Goal: Information Seeking & Learning: Learn about a topic

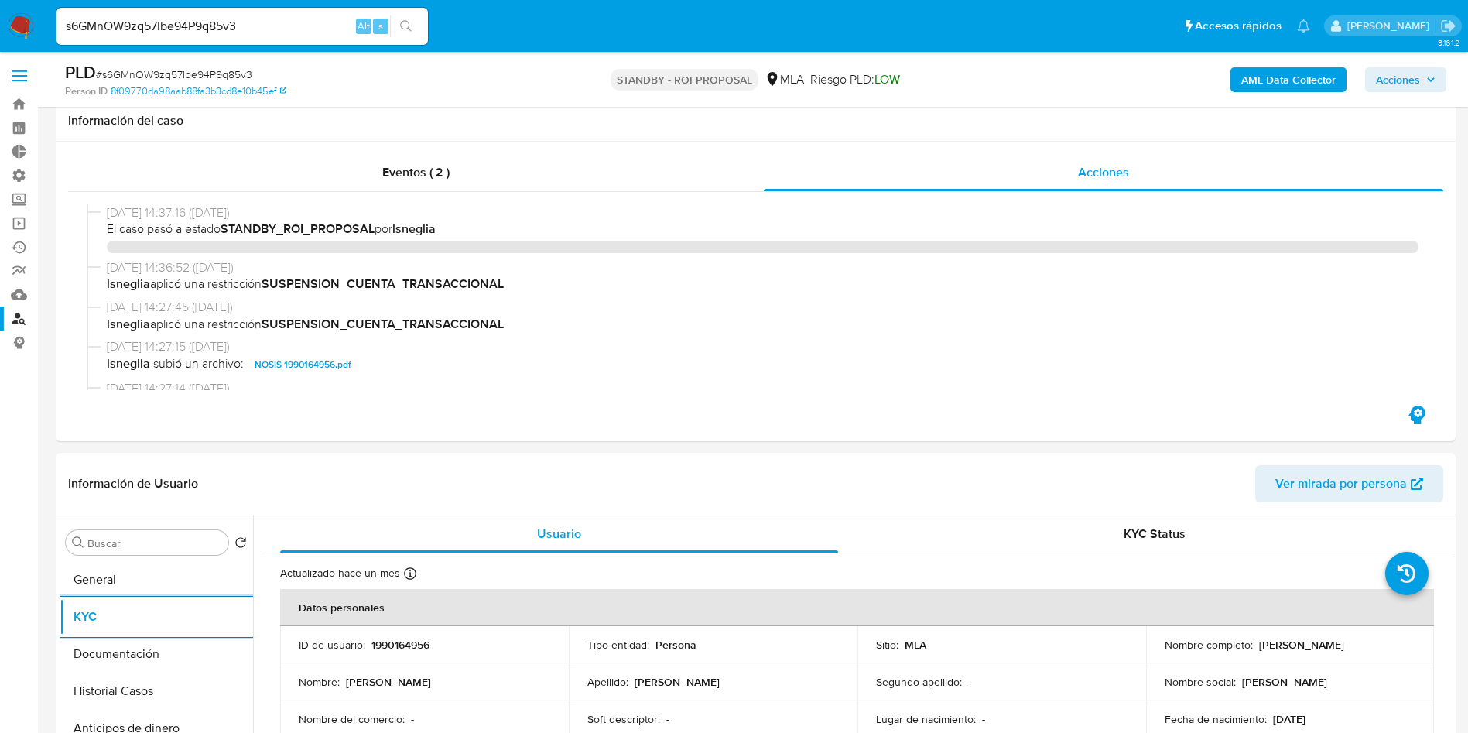
select select "10"
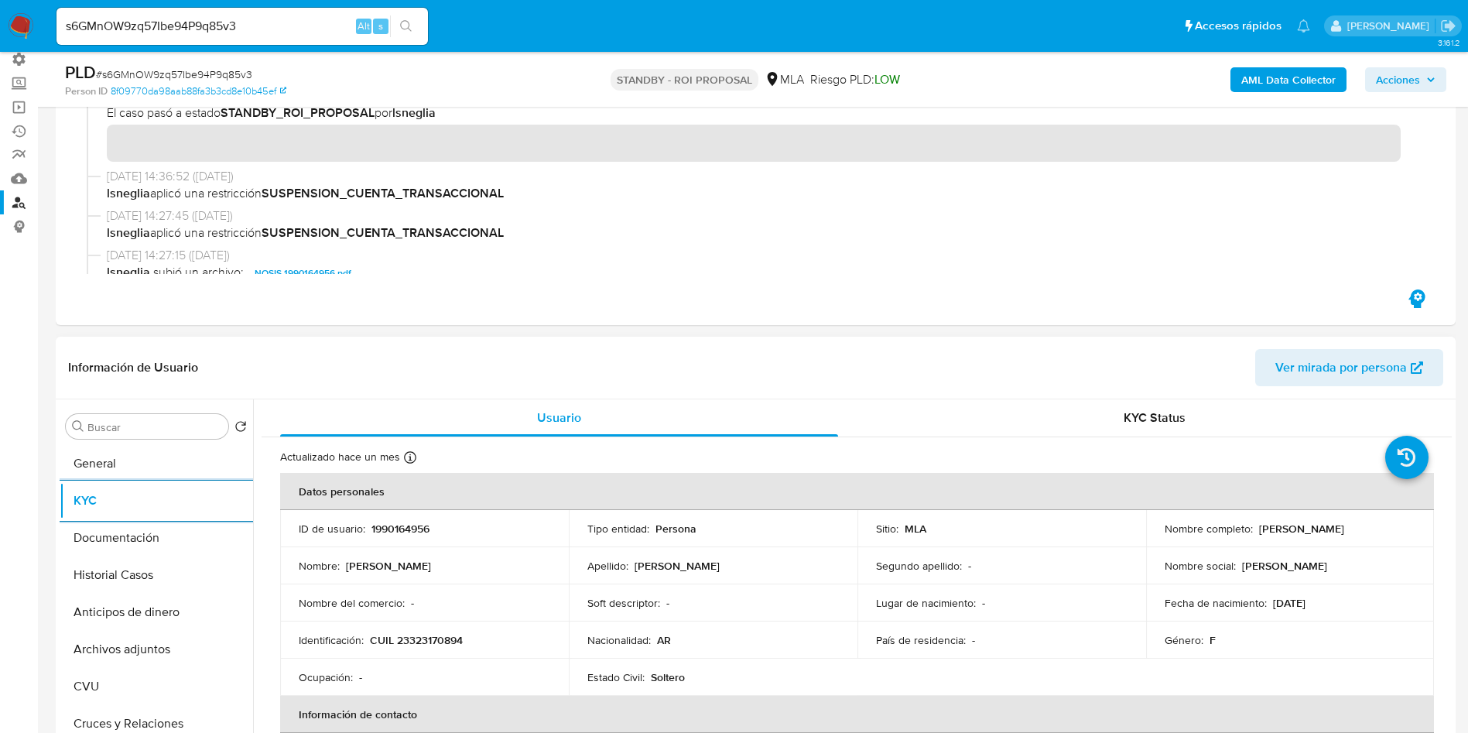
scroll to position [731, 0]
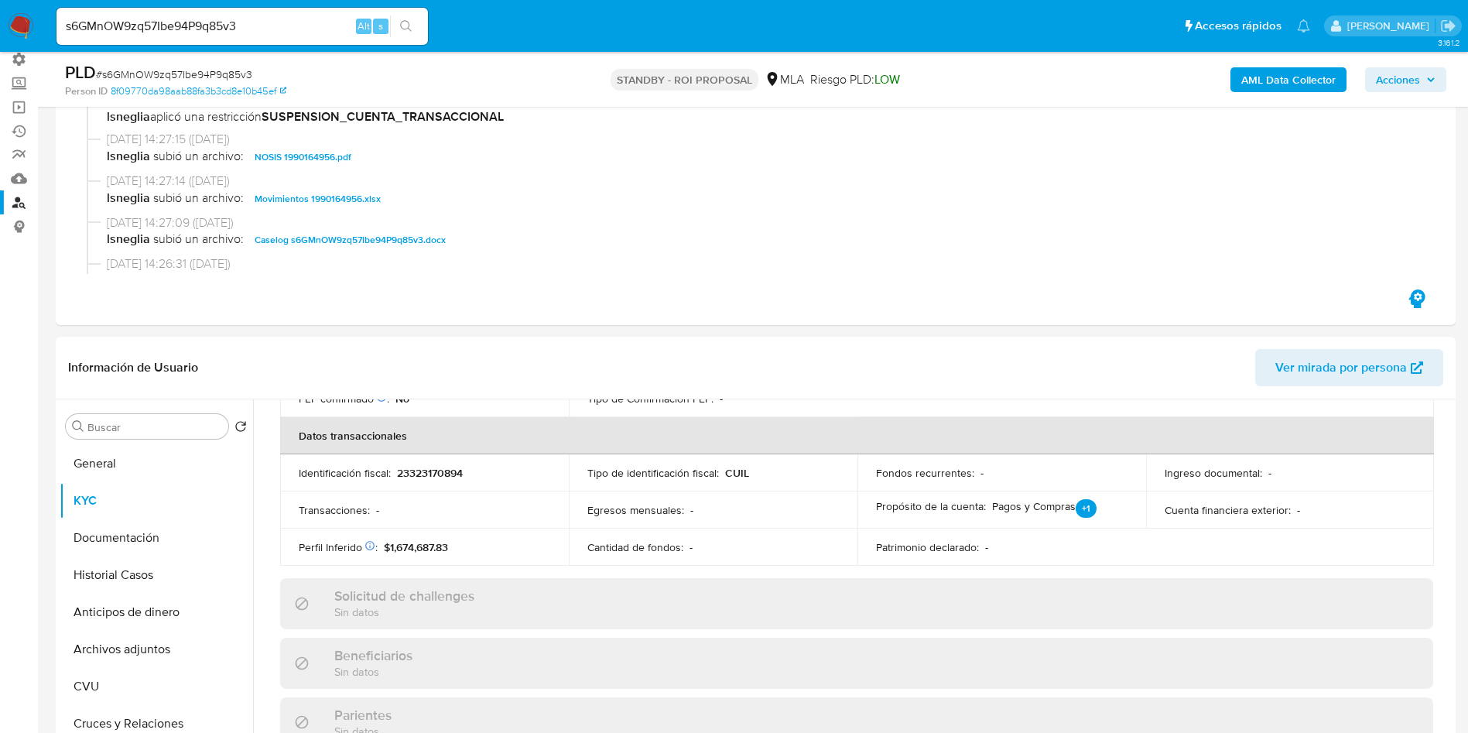
click at [412, 29] on icon "search-icon" at bounding box center [406, 26] width 12 height 12
click at [175, 22] on input "s6GMnOW9zq57Ibe94P9q85v3" at bounding box center [241, 26] width 371 height 20
paste input "Ek1gFPV4TUuAX3NvcQflFmrj"
type input "Ek1gFPV4TUuAX3NvcQflFmrj"
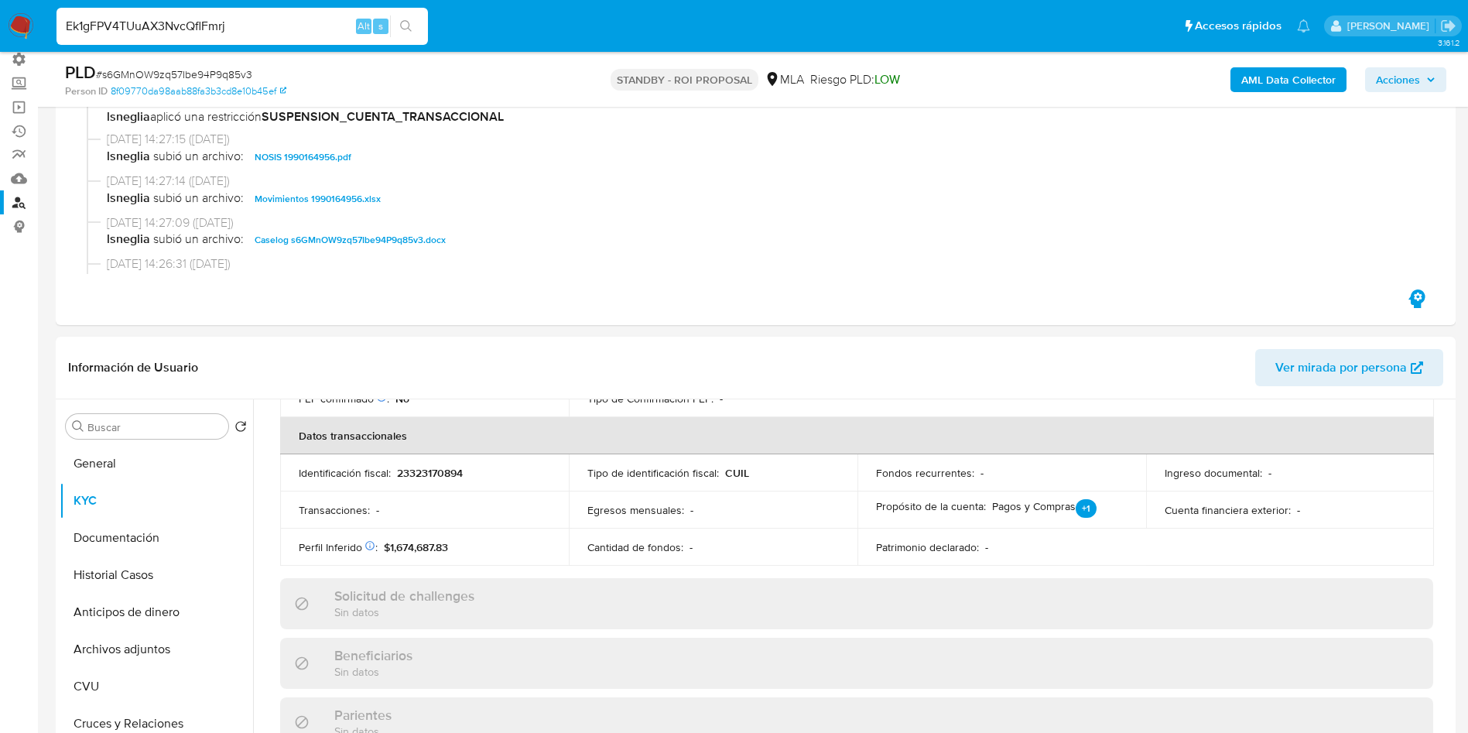
click at [409, 22] on icon "search-icon" at bounding box center [406, 26] width 12 height 12
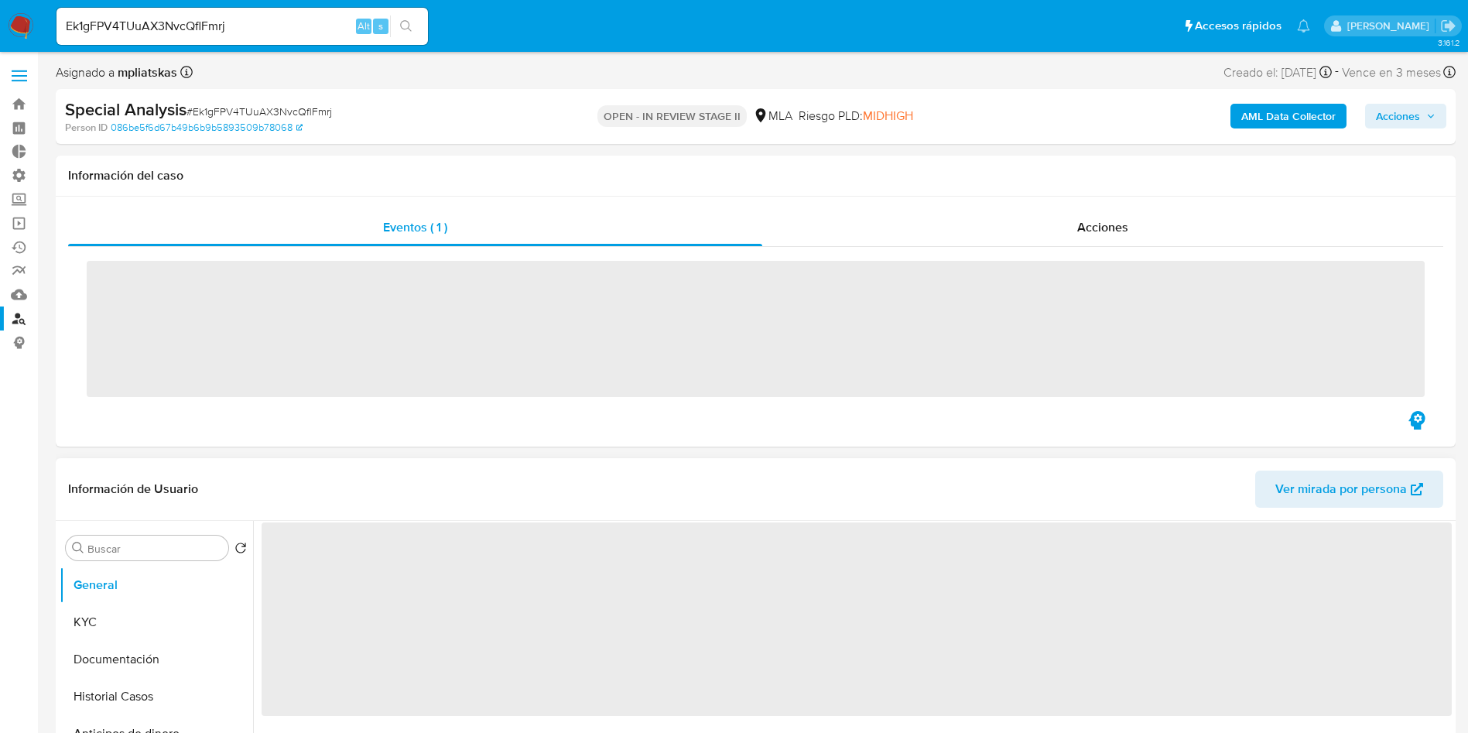
scroll to position [348, 0]
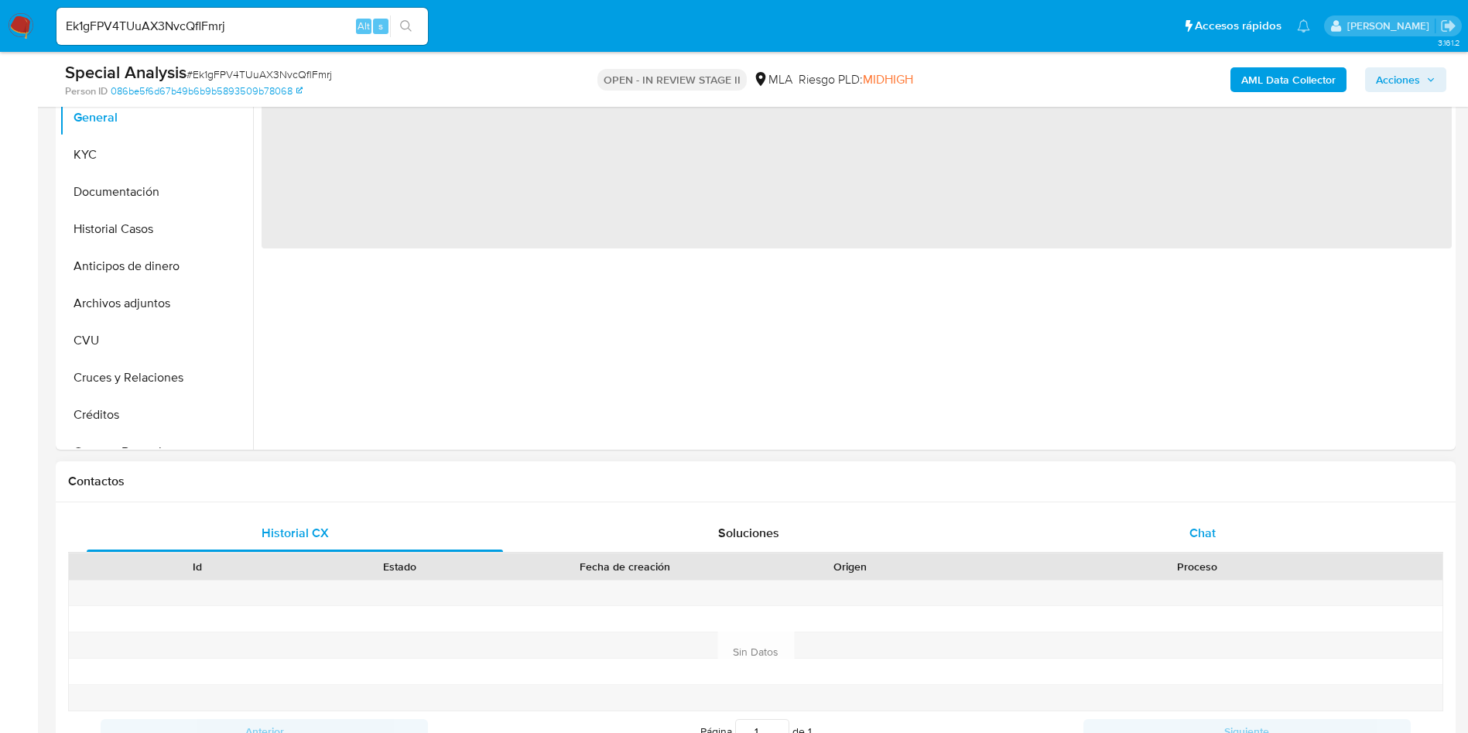
click at [1239, 523] on div "Chat" at bounding box center [1202, 533] width 416 height 37
select select "10"
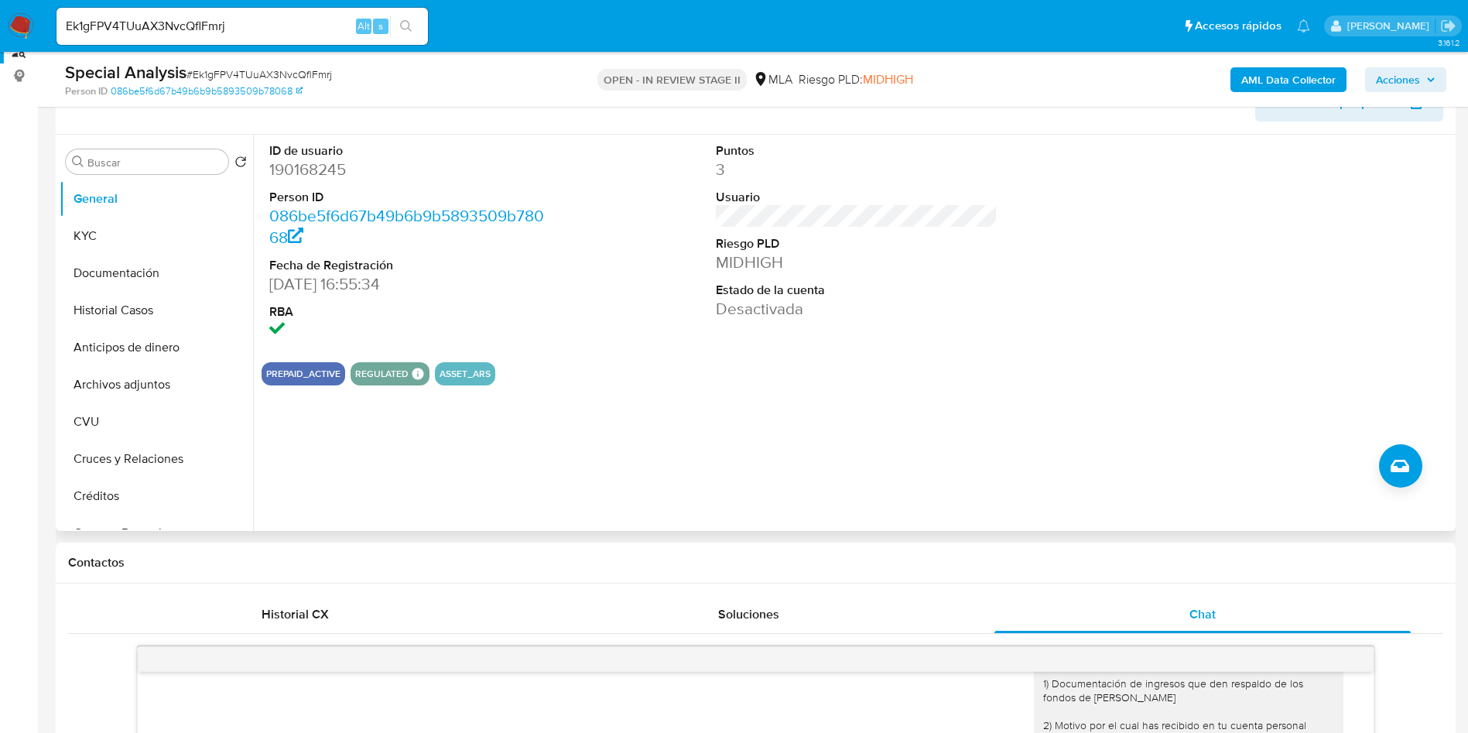
scroll to position [232, 0]
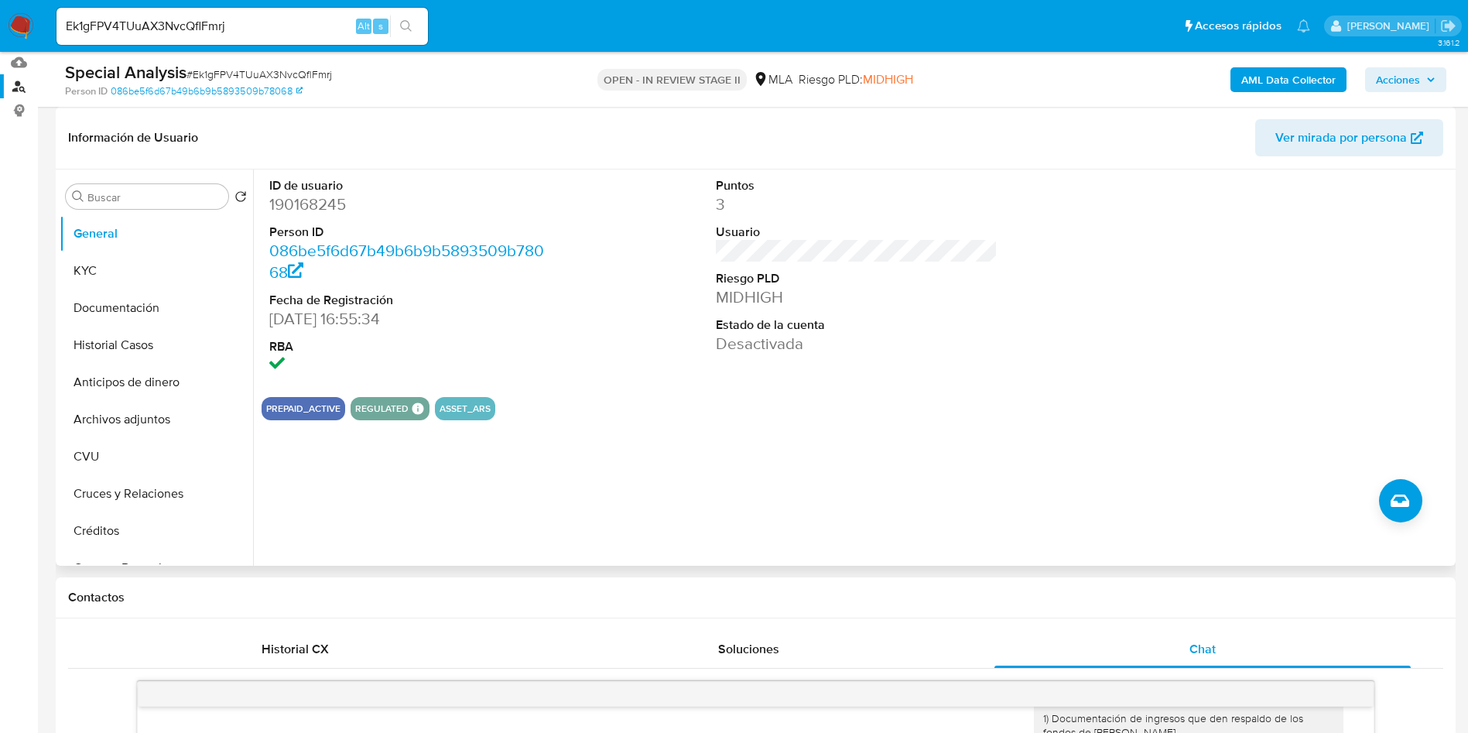
click at [311, 210] on dd "190168245" at bounding box center [410, 204] width 282 height 22
click at [311, 209] on dd "190168245" at bounding box center [410, 204] width 282 height 22
copy dd "190168245"
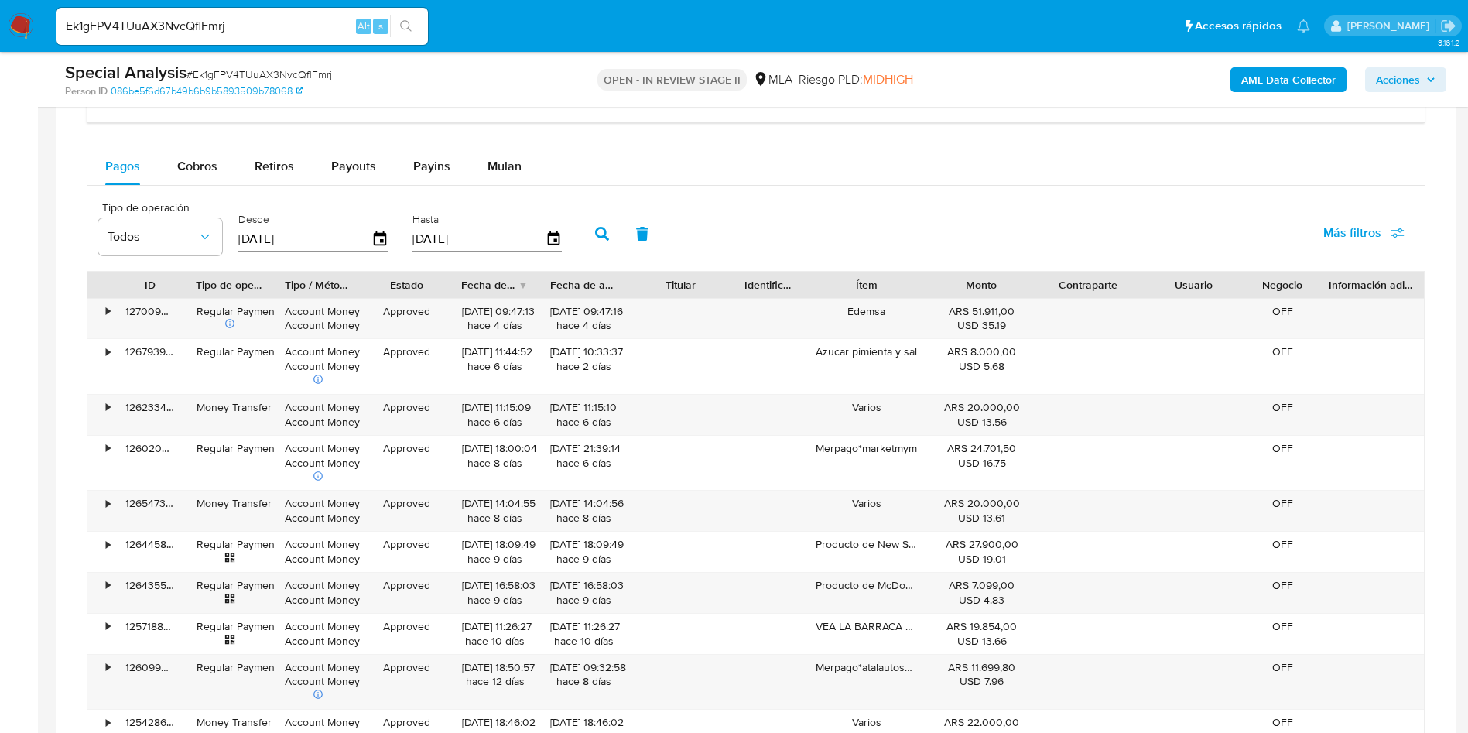
scroll to position [1509, 0]
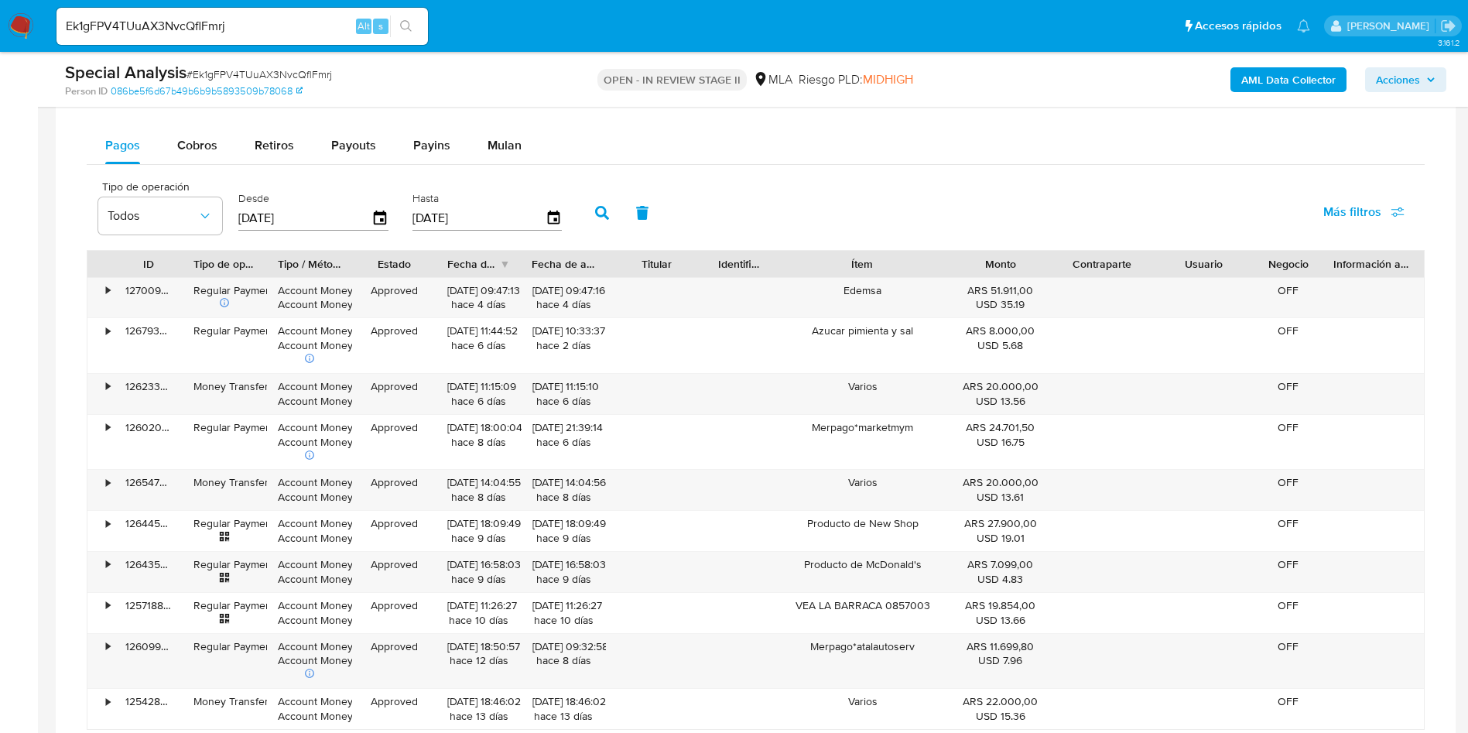
drag, startPoint x: 954, startPoint y: 258, endPoint x: 990, endPoint y: 251, distance: 36.3
click at [990, 251] on div "ID Tipo de operación Tipo / Método Estado Fecha de creación Fecha de aprobación…" at bounding box center [755, 264] width 1336 height 26
click at [169, 25] on input "Ek1gFPV4TUuAX3NvcQflFmrj" at bounding box center [241, 26] width 371 height 20
click at [169, 24] on input "Ek1gFPV4TUuAX3NvcQflFmrj" at bounding box center [241, 26] width 371 height 20
paste input "cYoon5DCt59Y2OjVAL6J33Pw"
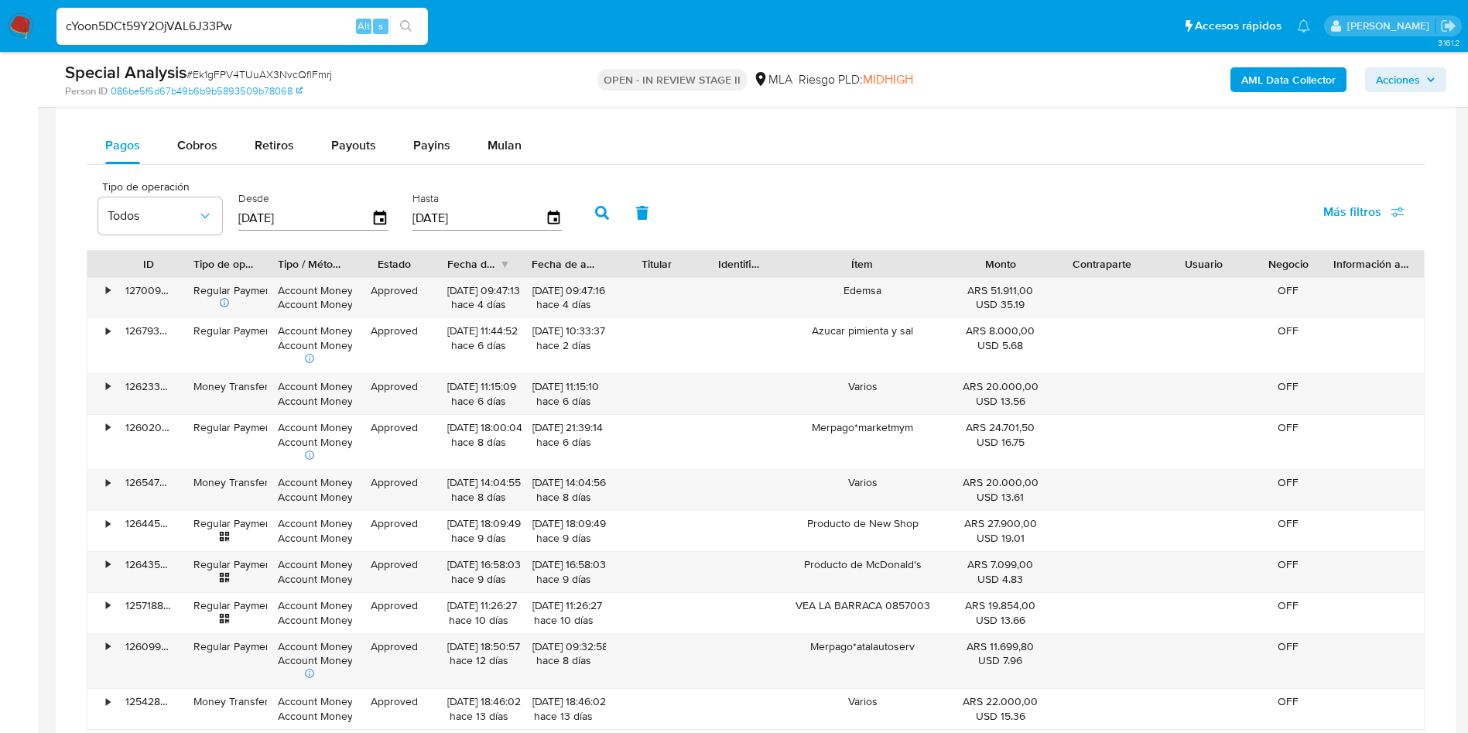
type input "cYoon5DCt59Y2OjVAL6J33Pw"
click at [410, 29] on icon "search-icon" at bounding box center [406, 26] width 12 height 12
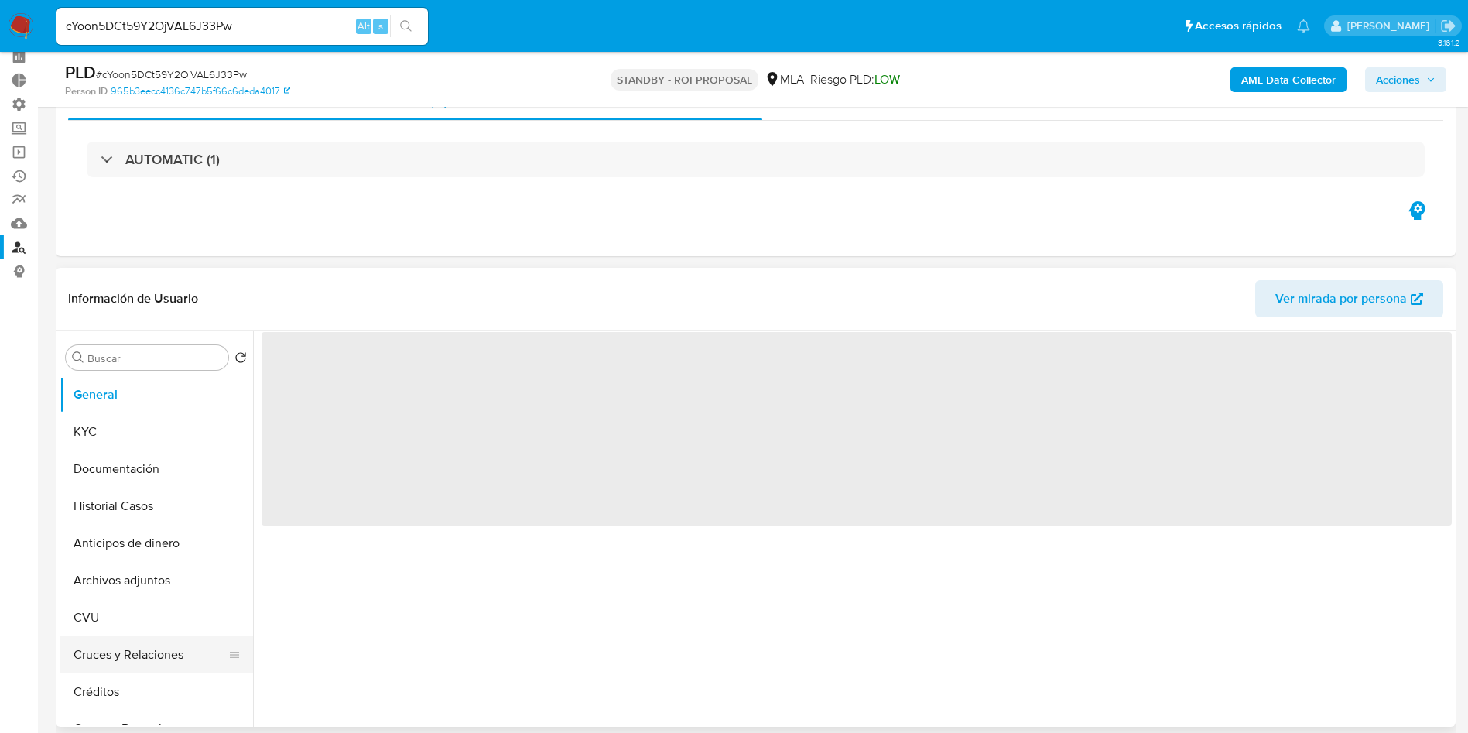
scroll to position [232, 0]
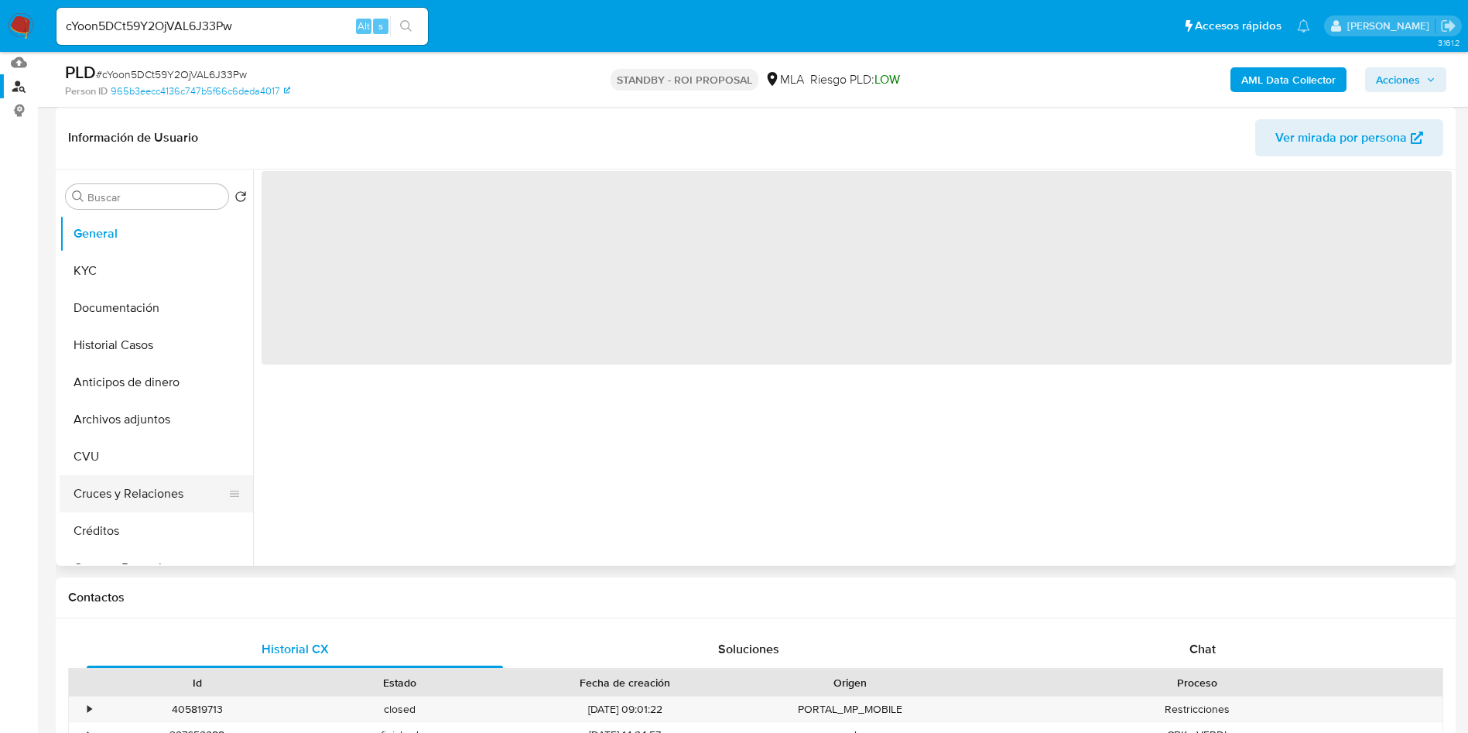
select select "10"
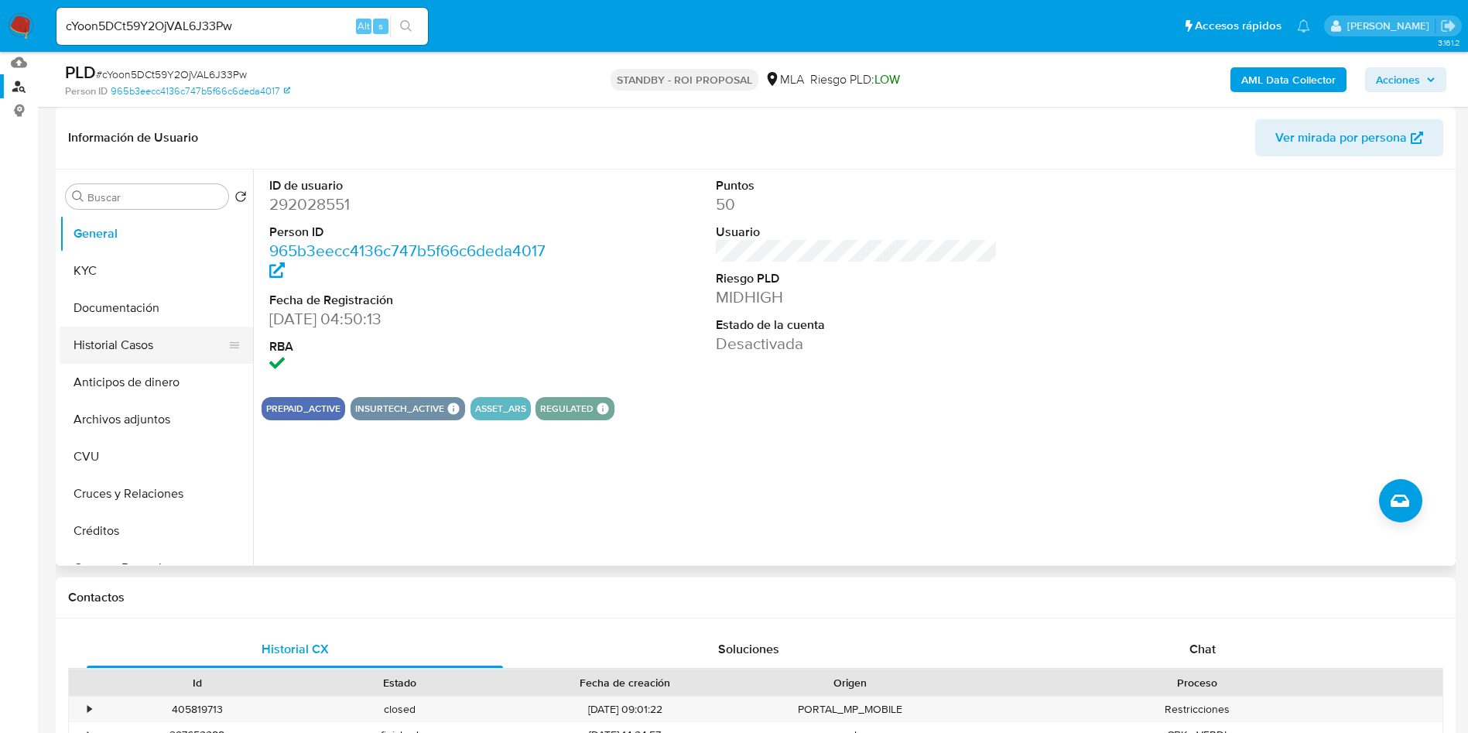
click at [128, 350] on button "Historial Casos" at bounding box center [150, 345] width 181 height 37
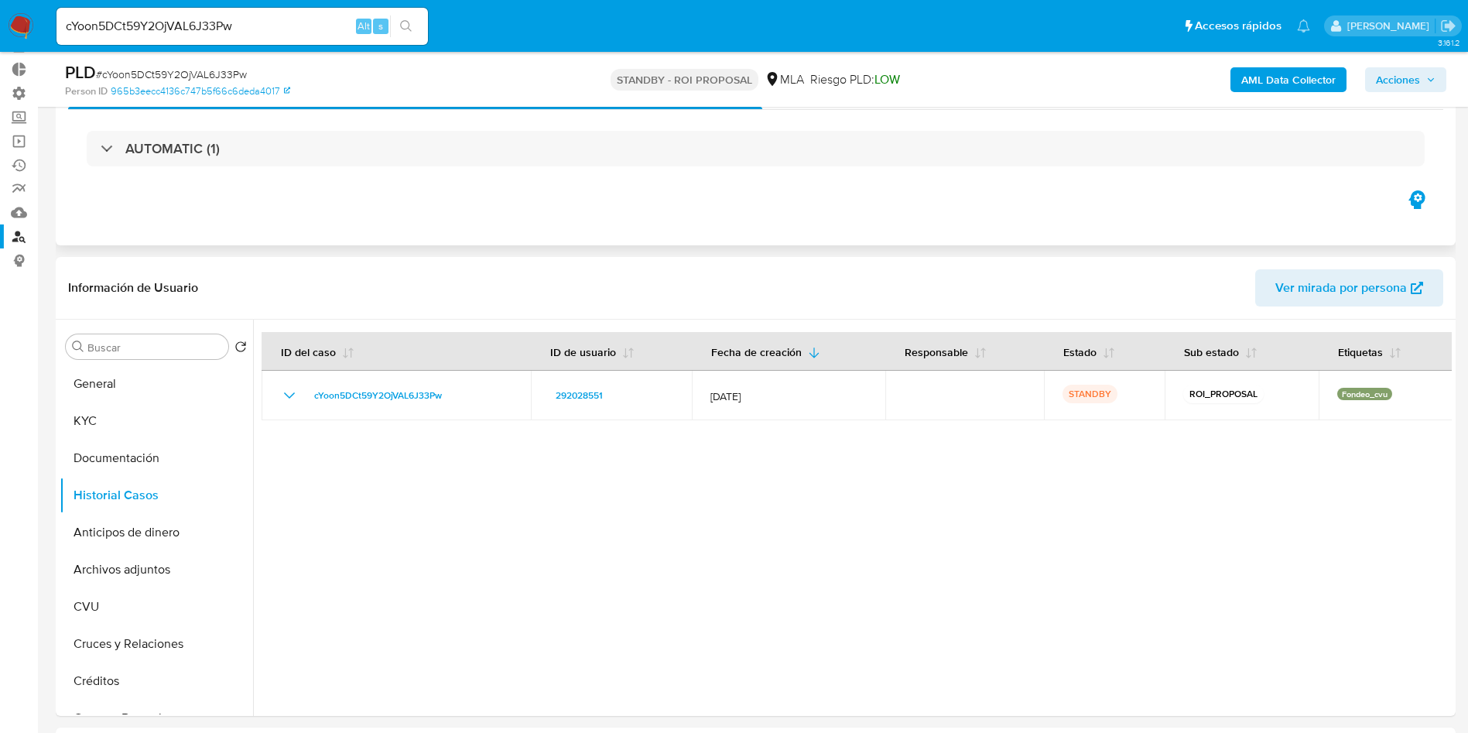
scroll to position [0, 0]
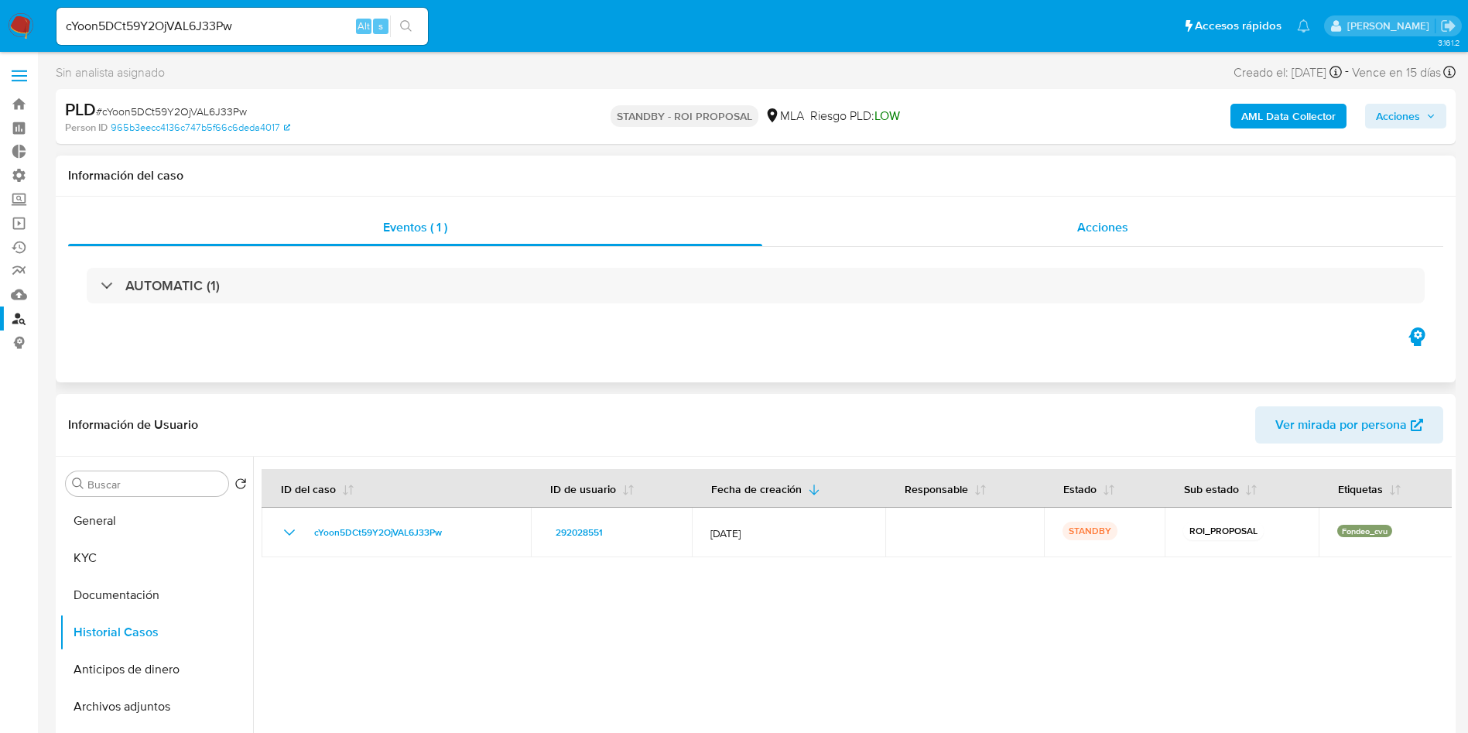
click at [1104, 227] on span "Acciones" at bounding box center [1102, 227] width 51 height 18
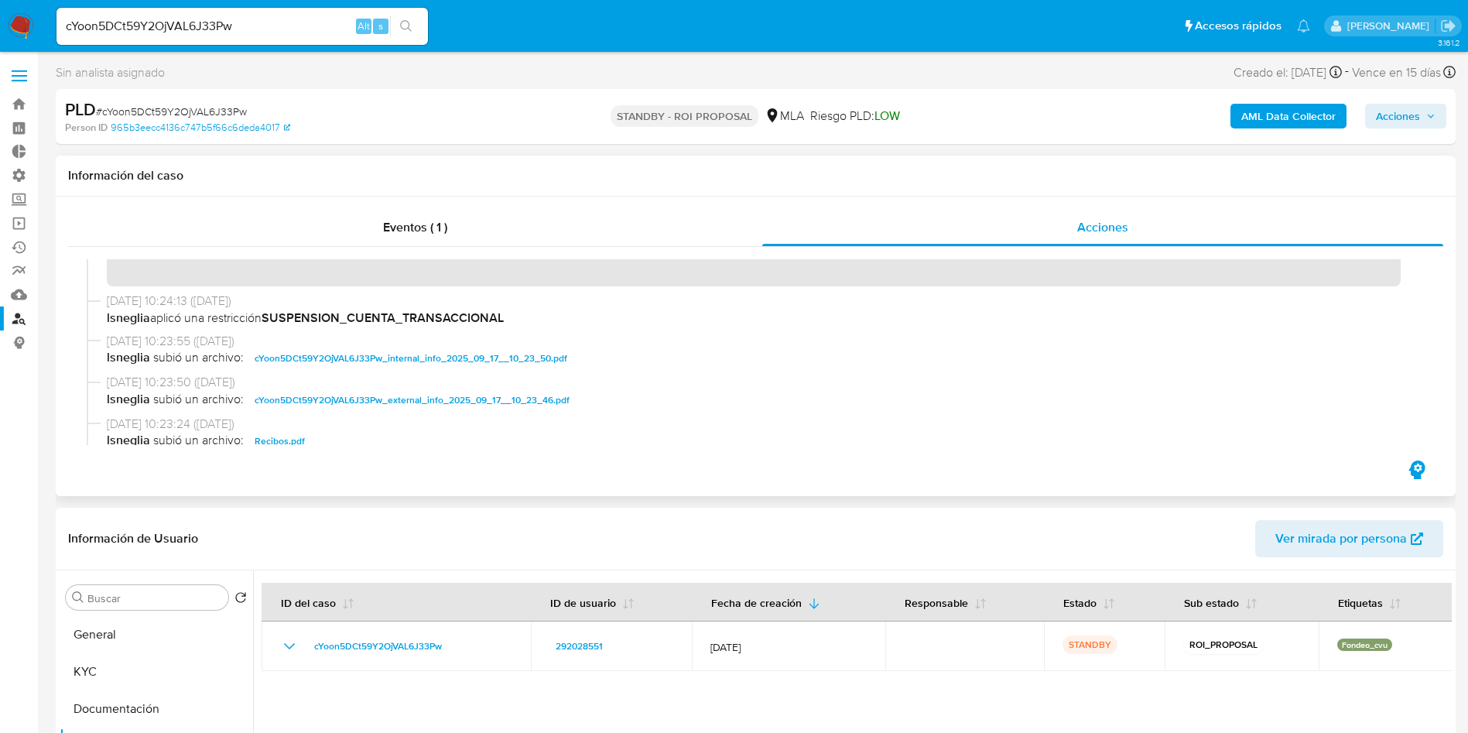
scroll to position [116, 0]
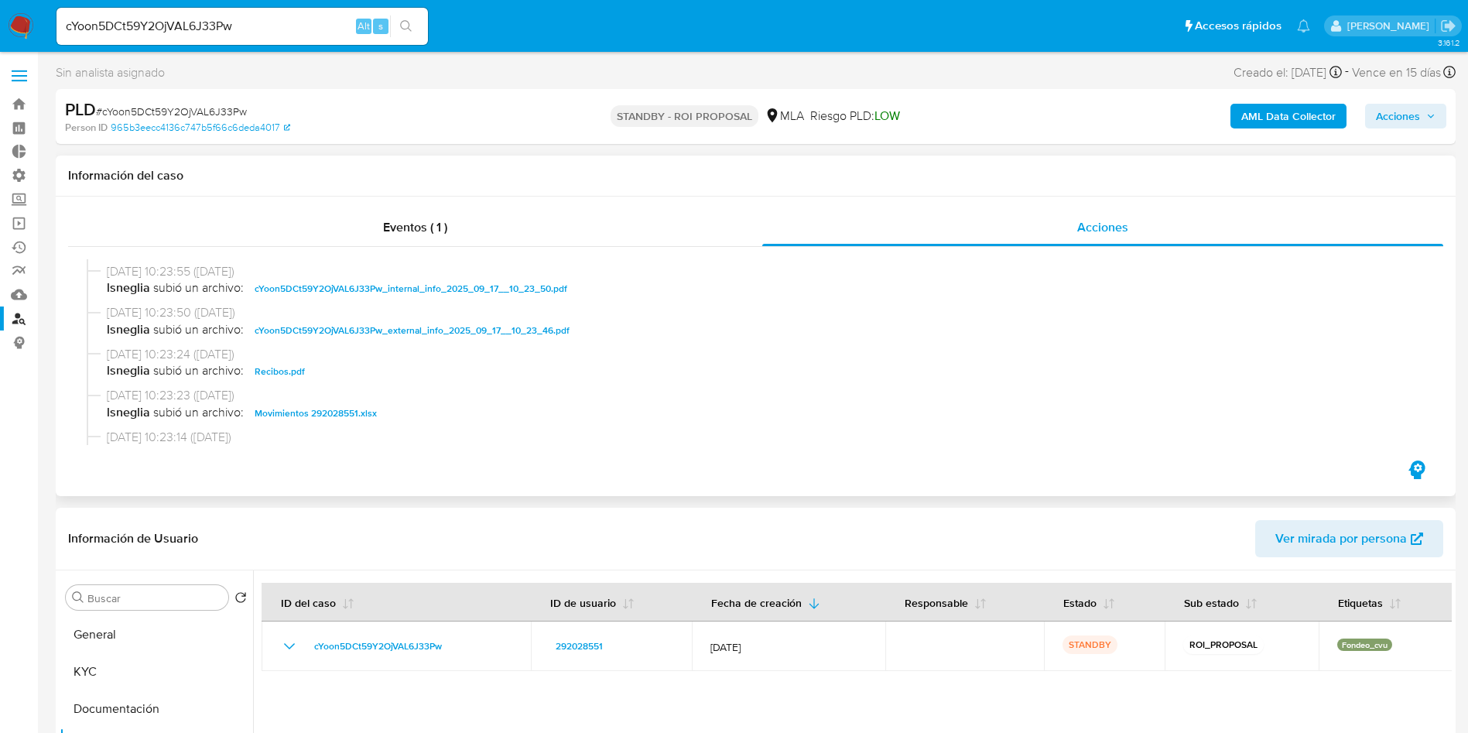
click at [308, 415] on span "Movimientos 292028551.xlsx" at bounding box center [316, 413] width 122 height 19
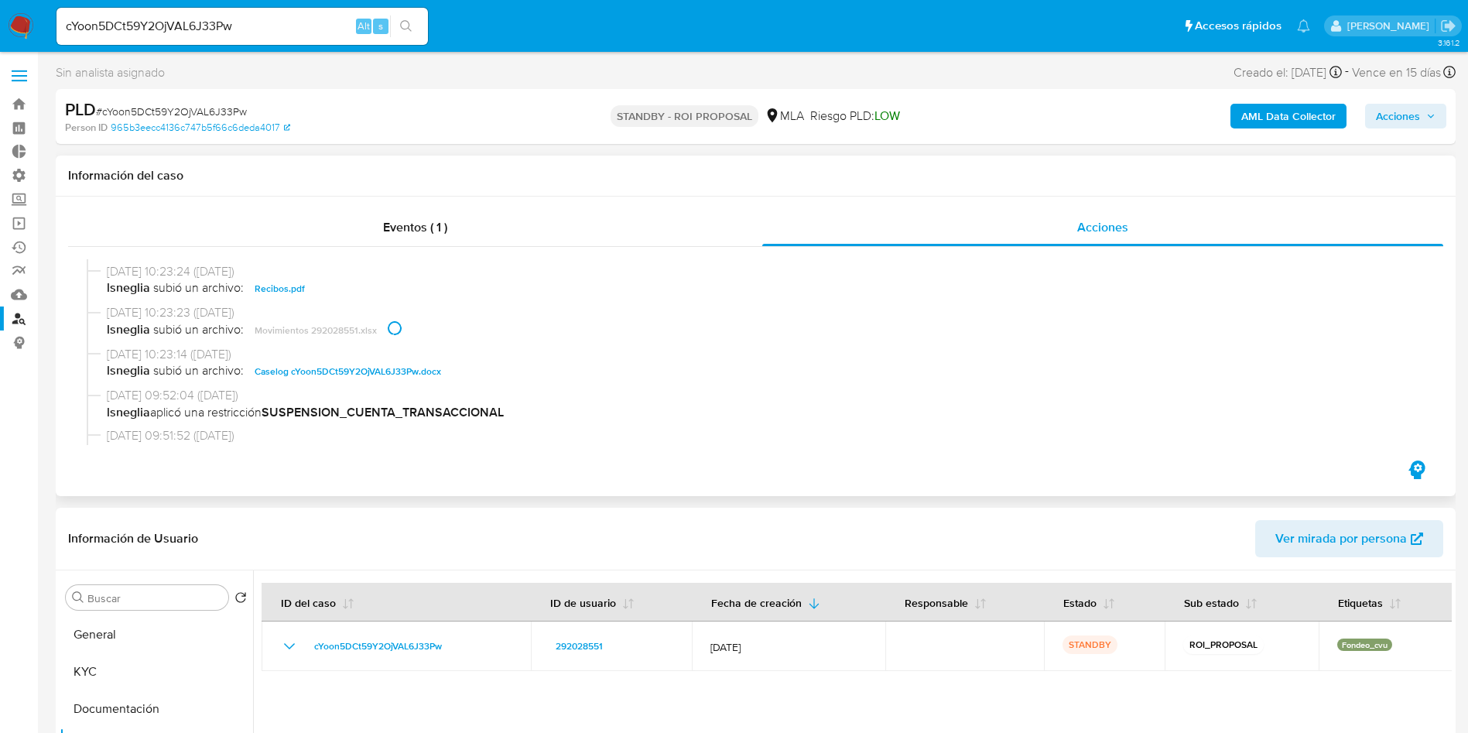
scroll to position [232, 0]
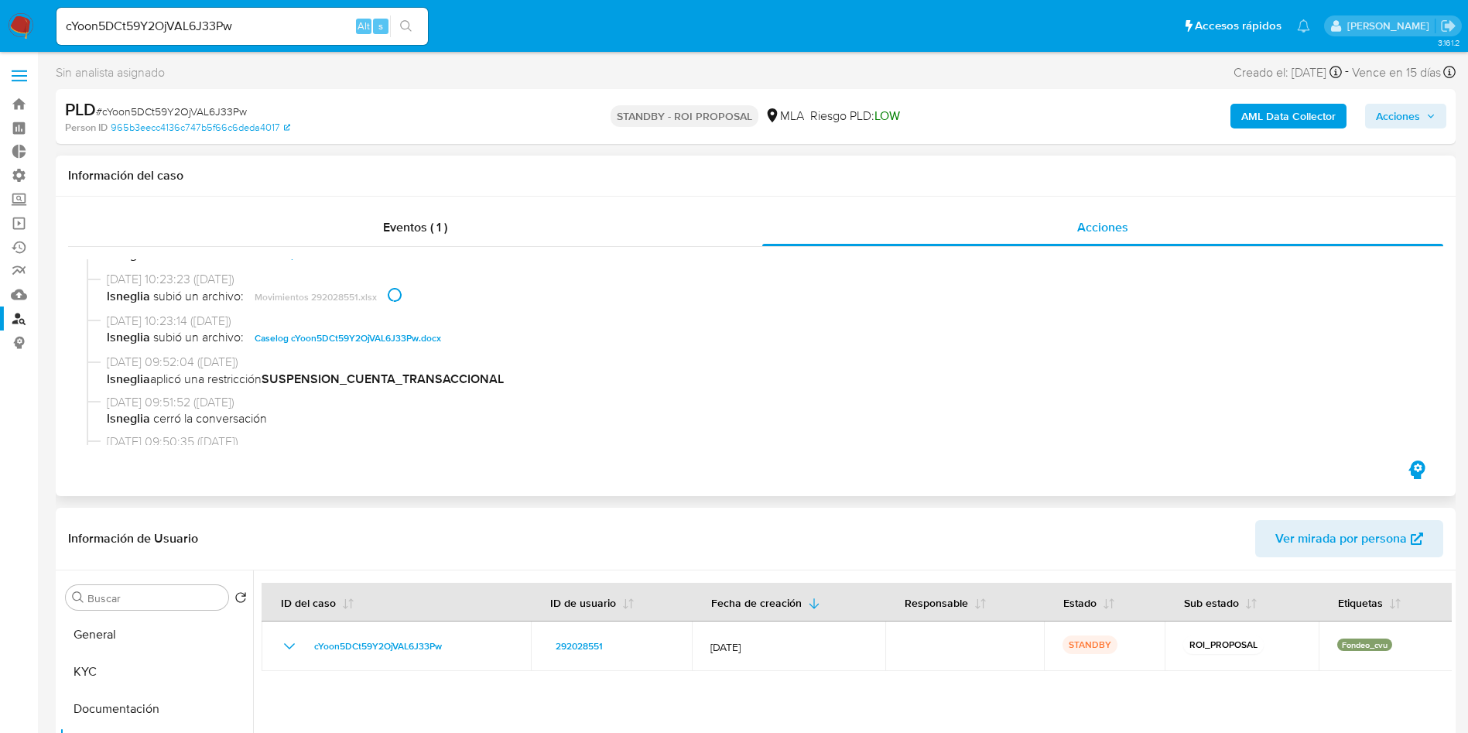
click at [355, 335] on span "Caselog cYoon5DCt59Y2OjVAL6J33Pw.docx" at bounding box center [348, 338] width 186 height 19
click at [22, 224] on link "Operaciones masivas" at bounding box center [92, 223] width 184 height 24
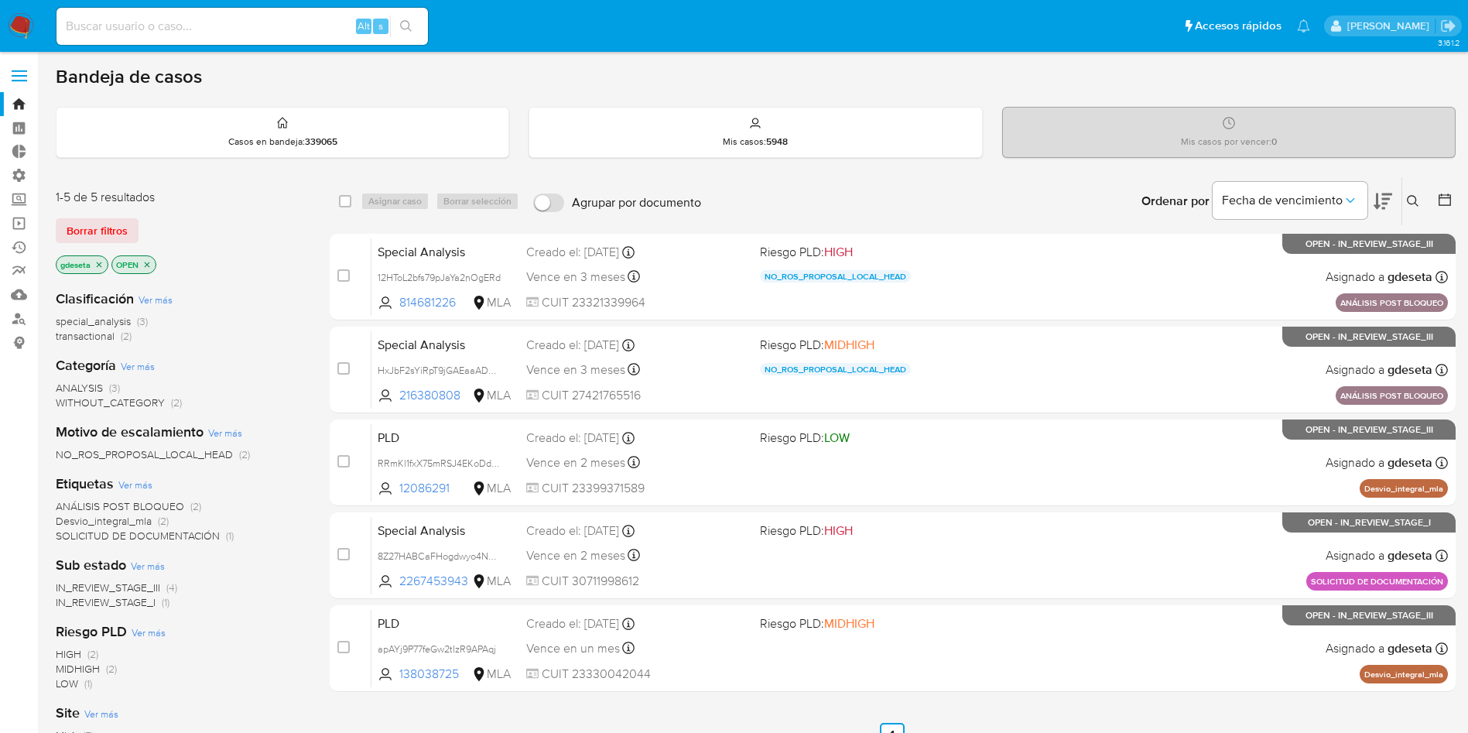
click at [245, 25] on input at bounding box center [241, 26] width 371 height 20
paste input "Ek1gFPV4TUuAX3NvcQflFmrj"
type input "Ek1gFPV4TUuAX3NvcQflFmrj"
click at [402, 26] on icon "search-icon" at bounding box center [406, 26] width 12 height 12
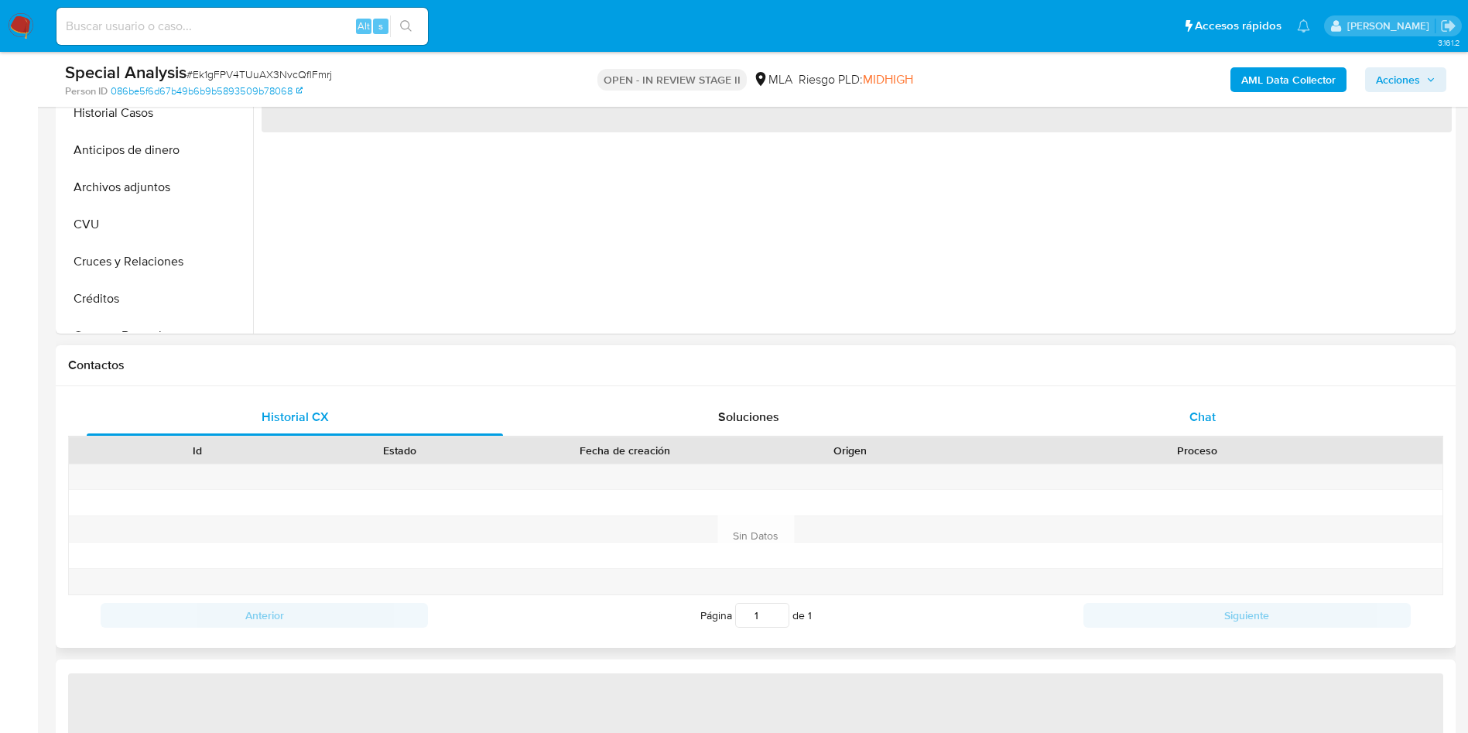
select select "10"
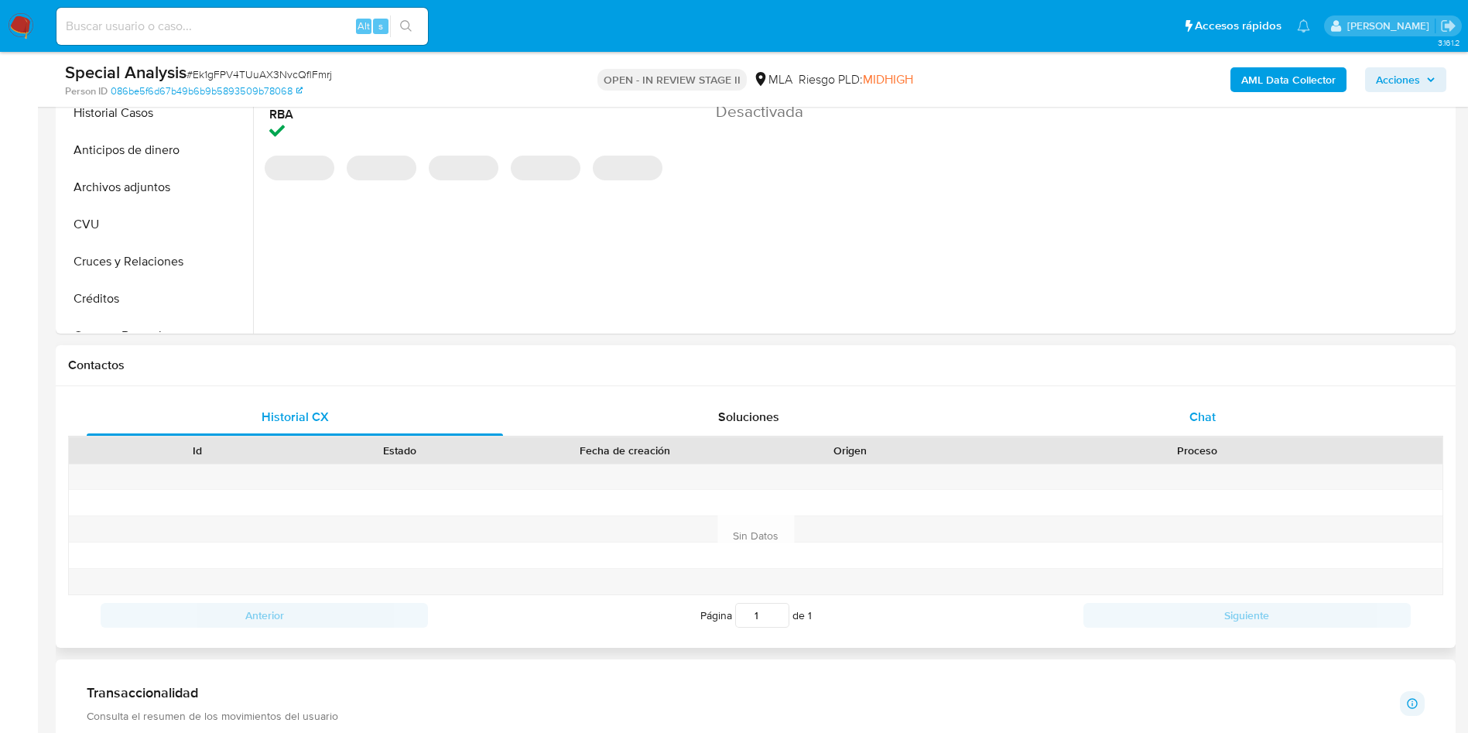
click at [1191, 424] on span "Chat" at bounding box center [1202, 417] width 26 height 18
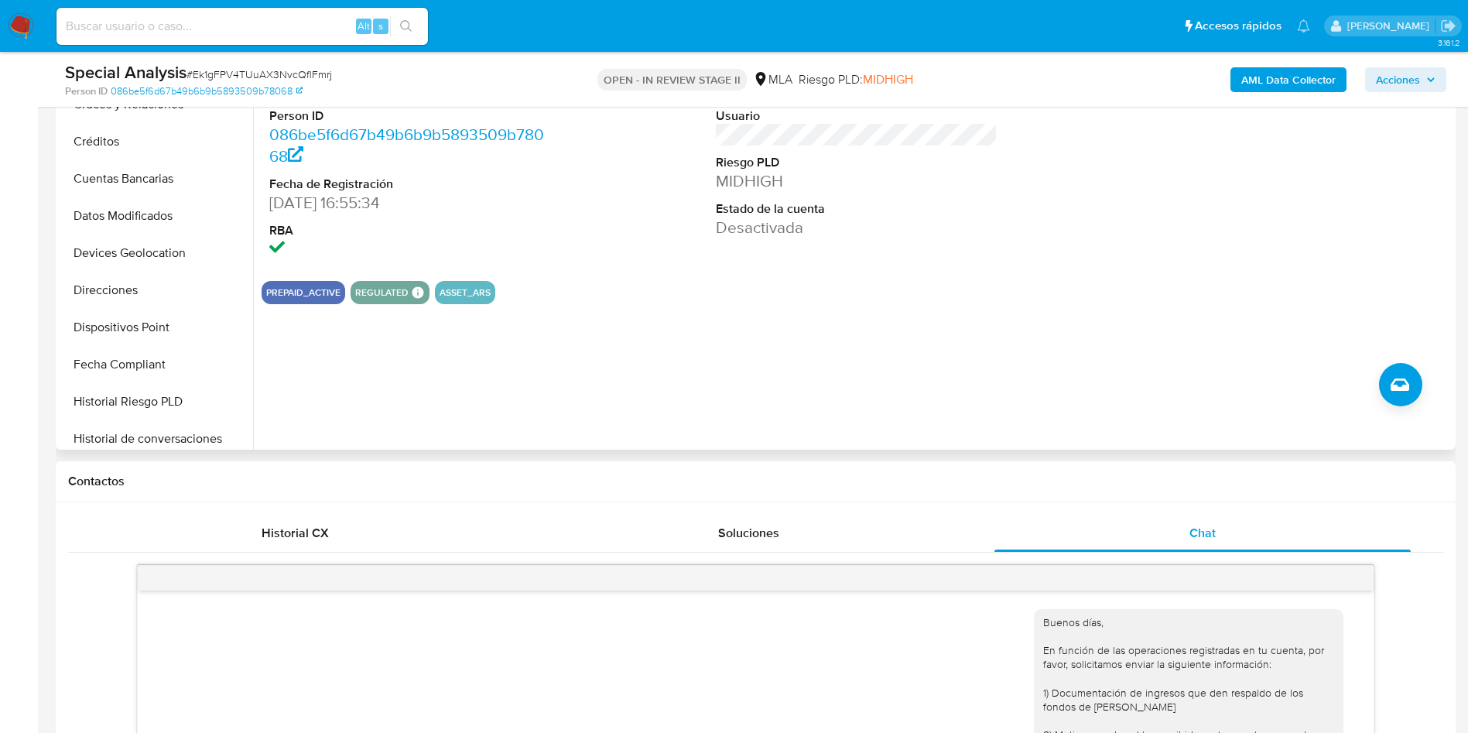
scroll to position [464, 0]
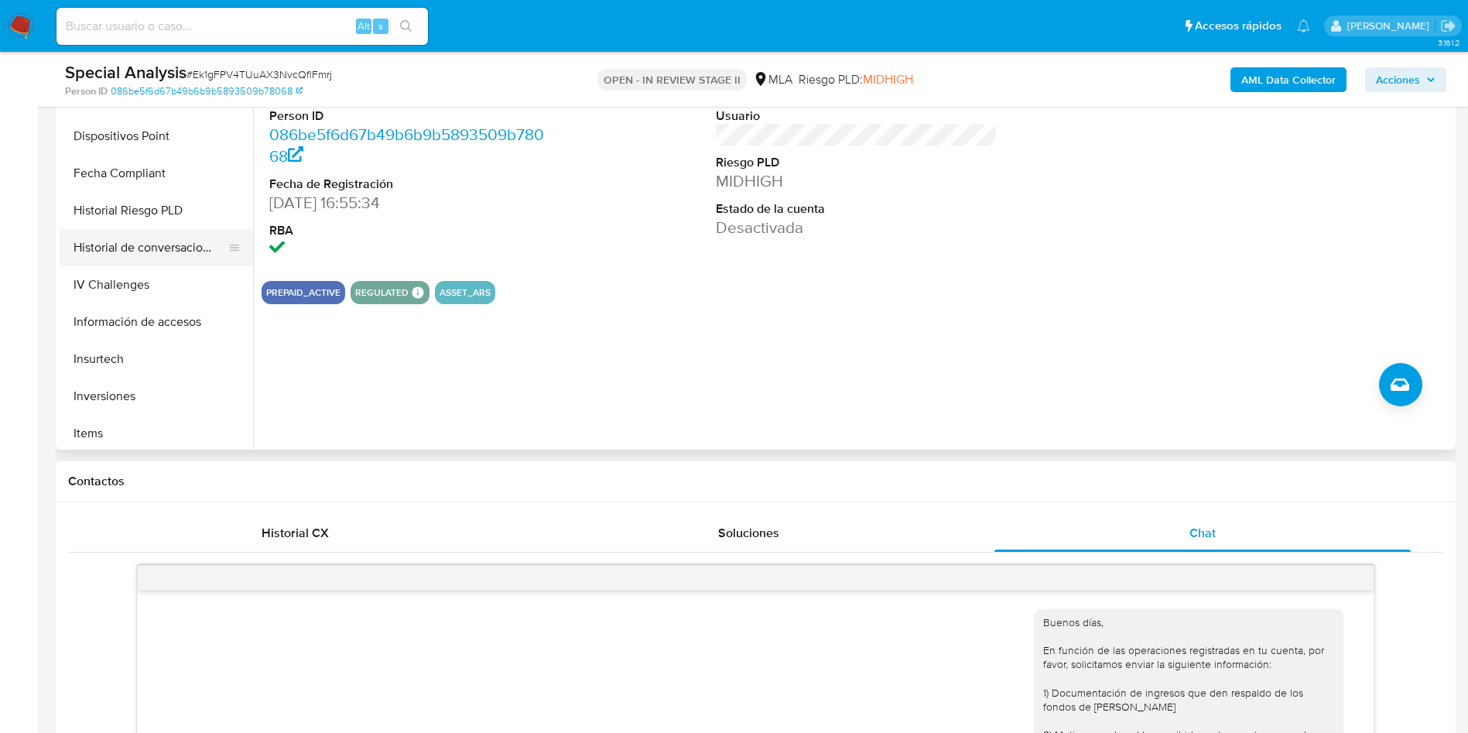
click at [192, 239] on button "Historial de conversaciones" at bounding box center [150, 247] width 181 height 37
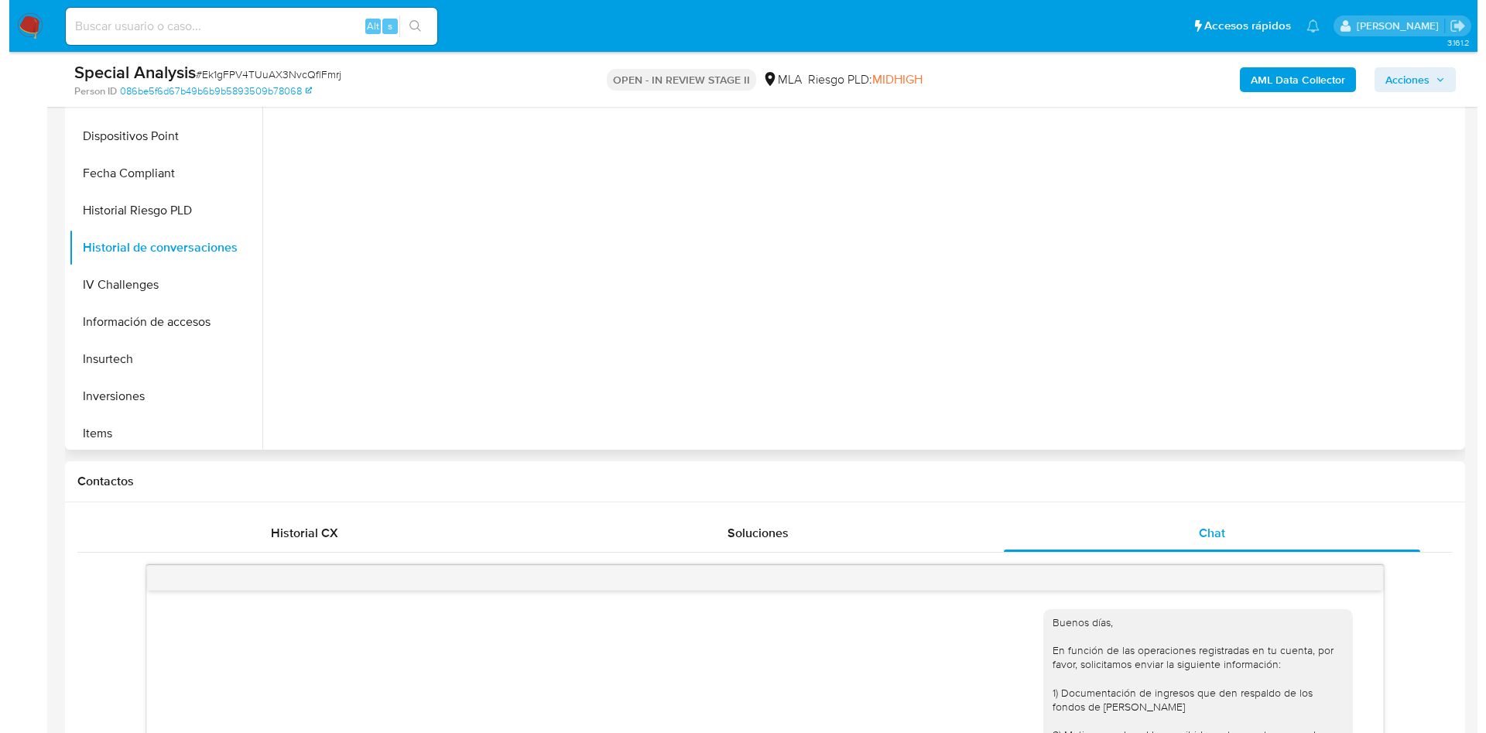
scroll to position [232, 0]
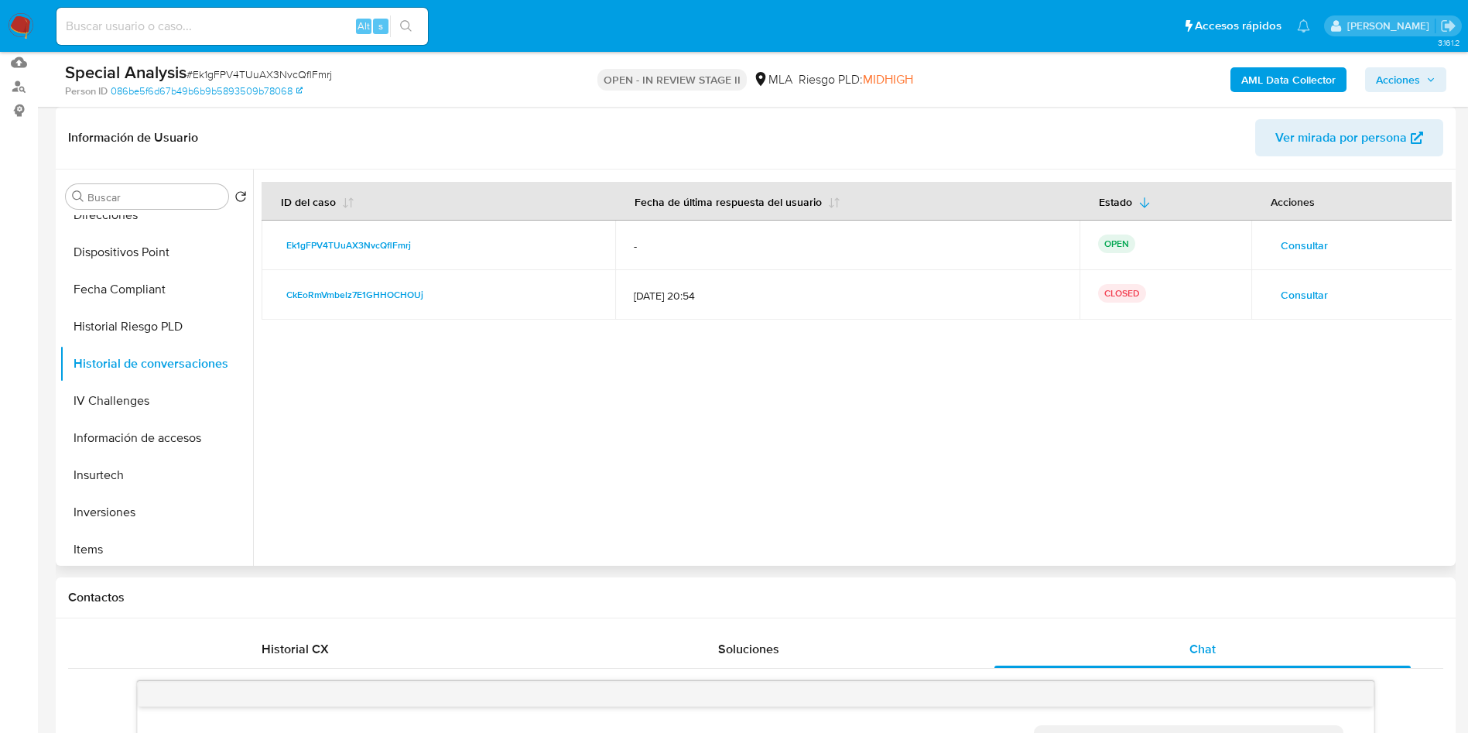
click at [1309, 294] on span "Consultar" at bounding box center [1304, 295] width 47 height 22
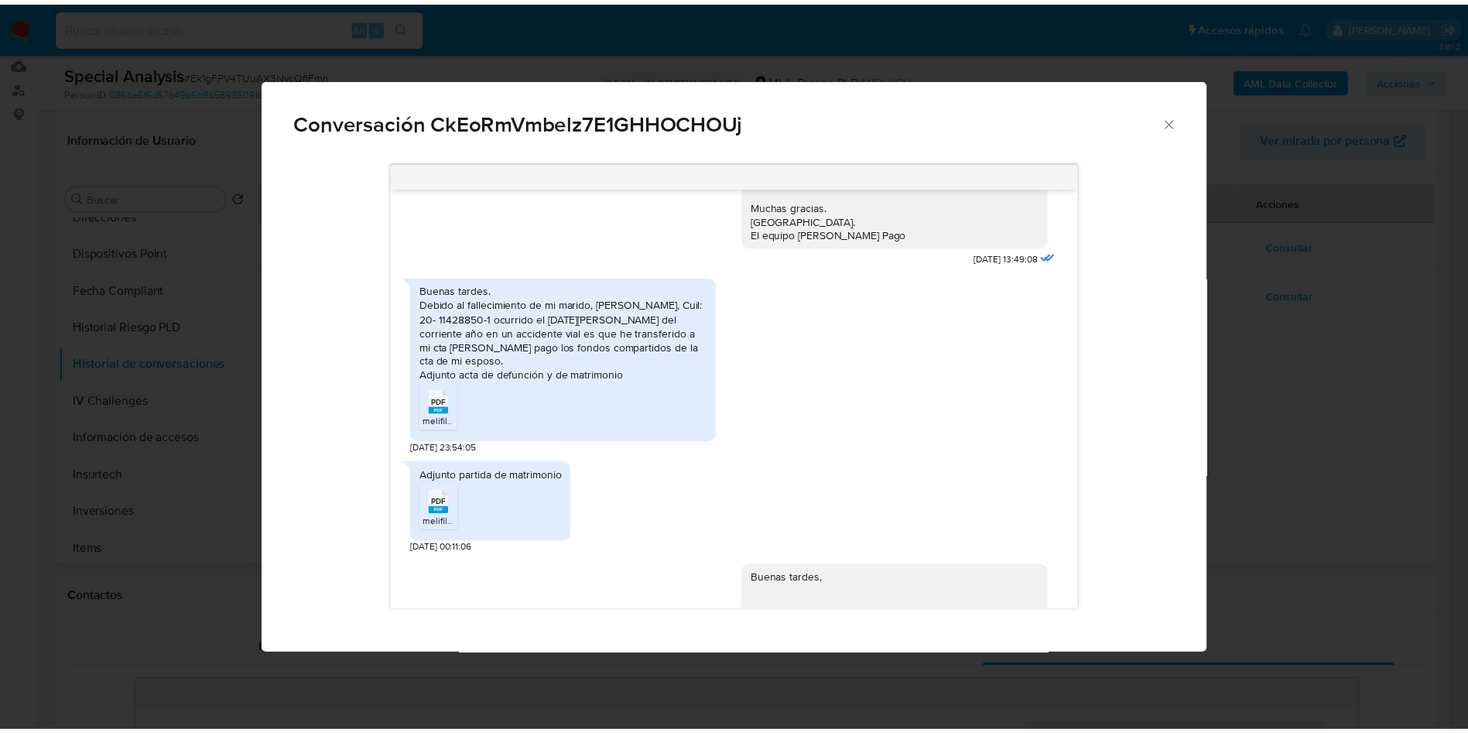
scroll to position [1003, 0]
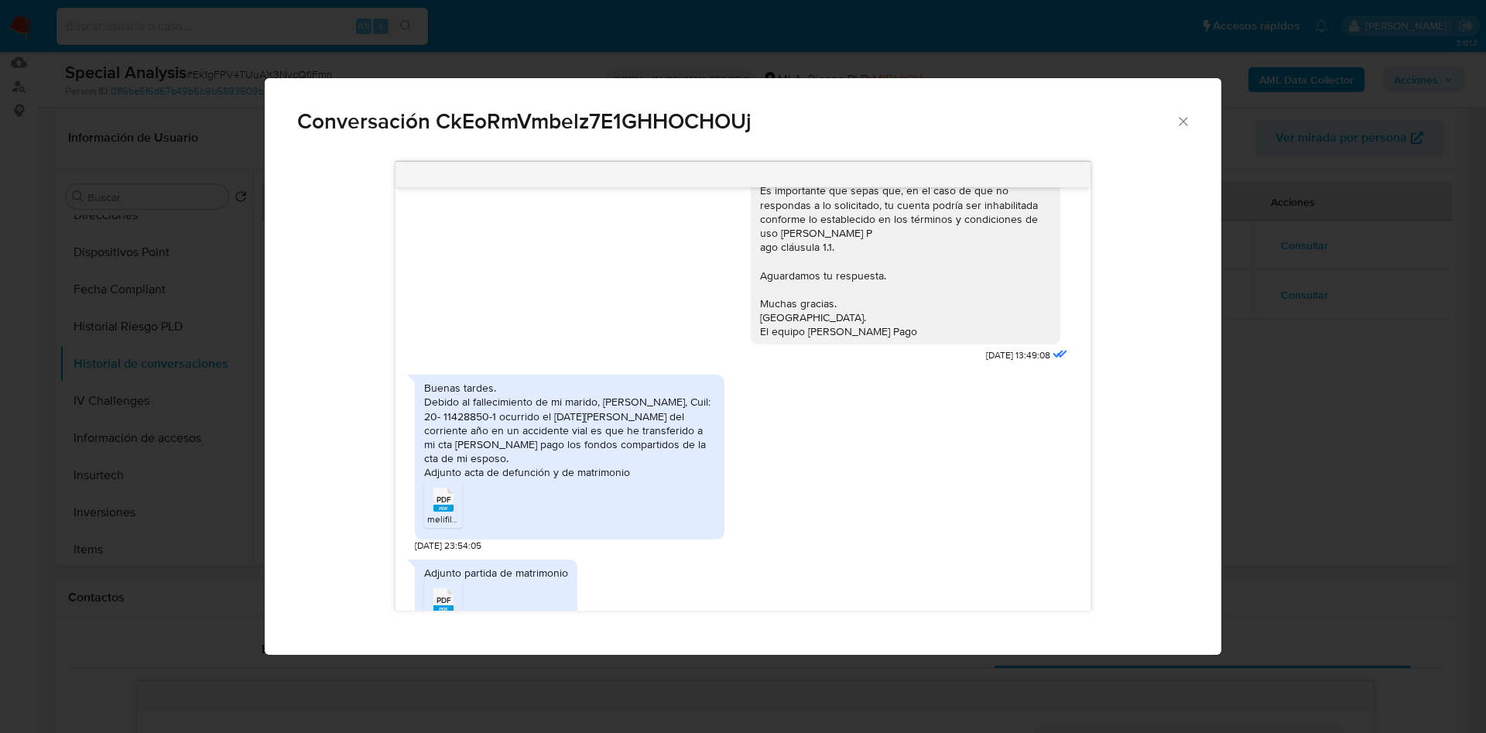
click at [1182, 122] on icon "Cerrar" at bounding box center [1182, 121] width 15 height 15
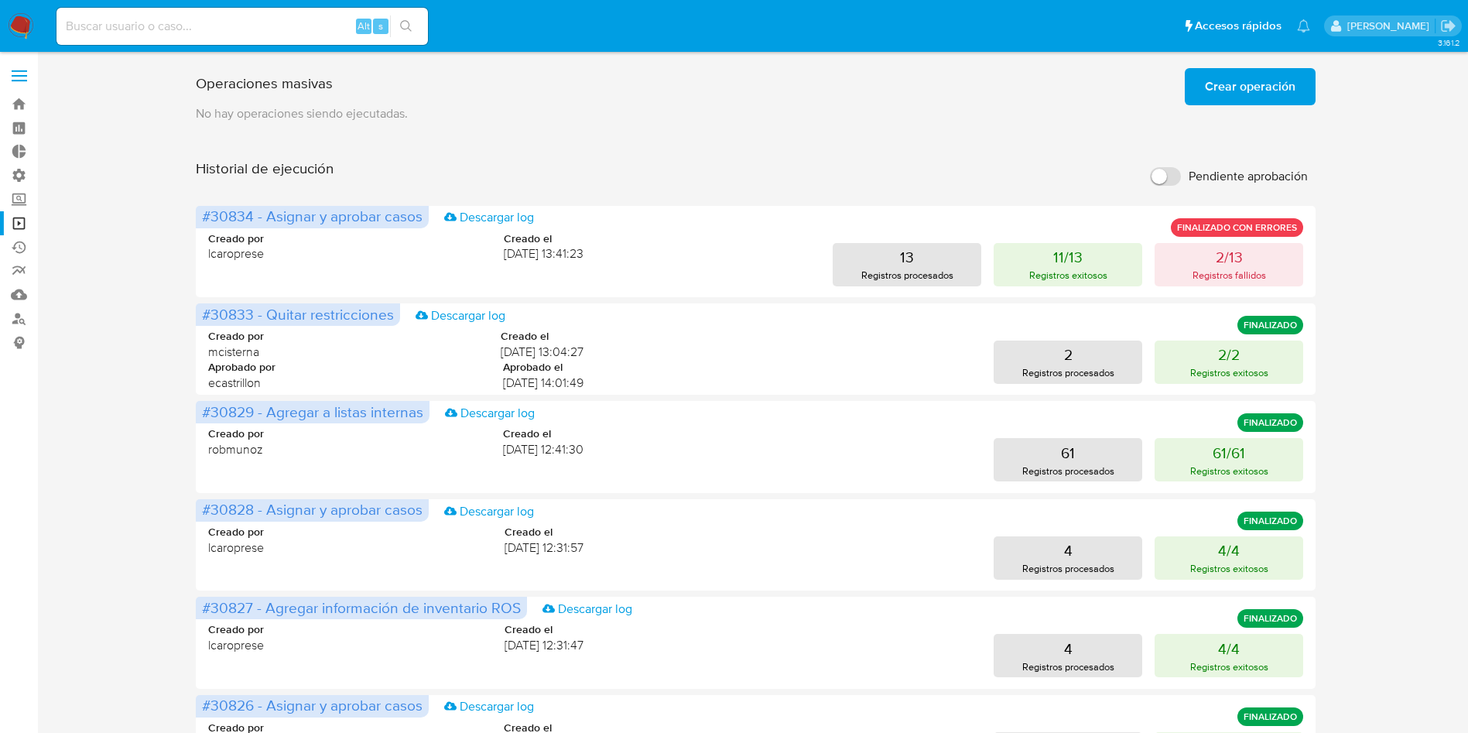
click at [227, 32] on input at bounding box center [241, 26] width 371 height 20
paste input "rCU3wNa9aLm1T2j6l2JzxUig"
type input "rCU3wNa9aLm1T2j6l2JzxUig"
click at [404, 25] on icon "search-icon" at bounding box center [406, 26] width 12 height 12
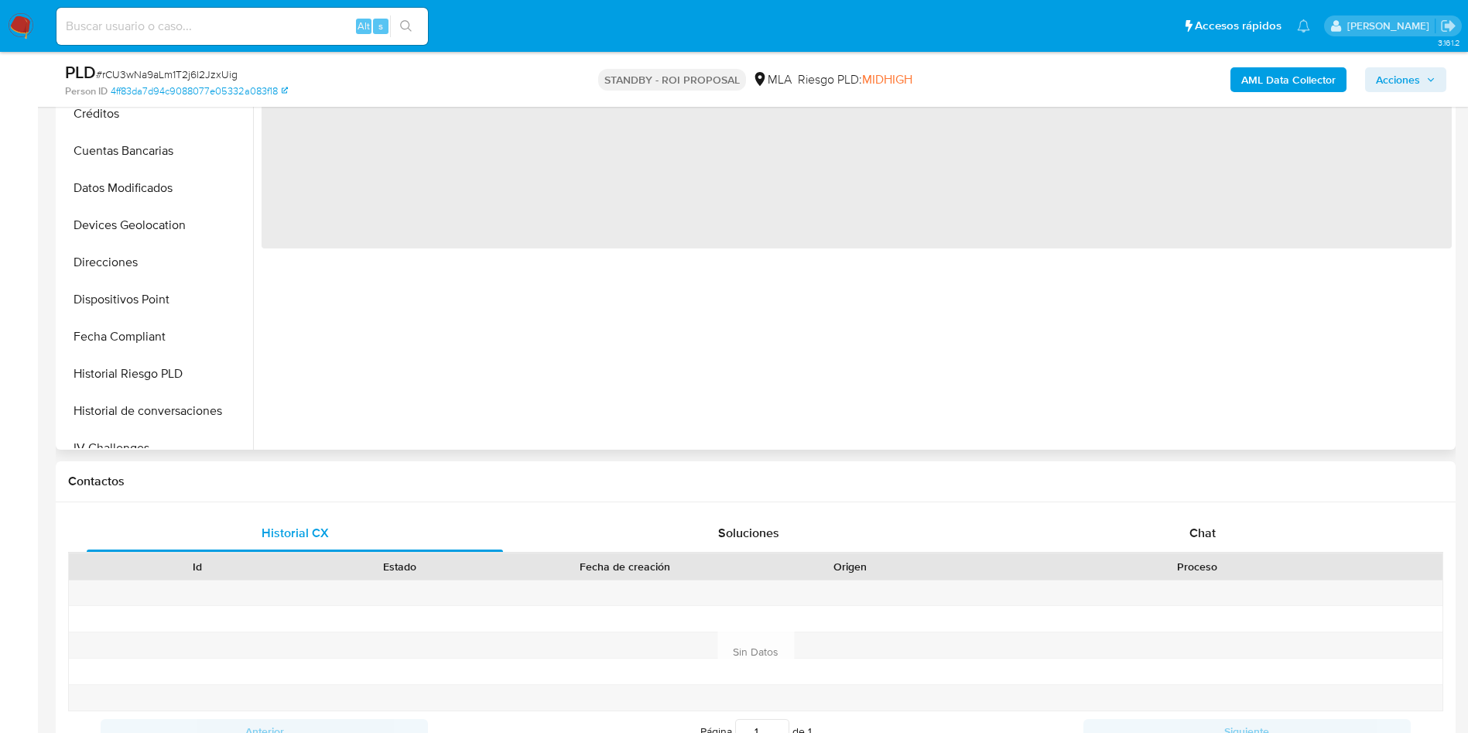
scroll to position [696, 0]
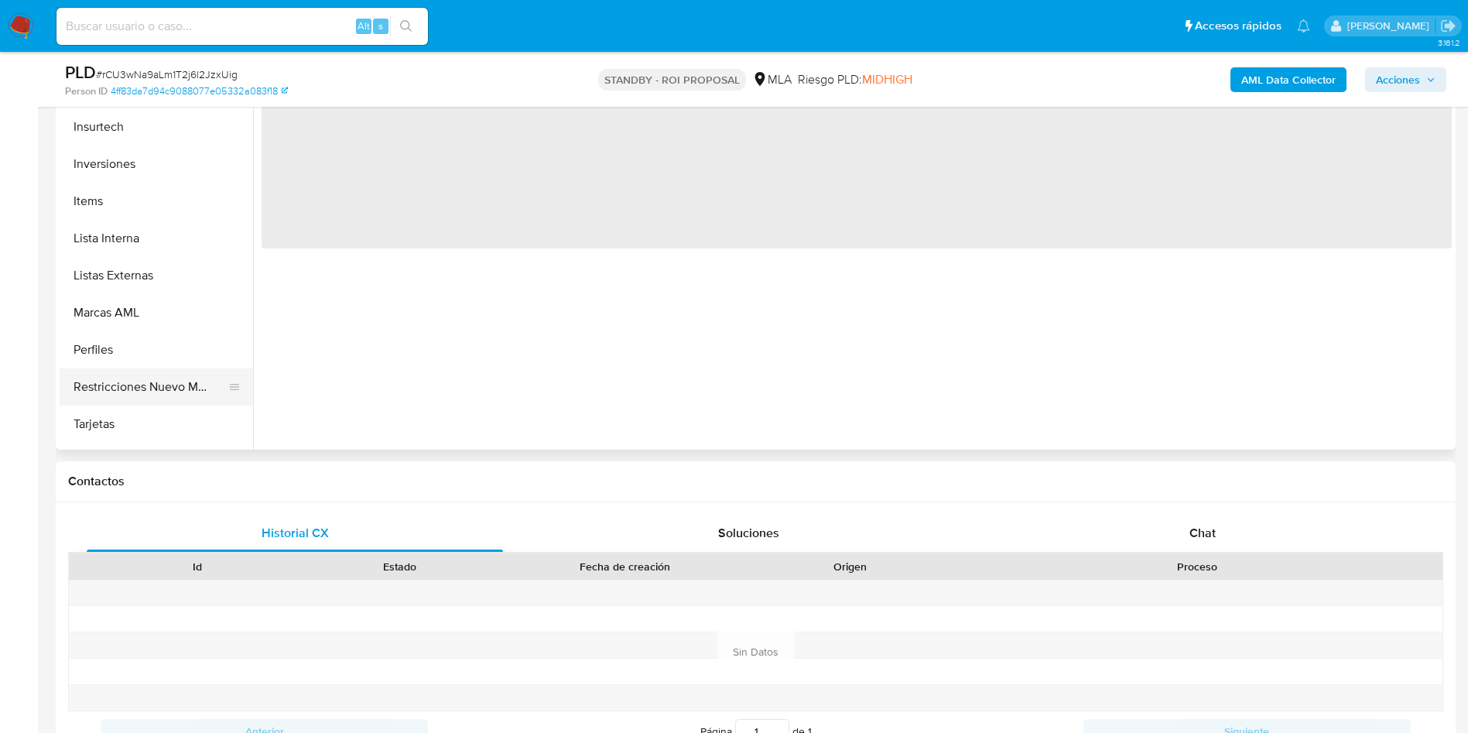
click at [172, 389] on button "Restricciones Nuevo Mundo" at bounding box center [150, 386] width 181 height 37
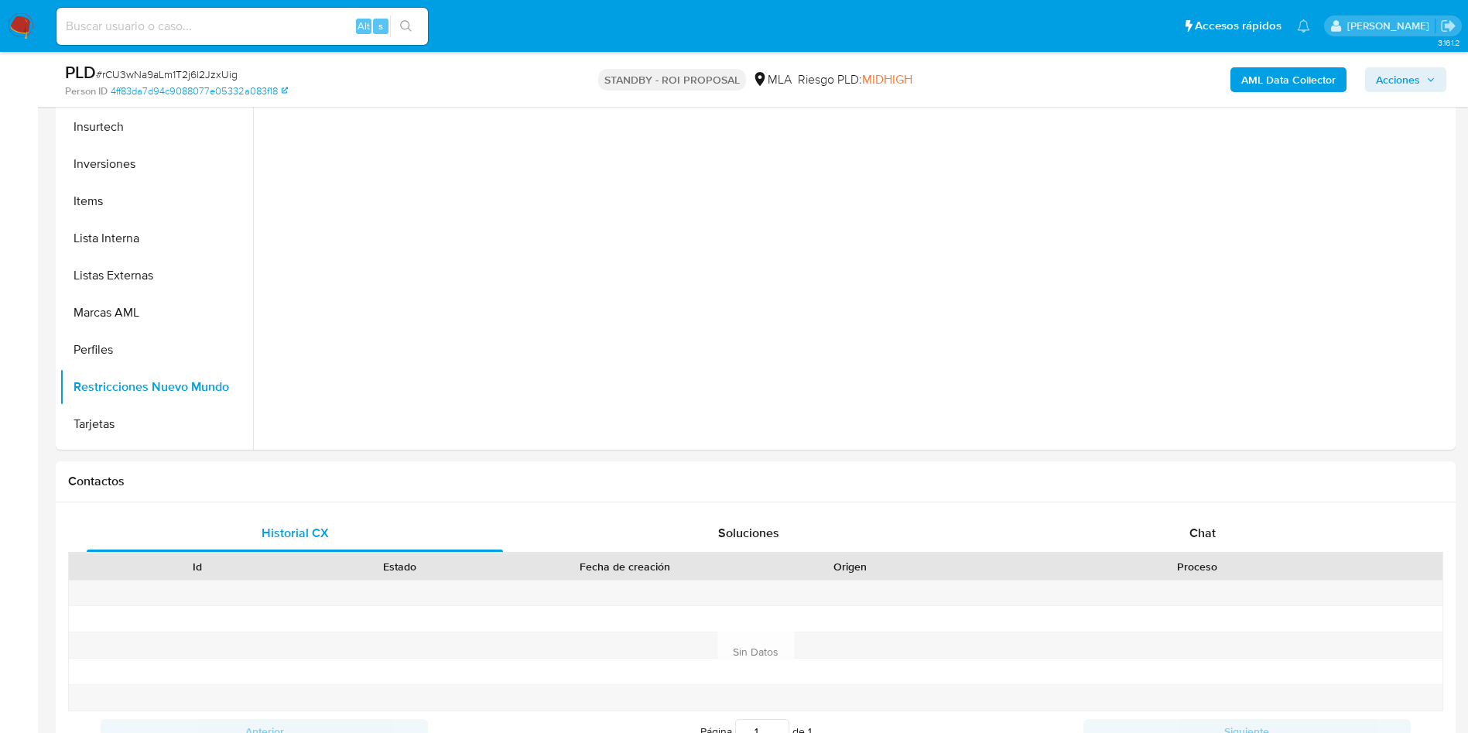
select select "10"
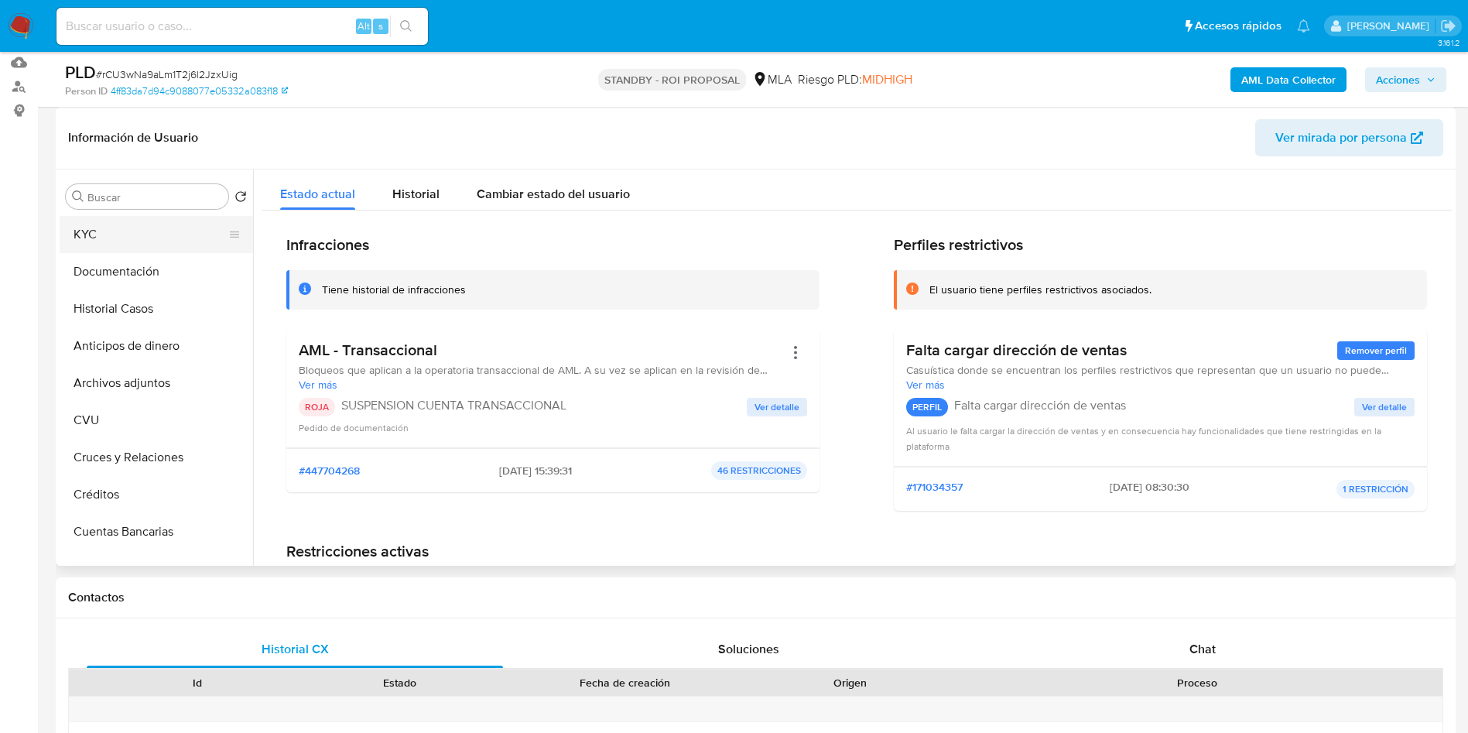
scroll to position [0, 0]
click at [137, 229] on button "General" at bounding box center [150, 233] width 181 height 37
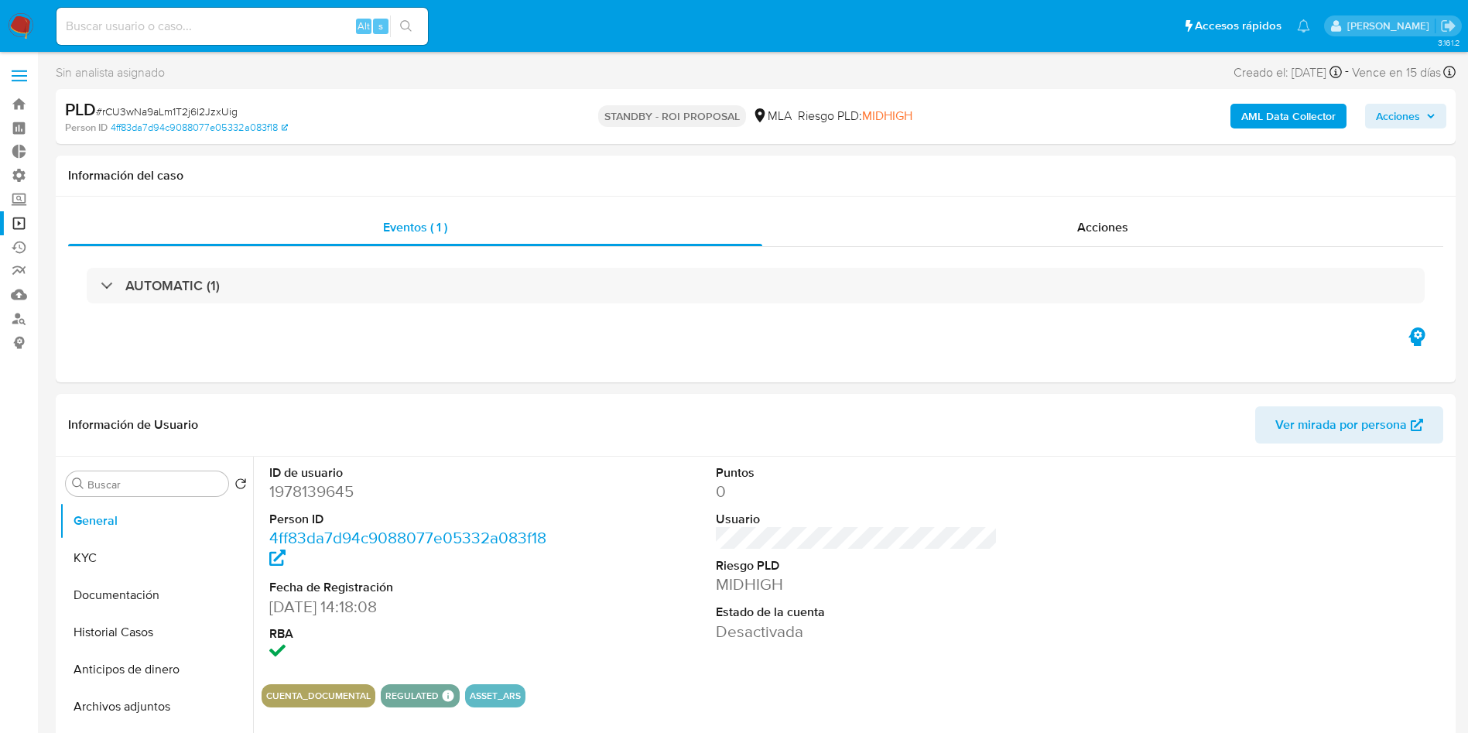
click at [18, 222] on link "Operaciones masivas" at bounding box center [92, 223] width 184 height 24
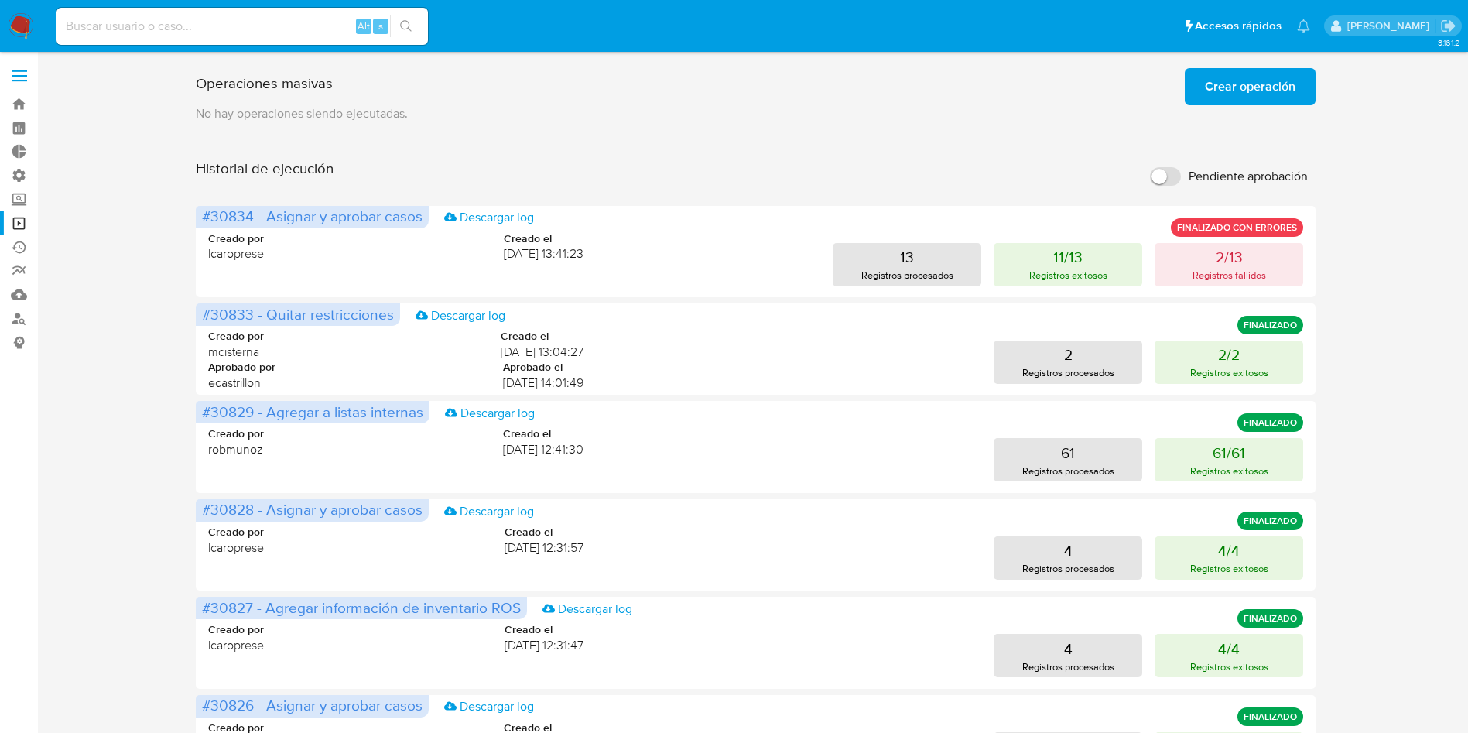
click at [231, 41] on div "Alt s" at bounding box center [241, 26] width 371 height 37
click at [231, 28] on input at bounding box center [241, 26] width 371 height 20
paste input "V9JMjpX9S2DqQ6pru5tLqXIR"
type input "V9JMjpX9S2DqQ6pru5tLqXIR"
click at [409, 30] on icon "search-icon" at bounding box center [406, 26] width 12 height 12
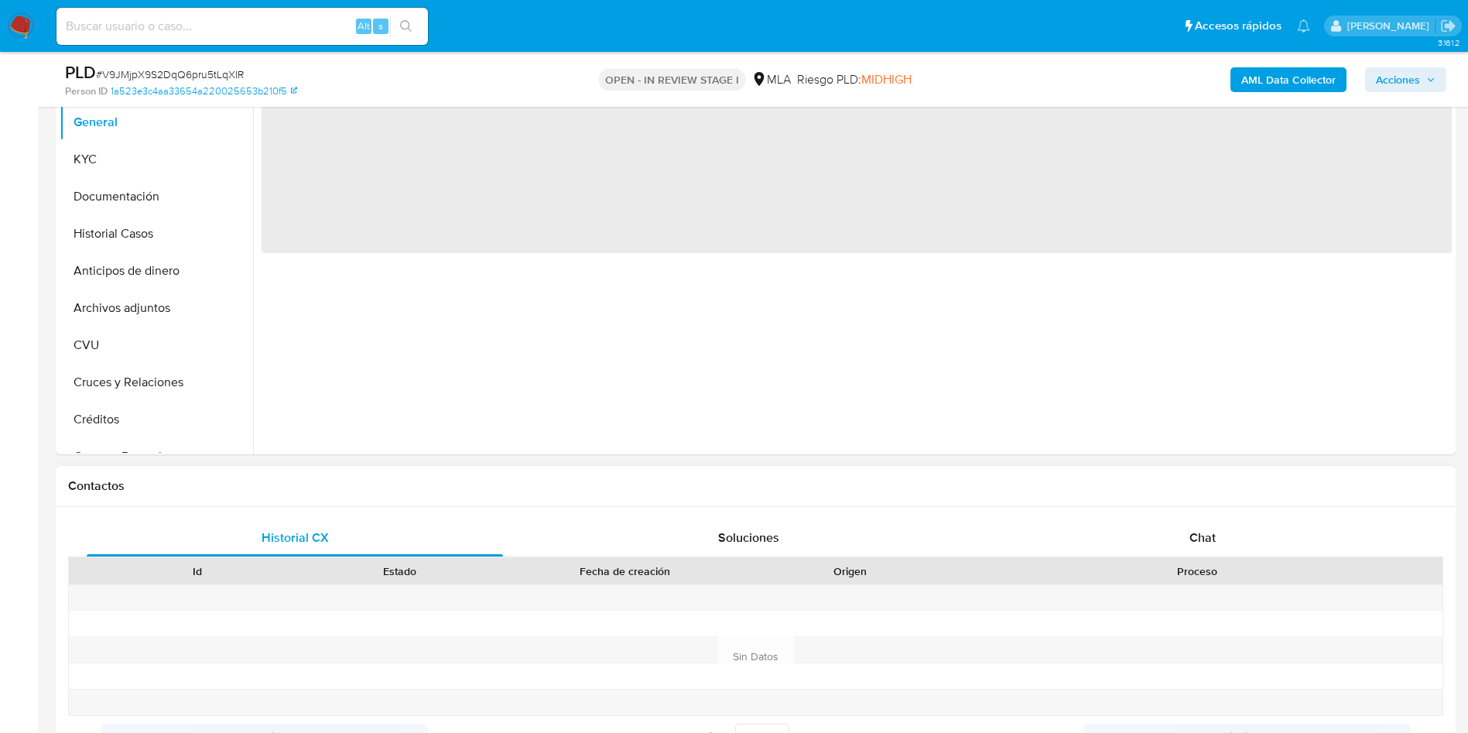
scroll to position [348, 0]
click at [1214, 513] on div "Historial CX Soluciones Chat Id Estado Fecha de creación Origen Proceso Anterio…" at bounding box center [756, 633] width 1400 height 262
select select "10"
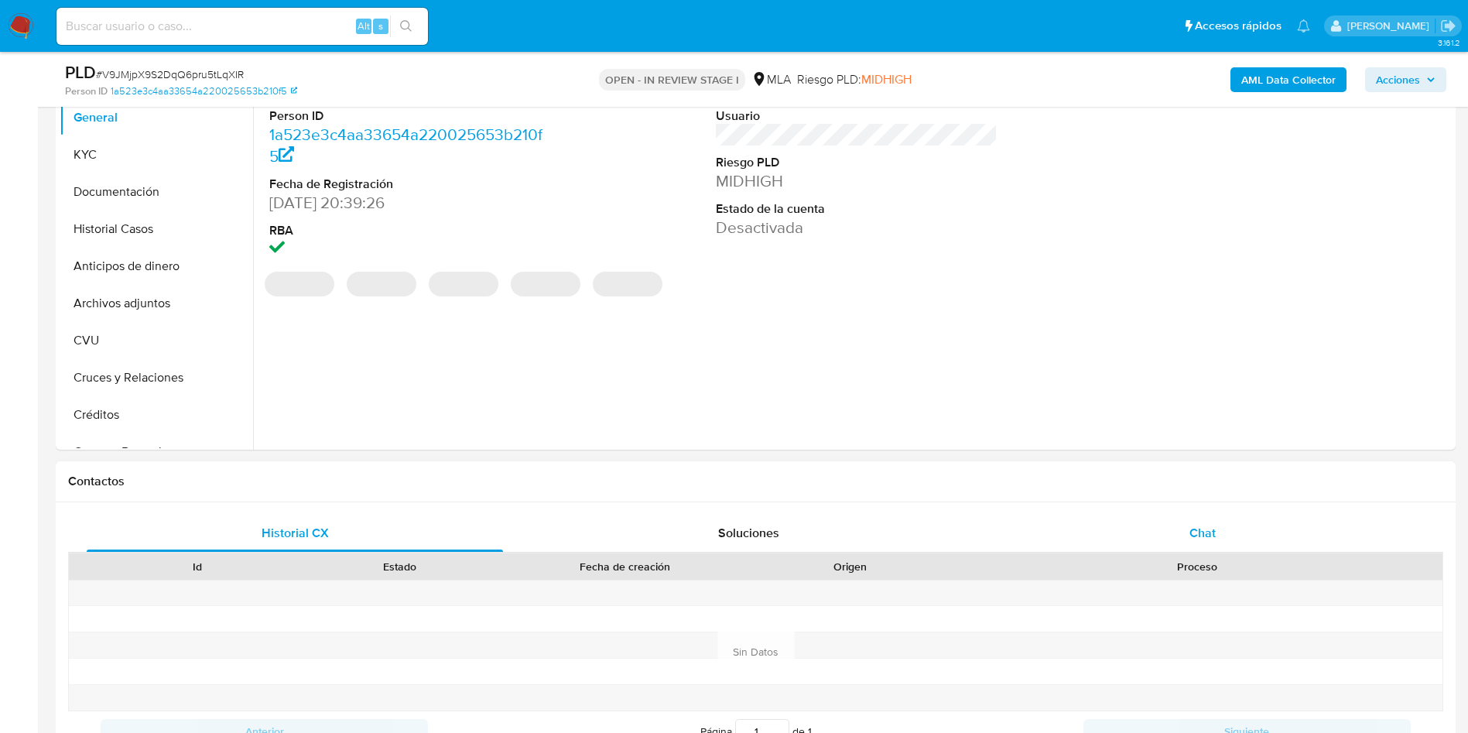
click at [1210, 525] on span "Chat" at bounding box center [1202, 533] width 26 height 18
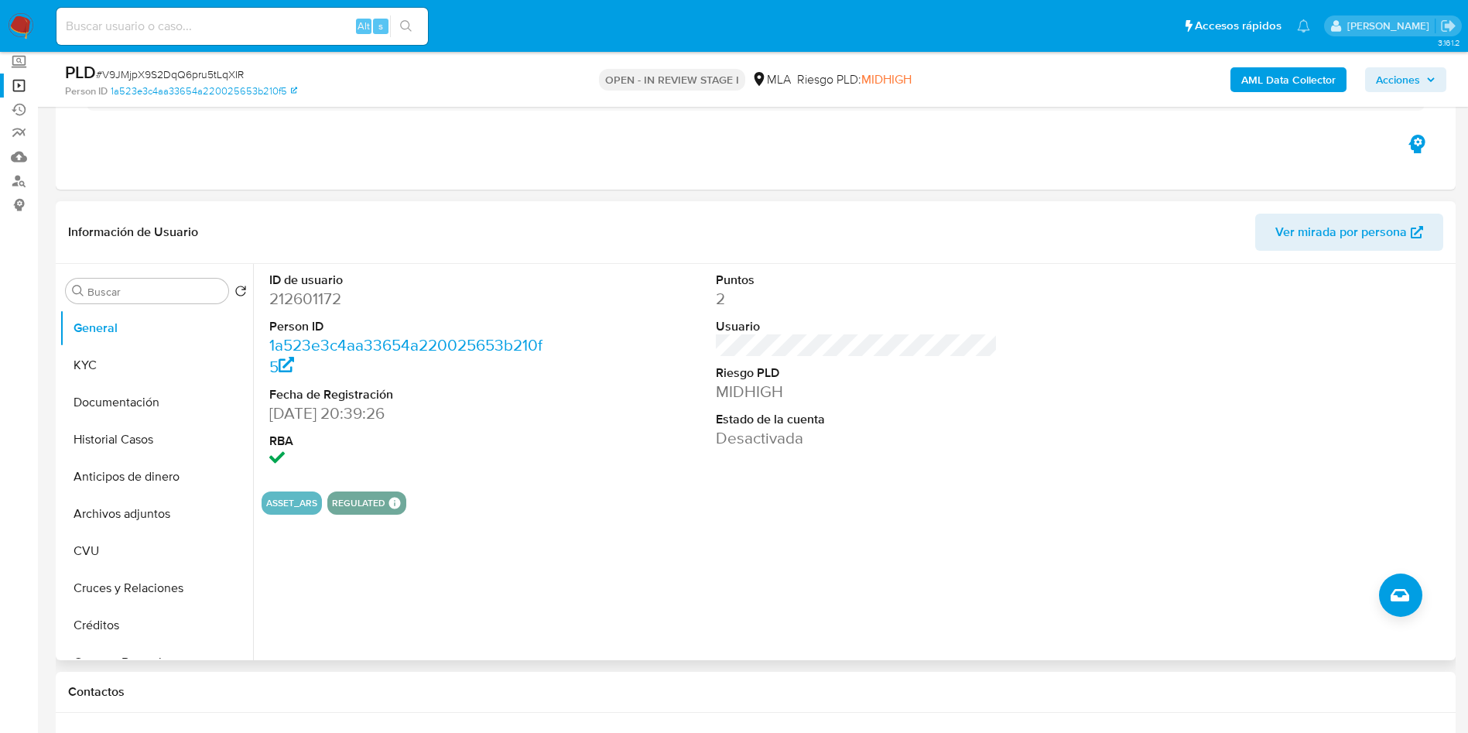
scroll to position [116, 0]
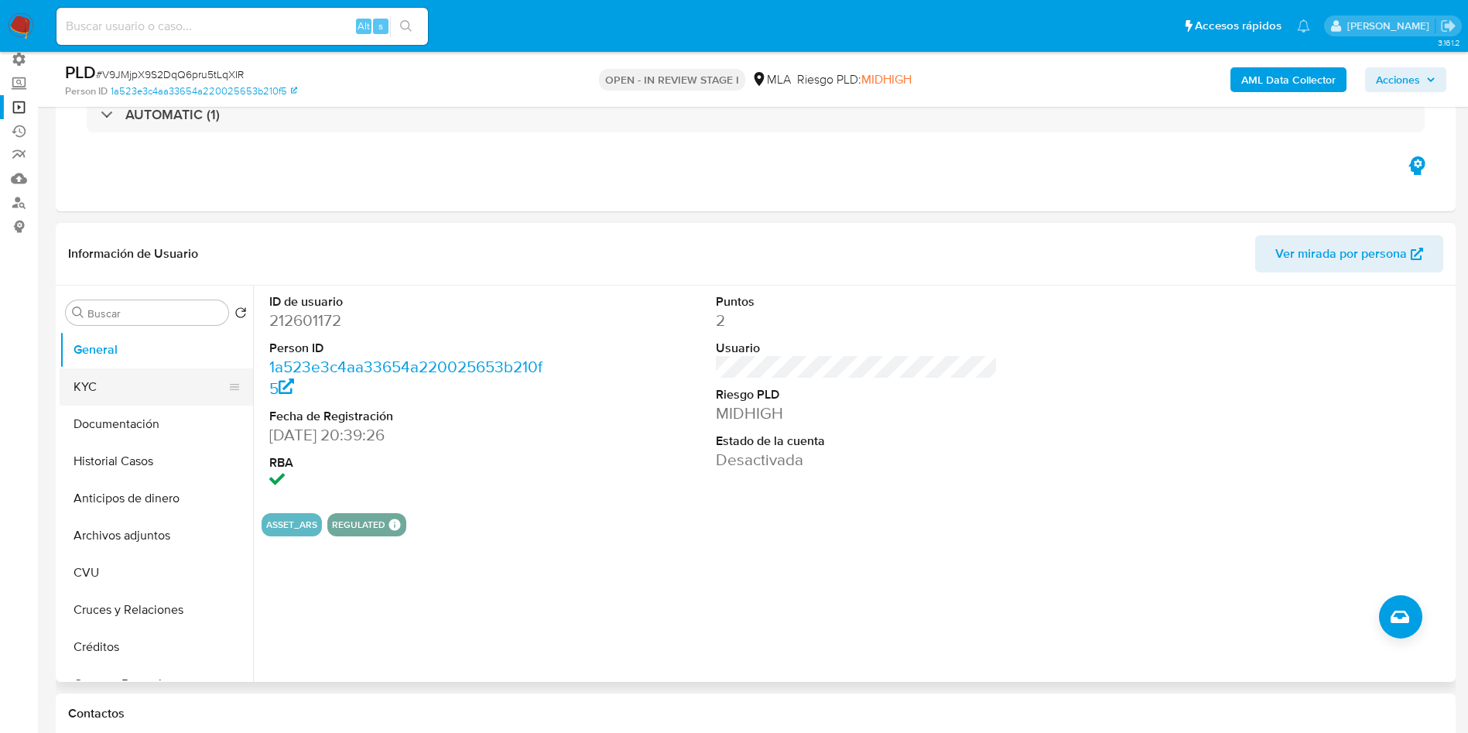
click at [109, 395] on button "KYC" at bounding box center [150, 386] width 181 height 37
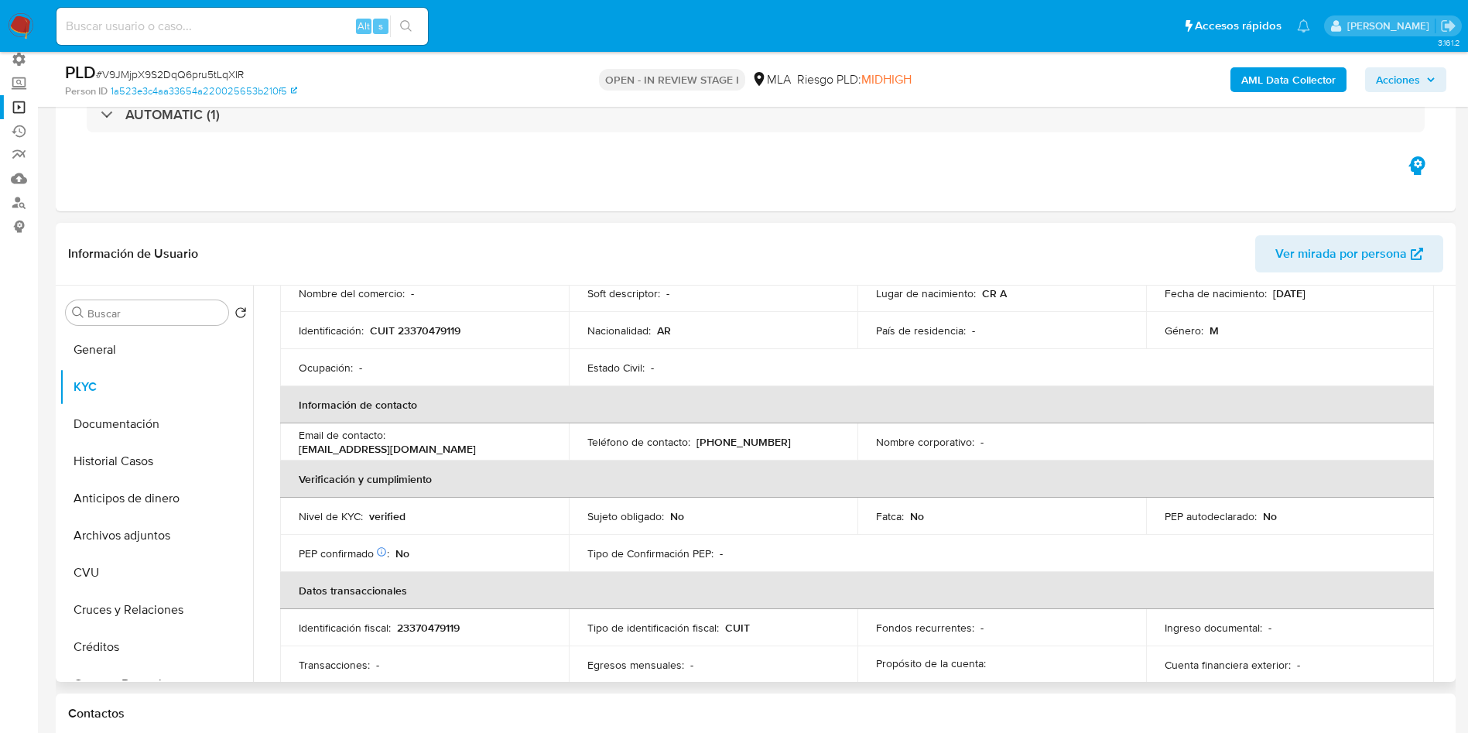
scroll to position [232, 0]
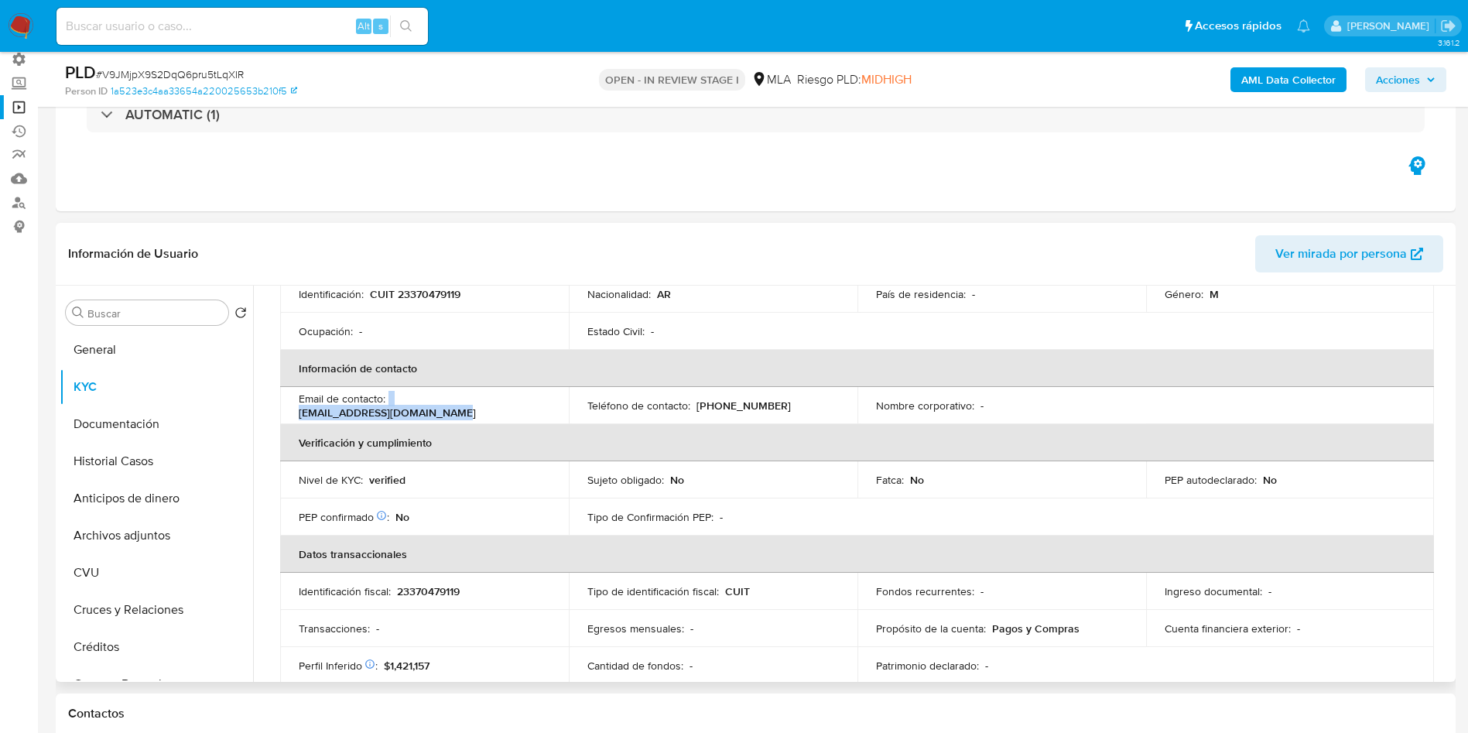
drag, startPoint x: 546, startPoint y: 413, endPoint x: 389, endPoint y: 405, distance: 156.5
click at [389, 405] on td "Email de contacto : juan_vivas92@hotmail.com.ar" at bounding box center [424, 405] width 289 height 37
copy div "juan_vivas92@hotmail.com.ar"
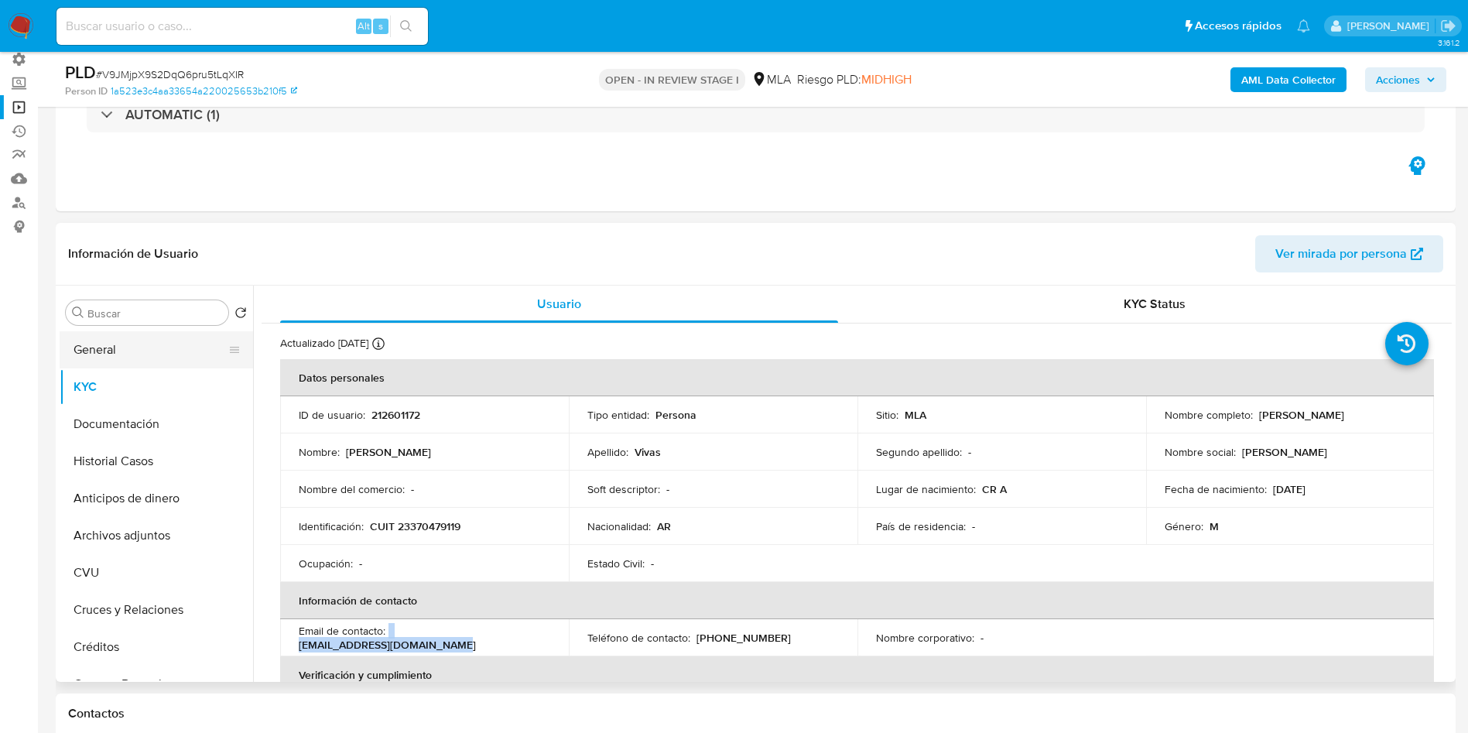
drag, startPoint x: 127, startPoint y: 364, endPoint x: 117, endPoint y: 359, distance: 11.4
click at [125, 363] on button "General" at bounding box center [150, 349] width 181 height 37
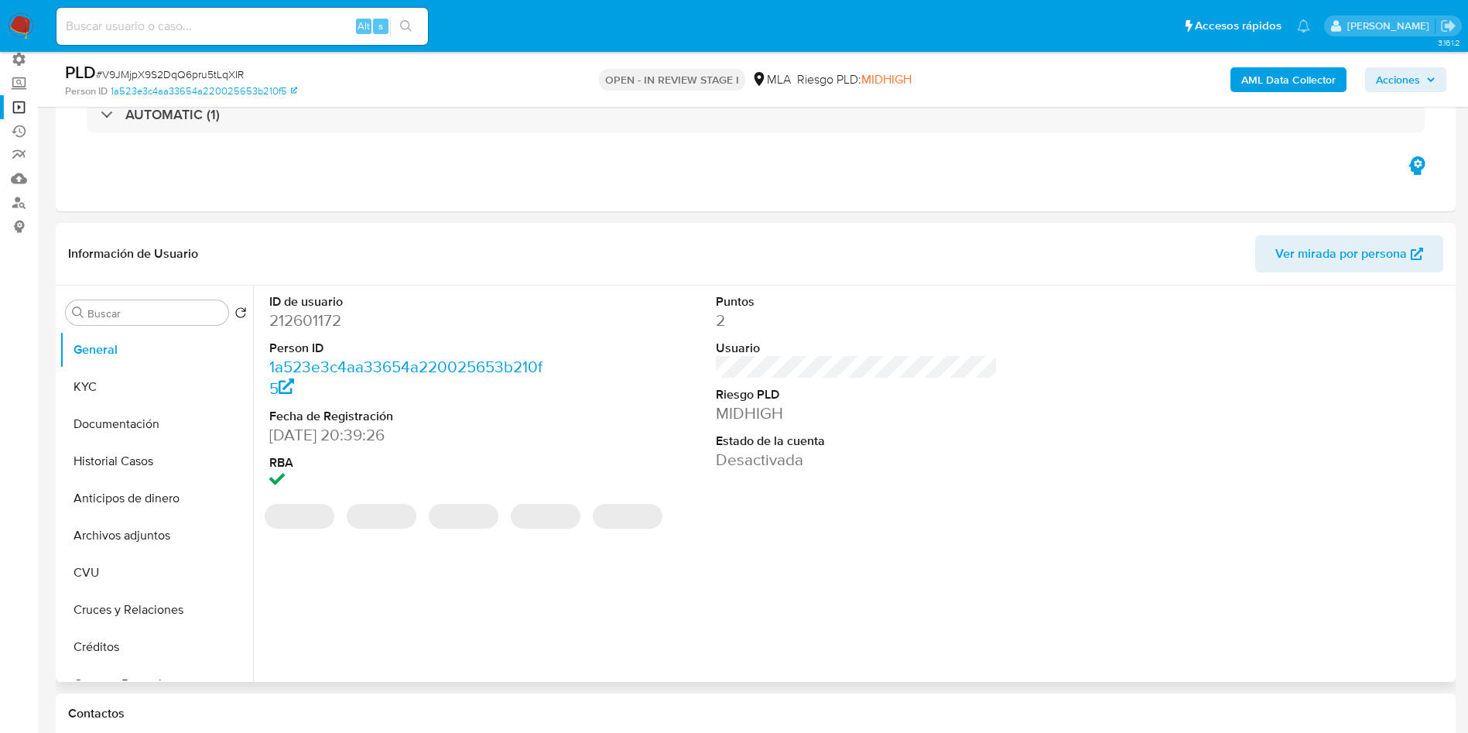
click at [296, 314] on dd "212601172" at bounding box center [410, 321] width 282 height 22
click at [296, 313] on dd "212601172" at bounding box center [410, 321] width 282 height 22
copy dd "212601172"
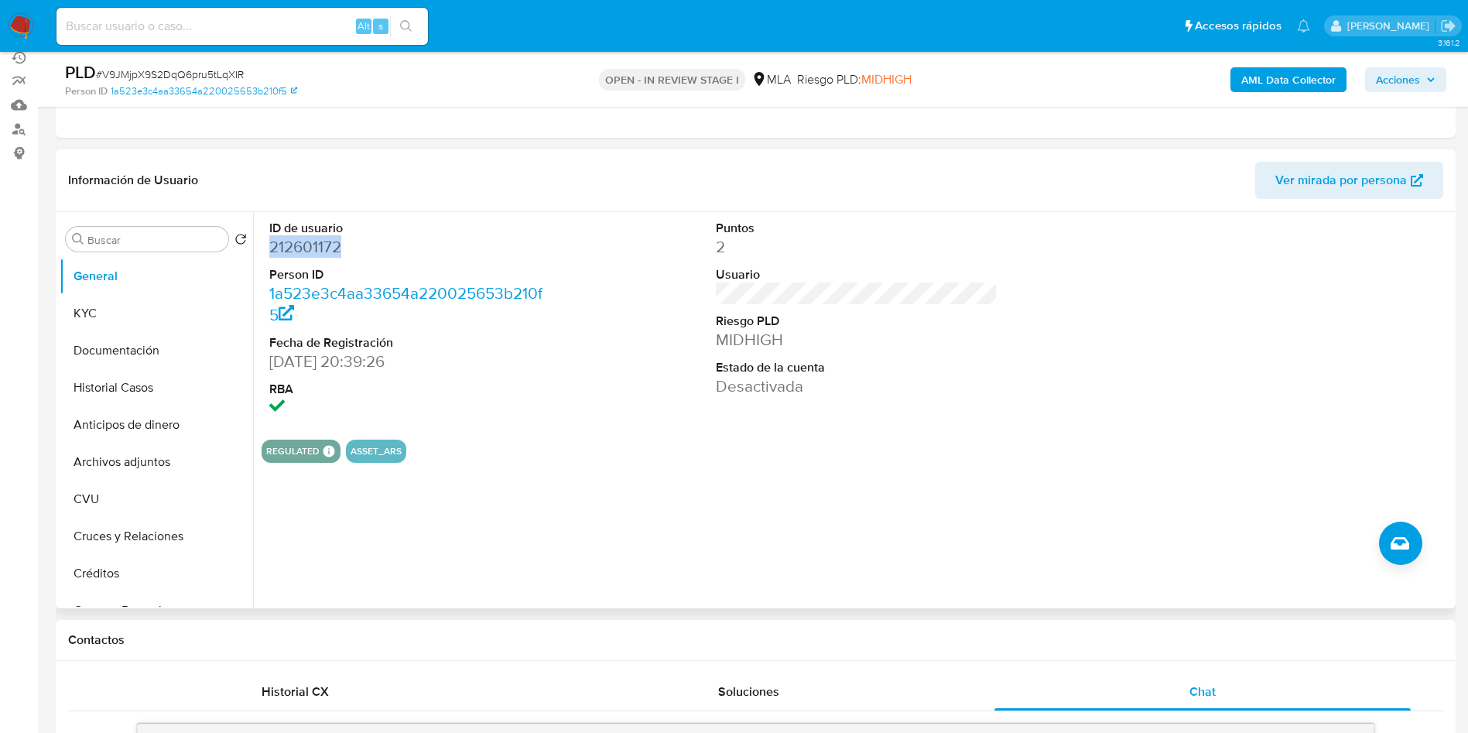
scroll to position [196, 0]
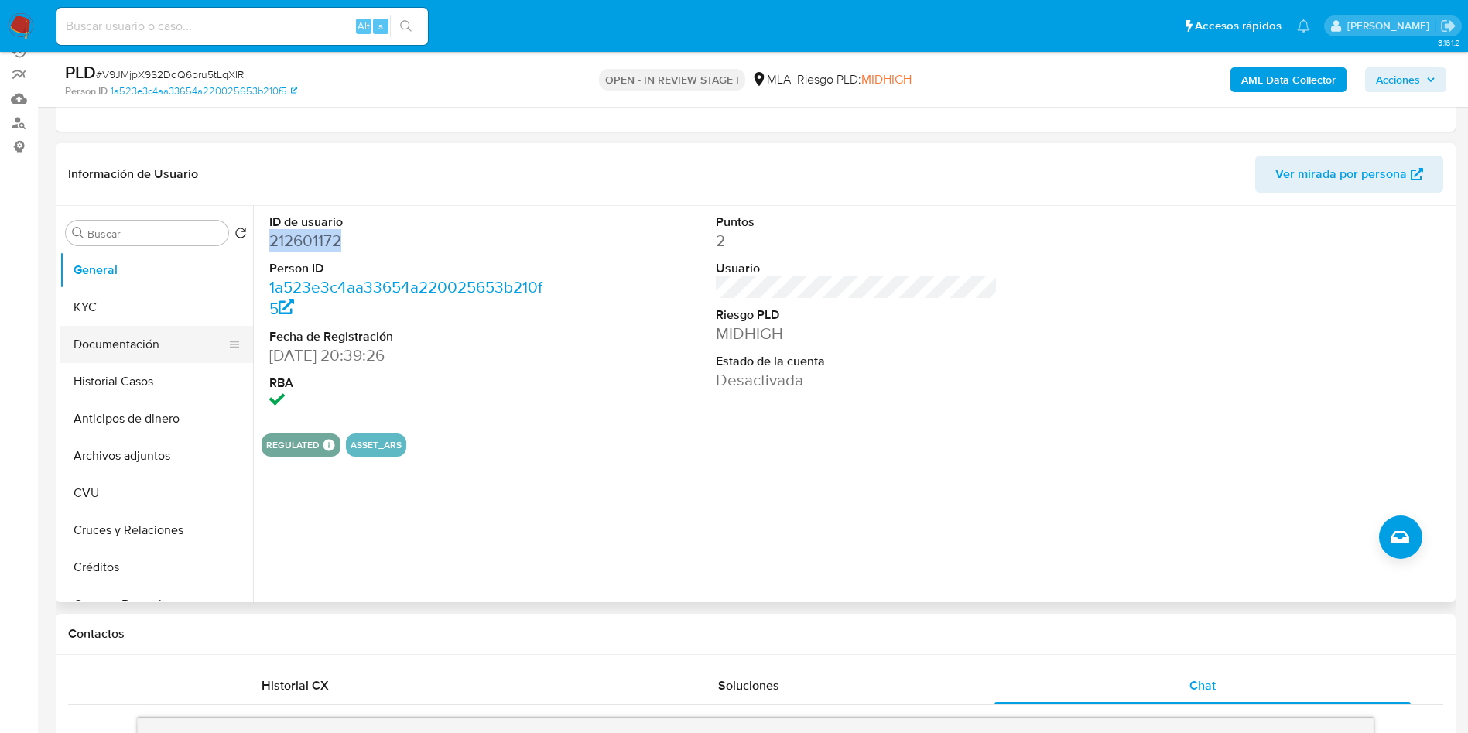
click at [70, 344] on button "Documentación" at bounding box center [150, 344] width 181 height 37
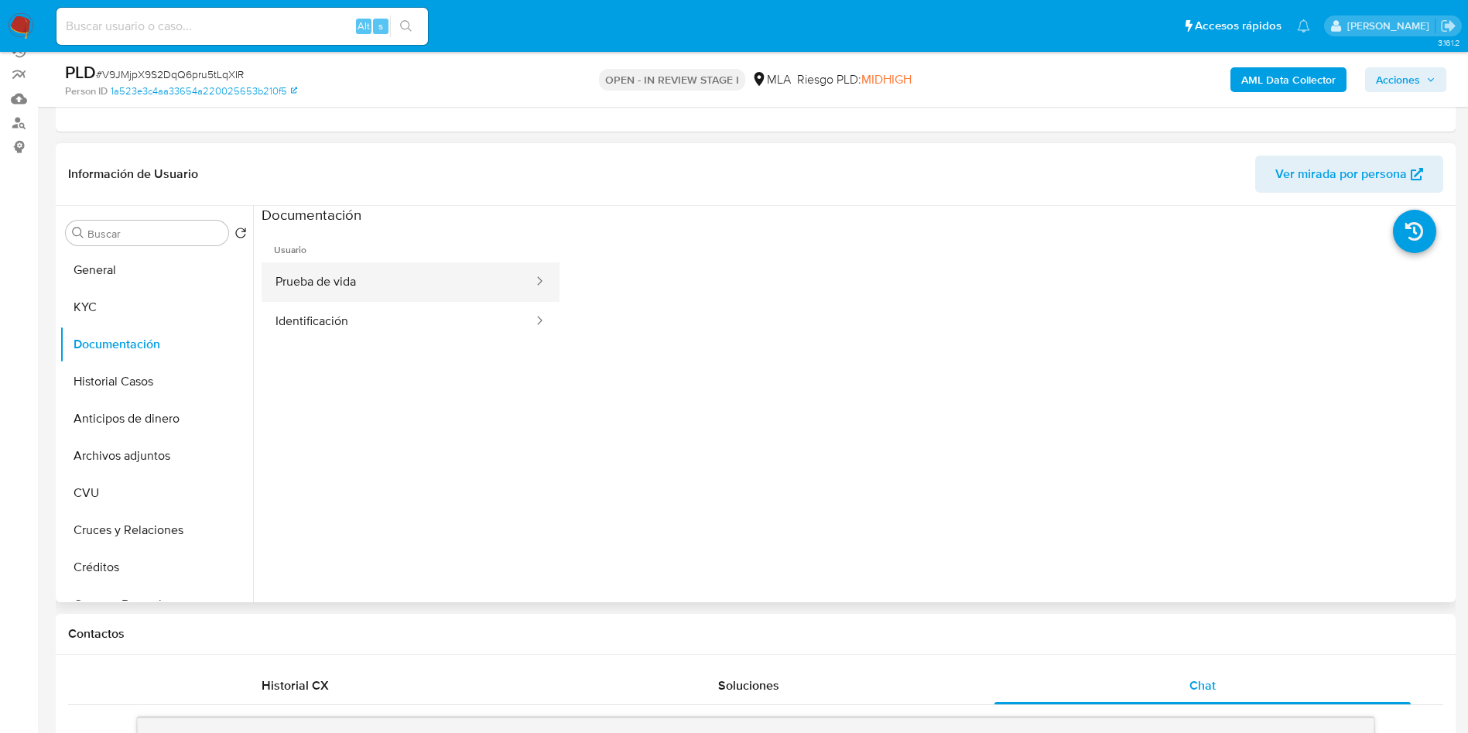
click at [371, 275] on button "Prueba de vida" at bounding box center [398, 281] width 273 height 39
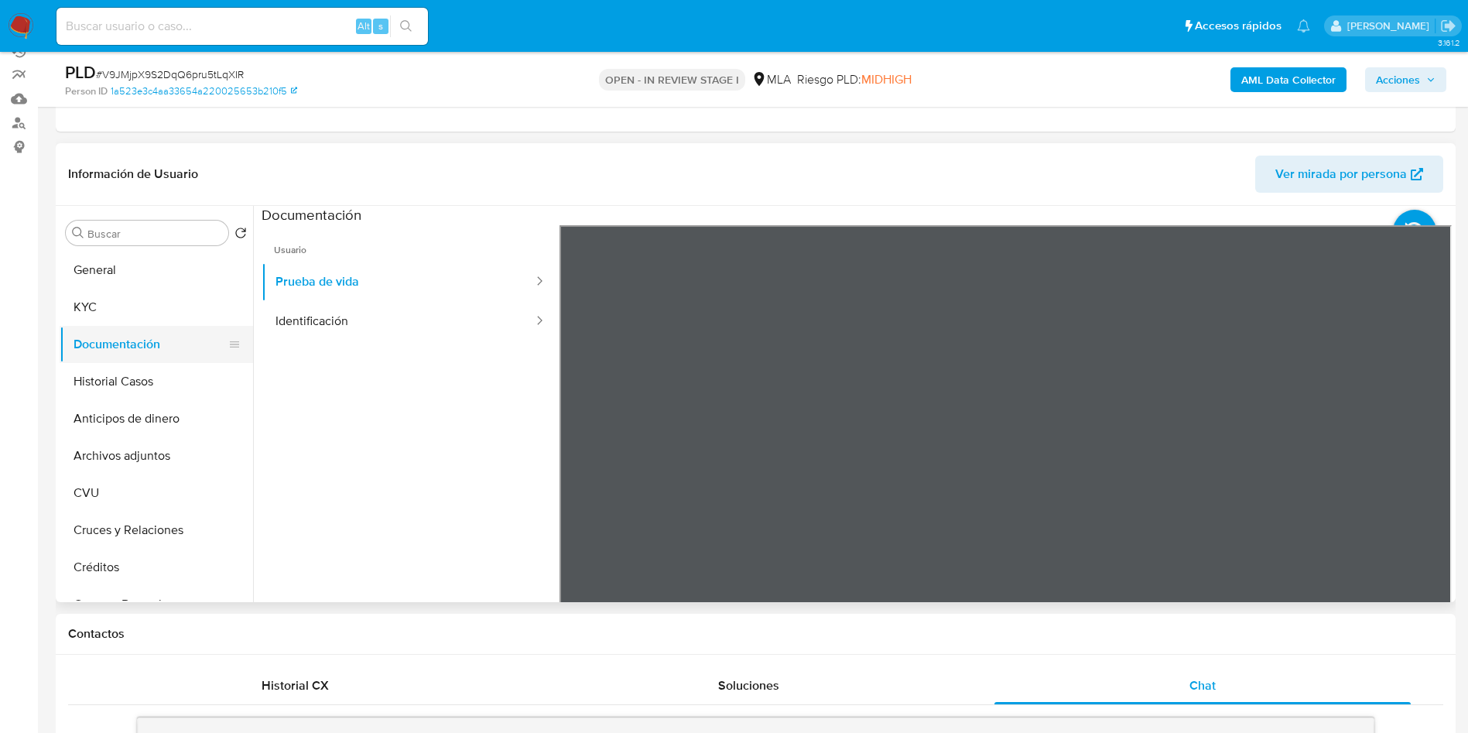
click at [119, 327] on button "Documentación" at bounding box center [150, 344] width 181 height 37
click at [115, 305] on button "KYC" at bounding box center [150, 307] width 181 height 37
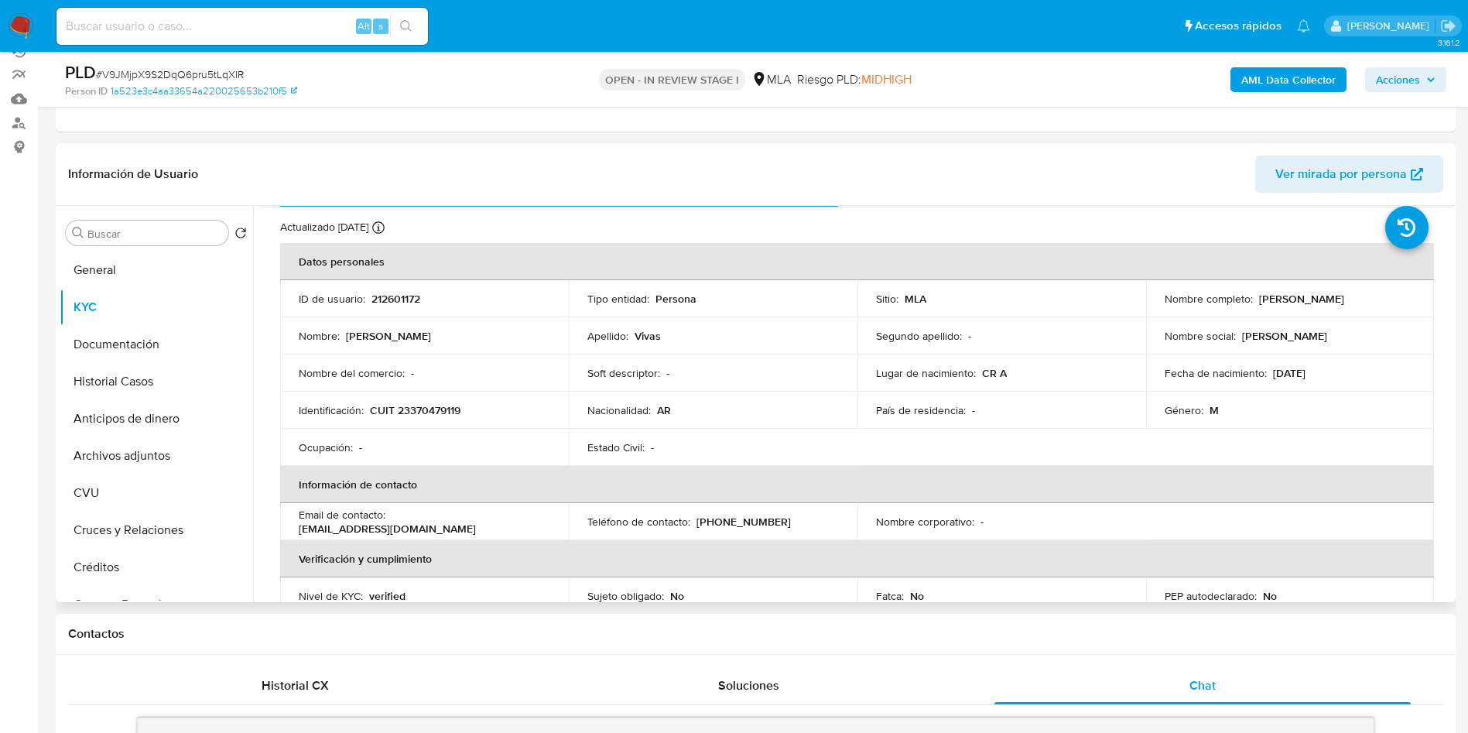
scroll to position [0, 0]
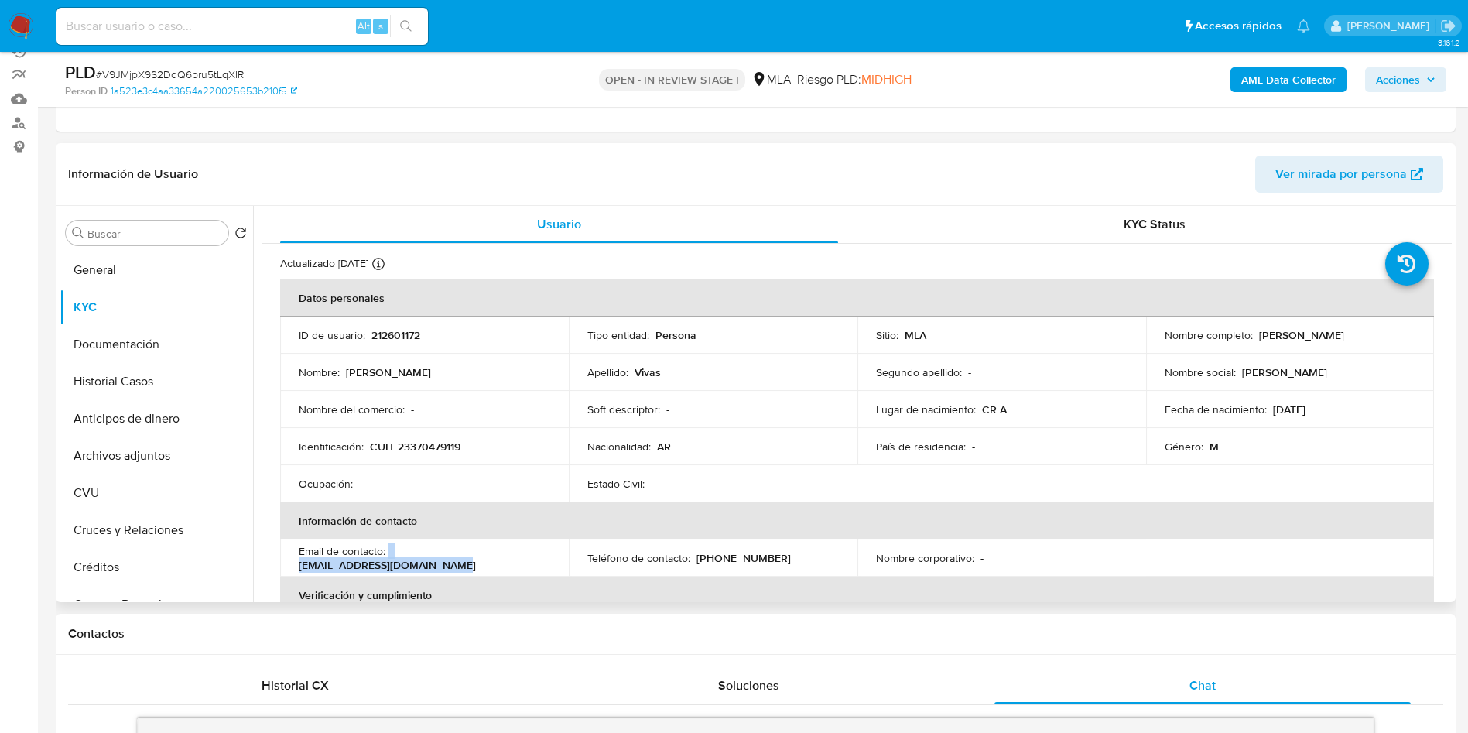
drag, startPoint x: 542, startPoint y: 557, endPoint x: 389, endPoint y: 557, distance: 152.4
click at [389, 557] on div "Email de contacto : juan_vivas92@hotmail.com.ar" at bounding box center [425, 558] width 252 height 28
copy div "juan_vivas92@hotmail.com.ar"
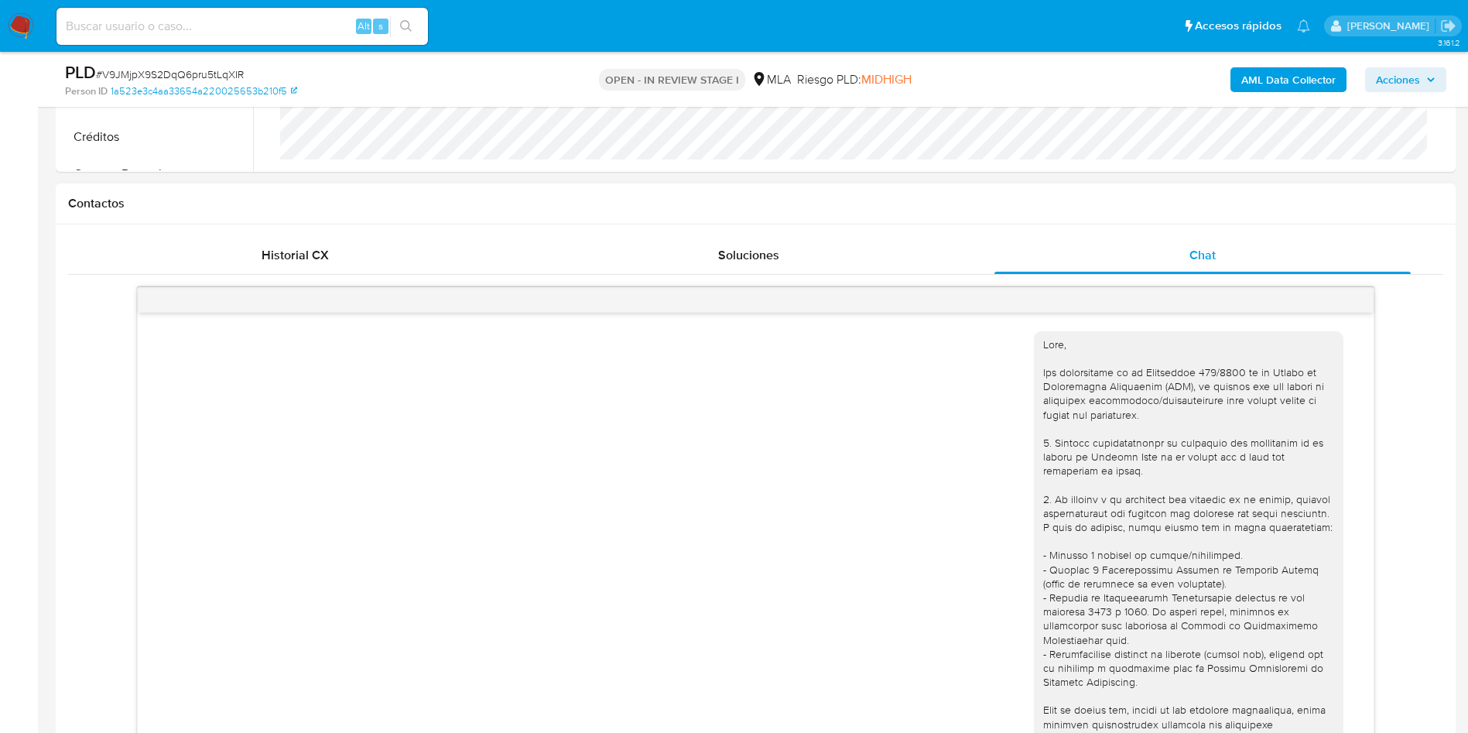
scroll to position [660, 0]
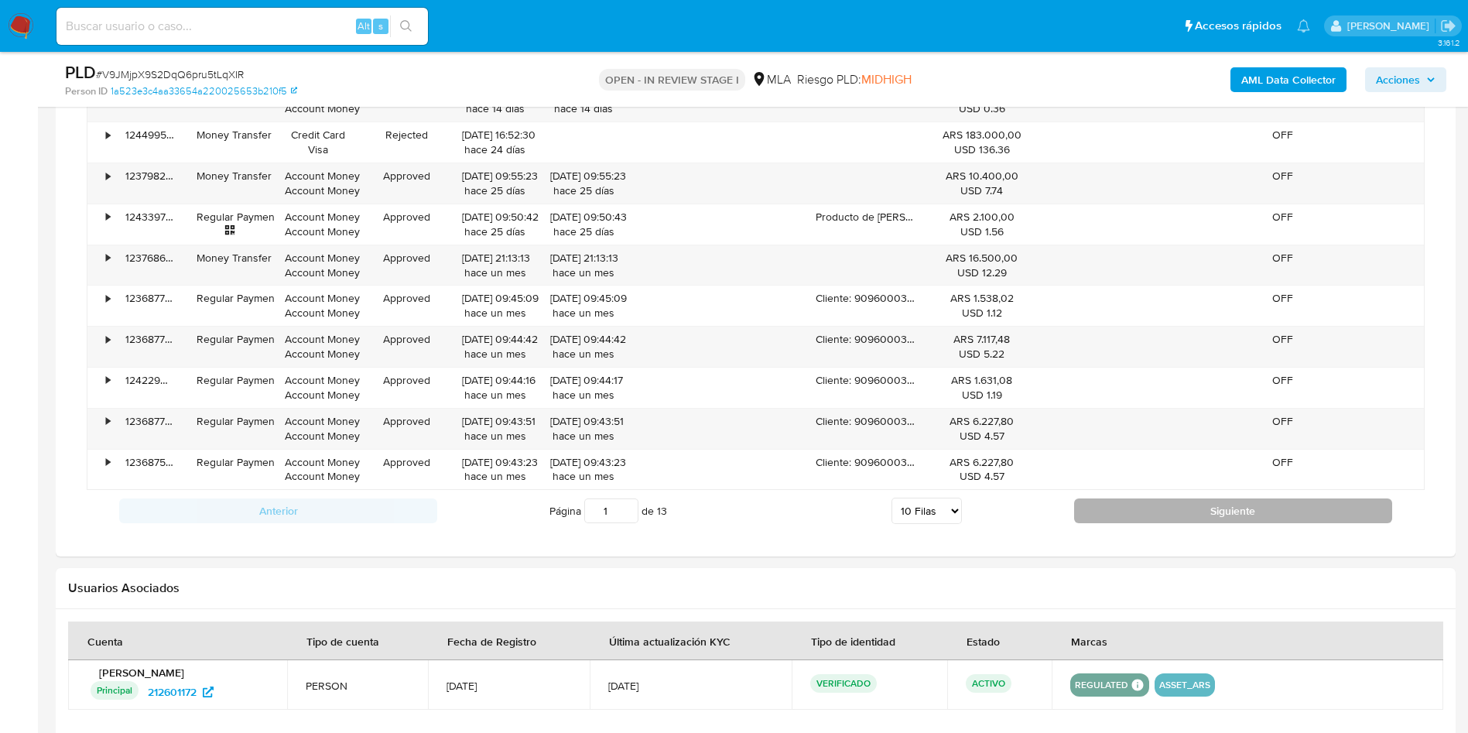
click at [1101, 521] on button "Siguiente" at bounding box center [1233, 510] width 318 height 25
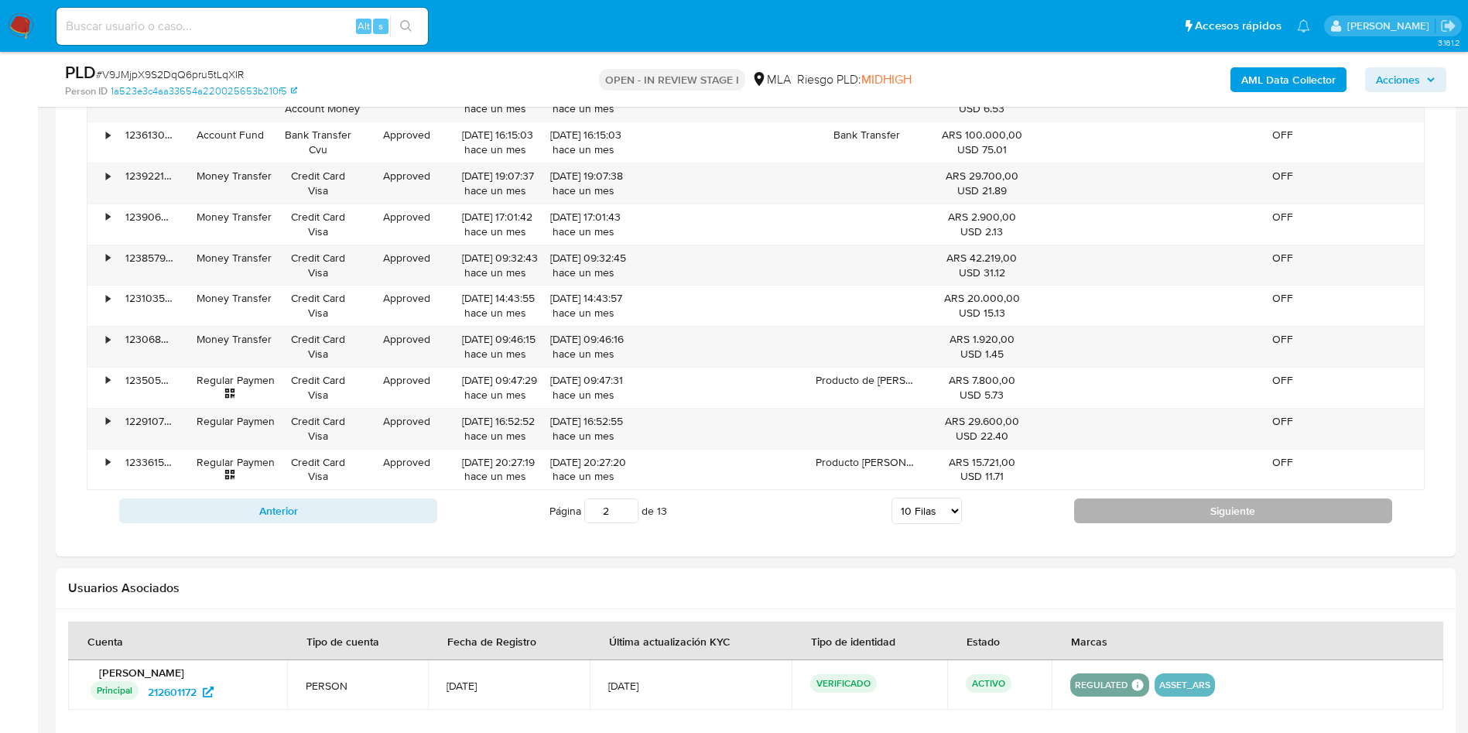
click at [1101, 506] on button "Siguiente" at bounding box center [1233, 510] width 318 height 25
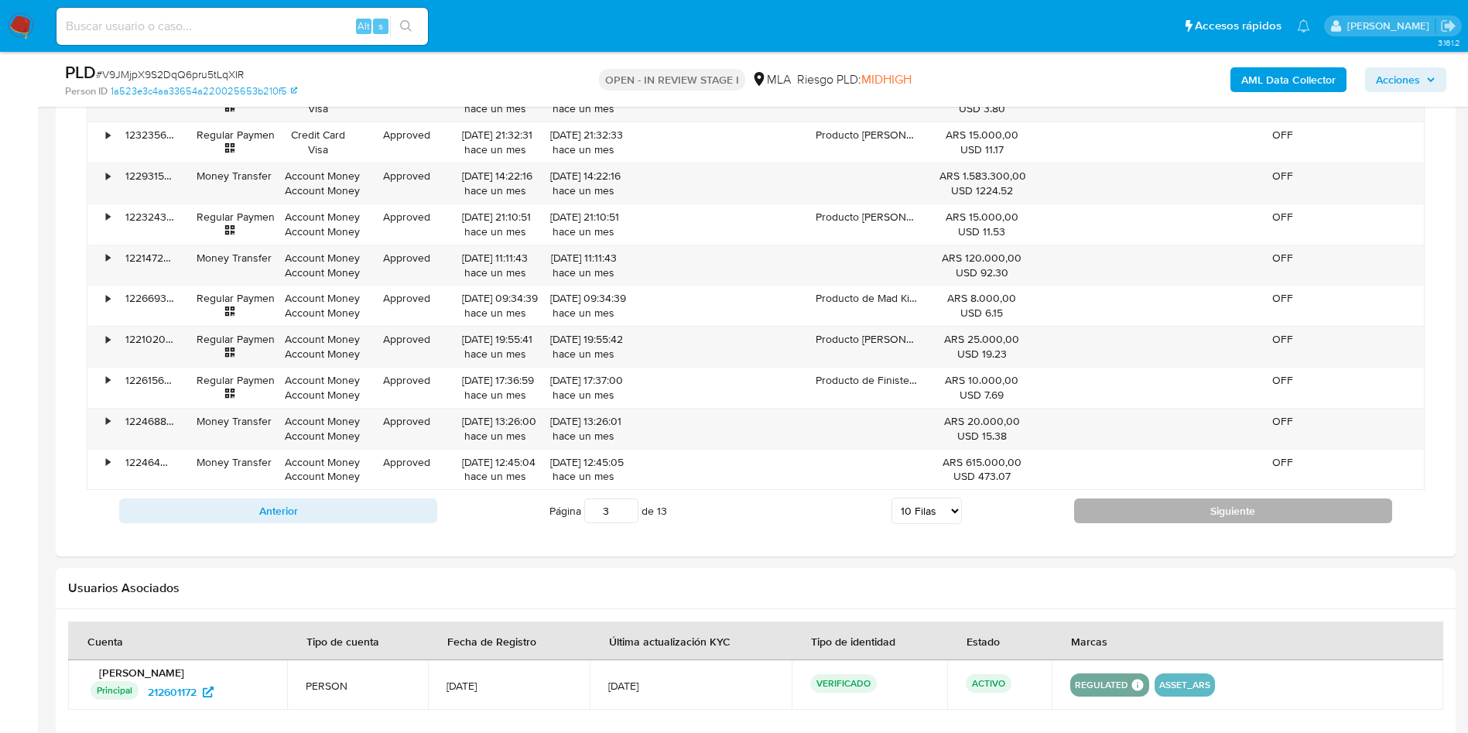
click at [1101, 506] on button "Siguiente" at bounding box center [1233, 510] width 318 height 25
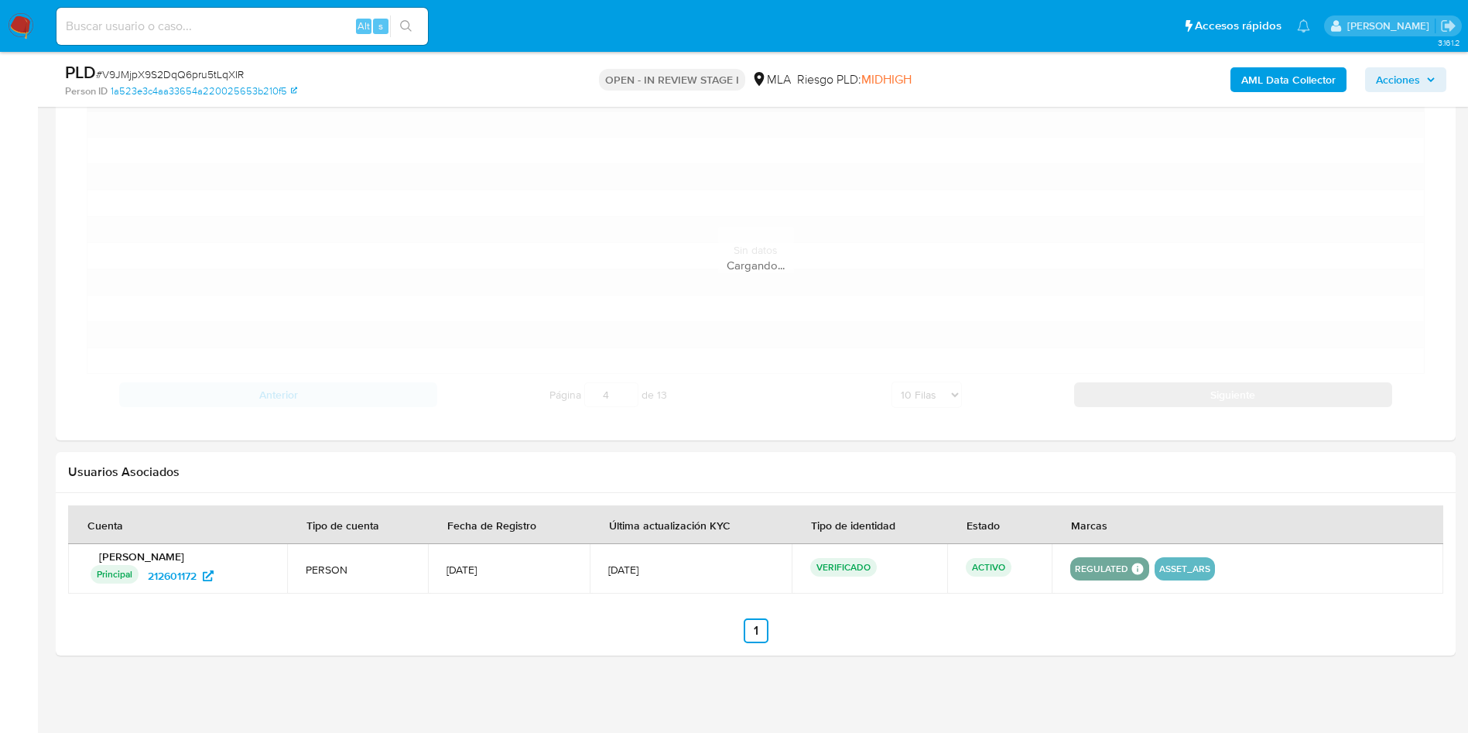
scroll to position [1705, 0]
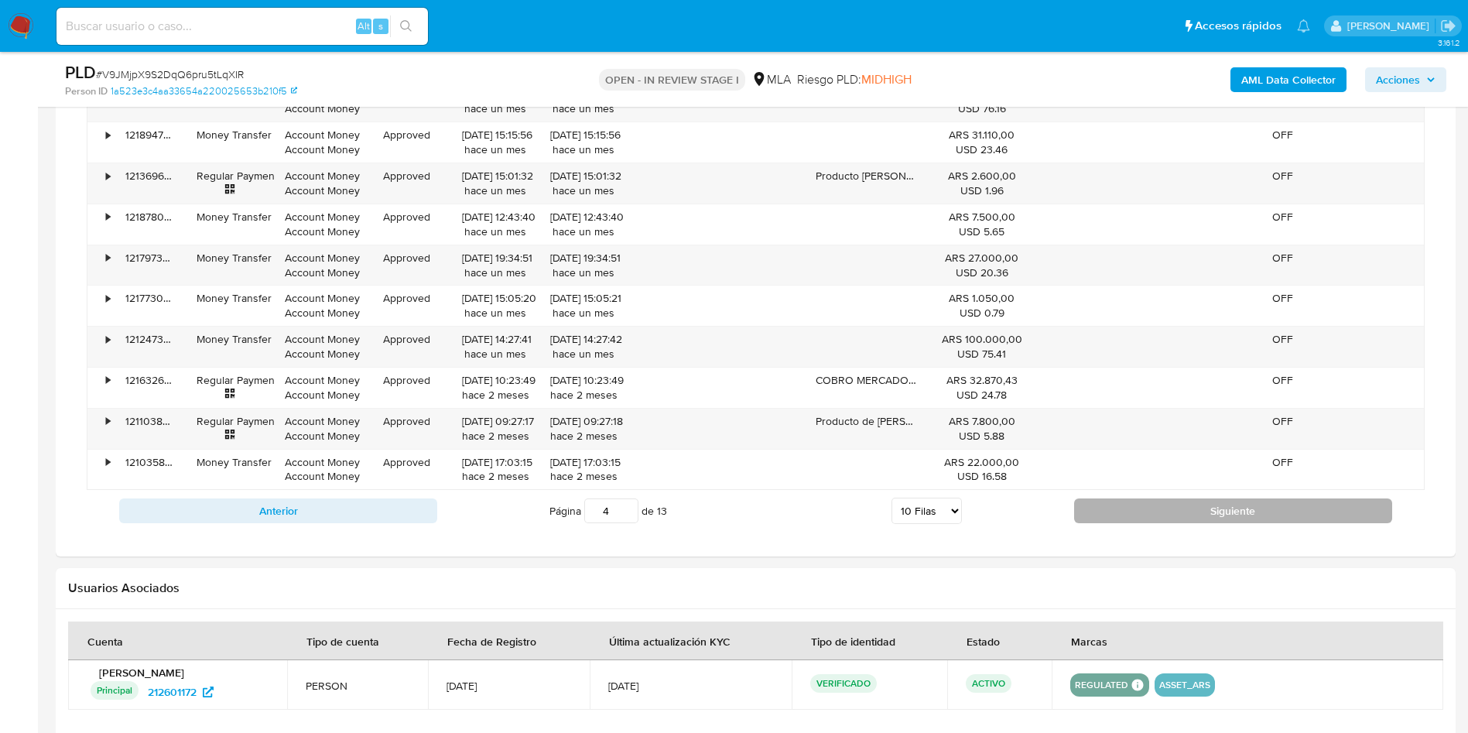
click at [1101, 506] on button "Siguiente" at bounding box center [1233, 510] width 318 height 25
type input "7"
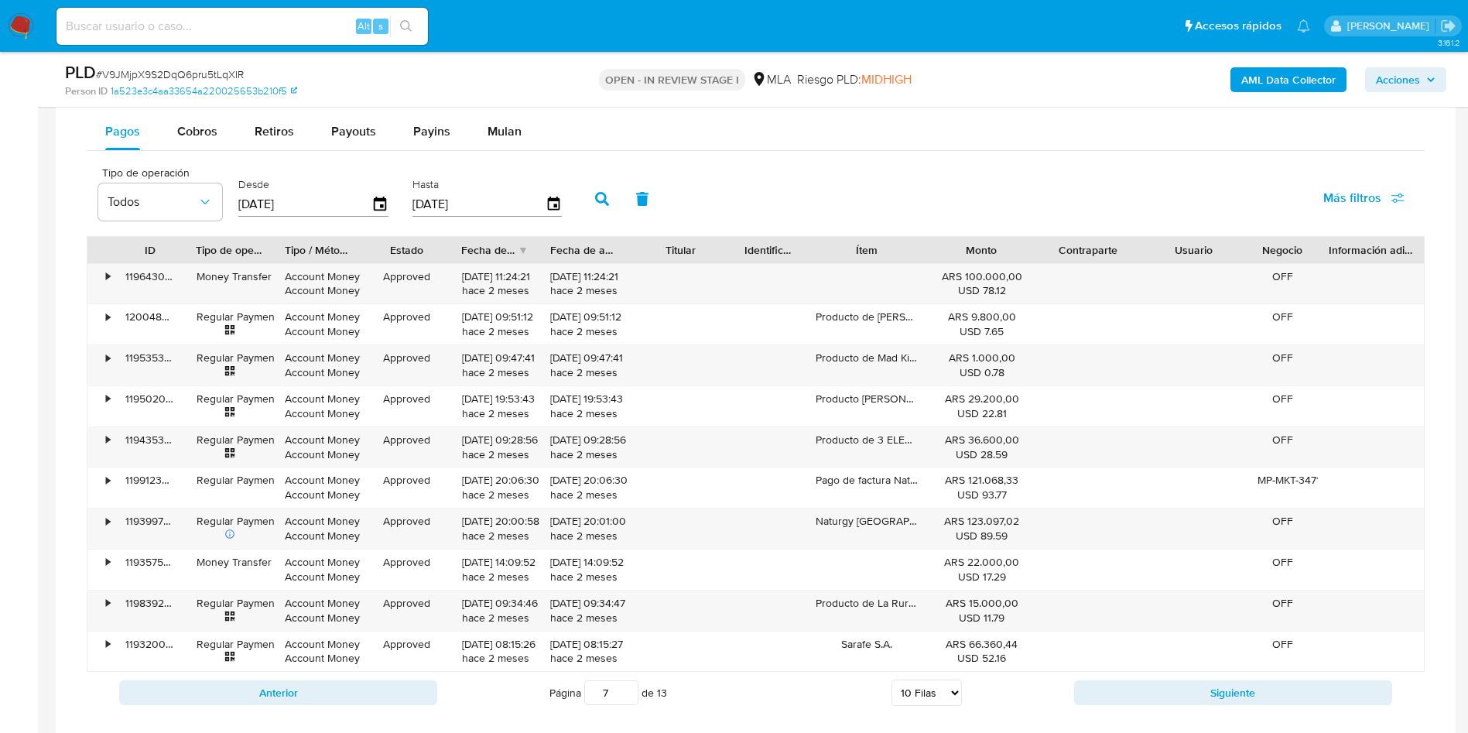
scroll to position [1473, 0]
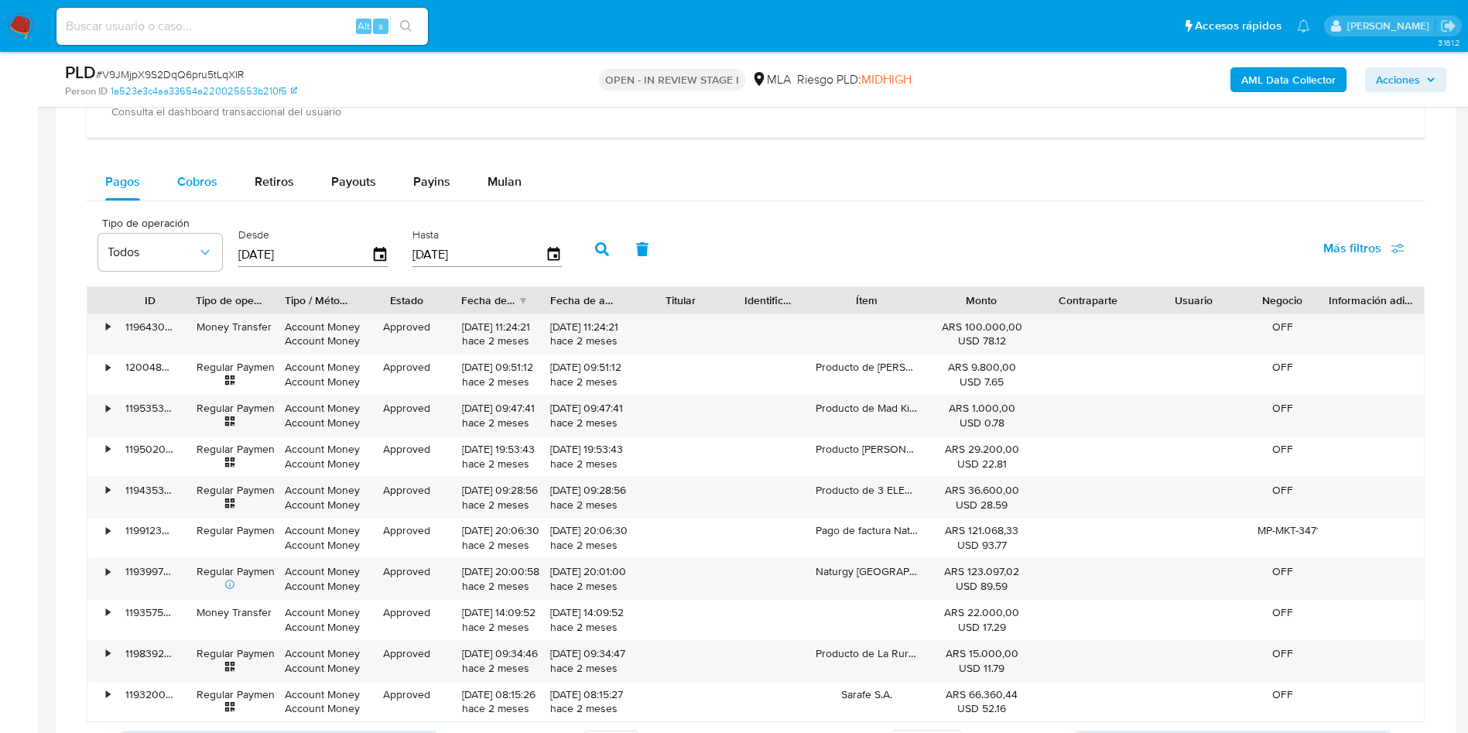
click at [186, 182] on span "Cobros" at bounding box center [197, 182] width 40 height 18
select select "10"
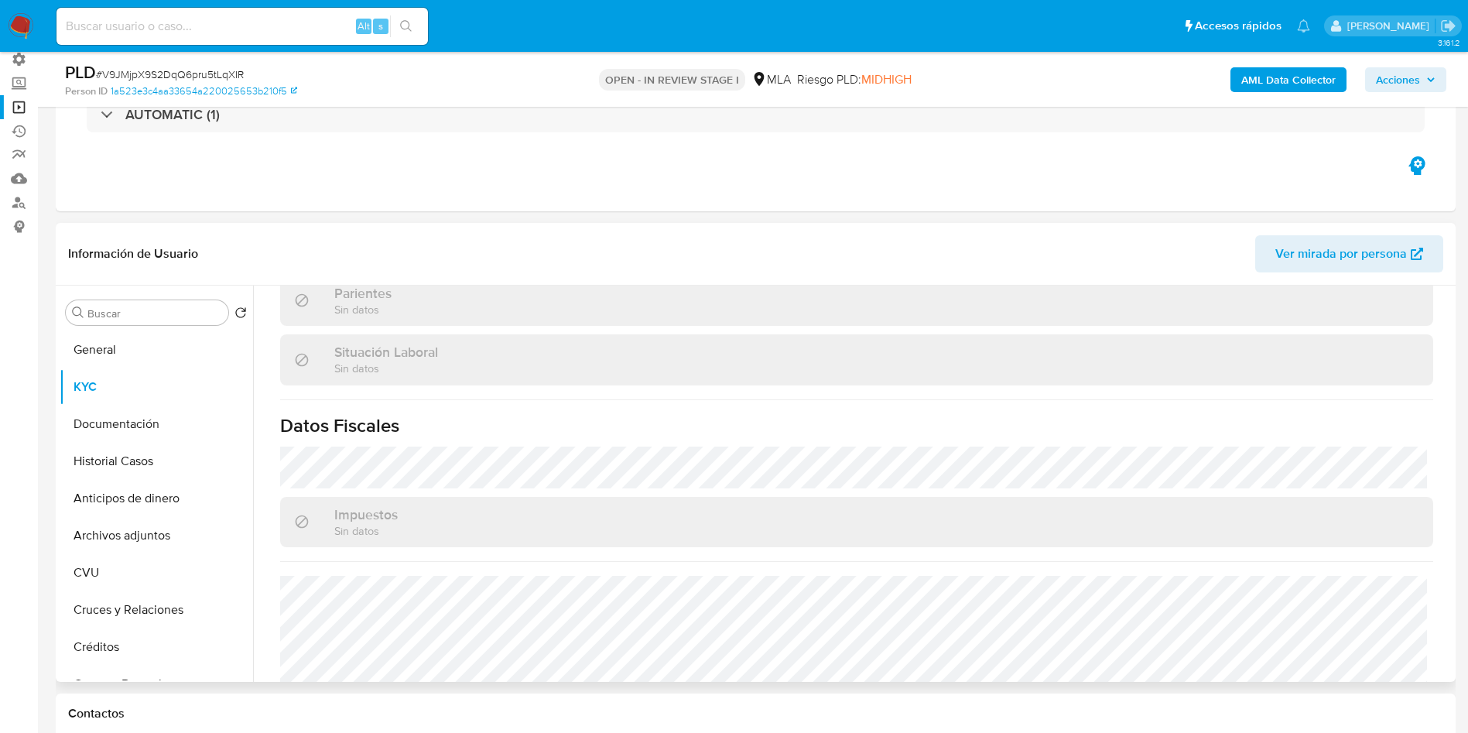
scroll to position [809, 0]
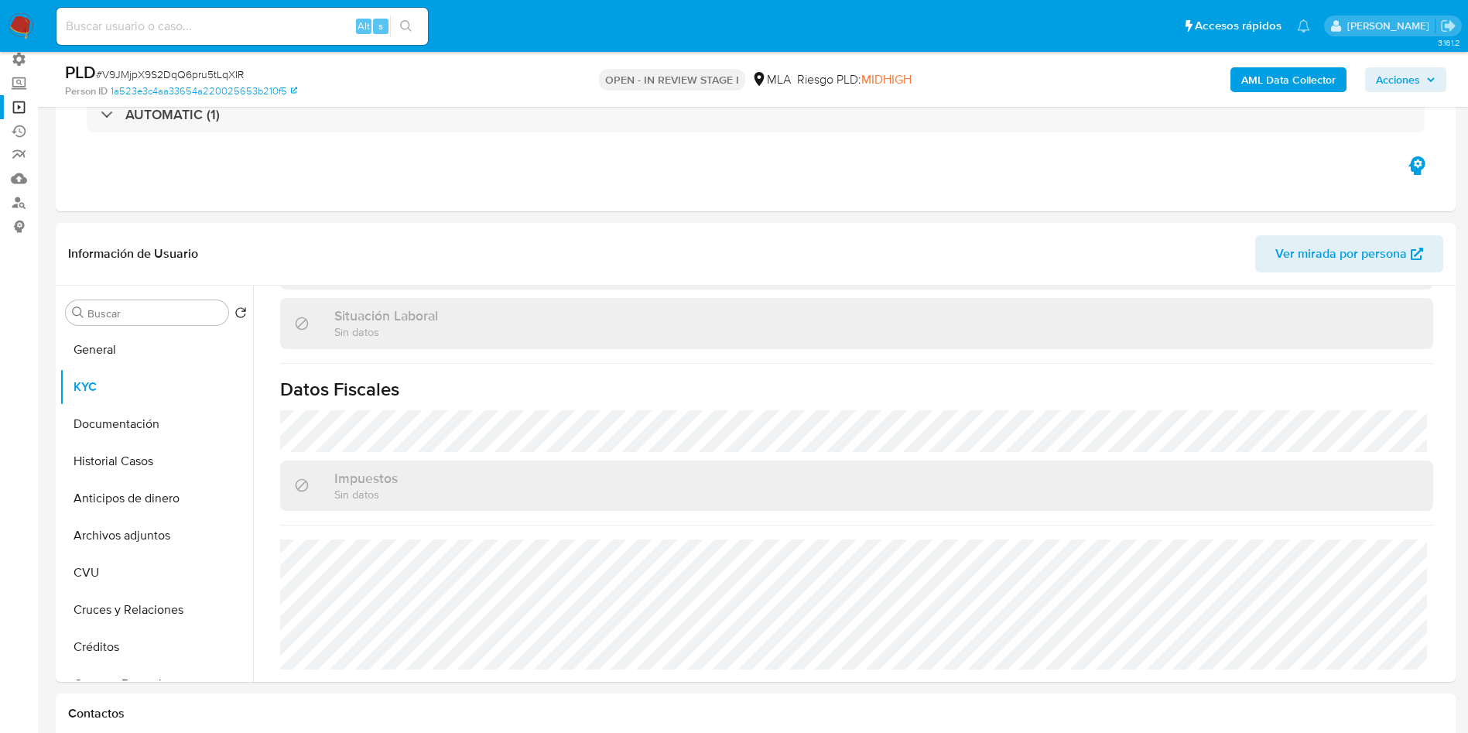
click at [190, 30] on input at bounding box center [241, 26] width 371 height 20
paste input "s2m4agjHGLCRoRu84jTKUi6E"
type input "s2m4agjHGLCRoRu84jTKUi6E"
click at [418, 26] on button "search-icon" at bounding box center [406, 26] width 32 height 22
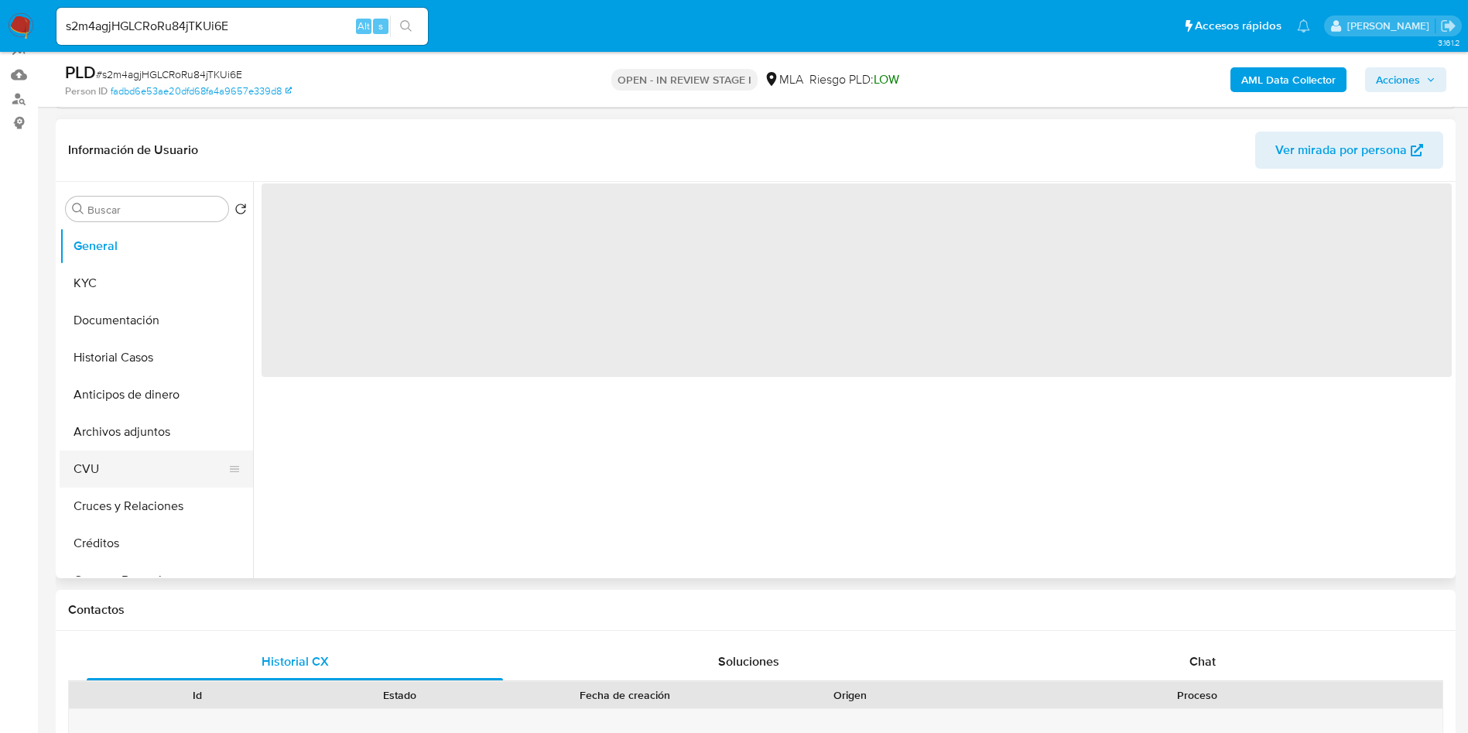
scroll to position [348, 0]
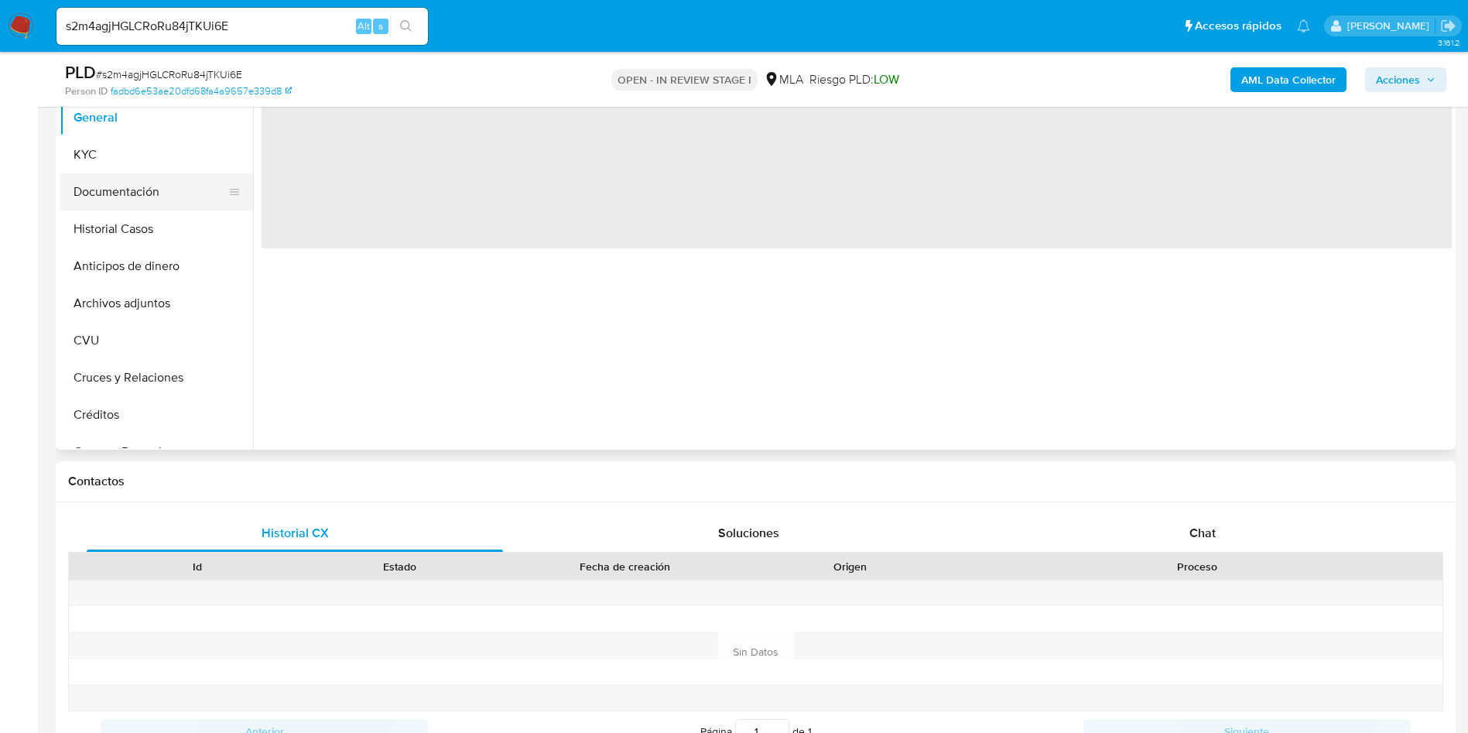
select select "10"
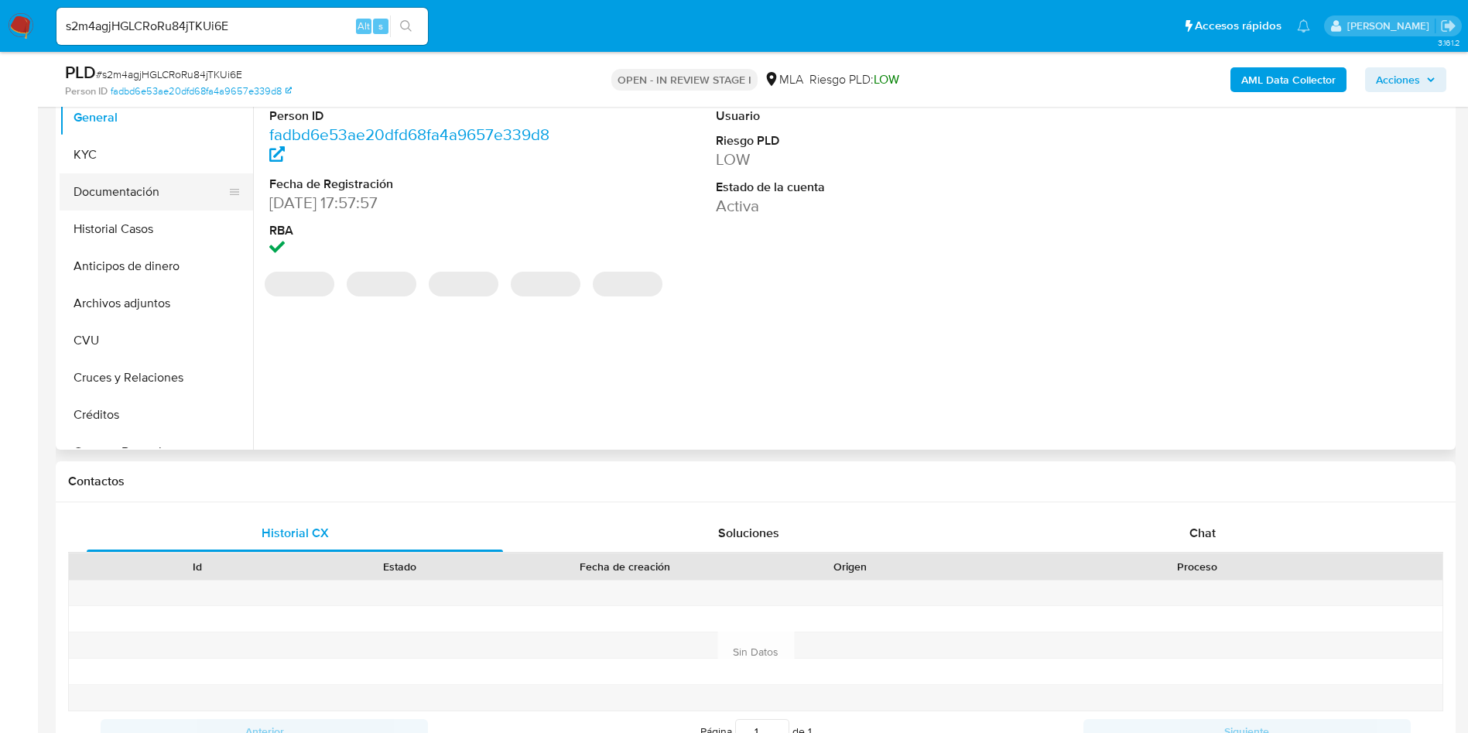
click at [135, 181] on button "Documentación" at bounding box center [150, 191] width 181 height 37
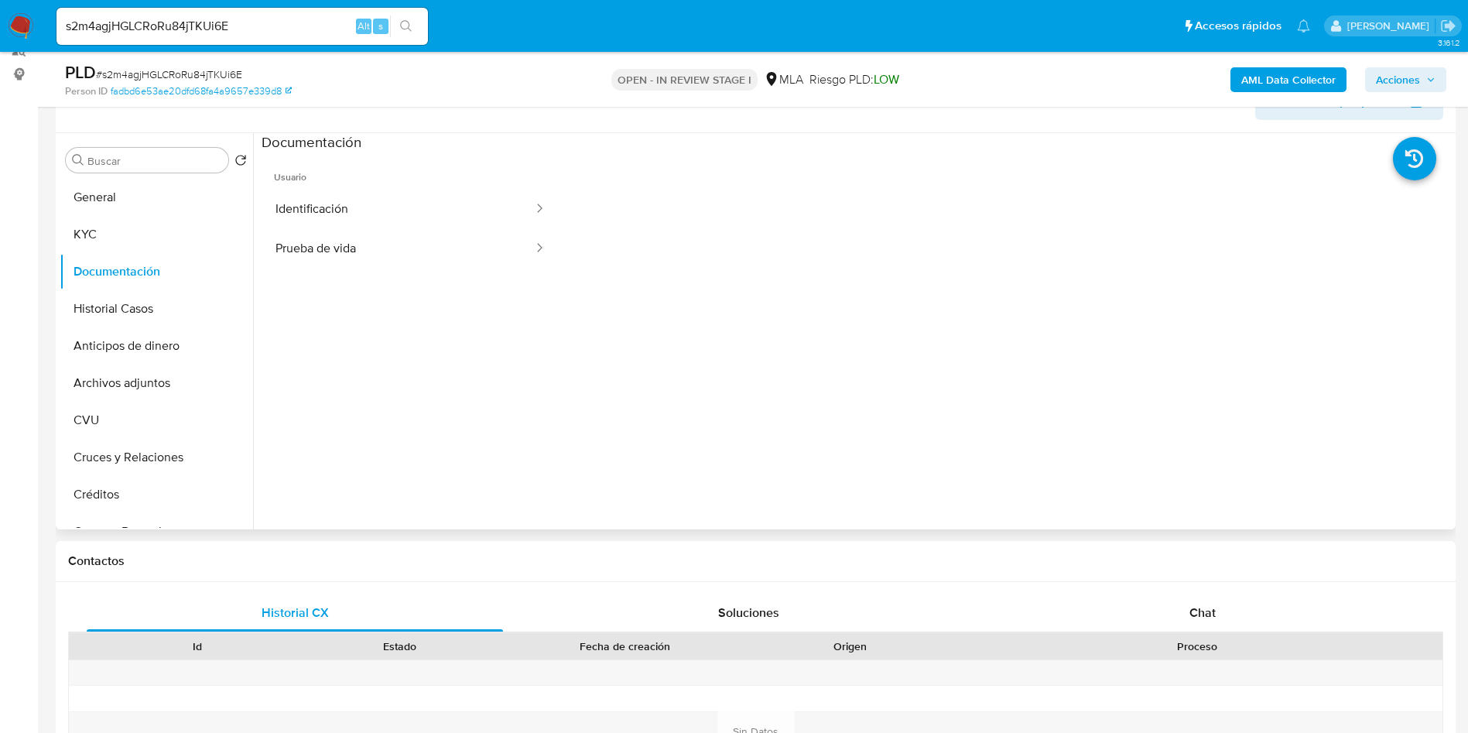
scroll to position [232, 0]
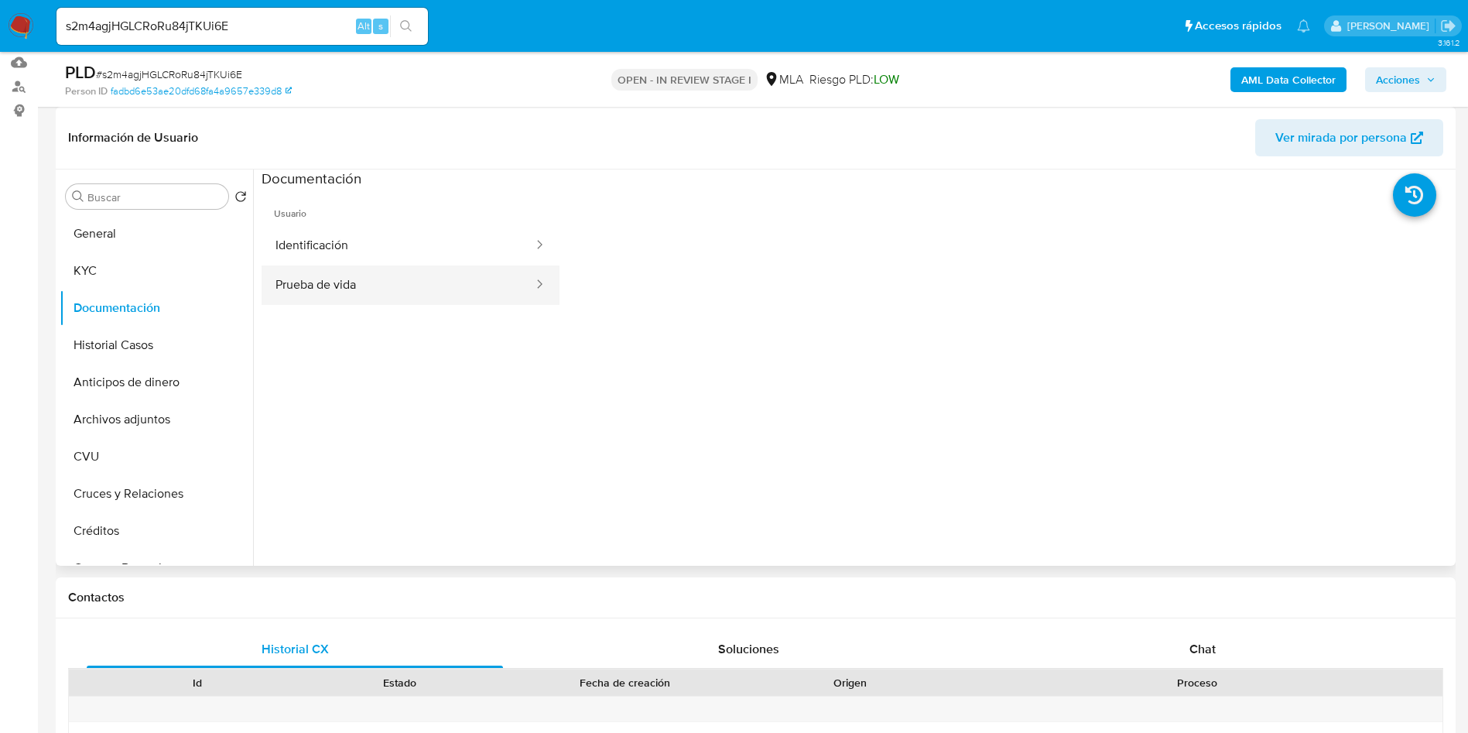
click at [419, 279] on button "Prueba de vida" at bounding box center [398, 284] width 273 height 39
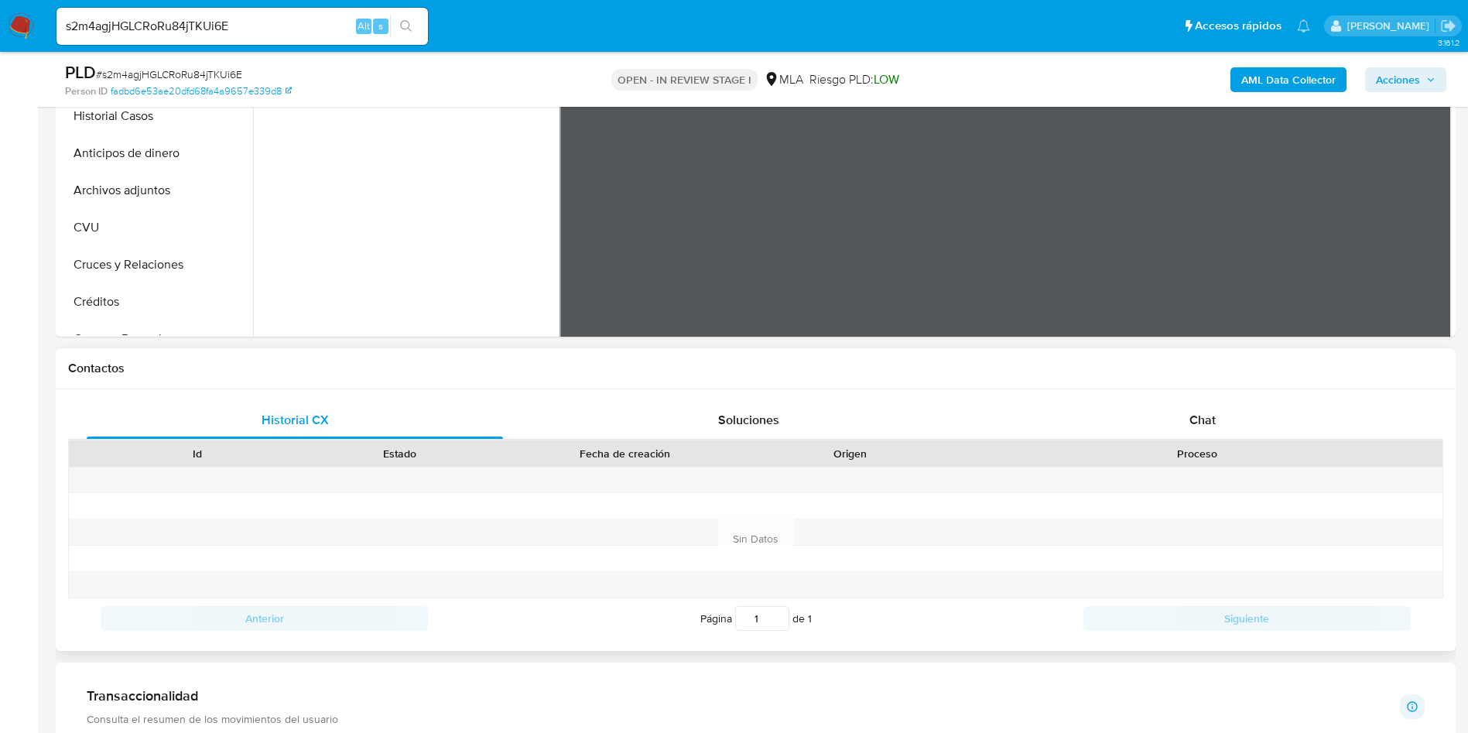
scroll to position [464, 0]
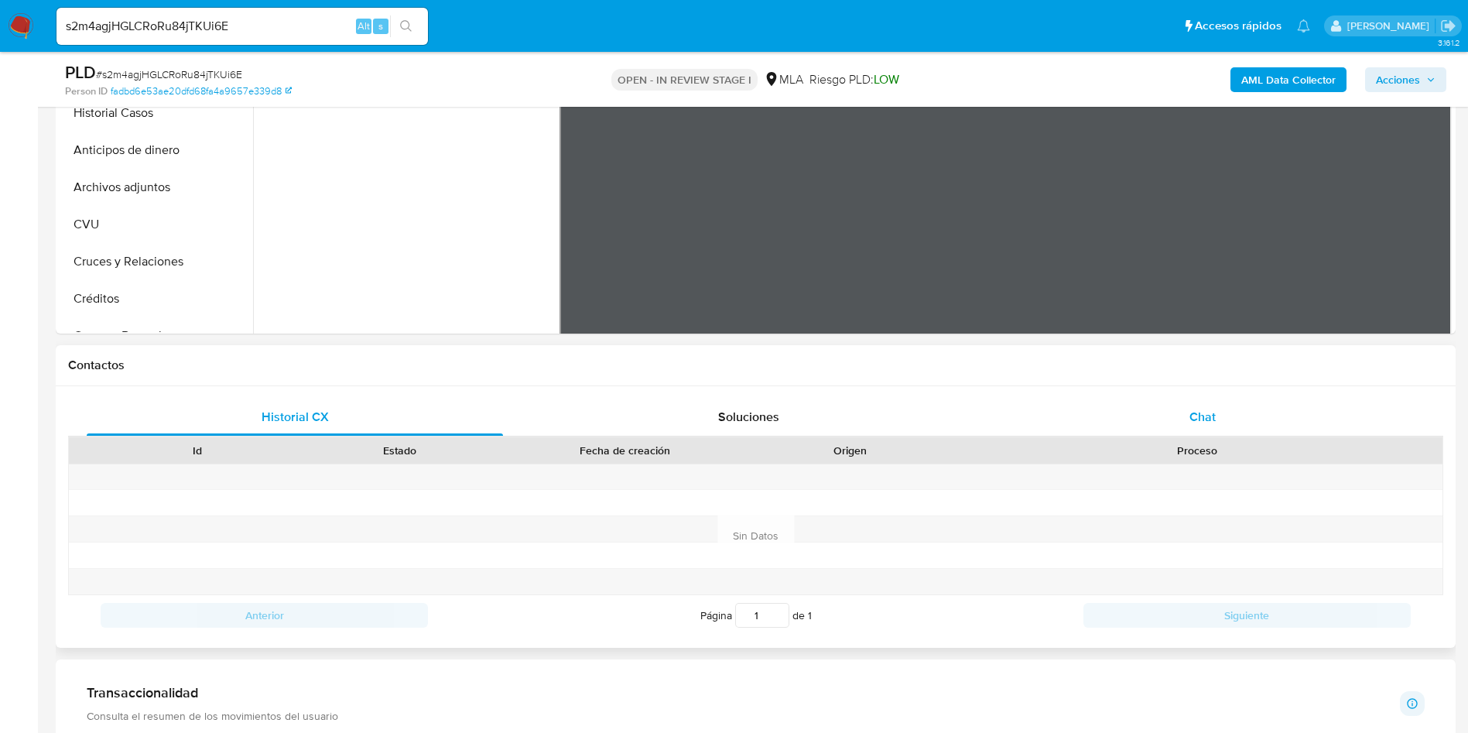
click at [1193, 416] on span "Chat" at bounding box center [1202, 417] width 26 height 18
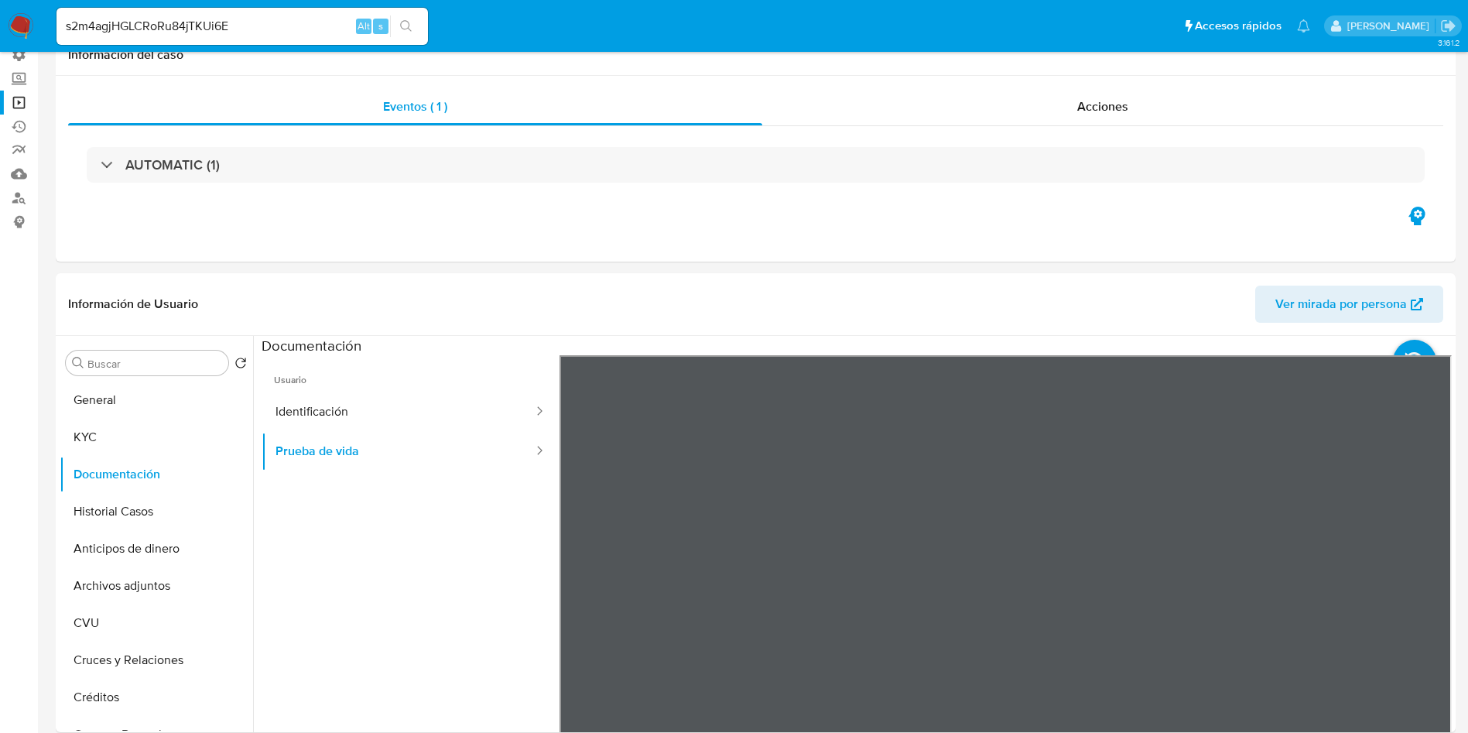
scroll to position [0, 0]
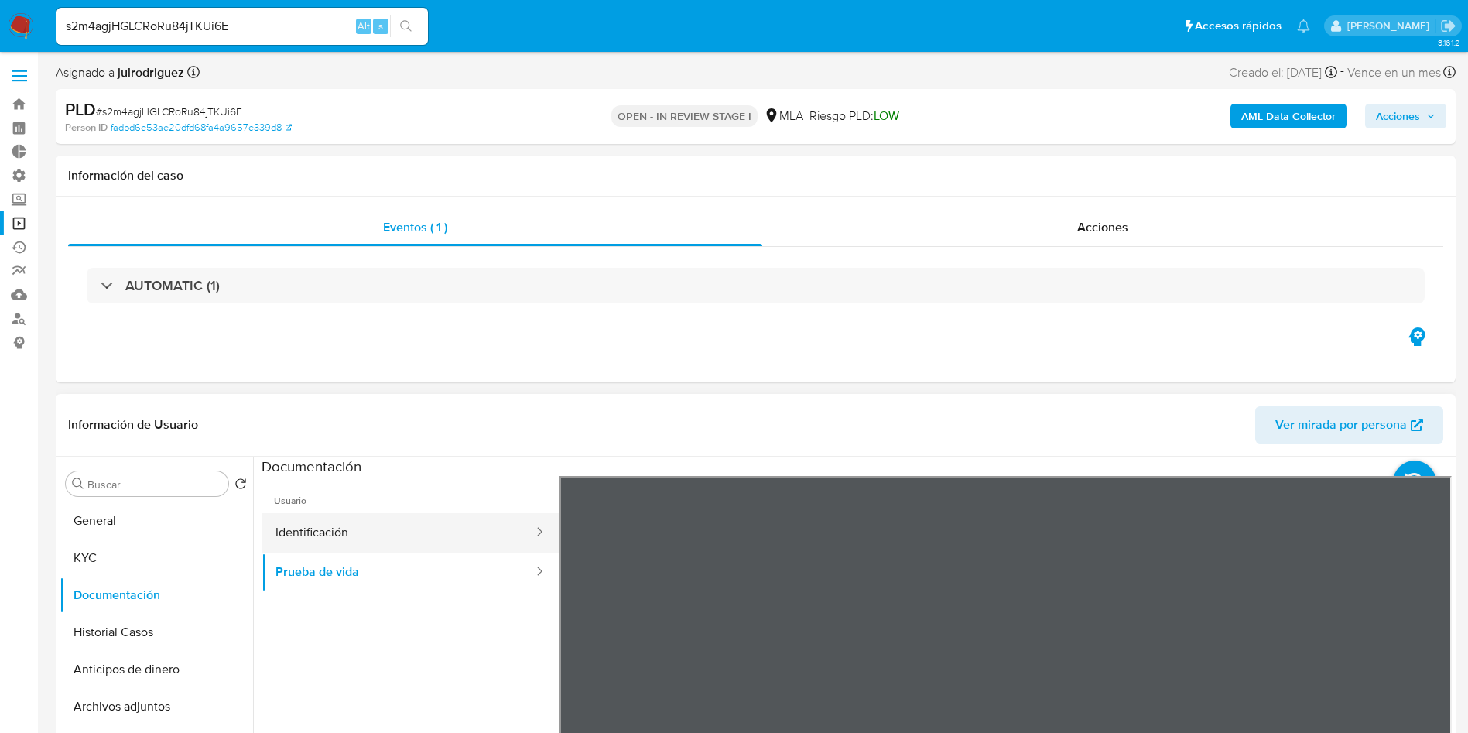
click at [381, 519] on button "Identificación" at bounding box center [398, 532] width 273 height 39
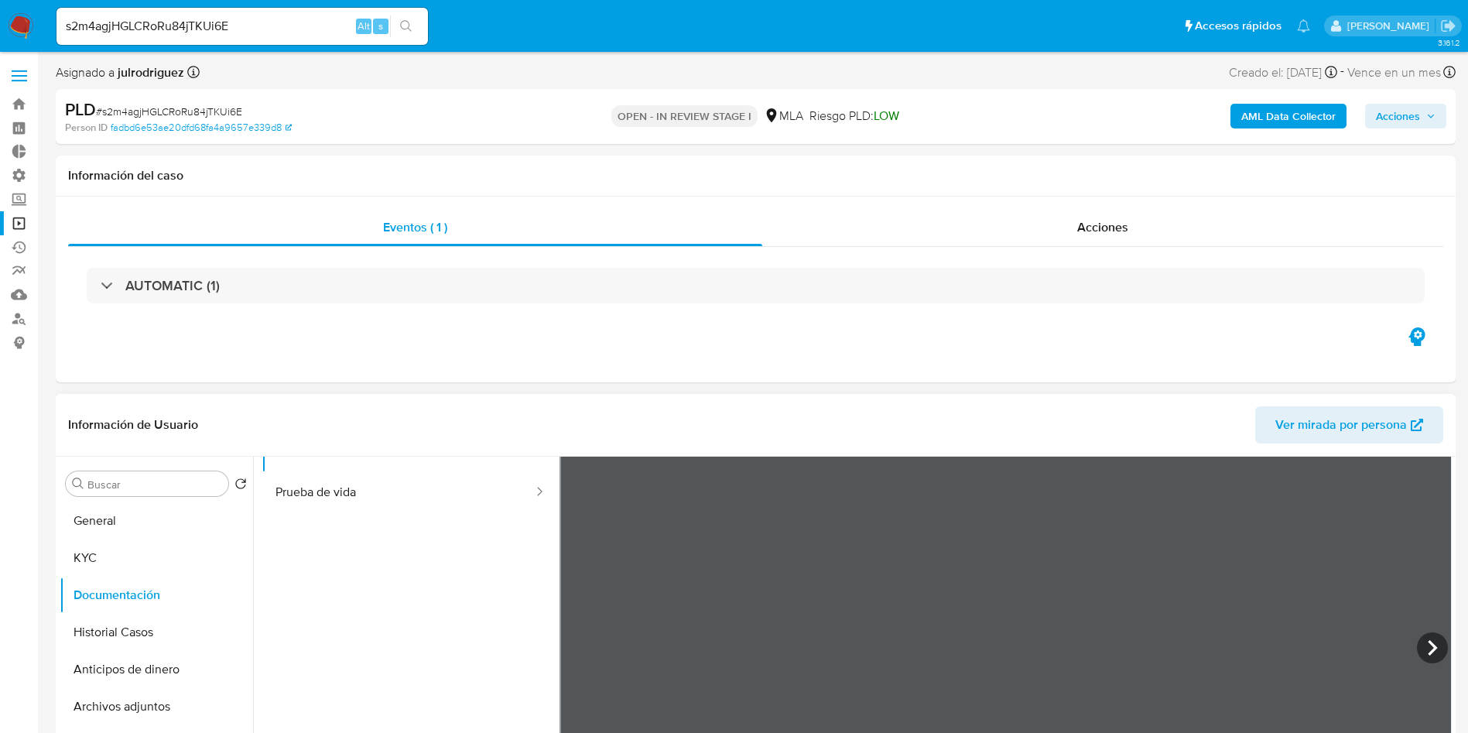
scroll to position [116, 0]
drag, startPoint x: 136, startPoint y: 580, endPoint x: 133, endPoint y: 562, distance: 18.8
click at [133, 562] on ul "General KYC Documentación Historial Casos Anticipos de dinero Archivos adjuntos…" at bounding box center [156, 676] width 193 height 349
click at [132, 555] on button "KYC" at bounding box center [150, 557] width 181 height 37
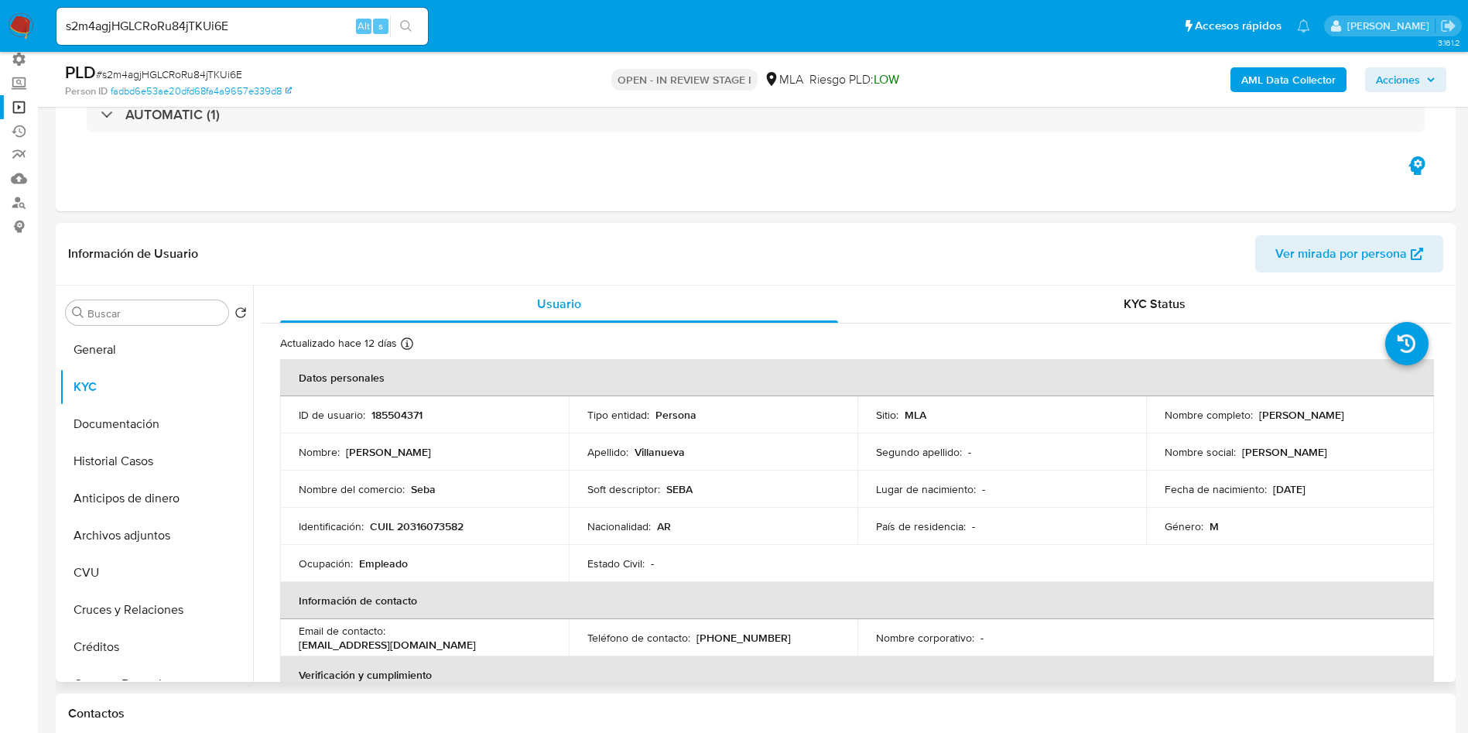
drag, startPoint x: 1411, startPoint y: 420, endPoint x: 1256, endPoint y: 416, distance: 154.8
click at [1256, 416] on td "Nombre completo : Sebastian Facundo Villanueva" at bounding box center [1290, 414] width 289 height 37
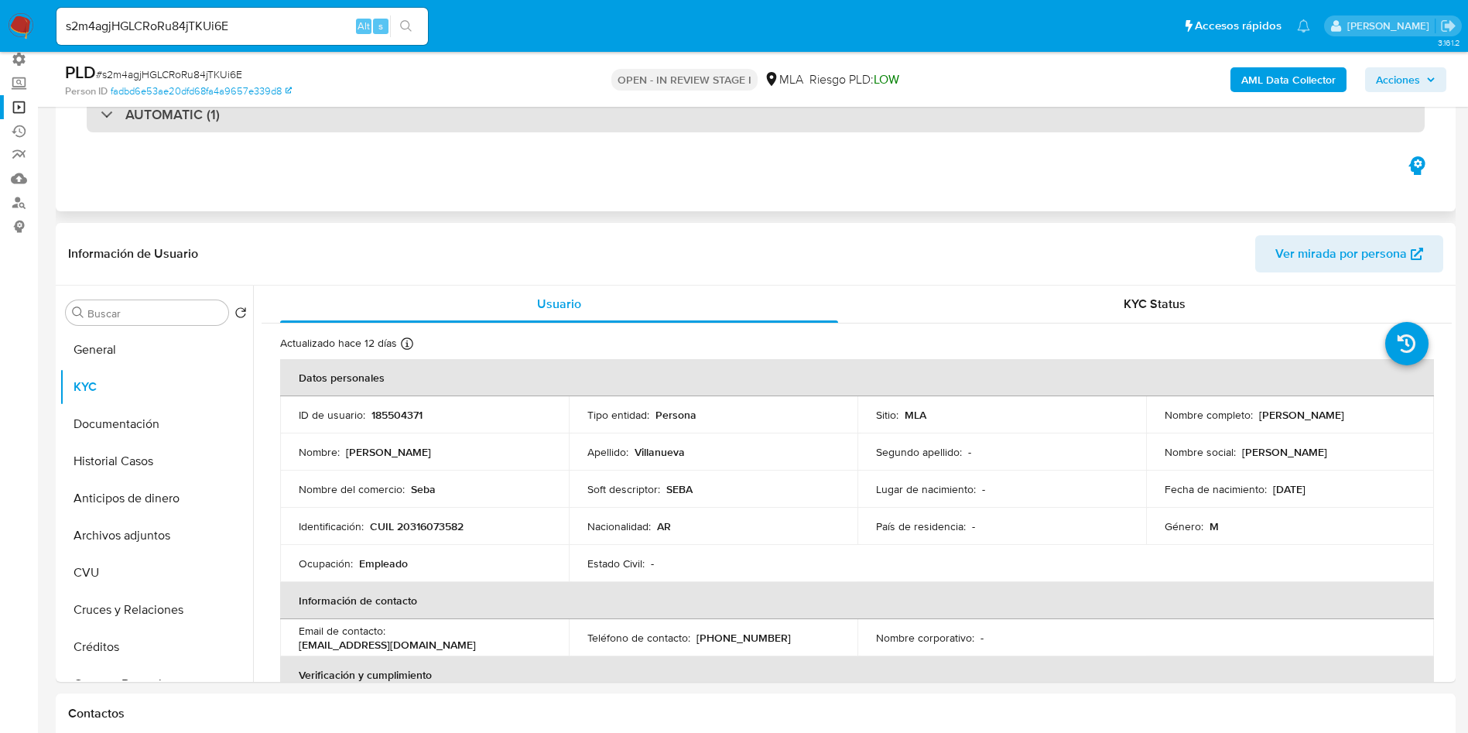
copy p "Sebastian Facundo Villanueva"
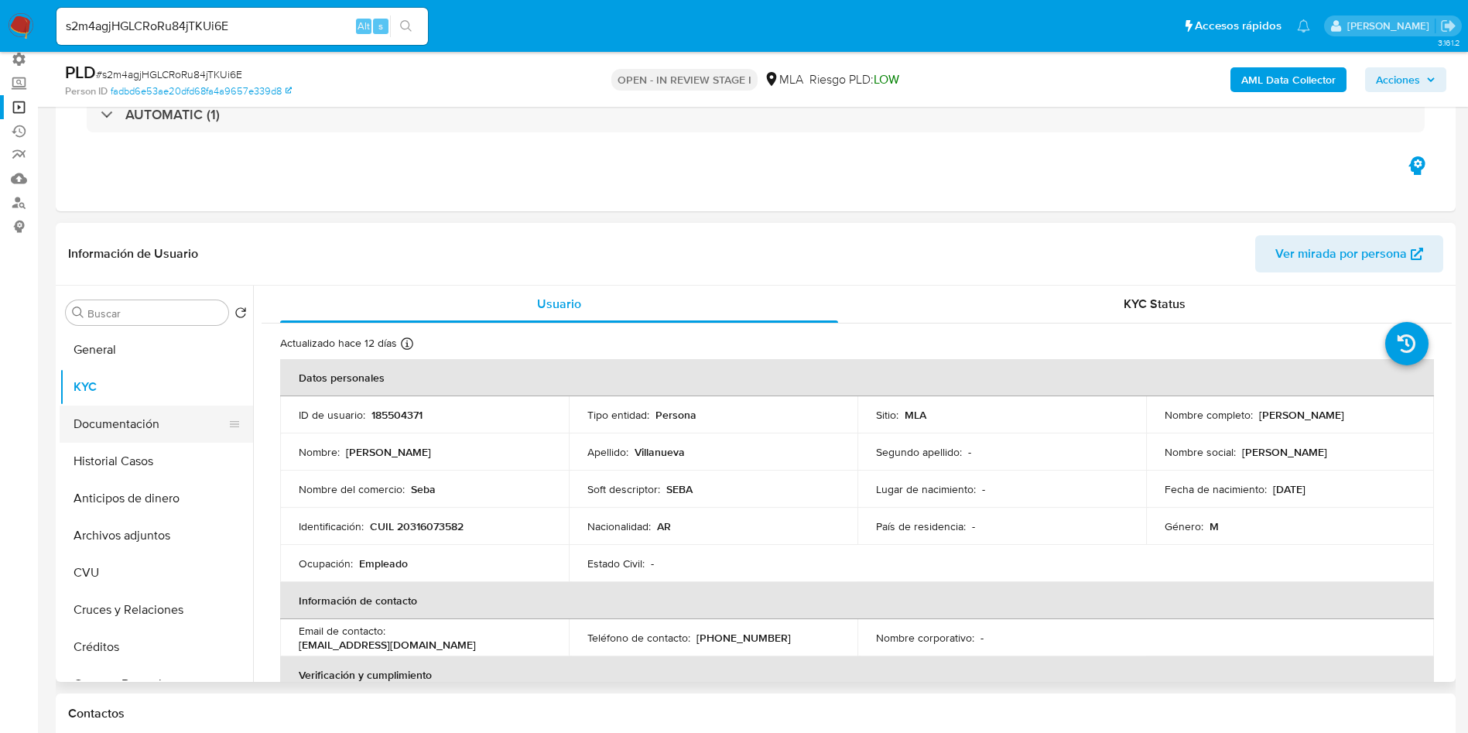
click at [132, 422] on button "Documentación" at bounding box center [150, 423] width 181 height 37
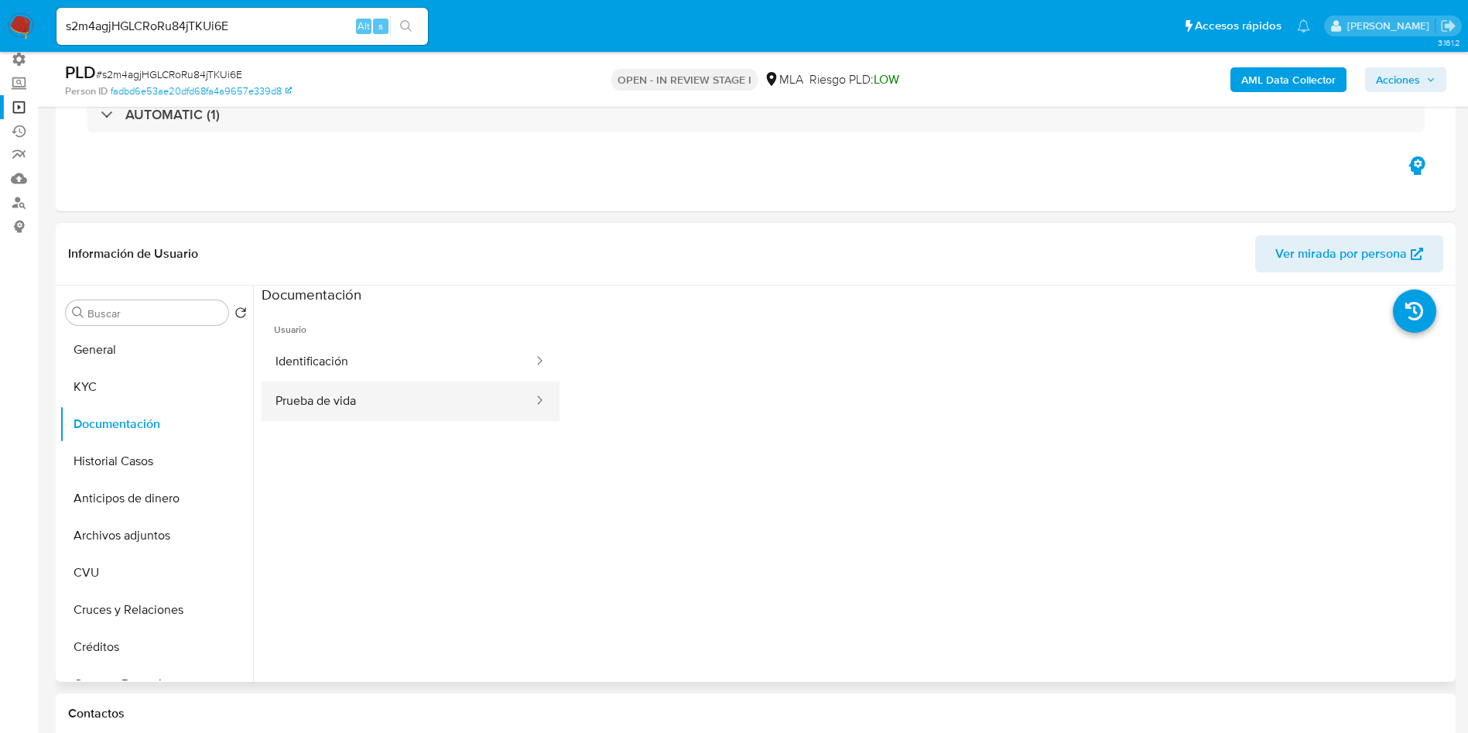
click at [417, 390] on button "Prueba de vida" at bounding box center [398, 401] width 273 height 39
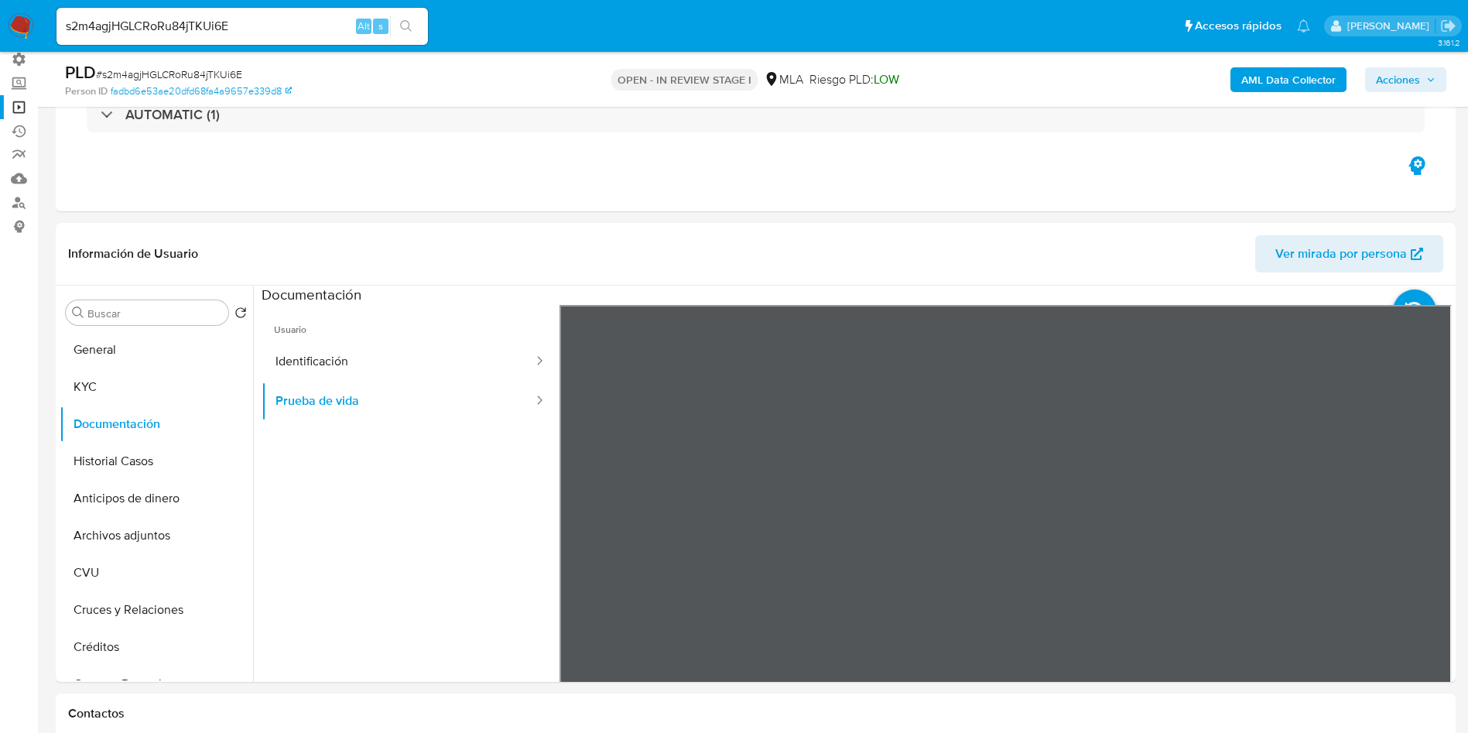
click at [159, 34] on input "s2m4agjHGLCRoRu84jTKUi6E" at bounding box center [241, 26] width 371 height 20
click at [159, 33] on input "s2m4agjHGLCRoRu84jTKUi6E" at bounding box center [241, 26] width 371 height 20
paste input "QD8jotbJQIv4juBY16jjMzIa"
type input "QD8jotbJQIv4juBY16jjMzIa"
click at [410, 33] on button "search-icon" at bounding box center [406, 26] width 32 height 22
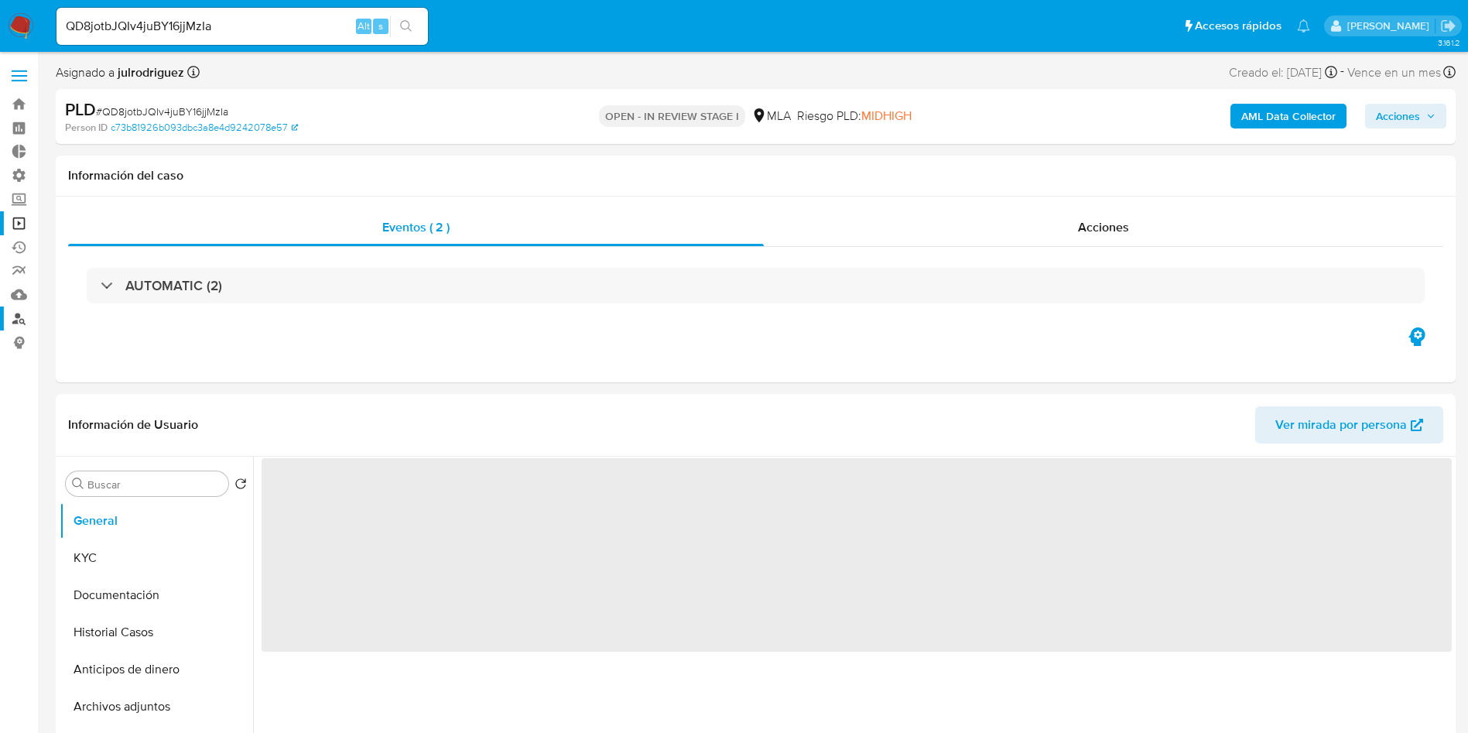
select select "10"
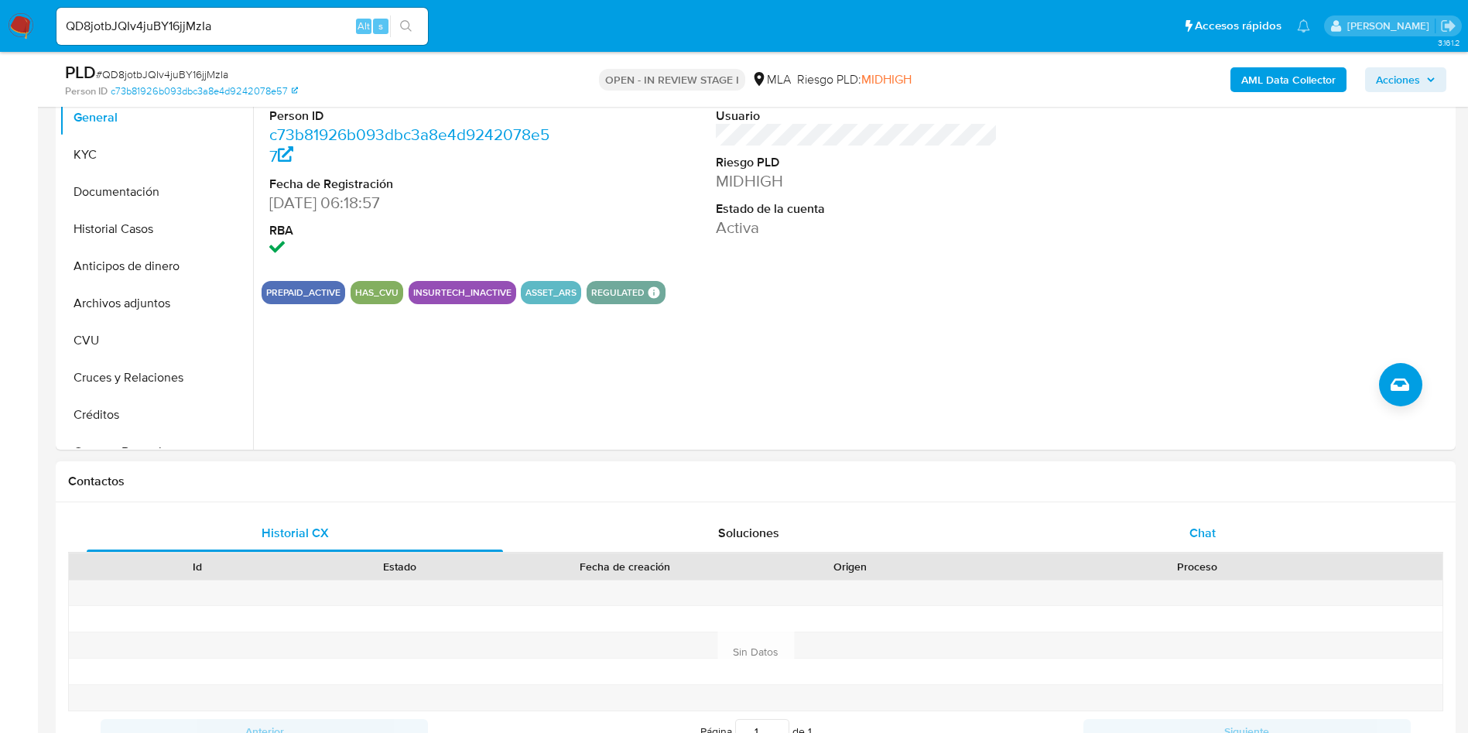
click at [1247, 542] on div "Chat" at bounding box center [1202, 533] width 416 height 37
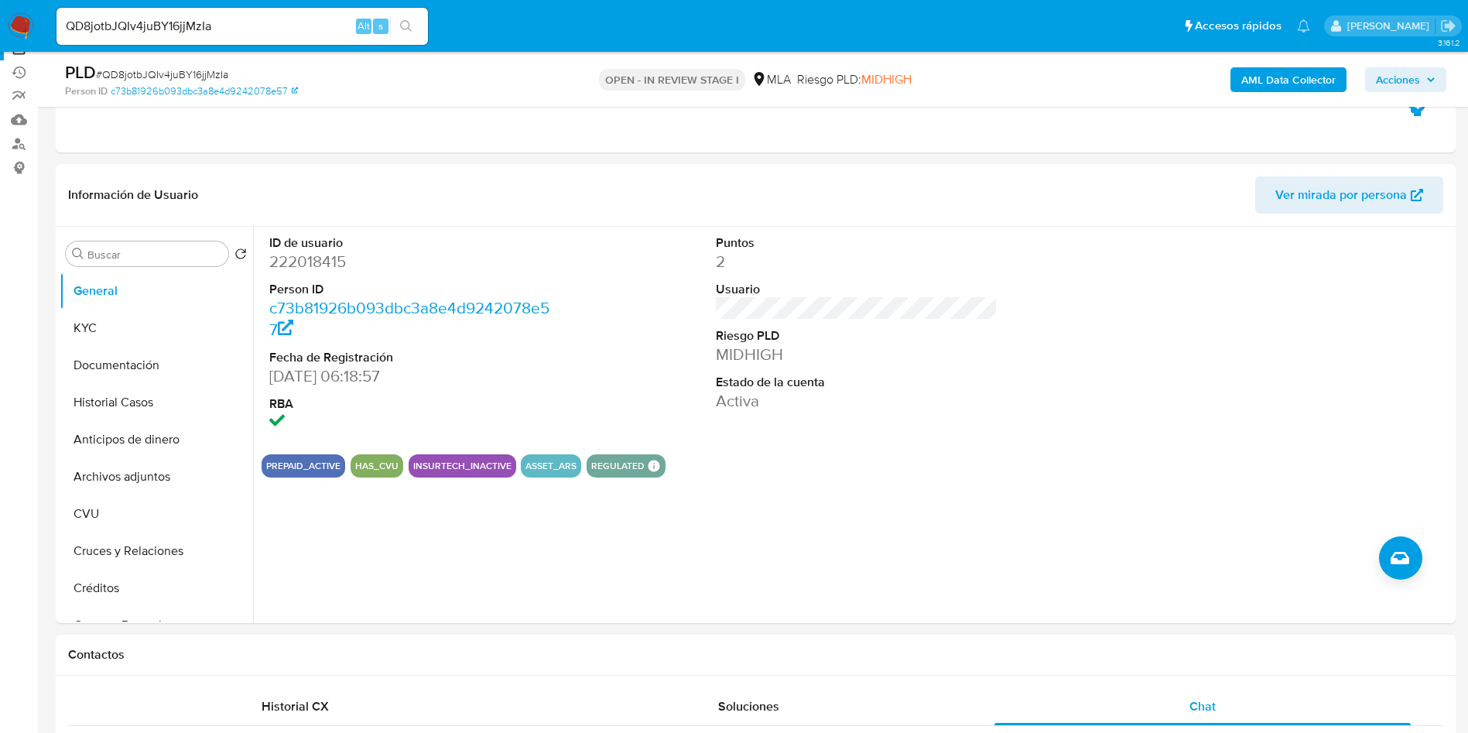
scroll to position [116, 0]
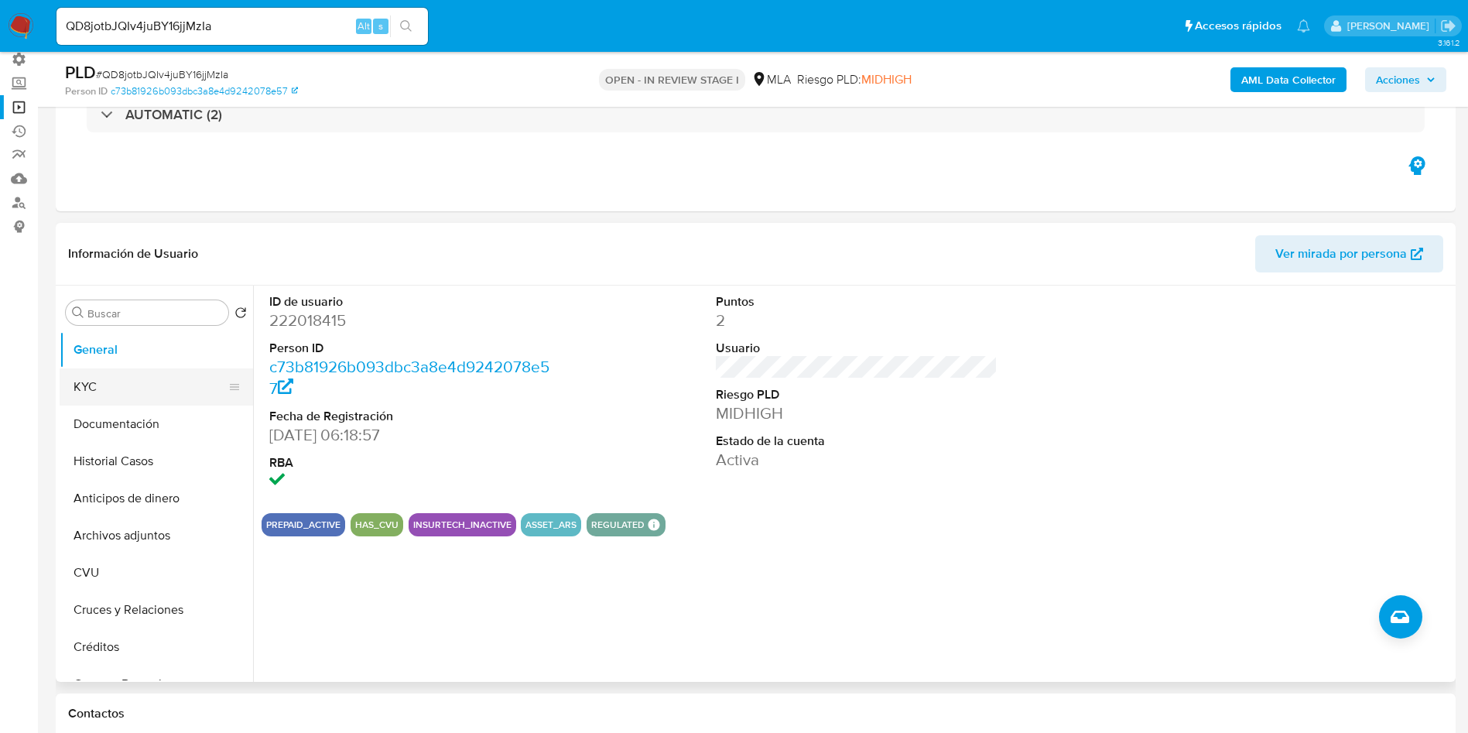
click at [120, 372] on button "KYC" at bounding box center [150, 386] width 181 height 37
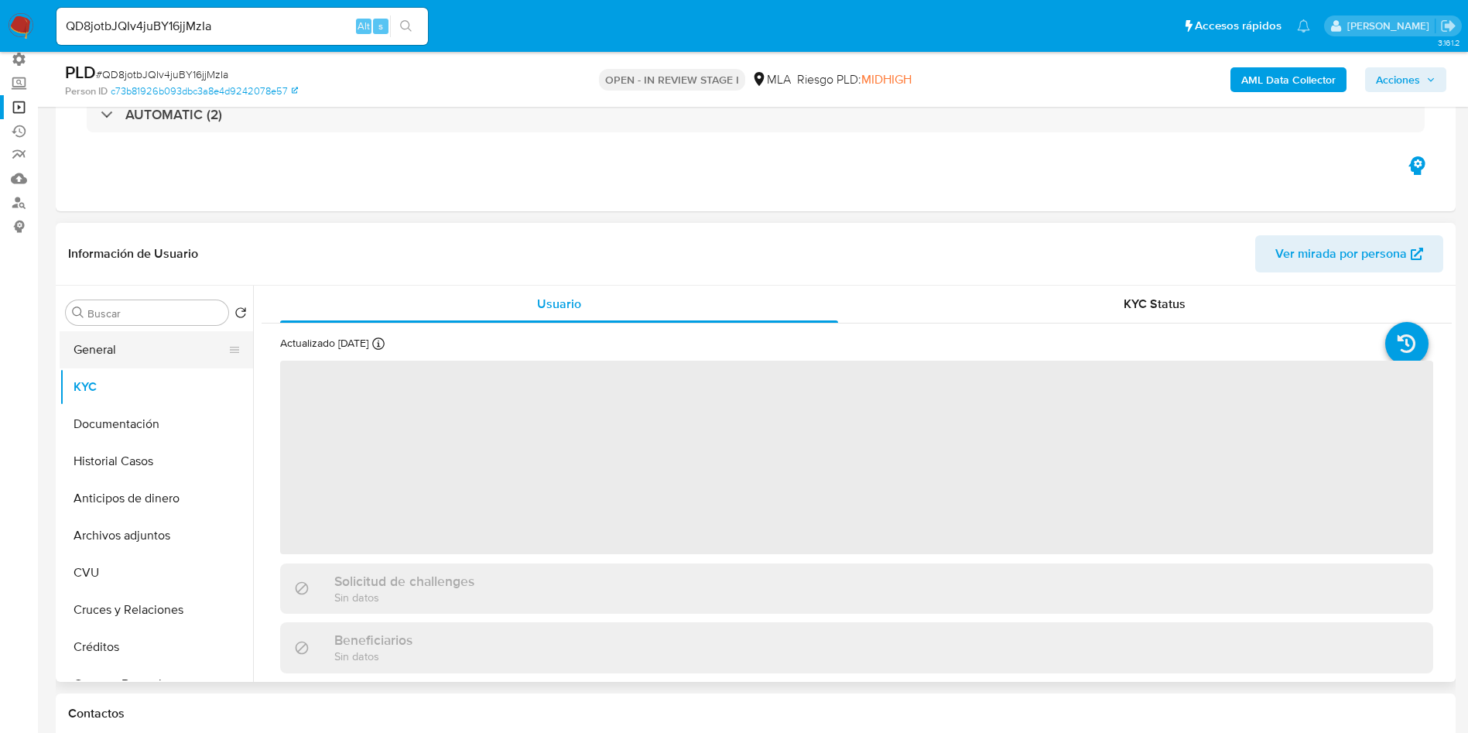
click at [128, 350] on button "General" at bounding box center [150, 349] width 181 height 37
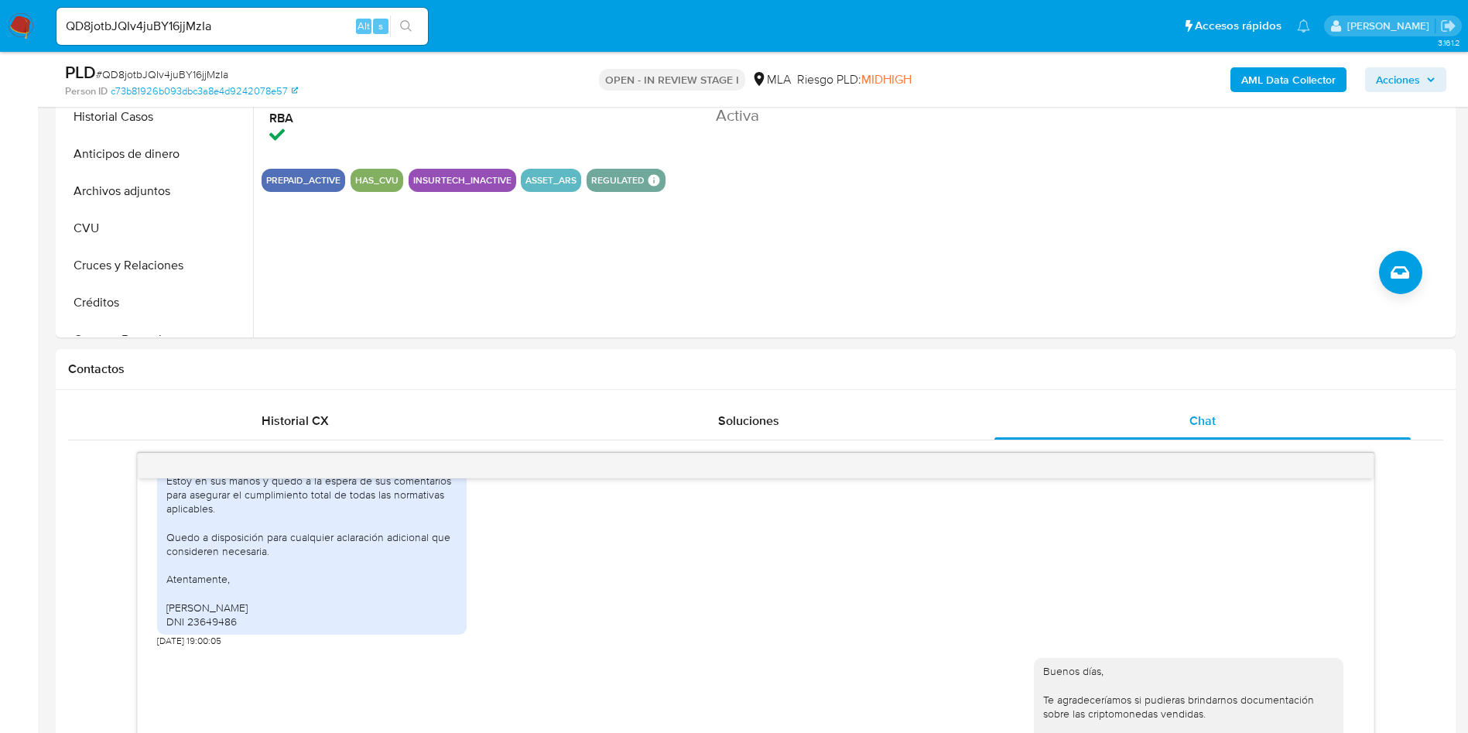
scroll to position [332, 0]
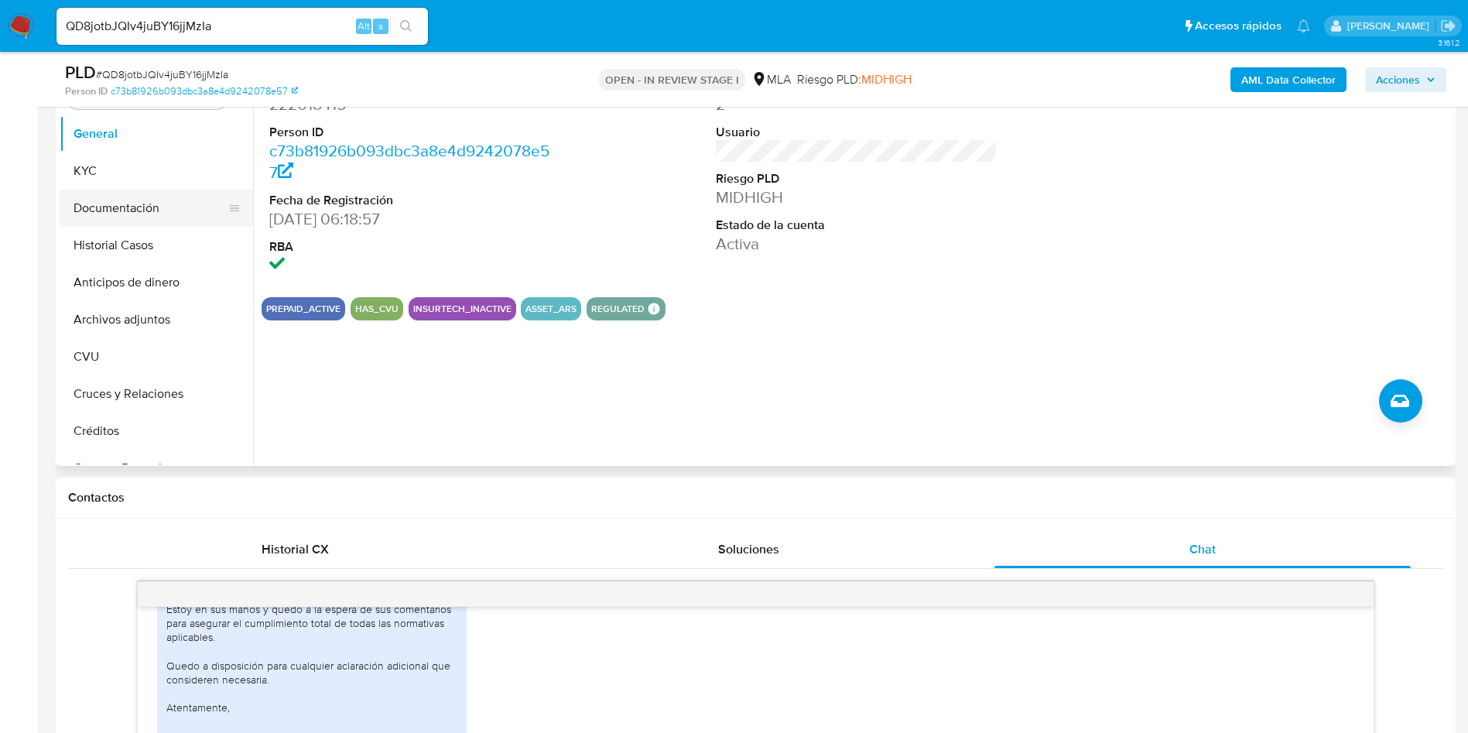
click at [134, 207] on button "Documentación" at bounding box center [150, 208] width 181 height 37
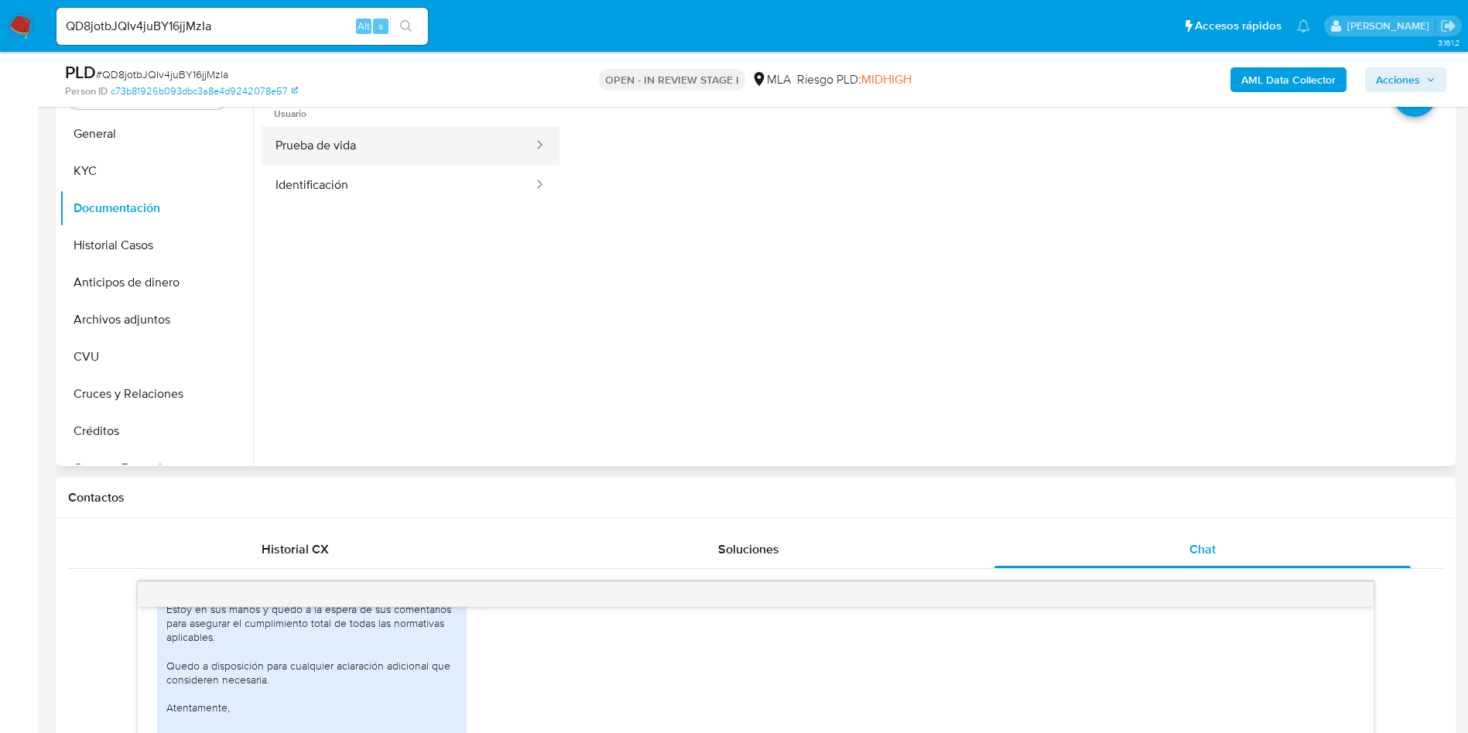
click at [372, 148] on button "Prueba de vida" at bounding box center [398, 145] width 273 height 39
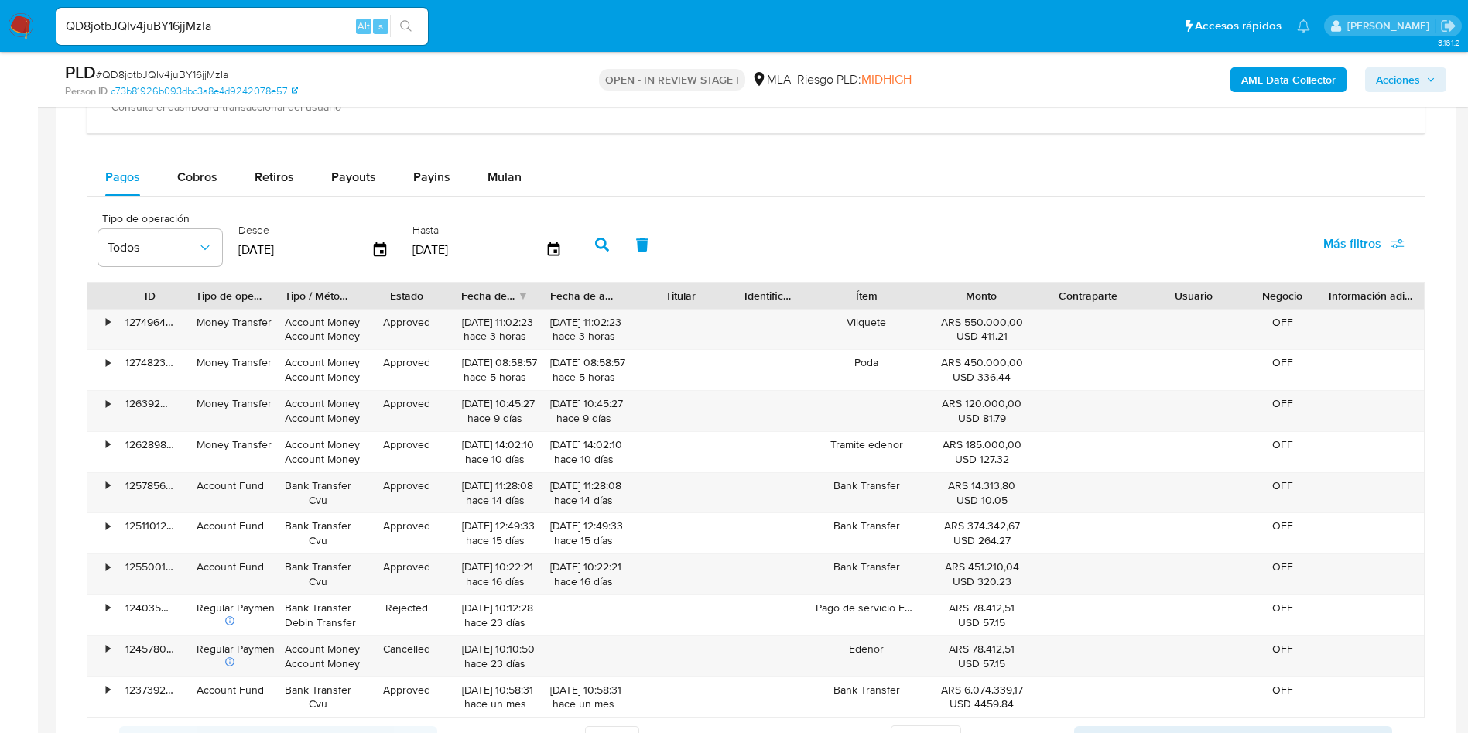
scroll to position [1357, 0]
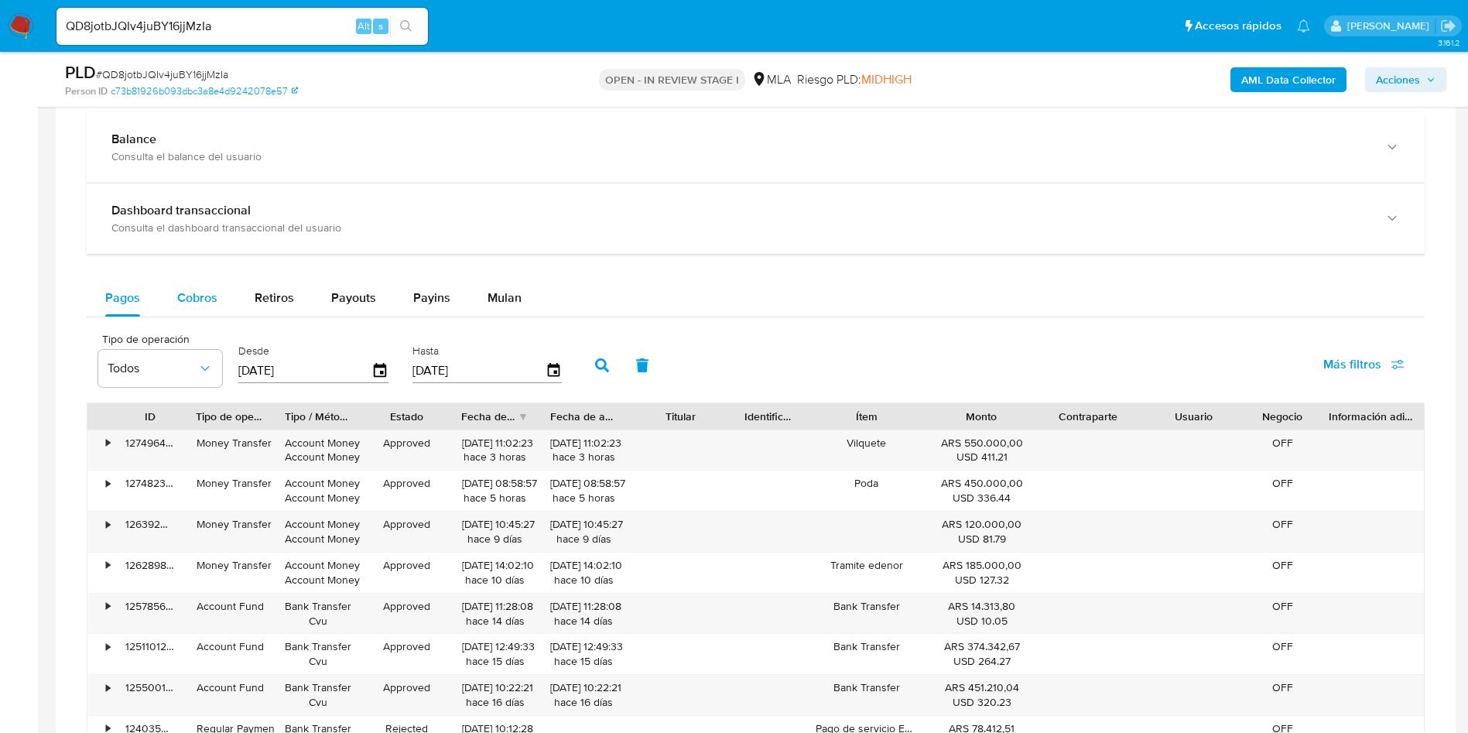
click at [190, 305] on span "Cobros" at bounding box center [197, 298] width 40 height 18
select select "10"
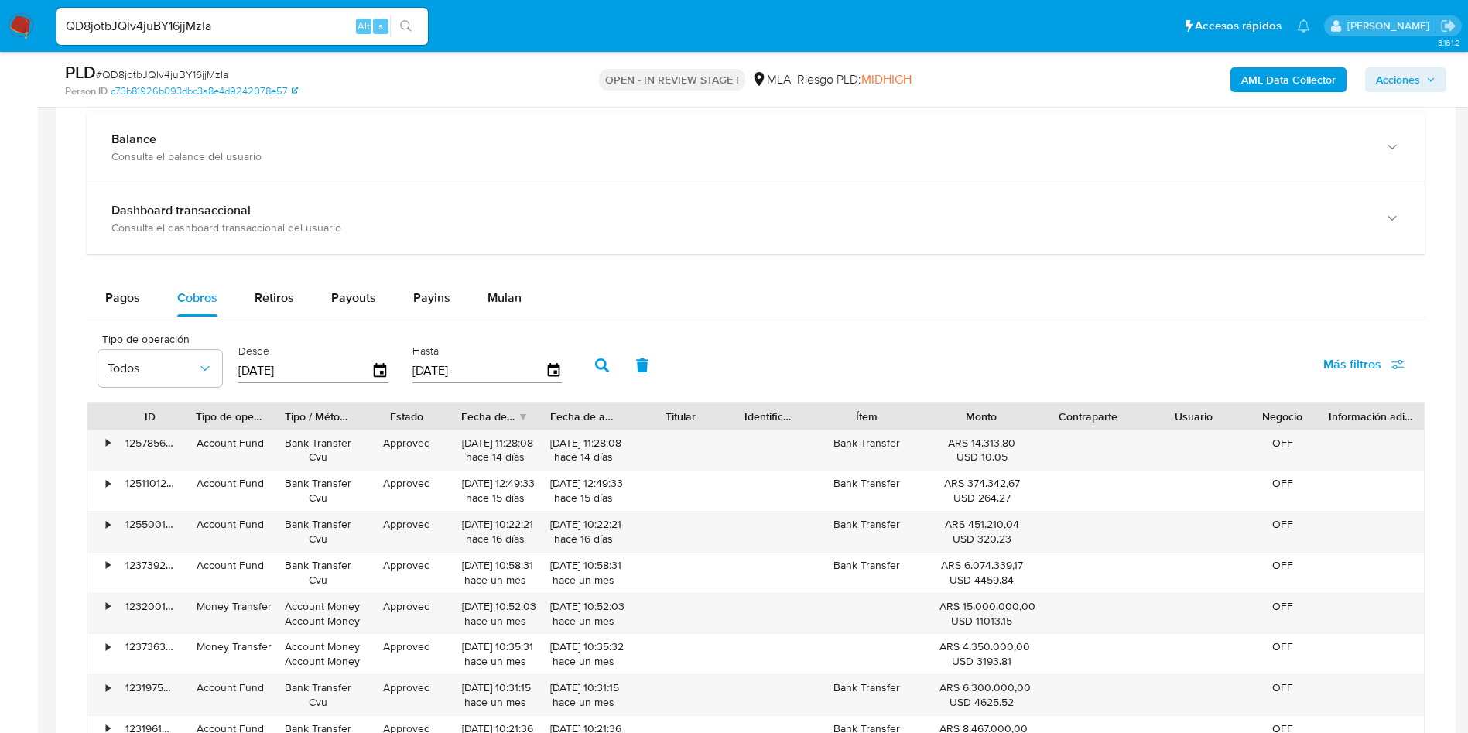
click at [218, 12] on div "QD8jotbJQIv4juBY16jjMzIa Alt s" at bounding box center [241, 26] width 371 height 37
click at [212, 27] on input "QD8jotbJQIv4juBY16jjMzIa" at bounding box center [241, 26] width 371 height 20
click at [211, 28] on input "QD8jotbJQIv4juBY16jjMzIa" at bounding box center [241, 26] width 371 height 20
paste input "5AMcKlEJP1FTqLs4wiXZ6aUD"
type input "5AMcKlEJP1FTqLs4wiXZ6aUD"
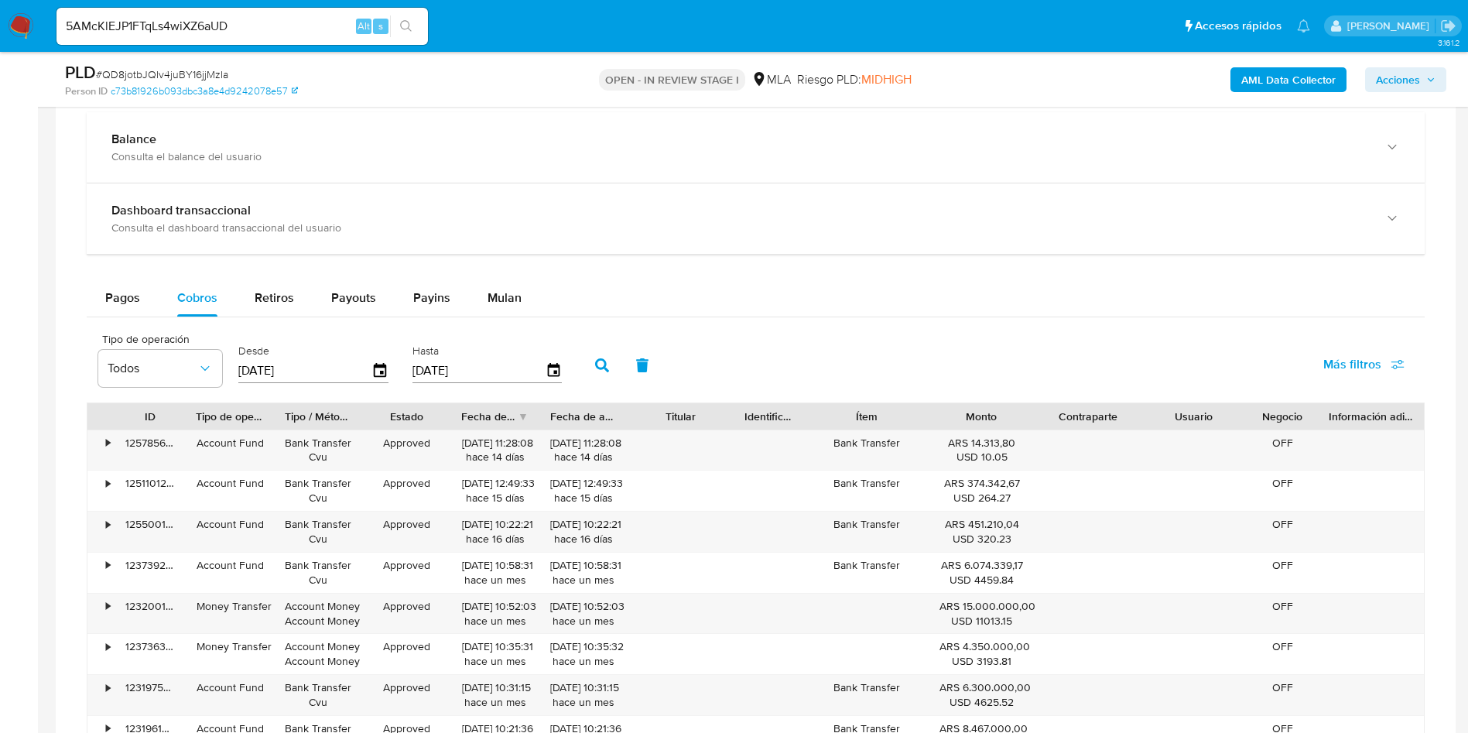
click at [405, 26] on icon "search-icon" at bounding box center [406, 26] width 12 height 12
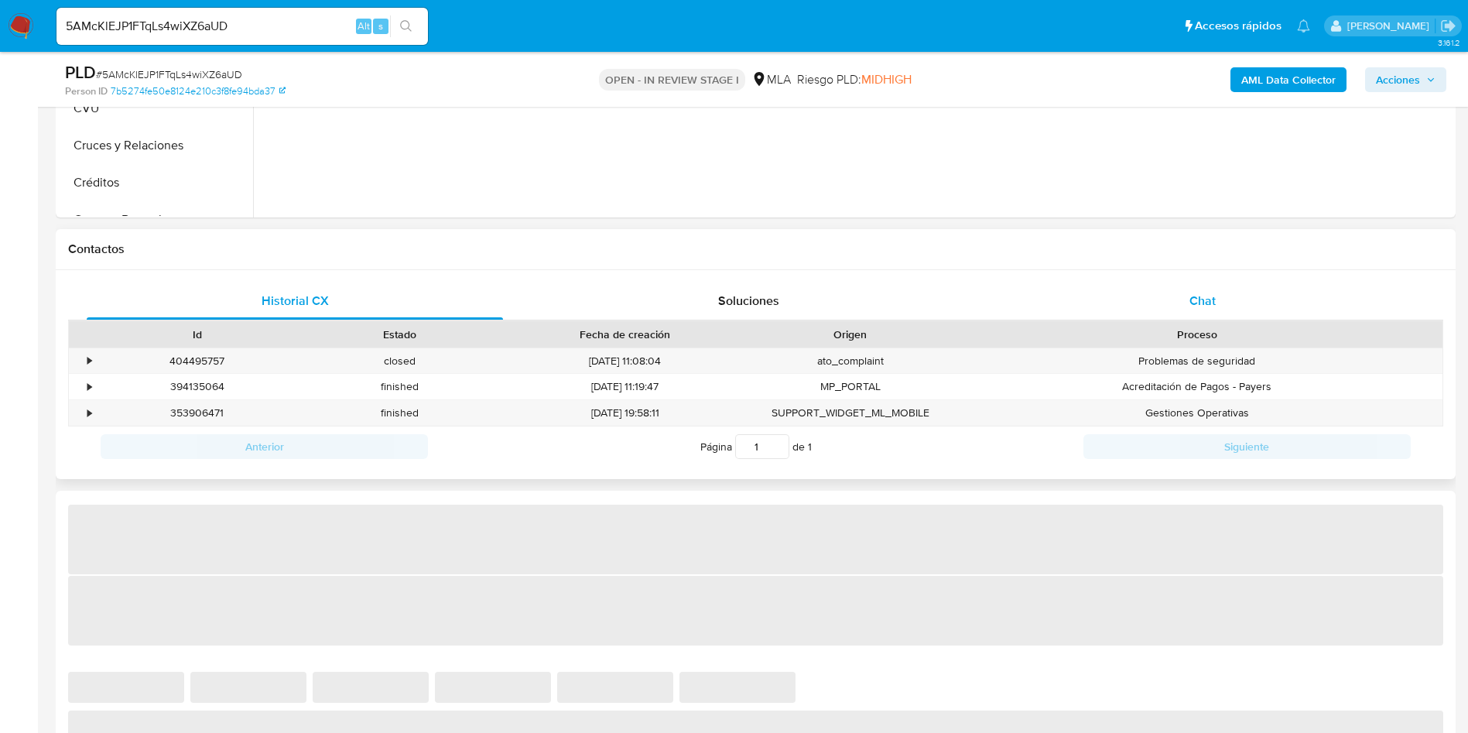
select select "10"
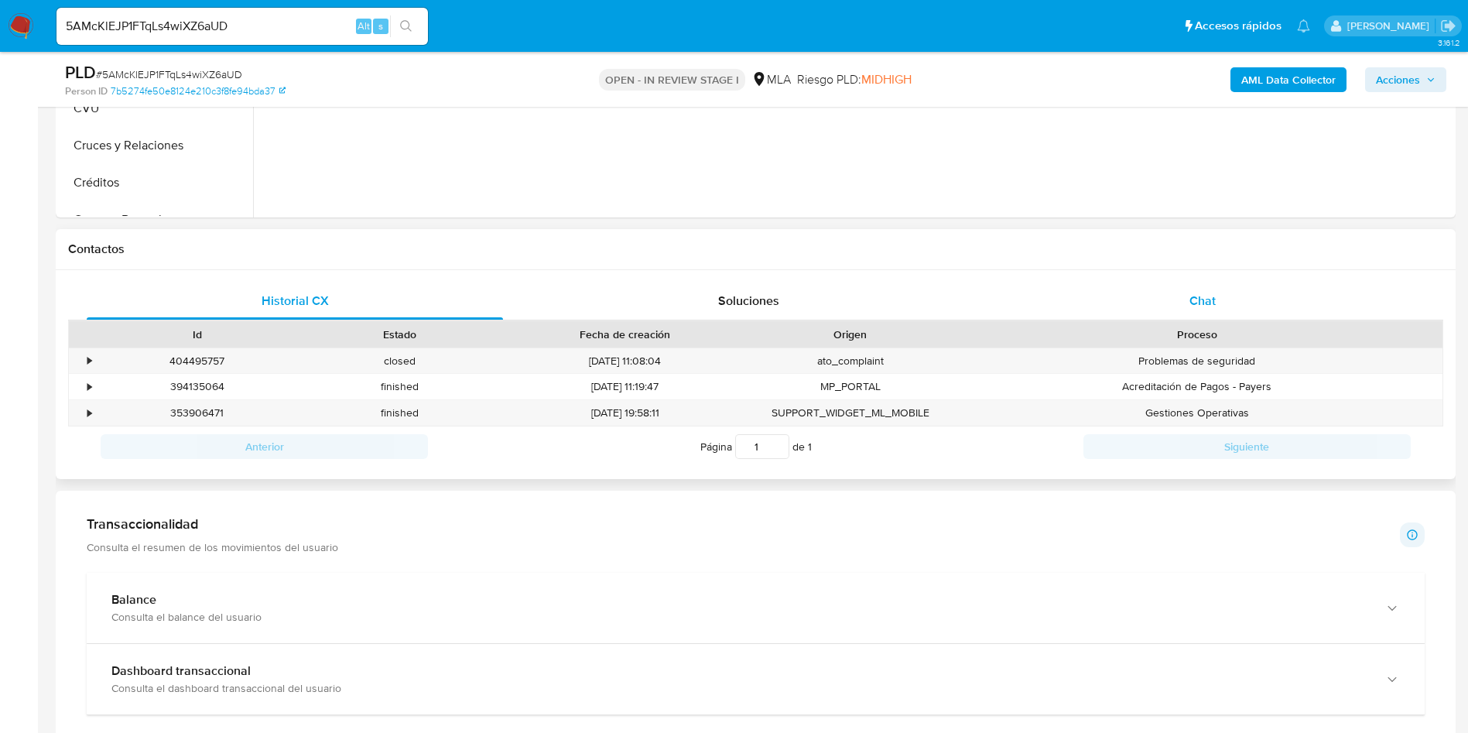
click at [1216, 297] on div "Chat" at bounding box center [1202, 300] width 416 height 37
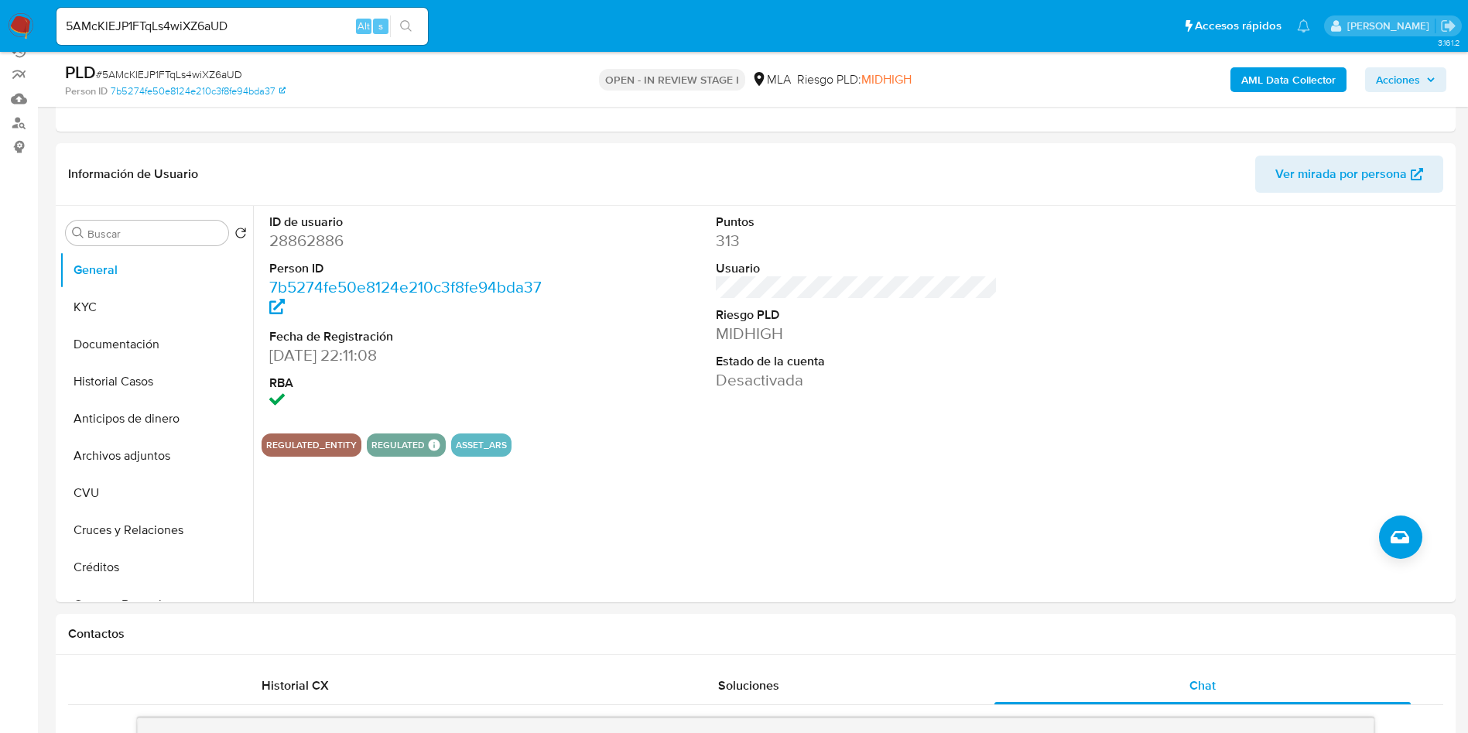
scroll to position [232, 0]
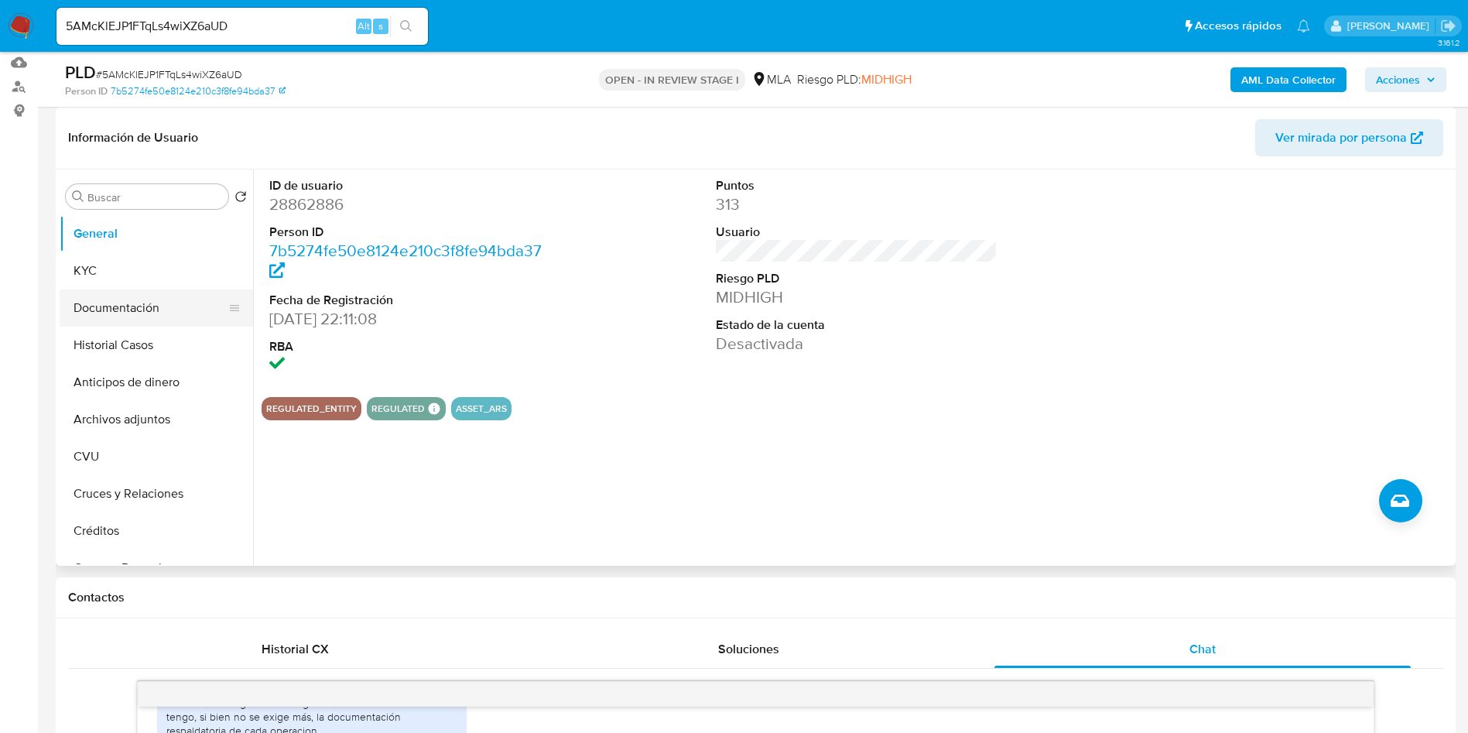
click at [135, 311] on button "Documentación" at bounding box center [150, 307] width 181 height 37
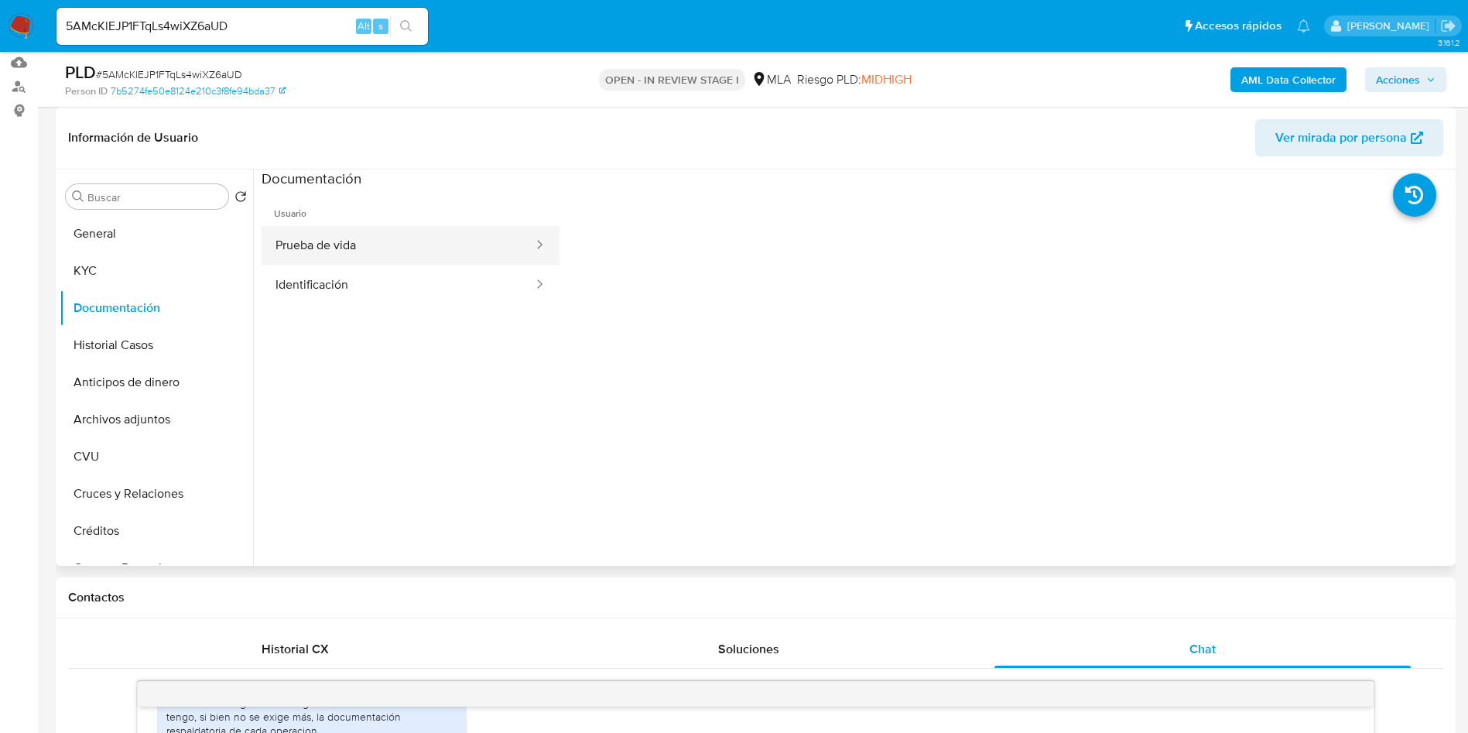
click at [325, 249] on button "Prueba de vida" at bounding box center [398, 245] width 273 height 39
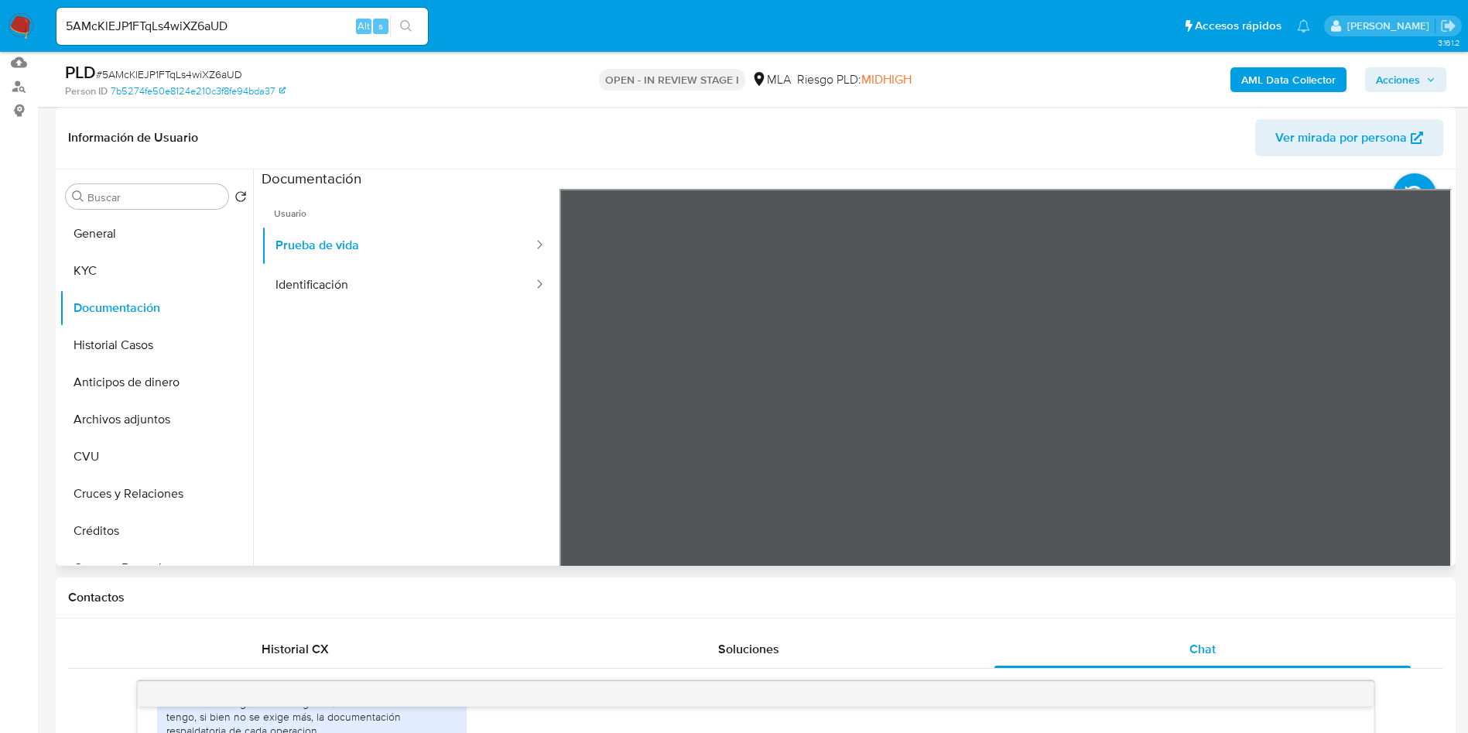
scroll to position [49, 0]
click at [1123, 356] on div at bounding box center [1005, 443] width 893 height 508
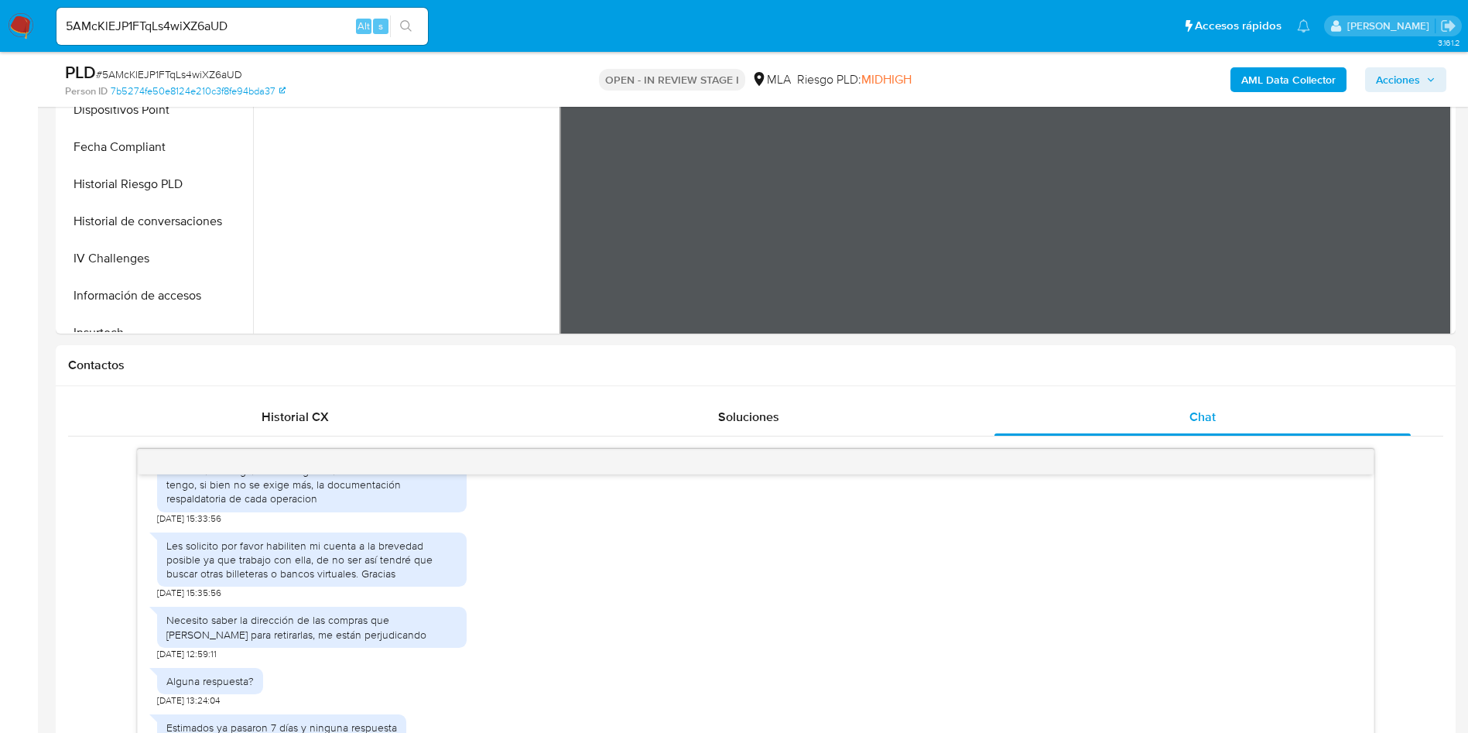
scroll to position [802, 0]
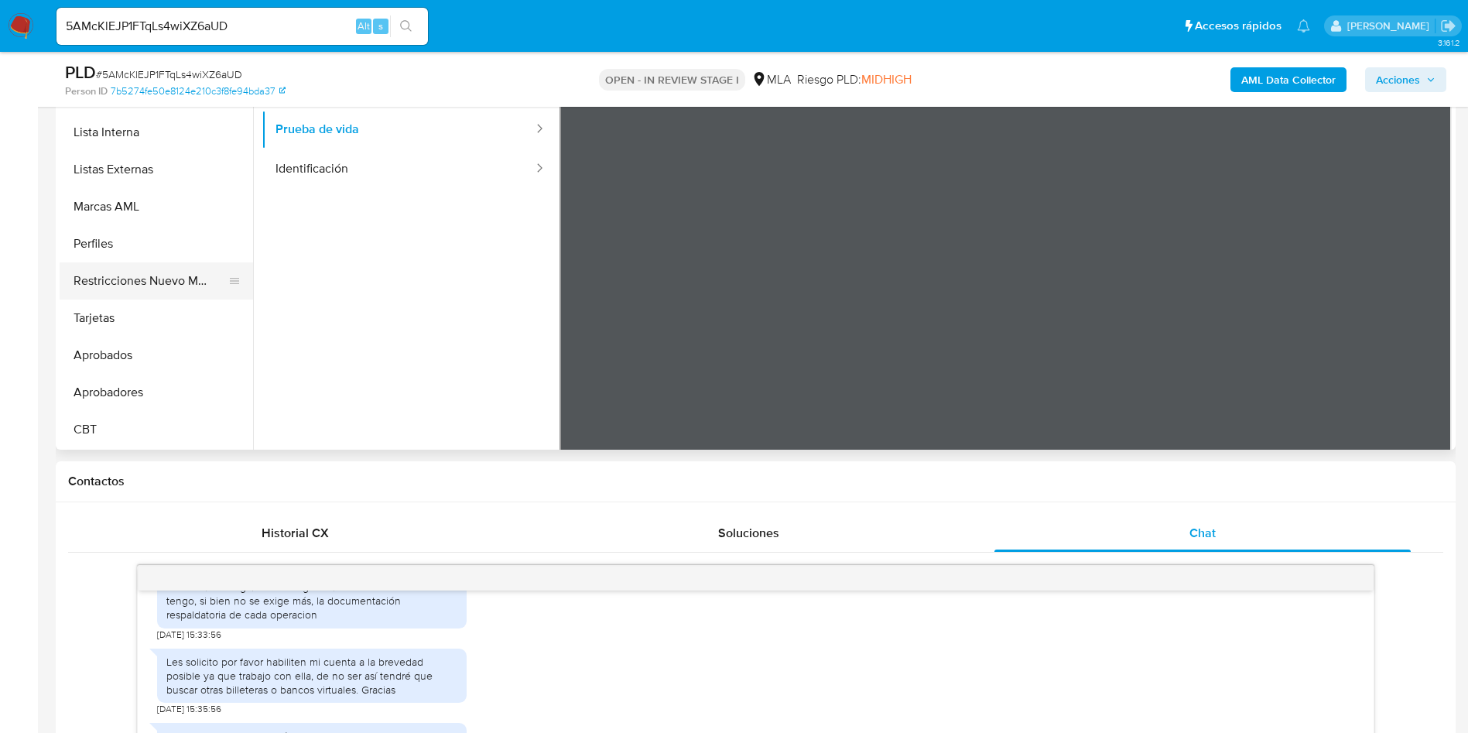
click at [132, 273] on button "Restricciones Nuevo Mundo" at bounding box center [150, 280] width 181 height 37
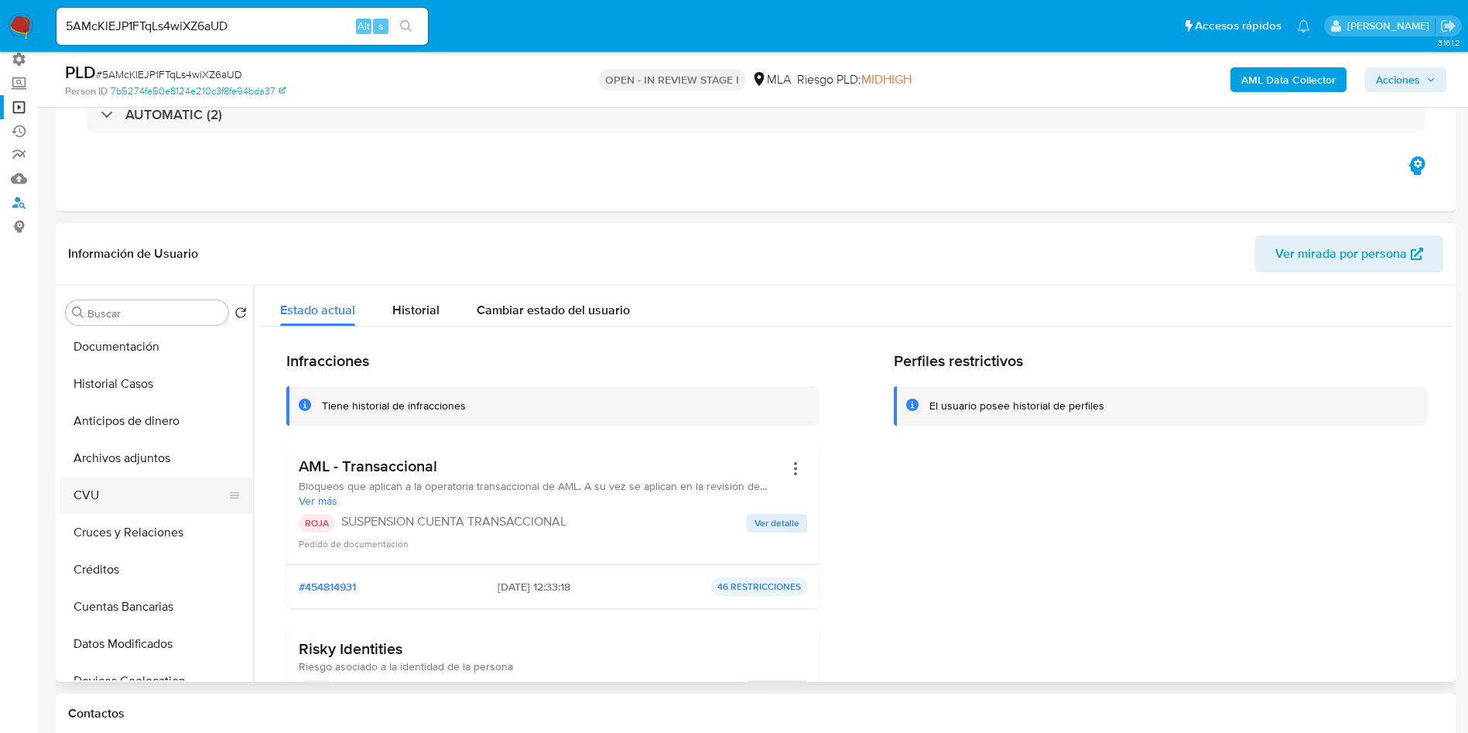
scroll to position [0, 0]
click at [140, 340] on button "General" at bounding box center [150, 349] width 181 height 37
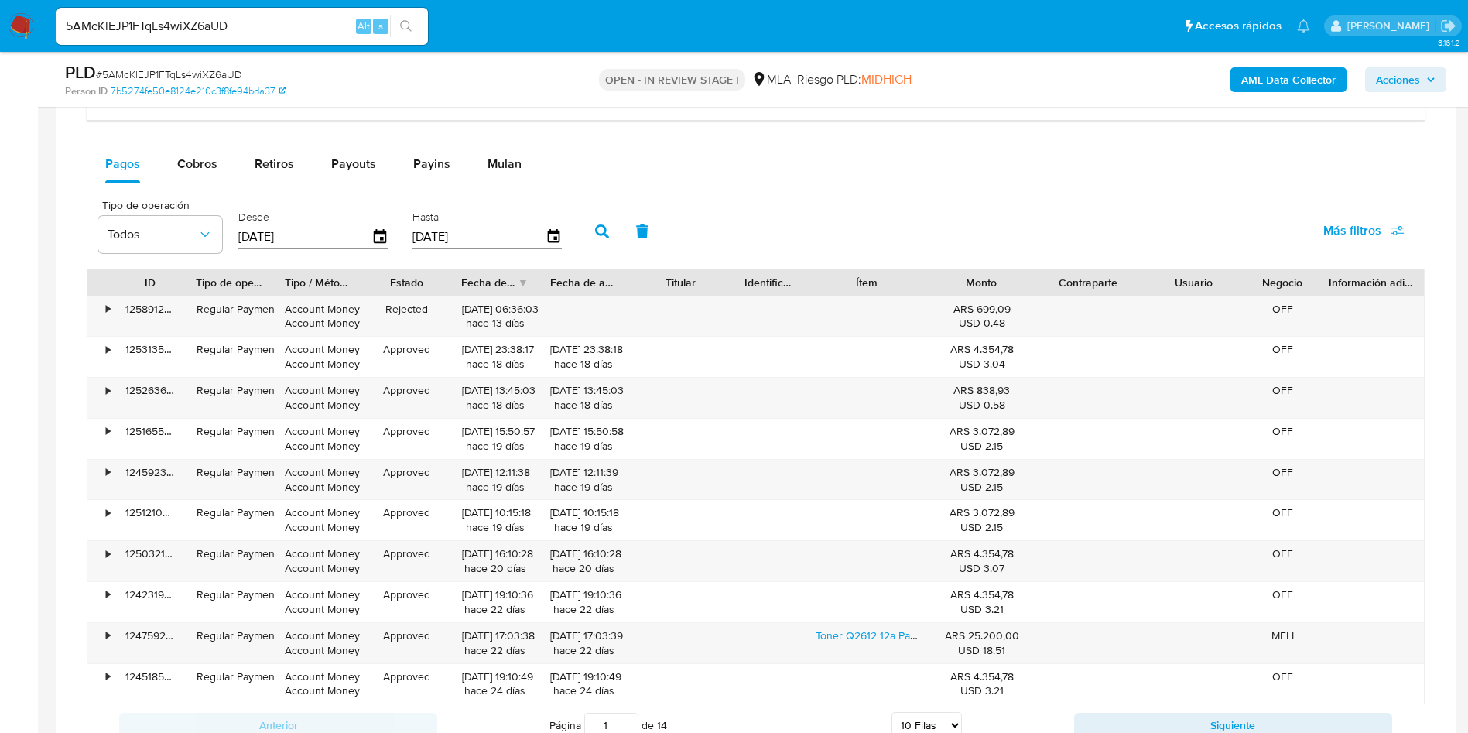
scroll to position [1473, 0]
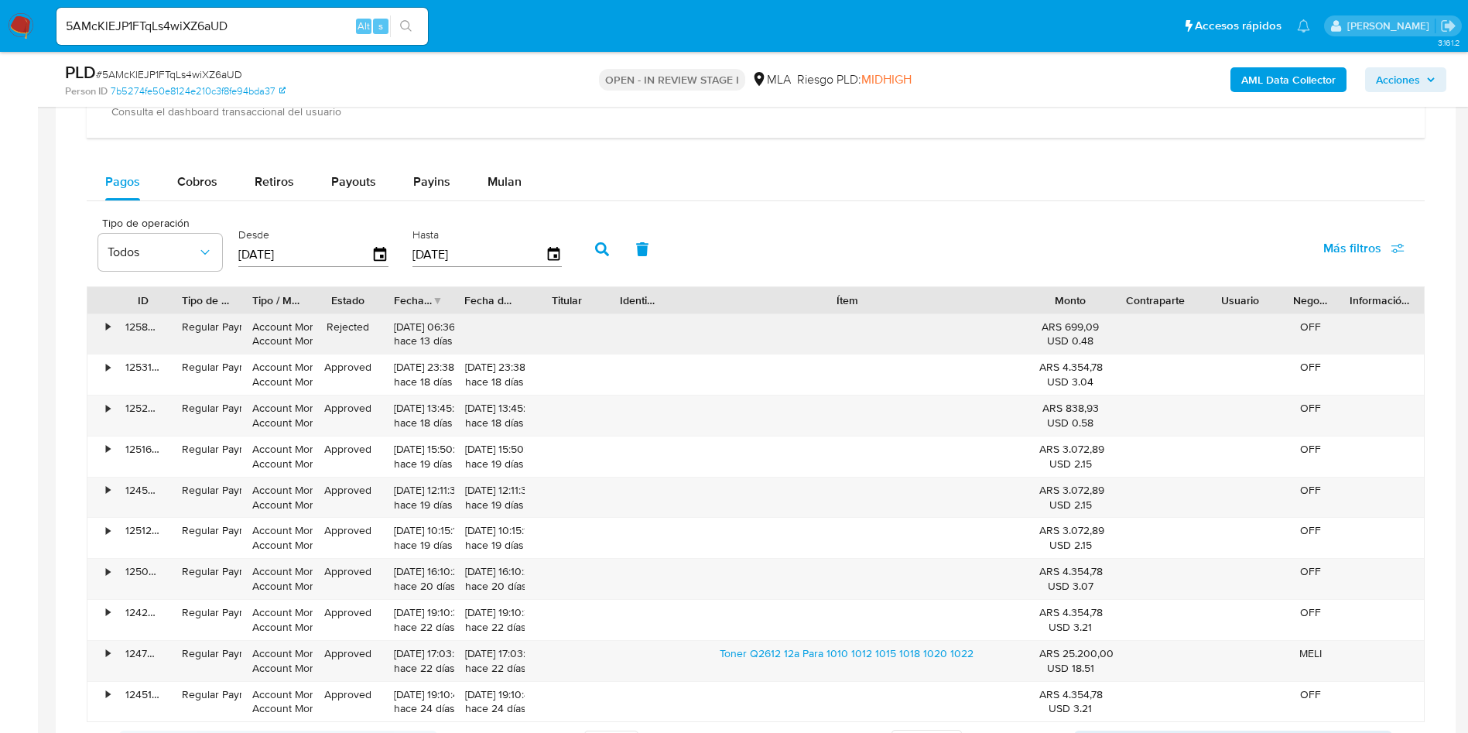
click at [1178, 344] on div "ID Tipo de operación Tipo / Método Estado Fecha de creación Fecha de aprobación…" at bounding box center [756, 504] width 1338 height 436
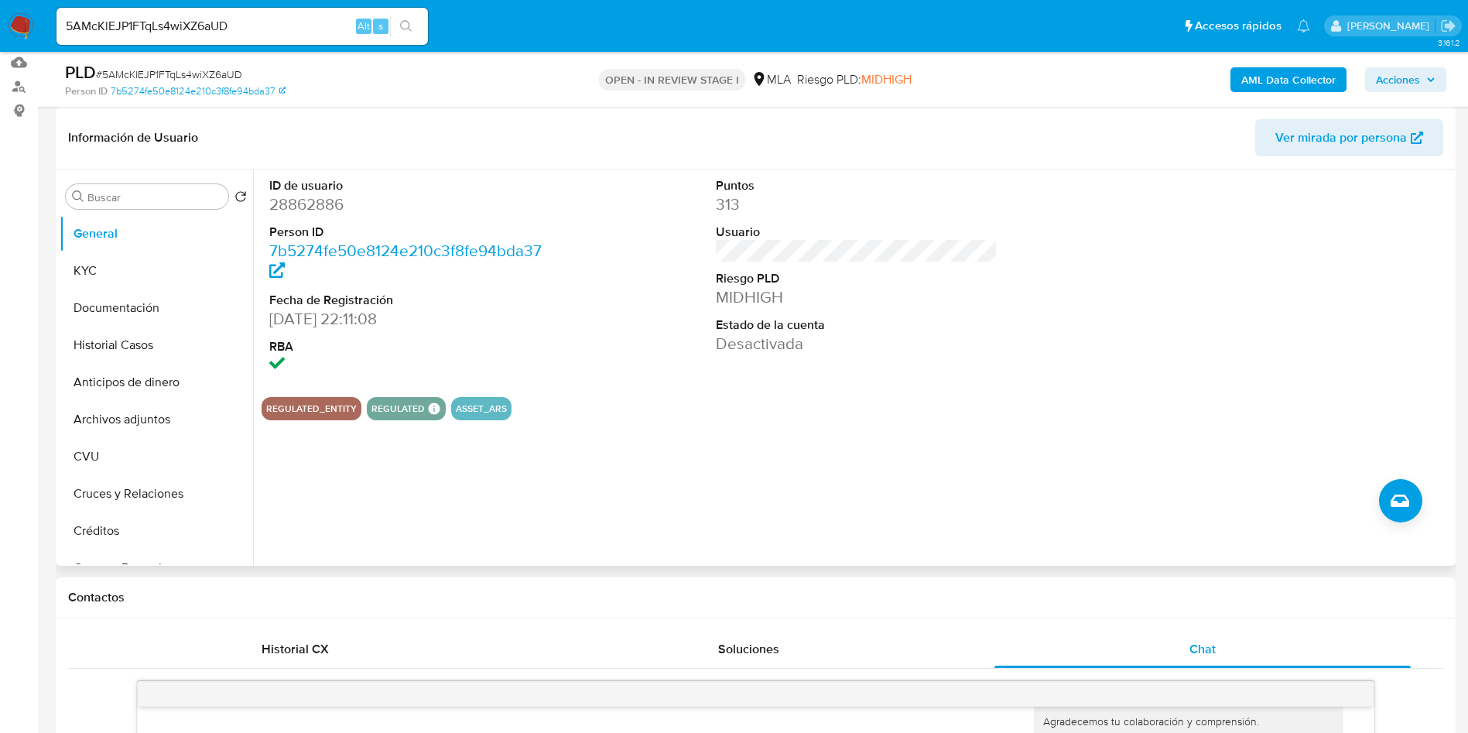
scroll to position [196, 0]
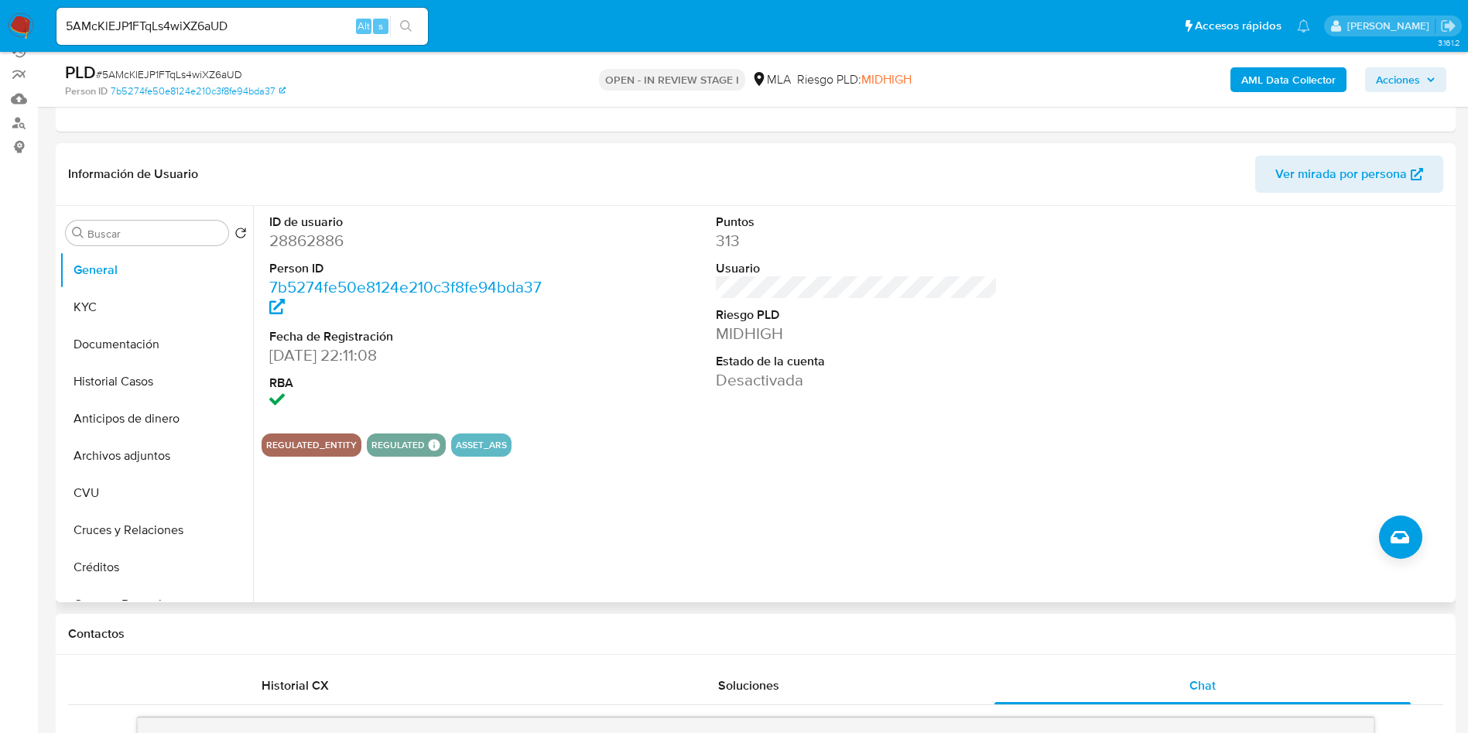
click at [300, 243] on dd "28862886" at bounding box center [410, 241] width 282 height 22
copy dd "28862886"
click at [133, 306] on button "KYC" at bounding box center [150, 307] width 181 height 37
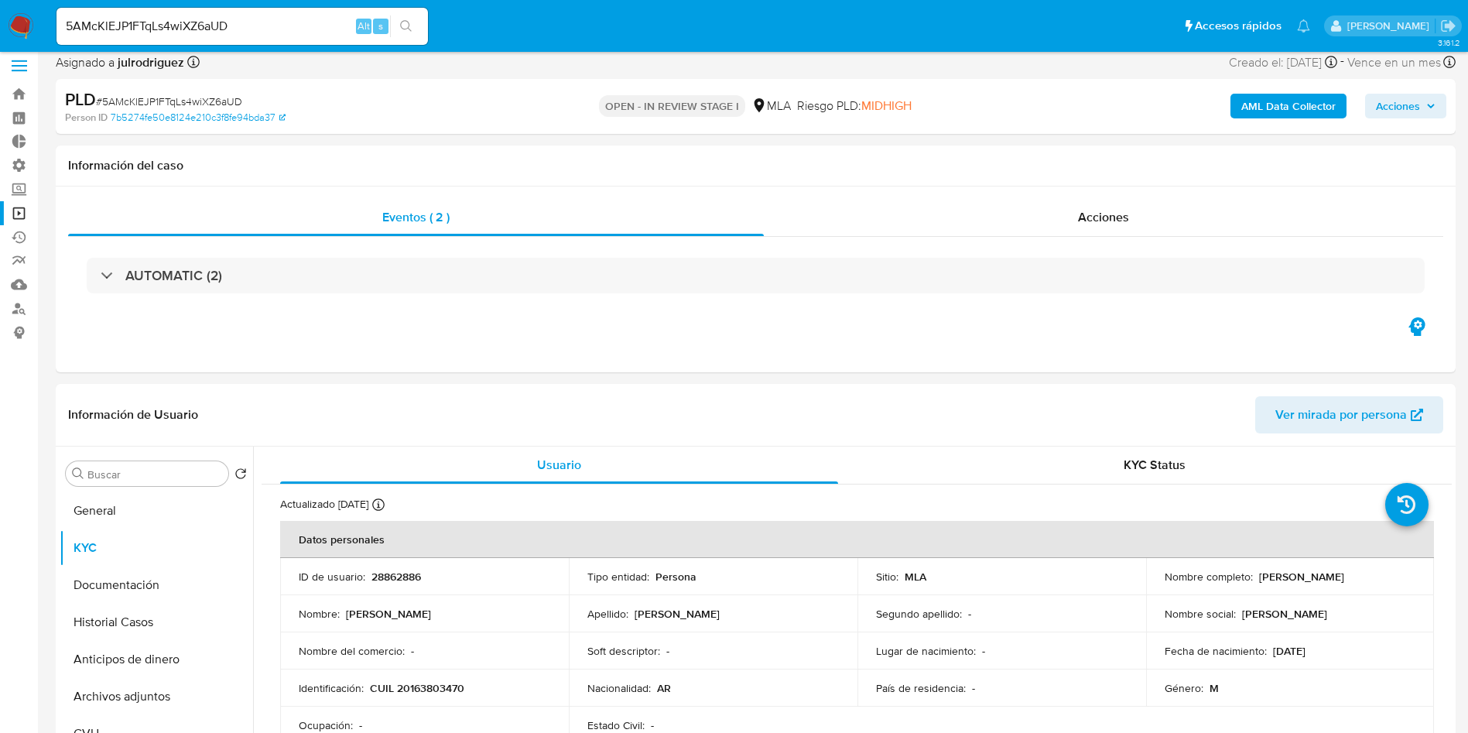
scroll to position [0, 0]
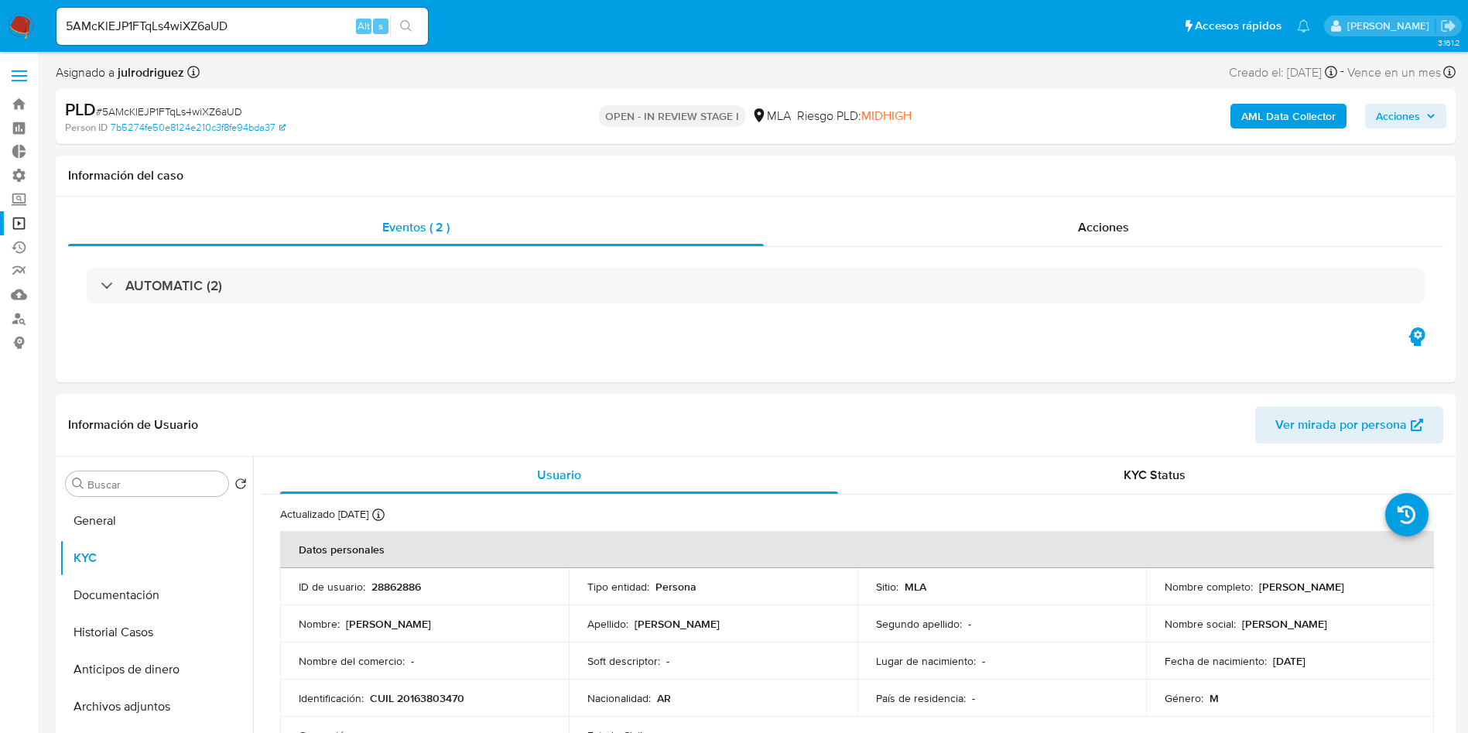
click at [21, 230] on link "Operaciones masivas" at bounding box center [92, 223] width 184 height 24
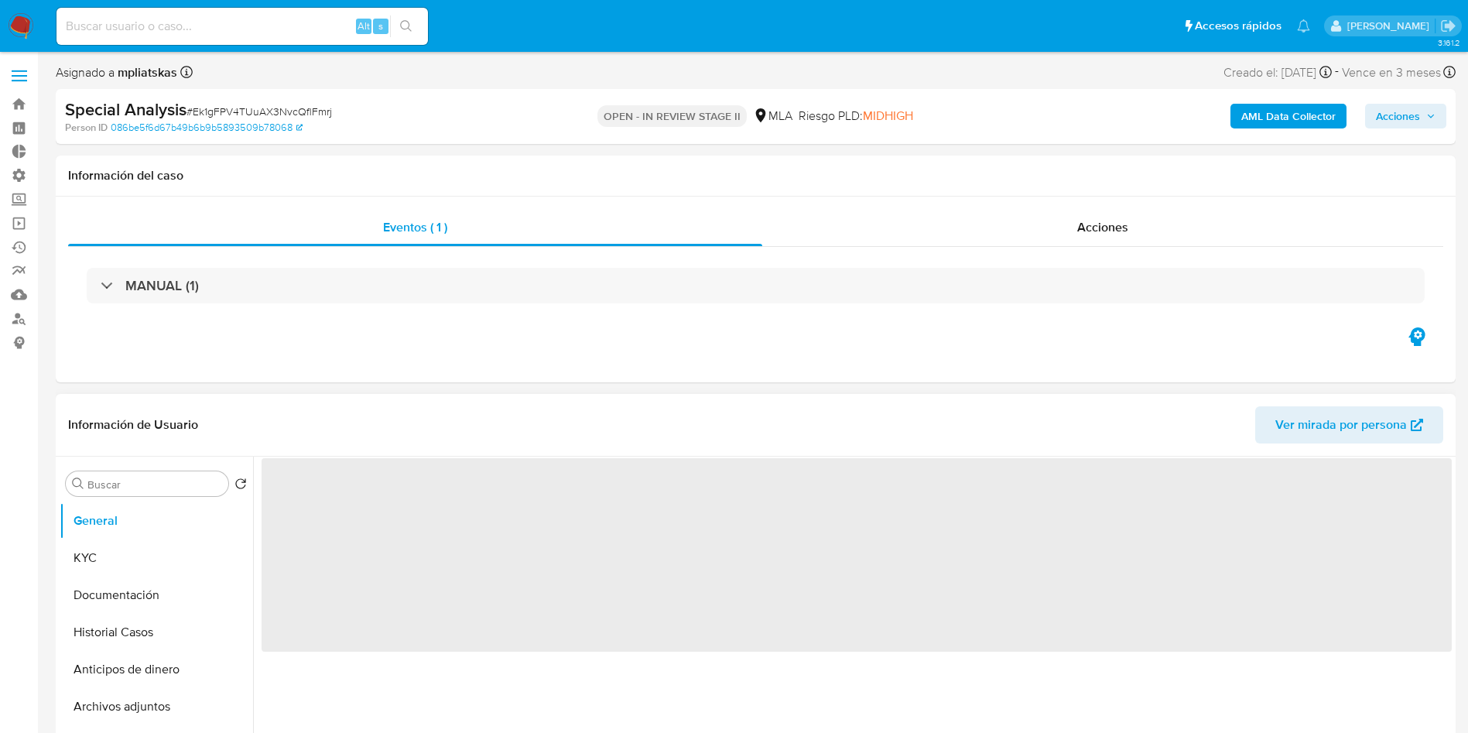
select select "10"
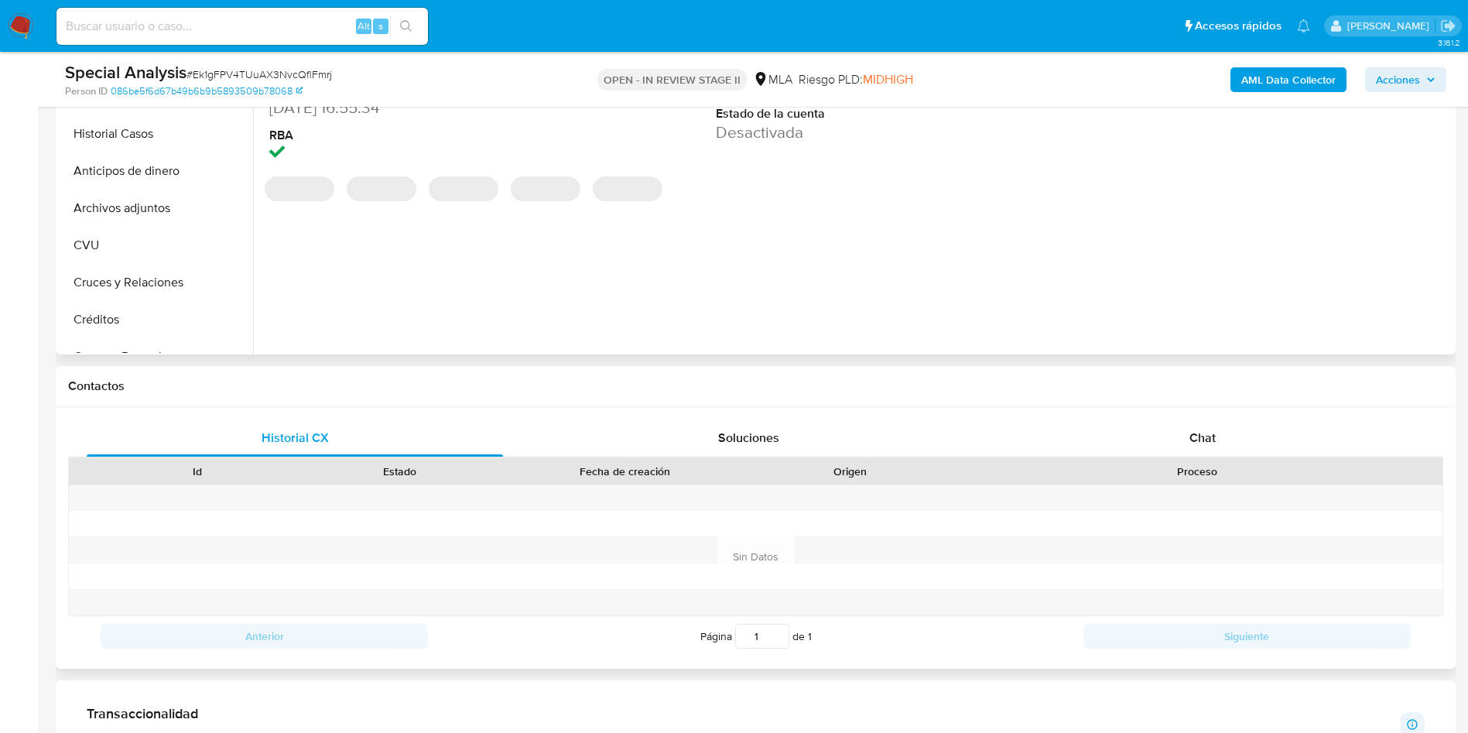
scroll to position [464, 0]
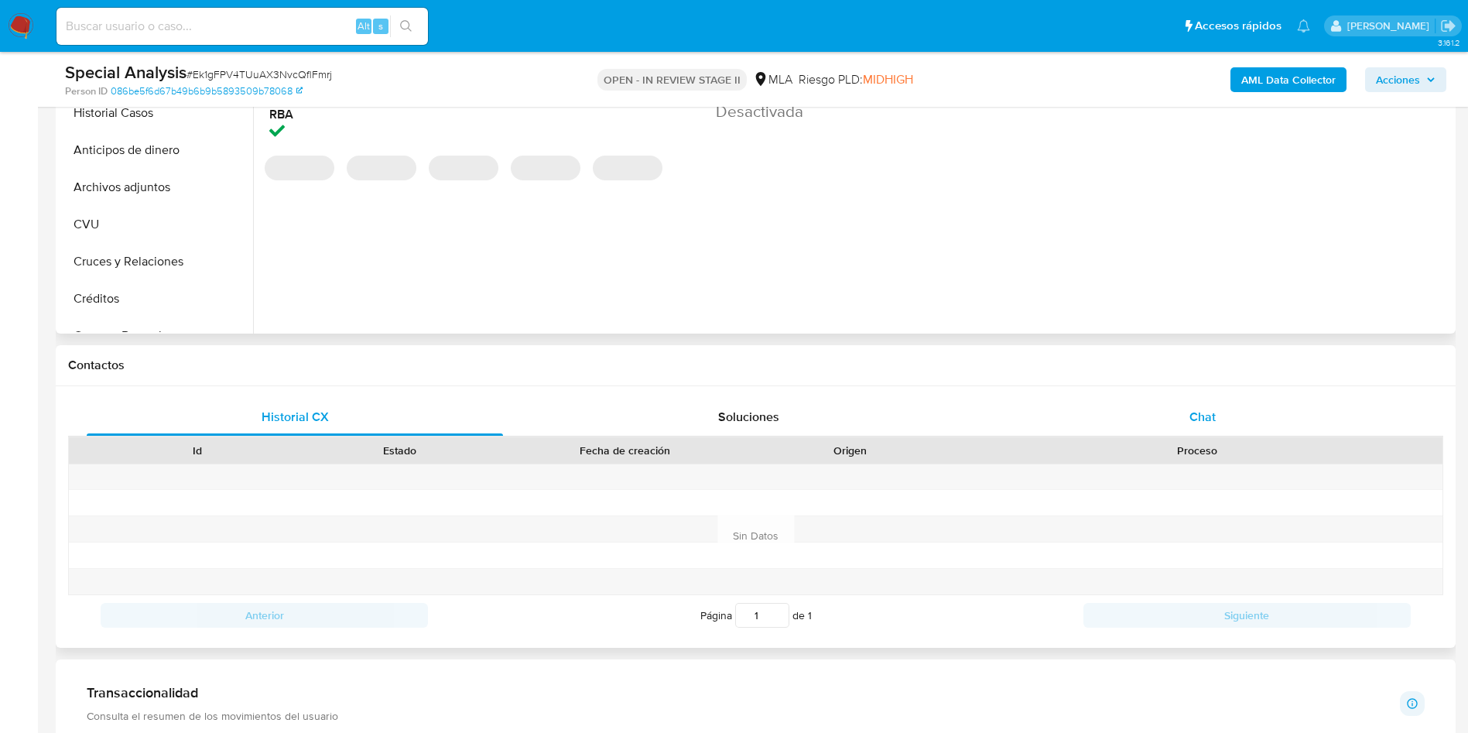
click at [1196, 416] on span "Chat" at bounding box center [1202, 417] width 26 height 18
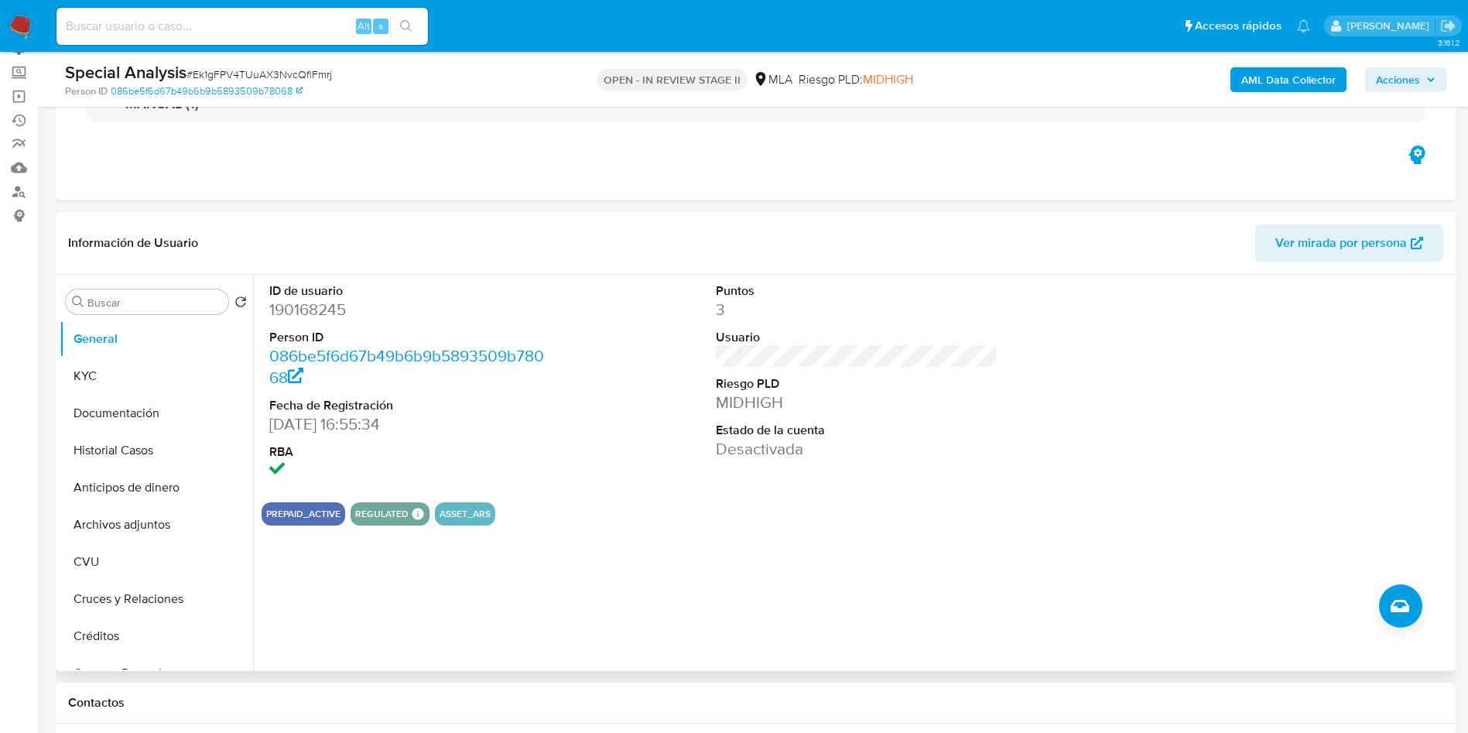
scroll to position [116, 0]
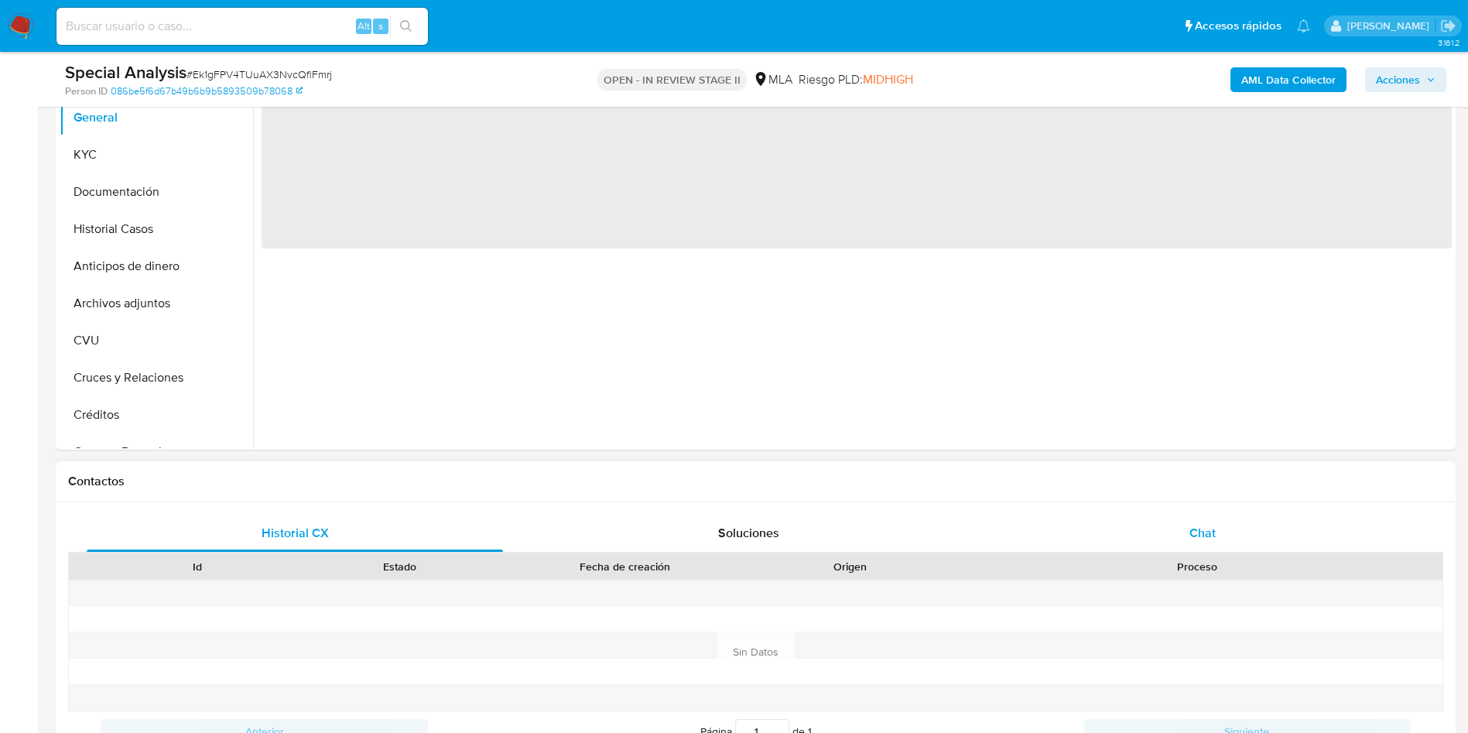
click at [1249, 541] on div "Chat" at bounding box center [1202, 533] width 416 height 37
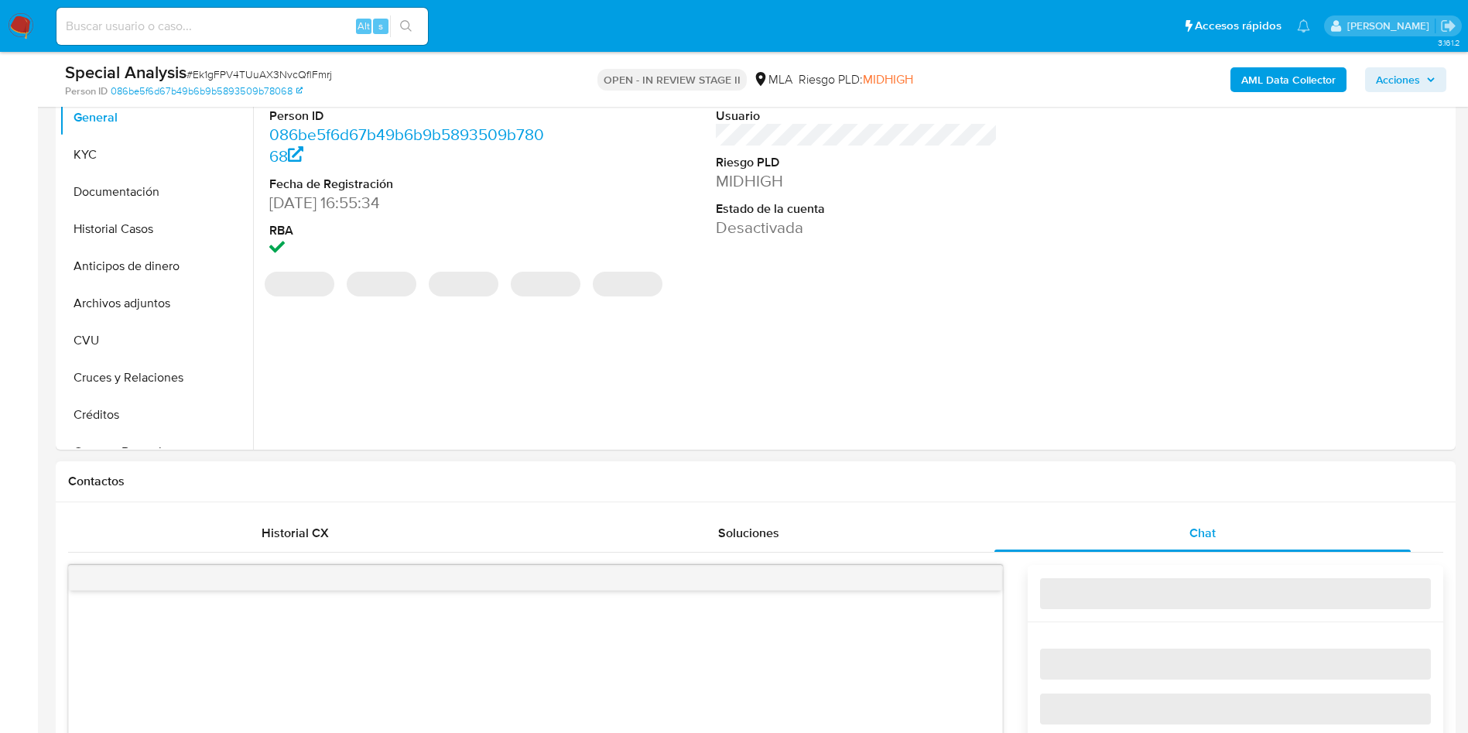
select select "10"
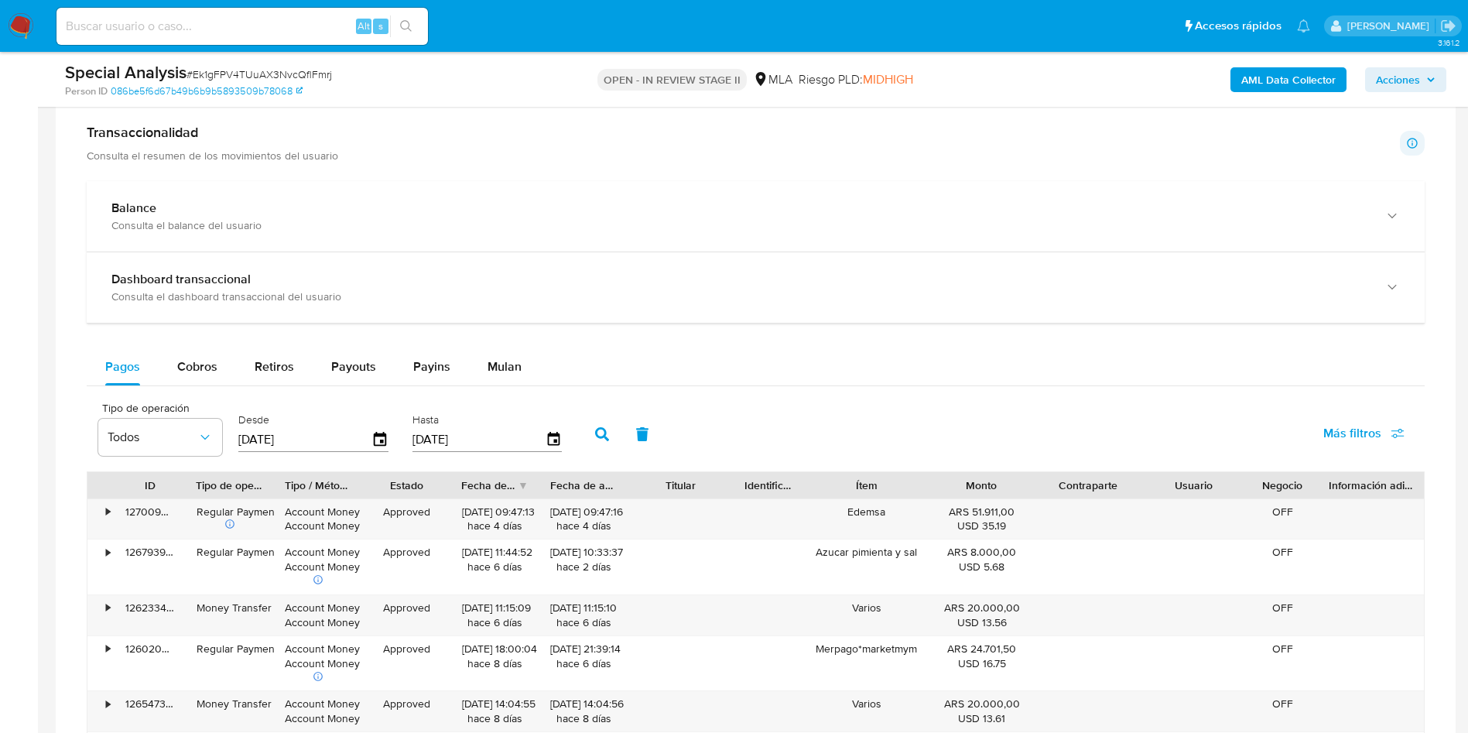
scroll to position [1509, 0]
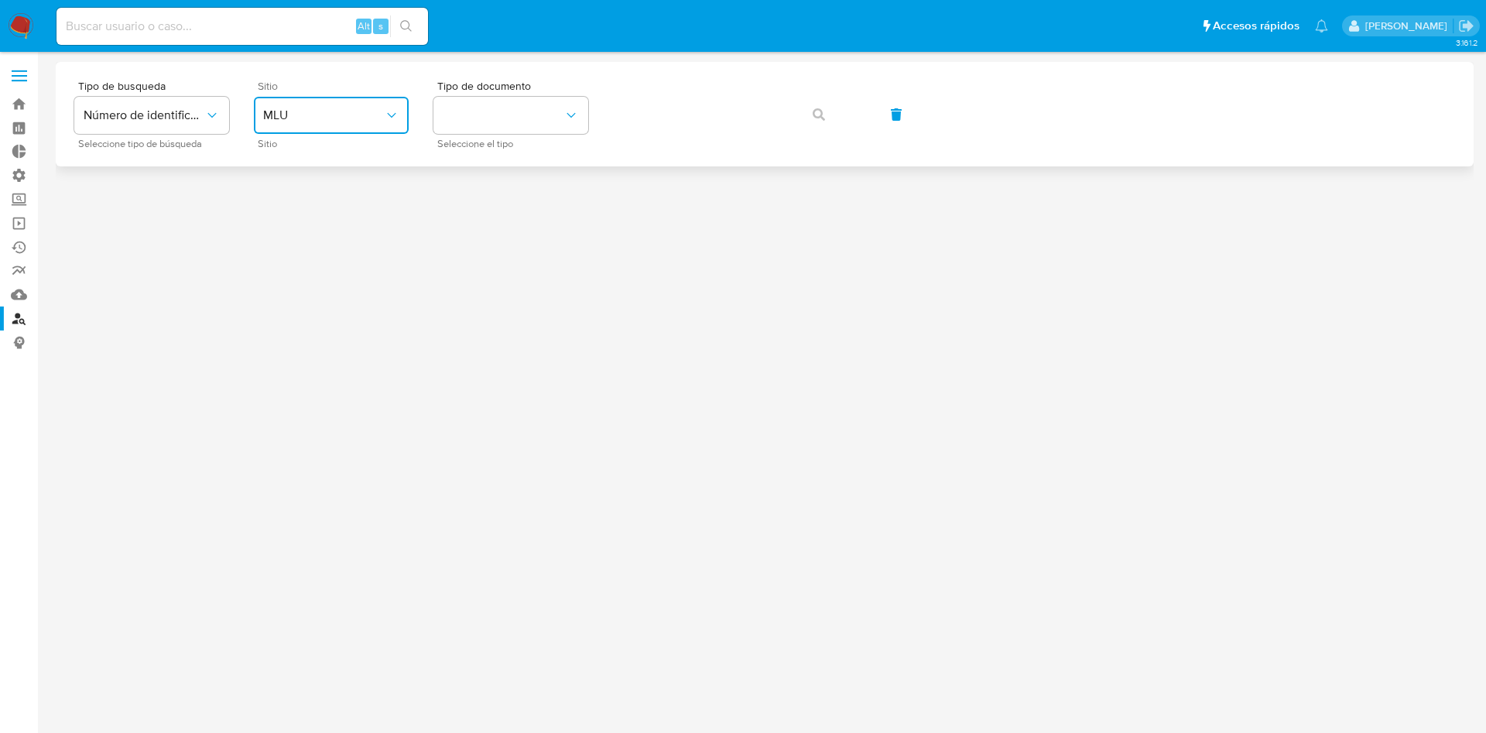
click at [358, 99] on button "MLU" at bounding box center [331, 115] width 155 height 37
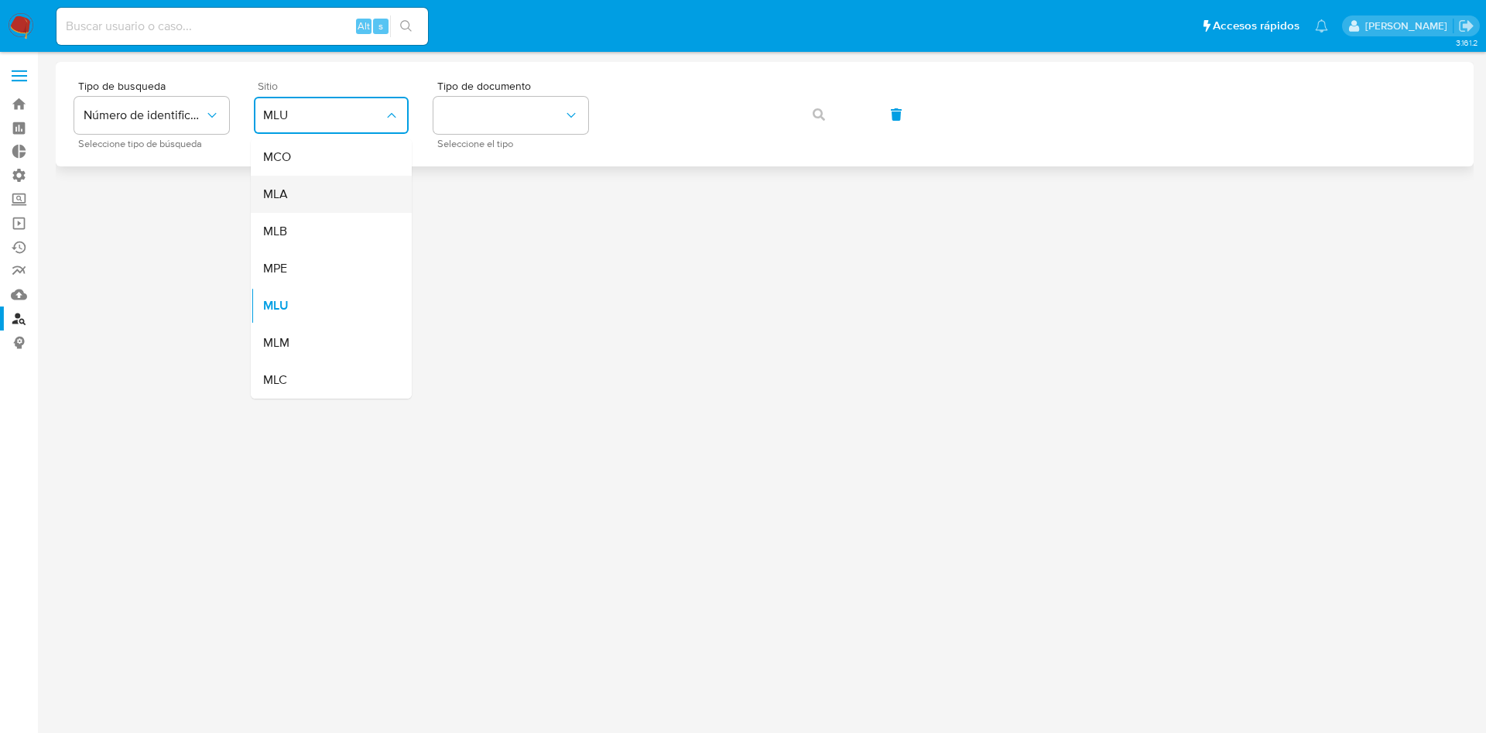
click at [335, 177] on div "MLA" at bounding box center [326, 194] width 127 height 37
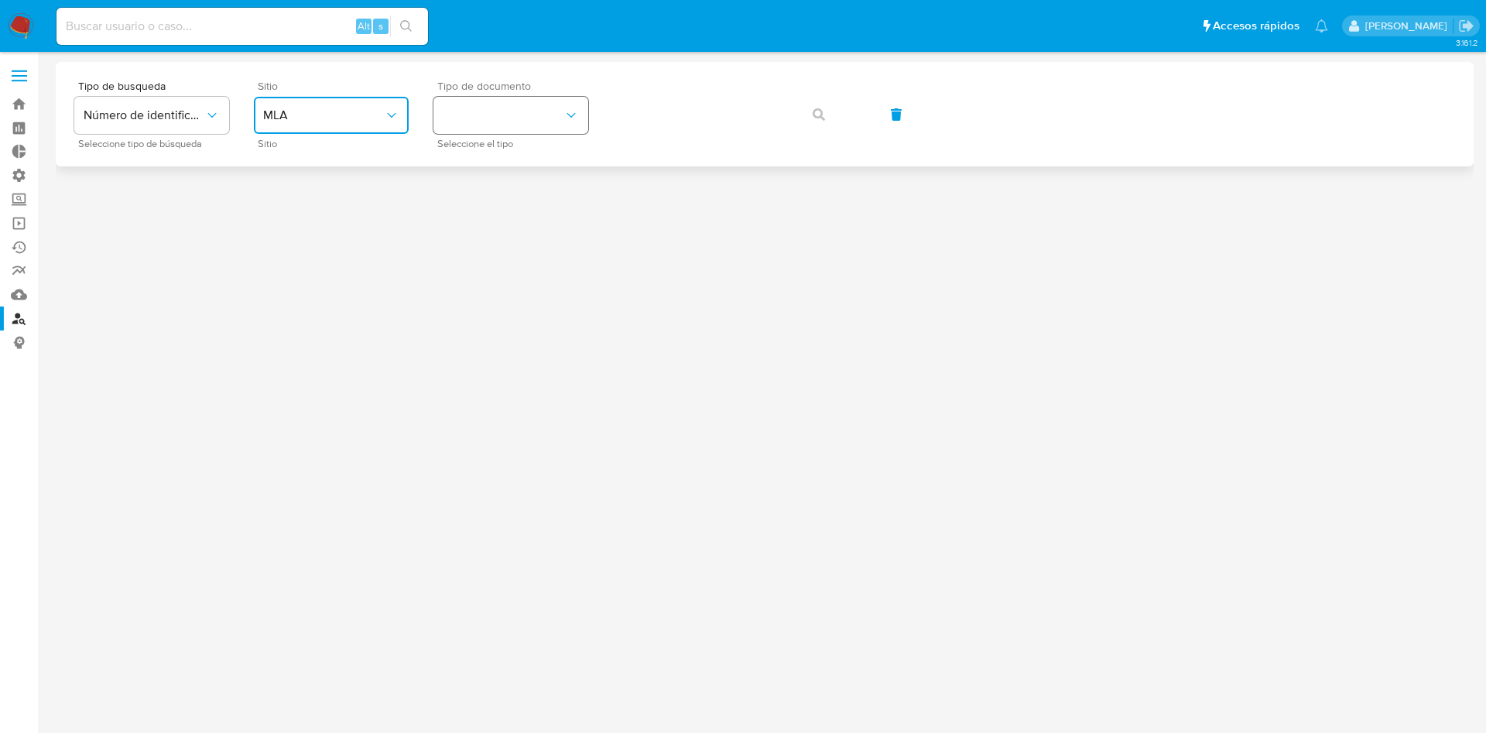
click at [532, 120] on button "identificationType" at bounding box center [510, 115] width 155 height 37
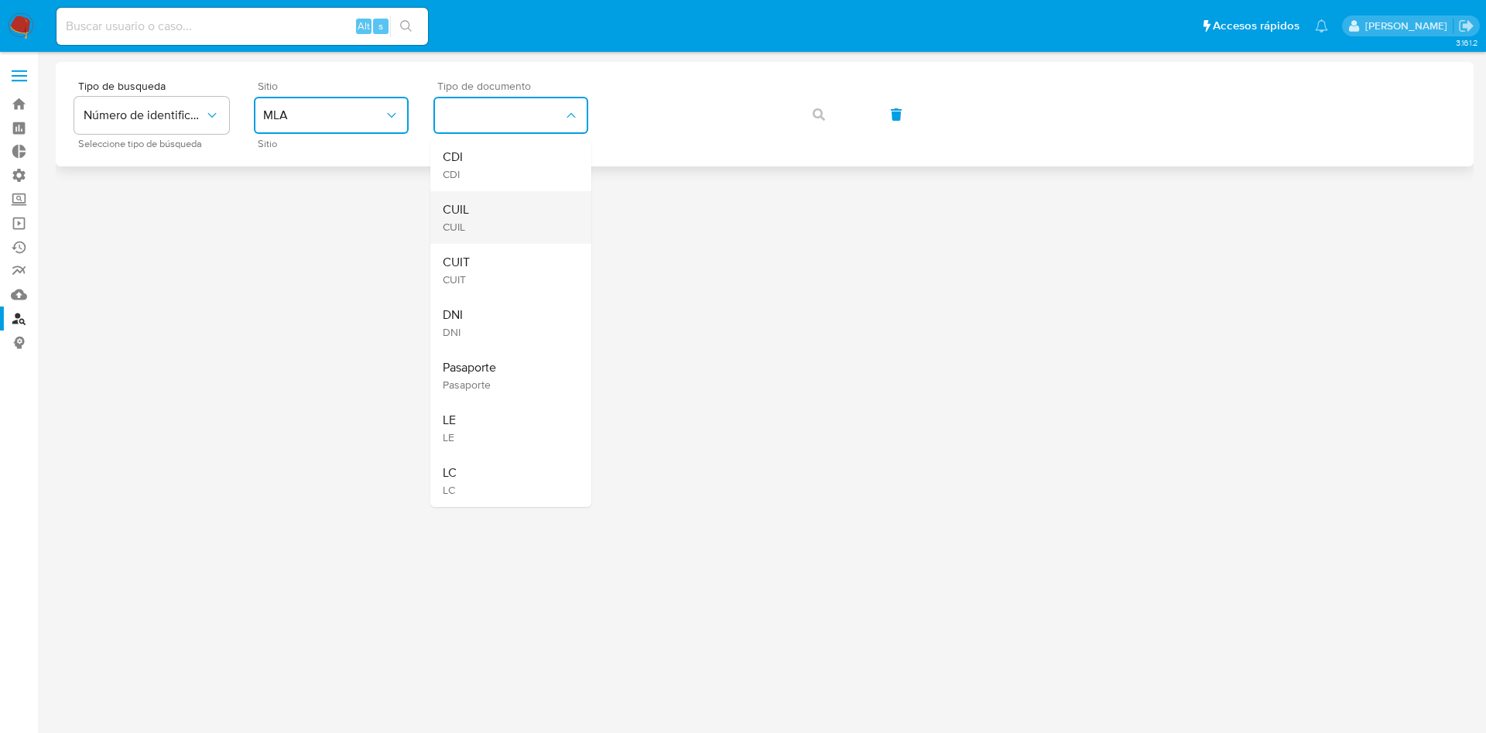
click at [501, 205] on div "CUIL CUIL" at bounding box center [506, 217] width 127 height 53
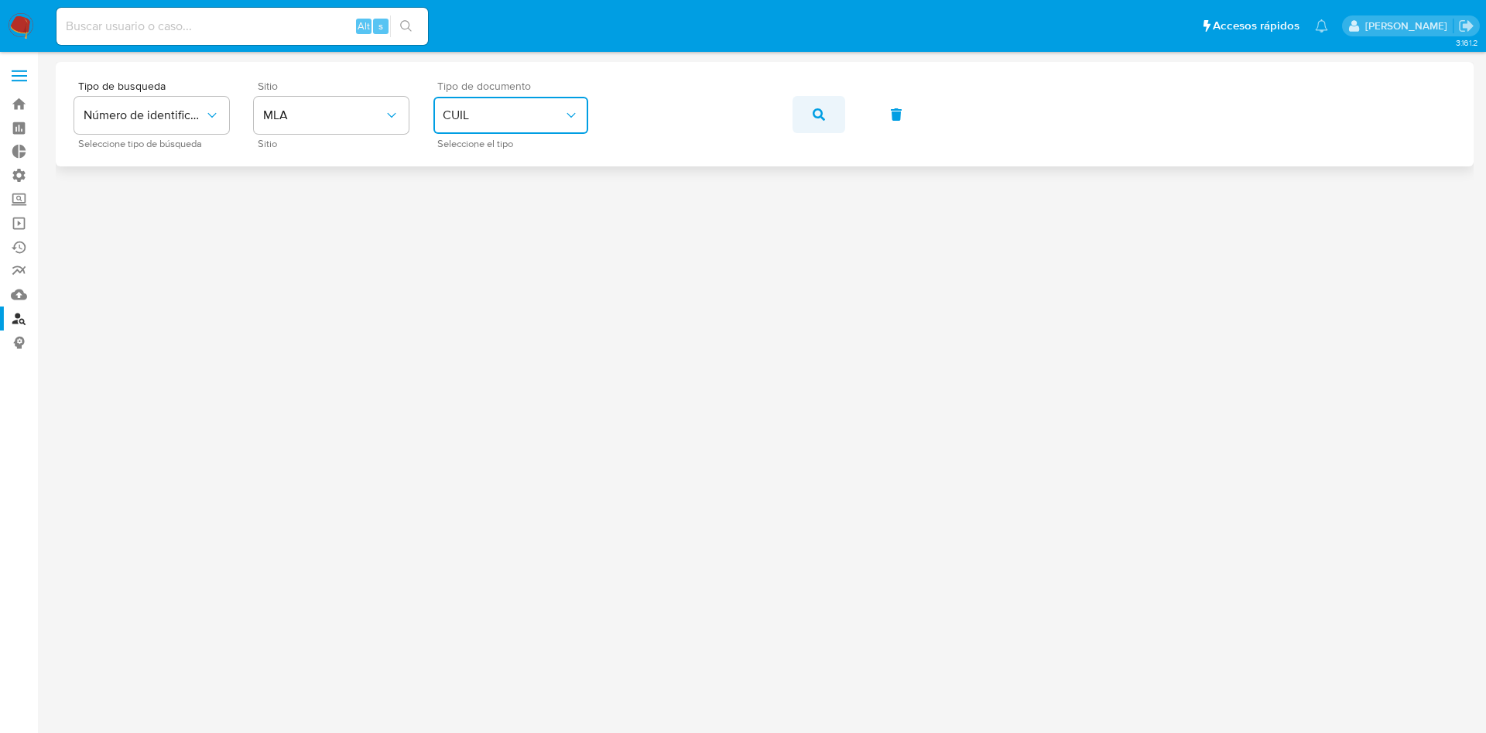
click at [806, 108] on button "button" at bounding box center [818, 114] width 53 height 37
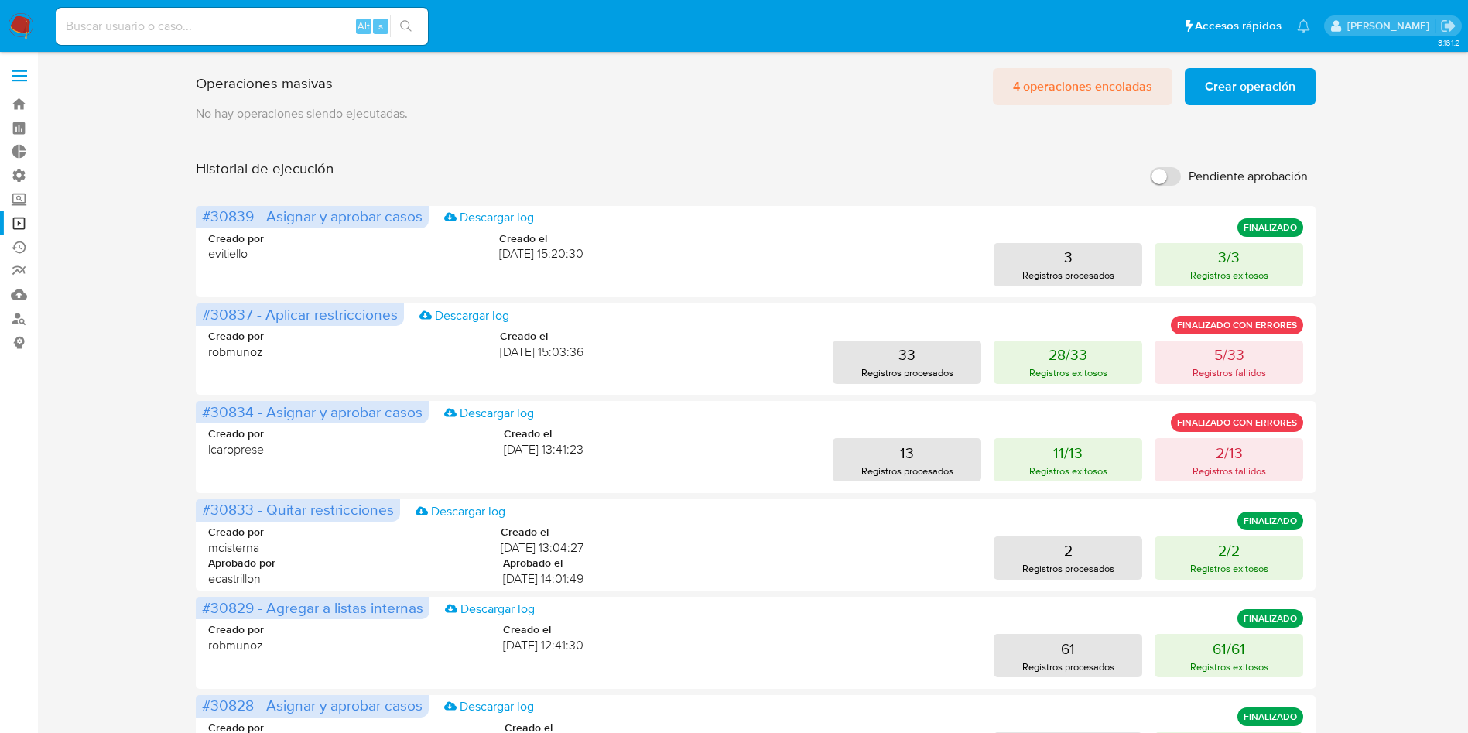
click at [1062, 79] on span "4 operaciones encoladas" at bounding box center [1082, 87] width 139 height 34
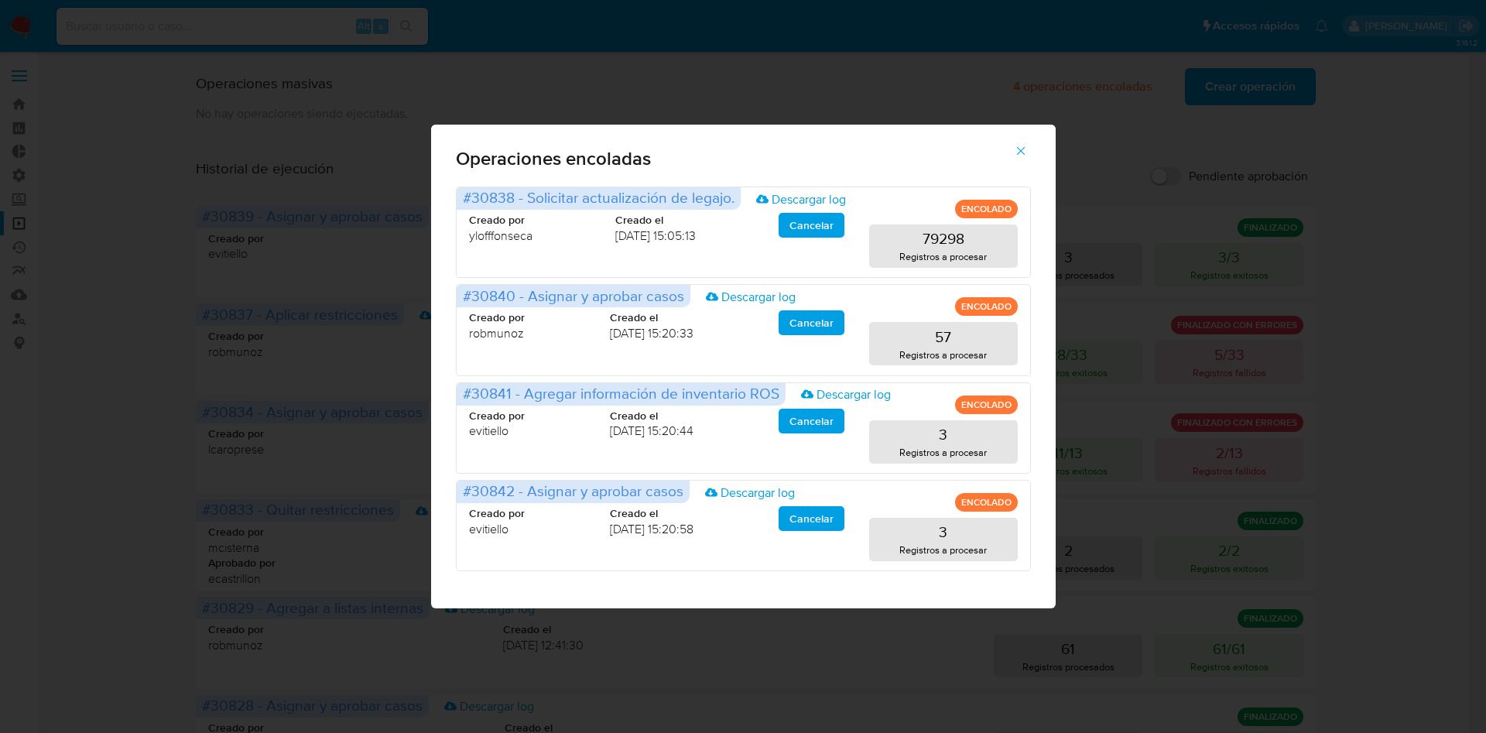
click at [1028, 148] on button "button" at bounding box center [1021, 150] width 54 height 37
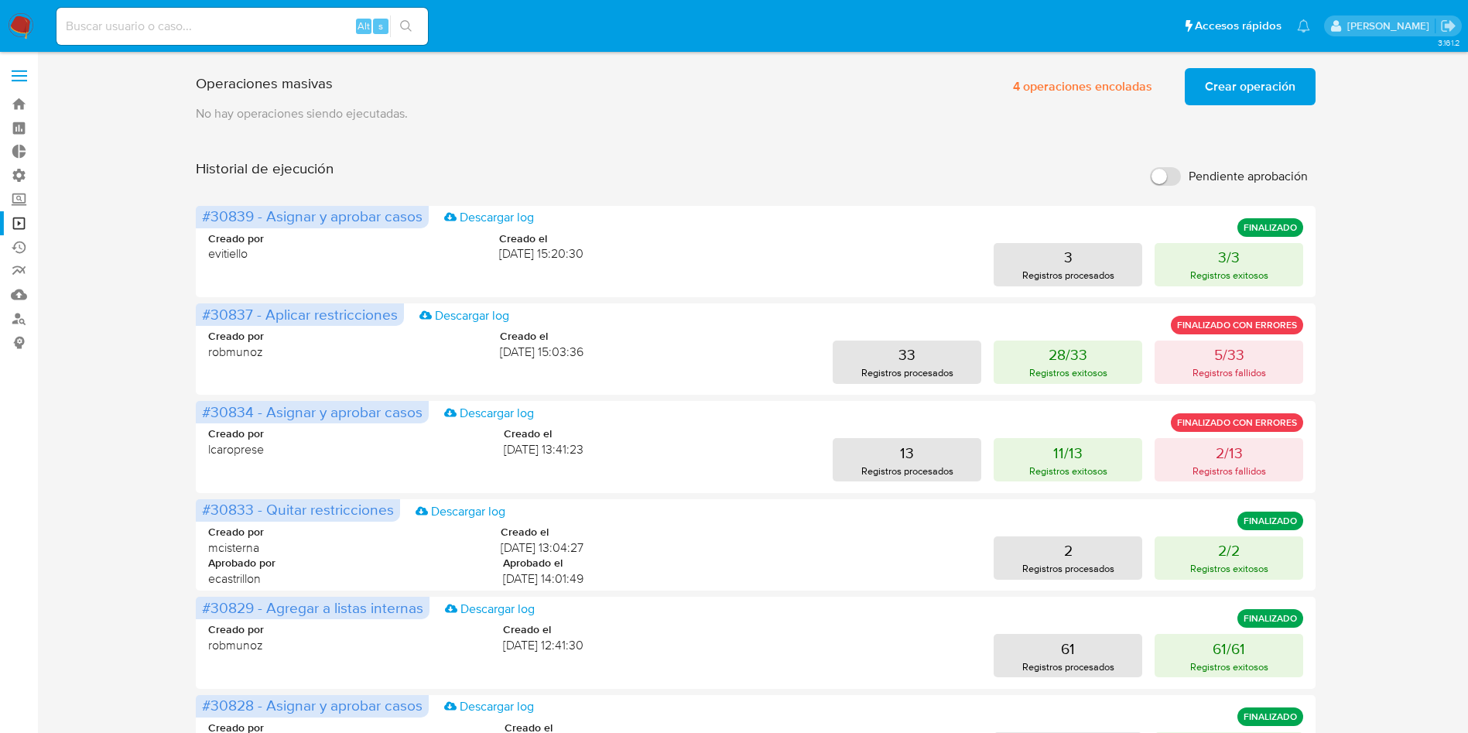
drag, startPoint x: 1367, startPoint y: 95, endPoint x: 1340, endPoint y: 103, distance: 27.4
click at [1367, 95] on div "Operaciones masivas 4 operaciones encoladas Crear operación Sólo puede haber ha…" at bounding box center [756, 644] width 1400 height 1165
click at [1218, 94] on span "Crear operación" at bounding box center [1250, 87] width 91 height 34
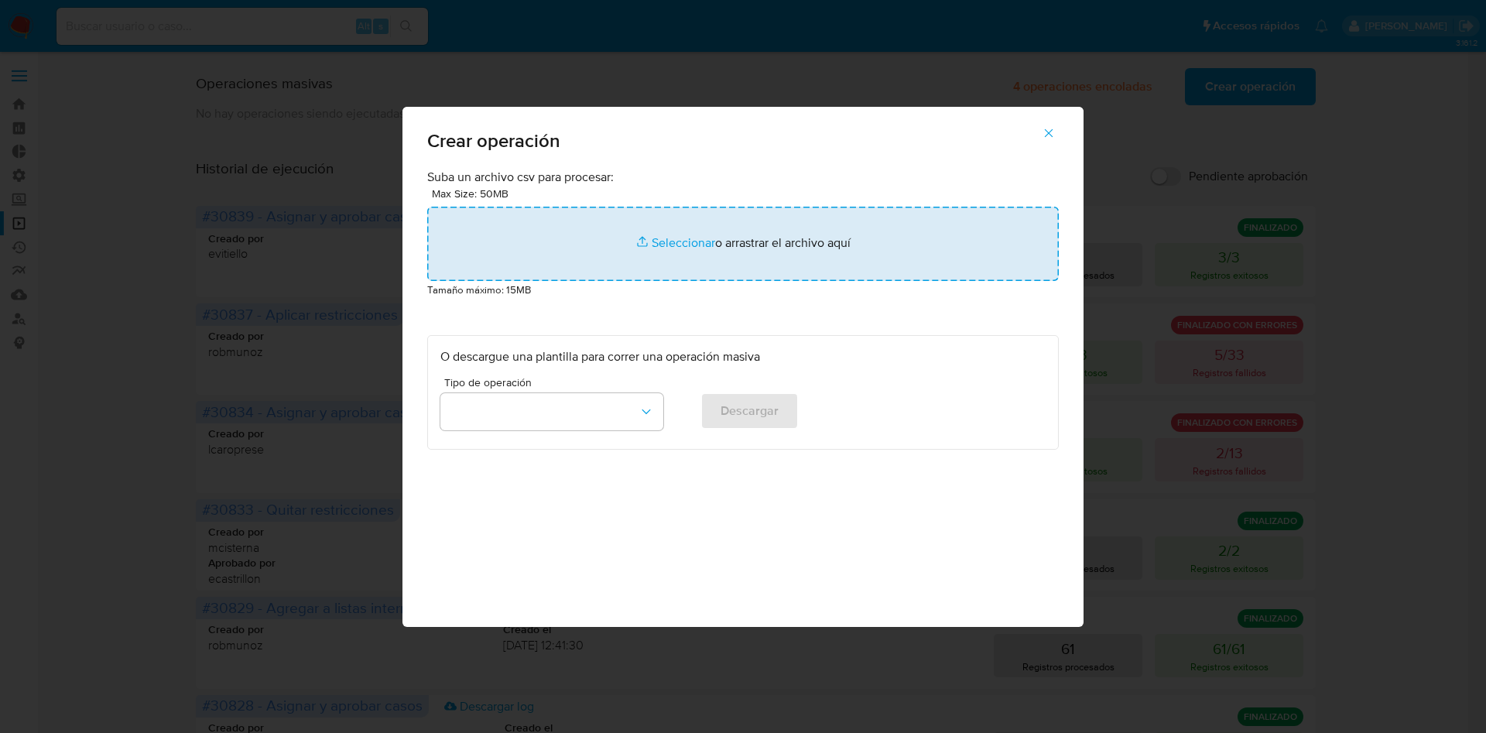
click at [571, 234] on input "file" at bounding box center [742, 244] width 631 height 74
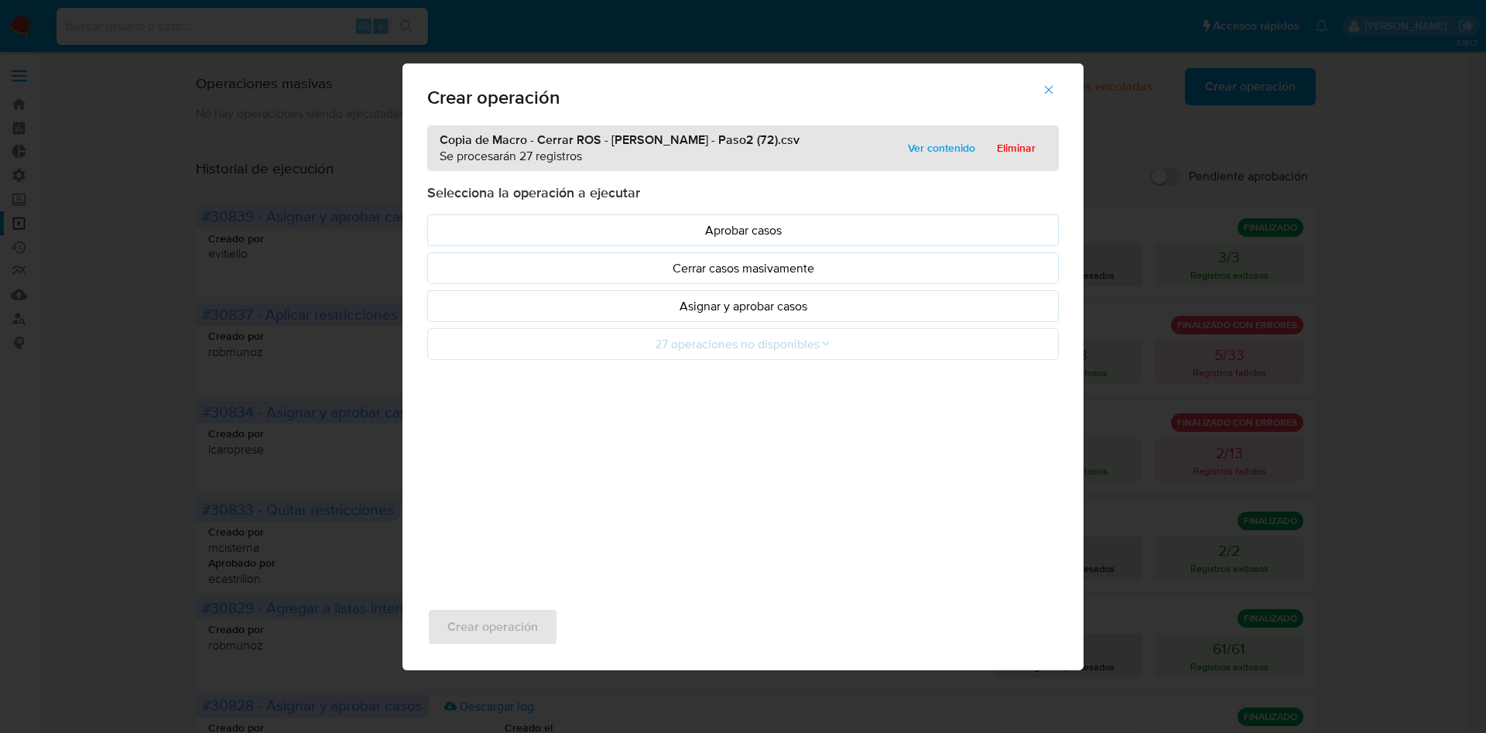
click at [748, 313] on p "Asignar y aprobar casos" at bounding box center [742, 306] width 605 height 18
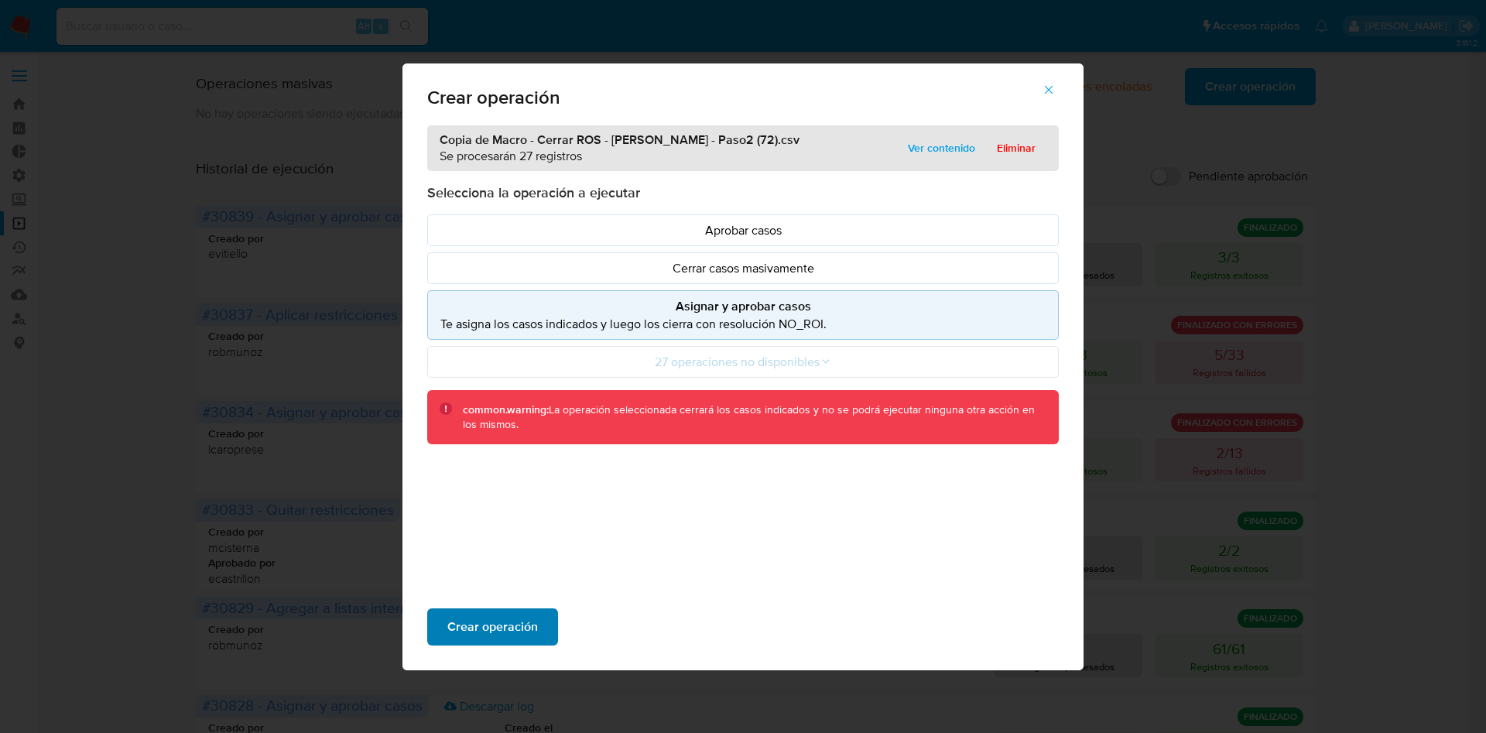
click at [542, 630] on button "Crear operación" at bounding box center [492, 626] width 131 height 37
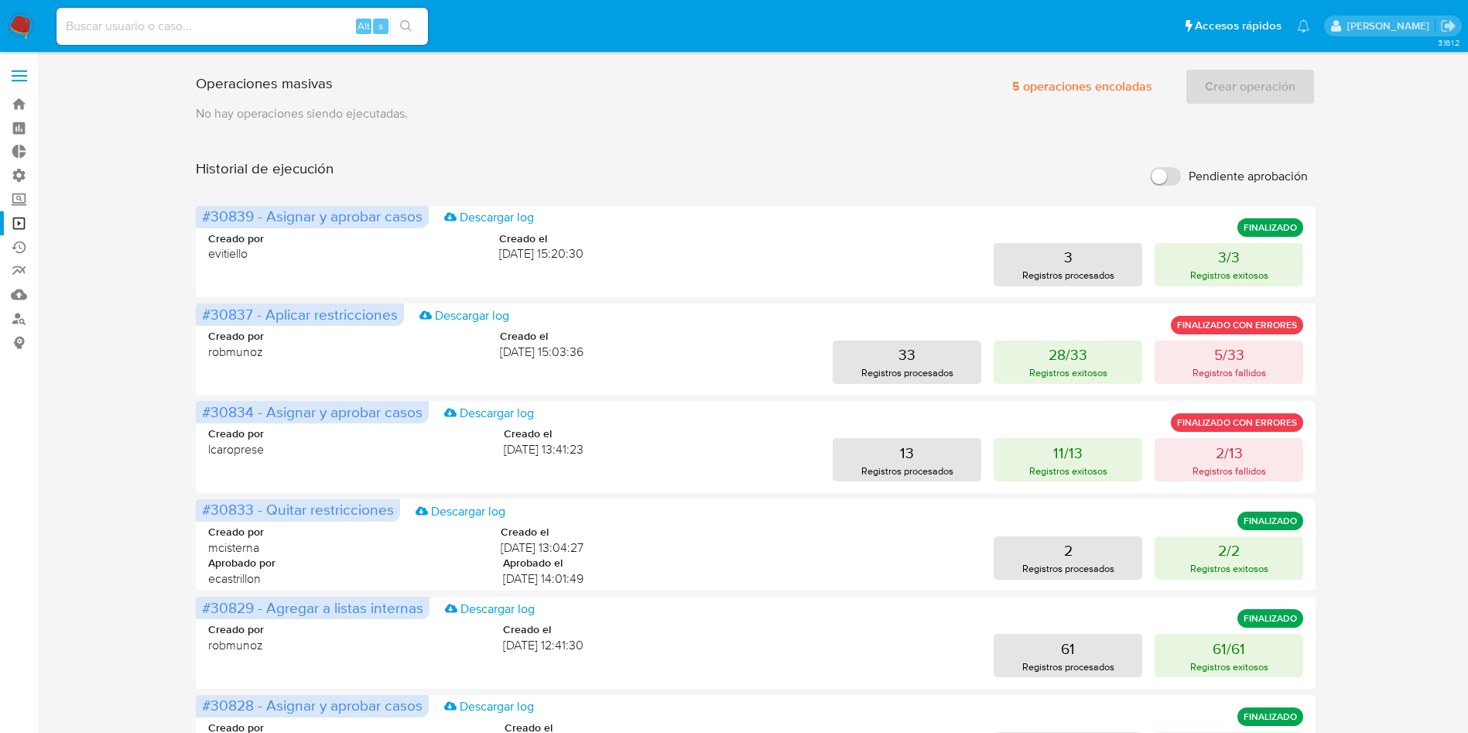
click at [1273, 134] on div "Operaciones masivas 5 operaciones encoladas Crear operación Sólo puede haber ha…" at bounding box center [756, 644] width 1120 height 1165
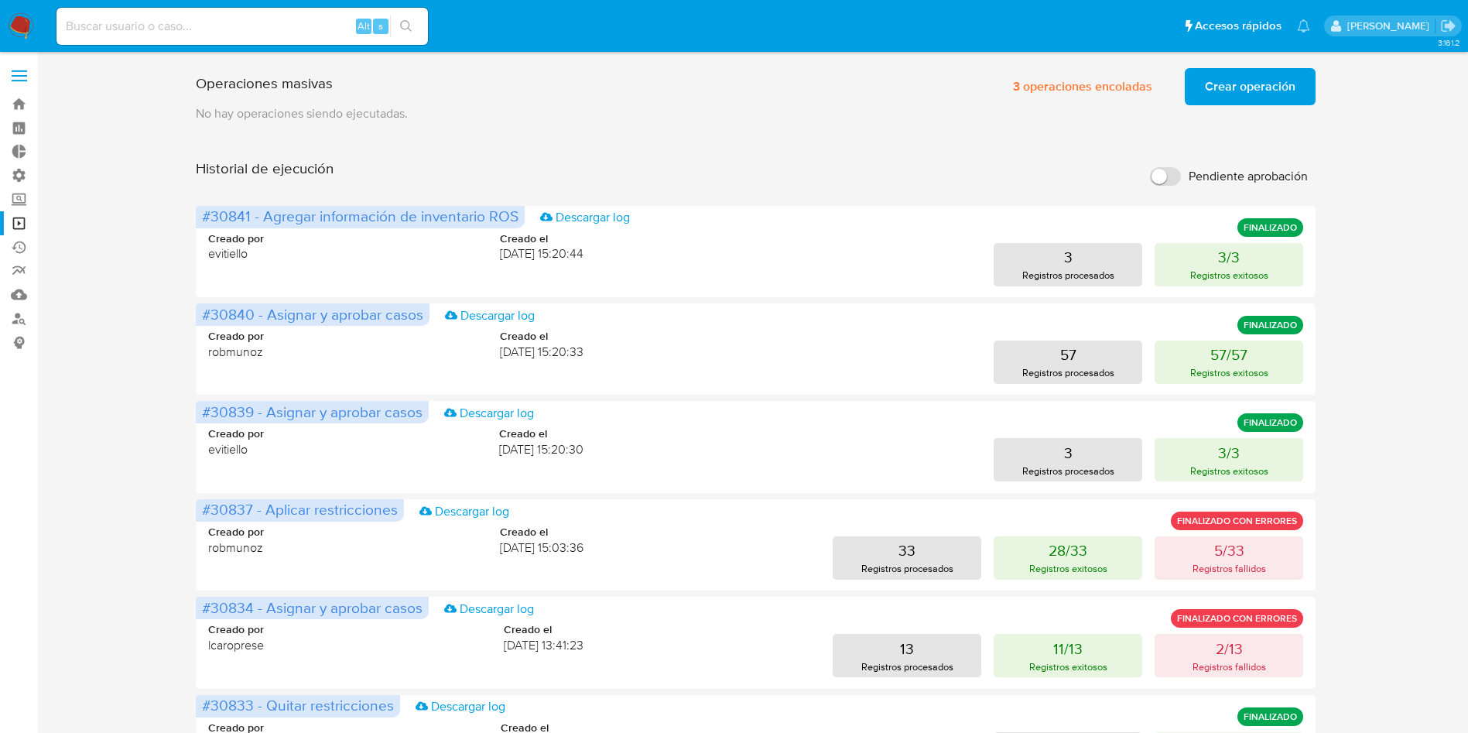
click at [1227, 88] on span "Crear operación" at bounding box center [1250, 87] width 91 height 34
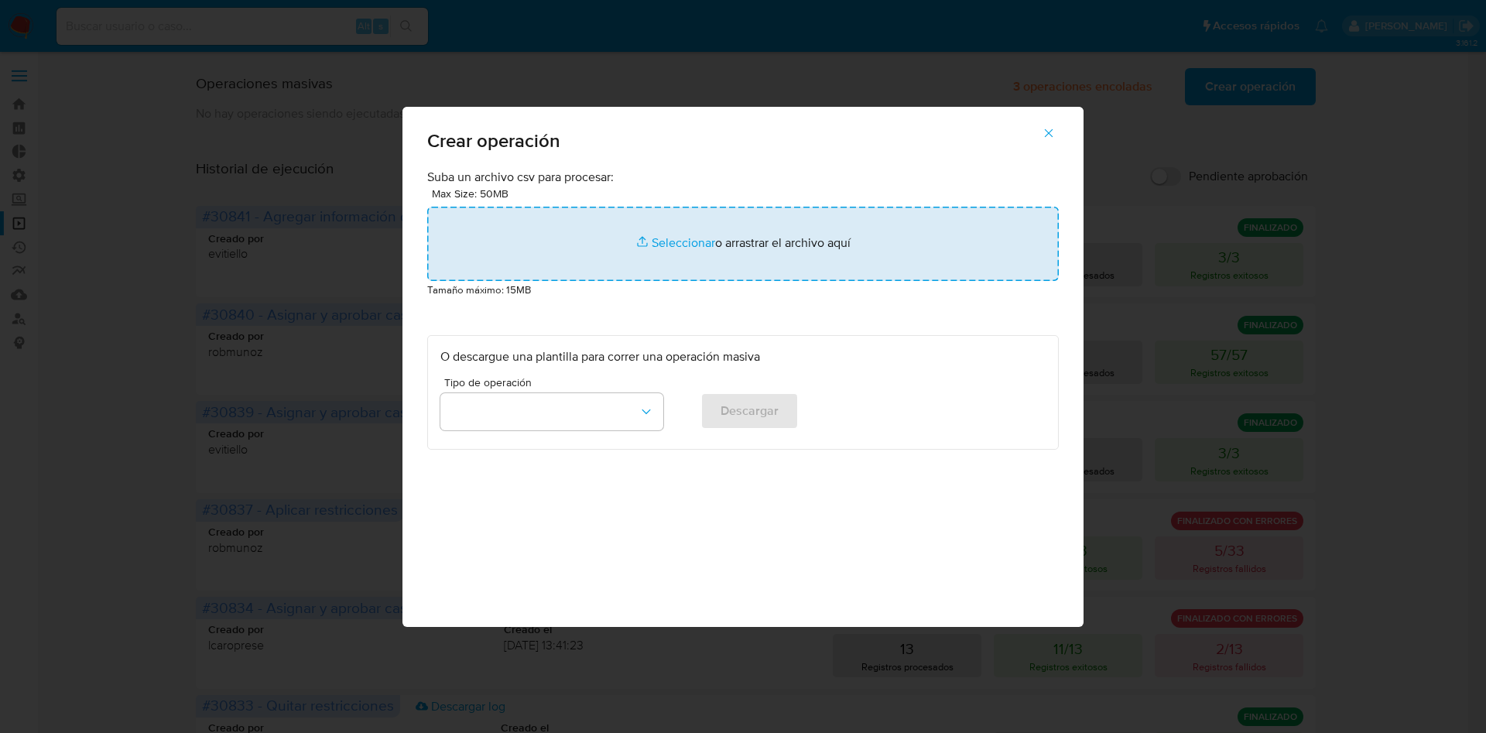
click at [799, 241] on input "file" at bounding box center [742, 244] width 631 height 74
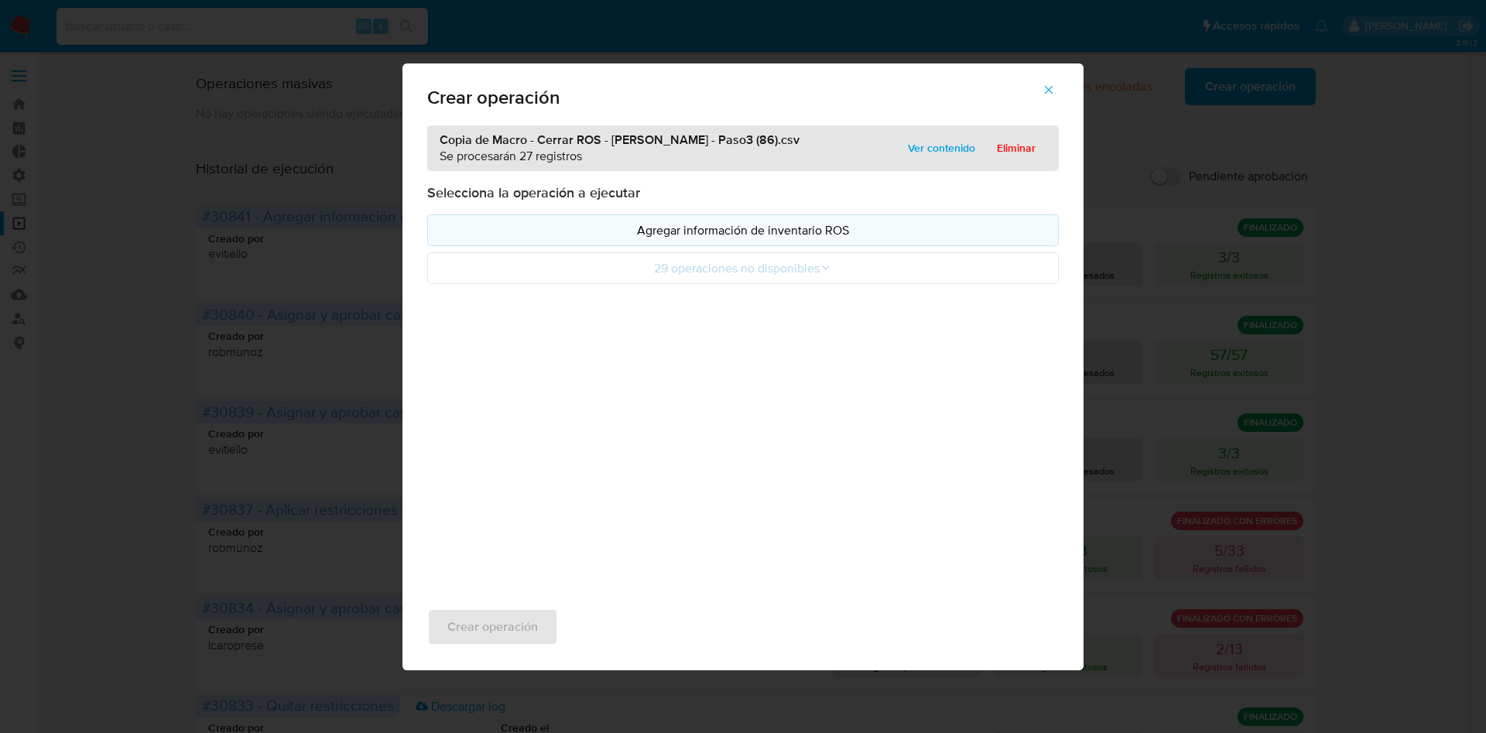
click at [759, 234] on p "Agregar información de inventario ROS" at bounding box center [742, 230] width 605 height 18
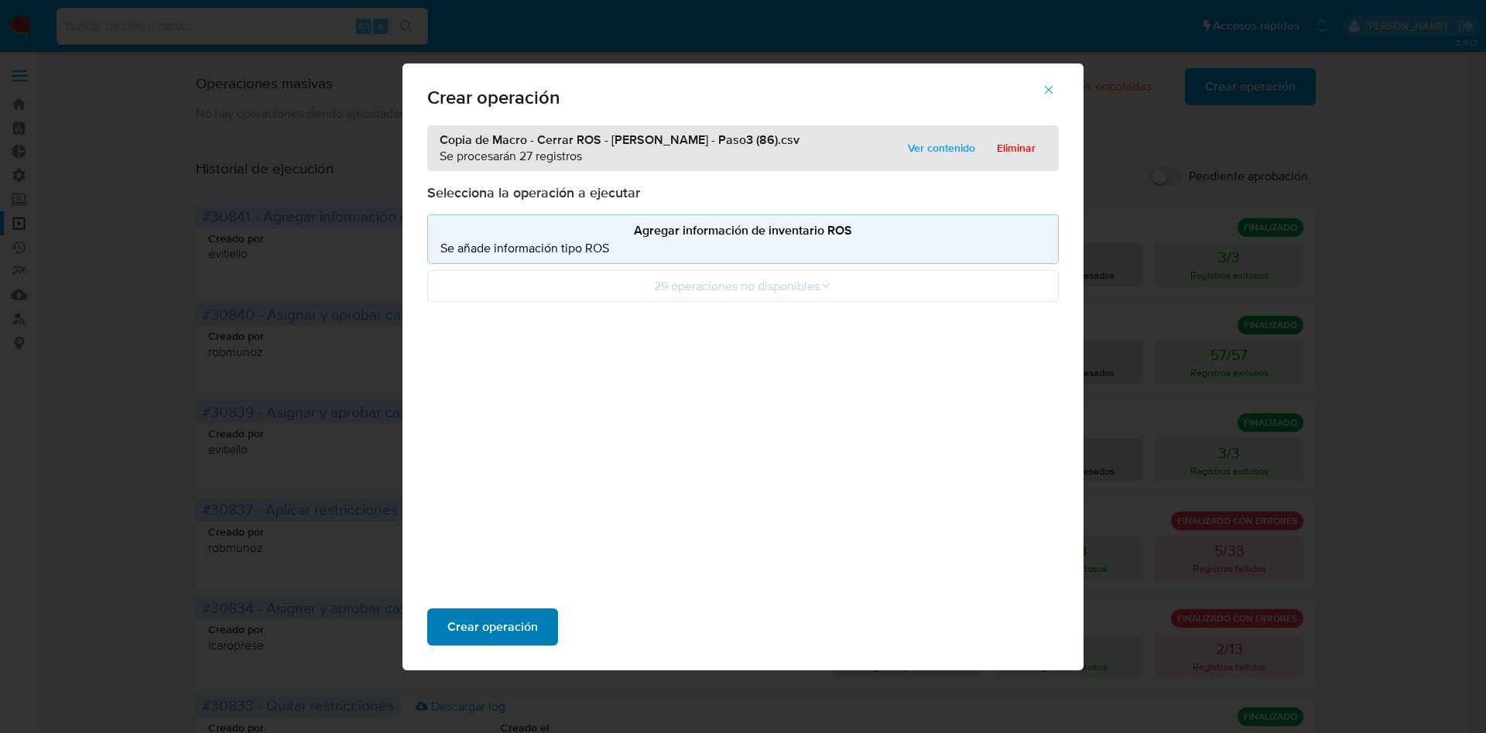
click at [510, 621] on span "Crear operación" at bounding box center [492, 627] width 91 height 34
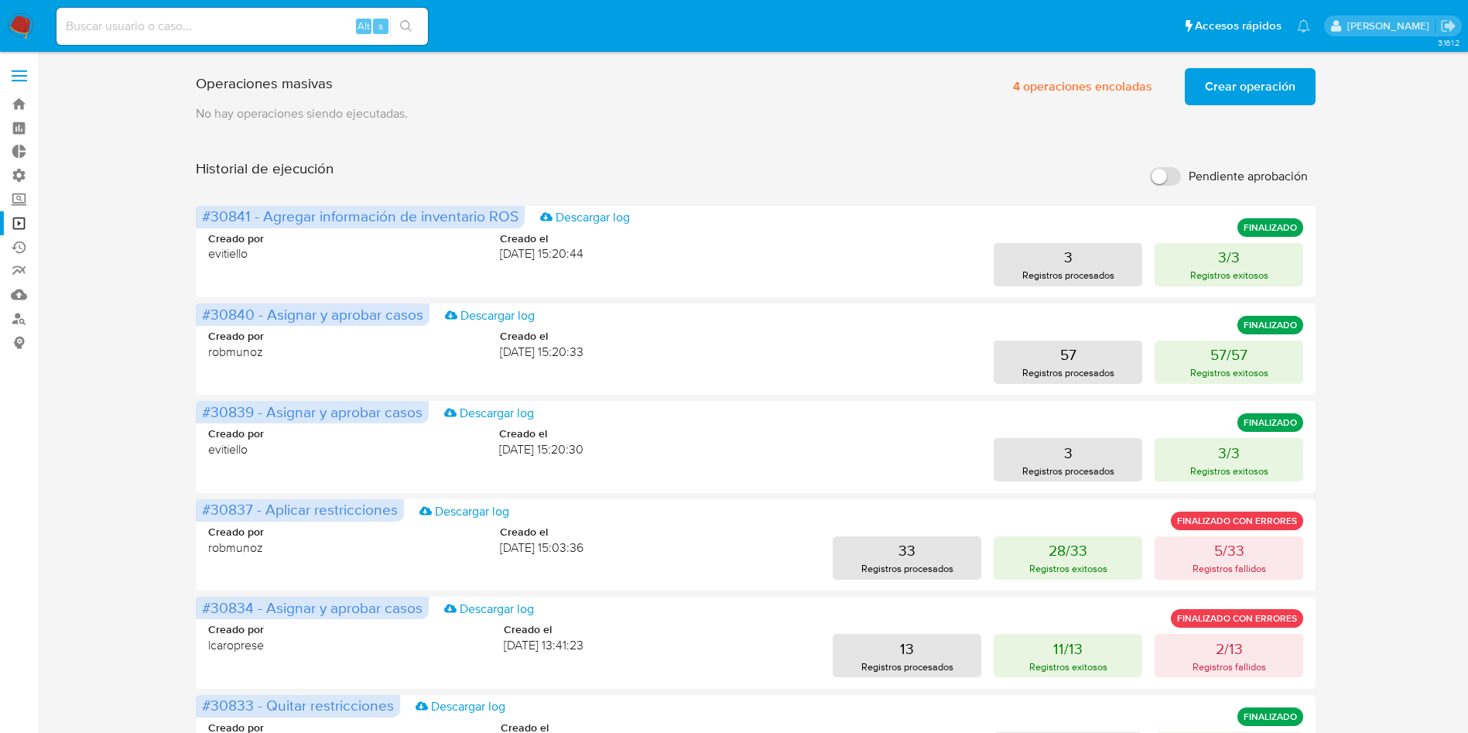
click at [1208, 84] on span "Crear operación" at bounding box center [1250, 87] width 91 height 34
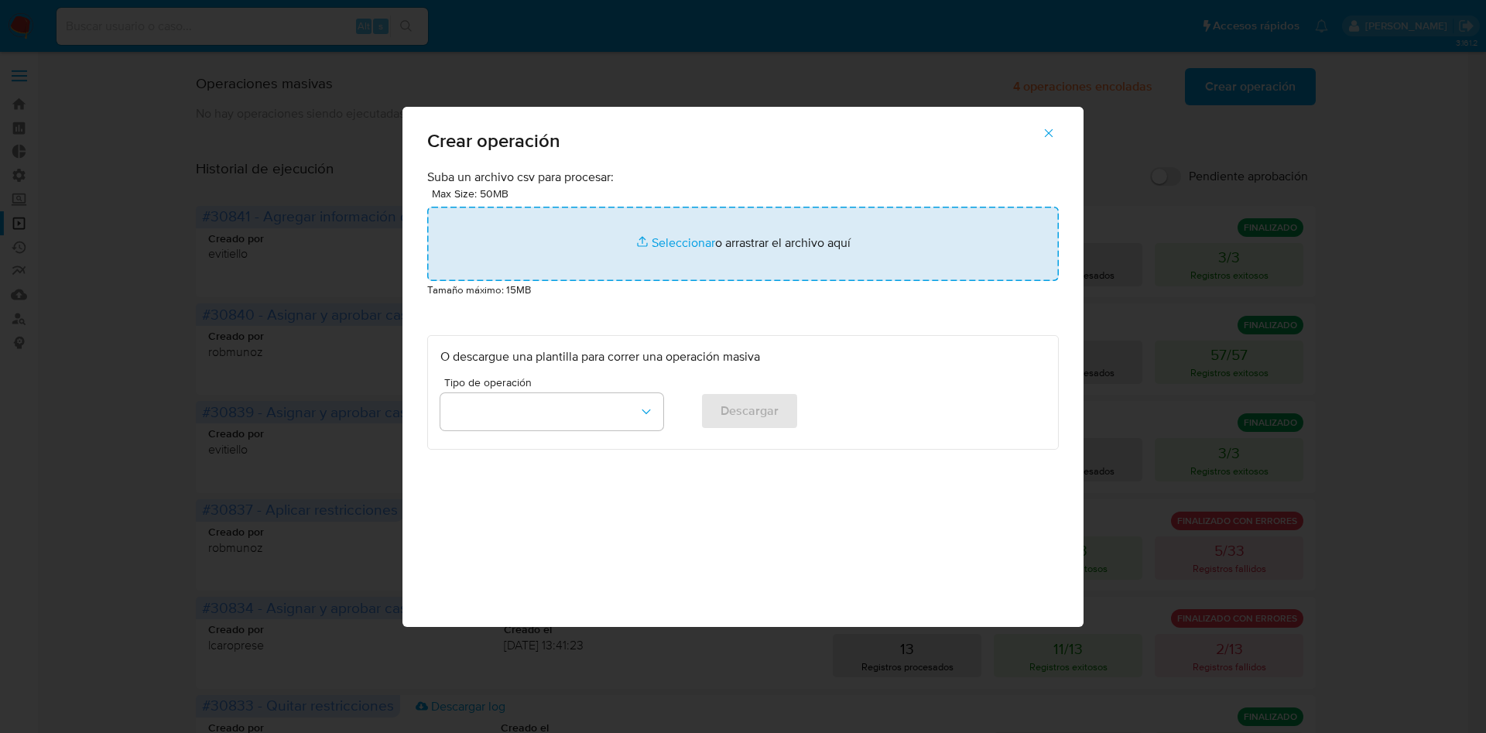
click at [762, 217] on input "file" at bounding box center [742, 244] width 631 height 74
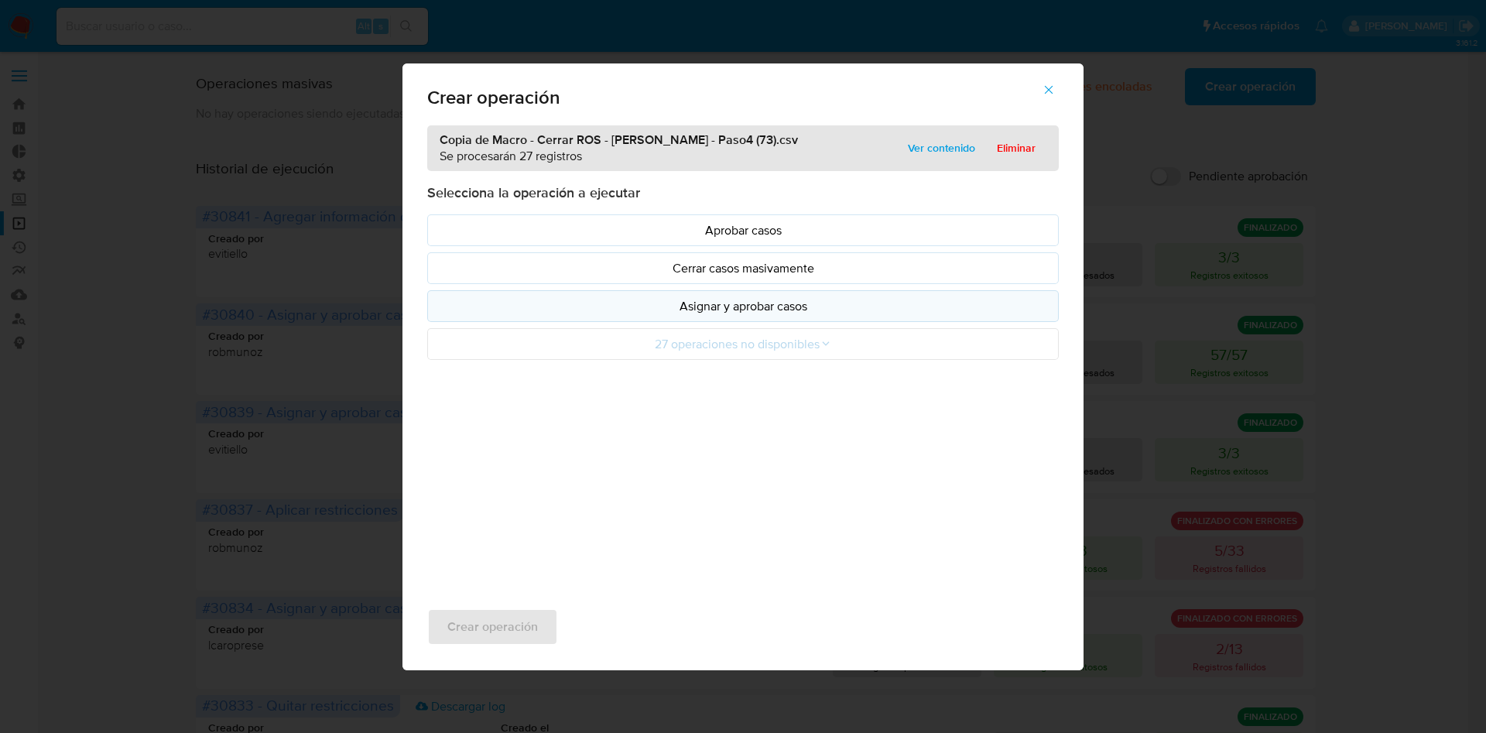
click at [693, 315] on button "Asignar y aprobar casos" at bounding box center [742, 306] width 631 height 32
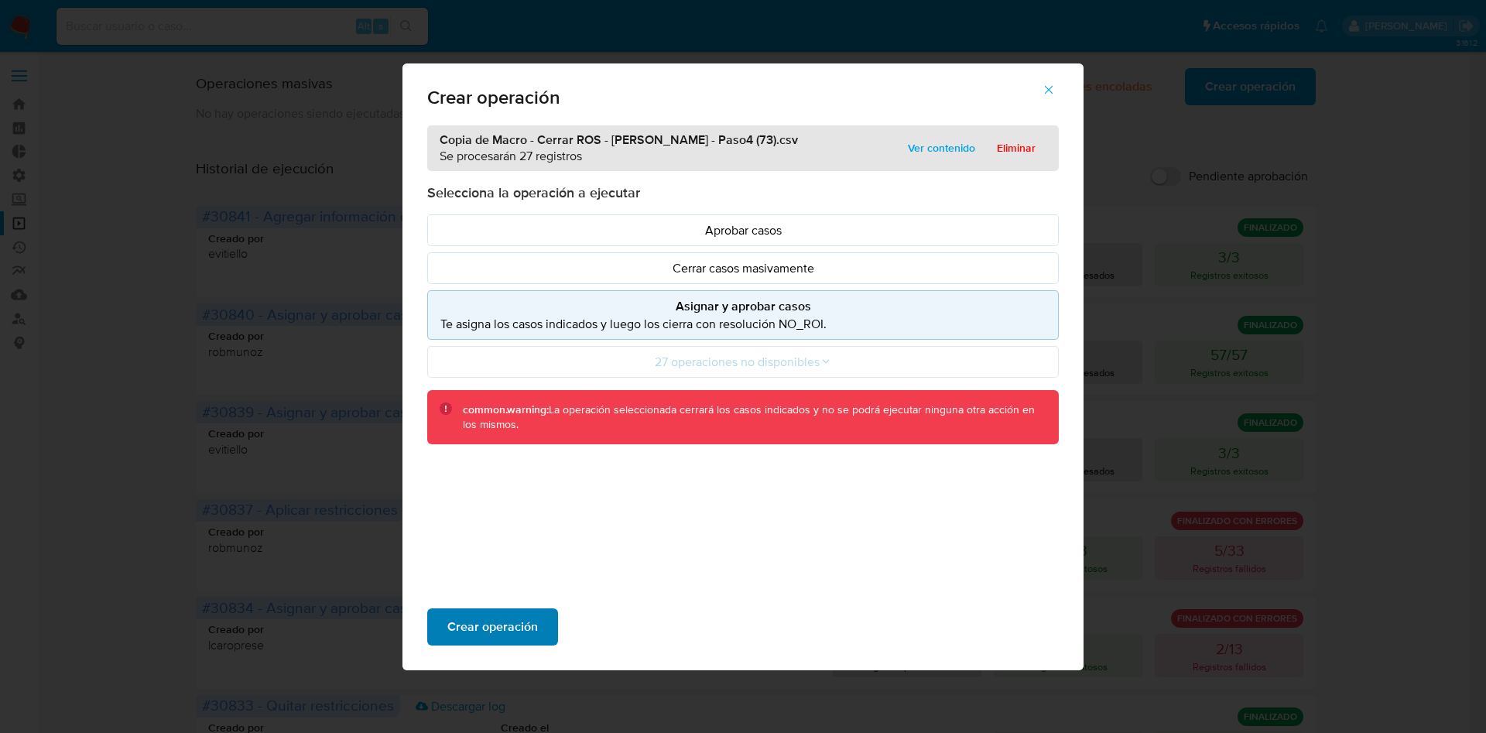
click at [531, 628] on span "Crear operación" at bounding box center [492, 627] width 91 height 34
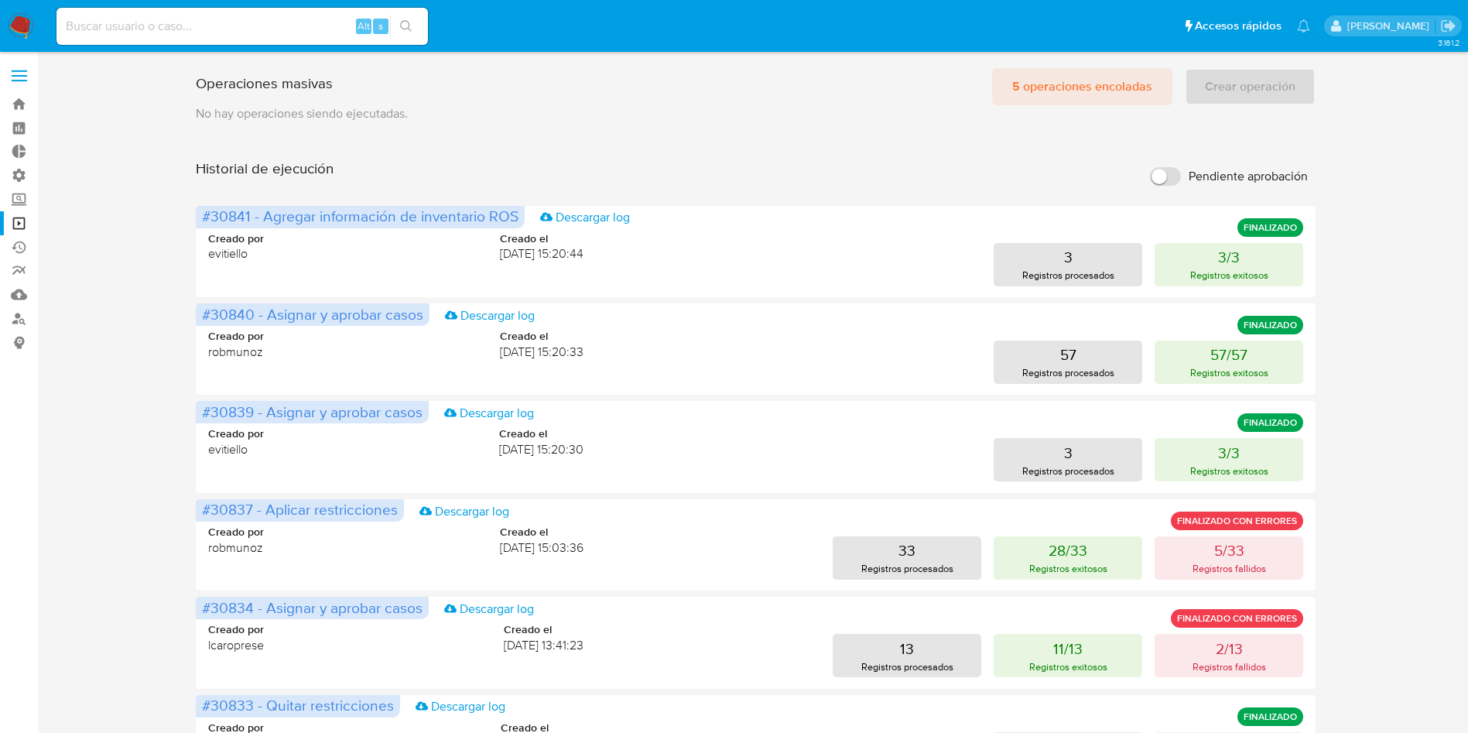
click at [1109, 75] on span "5 operaciones encoladas" at bounding box center [1082, 87] width 140 height 34
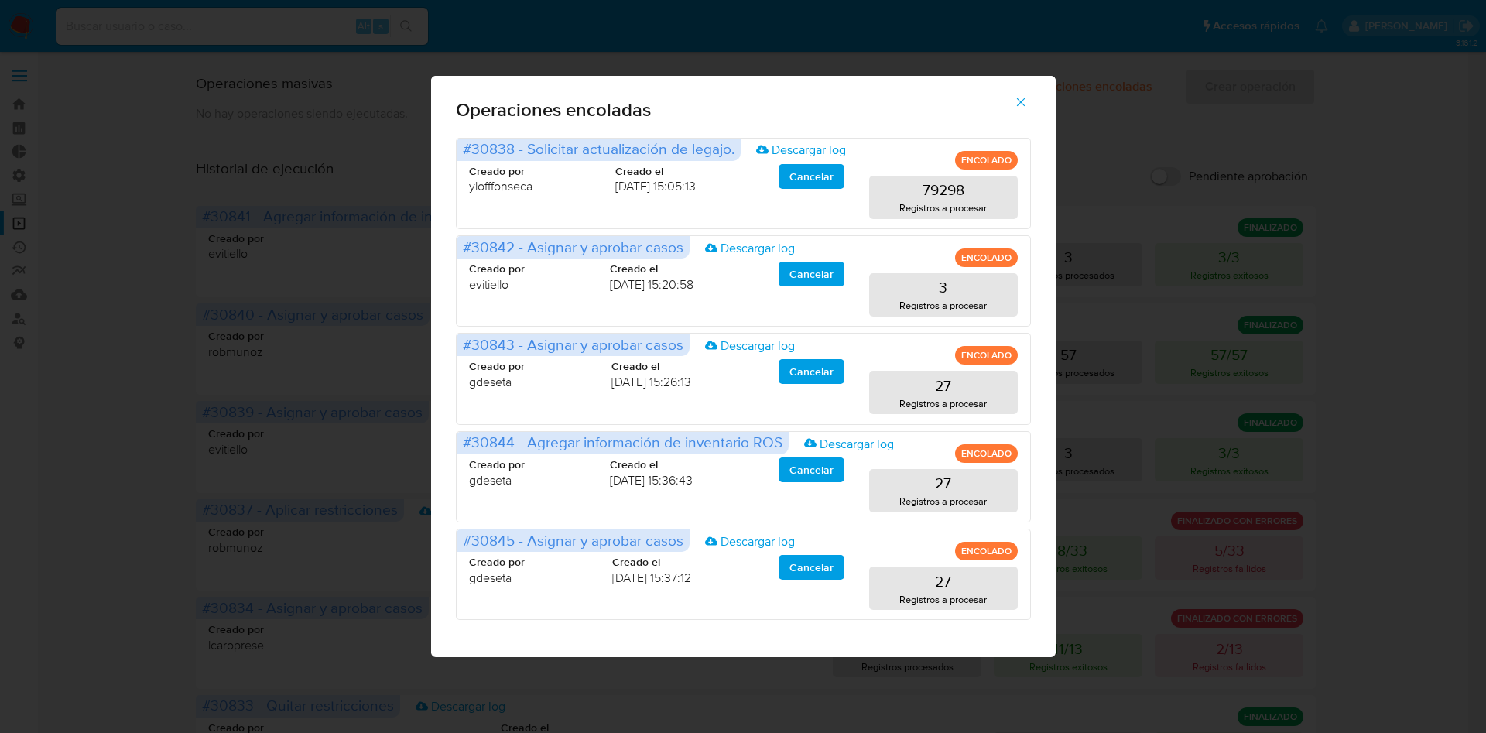
click at [1021, 98] on icon "button" at bounding box center [1021, 102] width 14 height 14
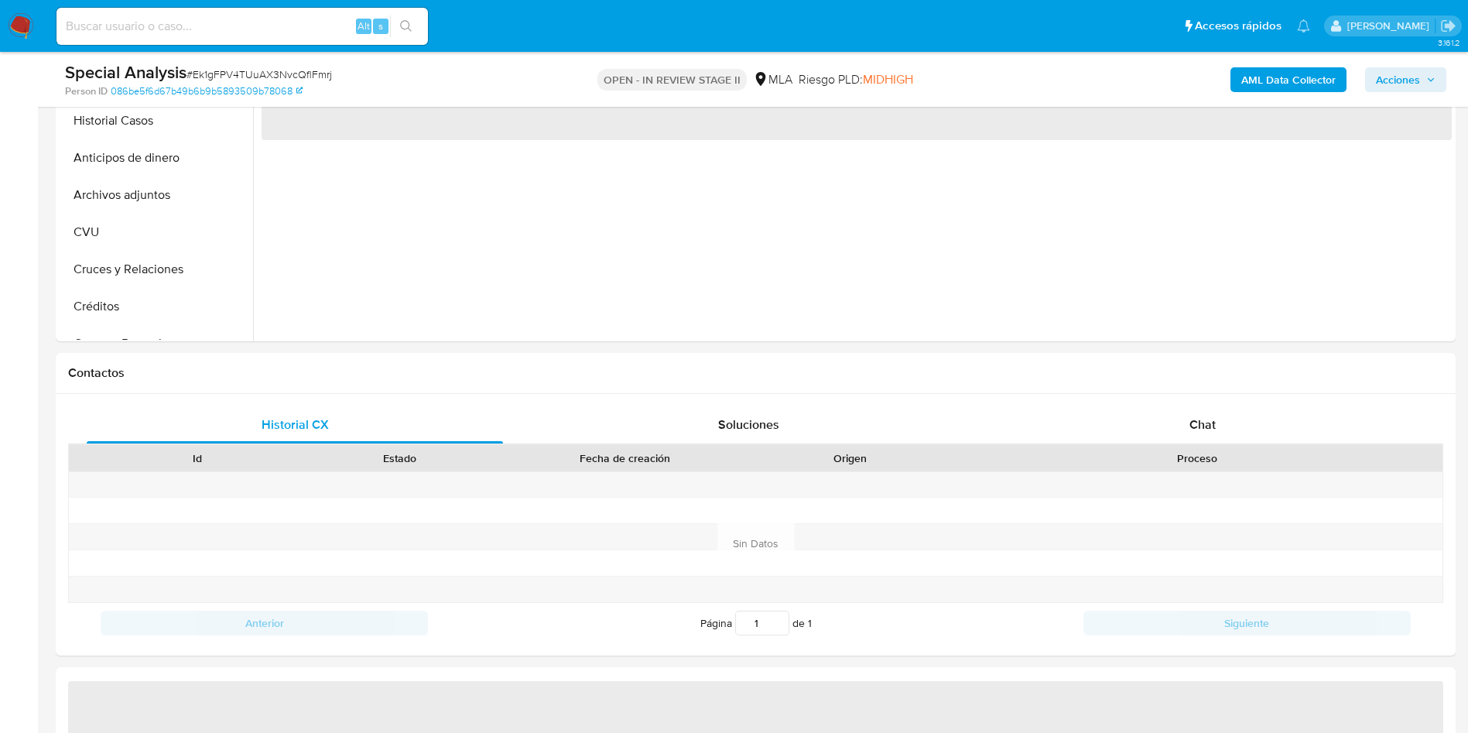
scroll to position [464, 0]
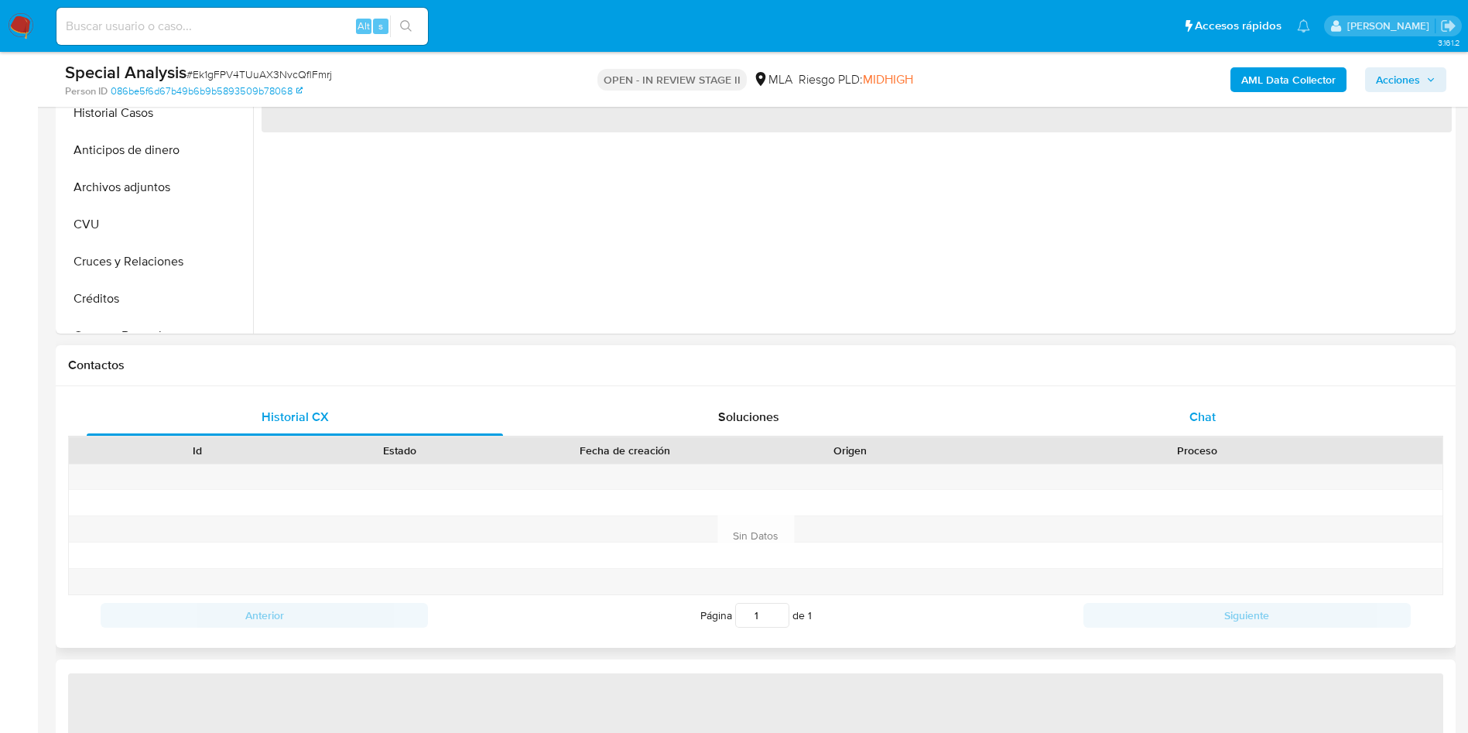
click at [1192, 419] on span "Chat" at bounding box center [1202, 417] width 26 height 18
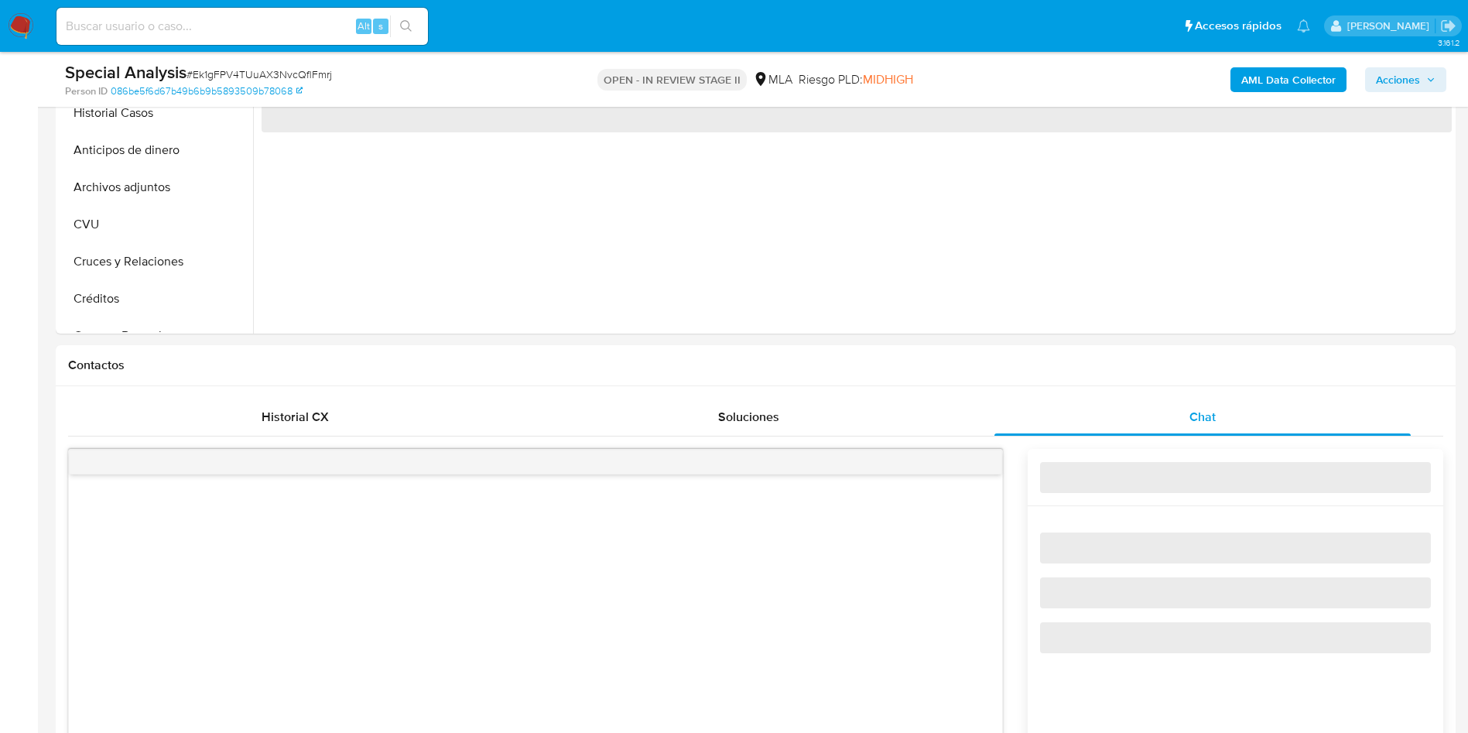
select select "10"
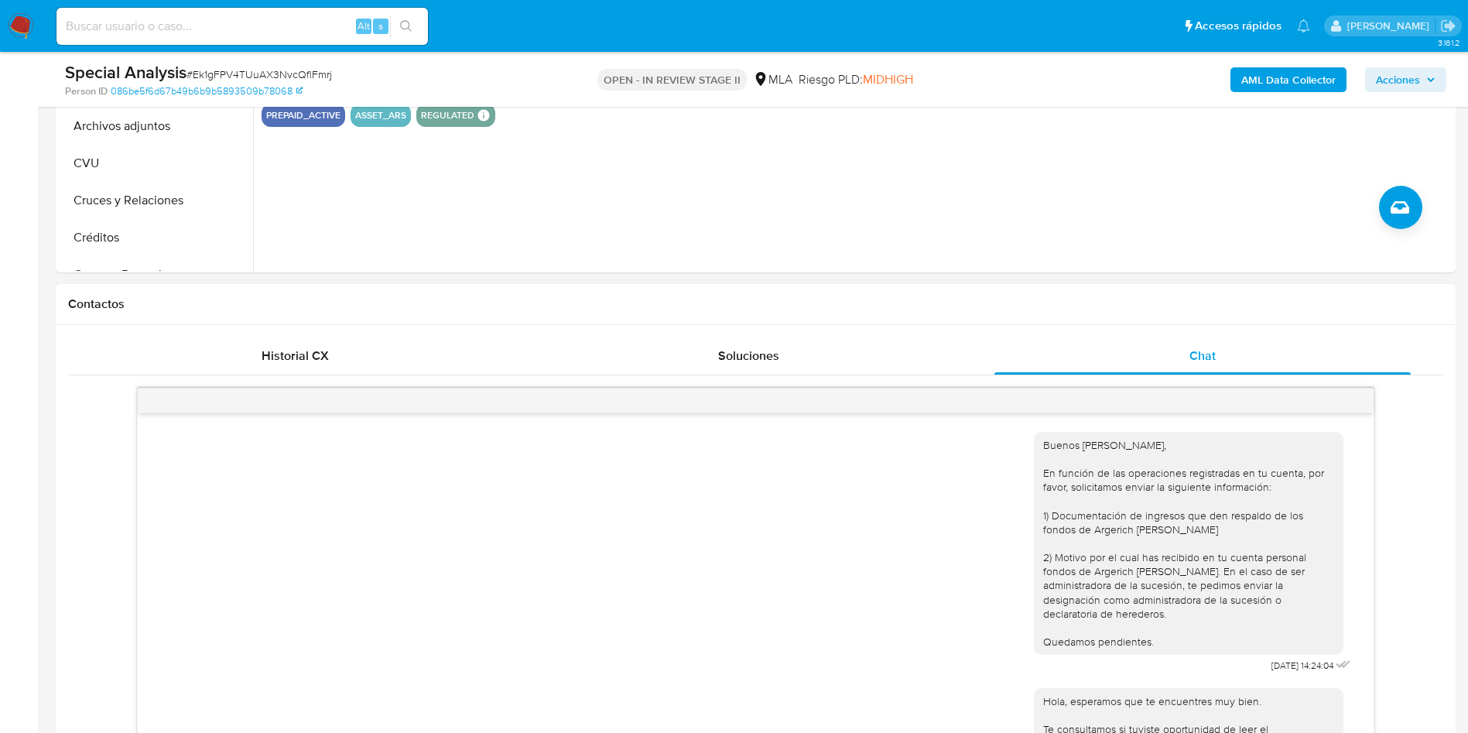
scroll to position [580, 0]
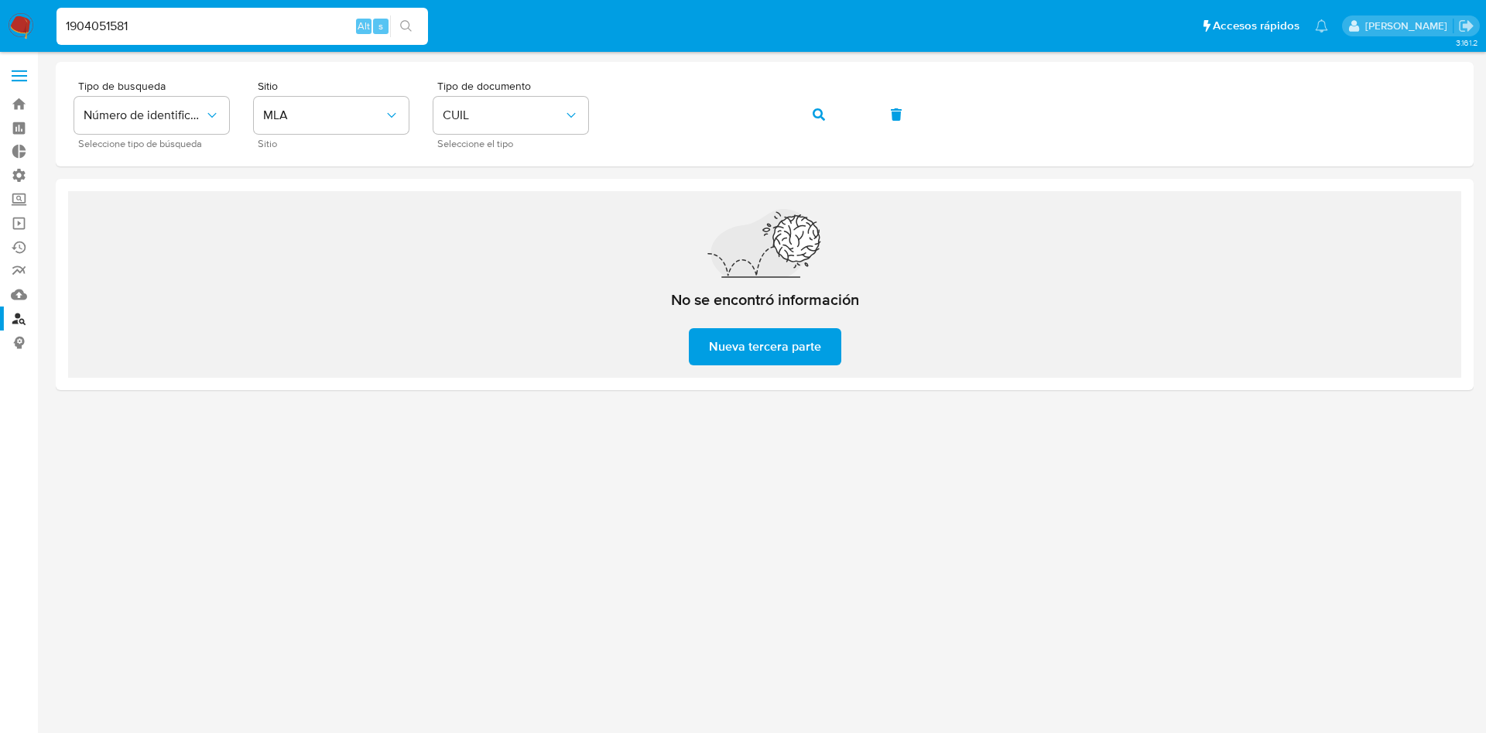
type input "1904051581"
click at [416, 21] on button "search-icon" at bounding box center [406, 26] width 32 height 22
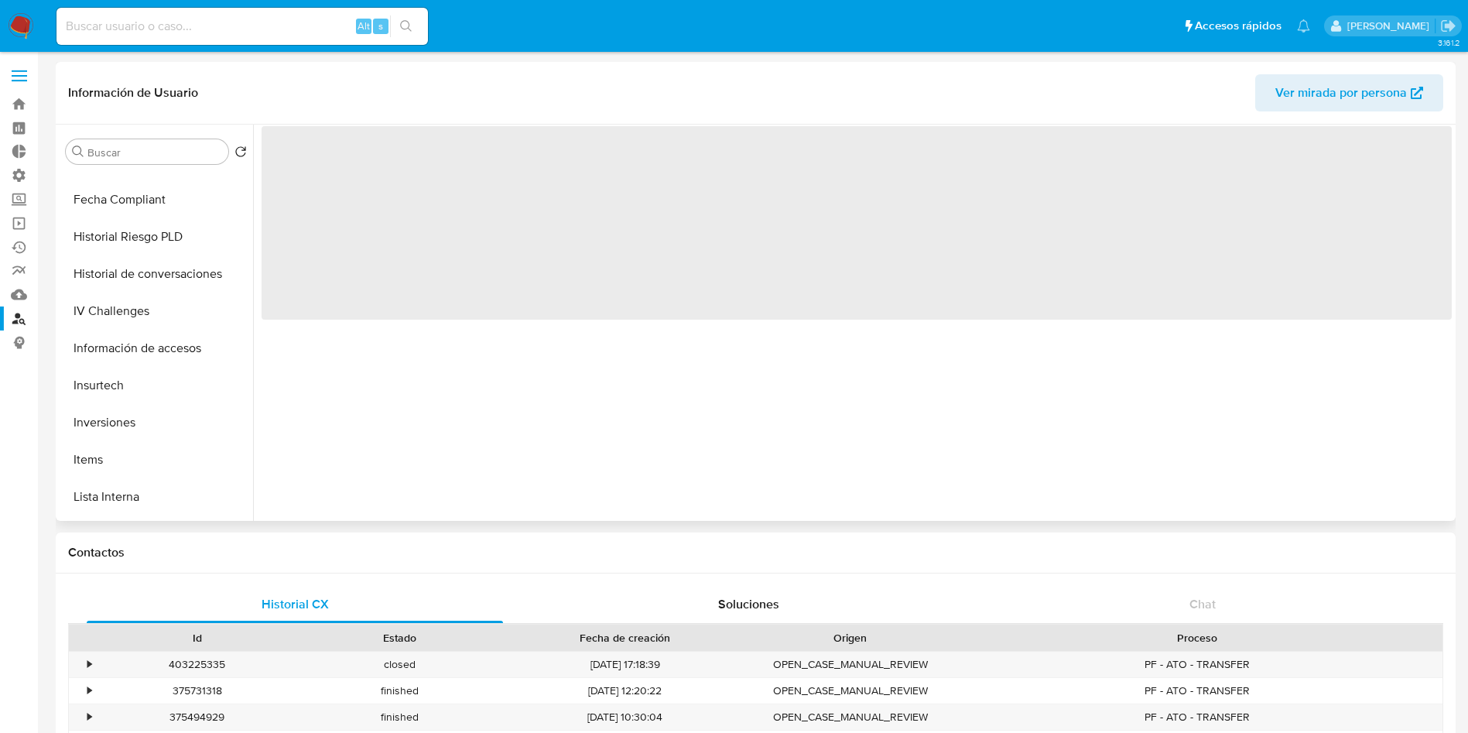
scroll to position [696, 0]
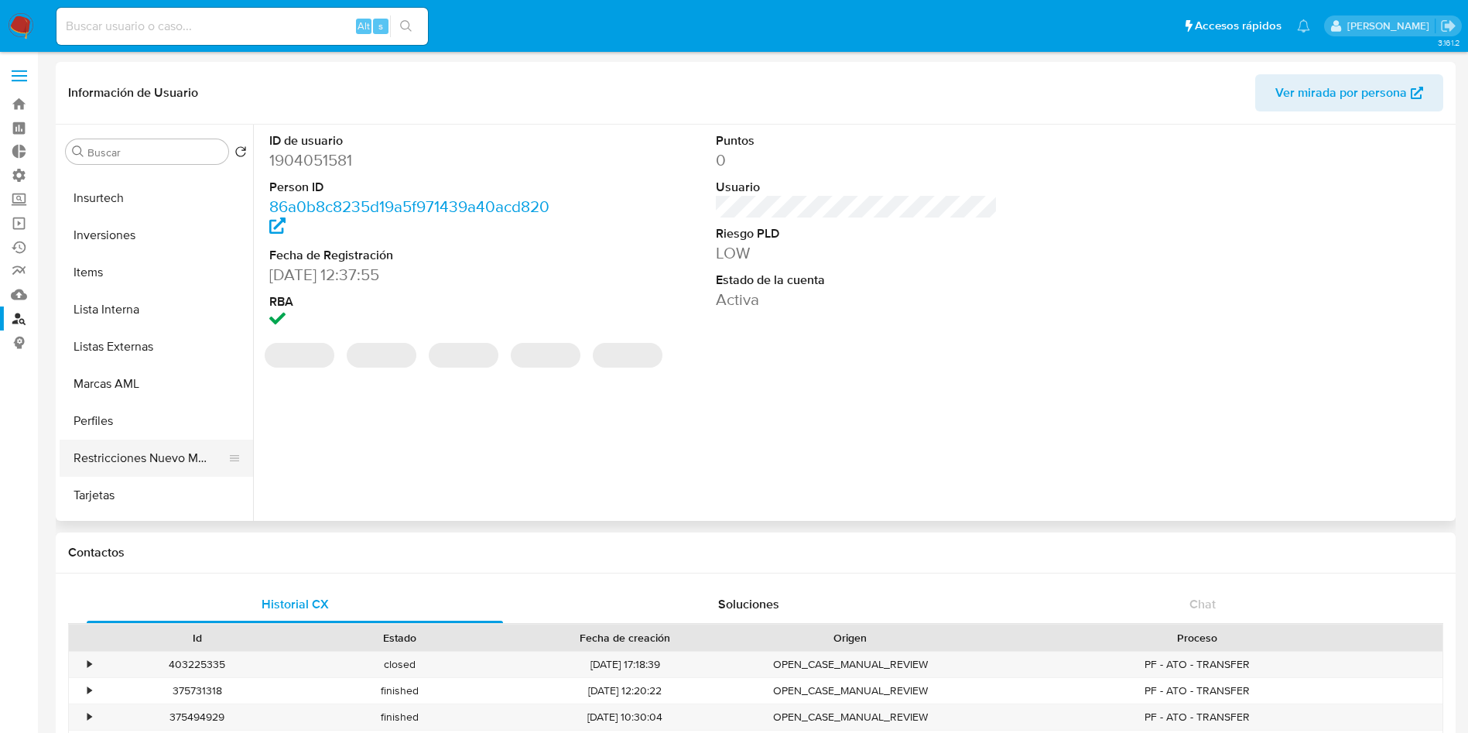
select select "10"
click at [128, 453] on button "Restricciones Nuevo Mundo" at bounding box center [150, 458] width 181 height 37
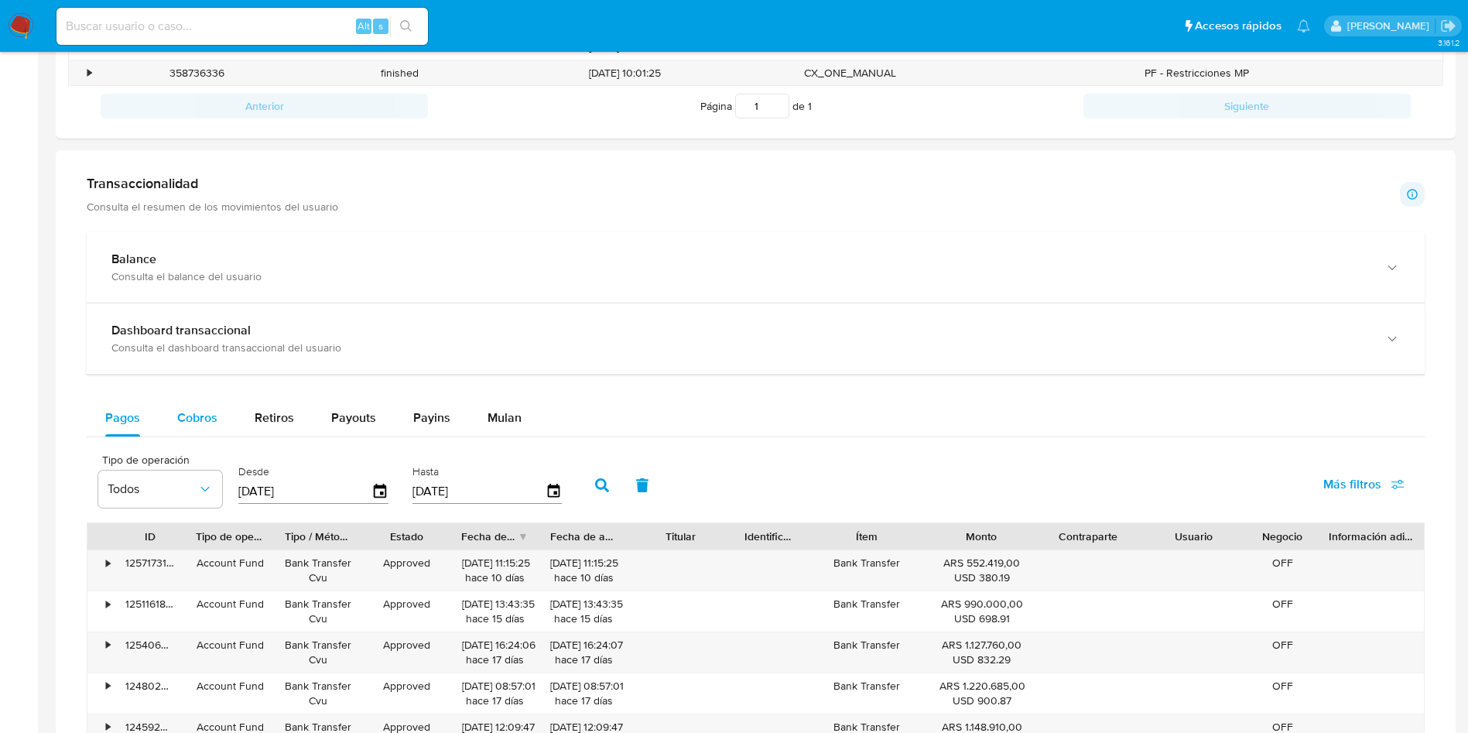
click at [209, 418] on span "Cobros" at bounding box center [197, 418] width 40 height 18
select select "10"
click at [262, 8] on div "Alt s" at bounding box center [241, 26] width 371 height 37
click at [266, 26] on input at bounding box center [241, 26] width 371 height 20
paste input "cYoon5DCt59Y2OjVAL6J33Pw"
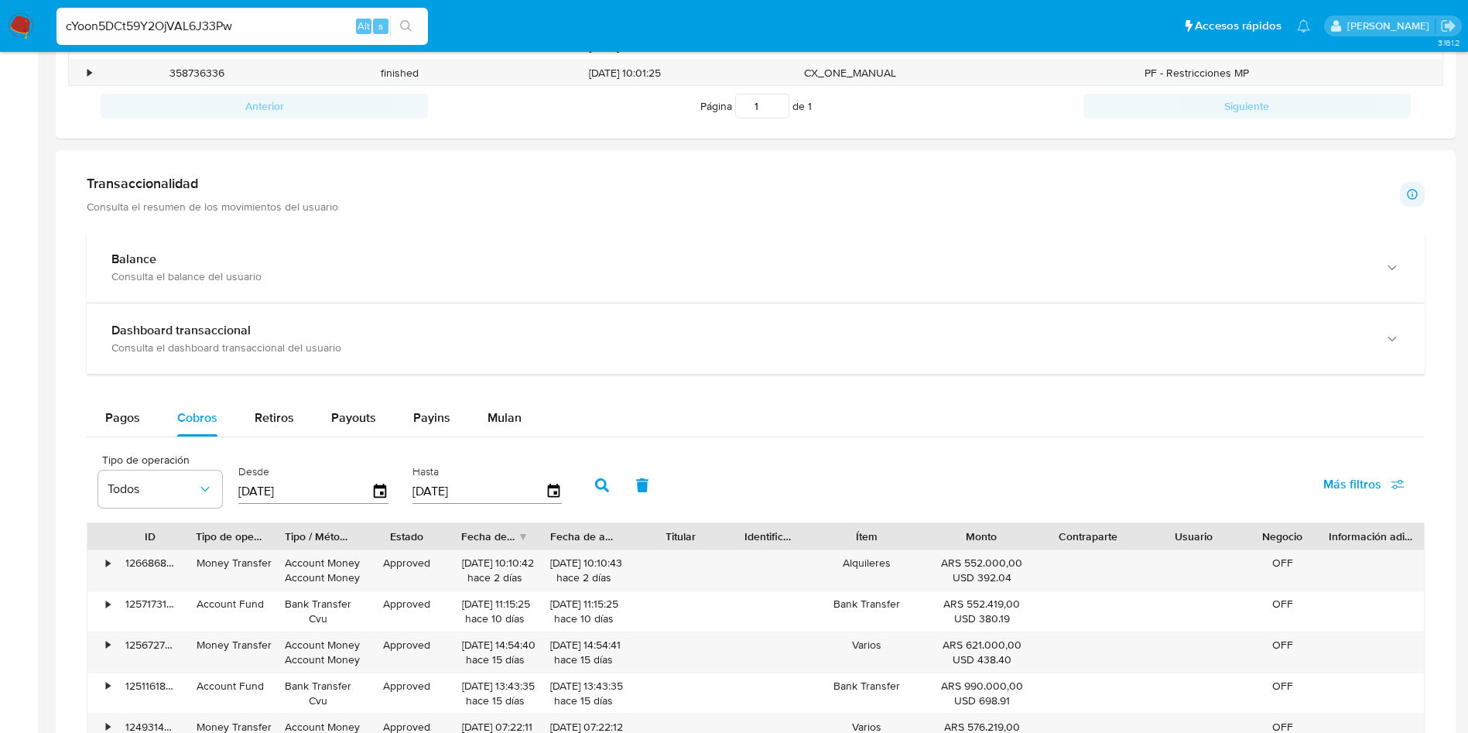
type input "cYoon5DCt59Y2OjVAL6J33Pw"
click at [416, 36] on button "search-icon" at bounding box center [406, 26] width 32 height 22
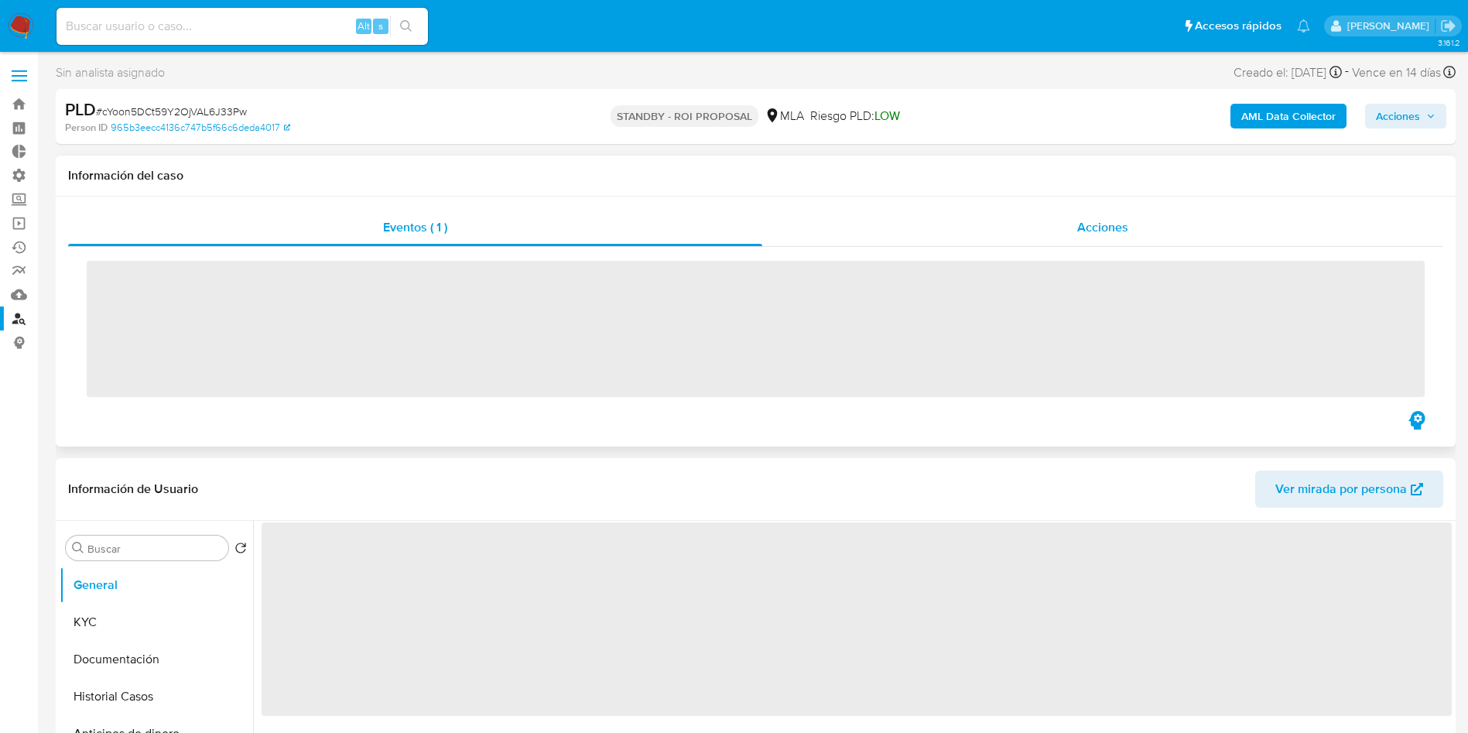
click at [1059, 214] on div "Acciones" at bounding box center [1102, 227] width 681 height 37
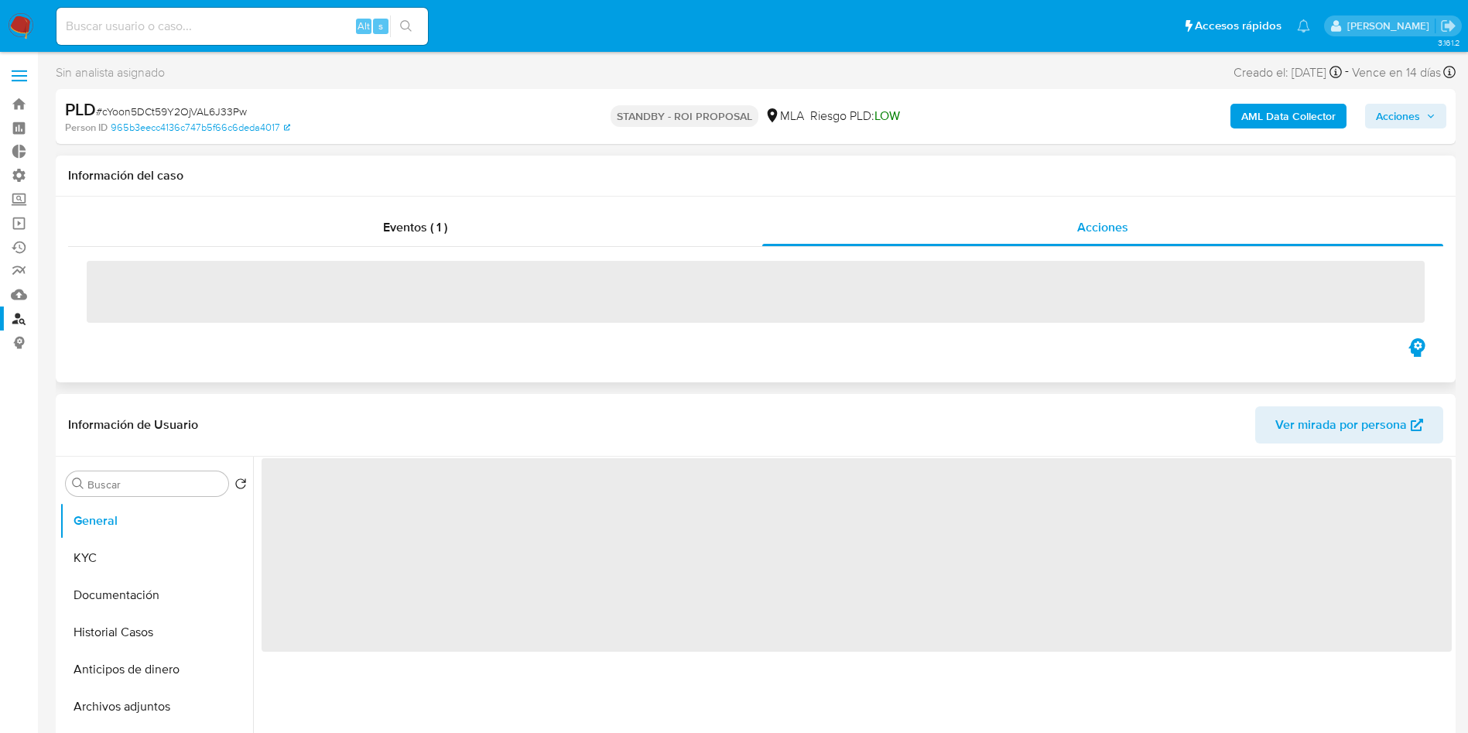
select select "10"
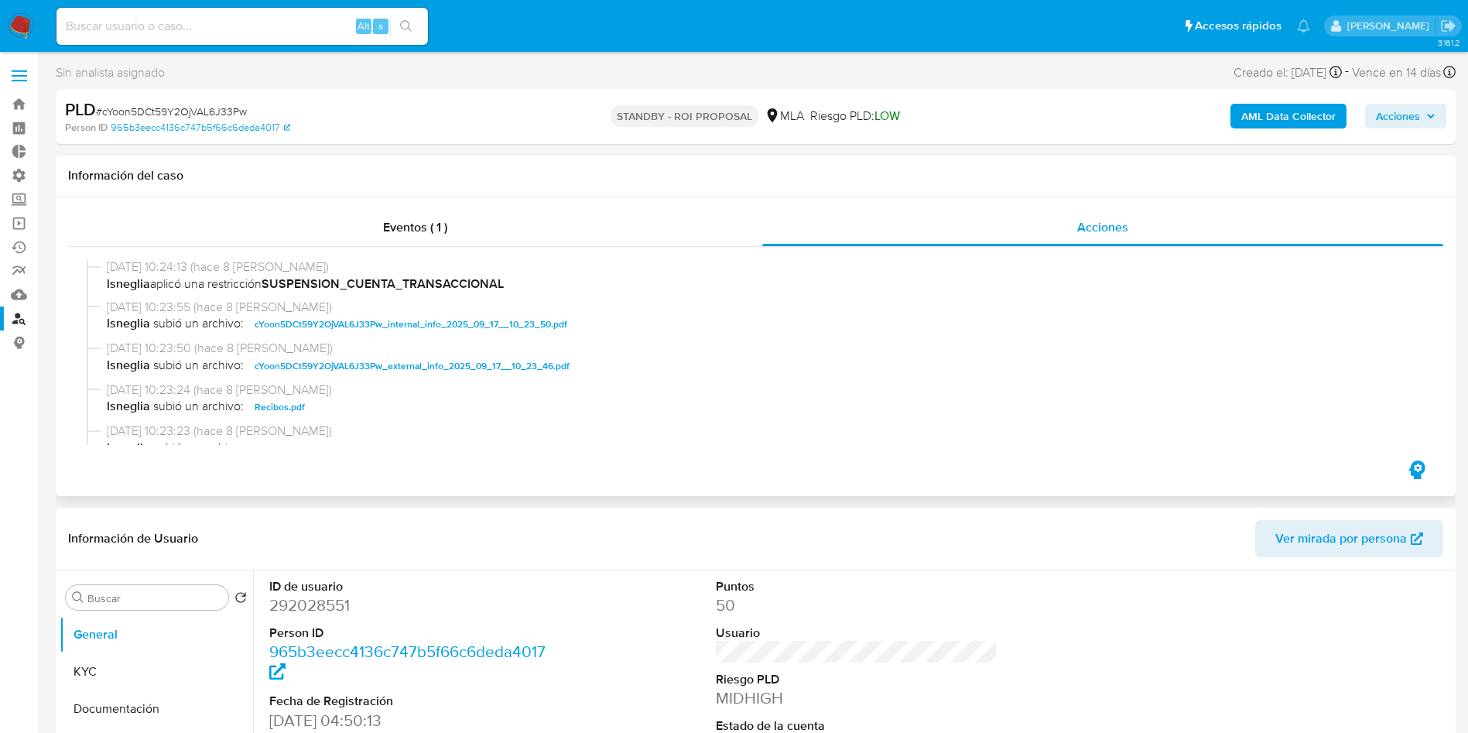
scroll to position [116, 0]
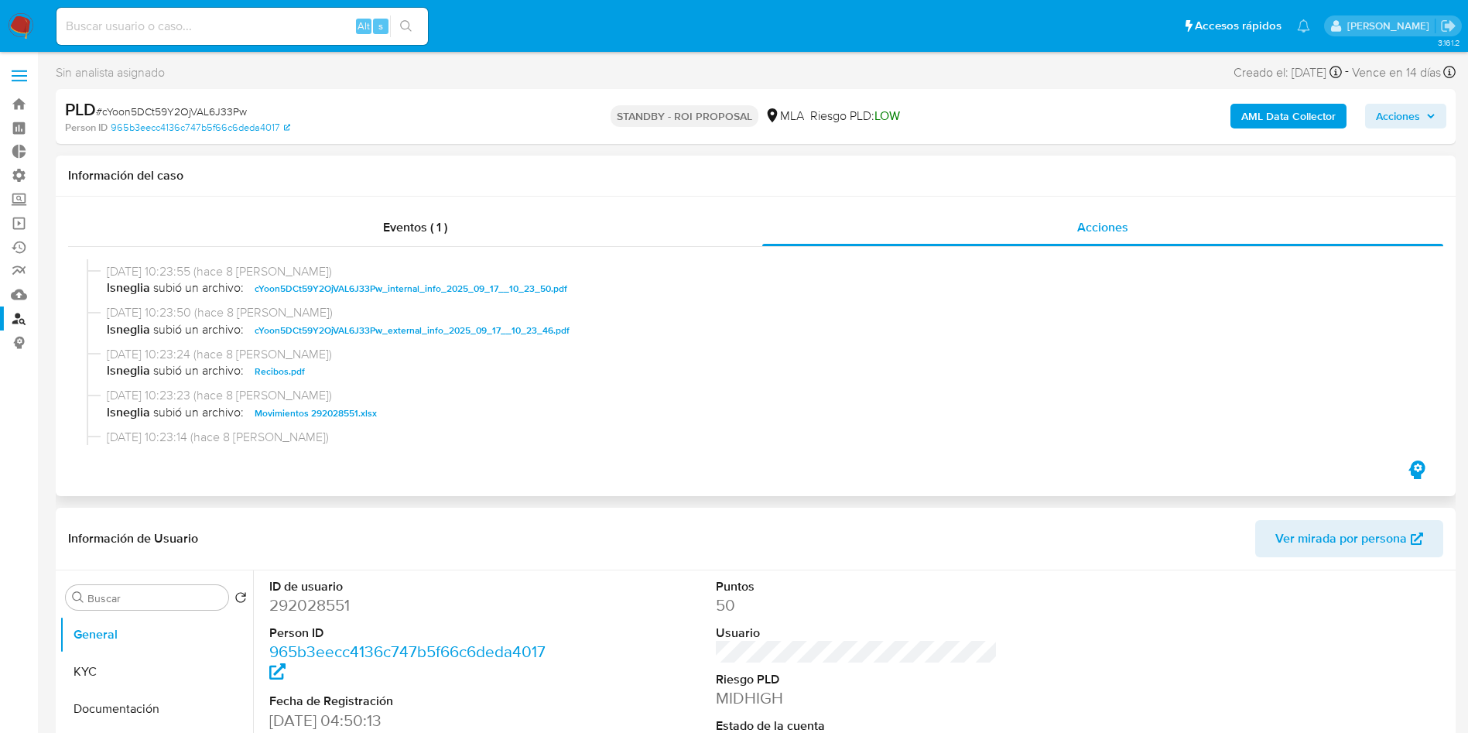
click at [303, 409] on span "Movimientos 292028551.xlsx" at bounding box center [316, 413] width 122 height 19
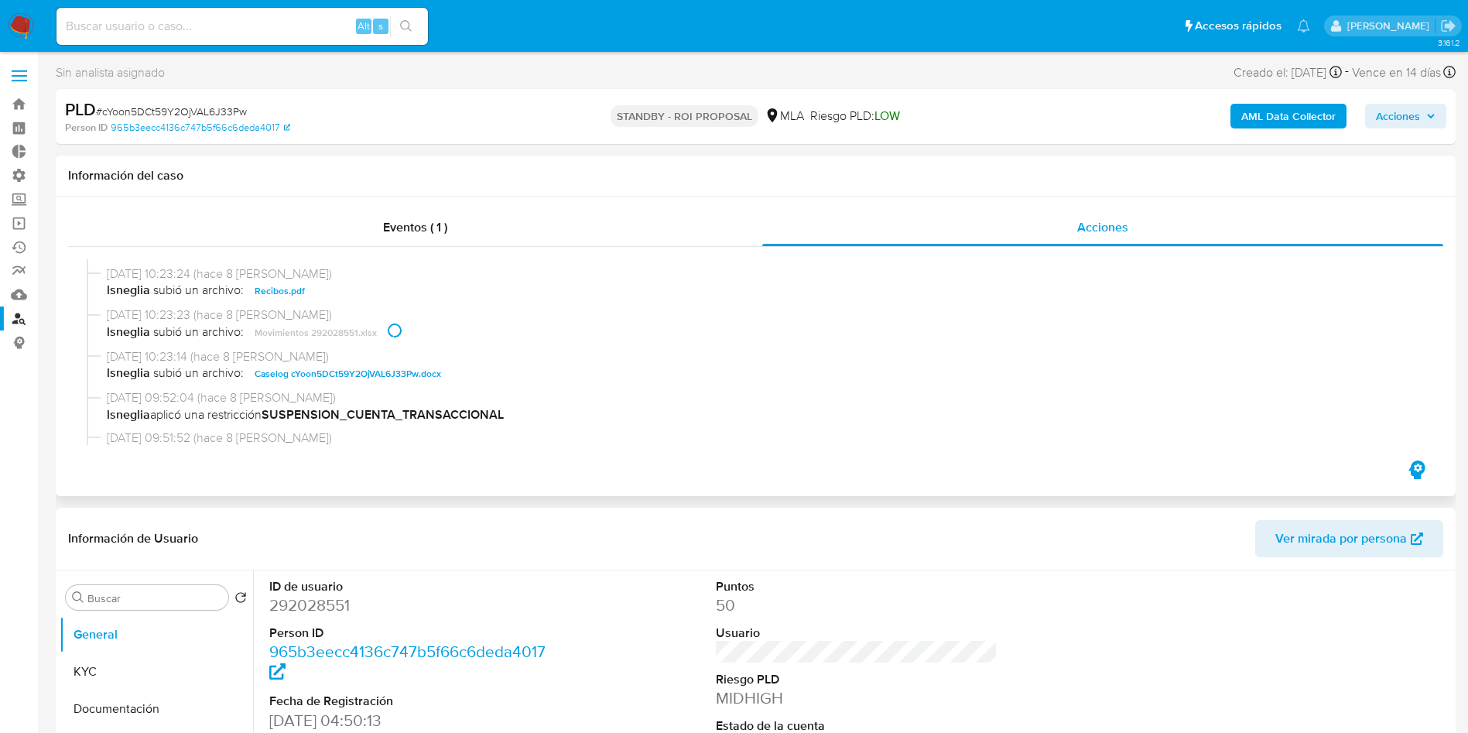
scroll to position [232, 0]
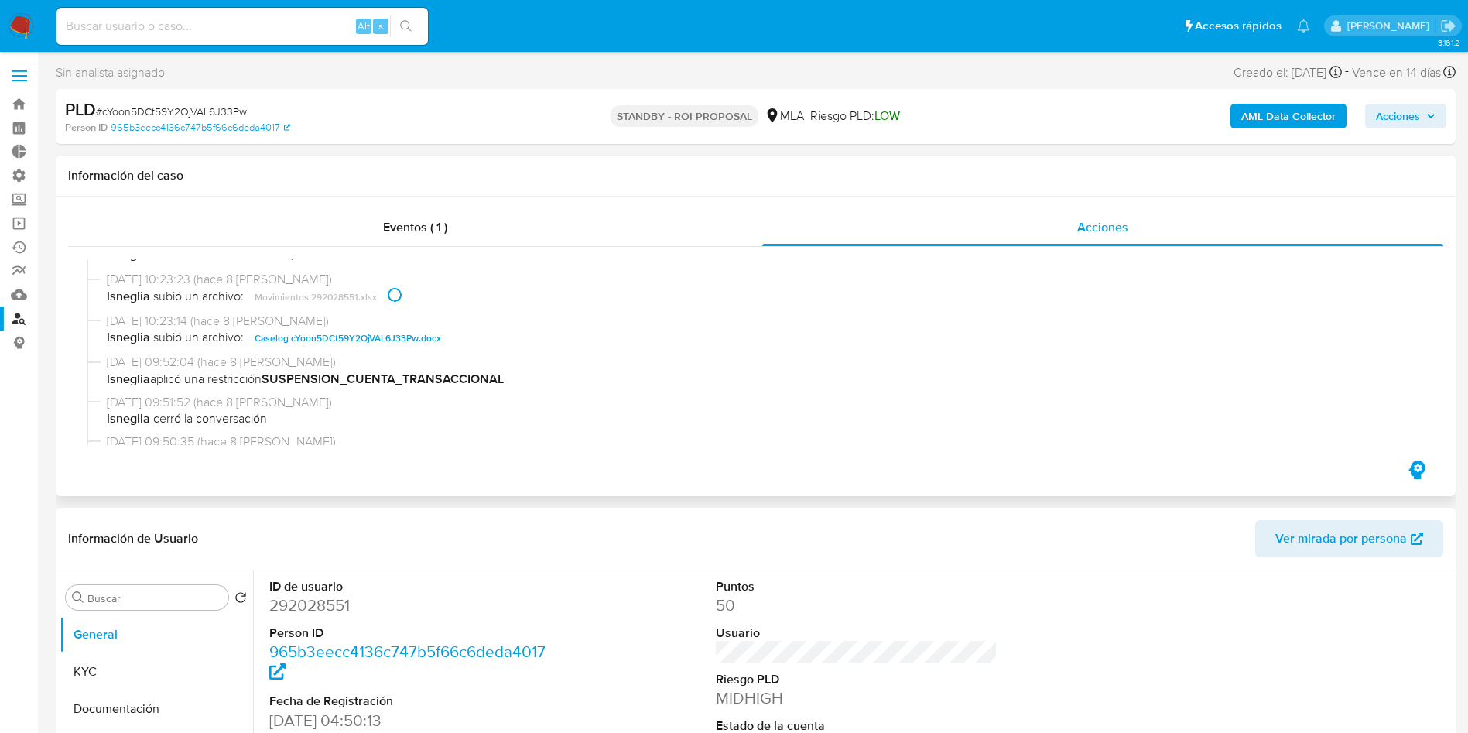
click at [303, 344] on span "Caselog cYoon5DCt59Y2OjVAL6J33Pw.docx" at bounding box center [348, 338] width 186 height 19
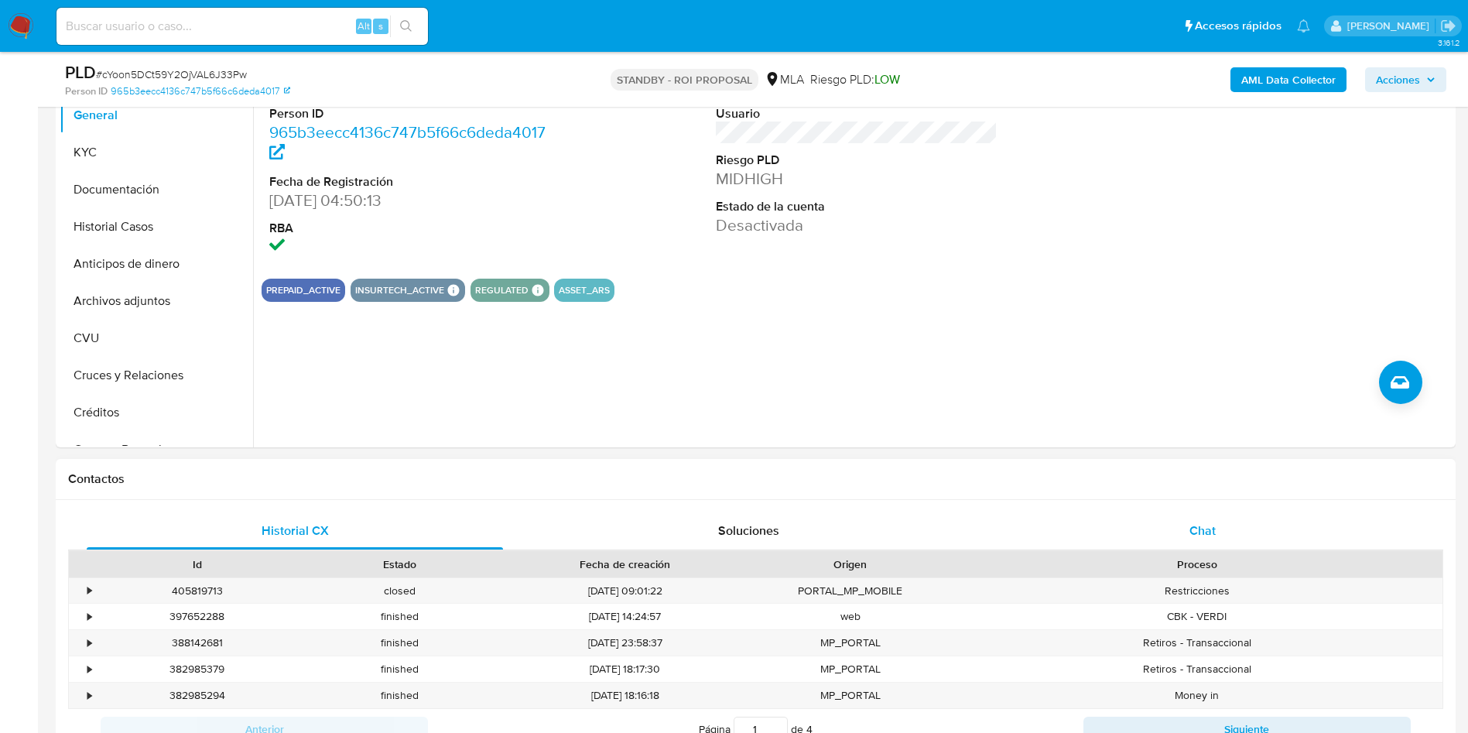
click at [1182, 532] on div "Chat" at bounding box center [1202, 530] width 416 height 37
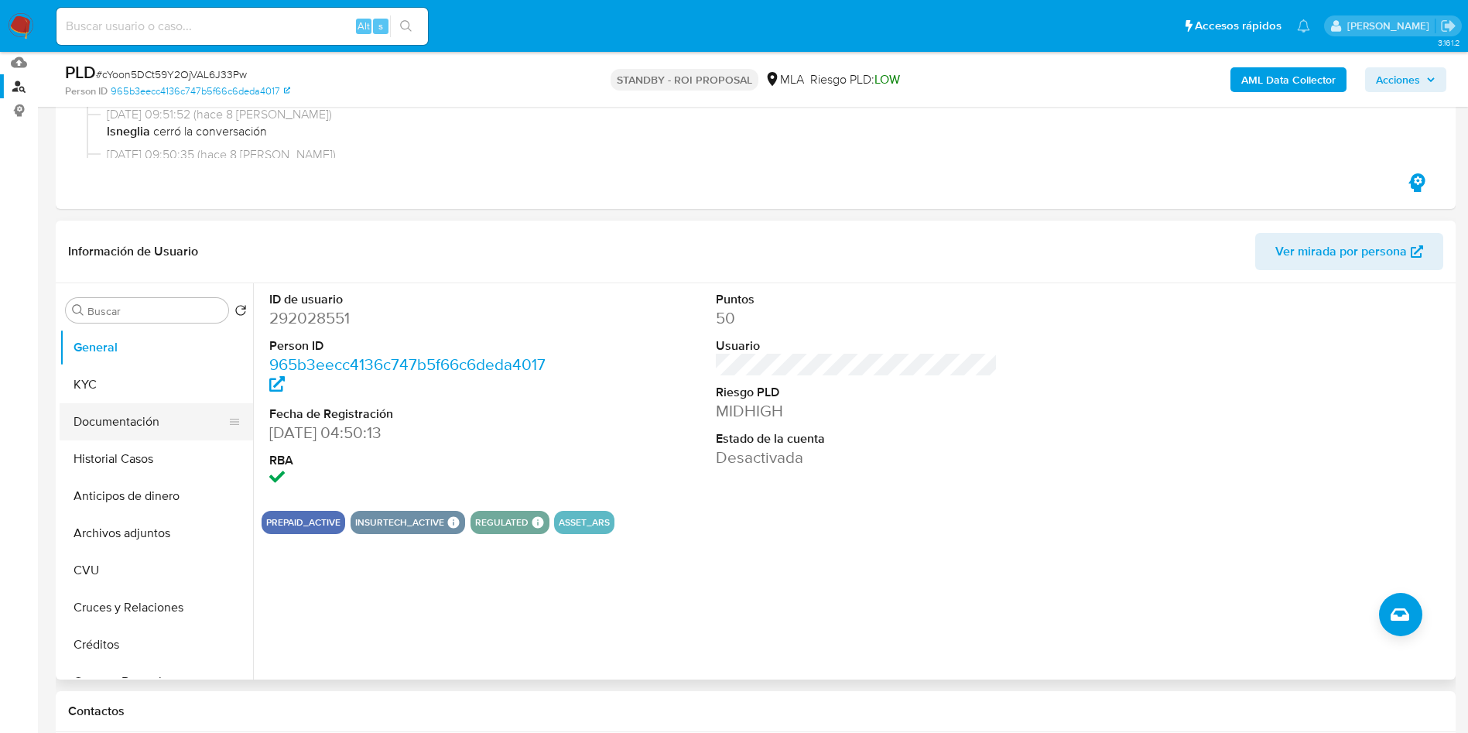
click at [118, 433] on button "Documentación" at bounding box center [150, 421] width 181 height 37
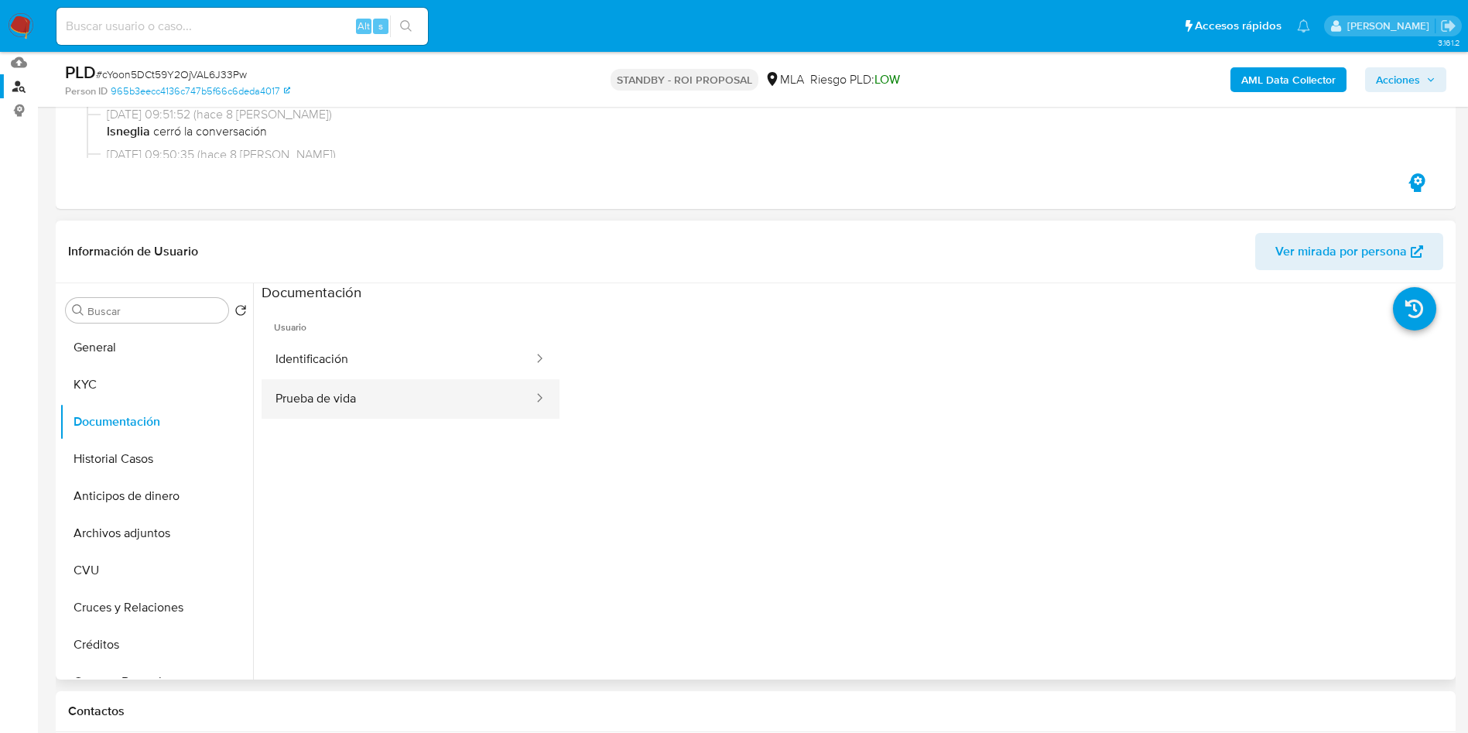
click at [395, 384] on button "Prueba de vida" at bounding box center [398, 398] width 273 height 39
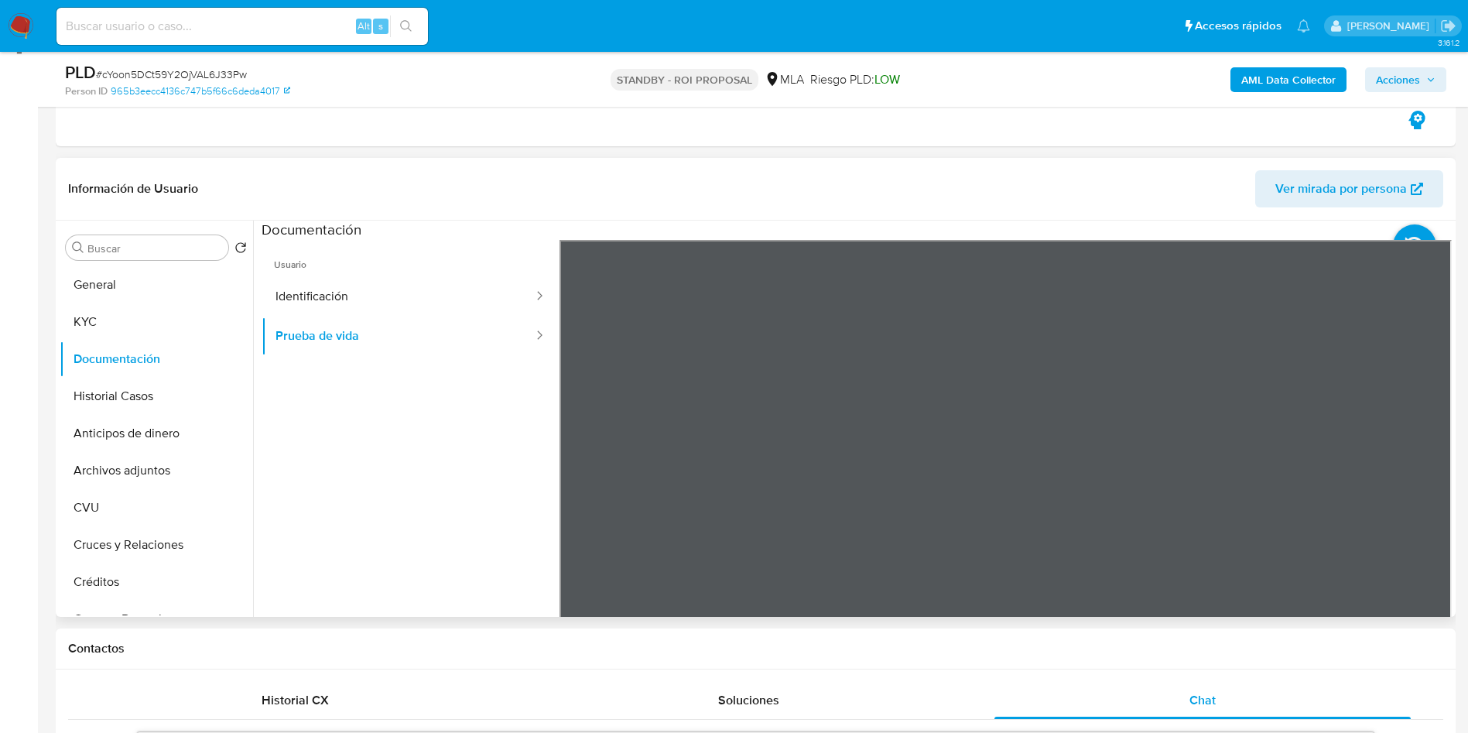
scroll to position [348, 0]
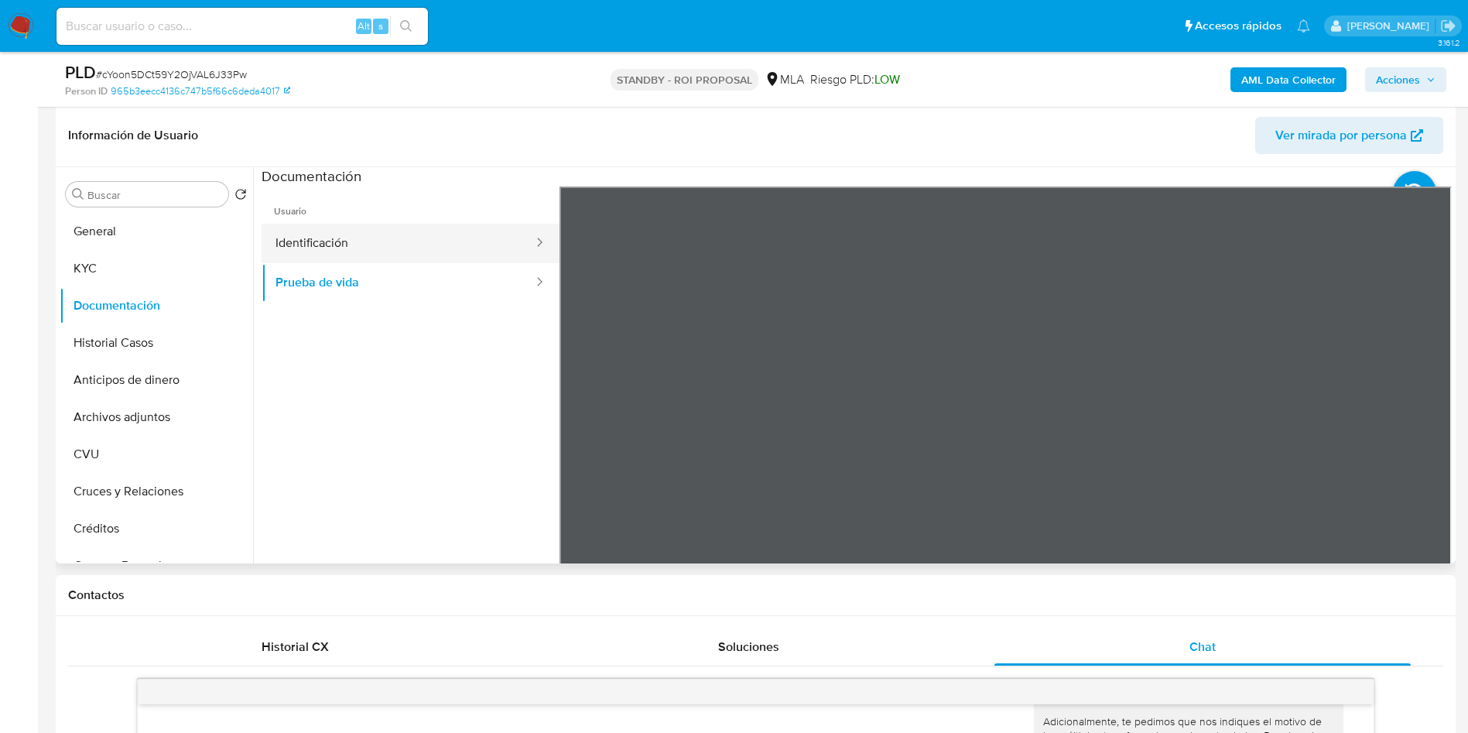
click at [333, 254] on button "Identificación" at bounding box center [398, 243] width 273 height 39
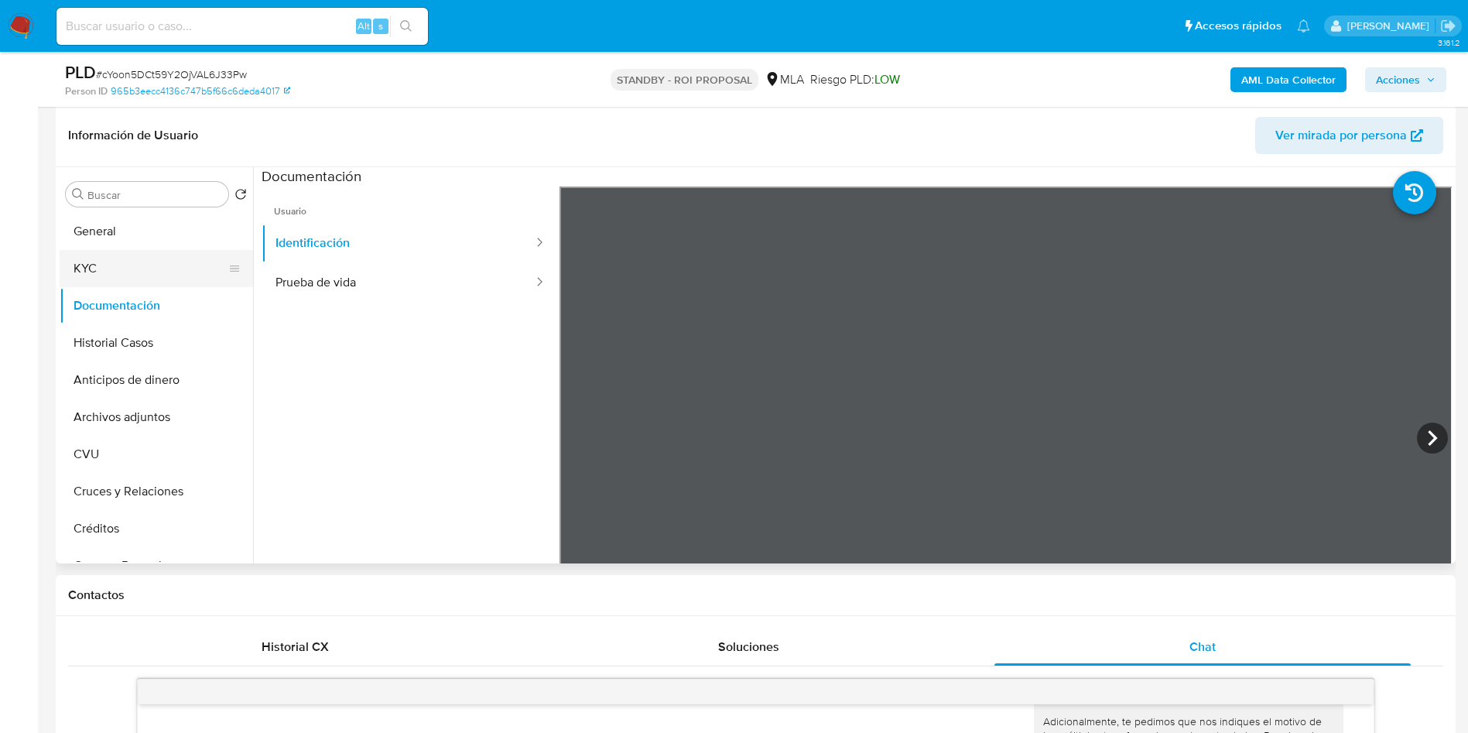
click at [144, 277] on button "KYC" at bounding box center [150, 268] width 181 height 37
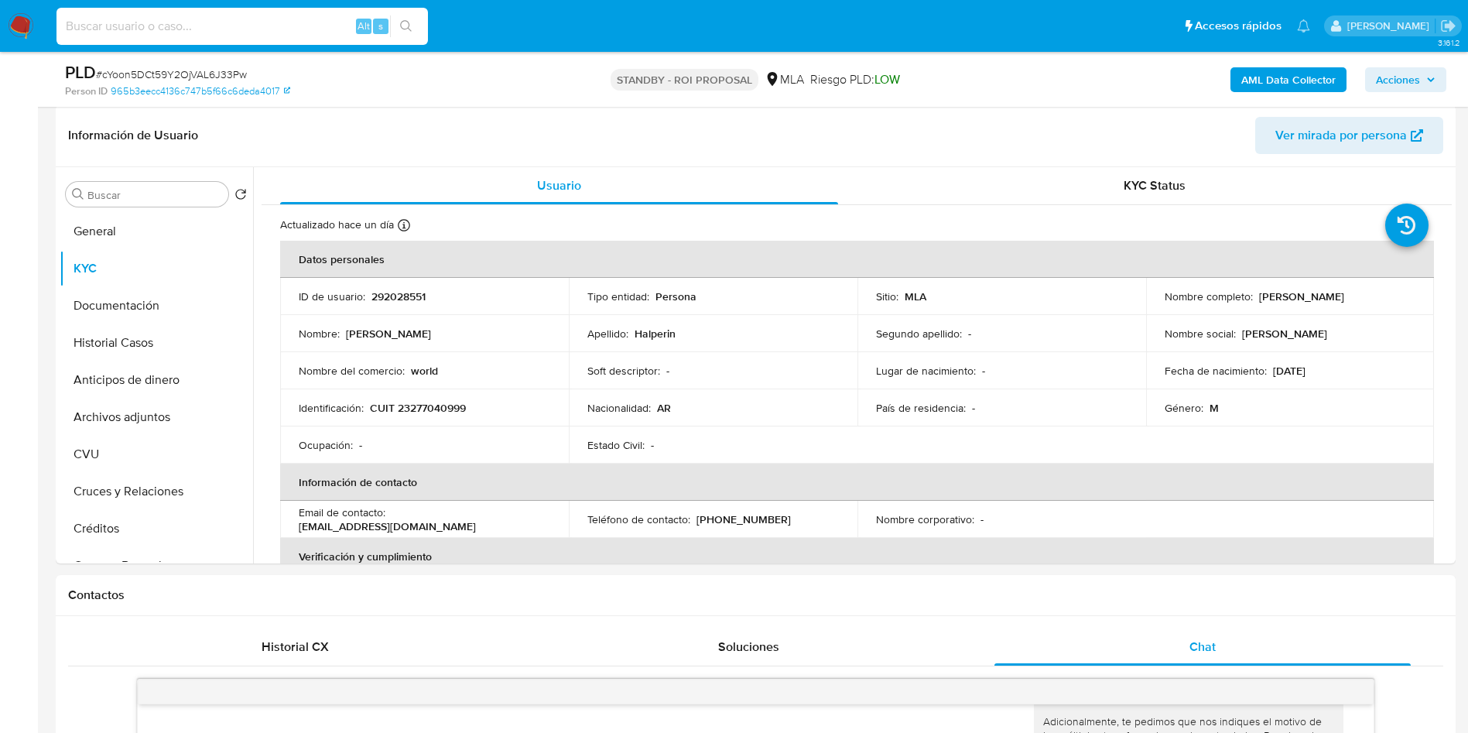
click at [248, 22] on input at bounding box center [241, 26] width 371 height 20
paste input "Way55LykG0yfpmeugw9xwCXp"
type input "Way55LykG0yfpmeugw9xwCXp"
click at [414, 26] on button "search-icon" at bounding box center [406, 26] width 32 height 22
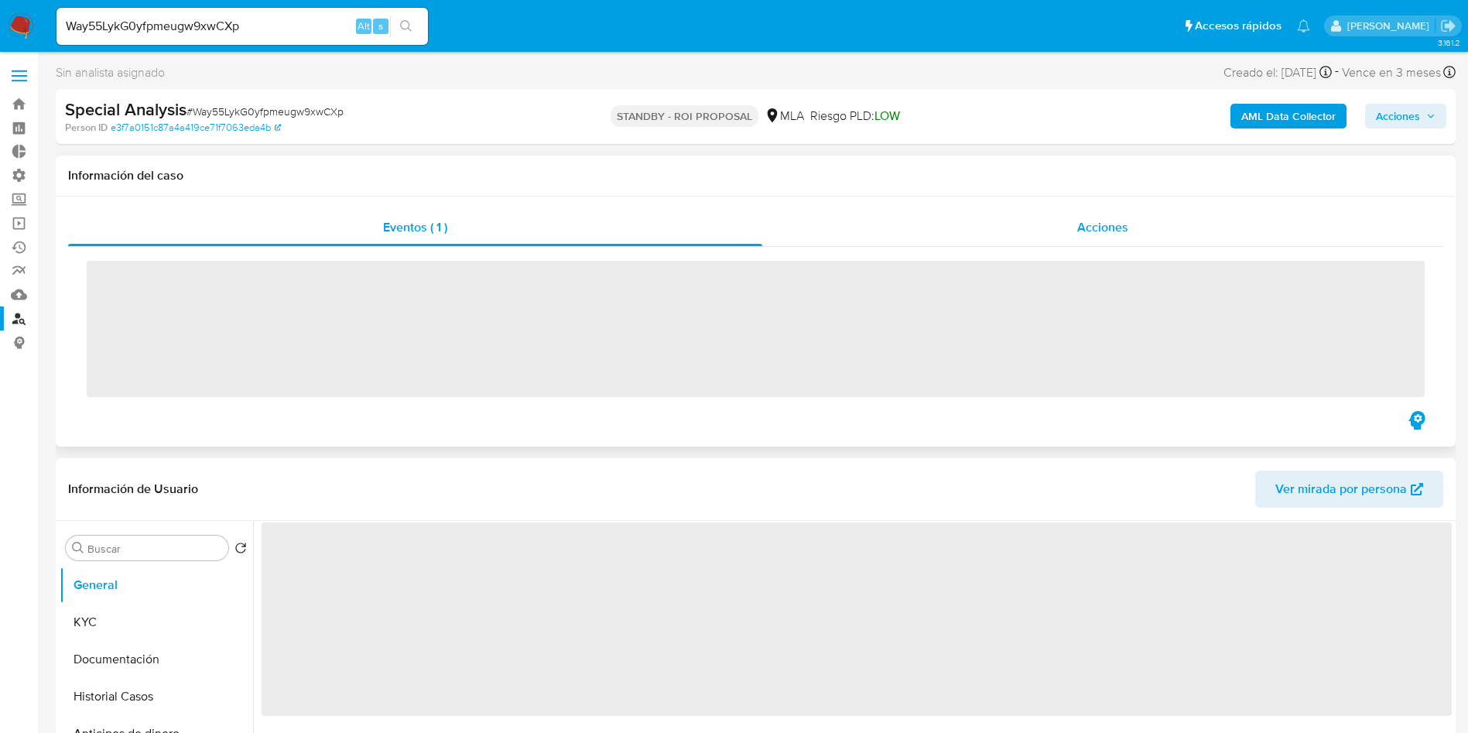
click at [1117, 234] on span "Acciones" at bounding box center [1102, 227] width 51 height 18
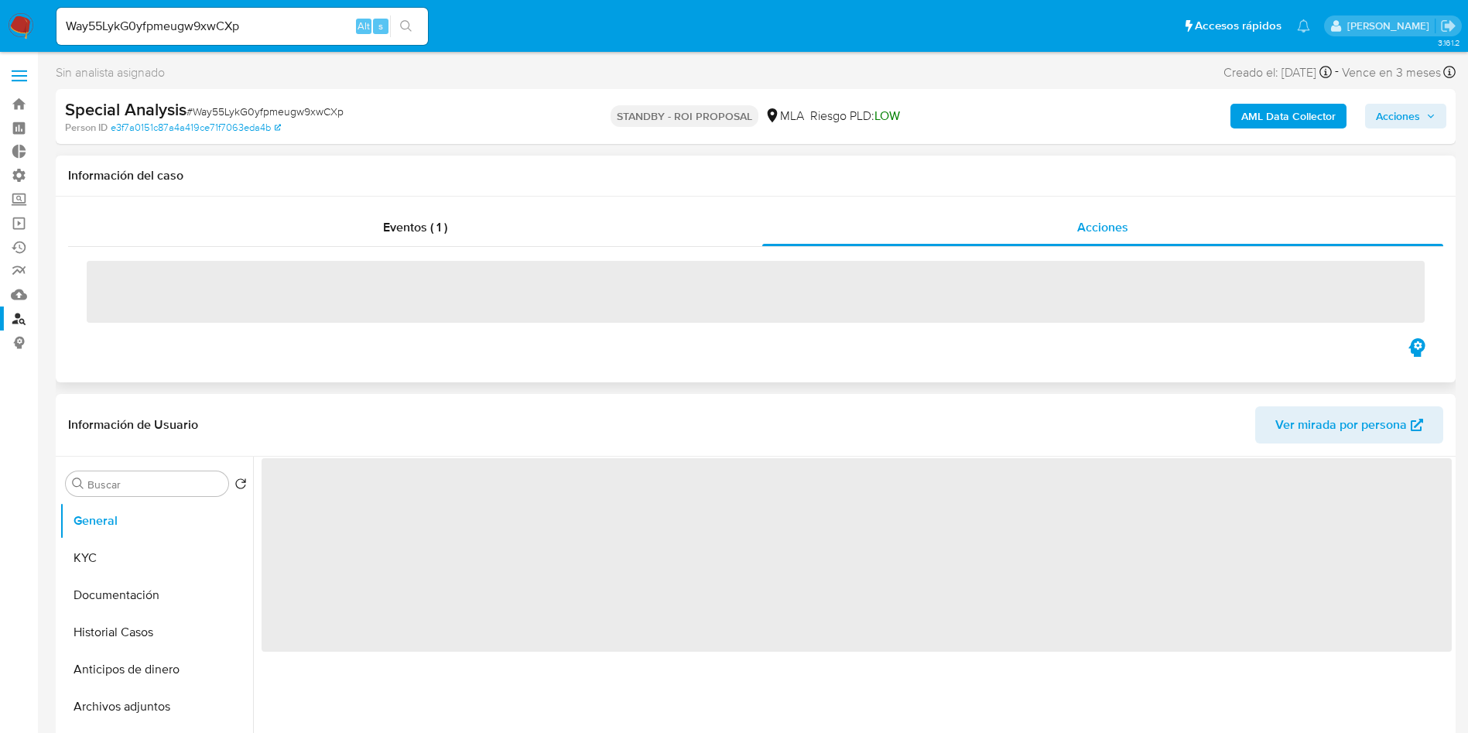
select select "10"
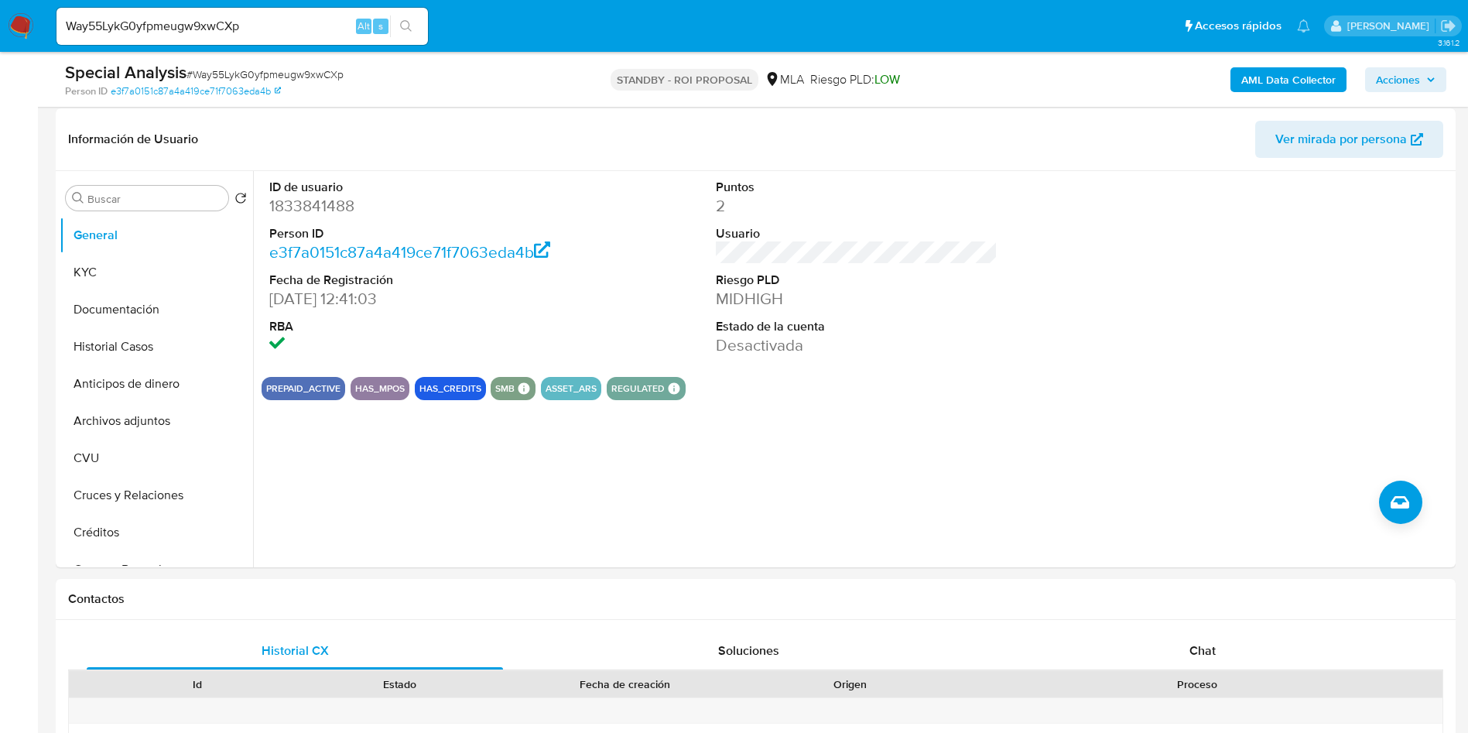
scroll to position [348, 0]
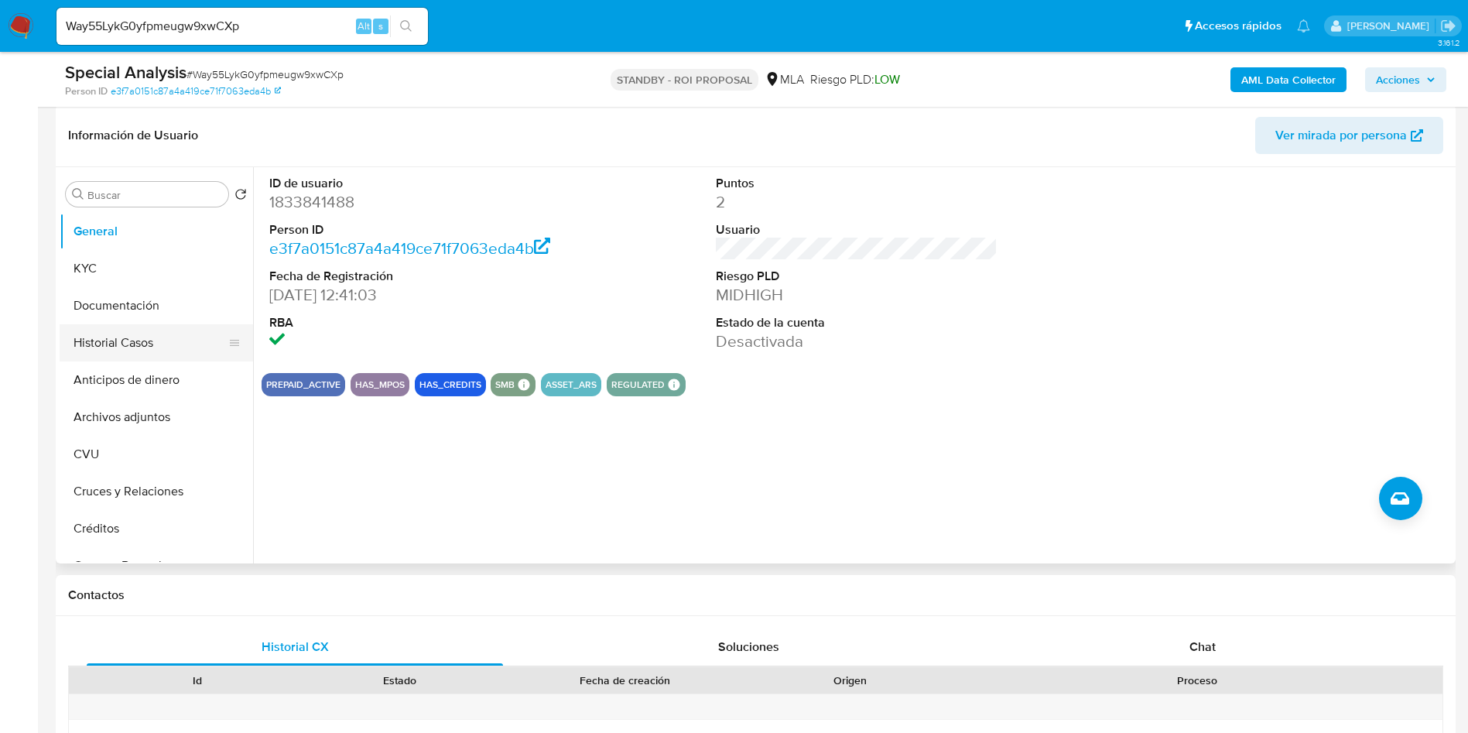
click at [127, 351] on button "Historial Casos" at bounding box center [150, 342] width 181 height 37
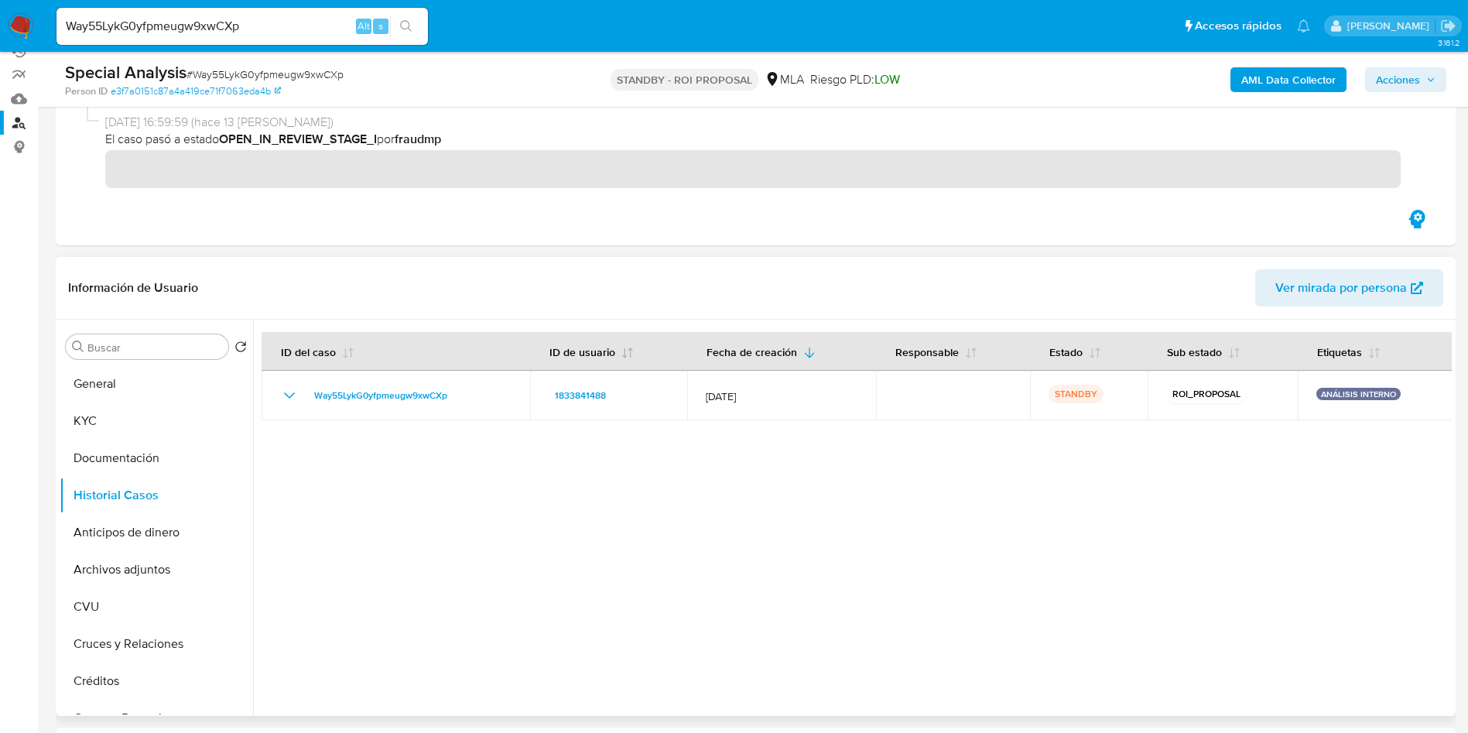
scroll to position [232, 0]
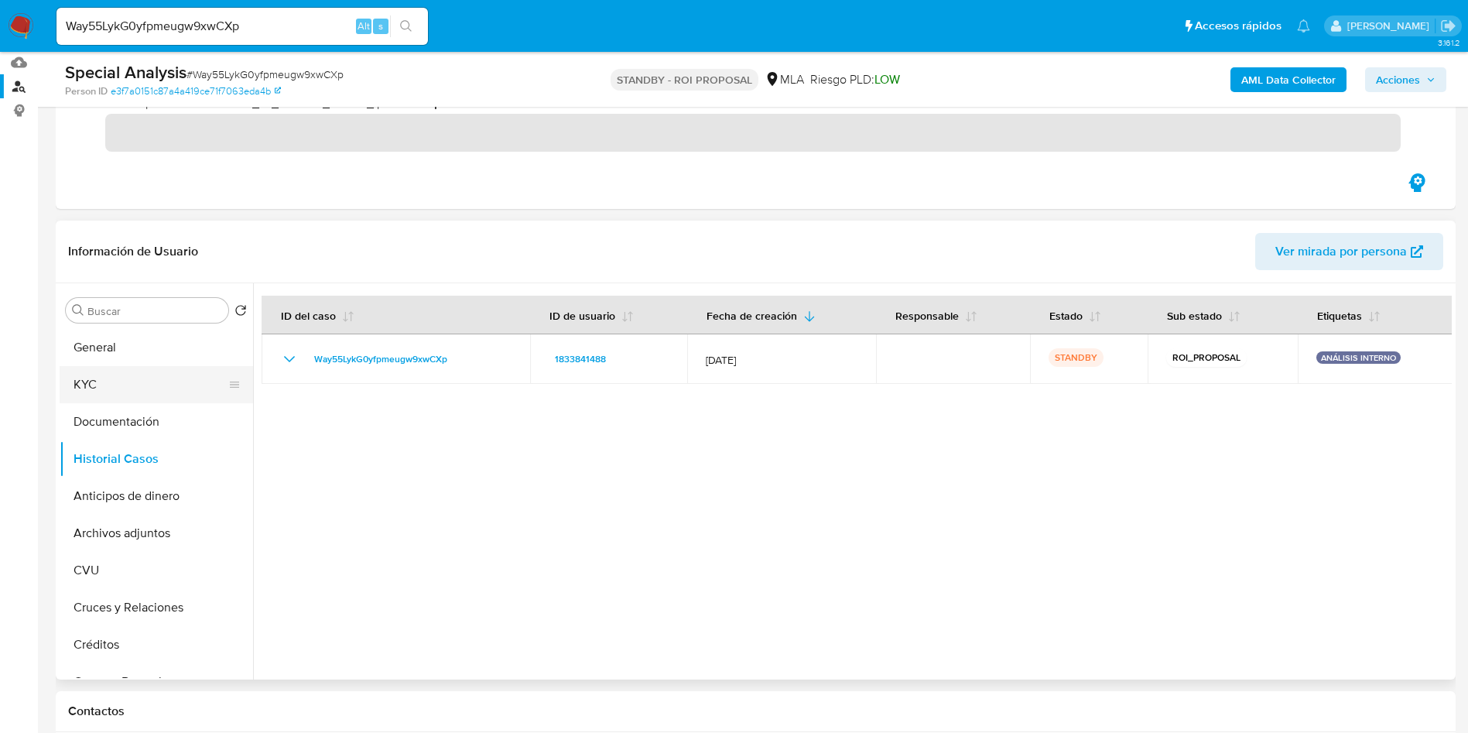
click at [117, 367] on button "KYC" at bounding box center [150, 384] width 181 height 37
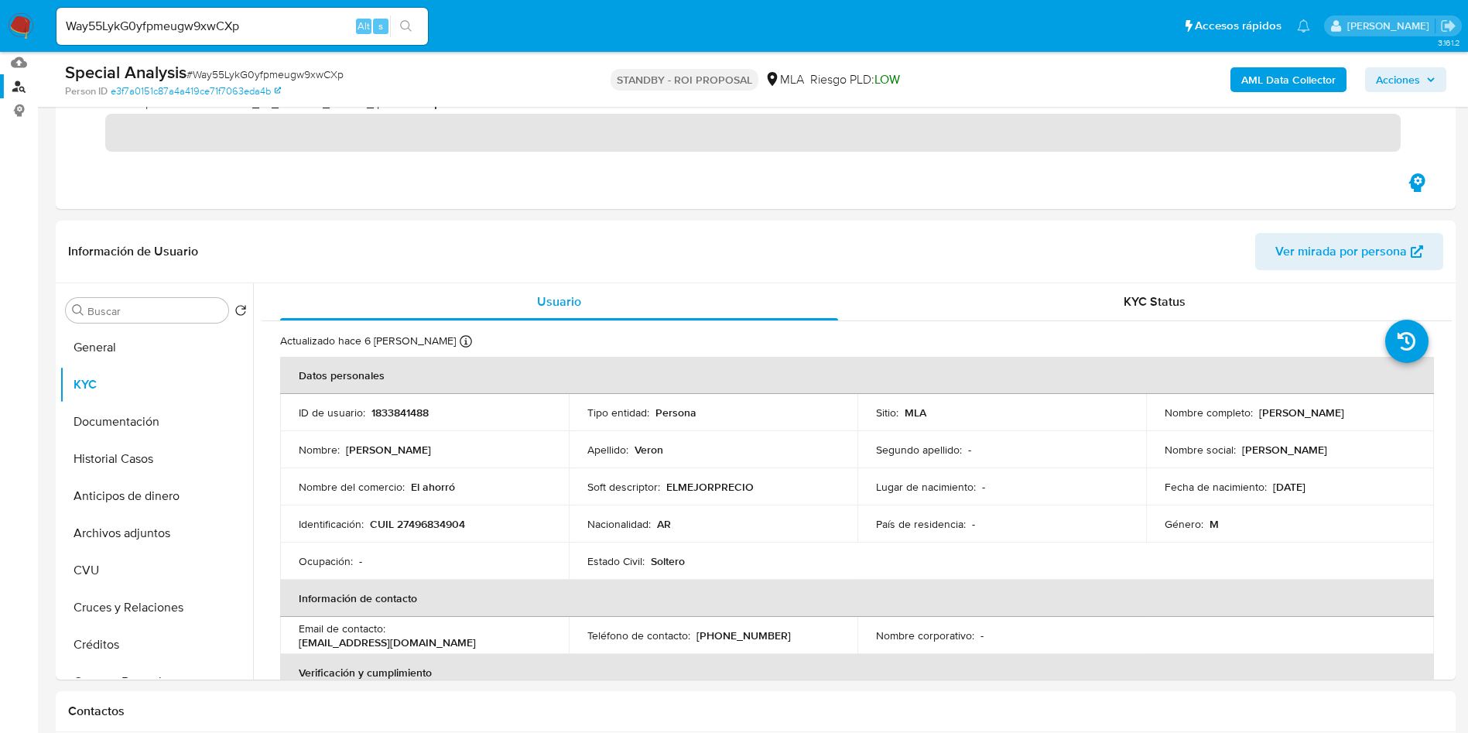
click at [202, 27] on input "Way55LykG0yfpmeugw9xwCXp" at bounding box center [241, 26] width 371 height 20
paste input "nP9spZY78AwNgEAqQzPGdViV"
type input "nP9spZY78AwNgEAqQzPGdViV"
click at [412, 31] on icon "search-icon" at bounding box center [406, 26] width 12 height 12
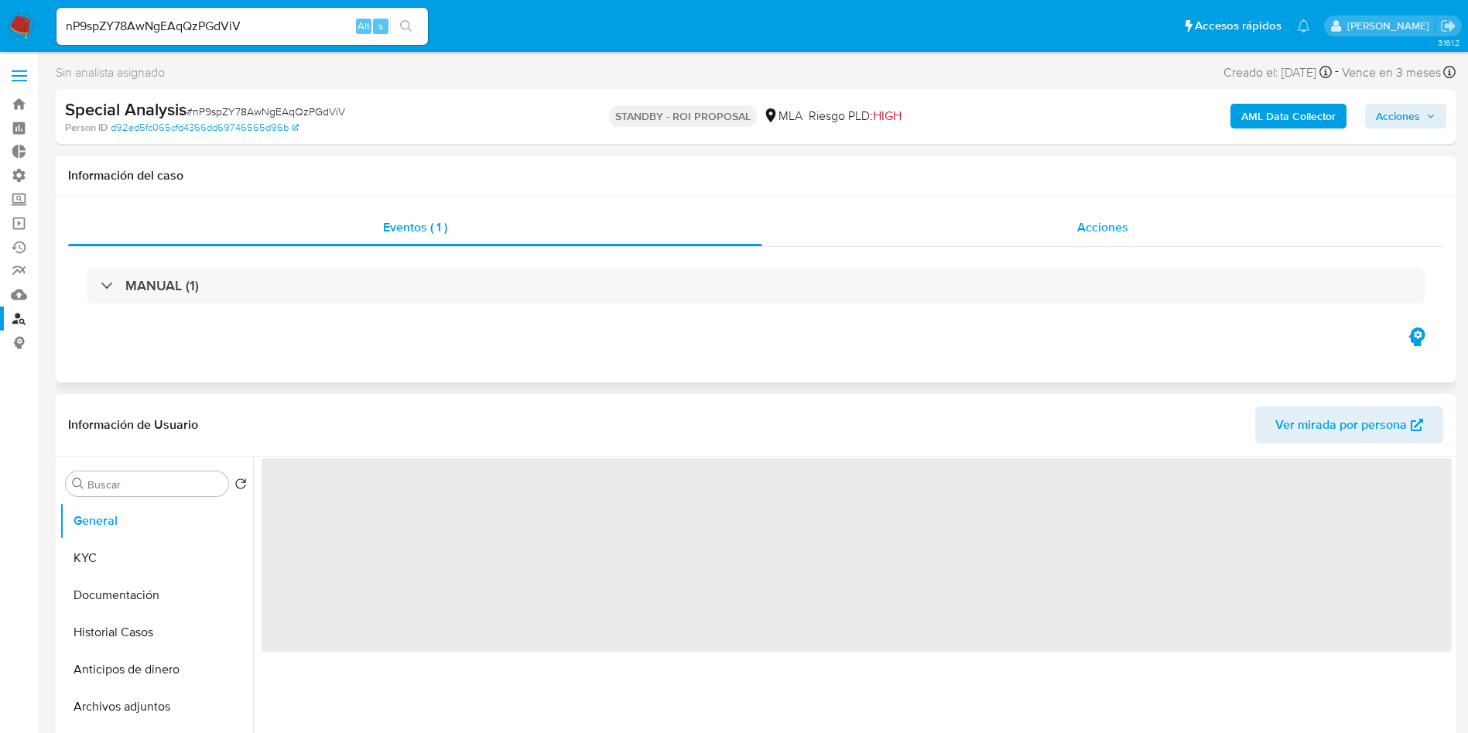
click at [1118, 231] on span "Acciones" at bounding box center [1102, 227] width 51 height 18
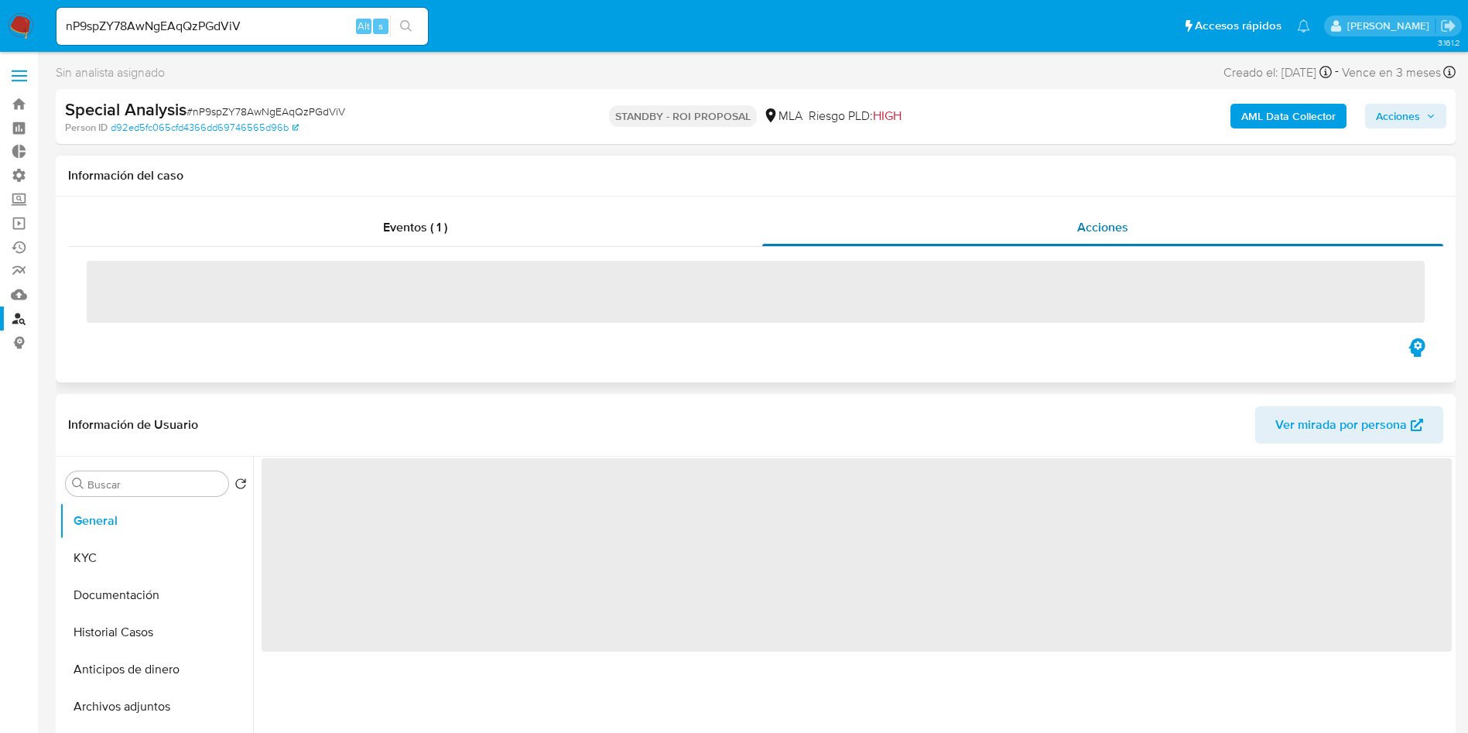
select select "10"
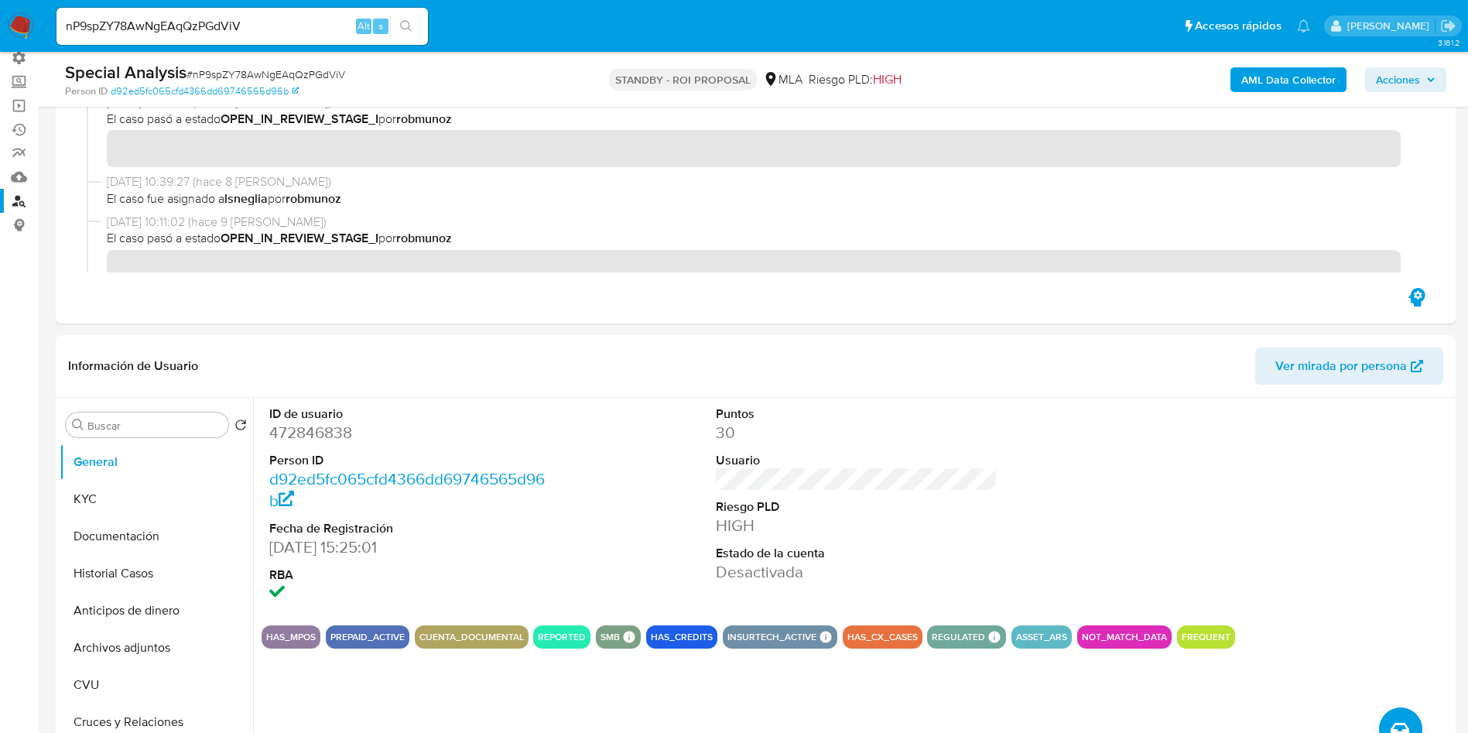
scroll to position [232, 0]
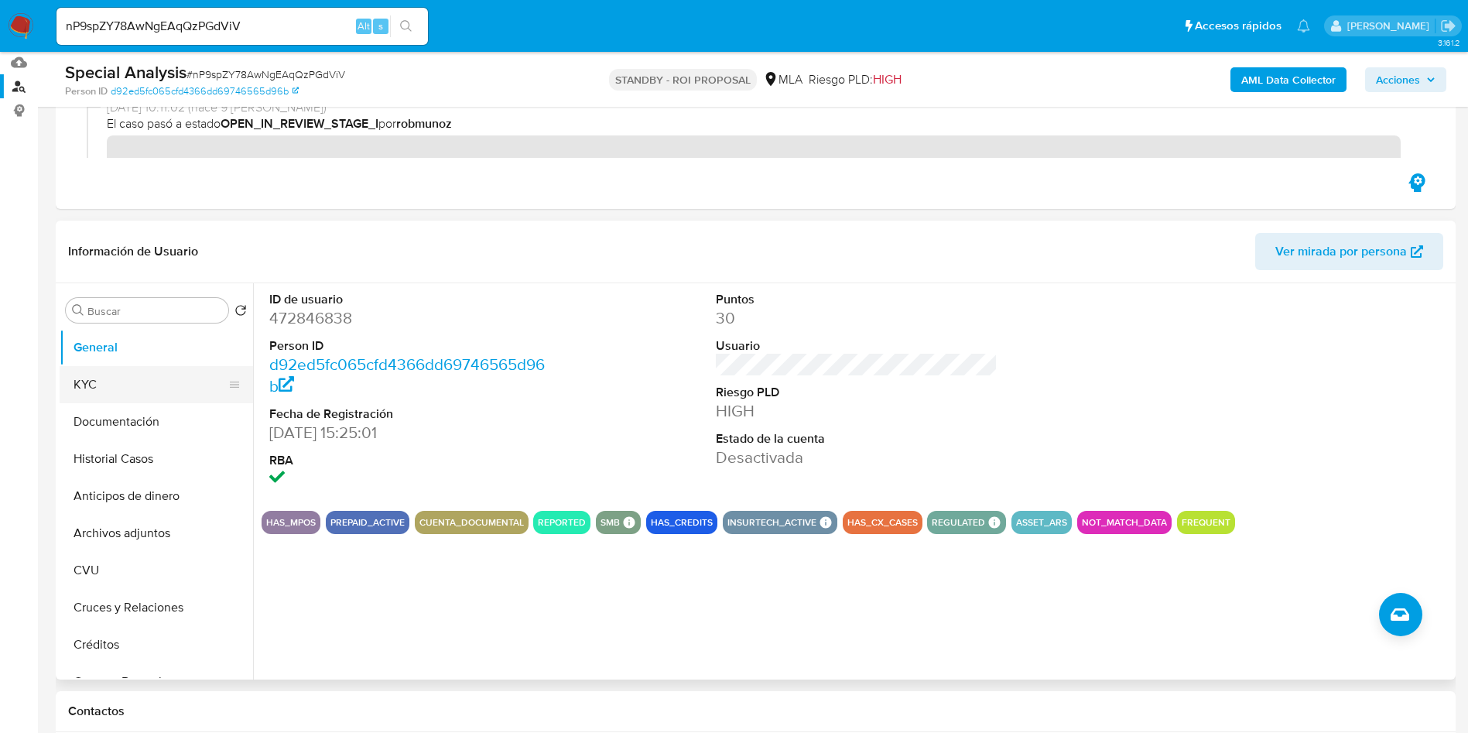
click at [95, 399] on button "KYC" at bounding box center [150, 384] width 181 height 37
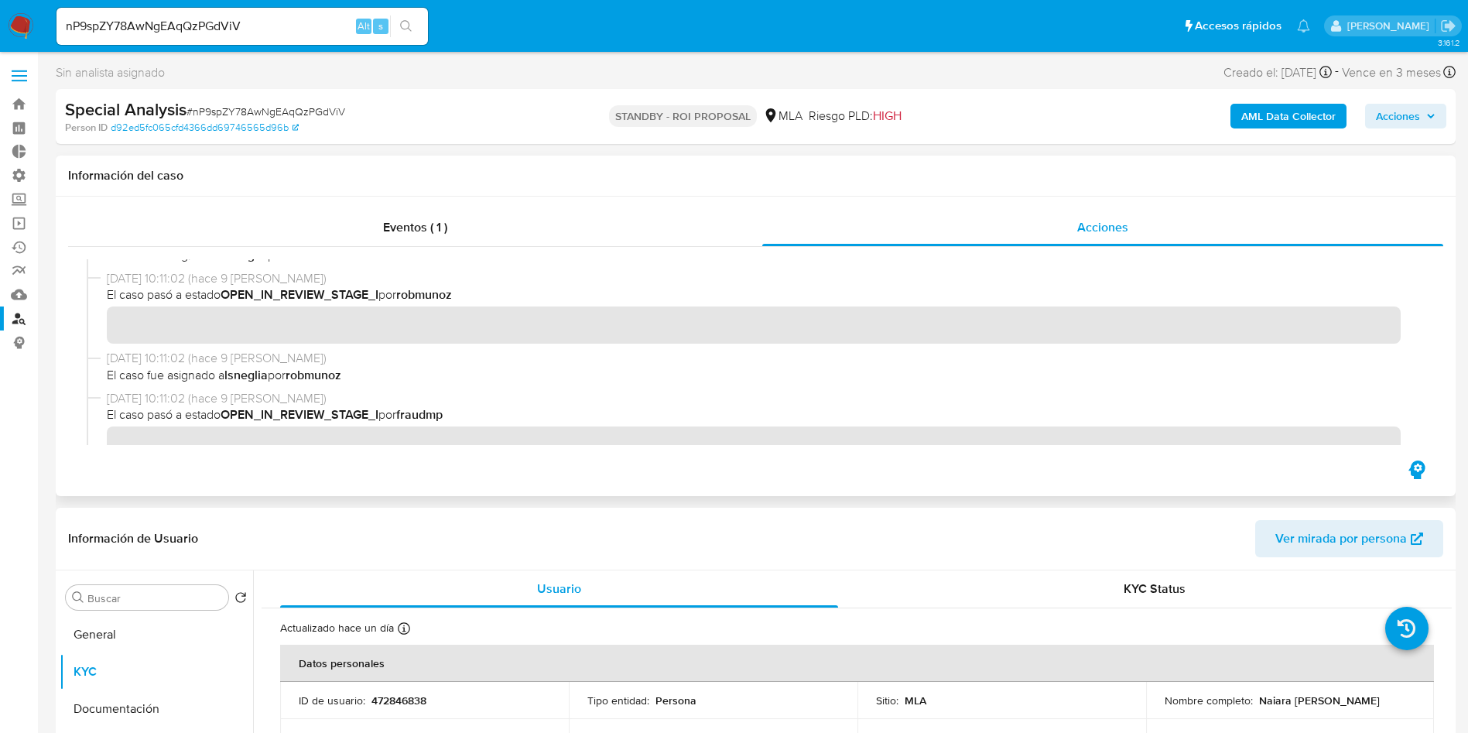
scroll to position [1574, 0]
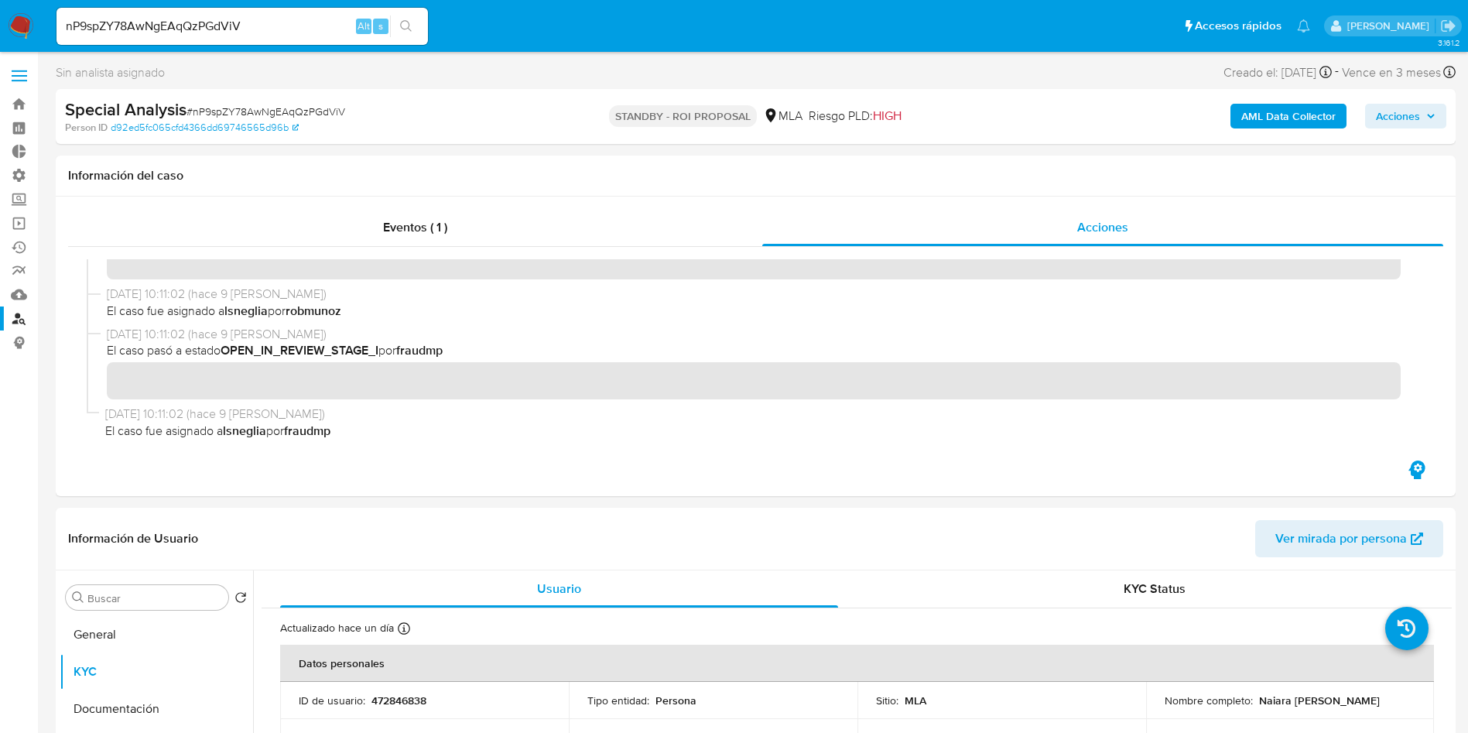
click at [328, 113] on span "# nP9spZY78AwNgEAqQzPGdViV" at bounding box center [265, 111] width 159 height 15
copy span "nP9spZY78AwNgEAqQzPGdViV"
click at [214, 8] on div "nP9spZY78AwNgEAqQzPGdViV Alt s" at bounding box center [241, 26] width 371 height 37
click at [202, 22] on input "nP9spZY78AwNgEAqQzPGdViV" at bounding box center [241, 26] width 371 height 20
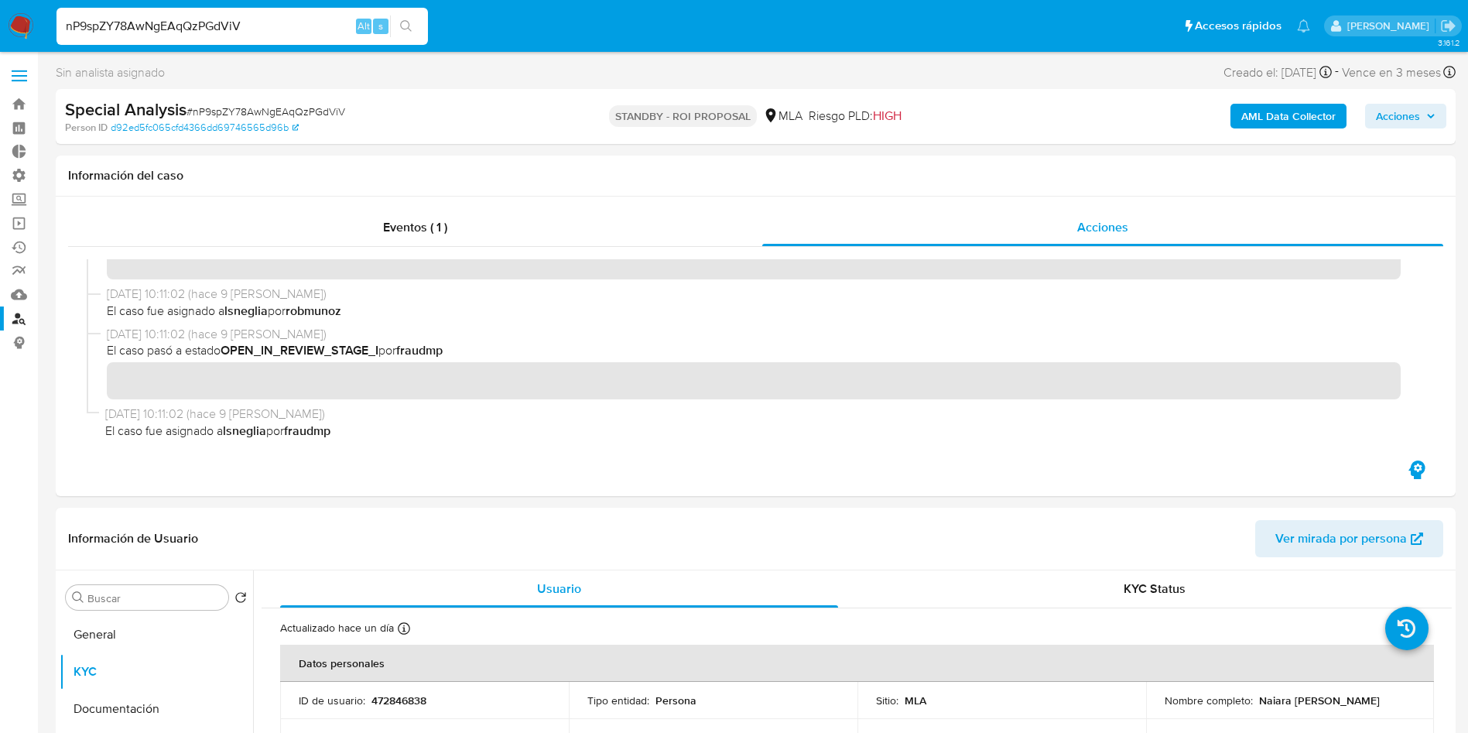
click at [202, 22] on input "nP9spZY78AwNgEAqQzPGdViV" at bounding box center [241, 26] width 371 height 20
paste input "Ezr7MXFp1I4UvjDZVfEtYhVR"
type input "Ezr7MXFp1I4UvjDZVfEtYhVR"
click at [409, 31] on icon "search-icon" at bounding box center [406, 26] width 12 height 12
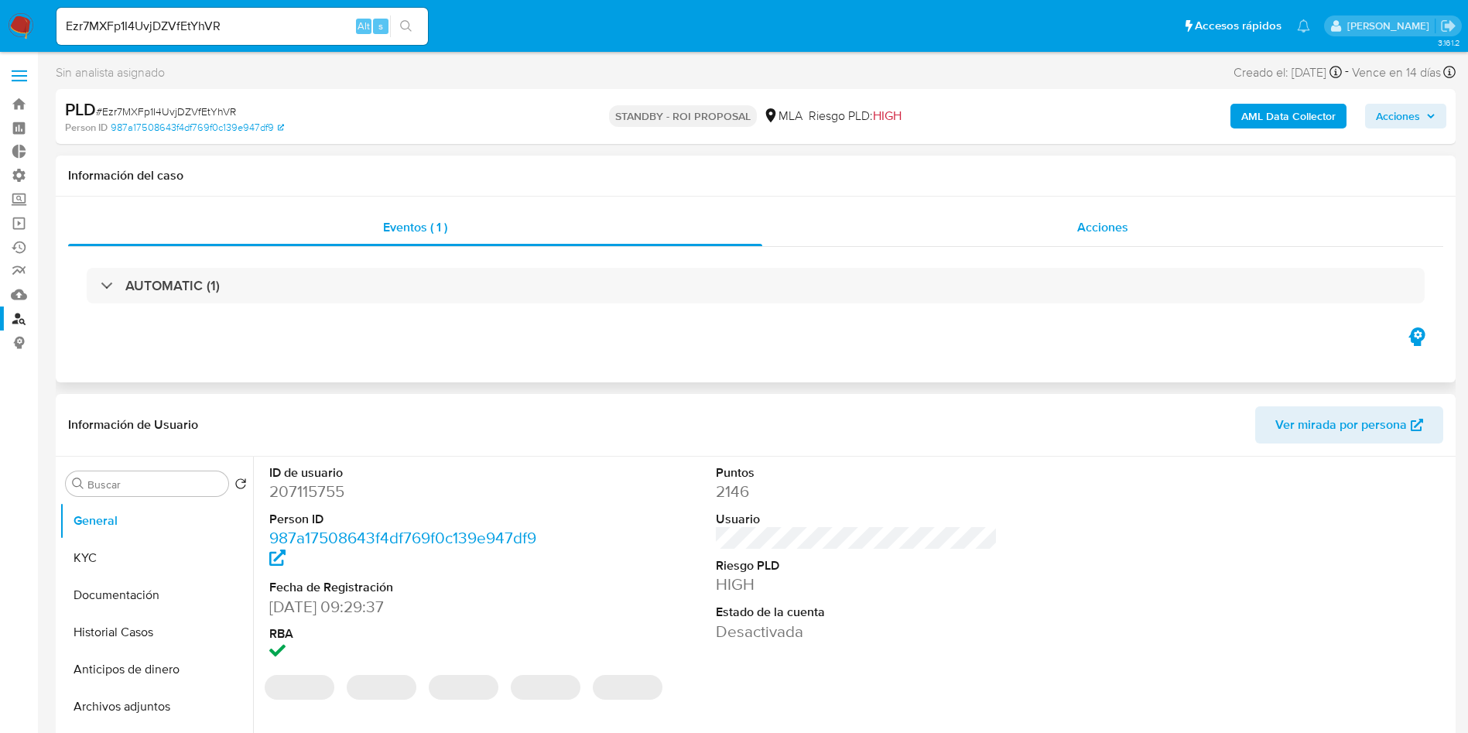
select select "10"
click at [1116, 226] on span "Acciones" at bounding box center [1102, 227] width 51 height 18
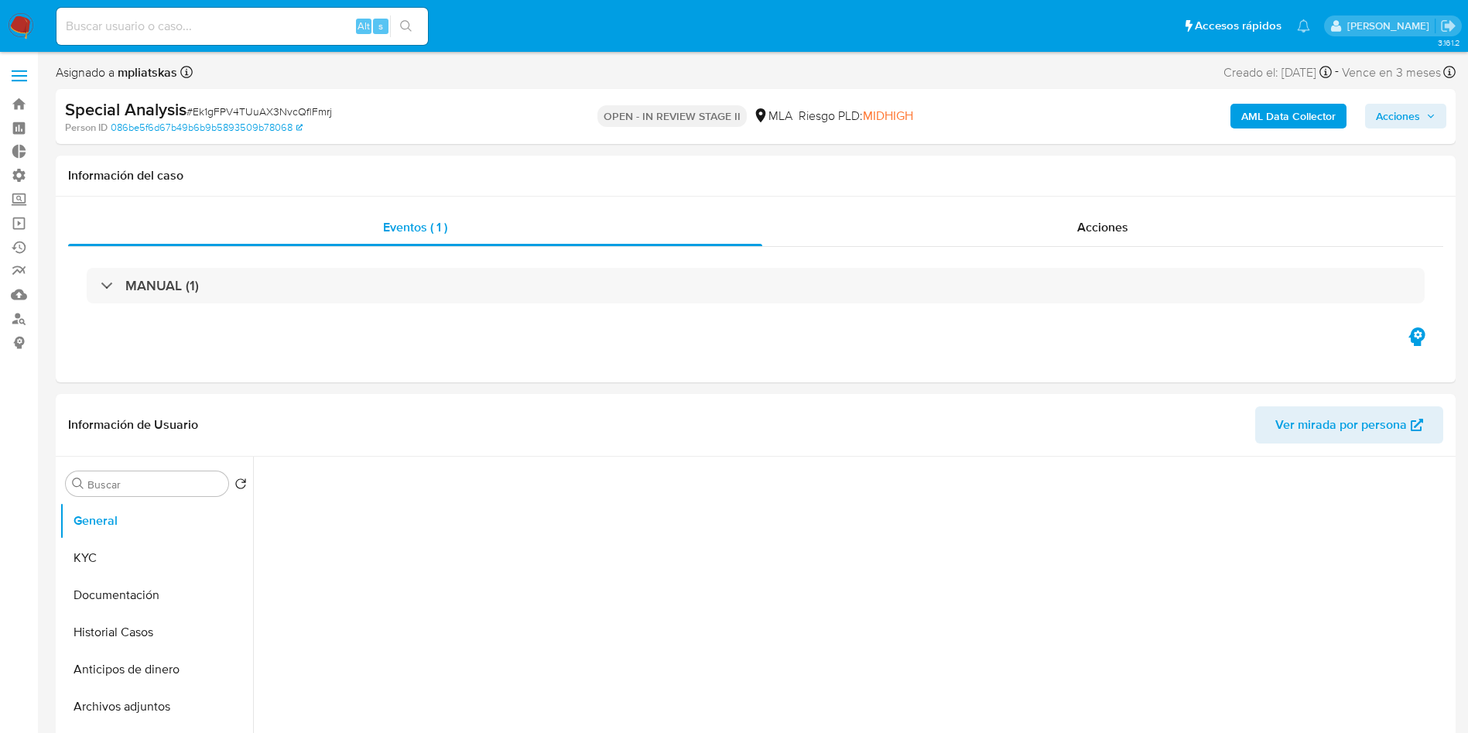
select select "10"
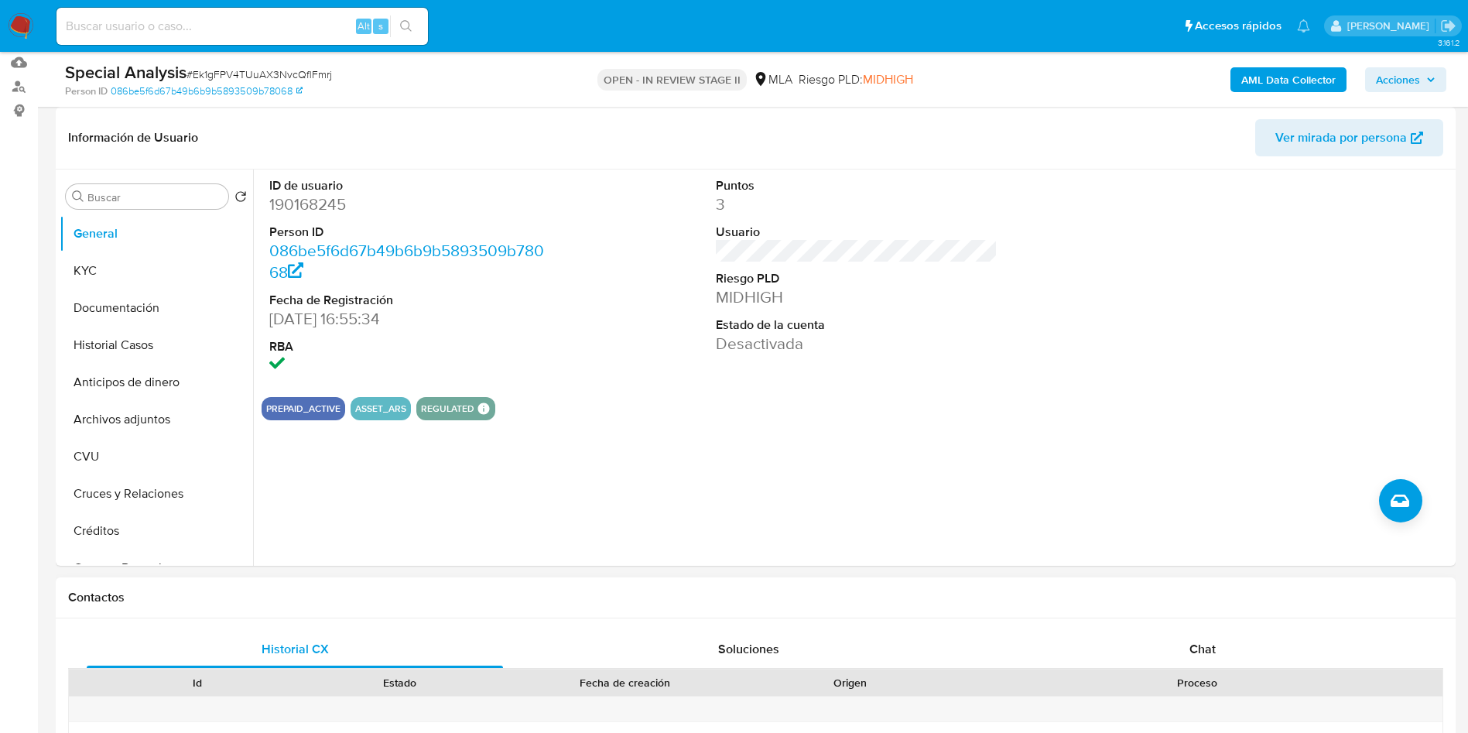
scroll to position [464, 0]
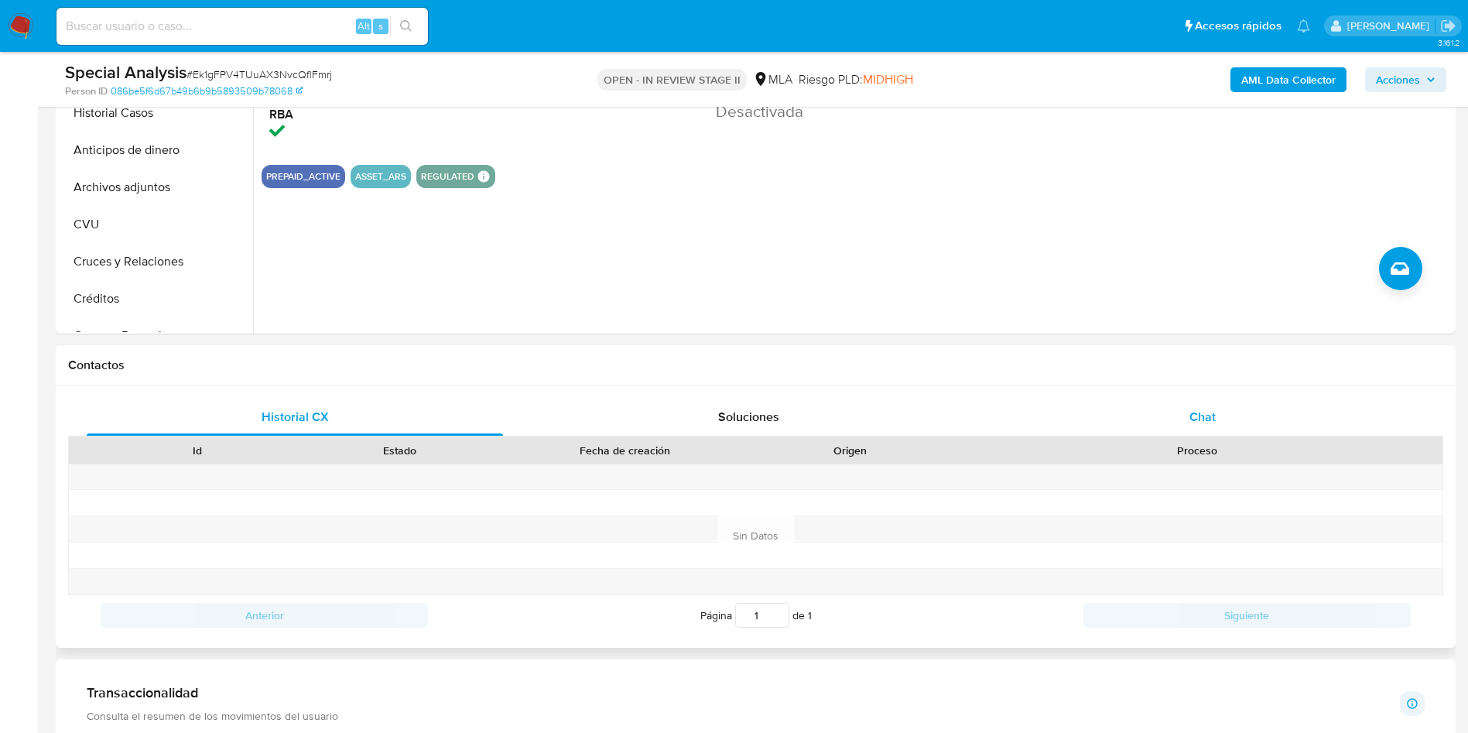
click at [1213, 409] on span "Chat" at bounding box center [1202, 417] width 26 height 18
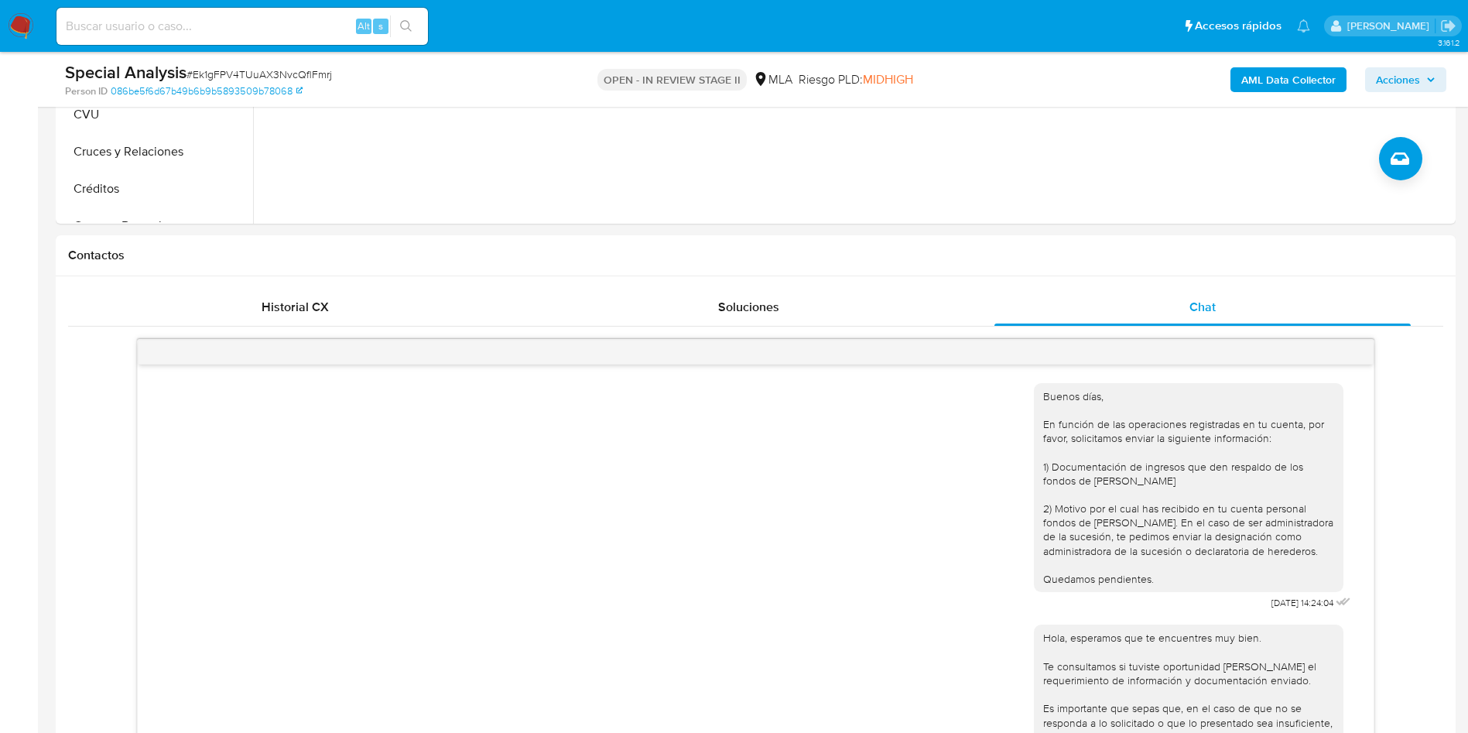
scroll to position [577, 0]
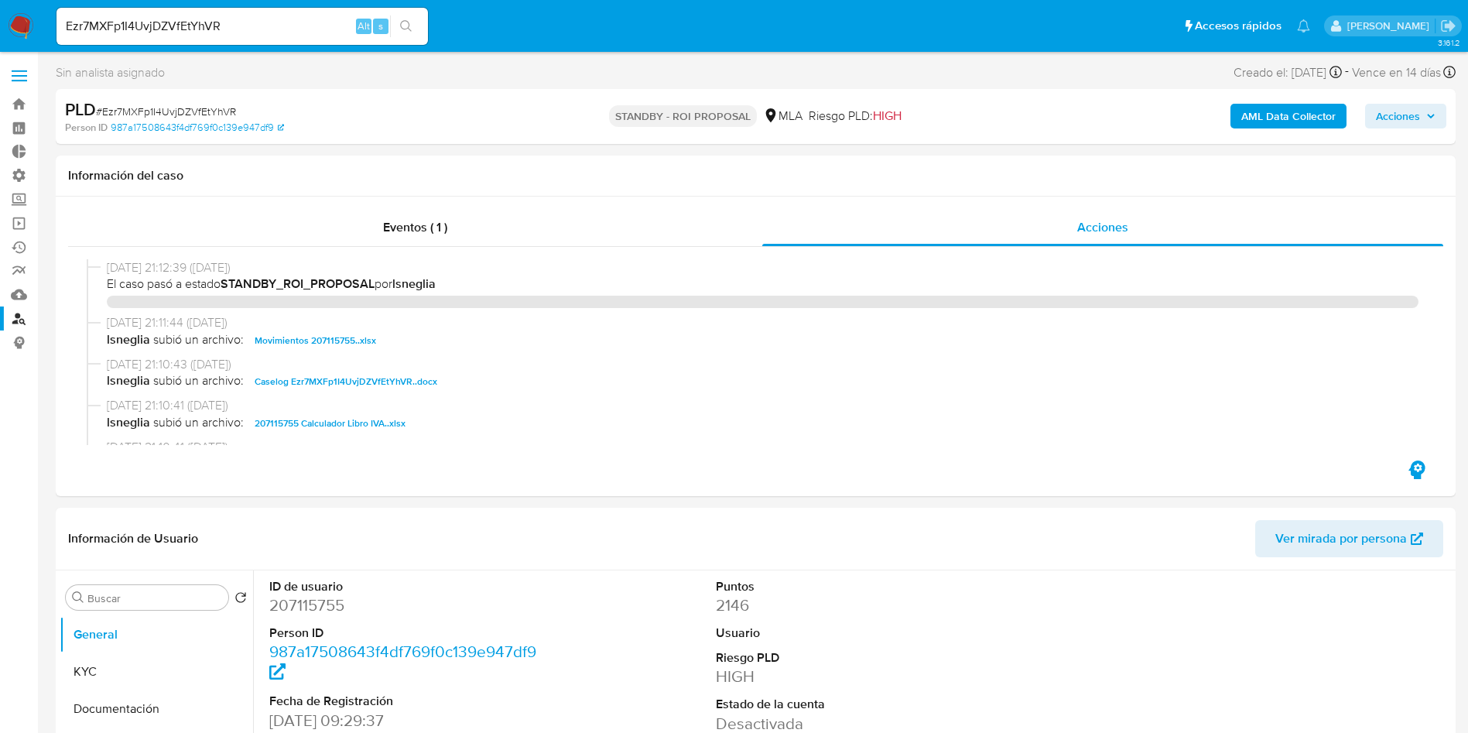
select select "10"
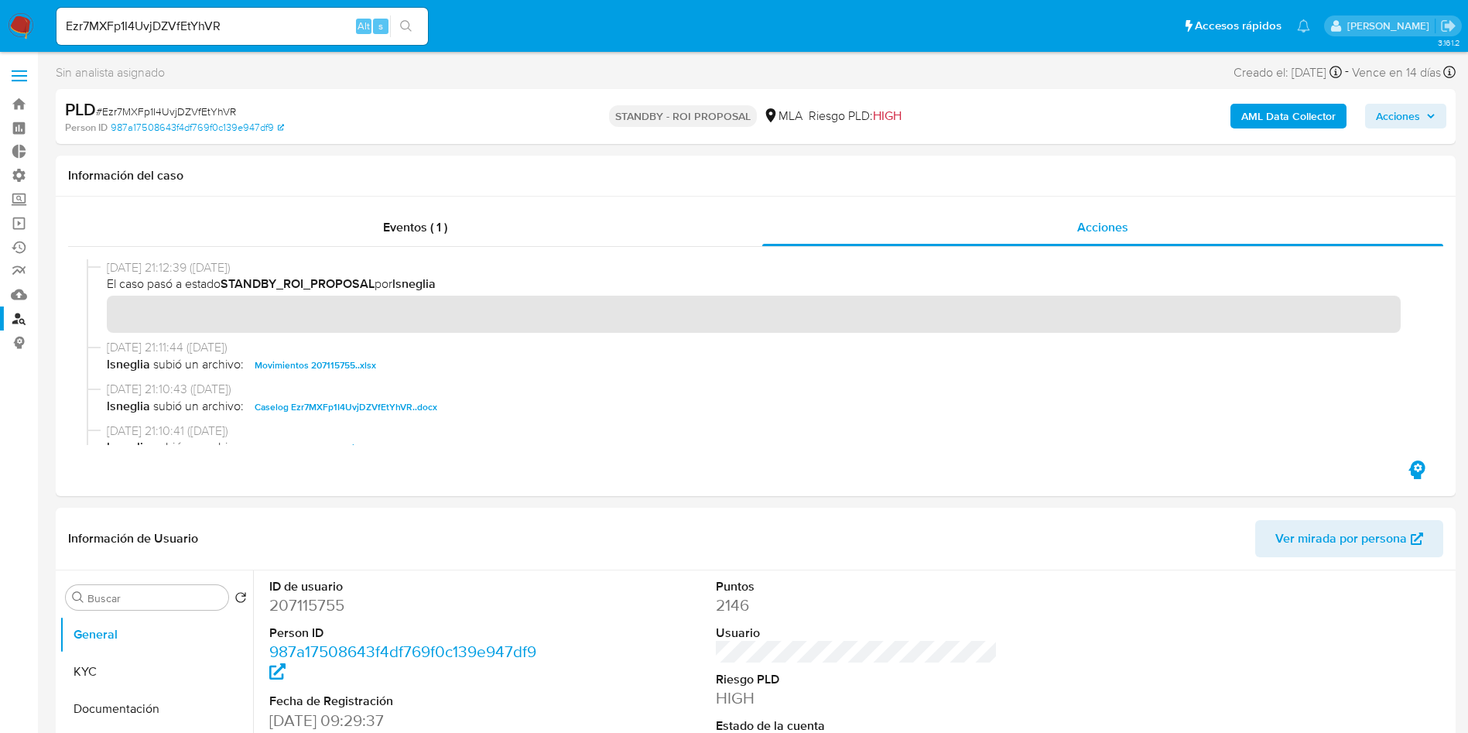
click at [238, 20] on input "Ezr7MXFp1I4UvjDZVfEtYhVR" at bounding box center [241, 26] width 371 height 20
paste input "AbnxPWAftN7r1WRxqJDdqBrQ"
type input "AbnxPWAftN7r1WRxqJDdqBrQ"
click at [418, 23] on button "search-icon" at bounding box center [406, 26] width 32 height 22
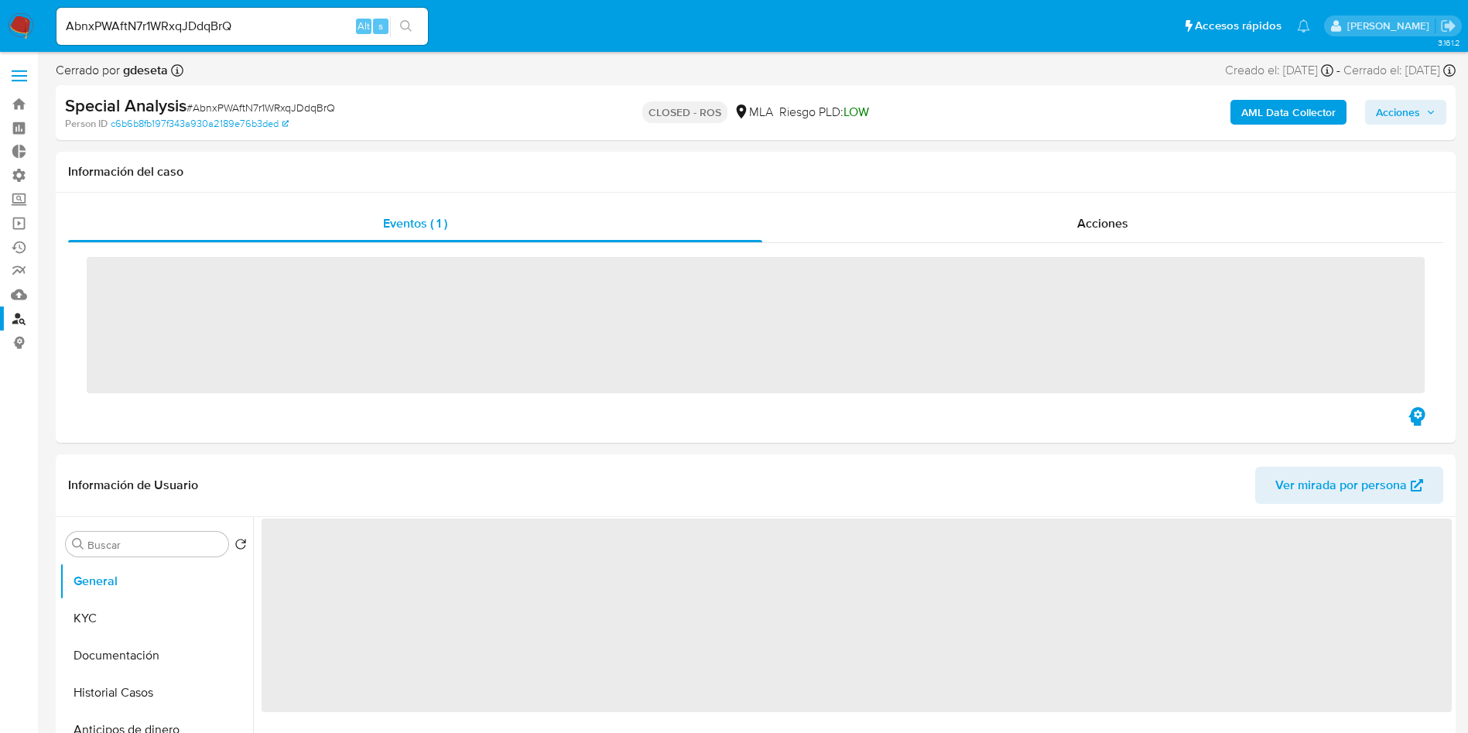
click at [1090, 240] on div "Acciones" at bounding box center [1102, 223] width 681 height 37
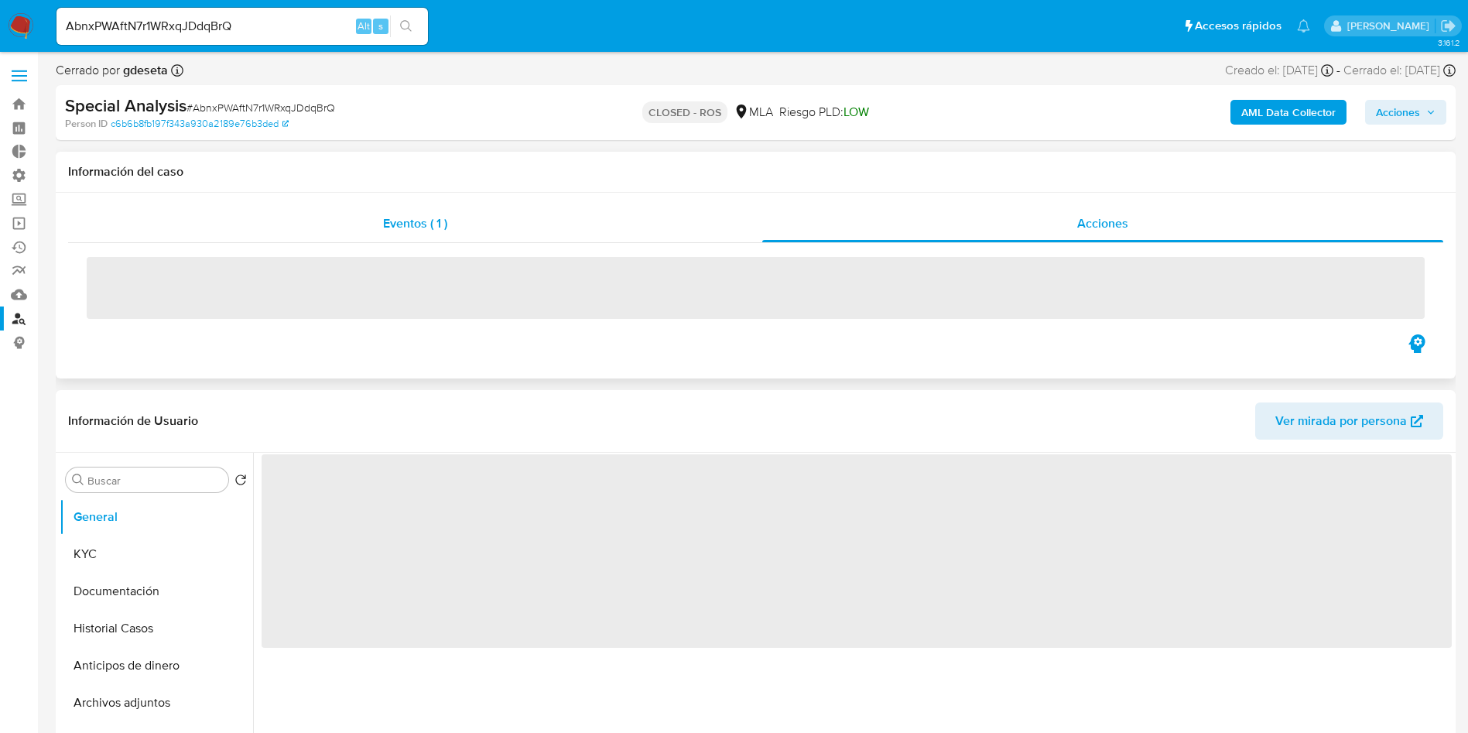
select select "10"
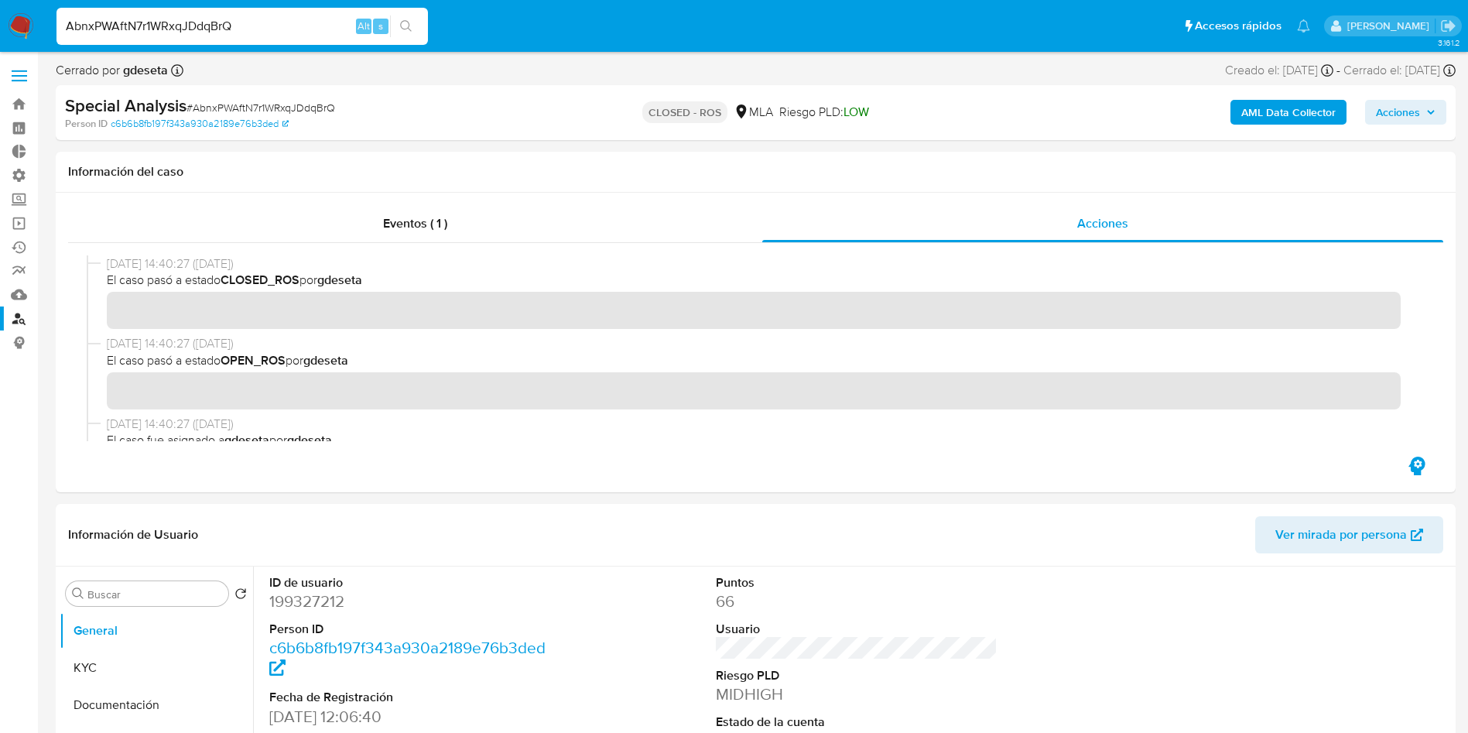
click at [227, 31] on input "AbnxPWAftN7r1WRxqJDdqBrQ" at bounding box center [241, 26] width 371 height 20
paste input "Way55LykG0yfpmeugw9xwCXp"
type input "Way55LykG0yfpmeugw9xwCXp"
click at [415, 31] on button "search-icon" at bounding box center [406, 26] width 32 height 22
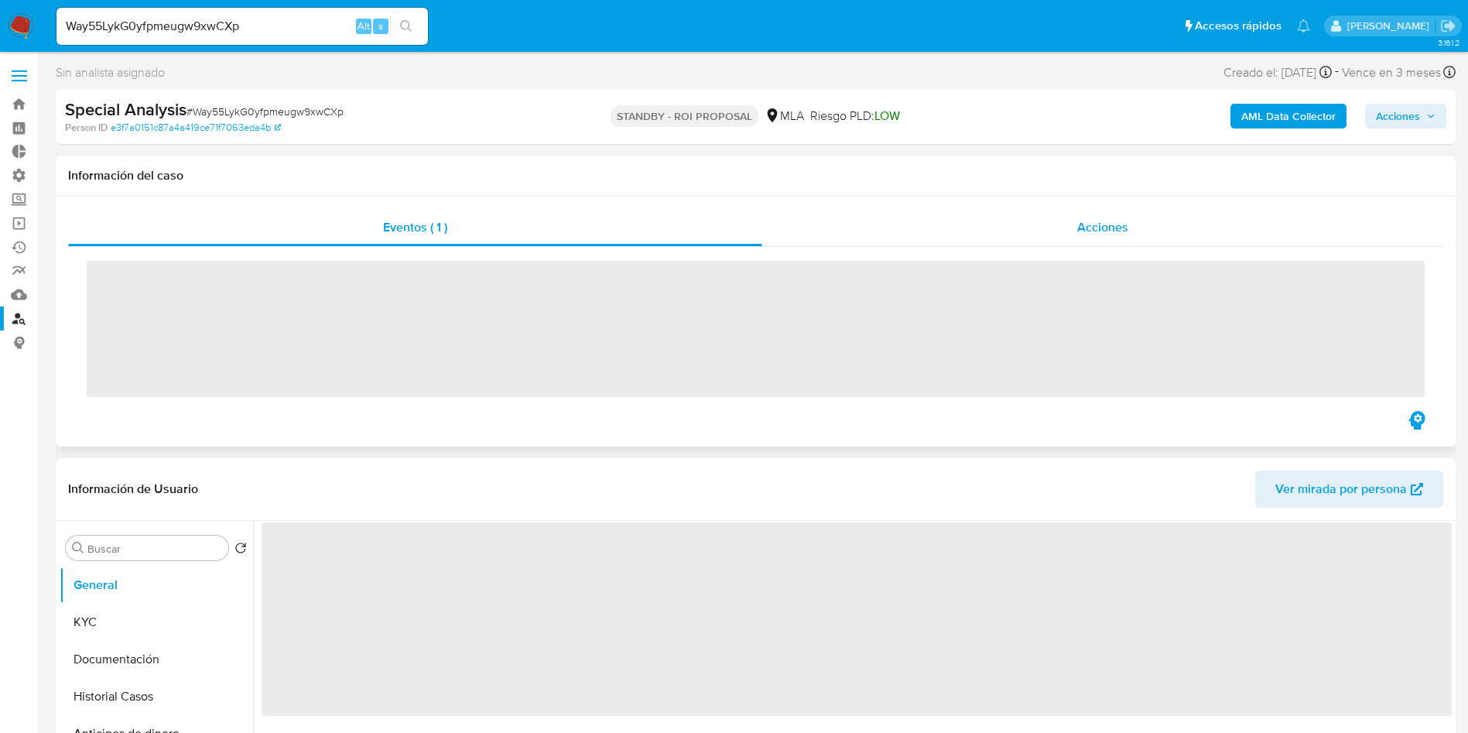
click at [1073, 236] on div "Acciones" at bounding box center [1102, 227] width 681 height 37
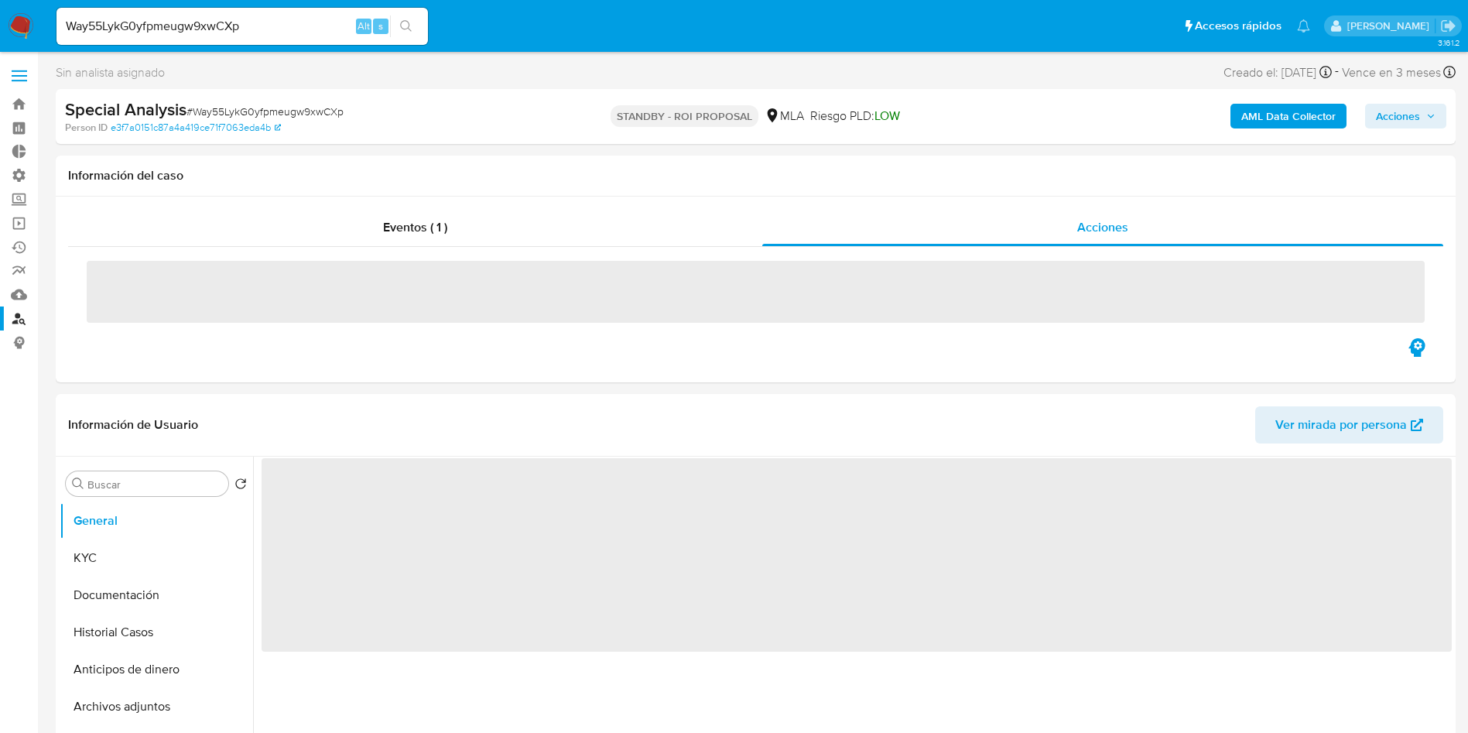
select select "10"
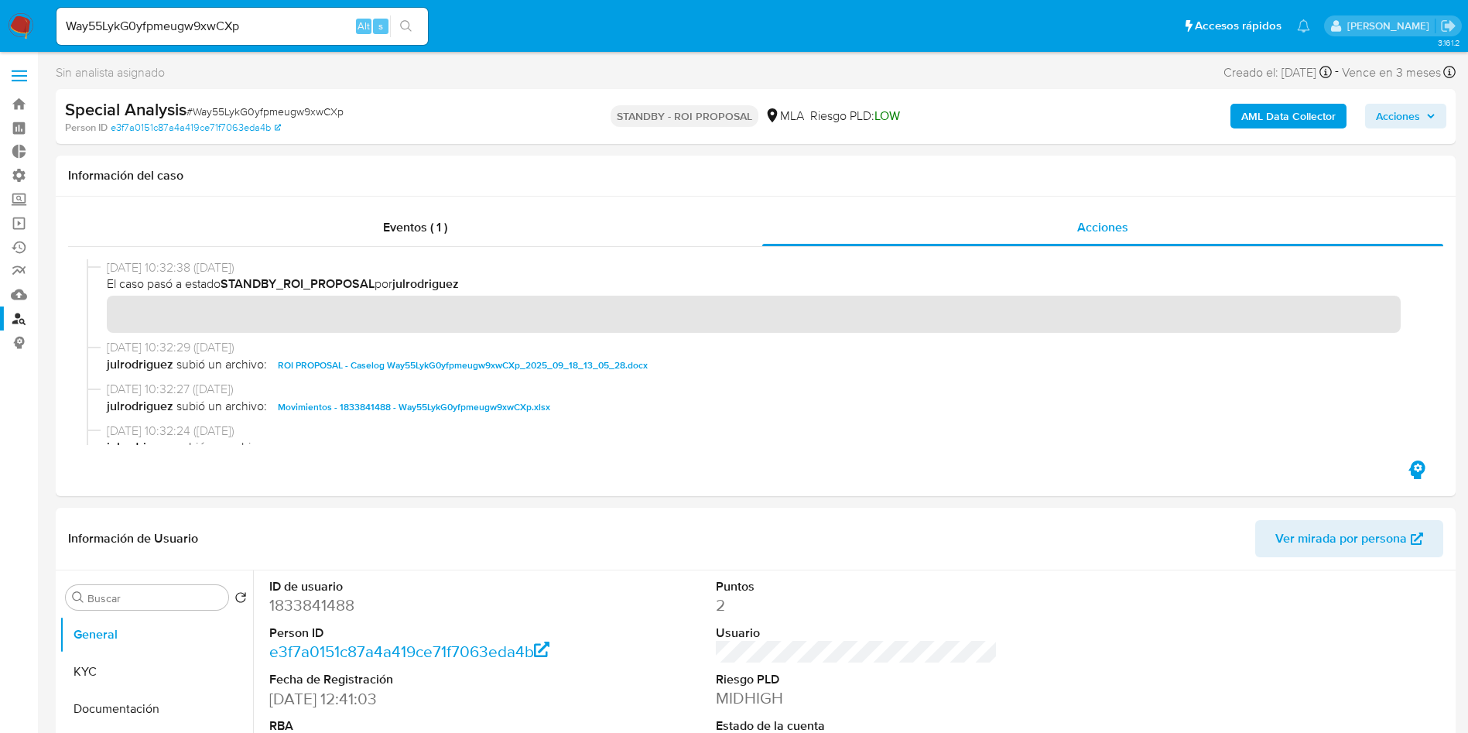
click at [205, 27] on input "Way55LykG0yfpmeugw9xwCXp" at bounding box center [241, 26] width 371 height 20
paste input "lfnUFagrxfzpCTOb682tYPhv"
type input "lfnUFagrxfzpCTOb682tYPhv"
click at [411, 26] on icon "search-icon" at bounding box center [406, 26] width 12 height 12
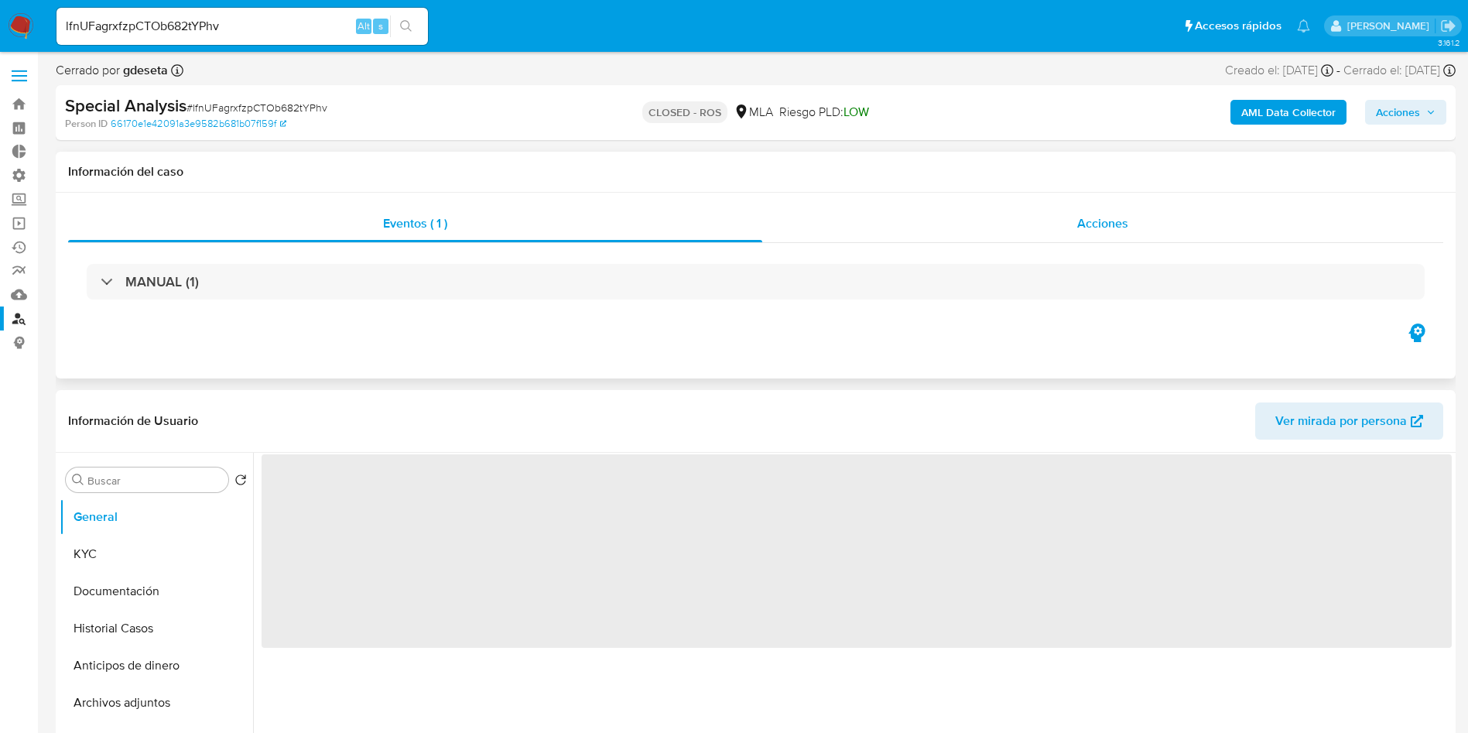
click at [1141, 228] on div "Acciones" at bounding box center [1102, 223] width 681 height 37
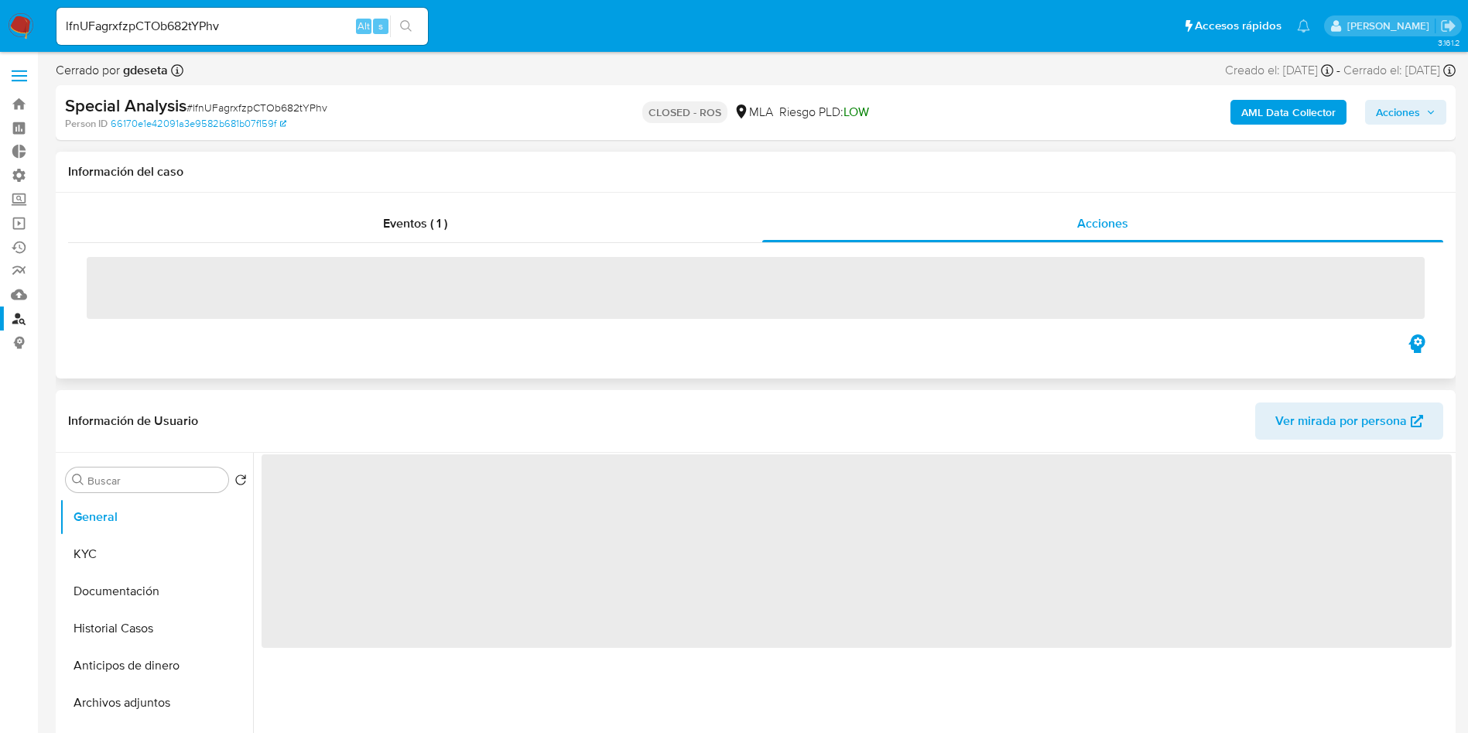
select select "10"
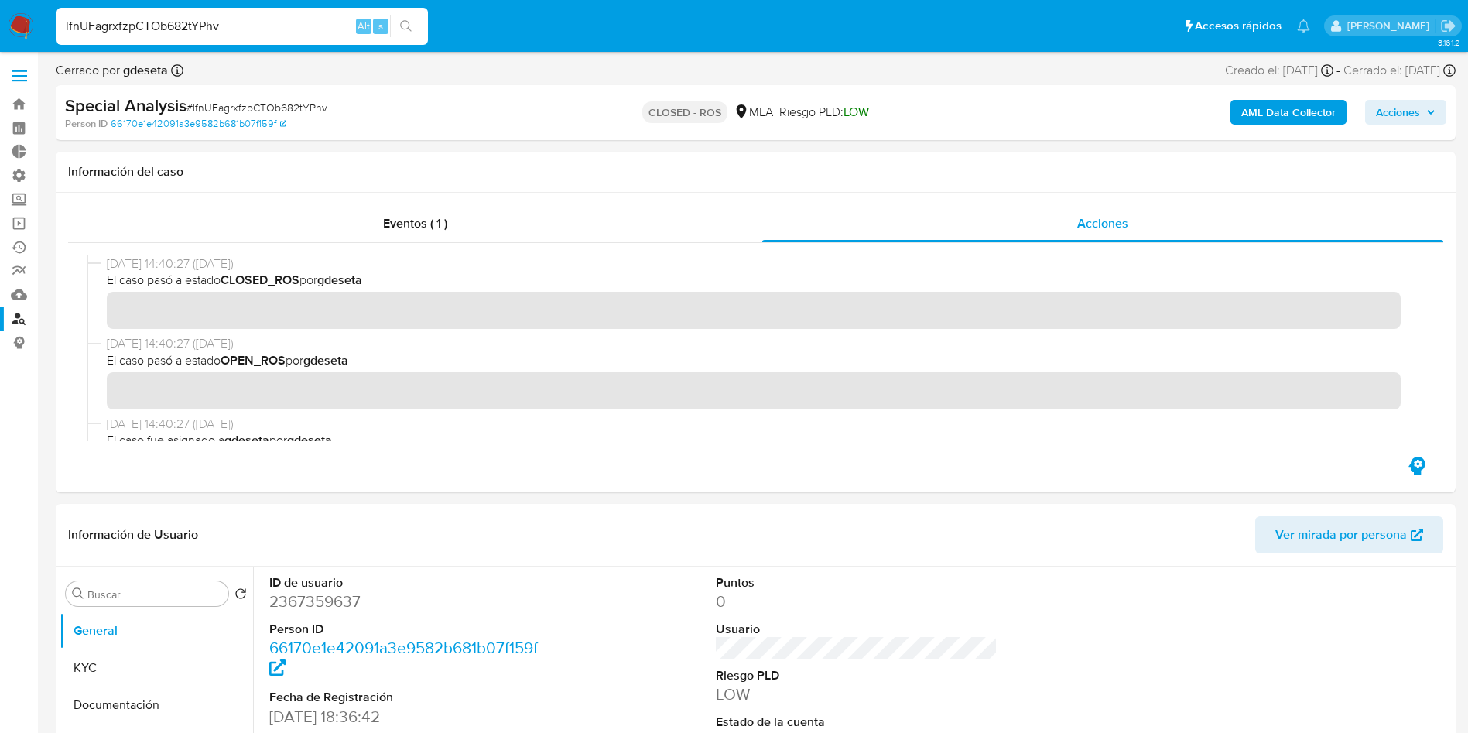
click at [200, 32] on input "lfnUFagrxfzpCTOb682tYPhv" at bounding box center [241, 26] width 371 height 20
paste input "HV8MflCfRQKIdbsoP4rRj2PS"
type input "HV8MflCfRQKIdbsoP4rRj2PS"
click at [408, 28] on icon "search-icon" at bounding box center [406, 26] width 12 height 12
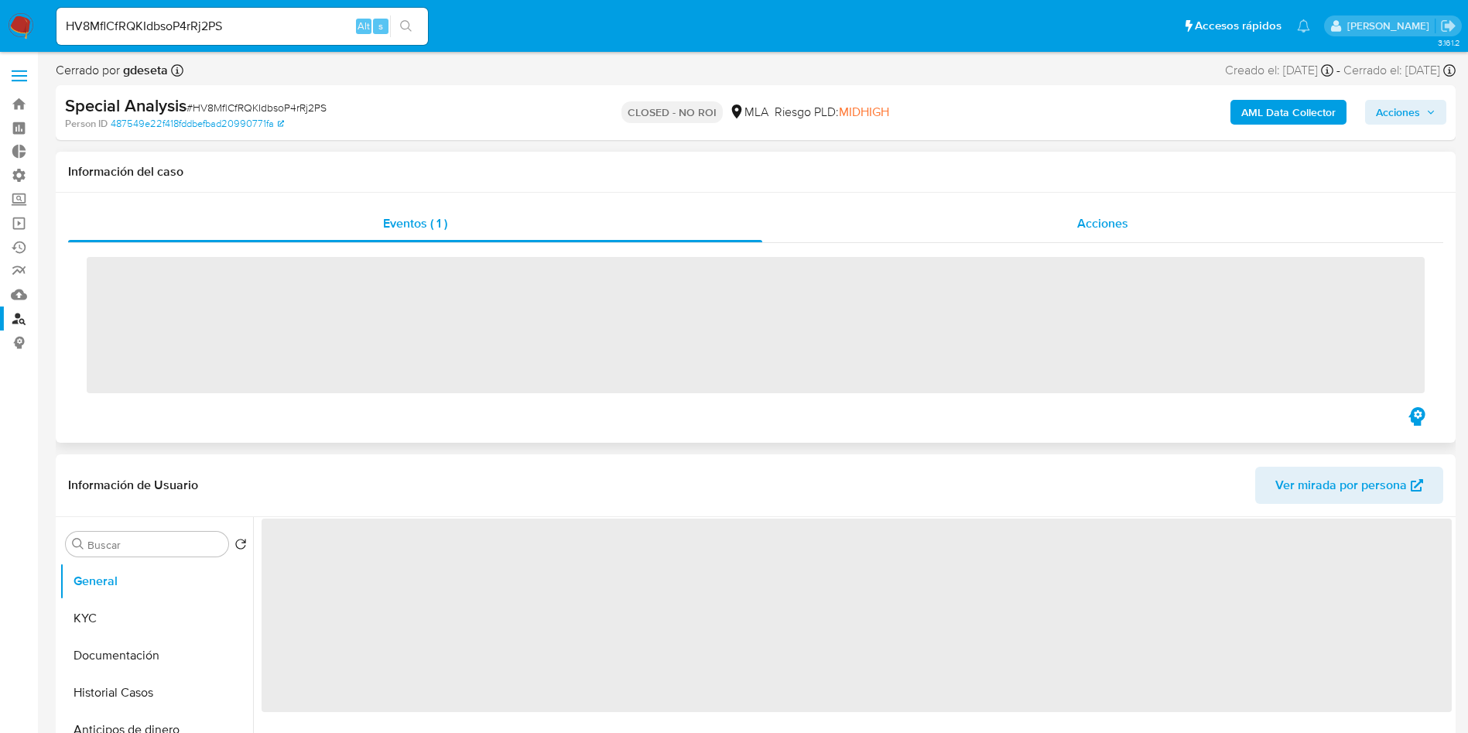
click at [1077, 230] on span "Acciones" at bounding box center [1102, 223] width 51 height 18
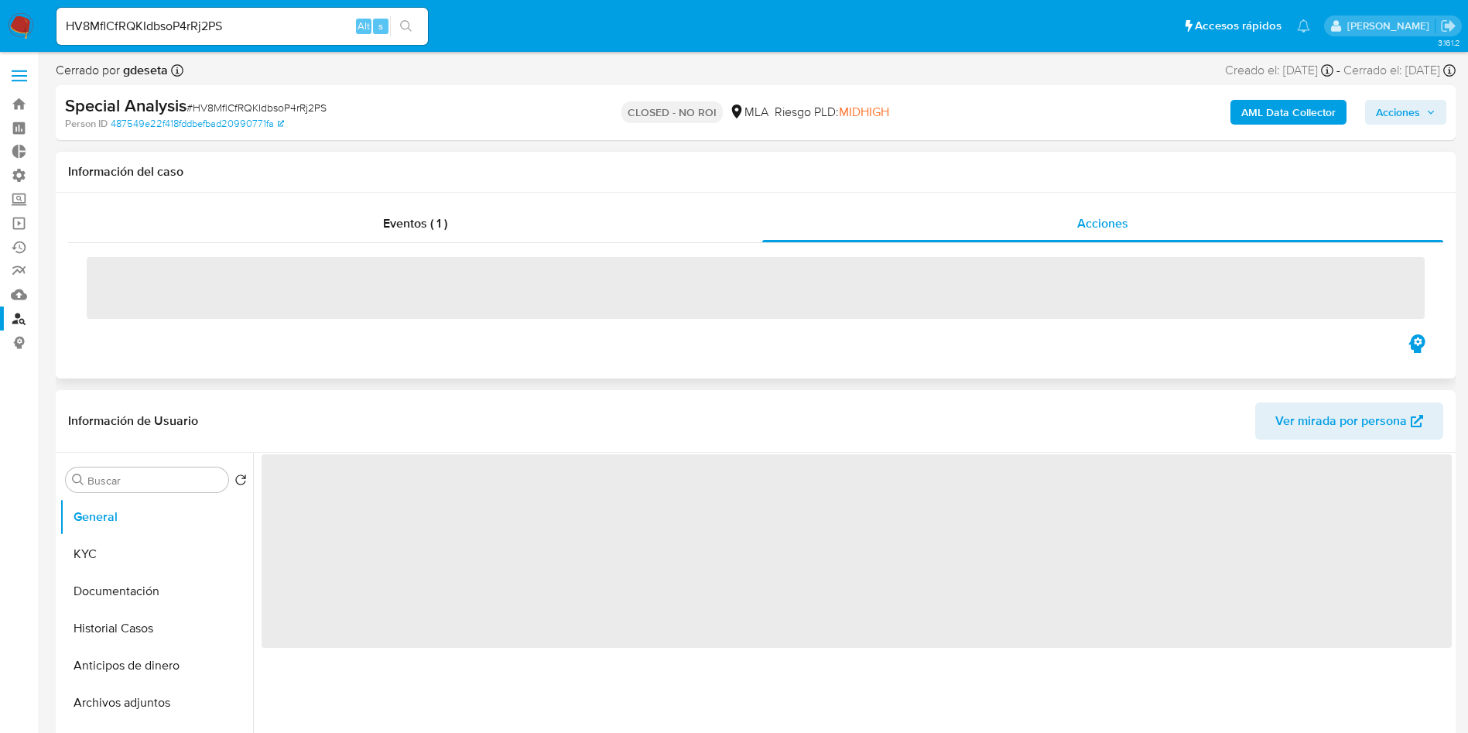
select select "10"
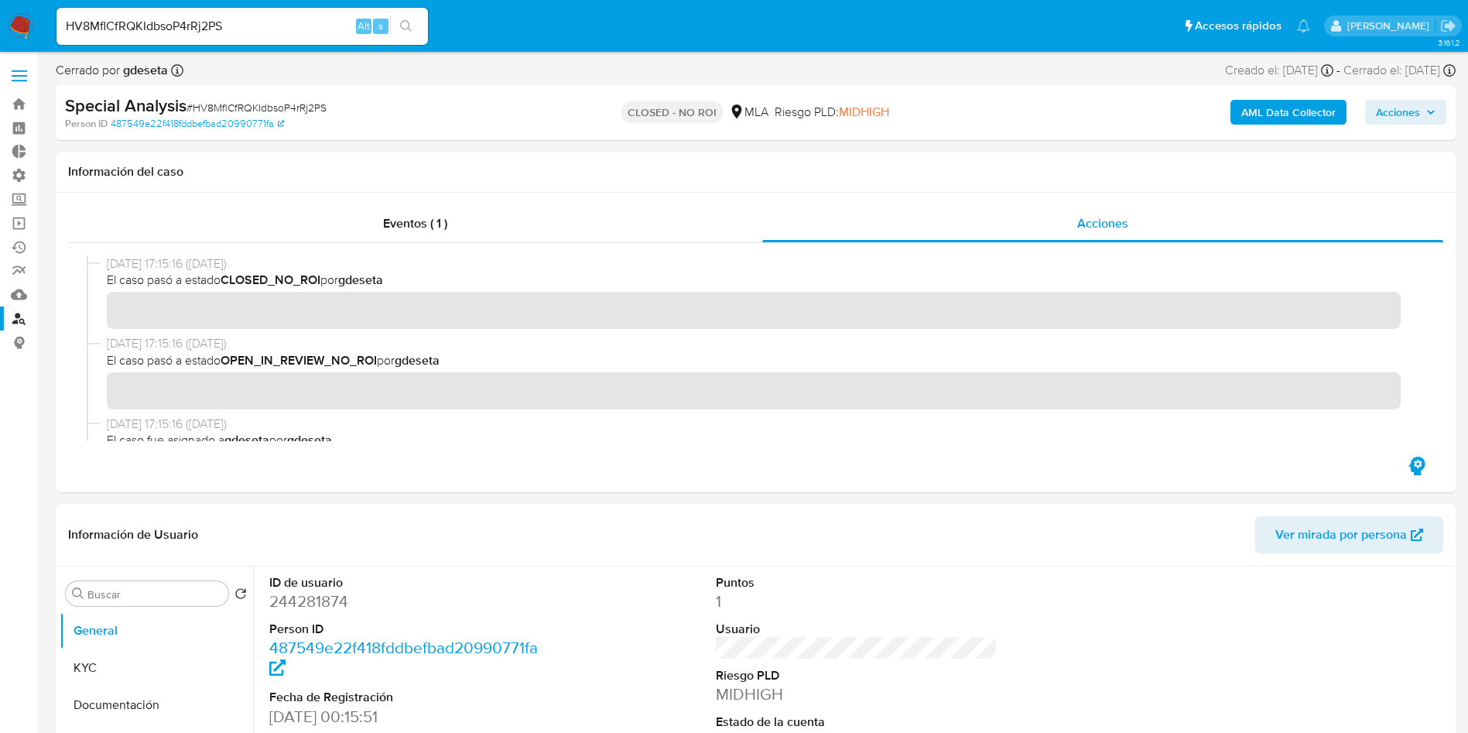
click at [228, 16] on input "HV8MflCfRQKIdbsoP4rRj2PS" at bounding box center [241, 26] width 371 height 20
paste input "NP2HLB3x5u2ICaoGpeJZlXgG"
type input "NP2HLB3x5u2ICaoGpeJZlXgG"
click at [415, 30] on button "search-icon" at bounding box center [406, 26] width 32 height 22
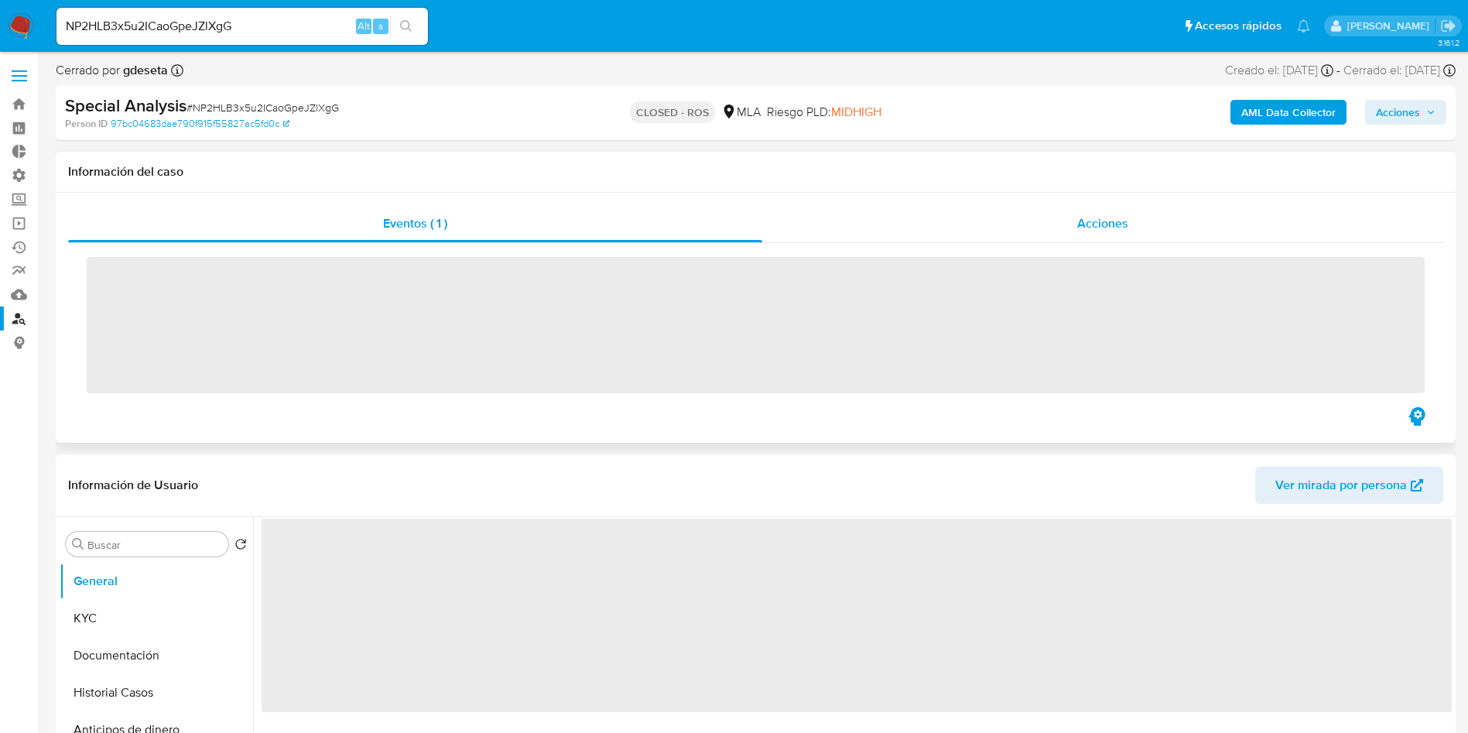
click at [1062, 227] on div "Acciones" at bounding box center [1102, 223] width 681 height 37
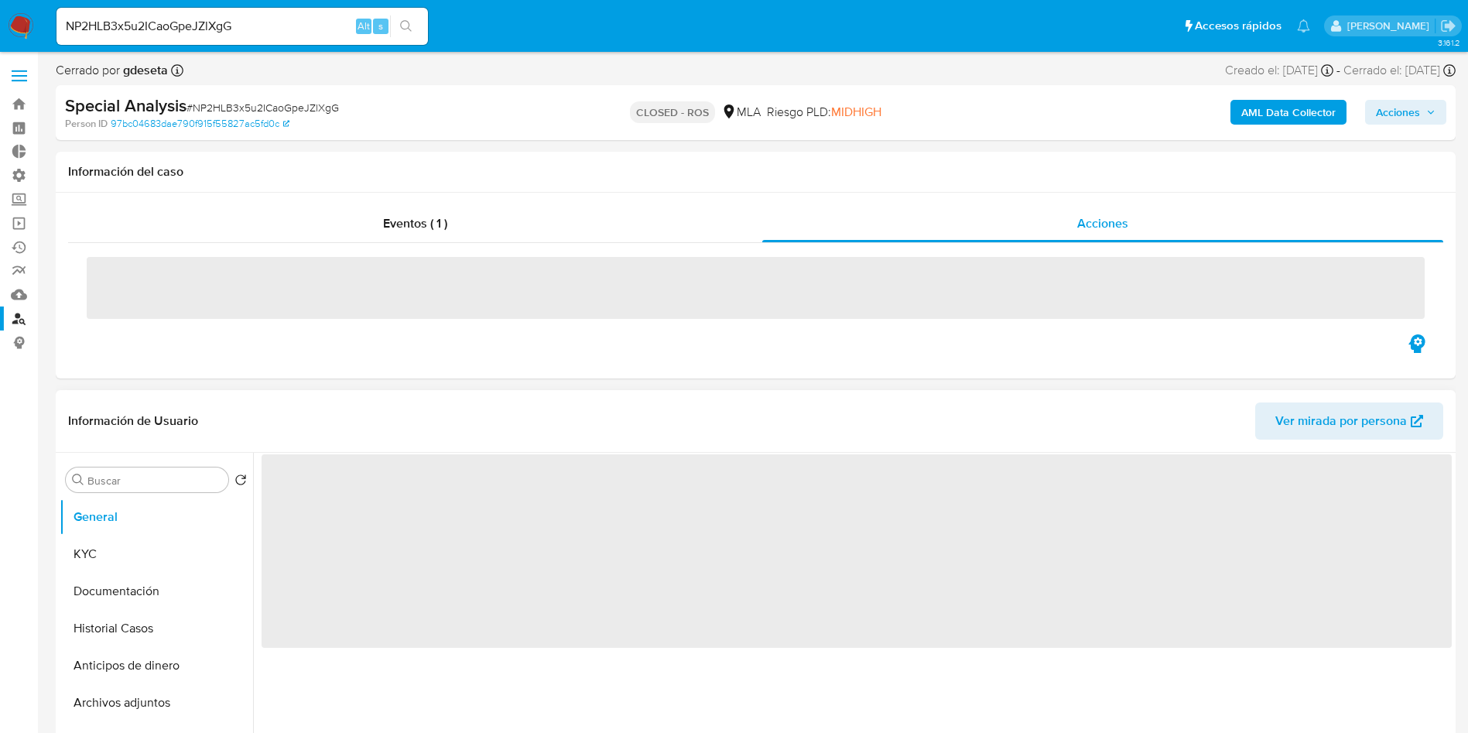
select select "10"
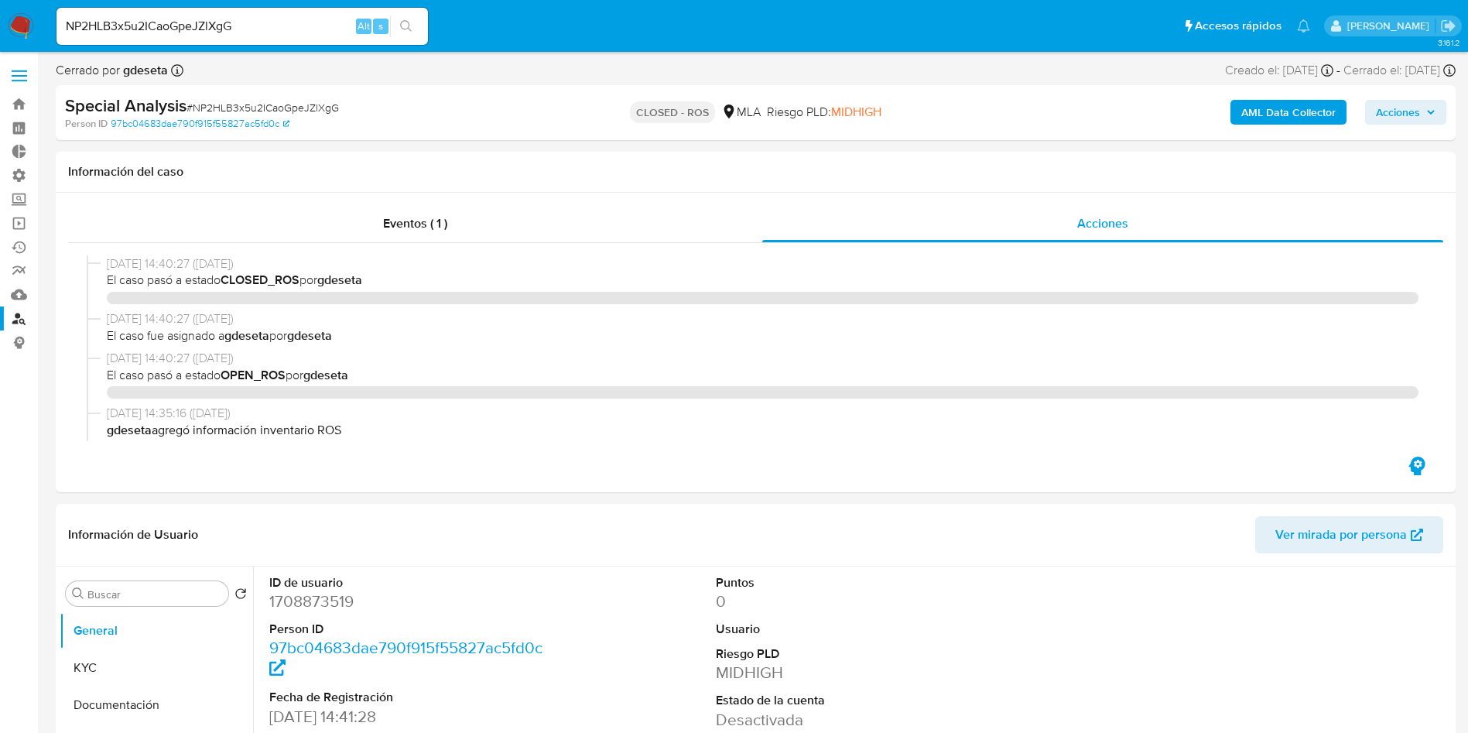
select select "10"
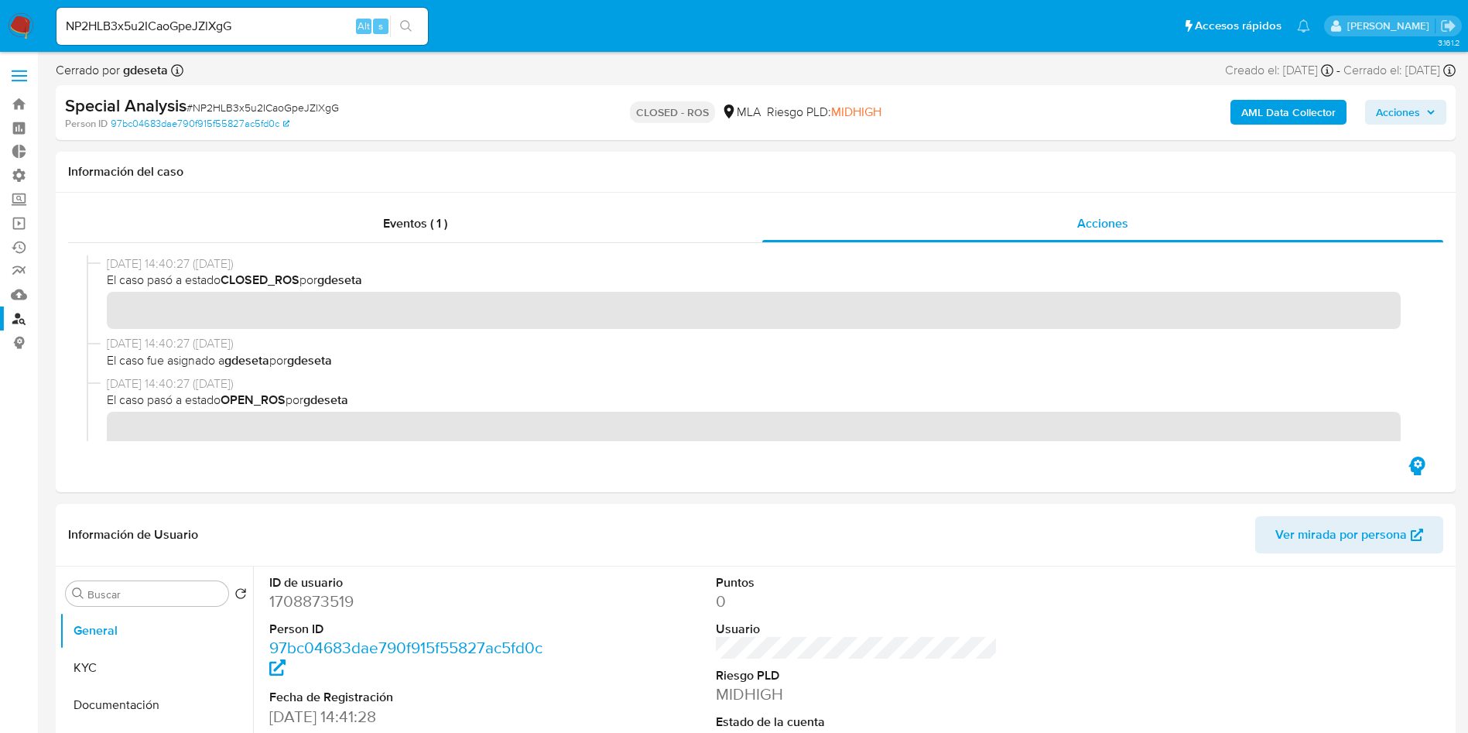
click at [228, 28] on input "NP2HLB3x5u2ICaoGpeJZlXgG" at bounding box center [241, 26] width 371 height 20
paste input "nP9spZY78AwNgEAqQzPGdViV"
click at [416, 22] on button "search-icon" at bounding box center [406, 26] width 32 height 22
click at [207, 27] on input "nP9spZY78AwNgEAqQzPGdViV" at bounding box center [241, 26] width 371 height 20
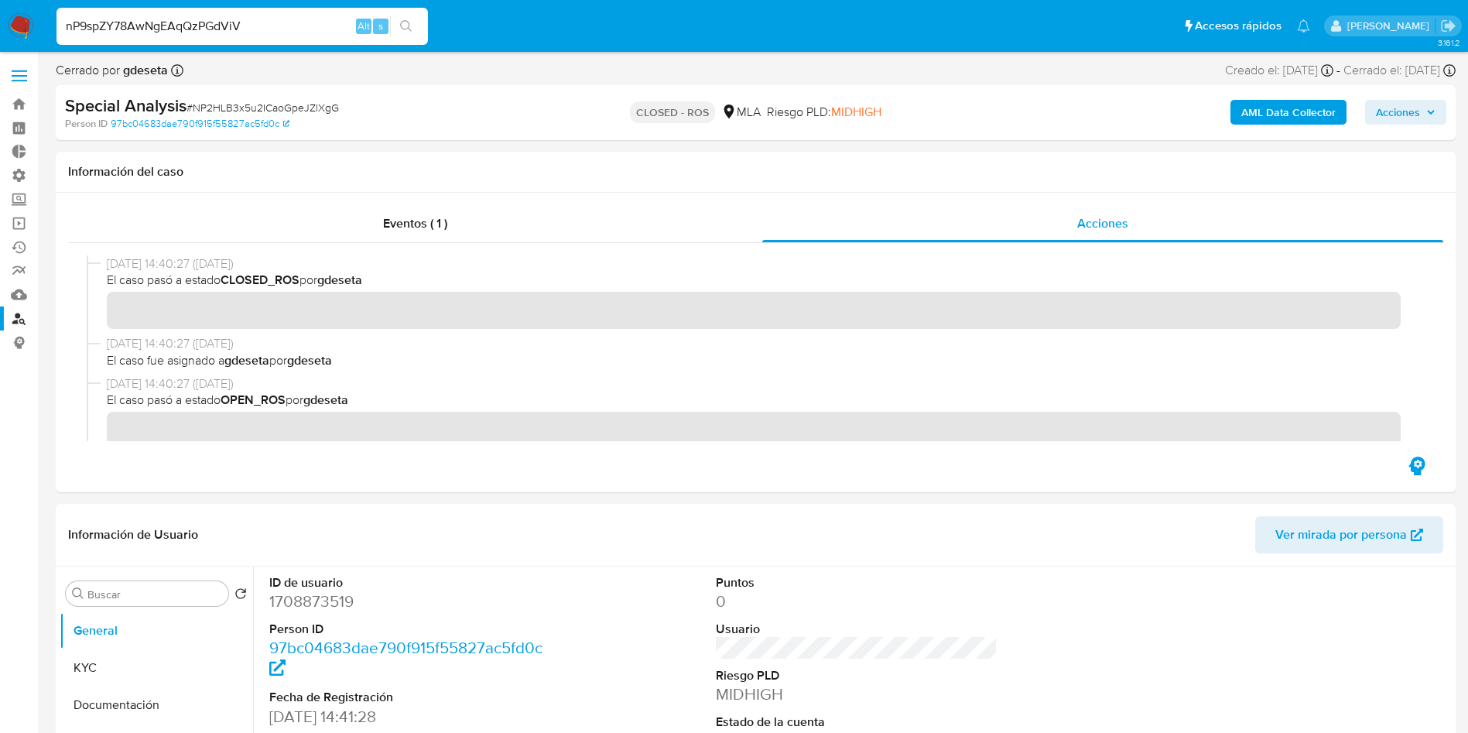
click at [207, 27] on input "nP9spZY78AwNgEAqQzPGdViV" at bounding box center [241, 26] width 371 height 20
paste input "27426658947"
click at [296, 32] on input "27426658947" at bounding box center [241, 26] width 371 height 20
paste input "CNNeQhNudxPpwIbGwkomXdw3"
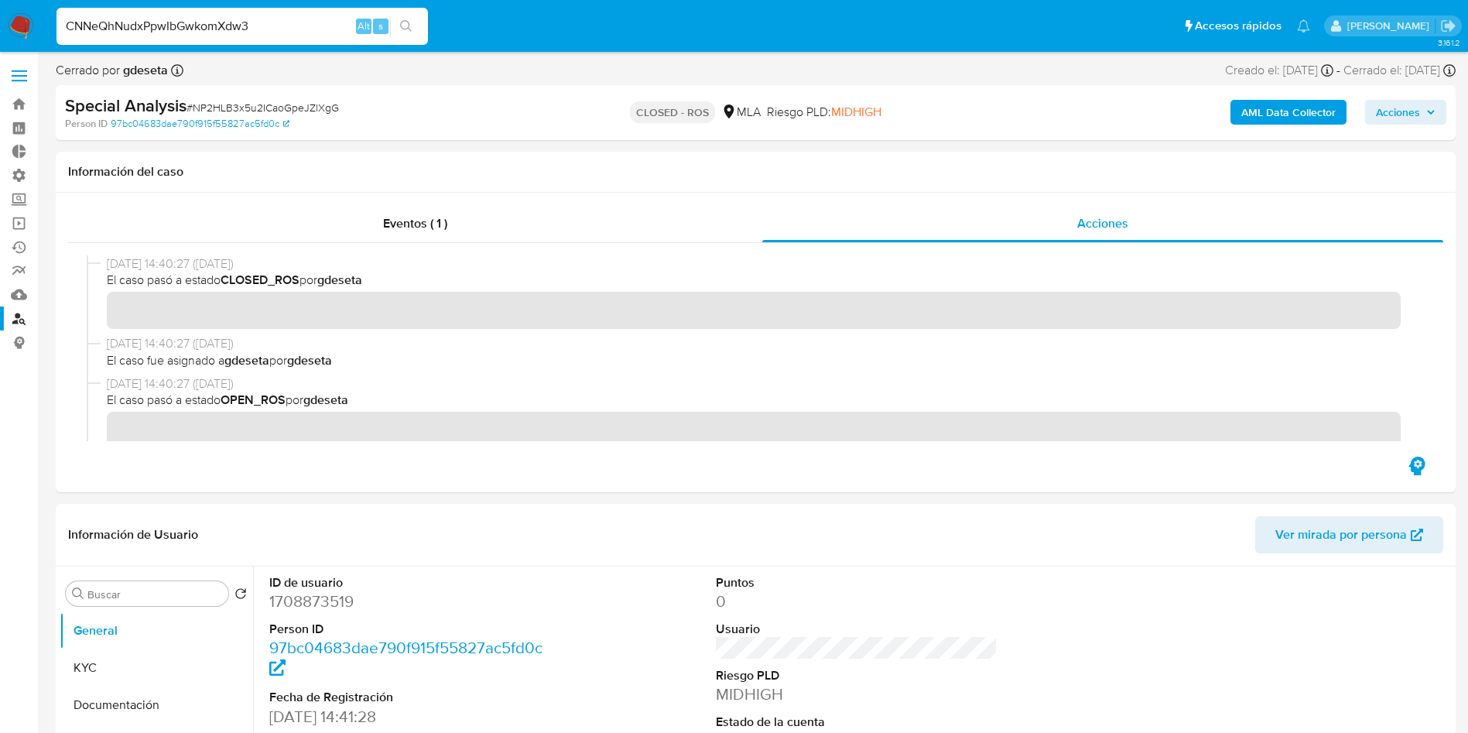
type input "CNNeQhNudxPpwIbGwkomXdw3"
click at [409, 22] on icon "search-icon" at bounding box center [406, 26] width 12 height 12
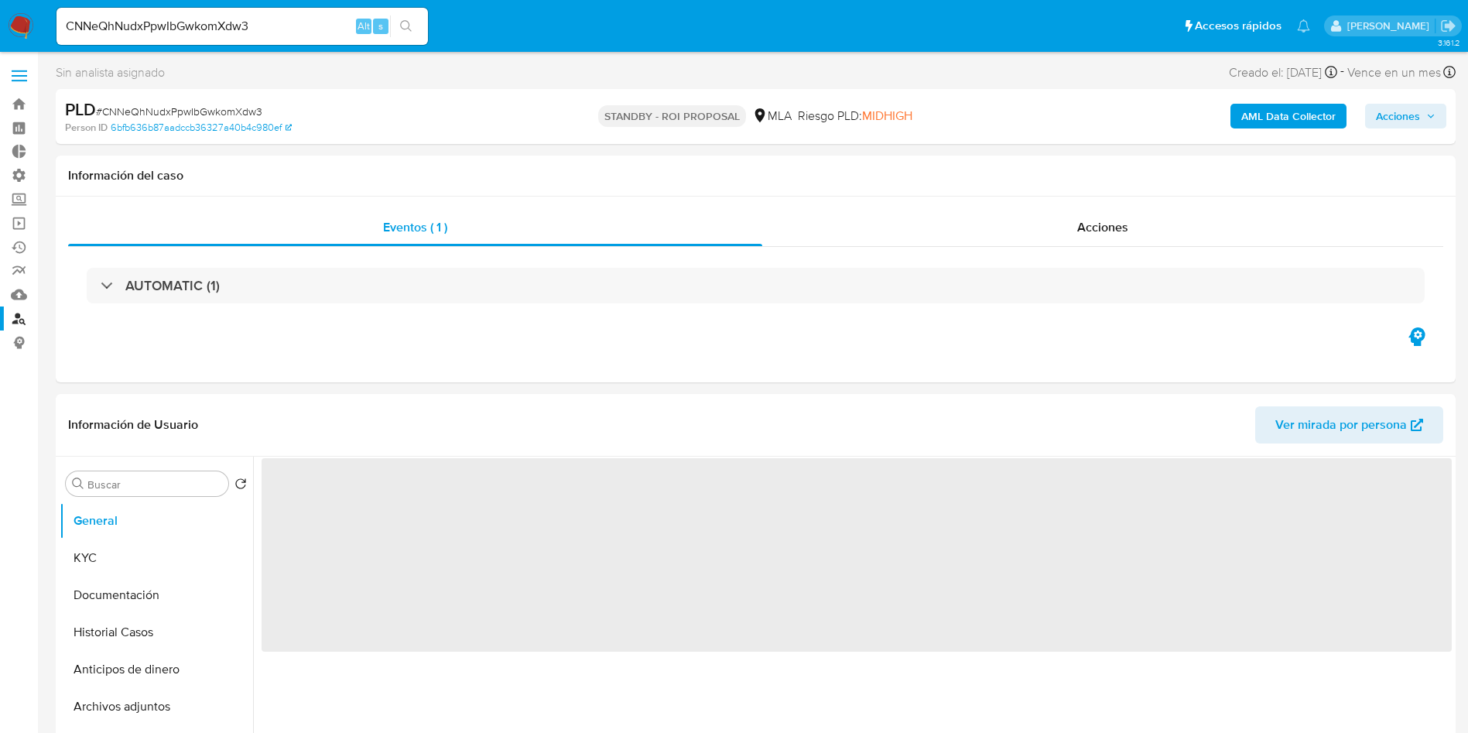
select select "10"
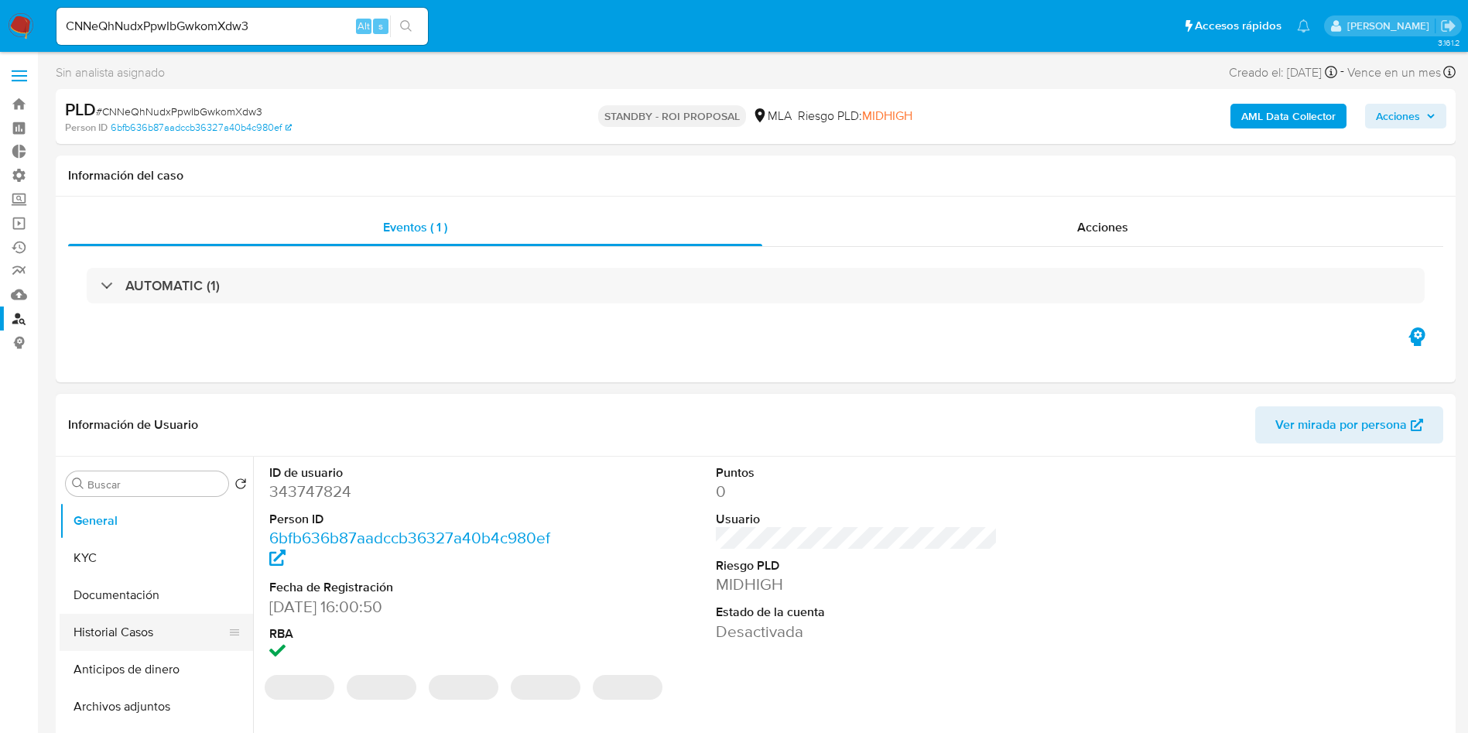
click at [127, 631] on button "Historial Casos" at bounding box center [150, 632] width 181 height 37
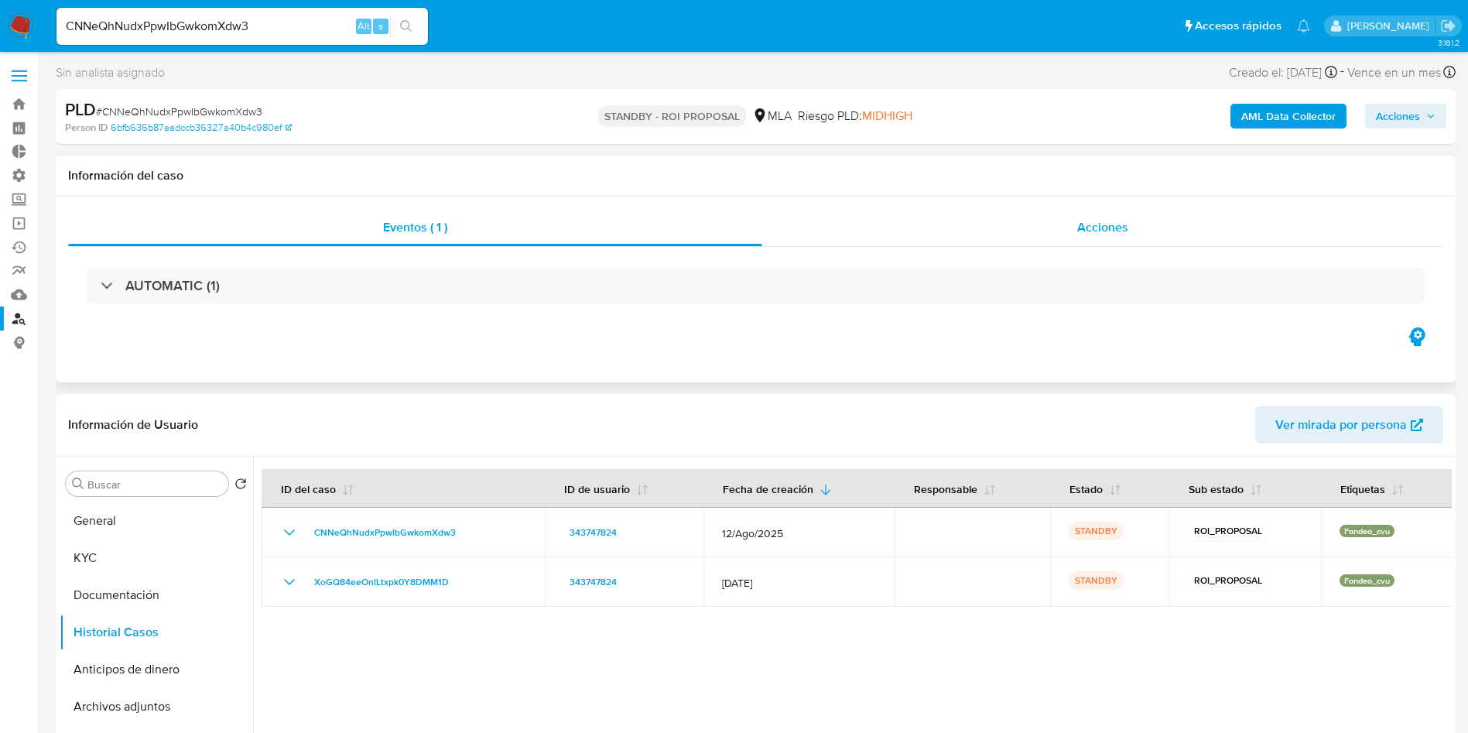
click at [1125, 231] on span "Acciones" at bounding box center [1102, 227] width 51 height 18
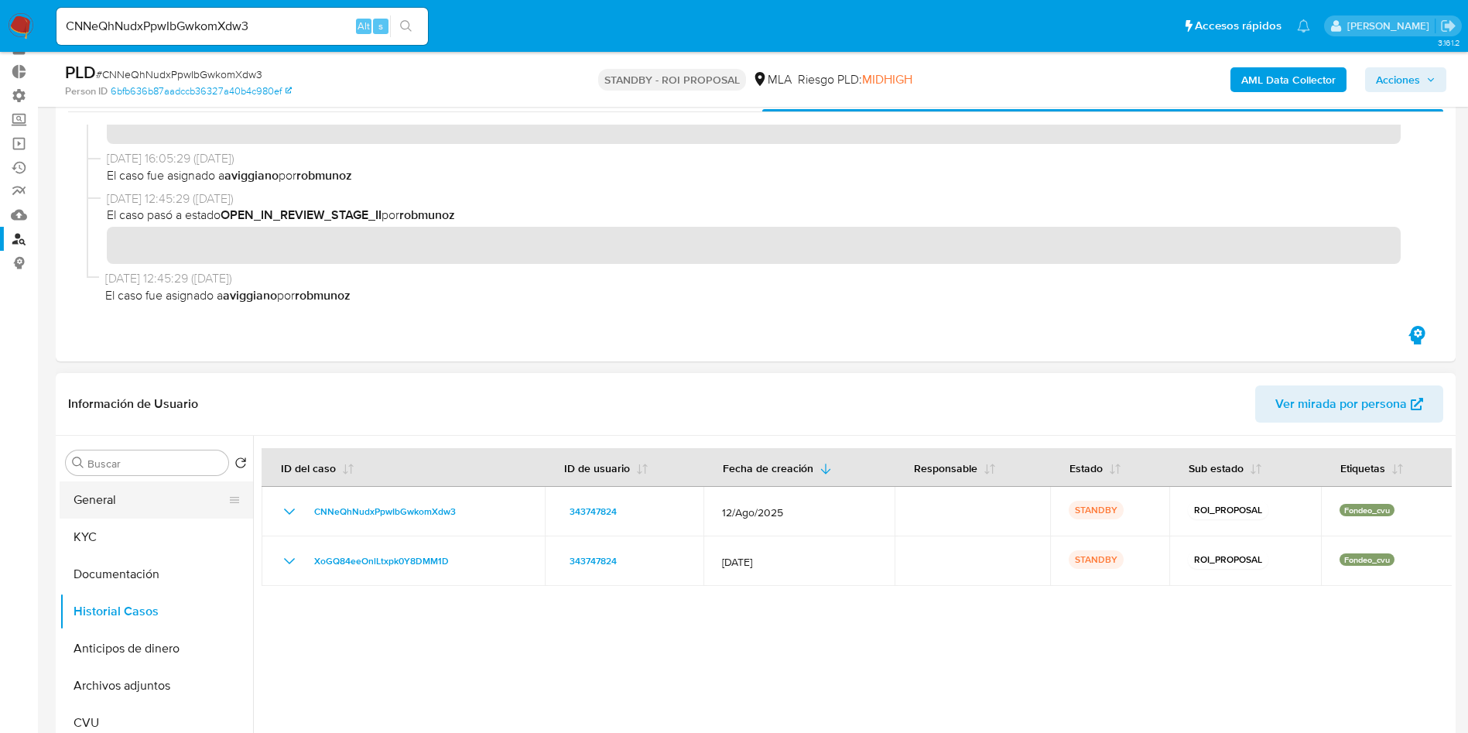
scroll to position [116, 0]
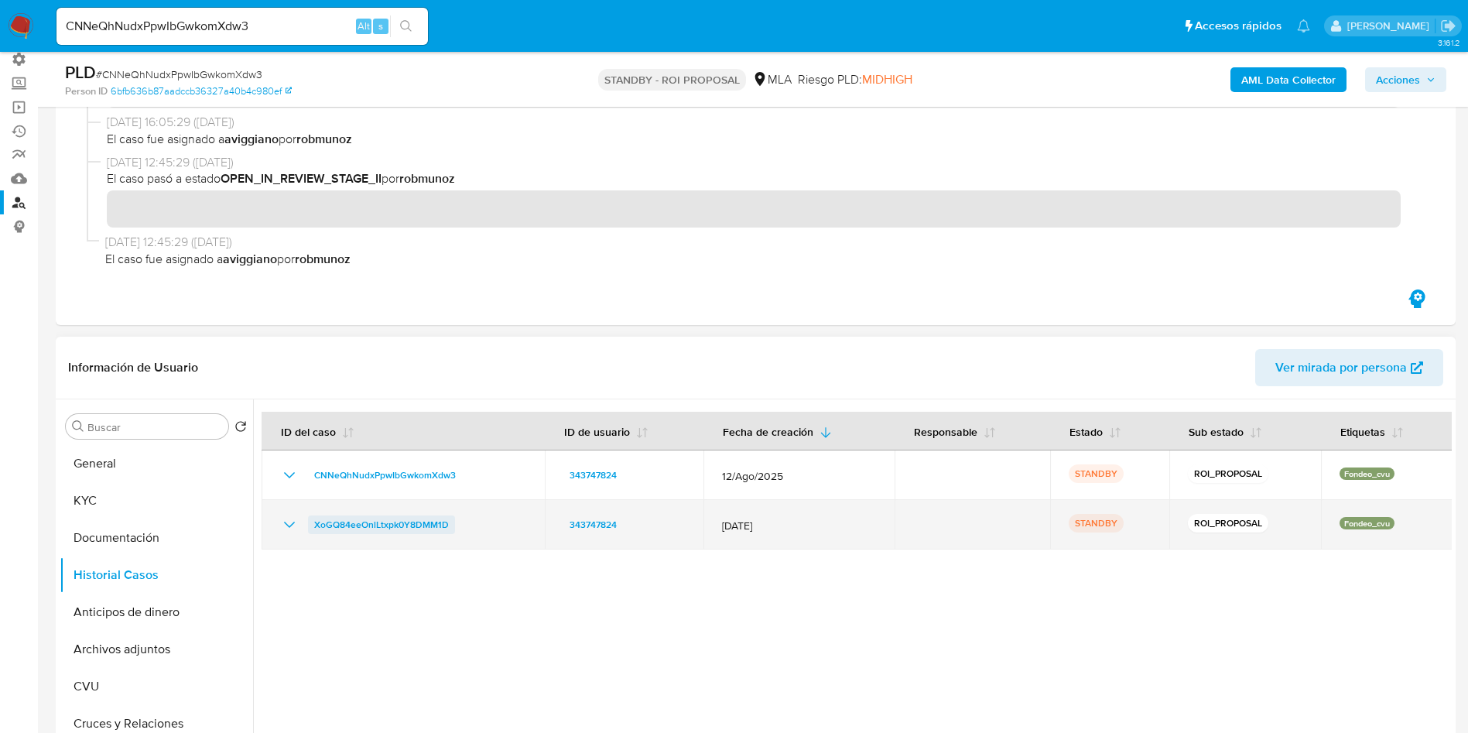
click at [360, 522] on span "XoGQ84eeOnlLtxpk0Y8DMM1D" at bounding box center [381, 524] width 135 height 19
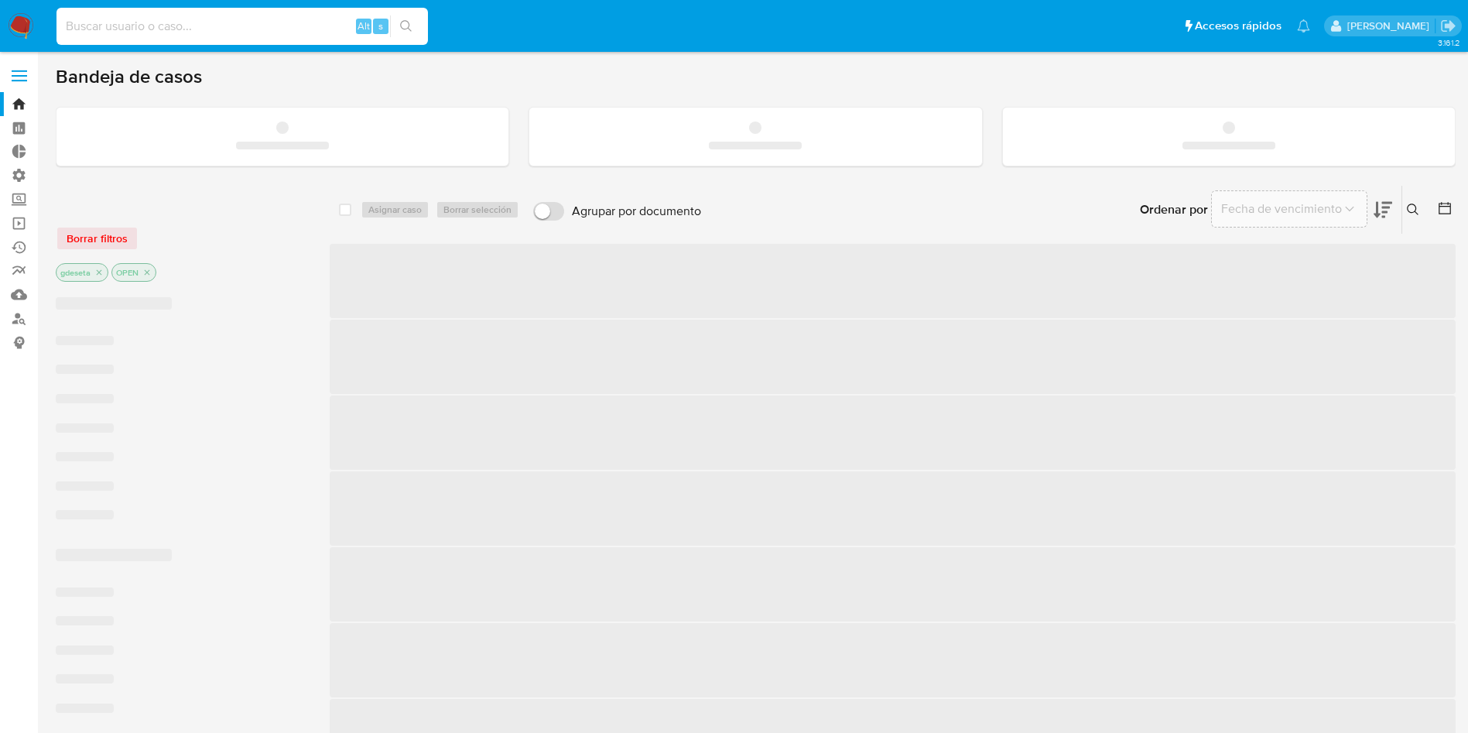
click at [236, 22] on input at bounding box center [241, 26] width 371 height 20
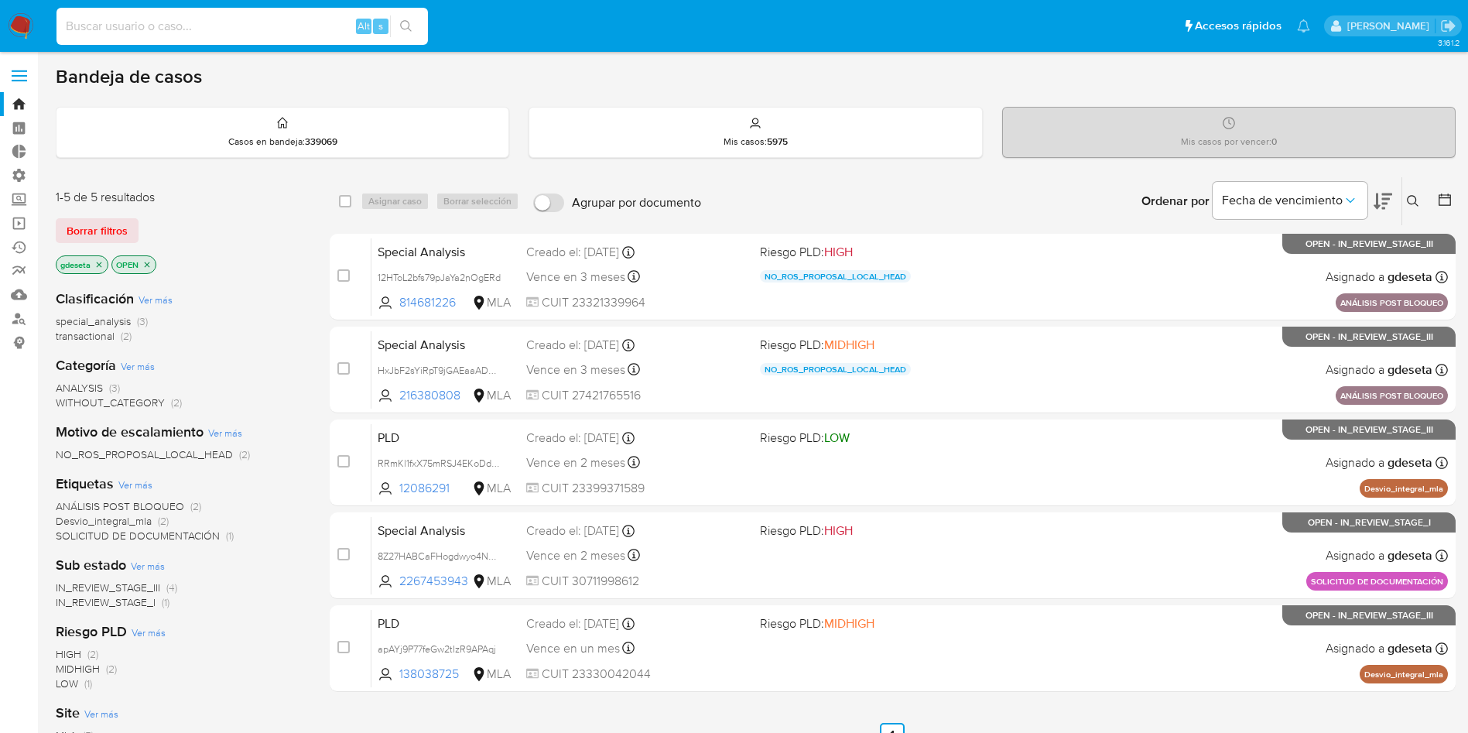
paste input "nP9spZY78AwNgEAqQzPGdViV"
type input "nP9spZY78AwNgEAqQzPGdViV"
click at [407, 22] on icon "search-icon" at bounding box center [406, 26] width 12 height 12
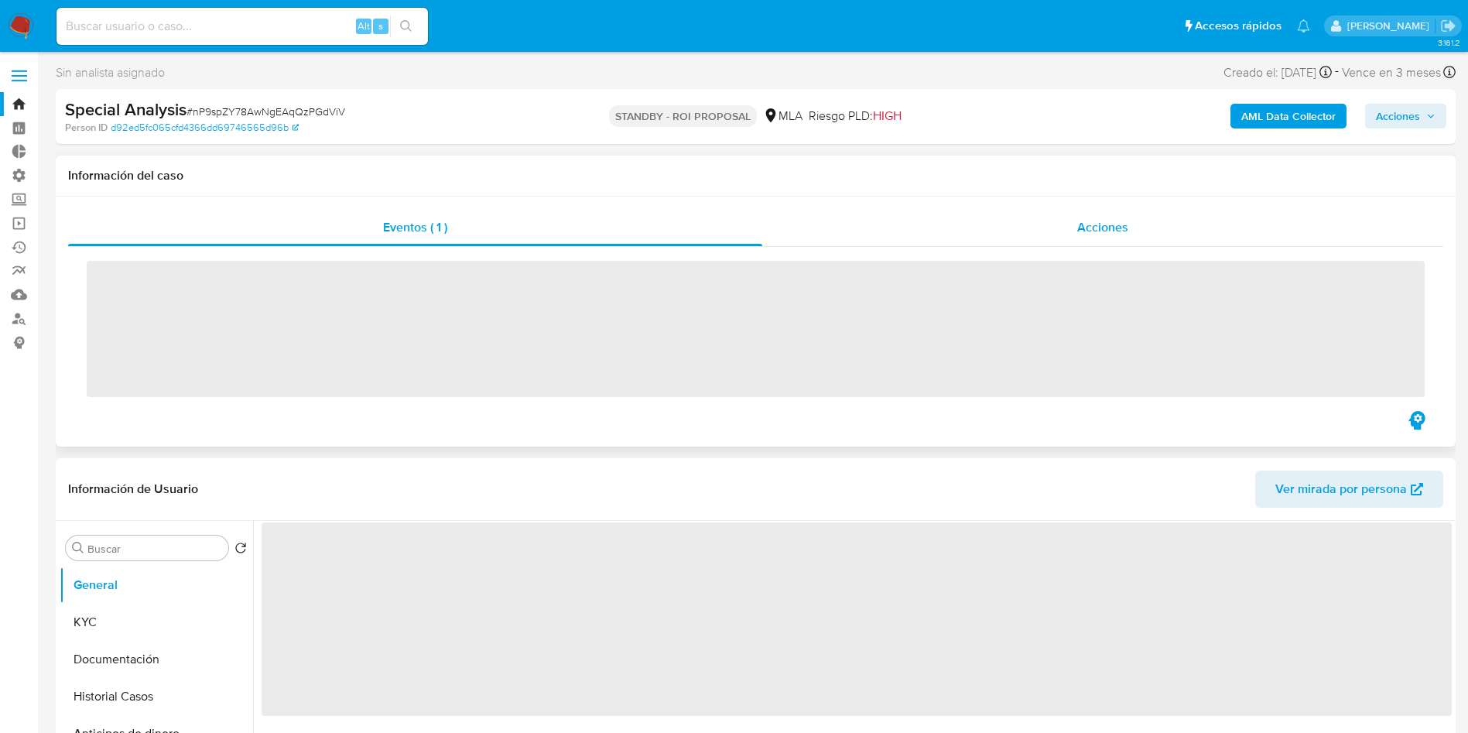
click at [1063, 244] on div "Acciones" at bounding box center [1102, 227] width 681 height 37
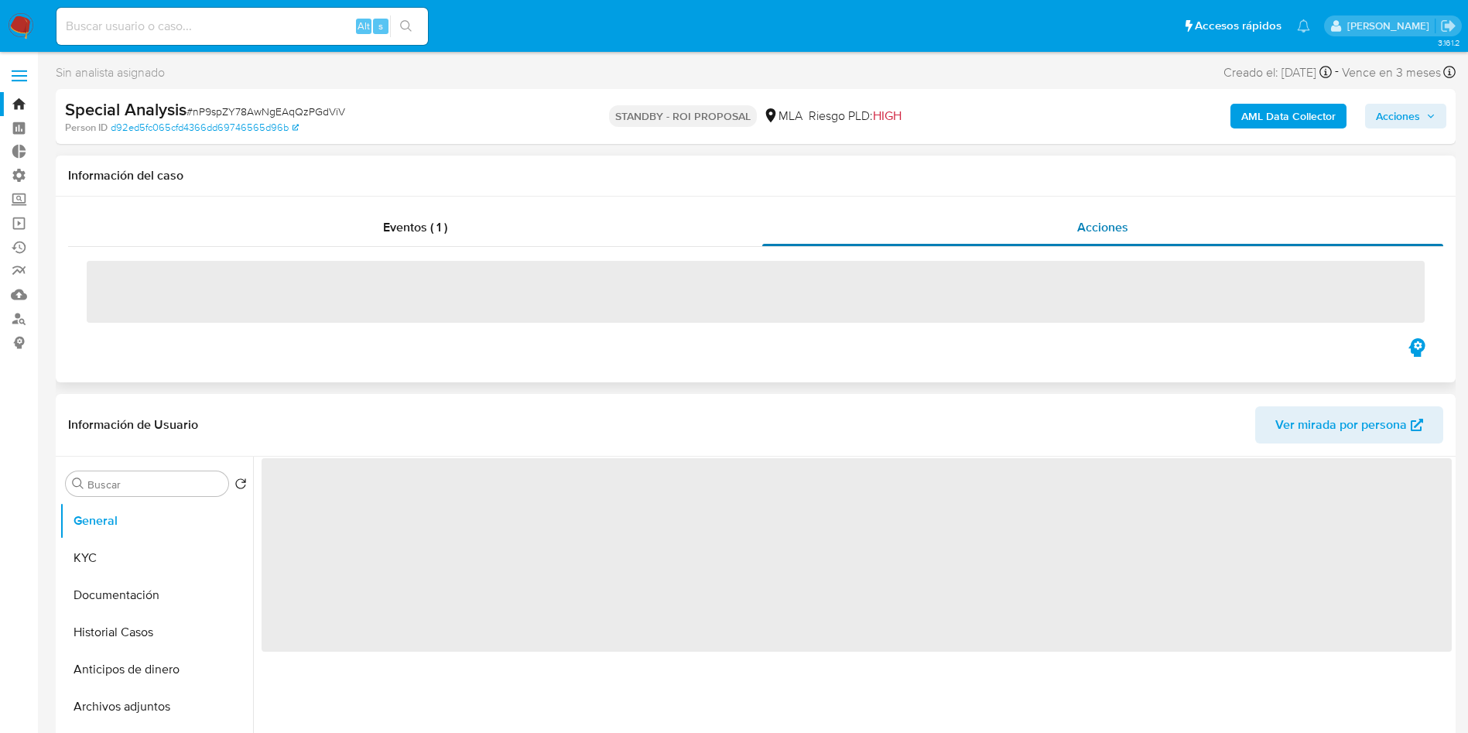
select select "10"
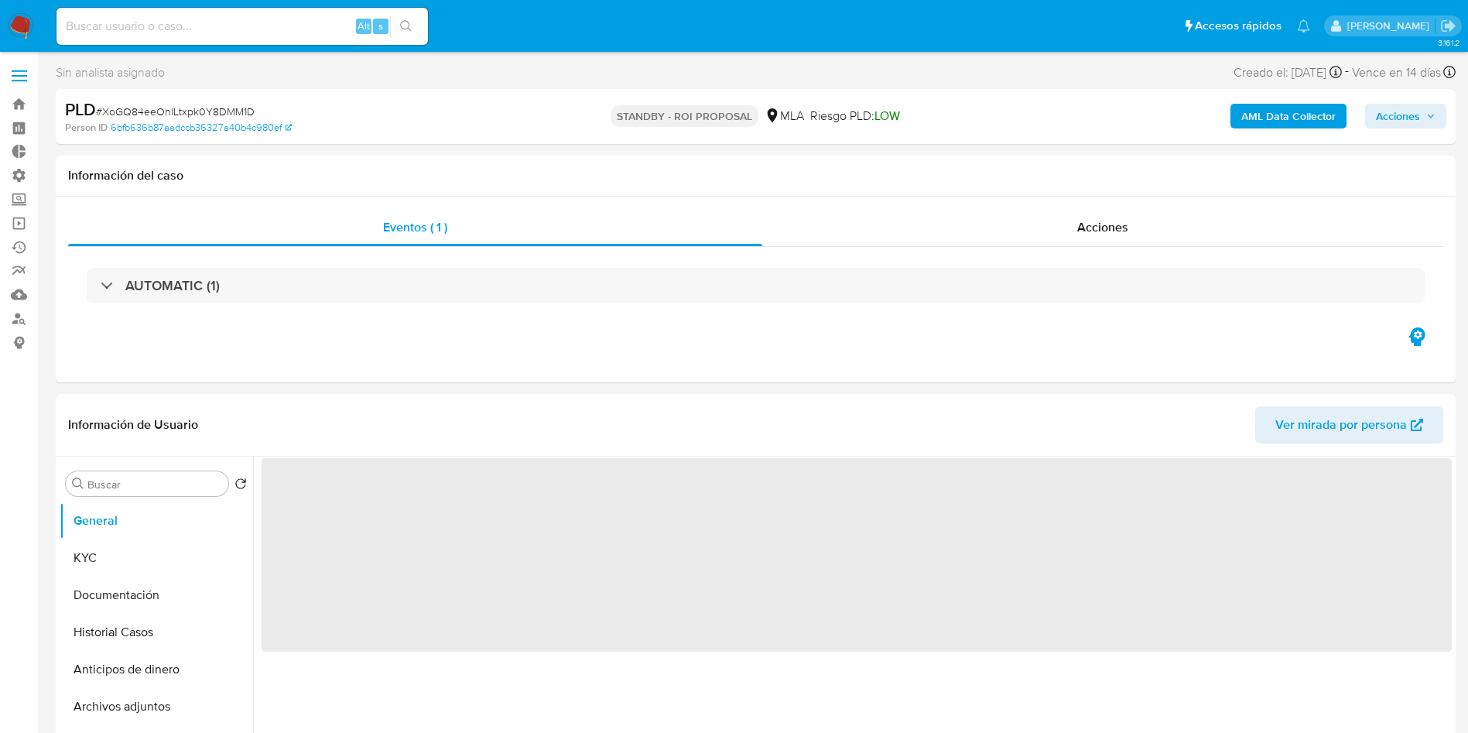
select select "10"
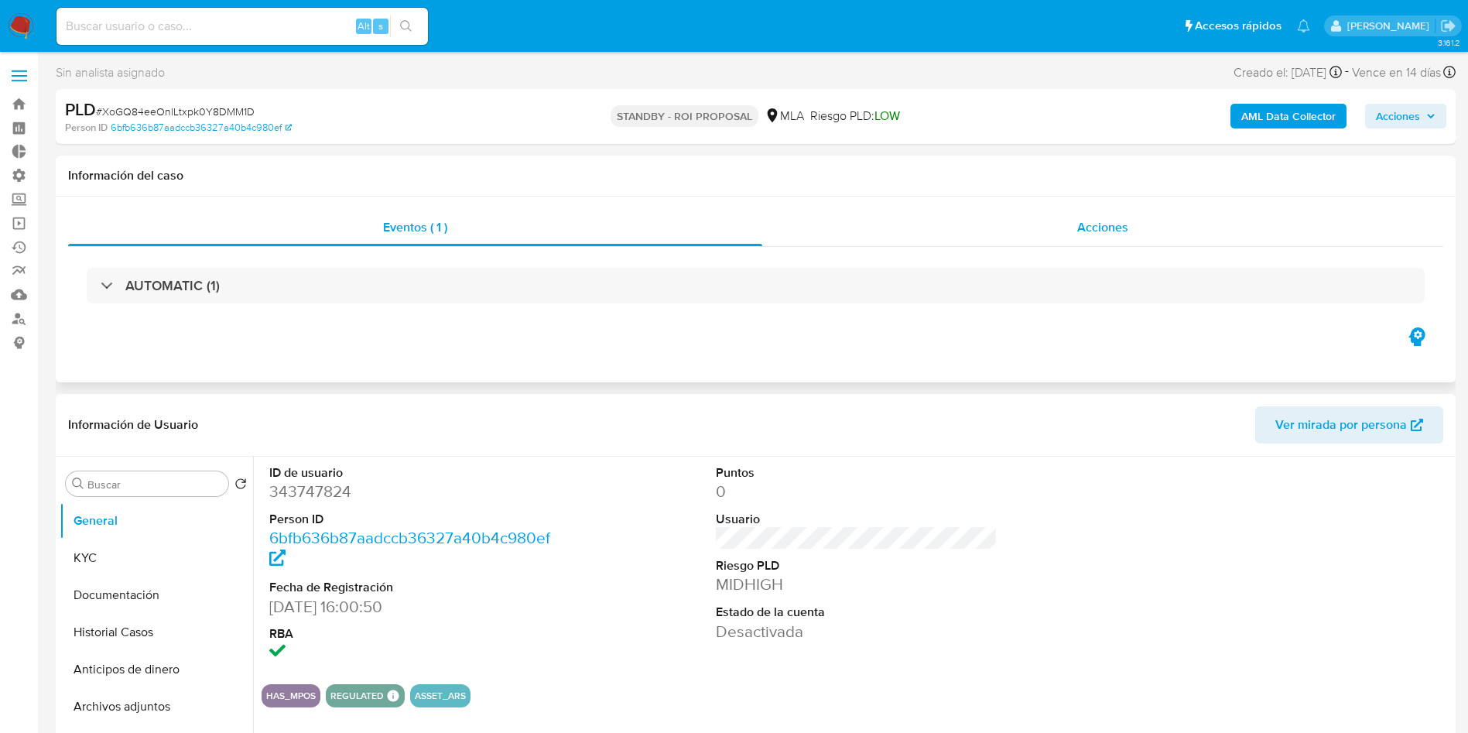
click at [1131, 230] on div "Acciones" at bounding box center [1102, 227] width 681 height 37
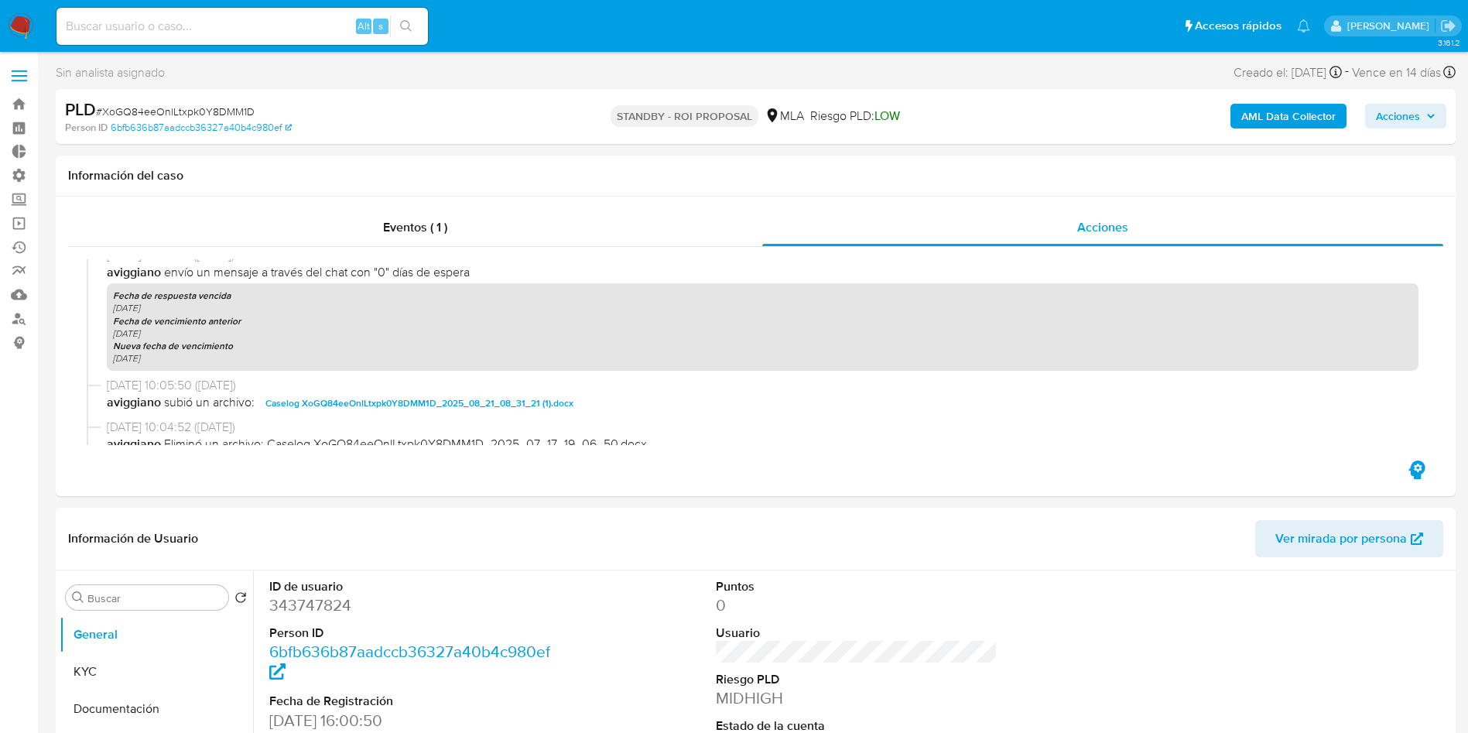
scroll to position [580, 0]
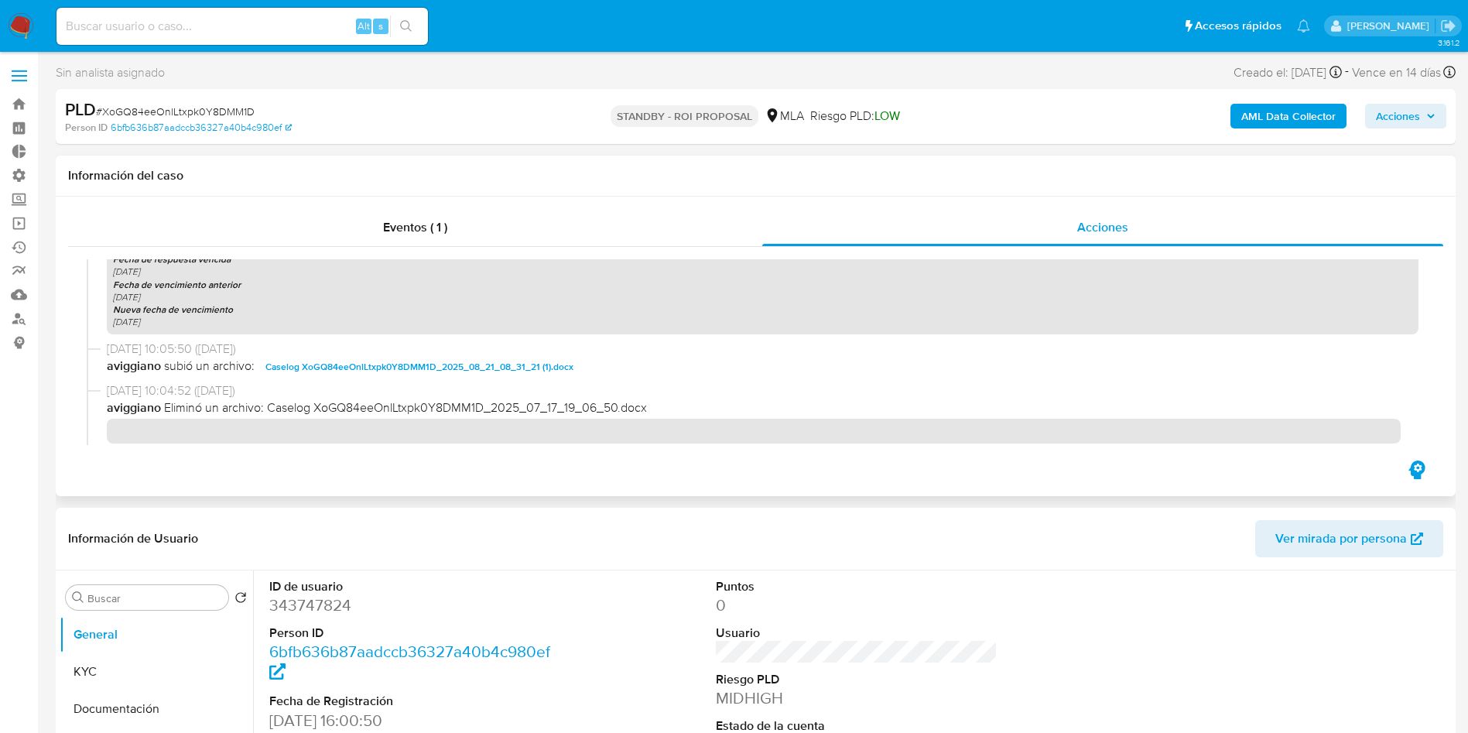
click at [391, 364] on span "Caselog XoGQ84eeOnlLtxpk0Y8DMM1D_2025_08_21_08_31_21 (1).docx" at bounding box center [419, 367] width 308 height 19
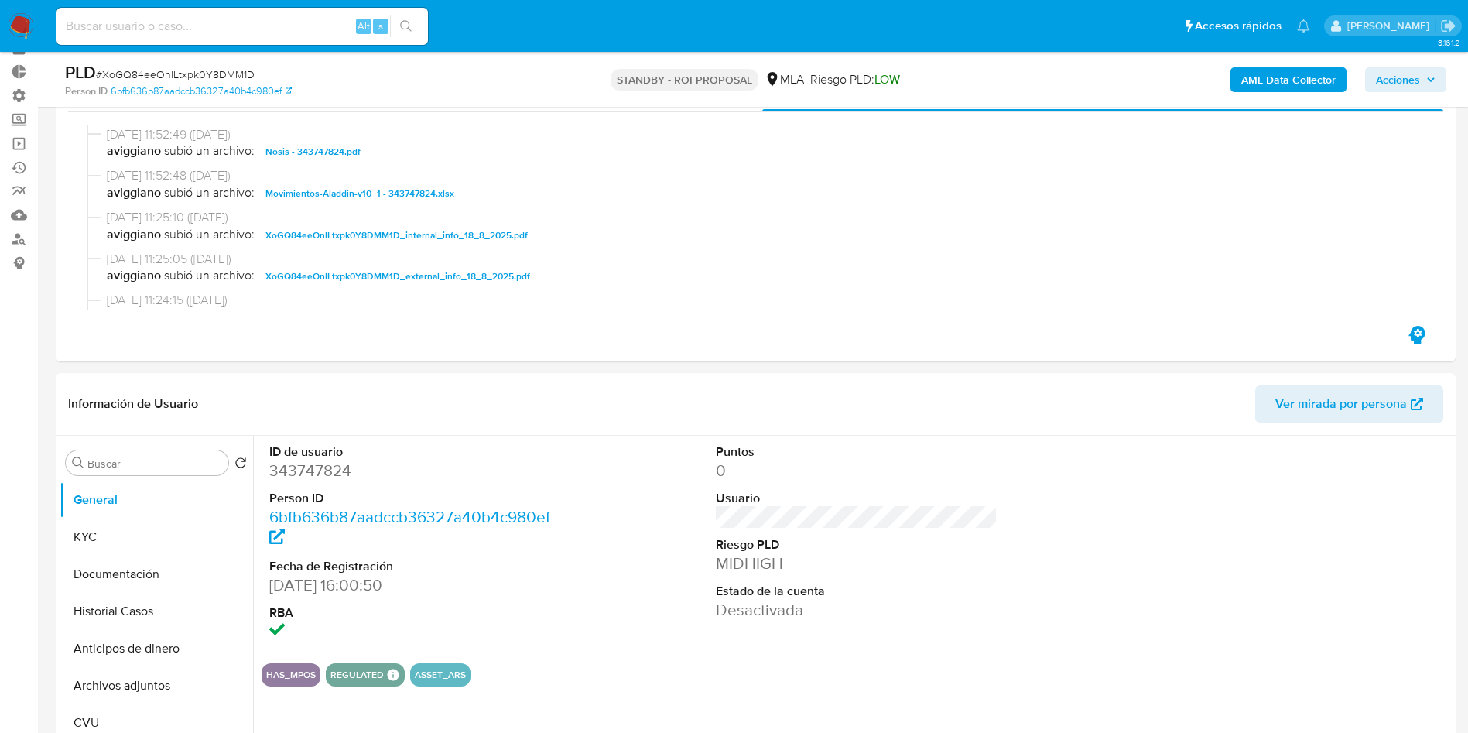
scroll to position [116, 0]
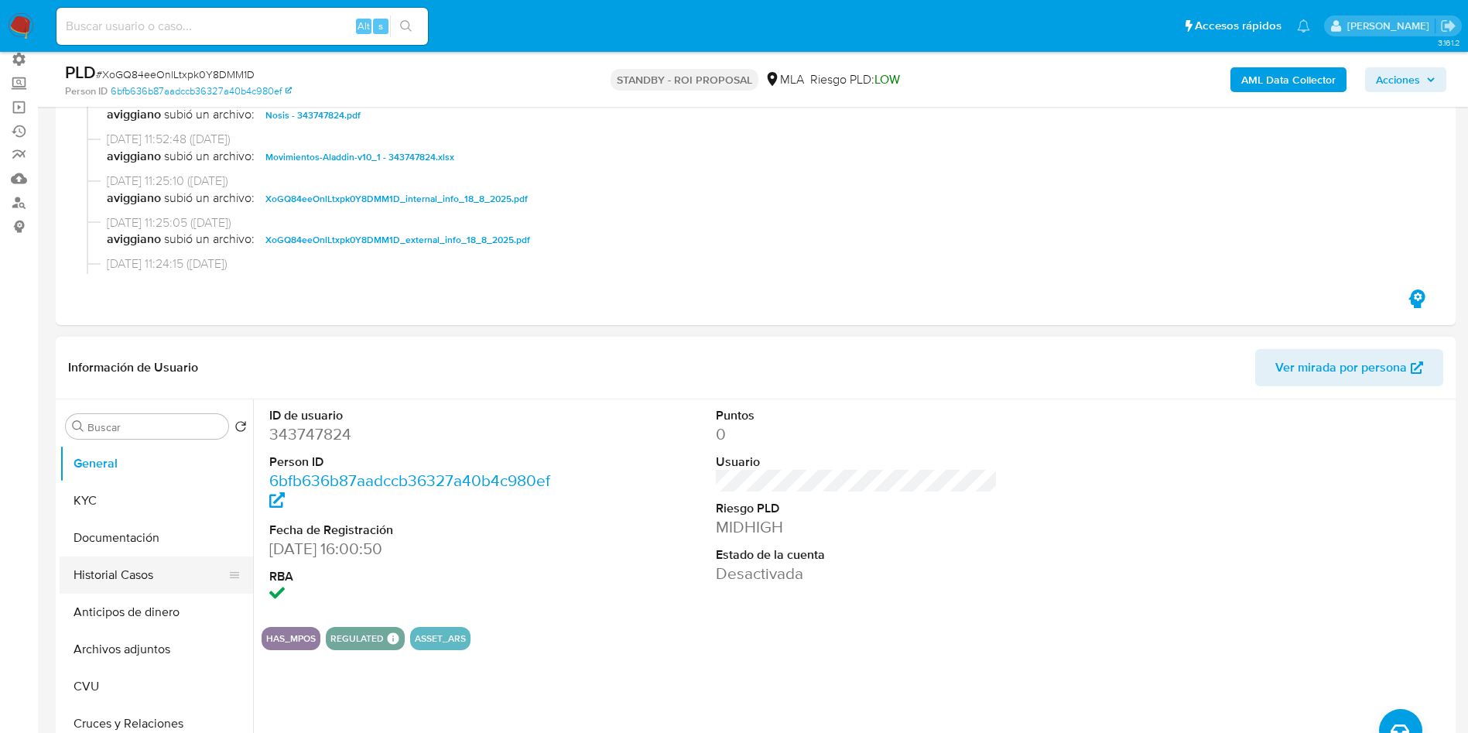
click at [98, 573] on button "Historial Casos" at bounding box center [150, 574] width 181 height 37
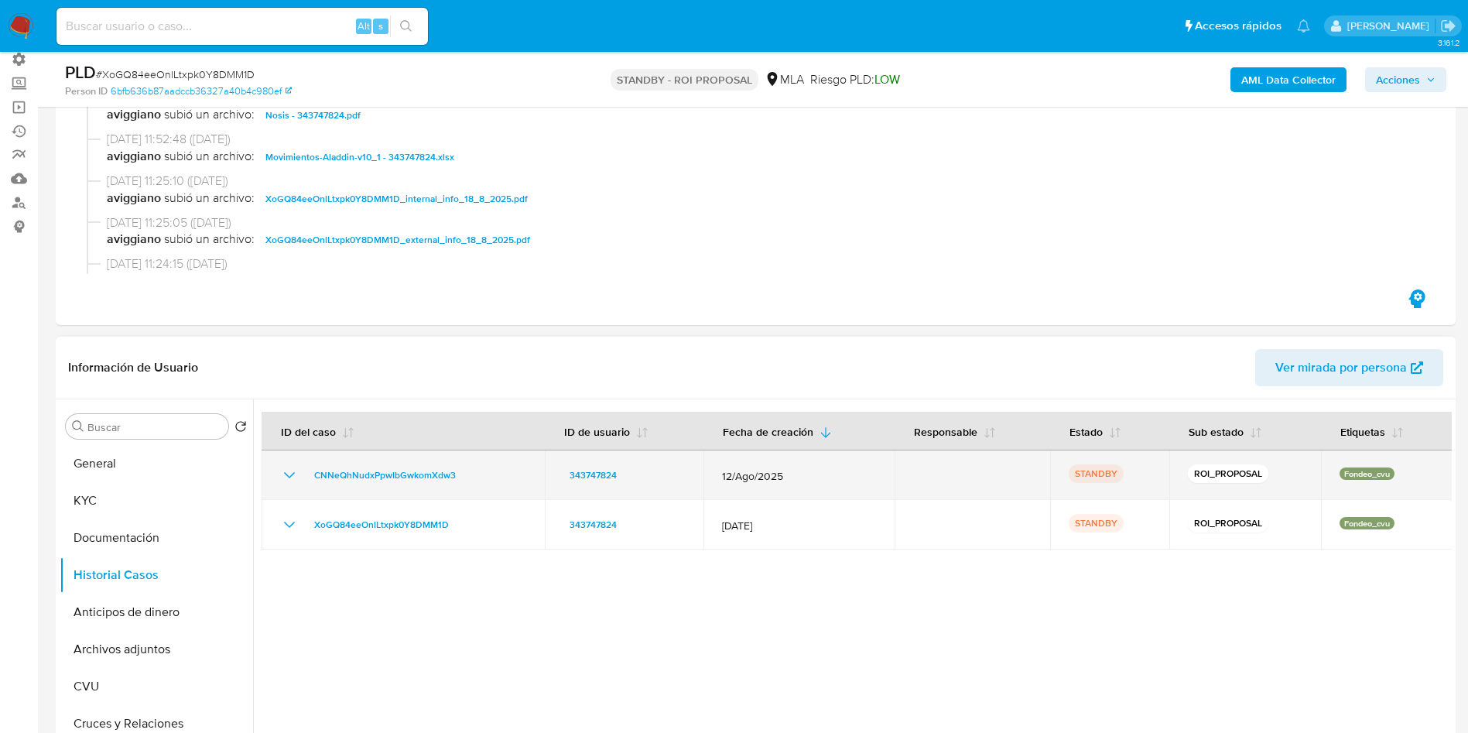
drag, startPoint x: 482, startPoint y: 478, endPoint x: 299, endPoint y: 477, distance: 182.6
click at [299, 477] on div "CNNeQhNudxPpwIbGwkomXdw3" at bounding box center [403, 475] width 246 height 19
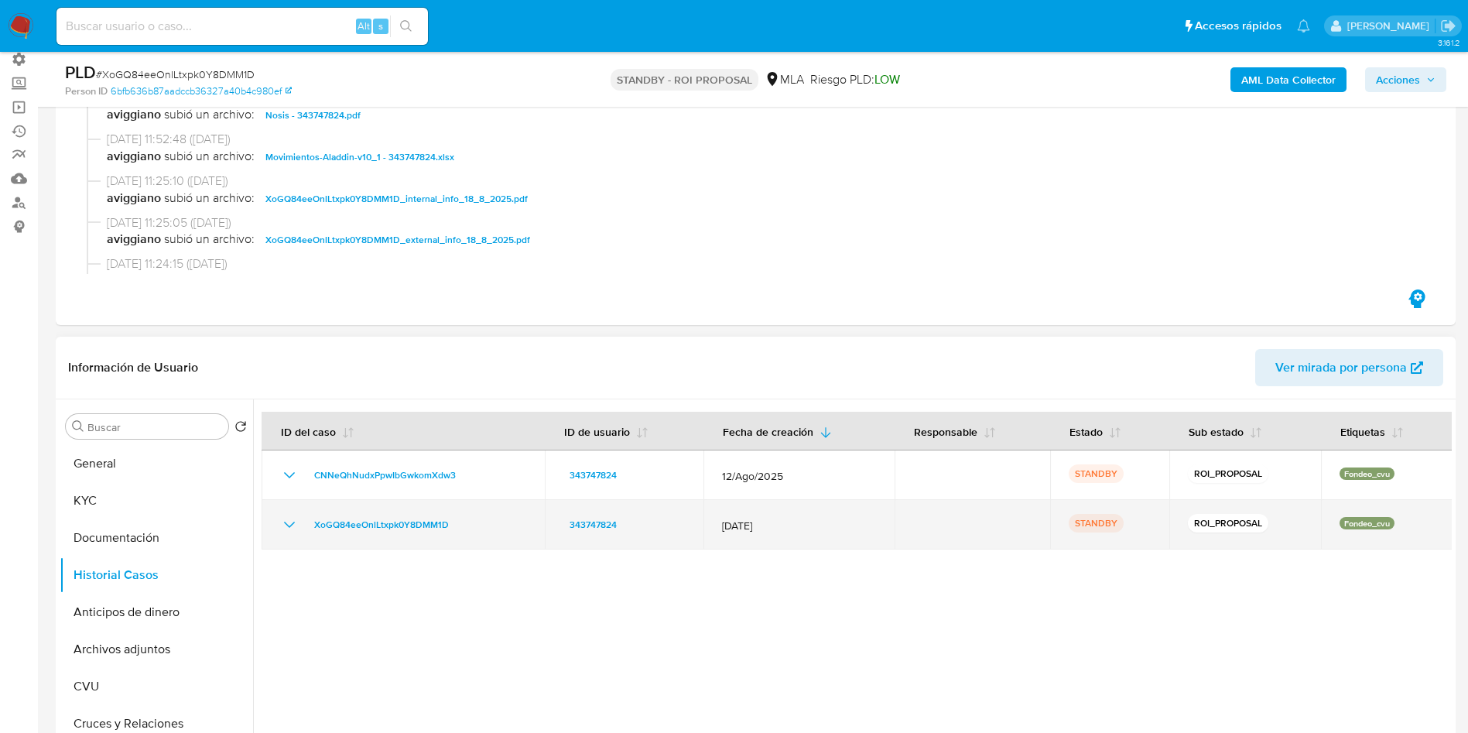
drag, startPoint x: 473, startPoint y: 525, endPoint x: 304, endPoint y: 527, distance: 168.7
click at [304, 527] on div "XoGQ84eeOnlLtxpk0Y8DMM1D" at bounding box center [403, 524] width 246 height 19
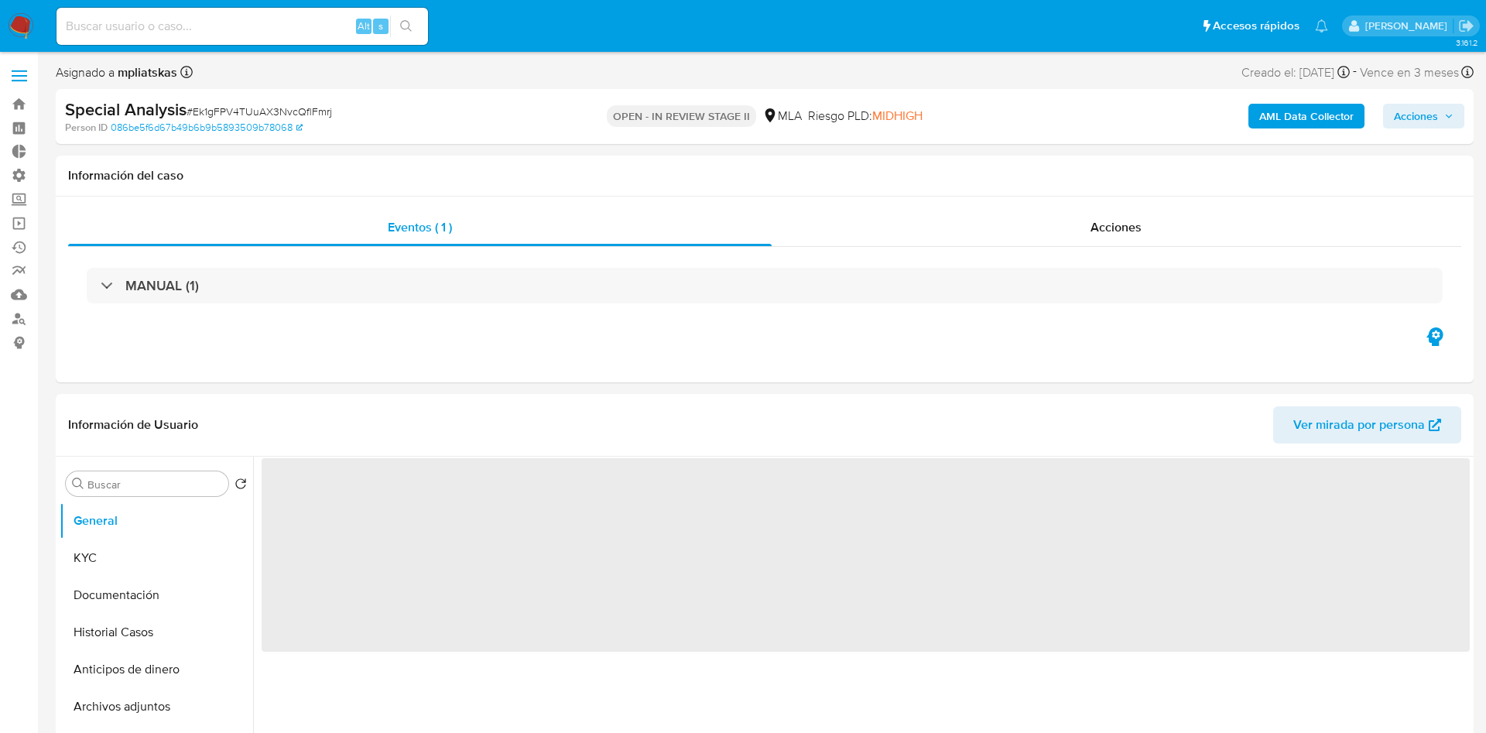
select select "10"
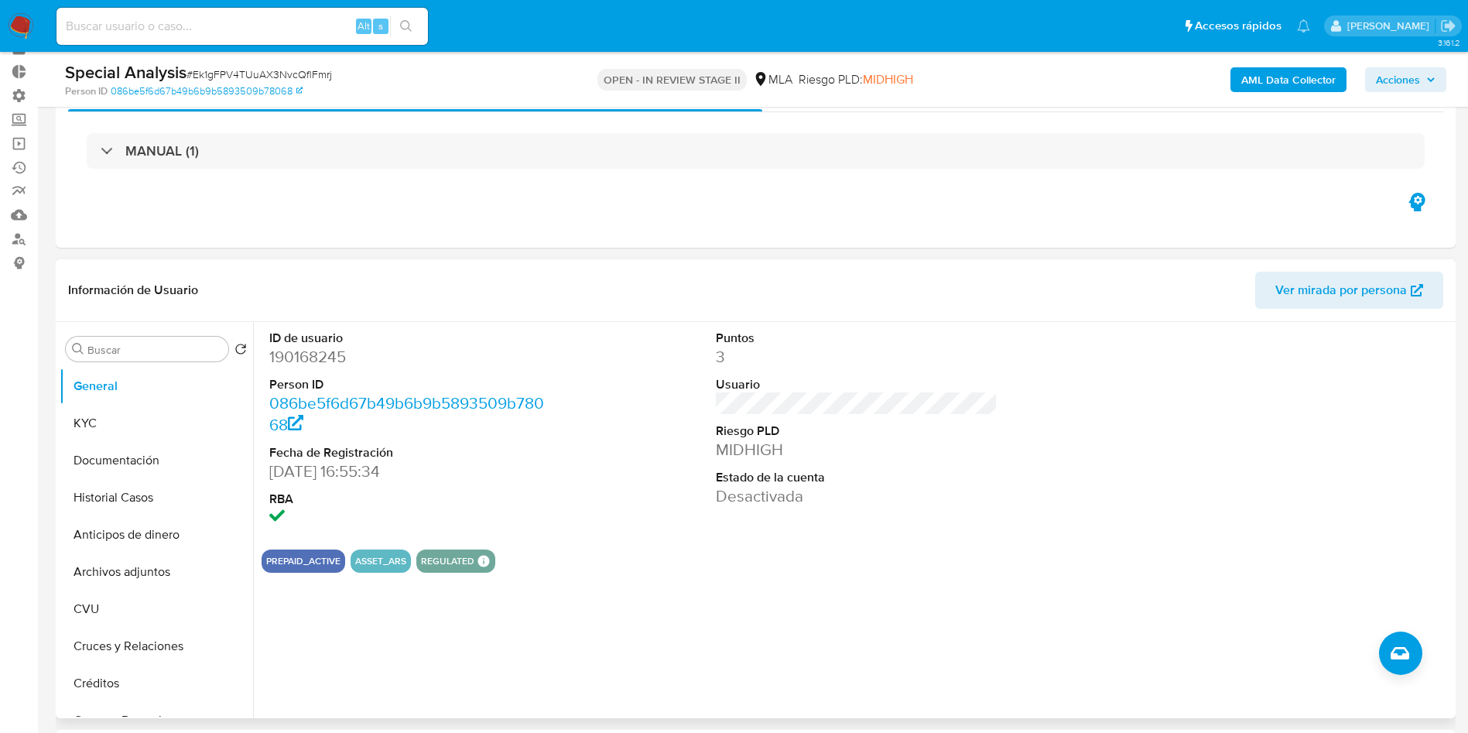
scroll to position [116, 0]
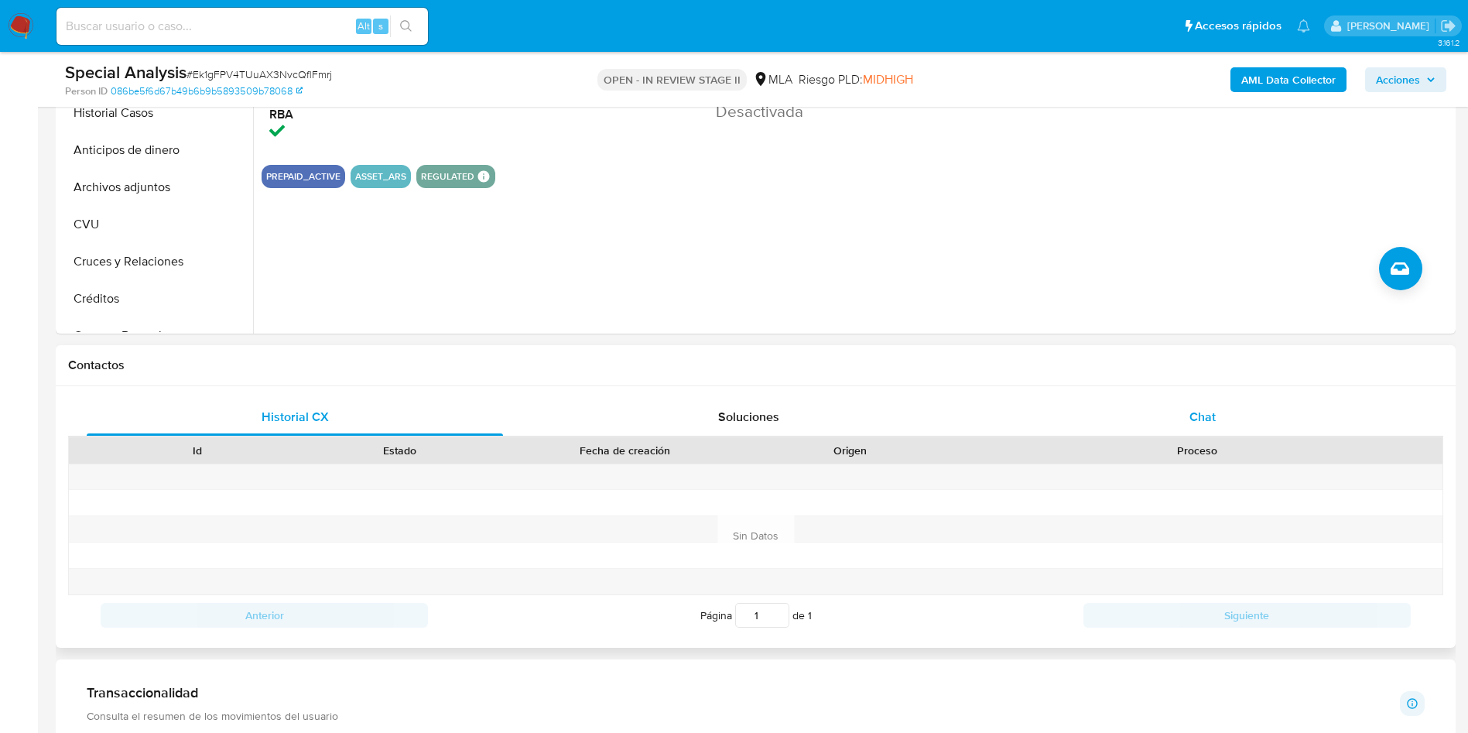
click at [1240, 404] on div "Chat" at bounding box center [1202, 417] width 416 height 37
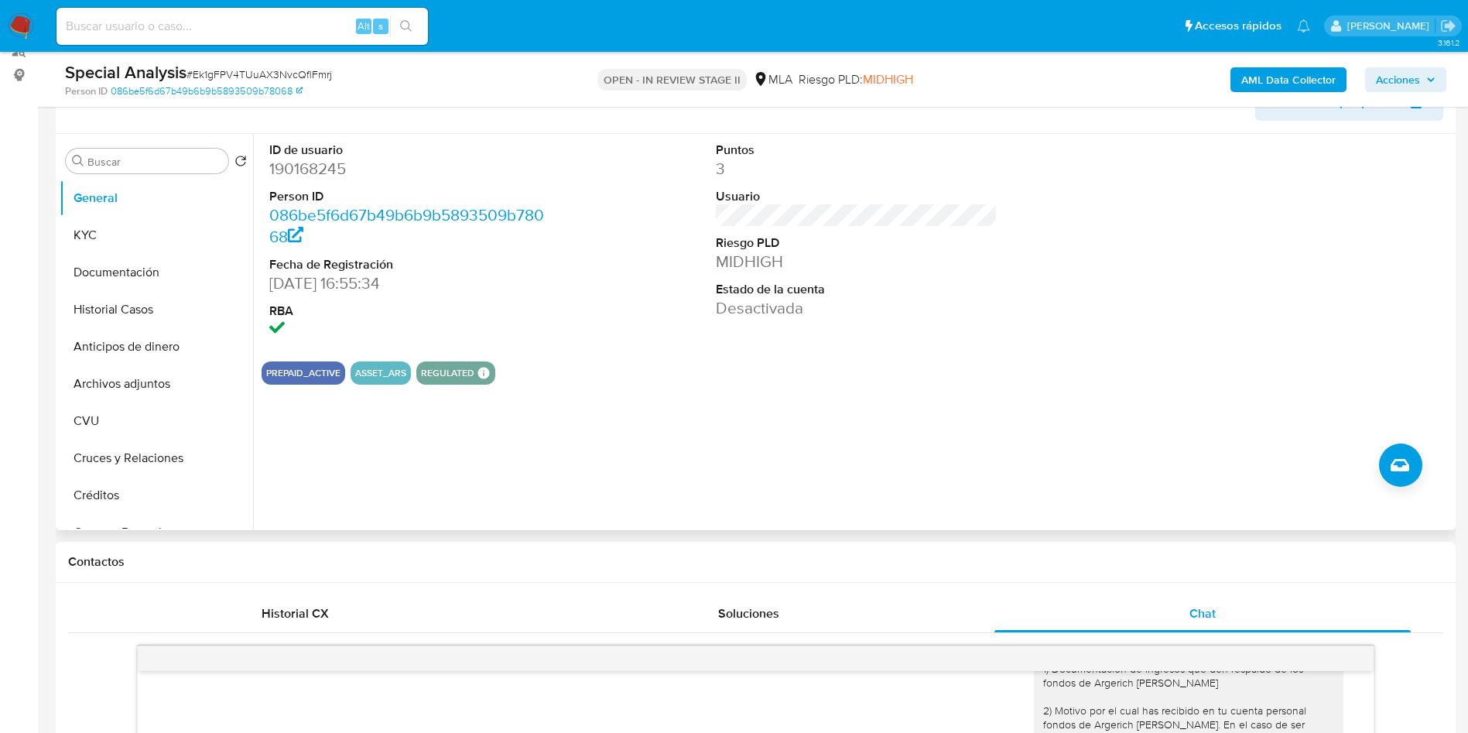
scroll to position [232, 0]
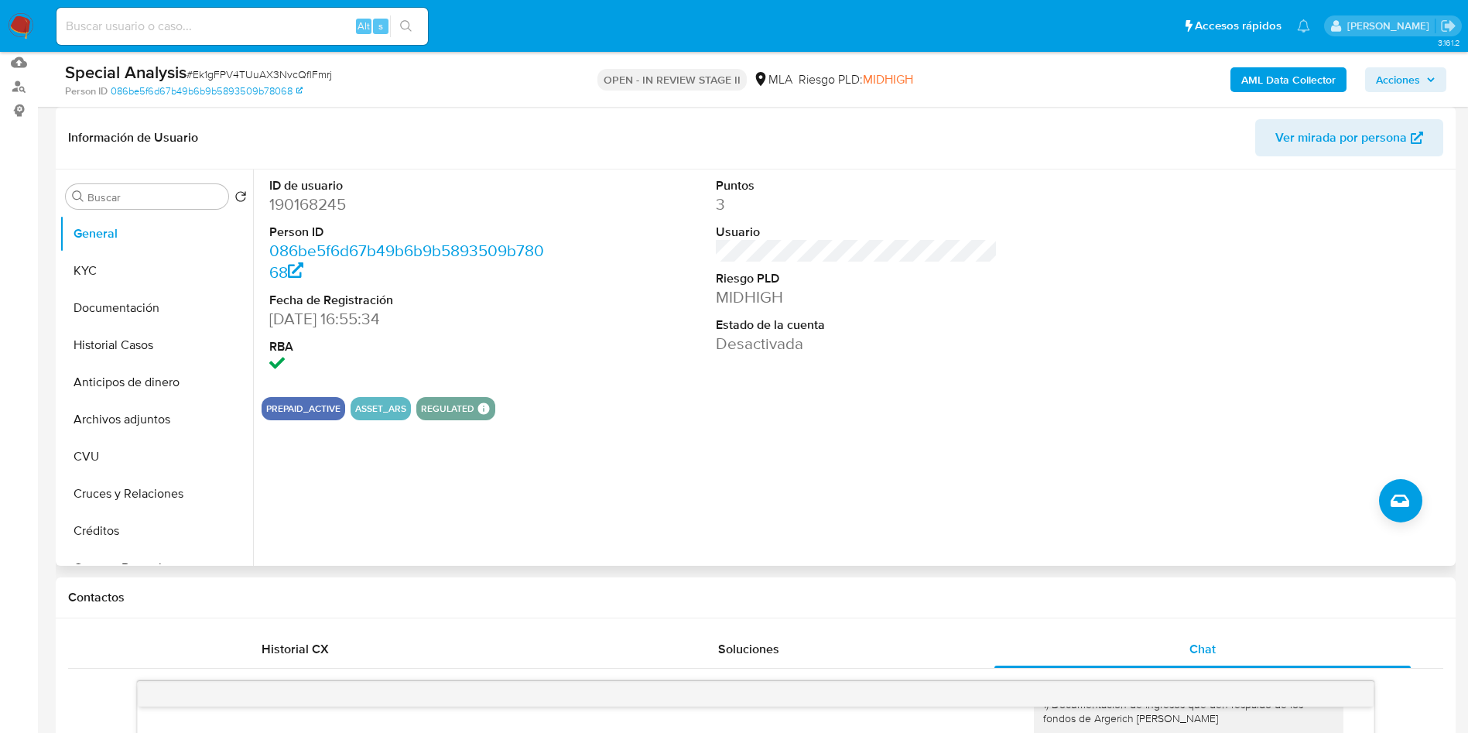
click at [294, 199] on dd "190168245" at bounding box center [410, 204] width 282 height 22
copy dd "190168245"
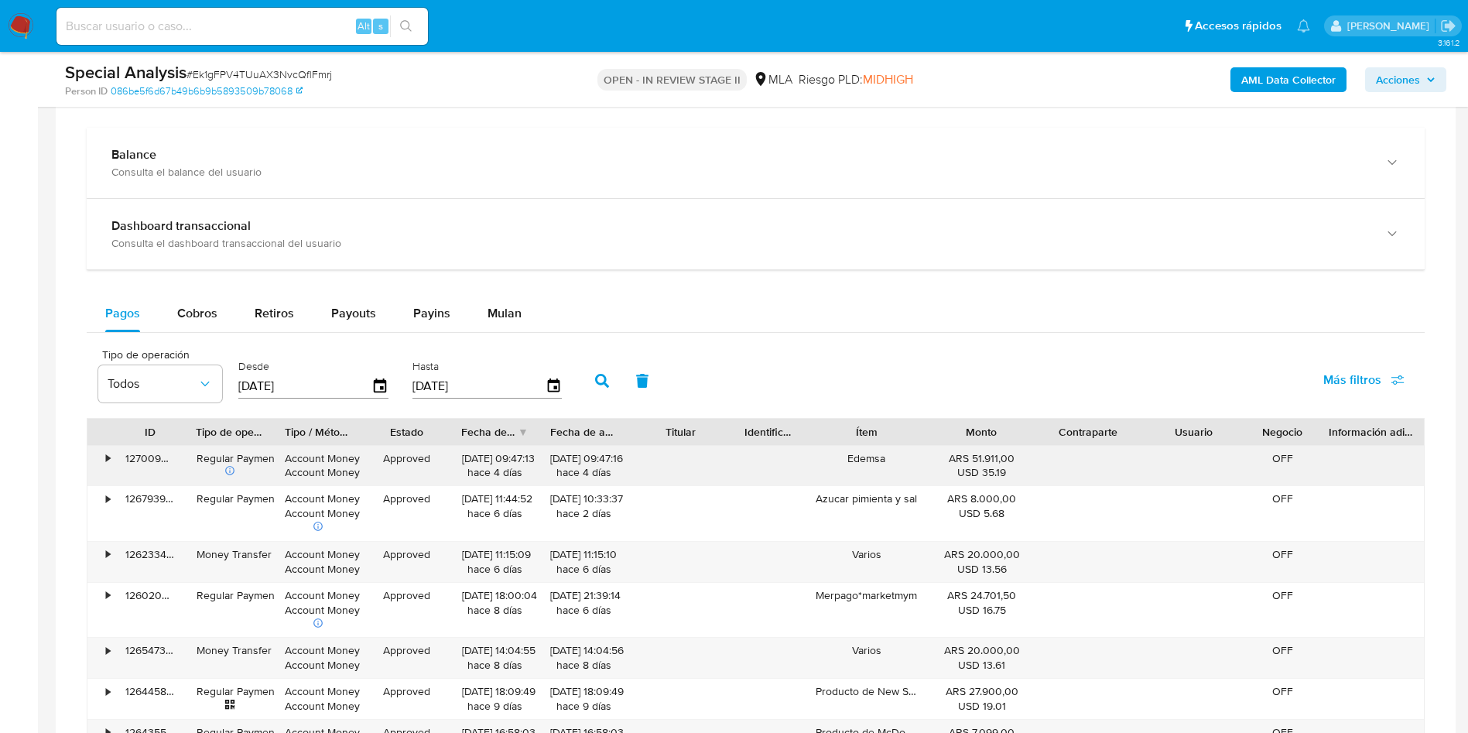
scroll to position [1393, 0]
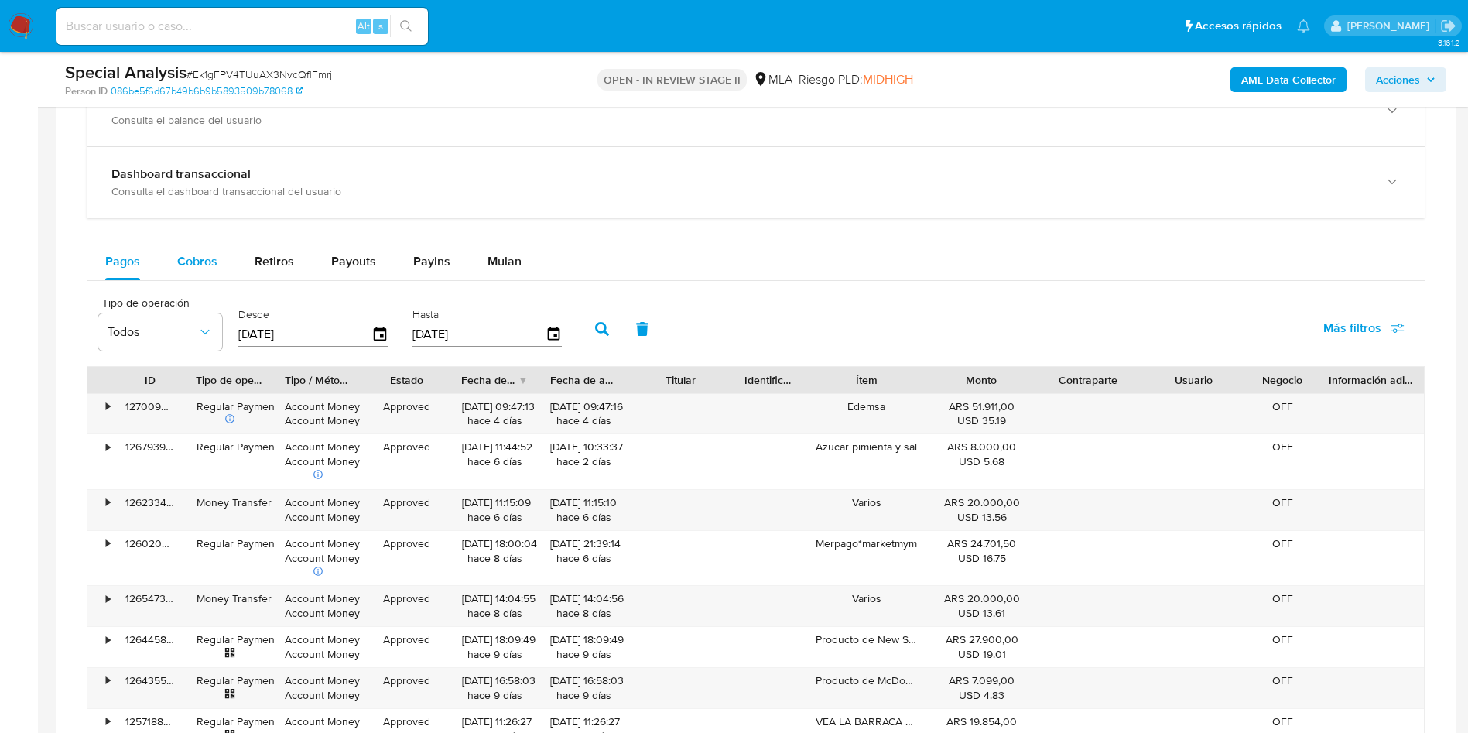
click at [216, 256] on span "Cobros" at bounding box center [197, 261] width 40 height 18
select select "10"
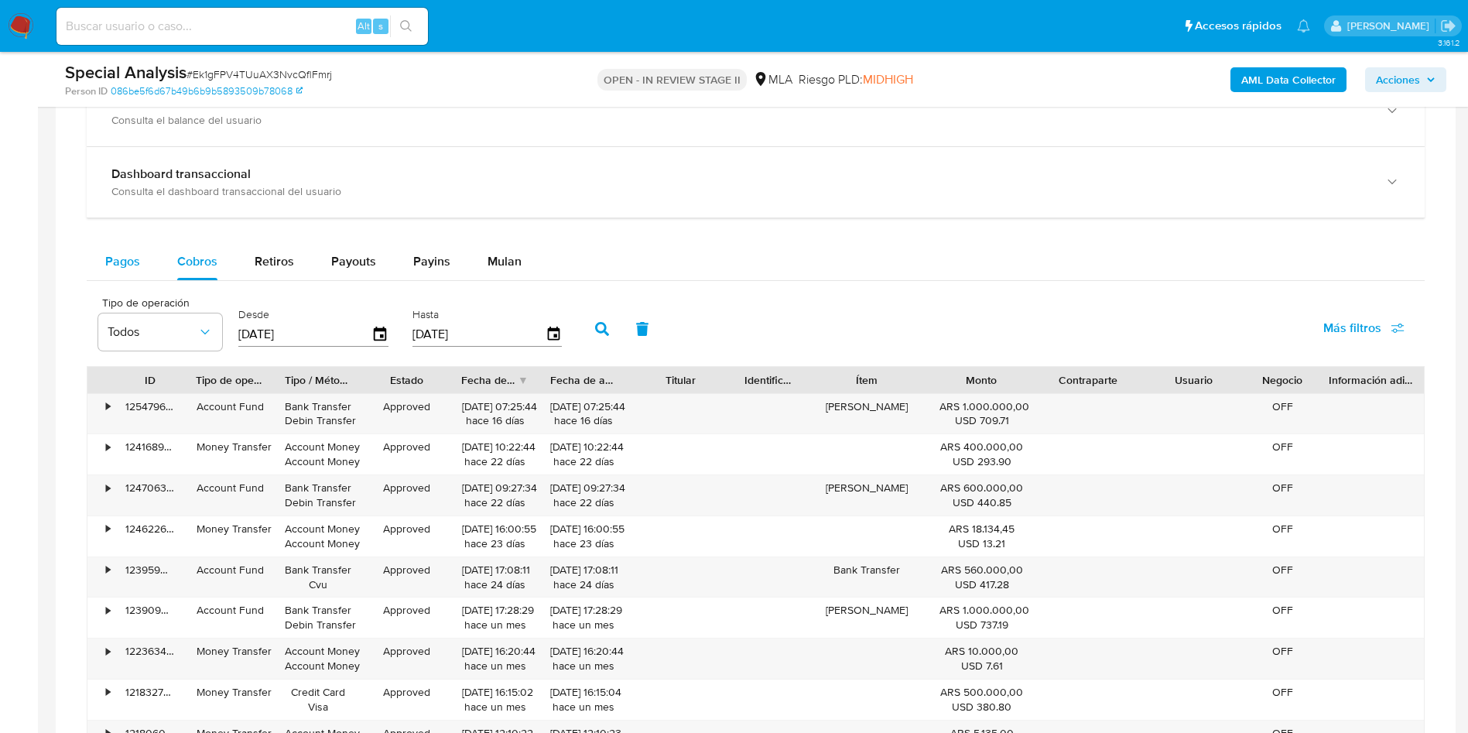
click at [127, 257] on span "Pagos" at bounding box center [122, 261] width 35 height 18
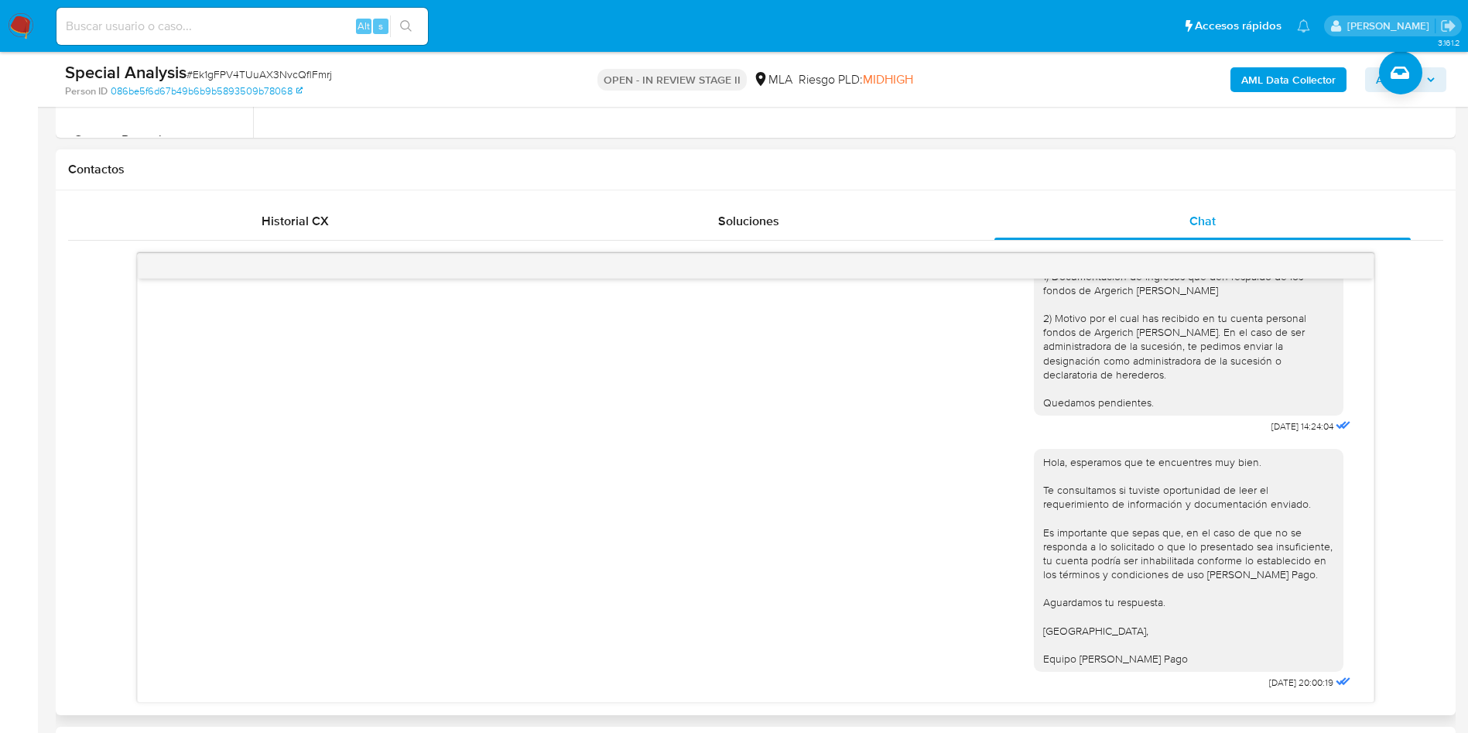
scroll to position [696, 0]
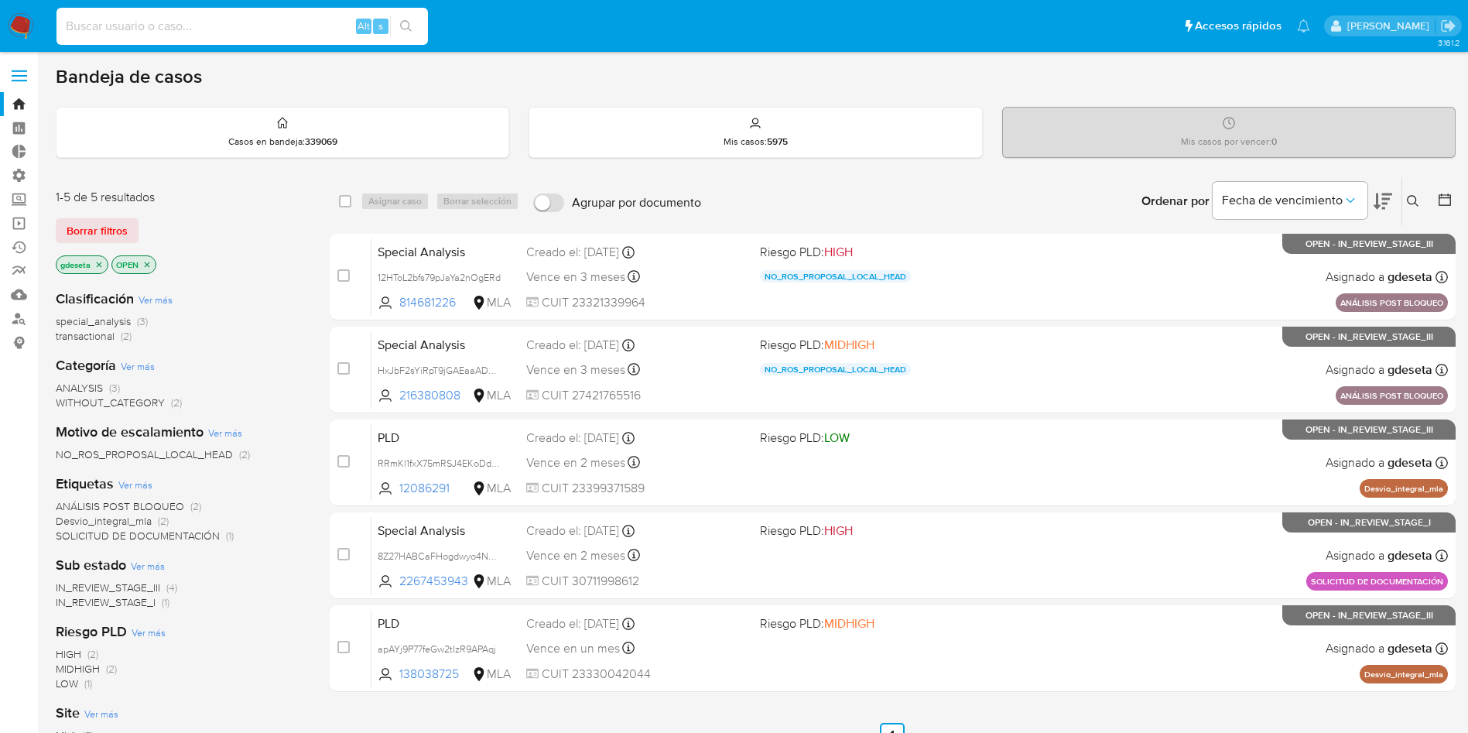
click at [307, 27] on input at bounding box center [241, 26] width 371 height 20
paste input "AeR62W2TITV5YSoprYWTKhL5"
type input "AeR62W2TITV5YSoprYWTKhL5"
click at [418, 26] on button "search-icon" at bounding box center [406, 26] width 32 height 22
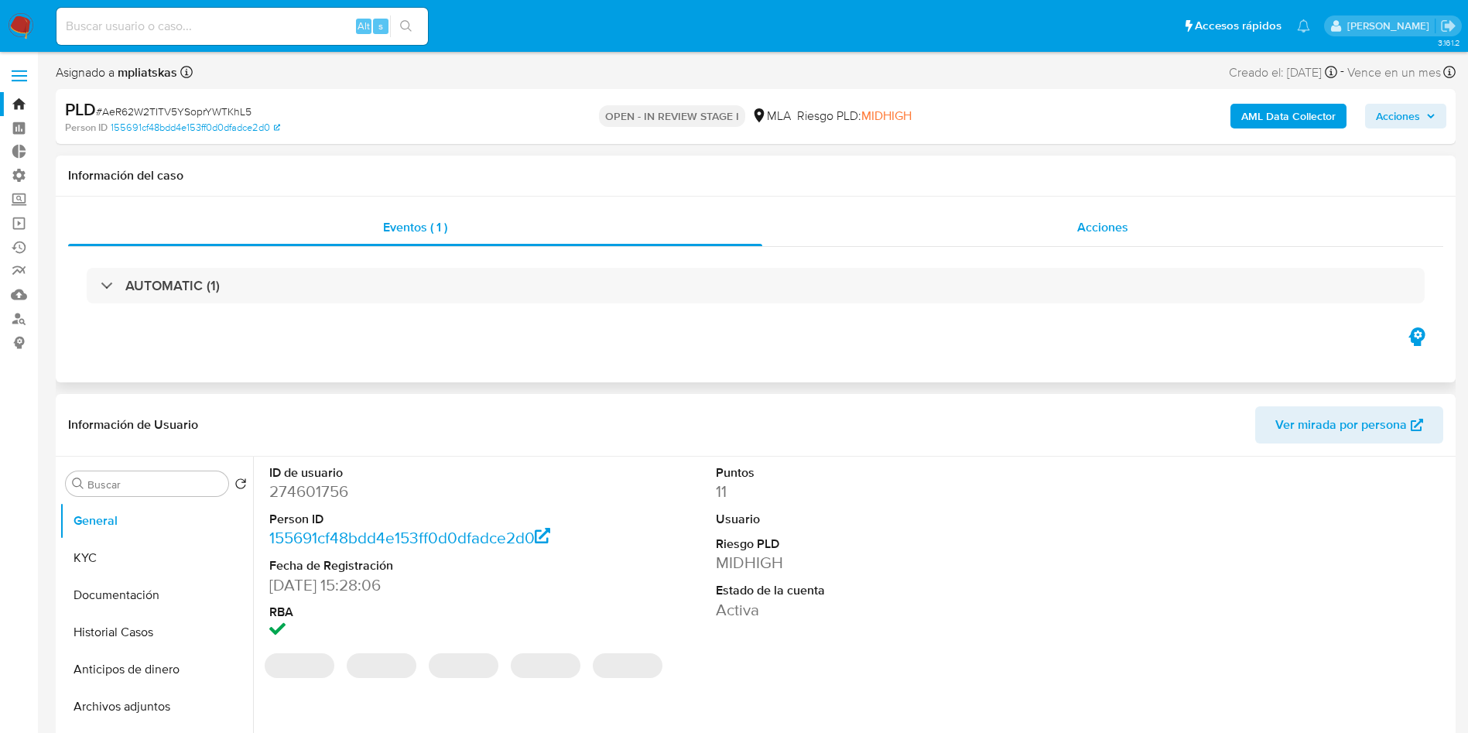
click at [1121, 234] on span "Acciones" at bounding box center [1102, 227] width 51 height 18
select select "10"
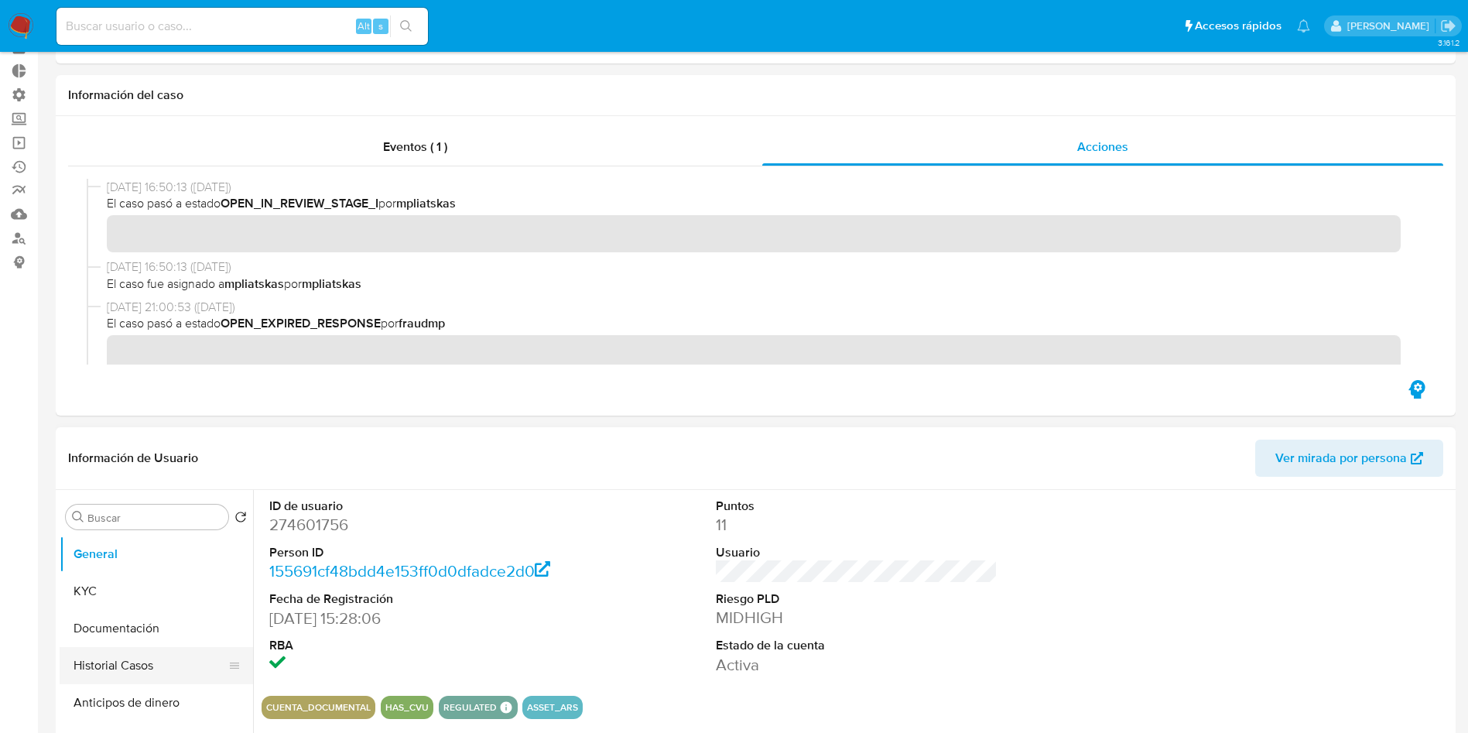
scroll to position [116, 0]
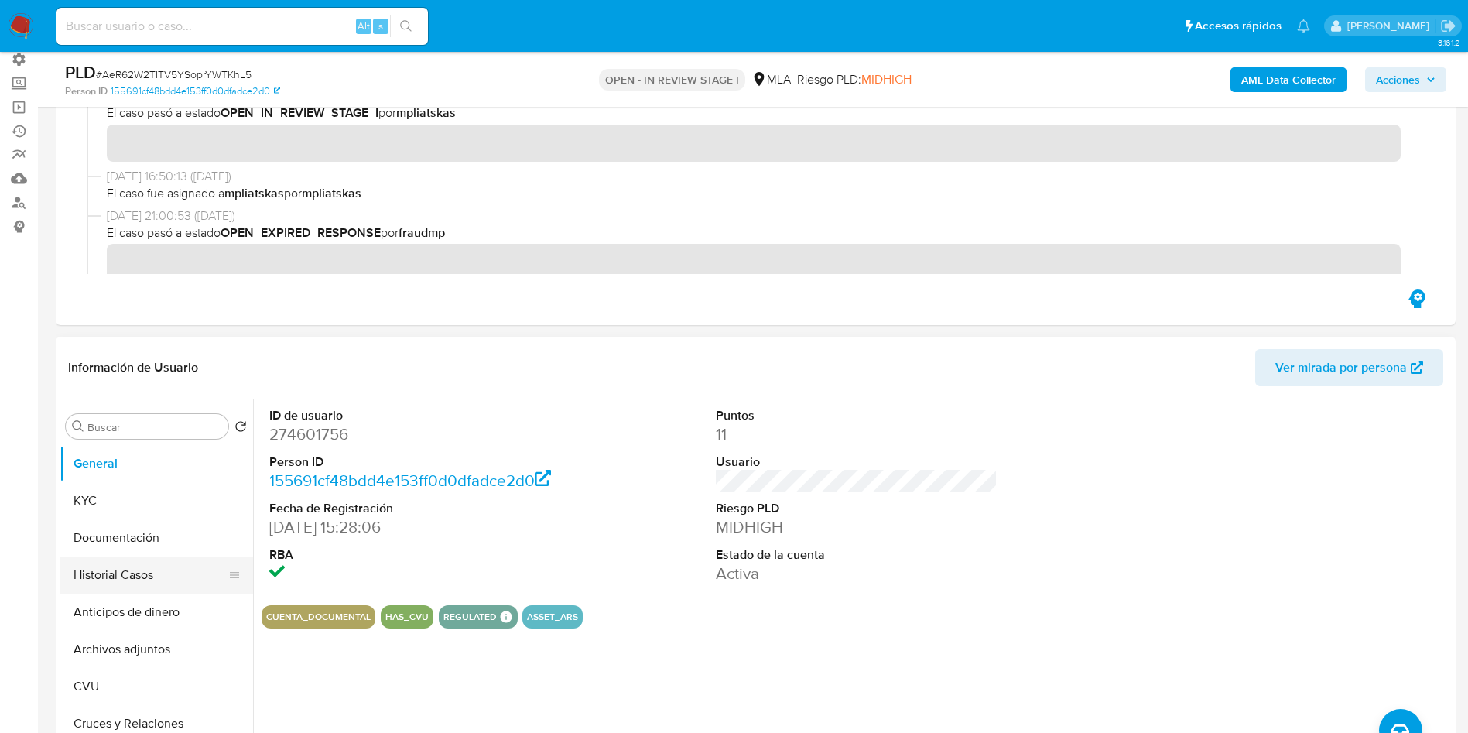
click at [111, 574] on button "Historial Casos" at bounding box center [150, 574] width 181 height 37
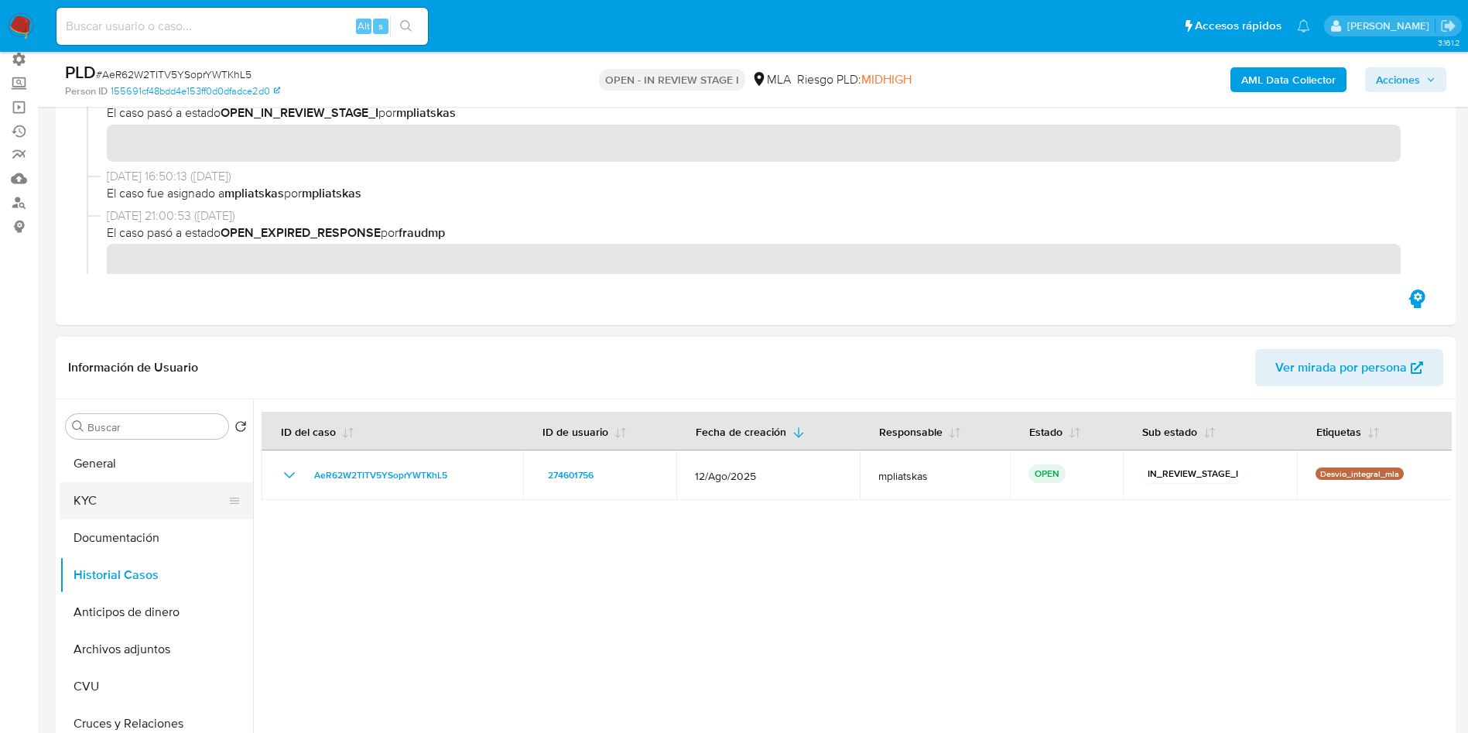
click at [130, 510] on button "KYC" at bounding box center [150, 500] width 181 height 37
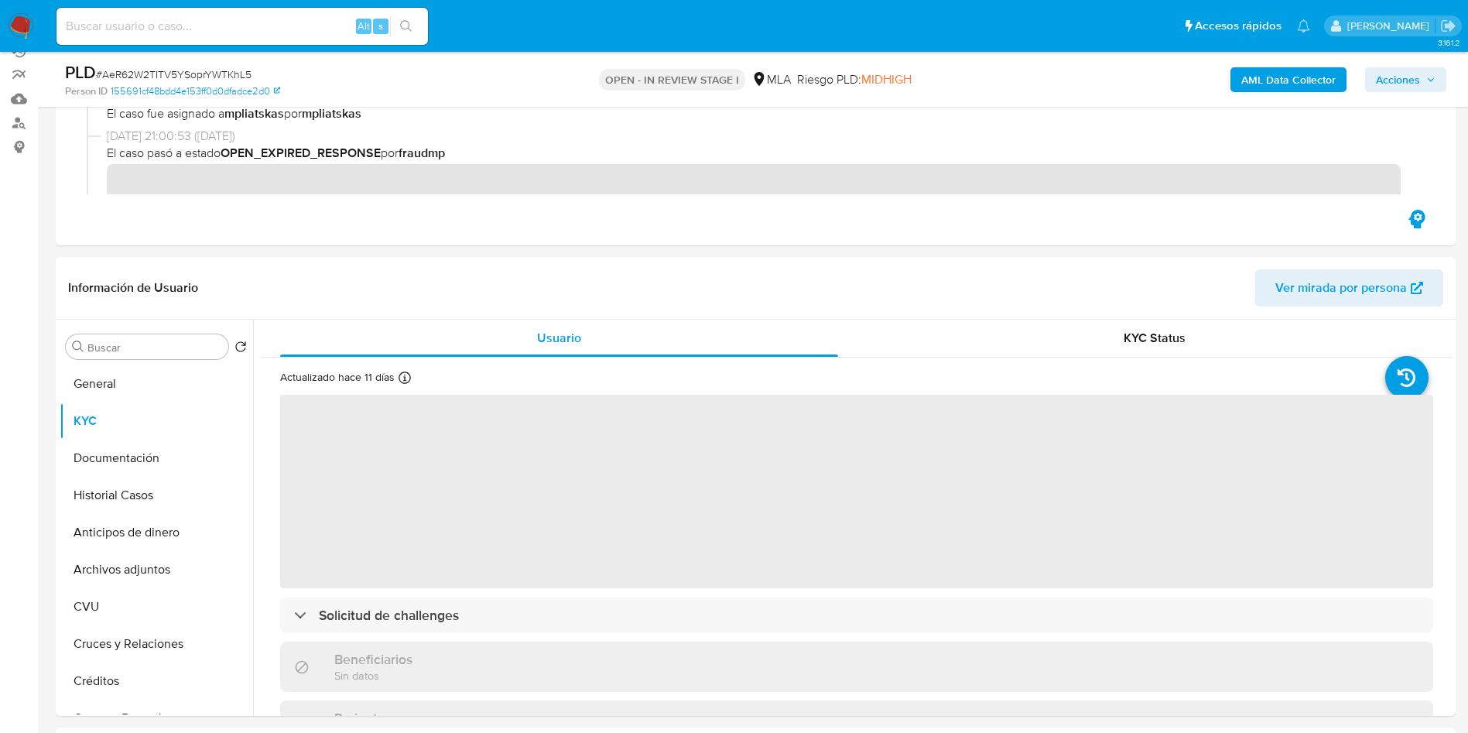
scroll to position [232, 0]
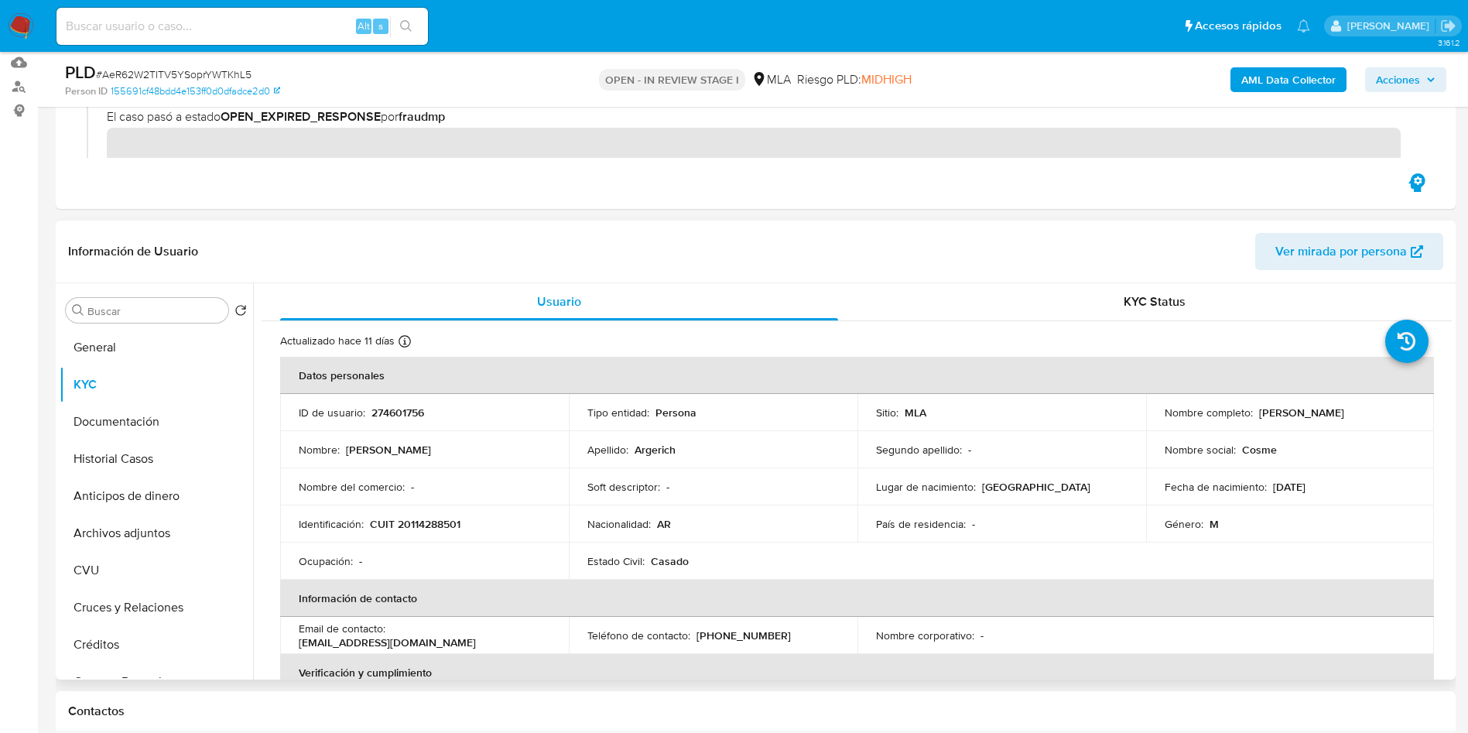
drag, startPoint x: 1379, startPoint y: 416, endPoint x: 1255, endPoint y: 414, distance: 123.8
click at [1255, 414] on div "Nombre completo : [PERSON_NAME]" at bounding box center [1291, 412] width 252 height 14
copy p "[PERSON_NAME]"
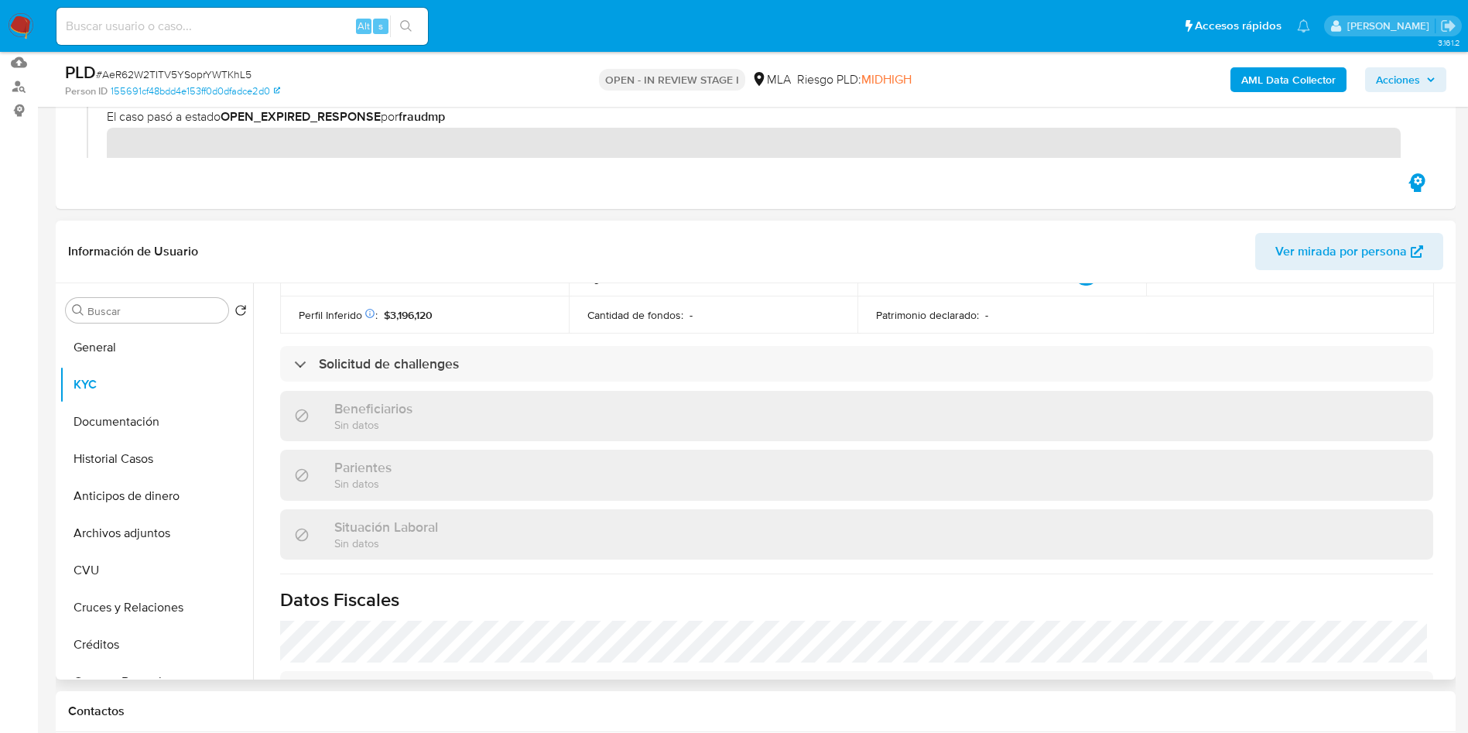
scroll to position [771, 0]
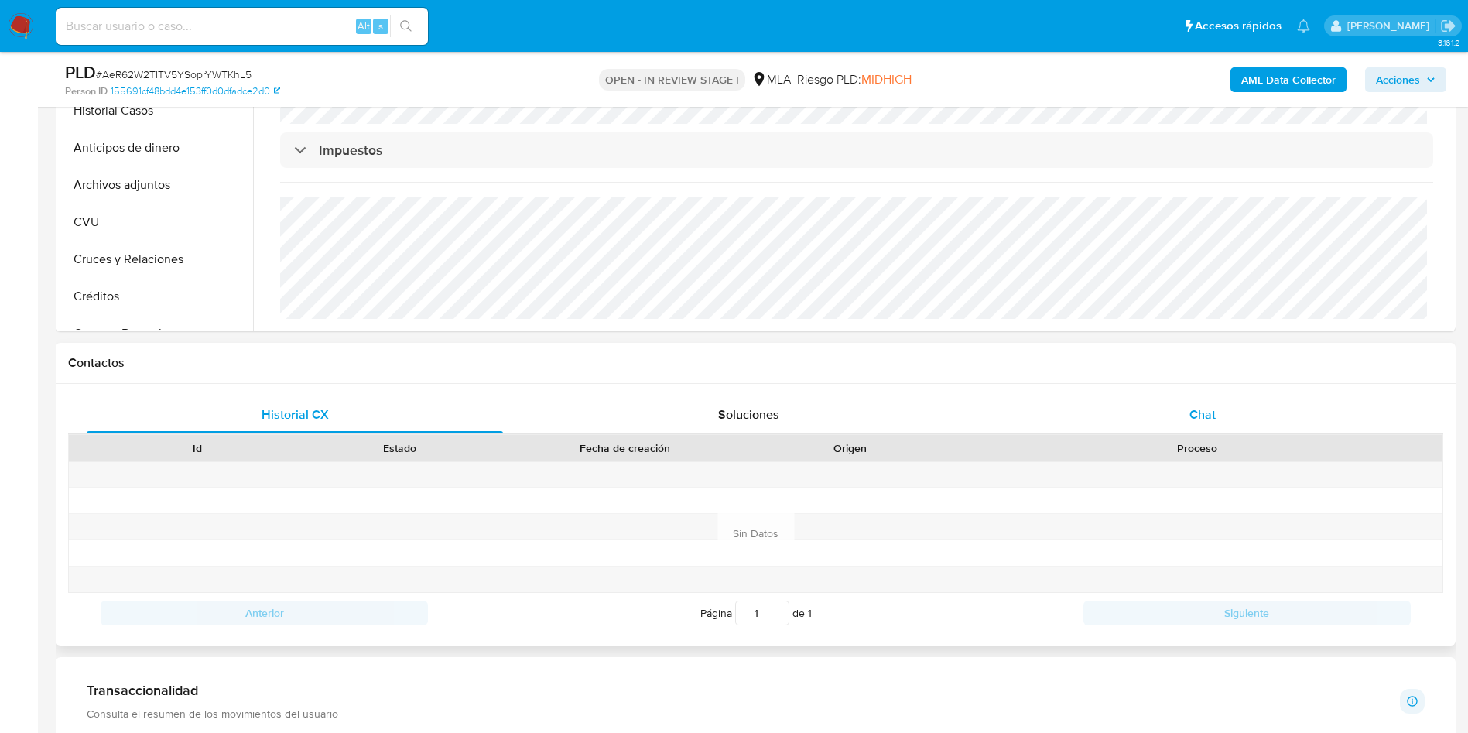
click at [1192, 419] on span "Chat" at bounding box center [1202, 414] width 26 height 18
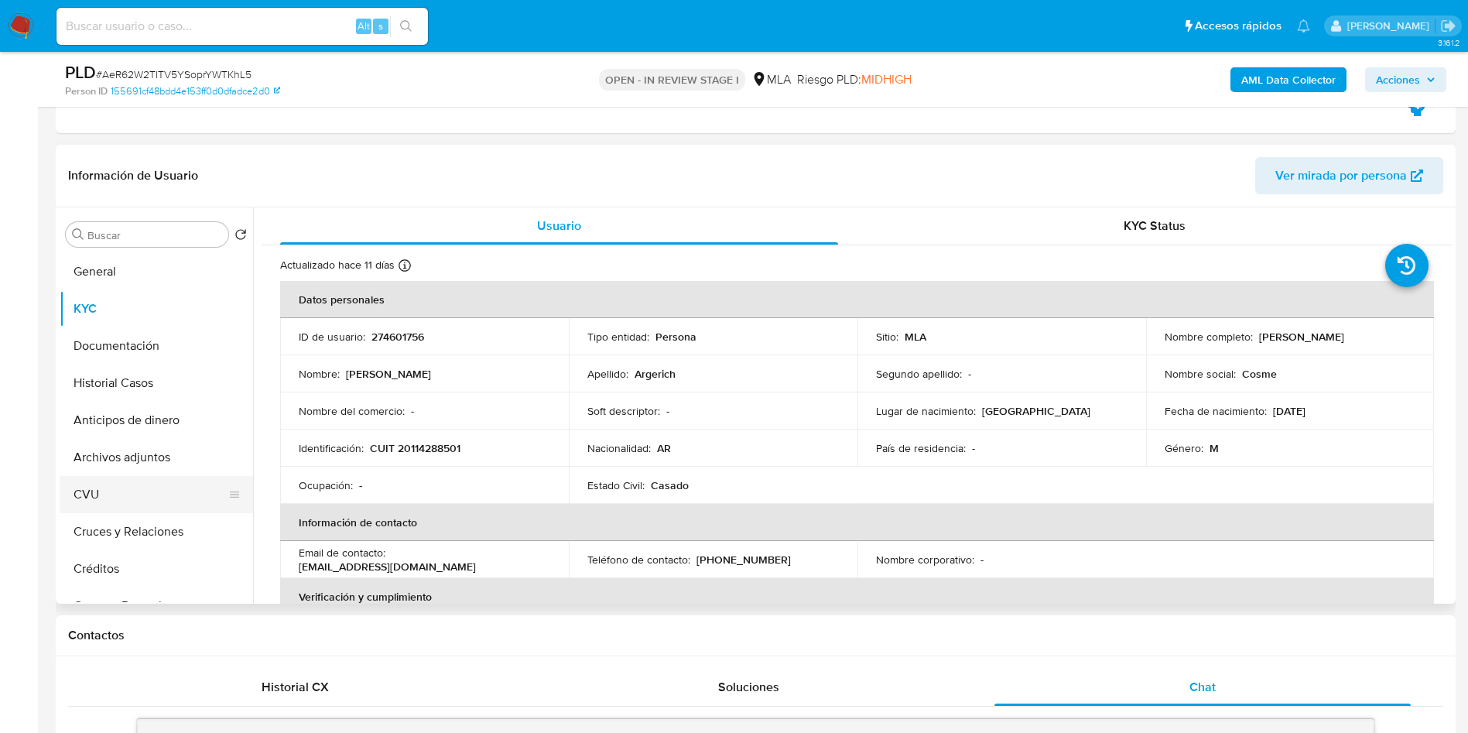
scroll to position [348, 0]
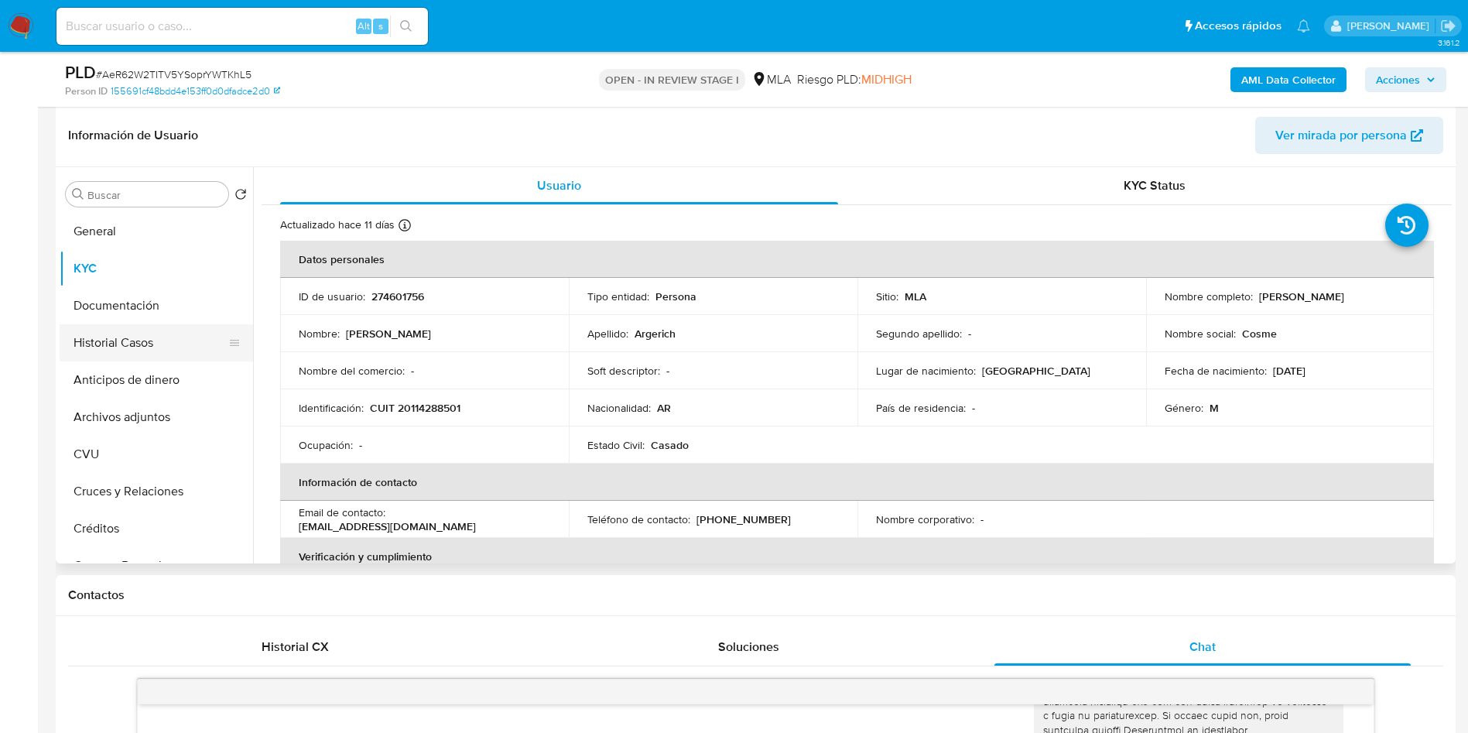
click at [125, 344] on button "Historial Casos" at bounding box center [150, 342] width 181 height 37
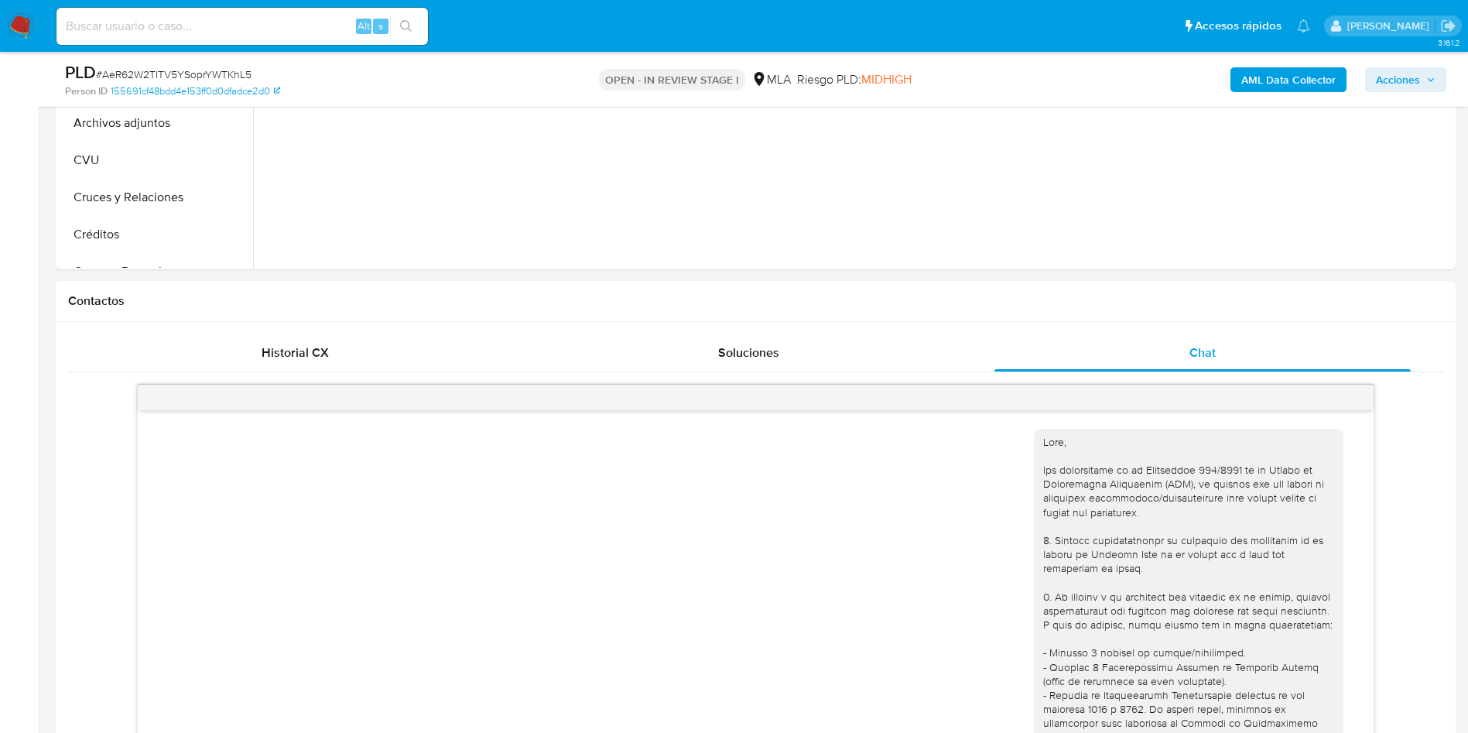
scroll to position [396, 0]
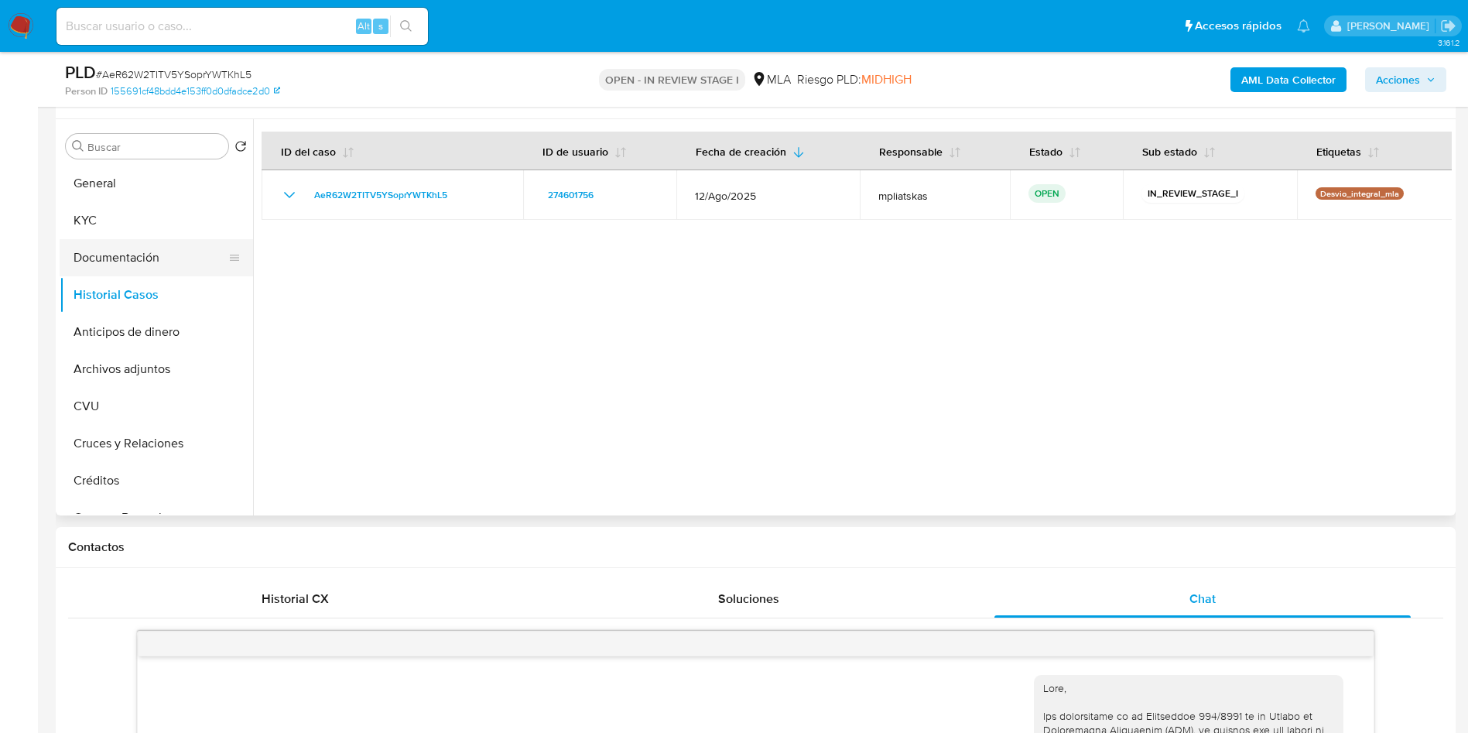
click at [133, 248] on button "Documentación" at bounding box center [150, 257] width 181 height 37
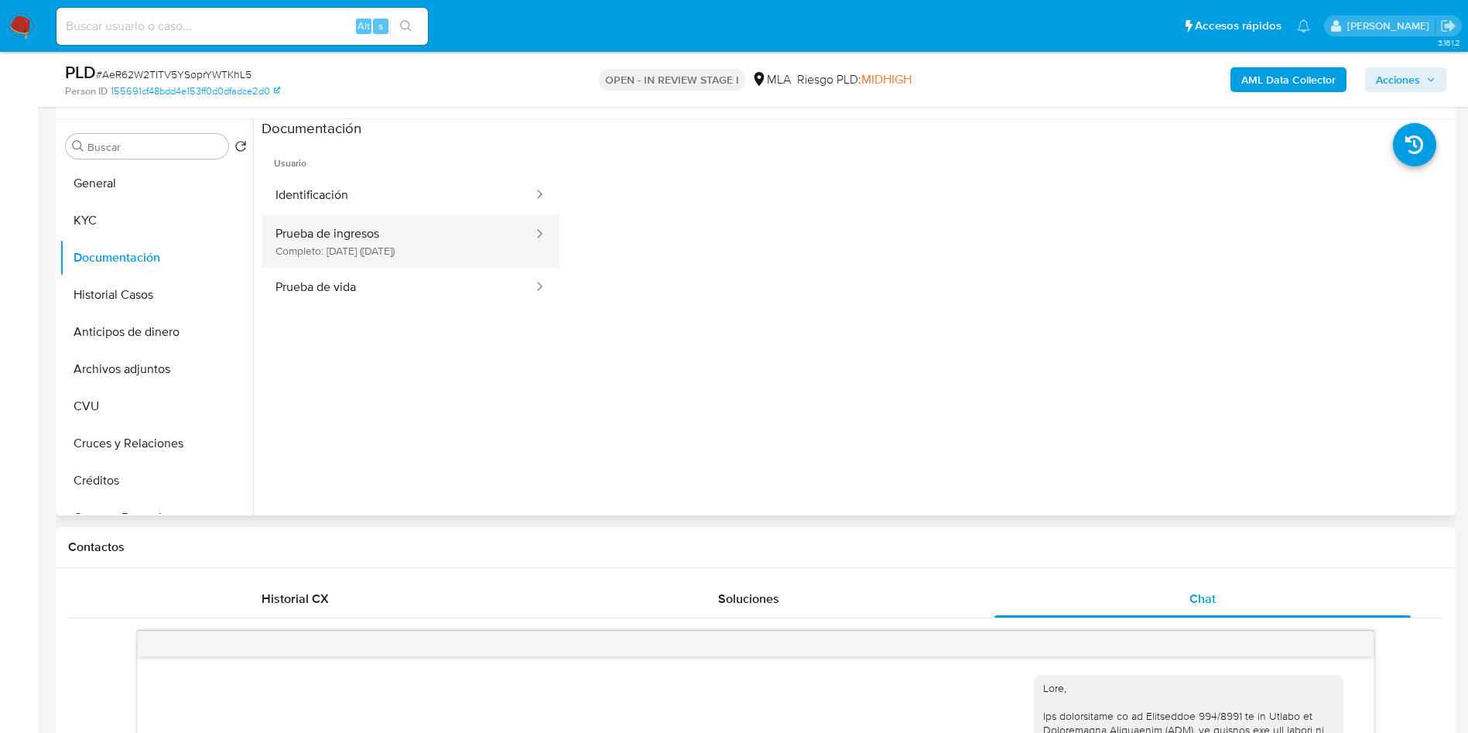
click at [344, 231] on button "Prueba de ingresos Completo: 04/12/2023 (hace 2 años)" at bounding box center [398, 241] width 273 height 53
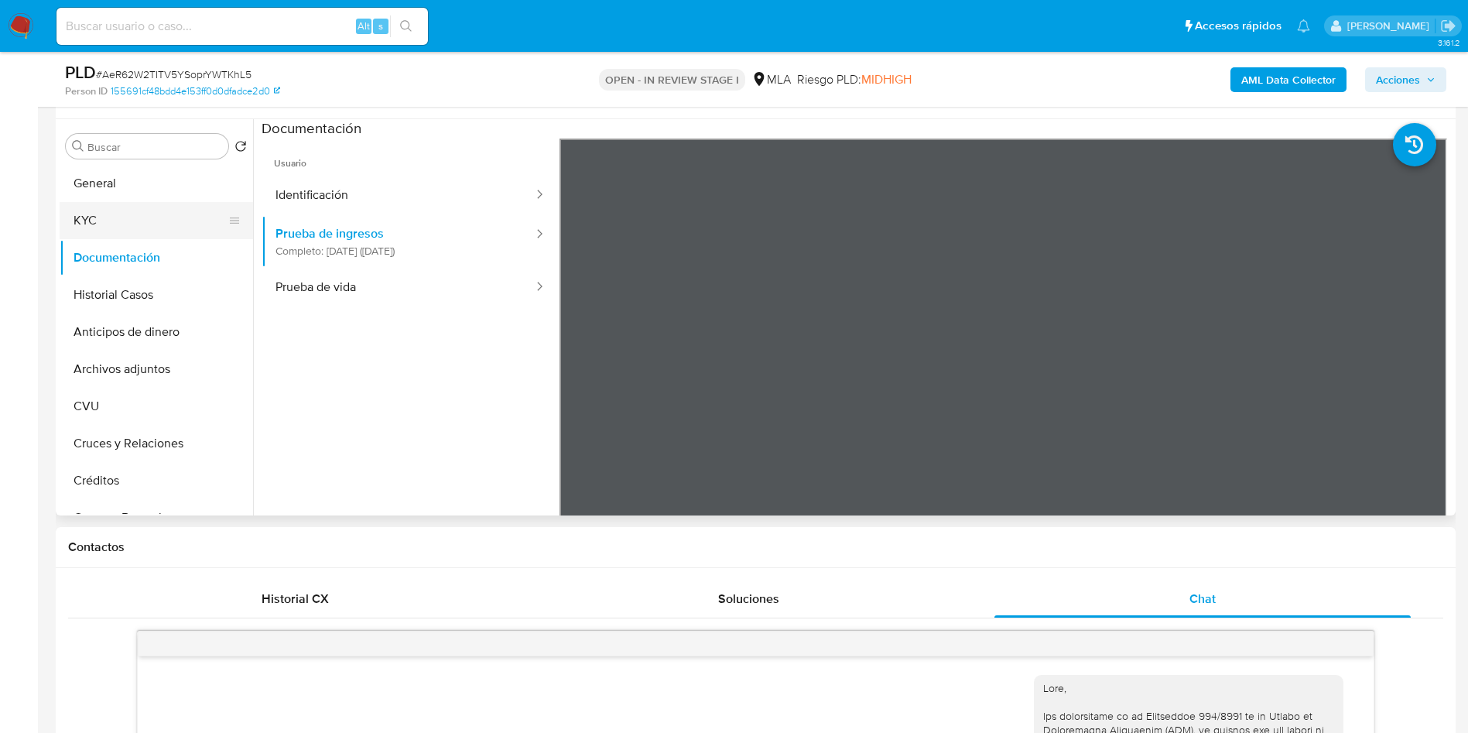
click at [97, 205] on button "KYC" at bounding box center [150, 220] width 181 height 37
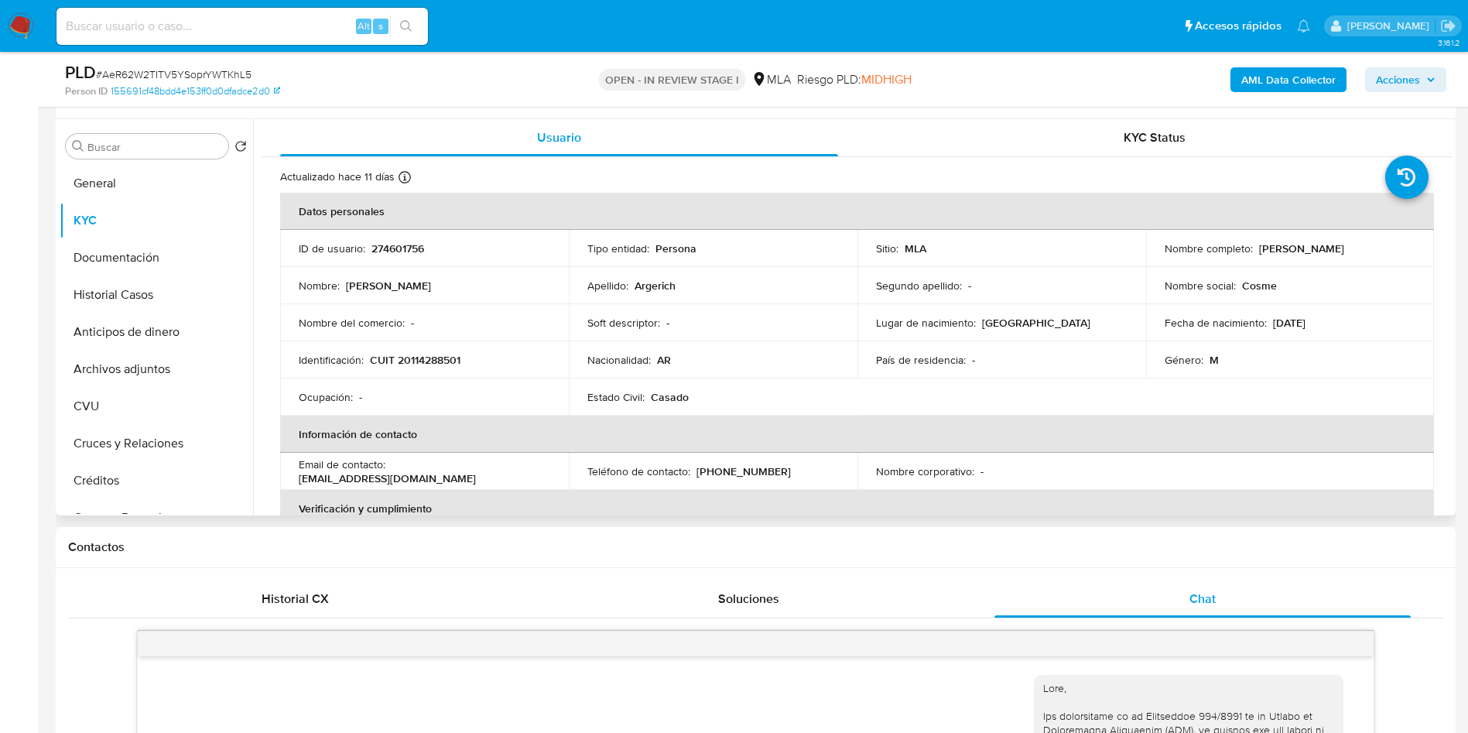
click at [418, 358] on p "CUIT 20114288501" at bounding box center [415, 360] width 91 height 14
copy p "20114288501"
click at [158, 289] on button "Historial Casos" at bounding box center [150, 294] width 181 height 37
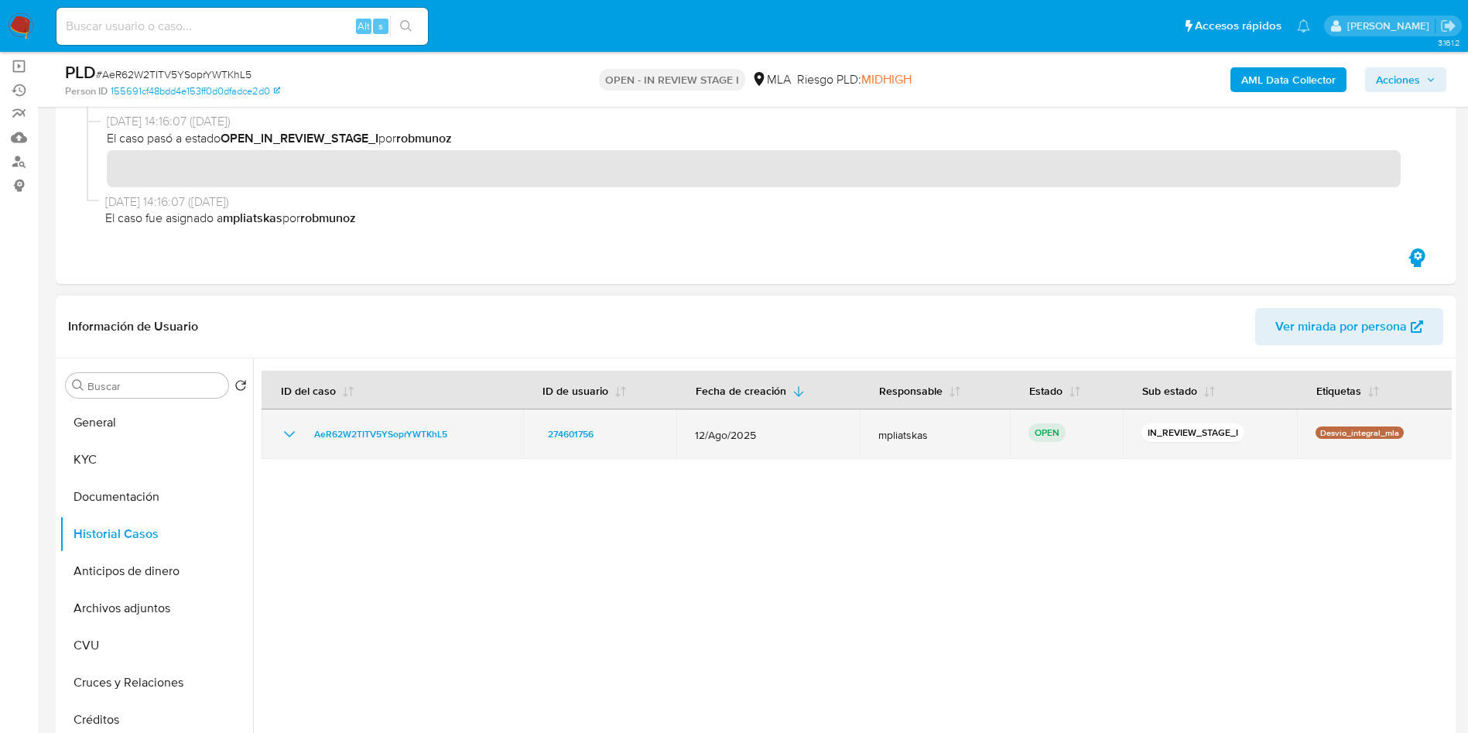
scroll to position [48, 0]
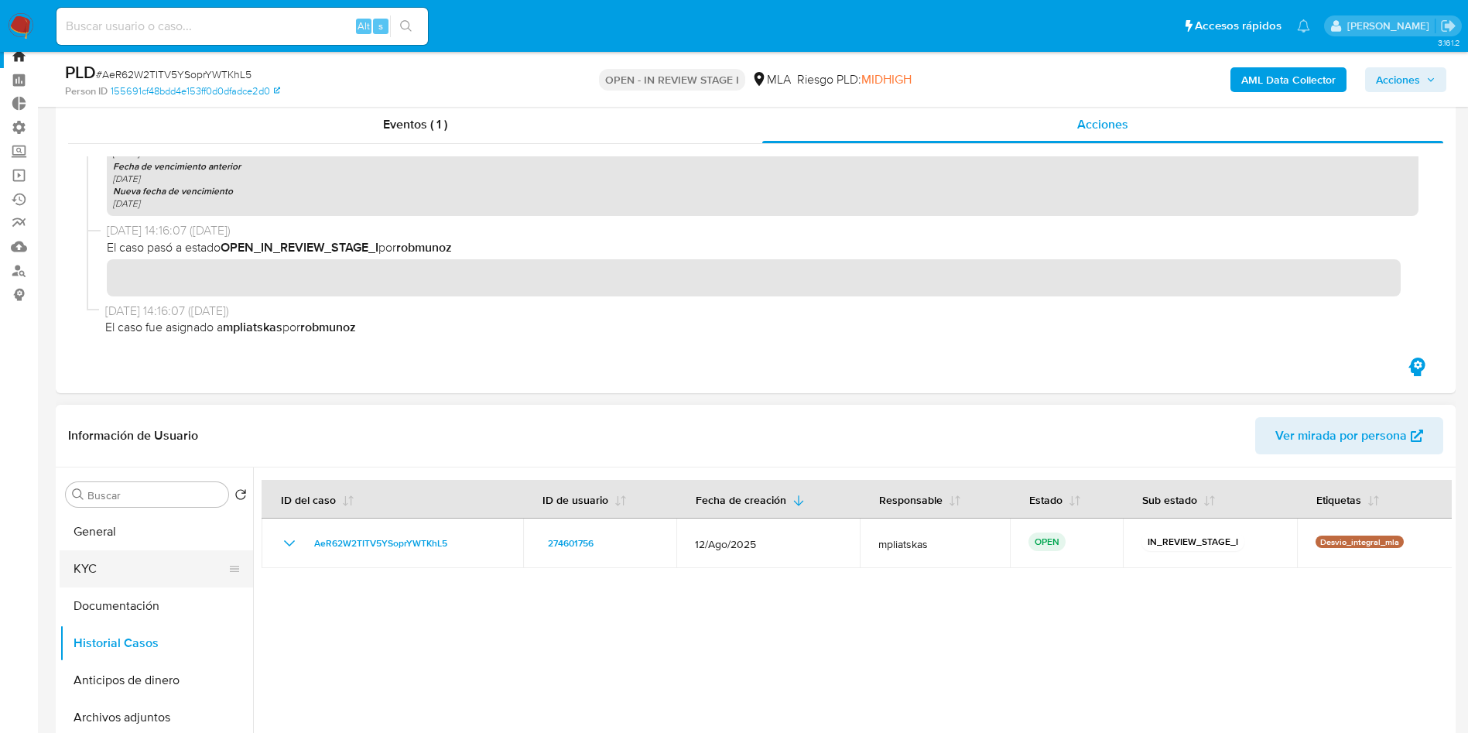
click at [132, 559] on button "KYC" at bounding box center [150, 568] width 181 height 37
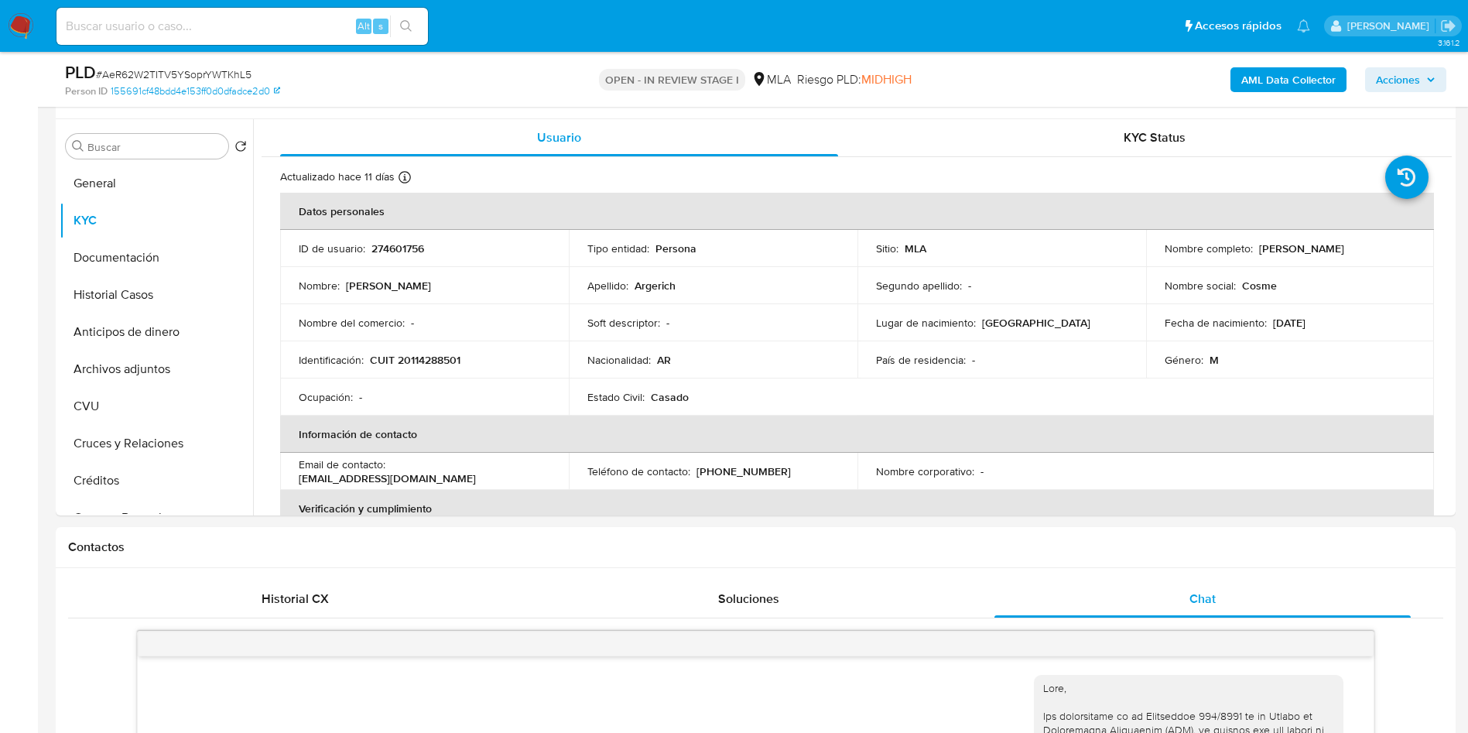
scroll to position [164, 0]
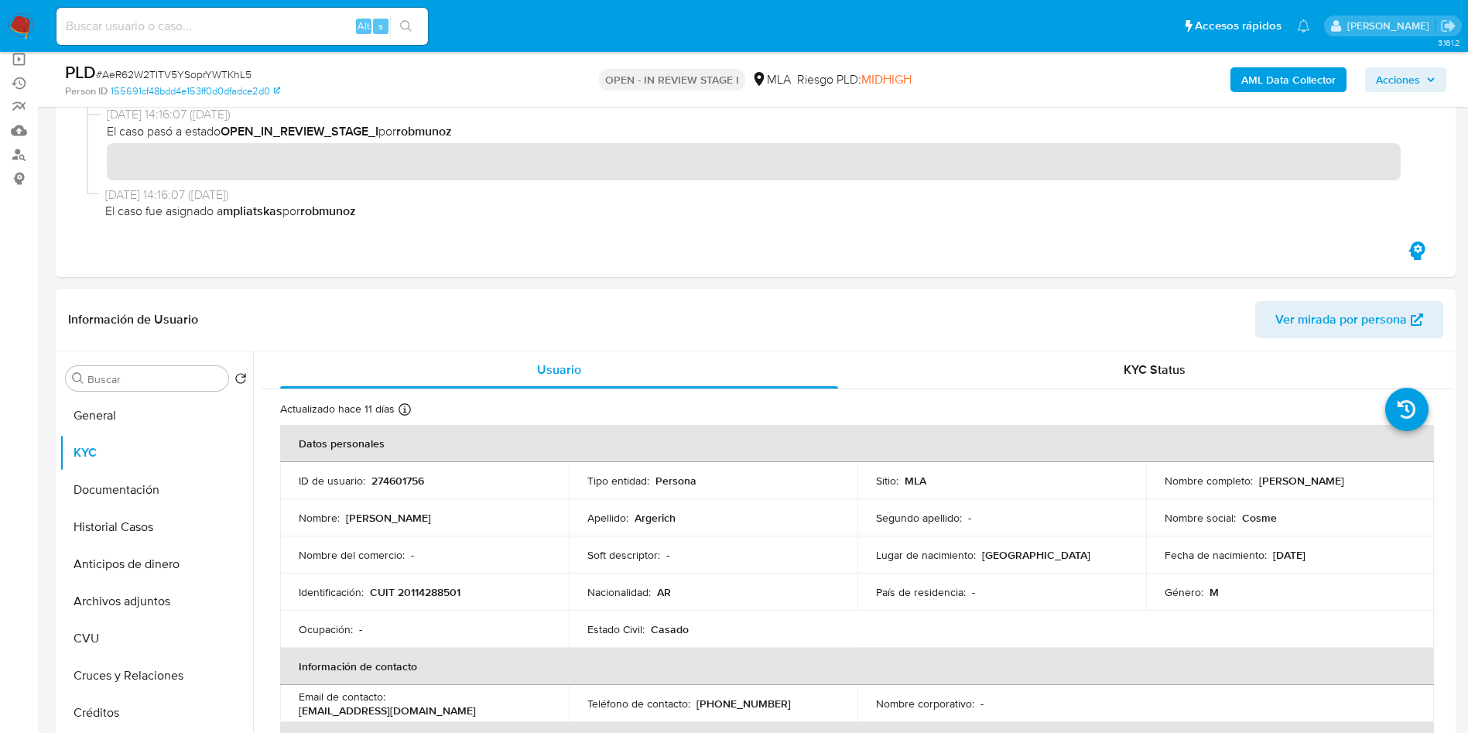
click at [424, 589] on p "CUIT 20114288501" at bounding box center [415, 592] width 91 height 14
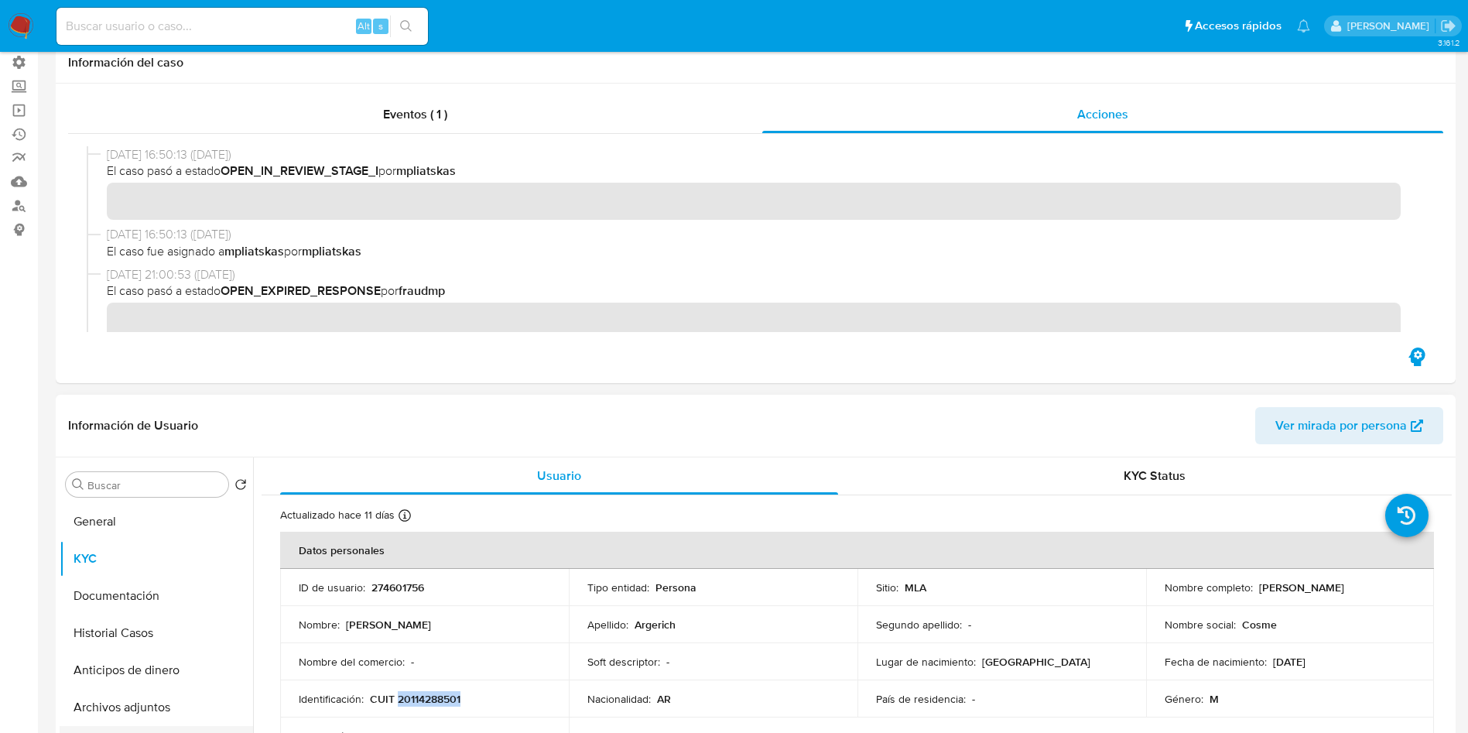
scroll to position [348, 0]
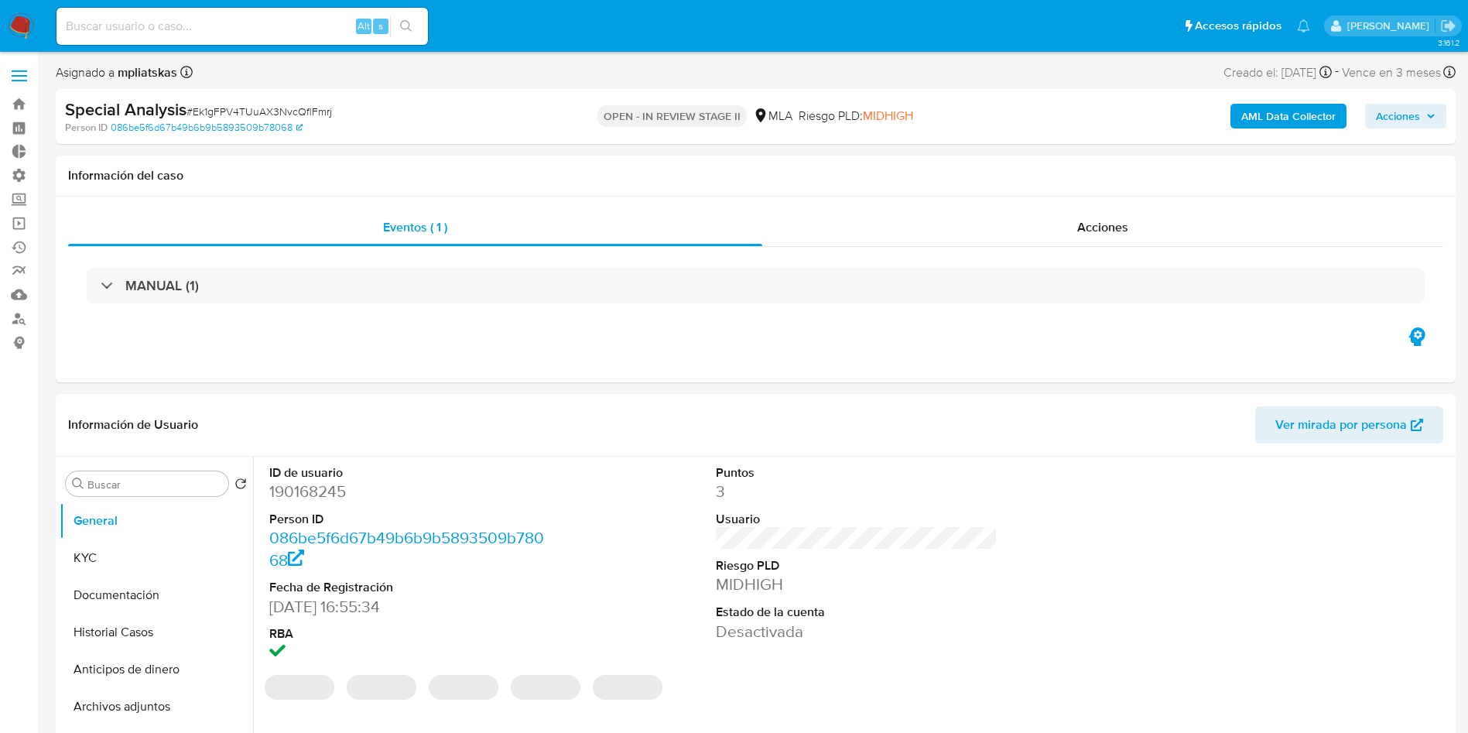
select select "10"
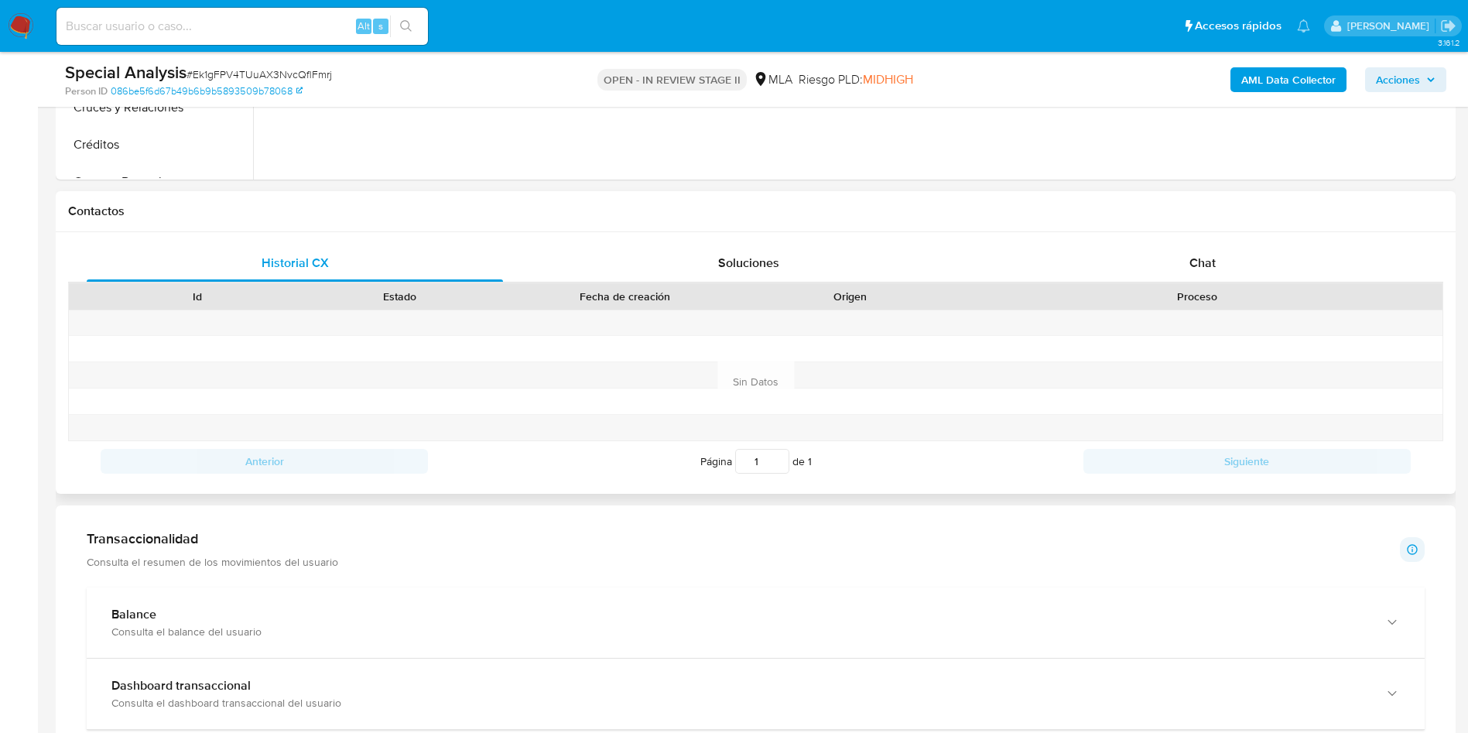
scroll to position [696, 0]
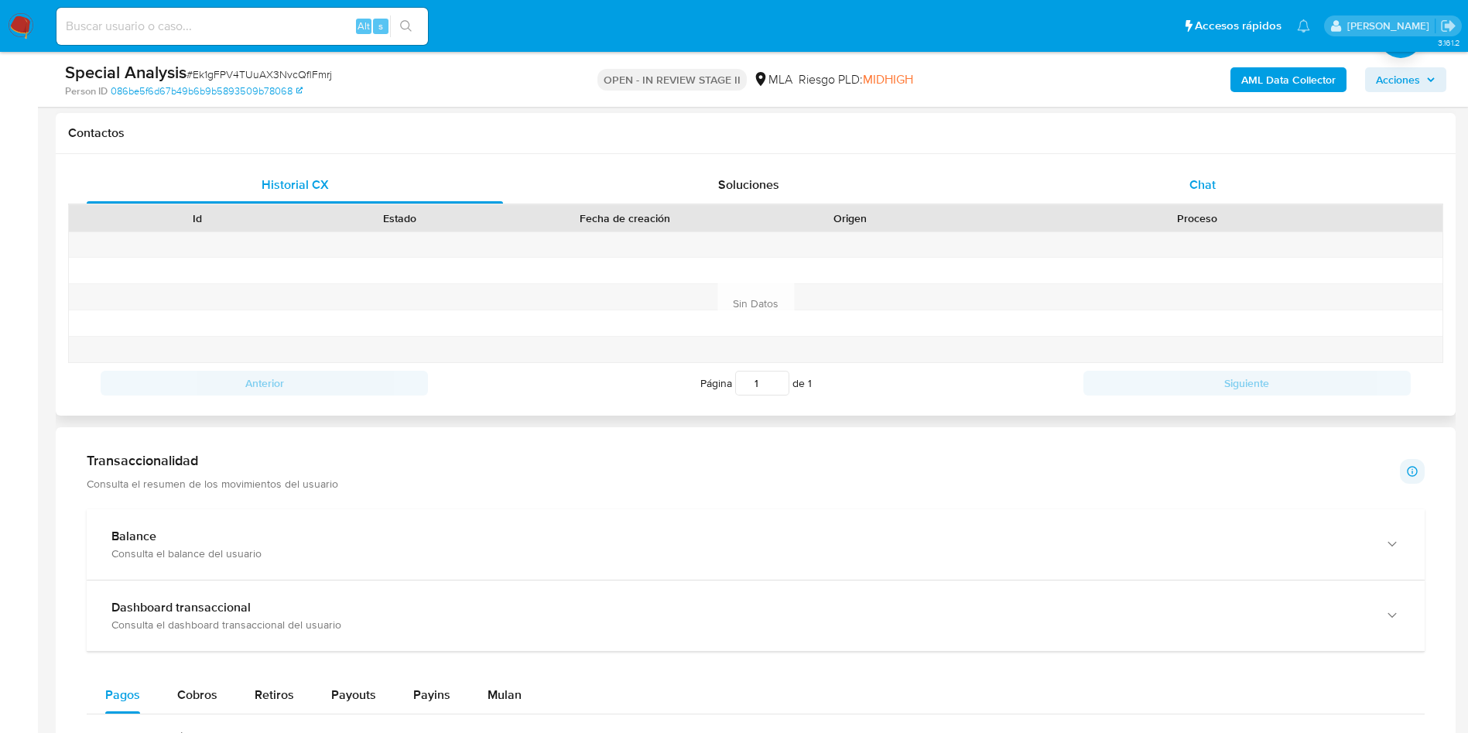
click at [1174, 188] on div "Chat" at bounding box center [1202, 184] width 416 height 37
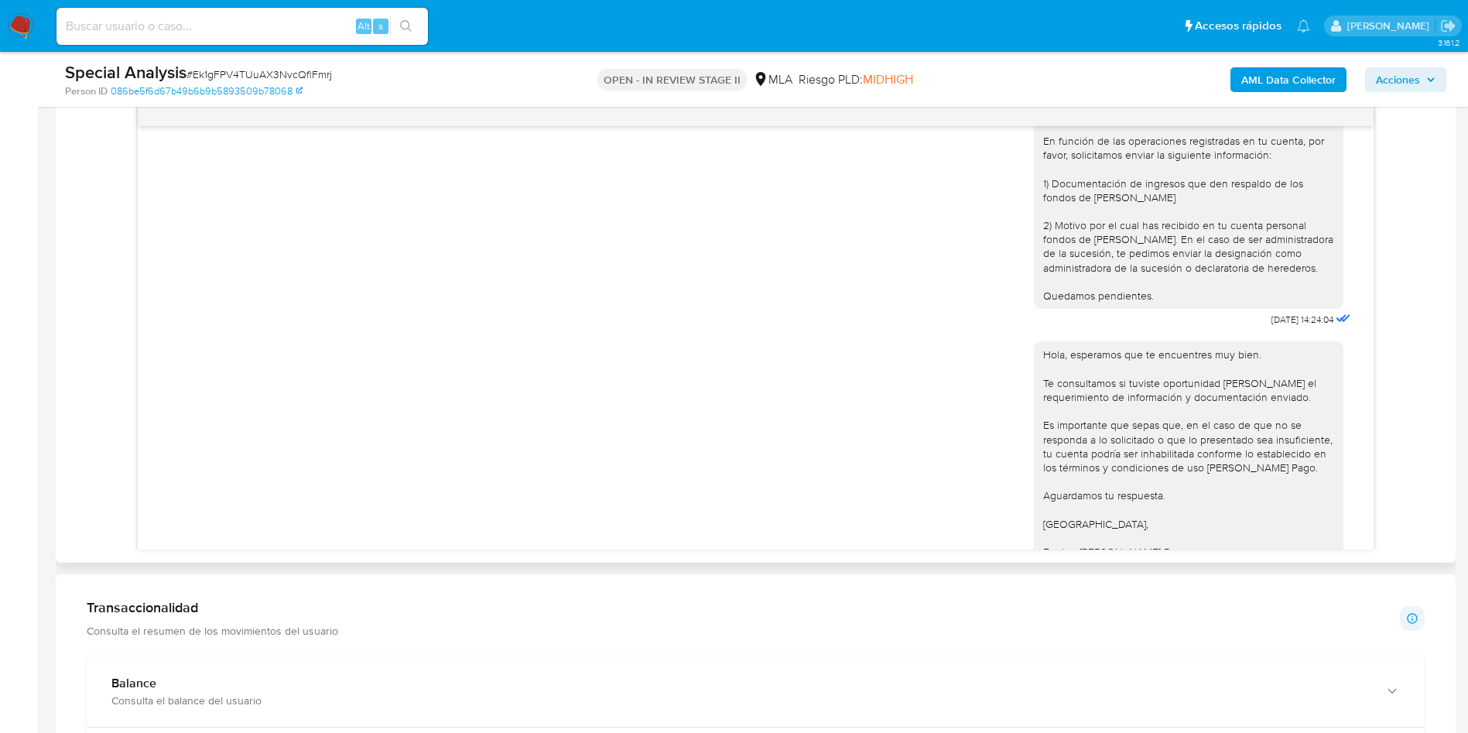
scroll to position [0, 0]
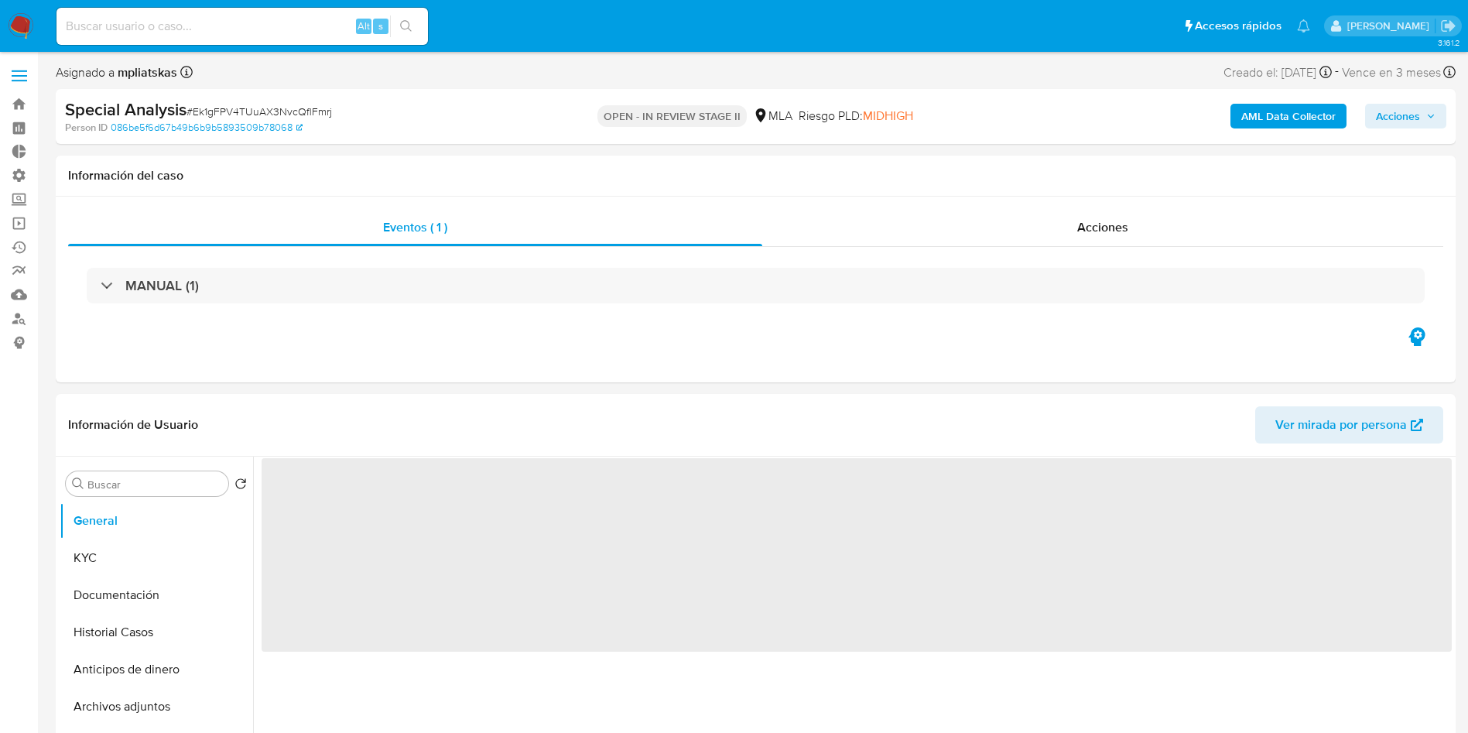
select select "10"
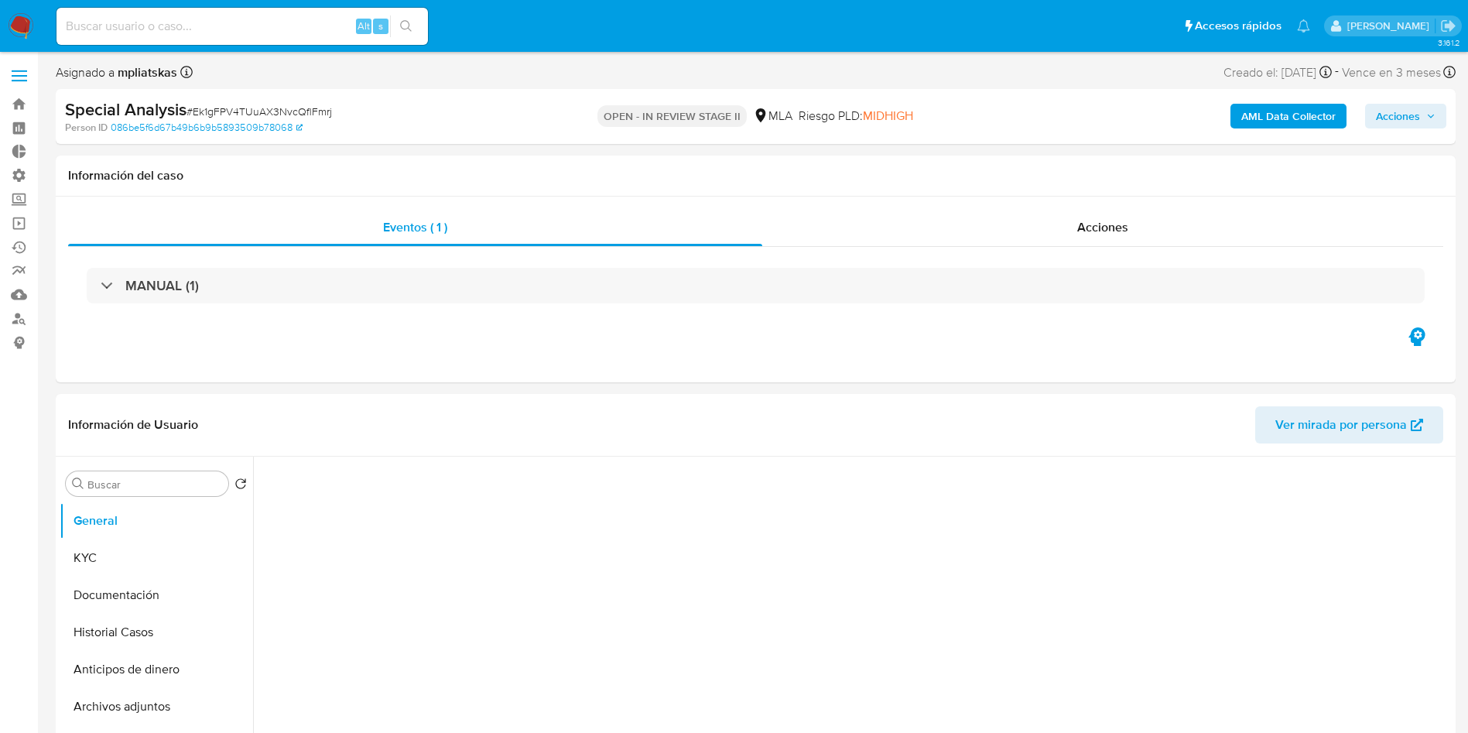
select select "10"
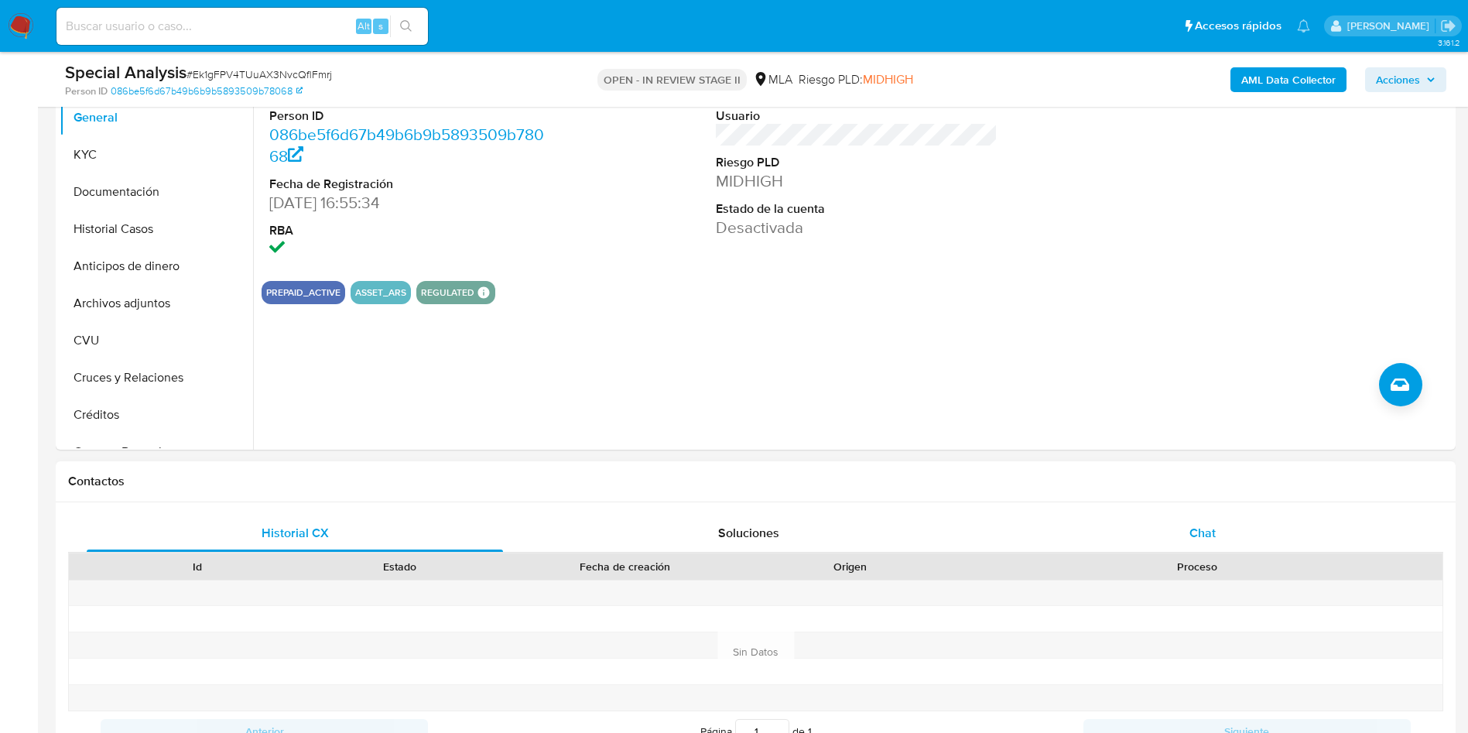
click at [1216, 542] on div "Chat" at bounding box center [1202, 533] width 416 height 37
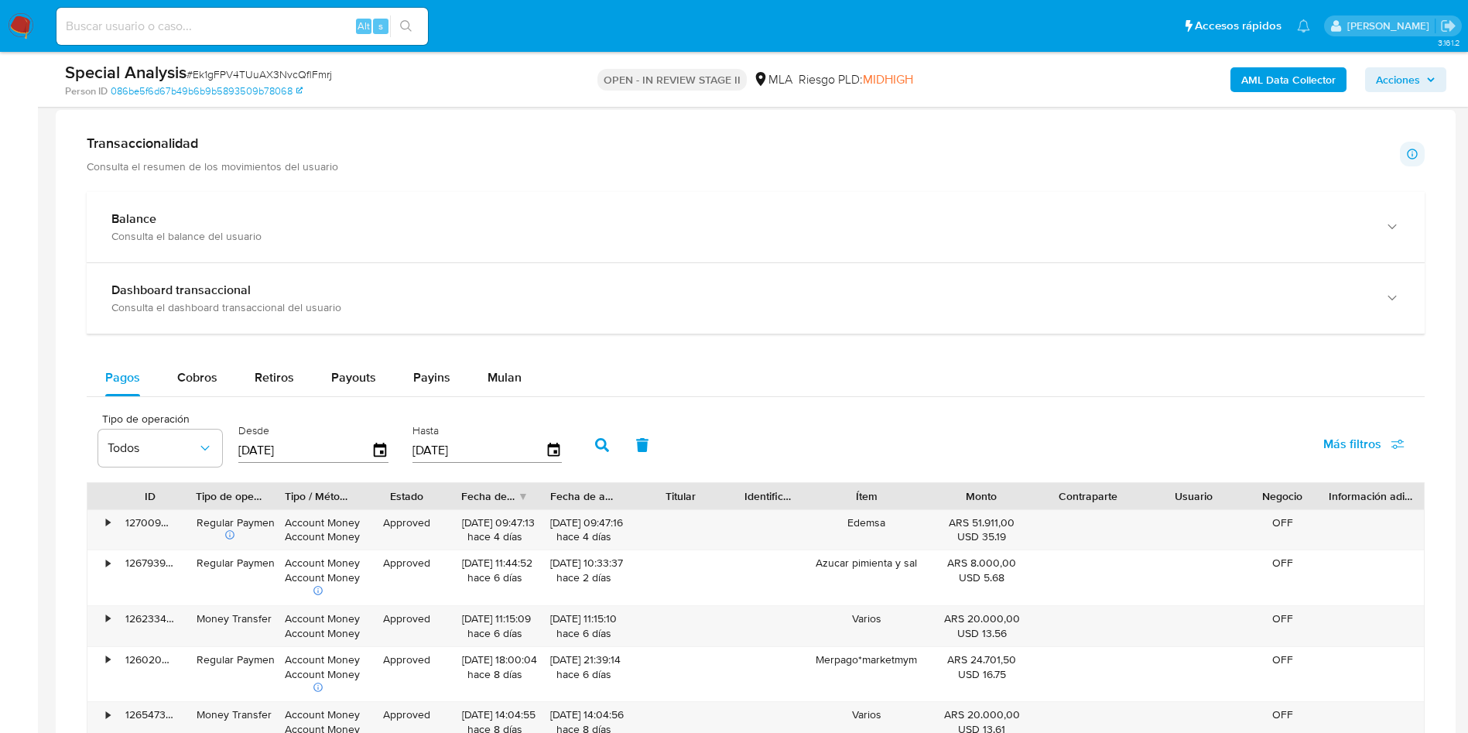
scroll to position [1393, 0]
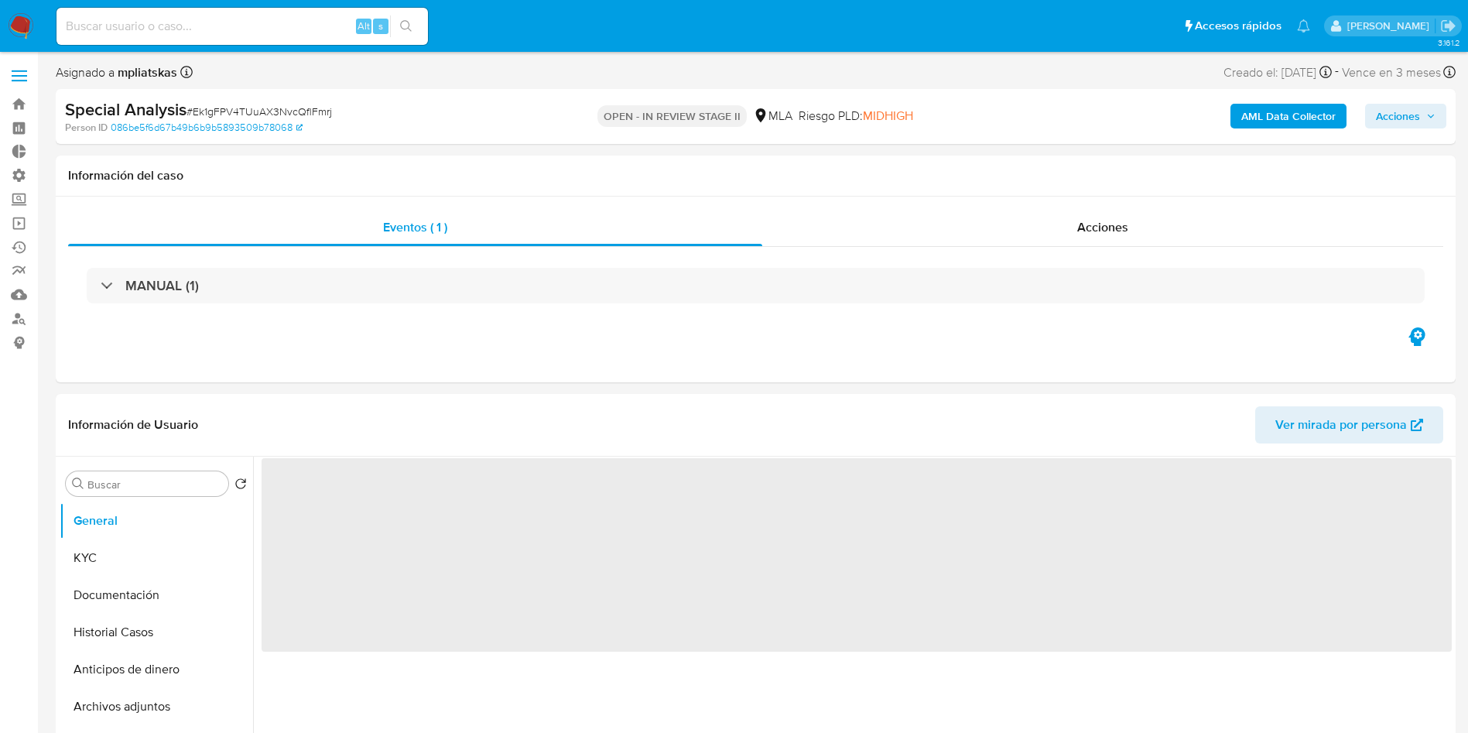
select select "10"
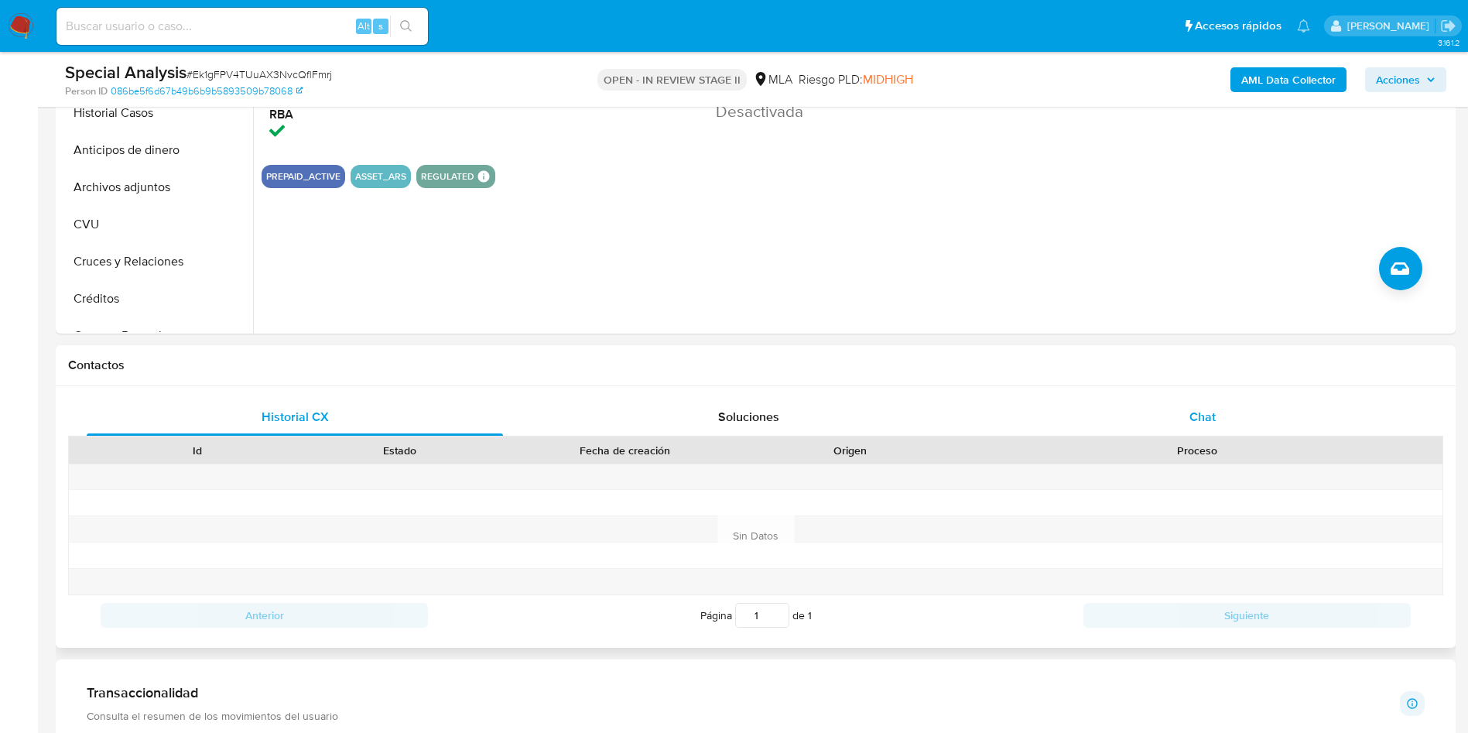
click at [1250, 423] on div "Chat" at bounding box center [1202, 417] width 416 height 37
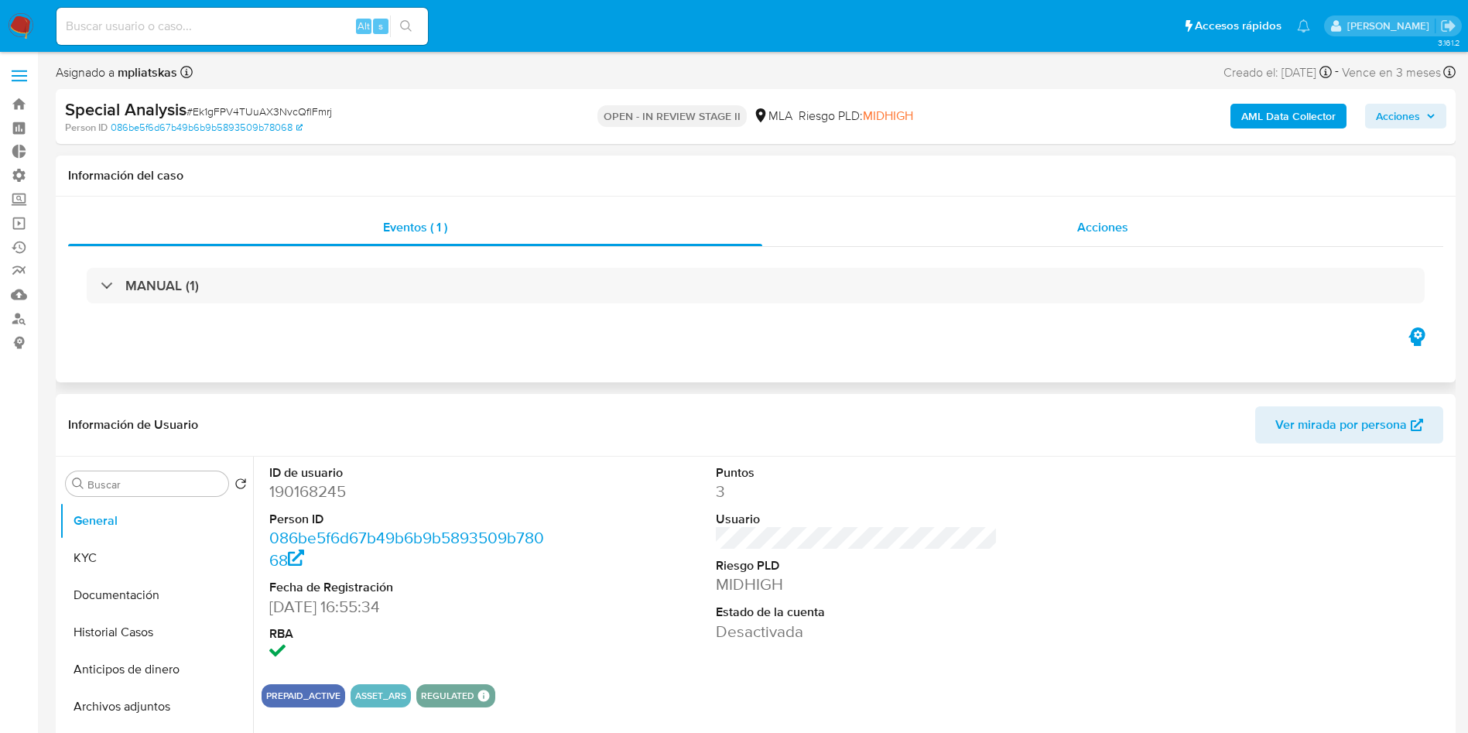
click at [1100, 214] on div "Acciones" at bounding box center [1102, 227] width 681 height 37
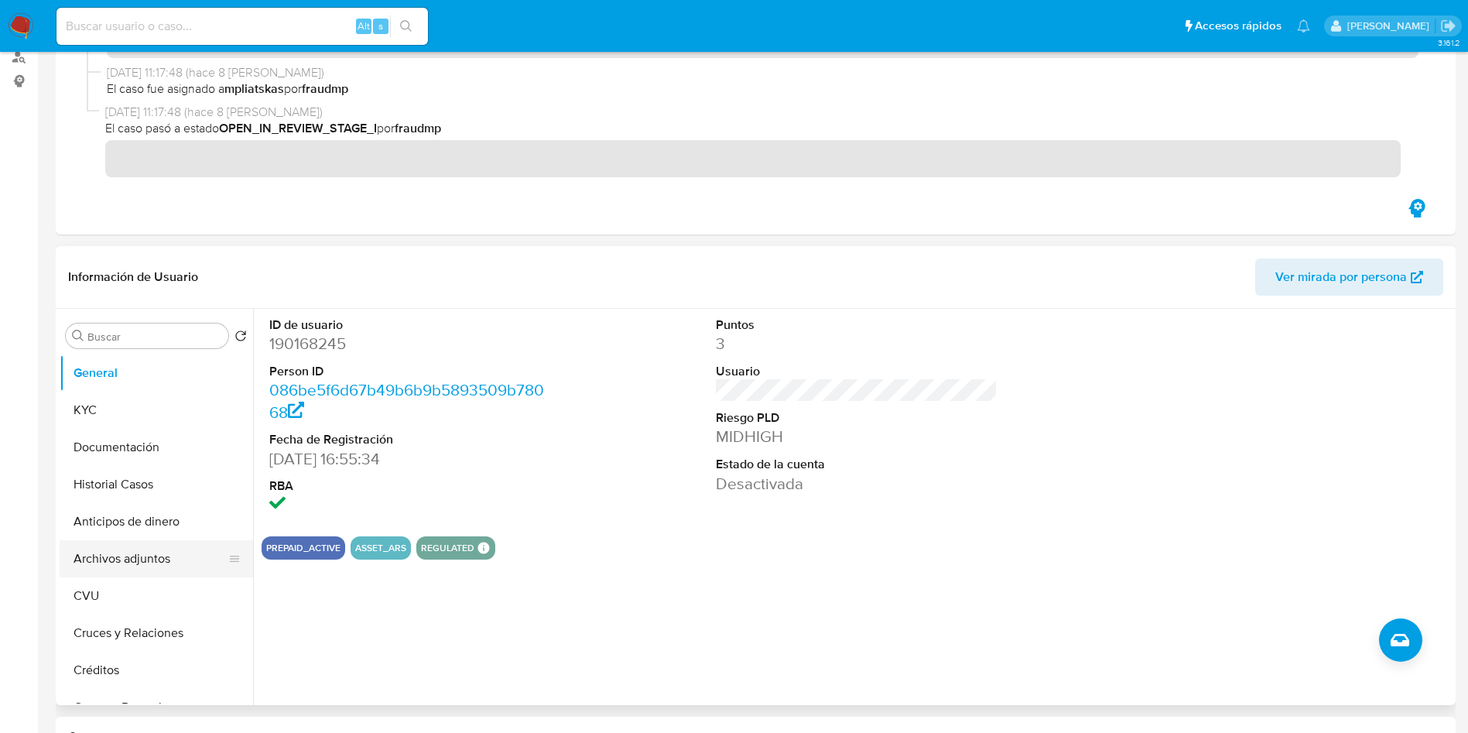
scroll to position [348, 0]
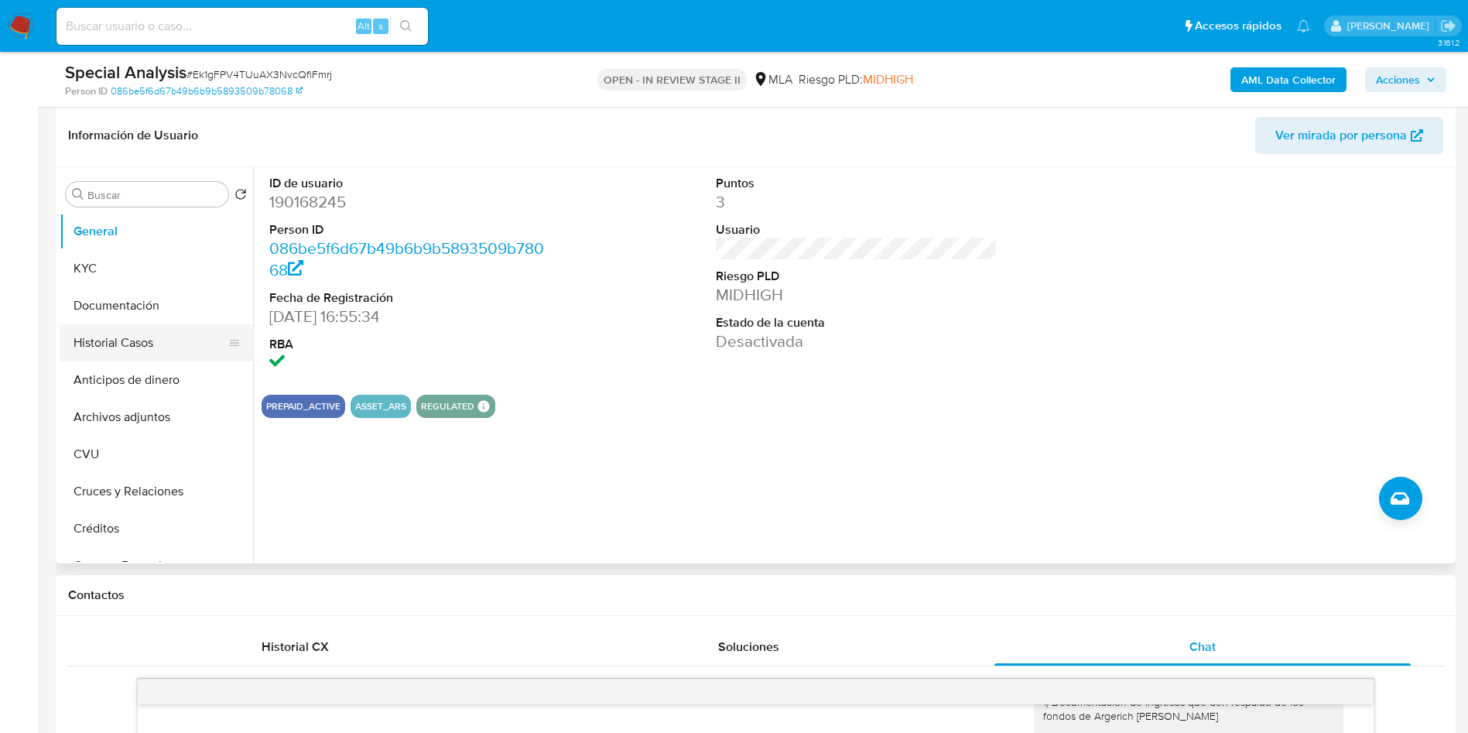
click at [131, 334] on button "Historial Casos" at bounding box center [150, 342] width 181 height 37
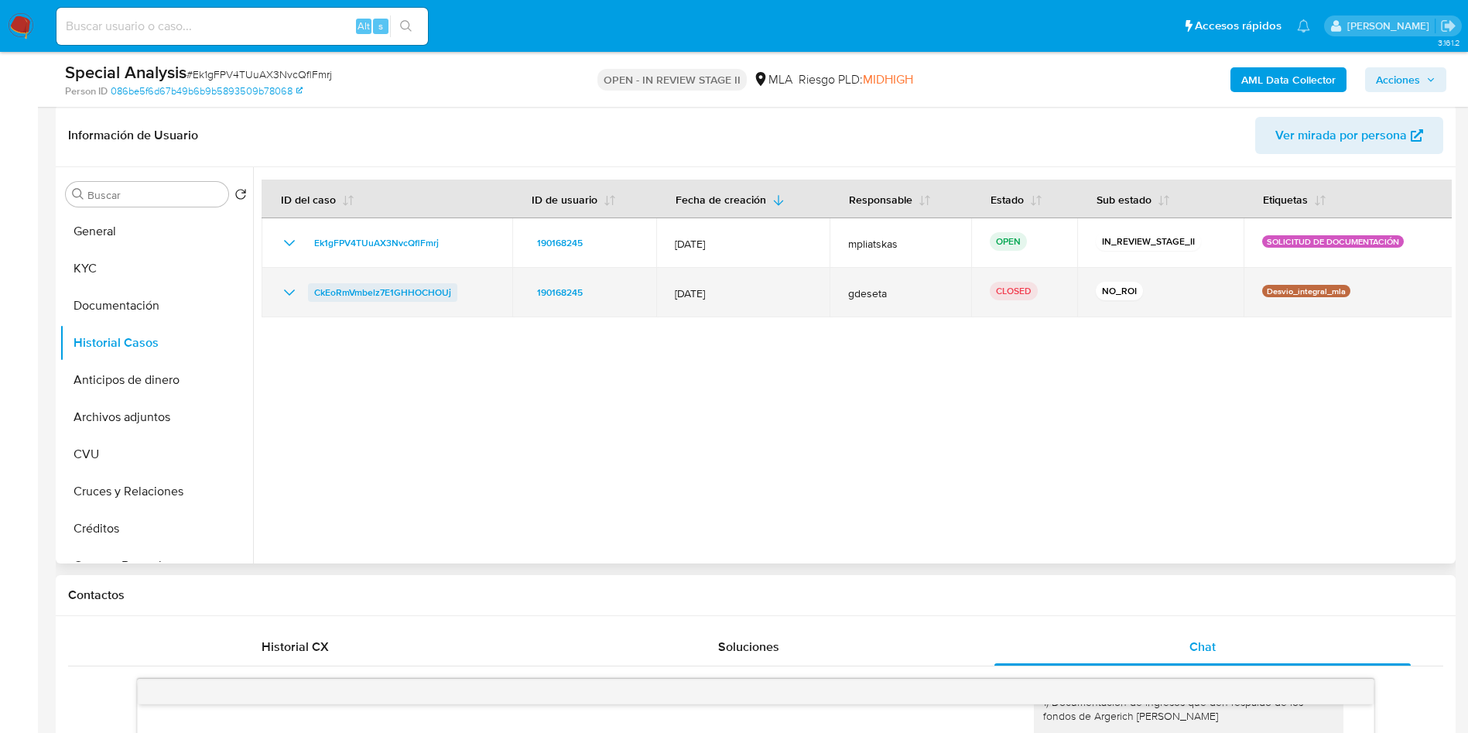
click at [402, 298] on span "CkEoRmVmbelz7E1GHHOCHOUj" at bounding box center [382, 292] width 137 height 19
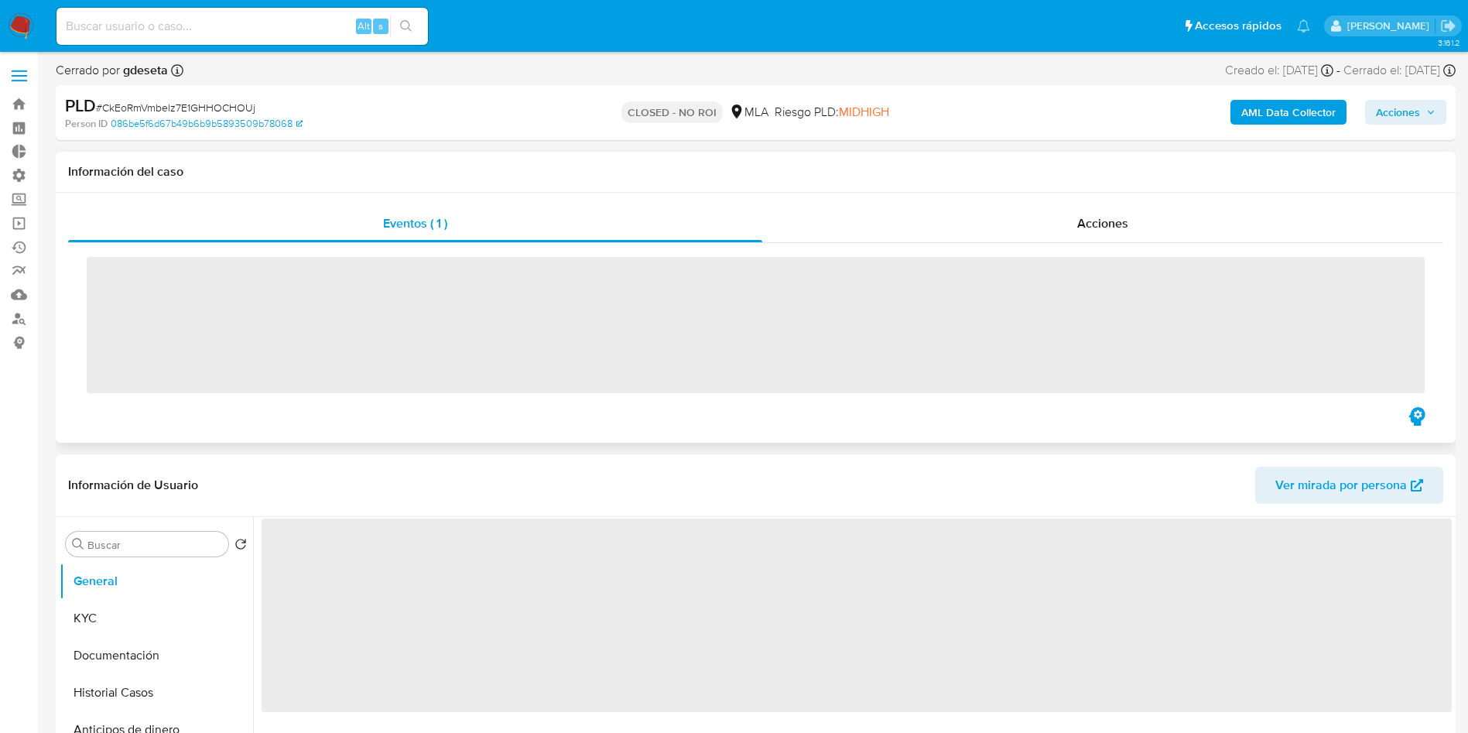
click at [1084, 204] on div "Eventos ( 1 ) Acciones ‌" at bounding box center [756, 318] width 1400 height 250
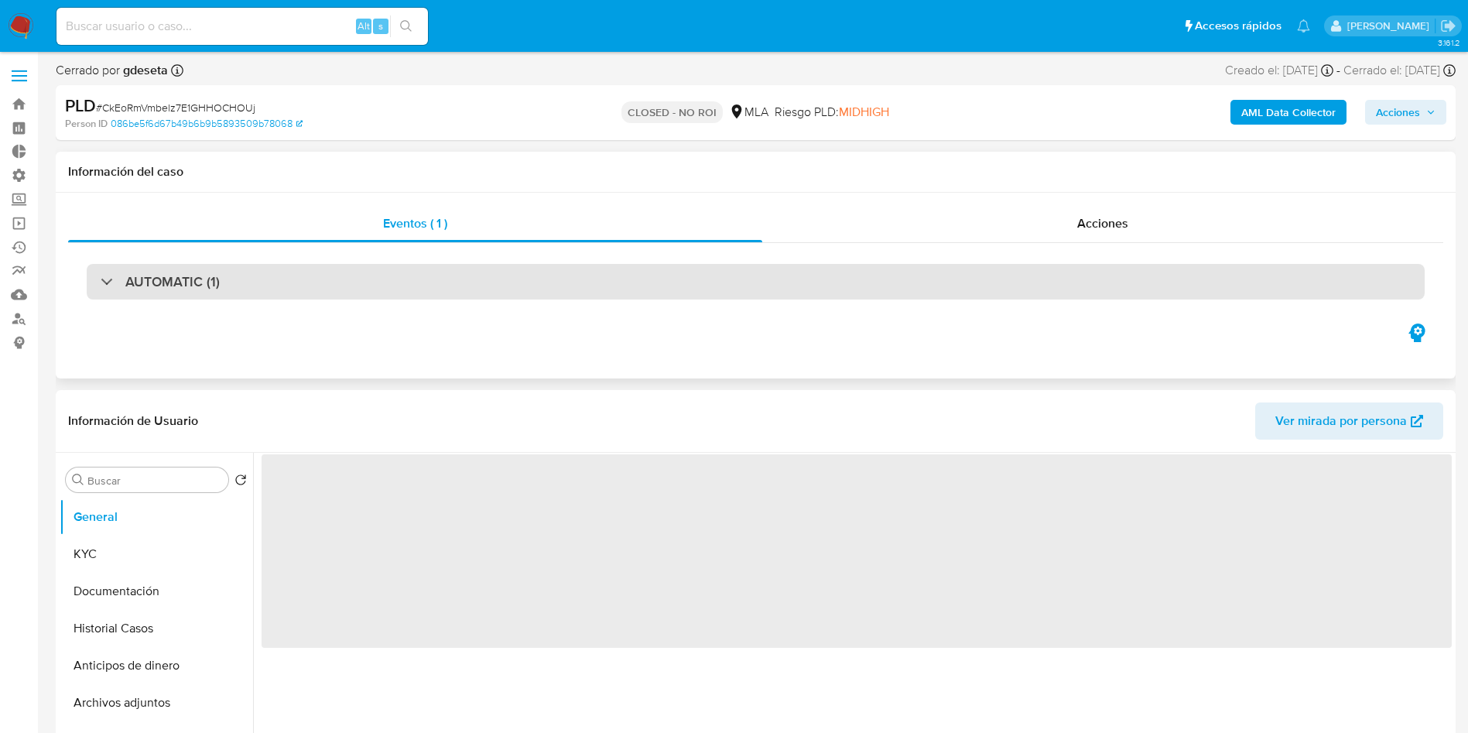
select select "10"
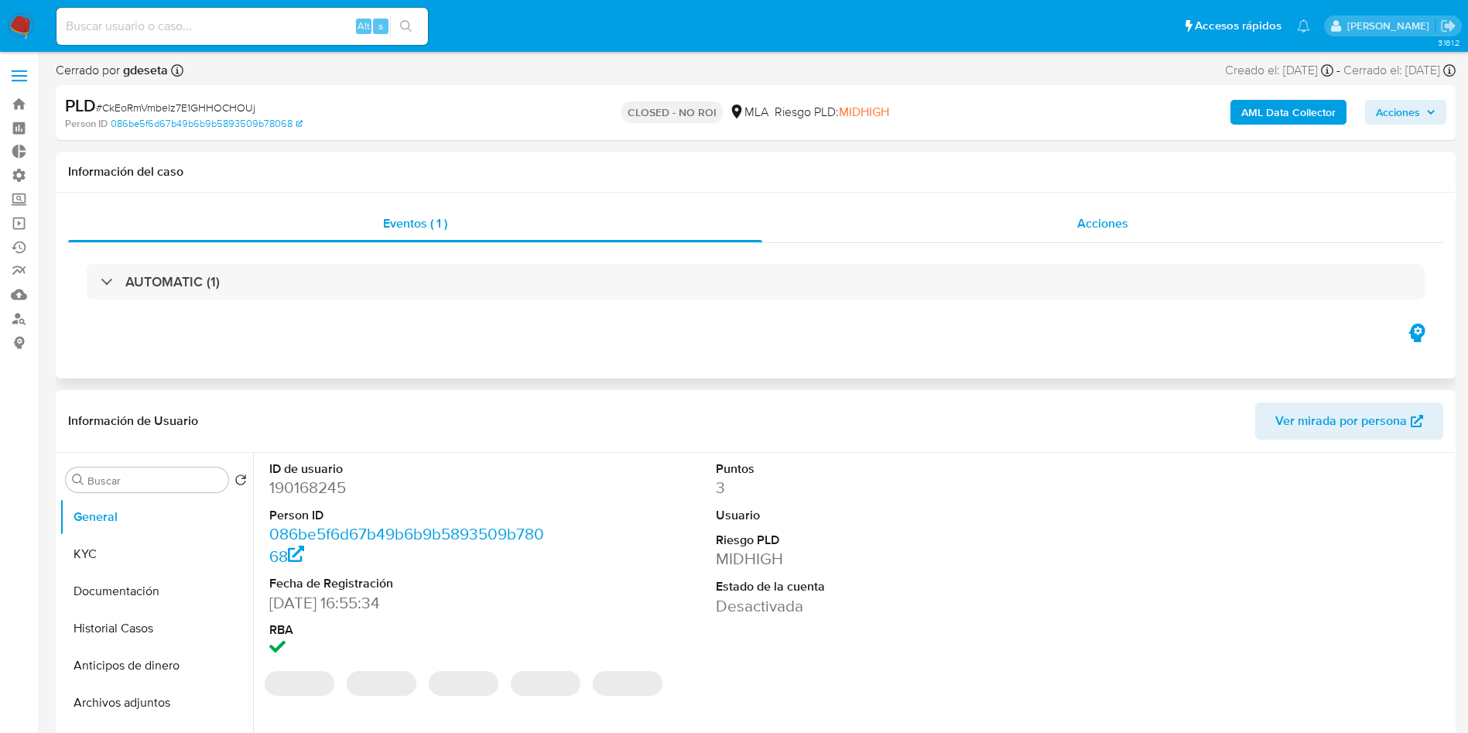
click at [1090, 224] on span "Acciones" at bounding box center [1102, 223] width 51 height 18
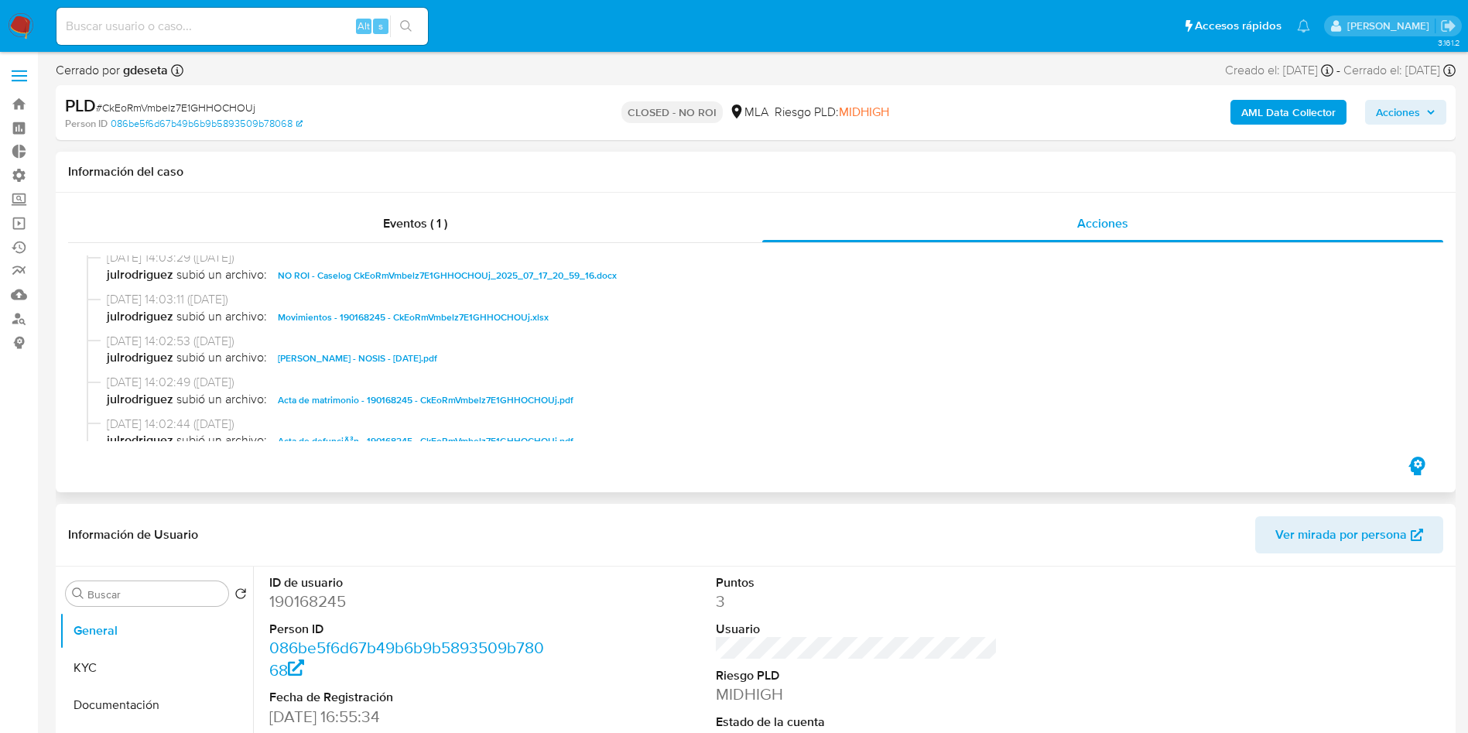
scroll to position [232, 0]
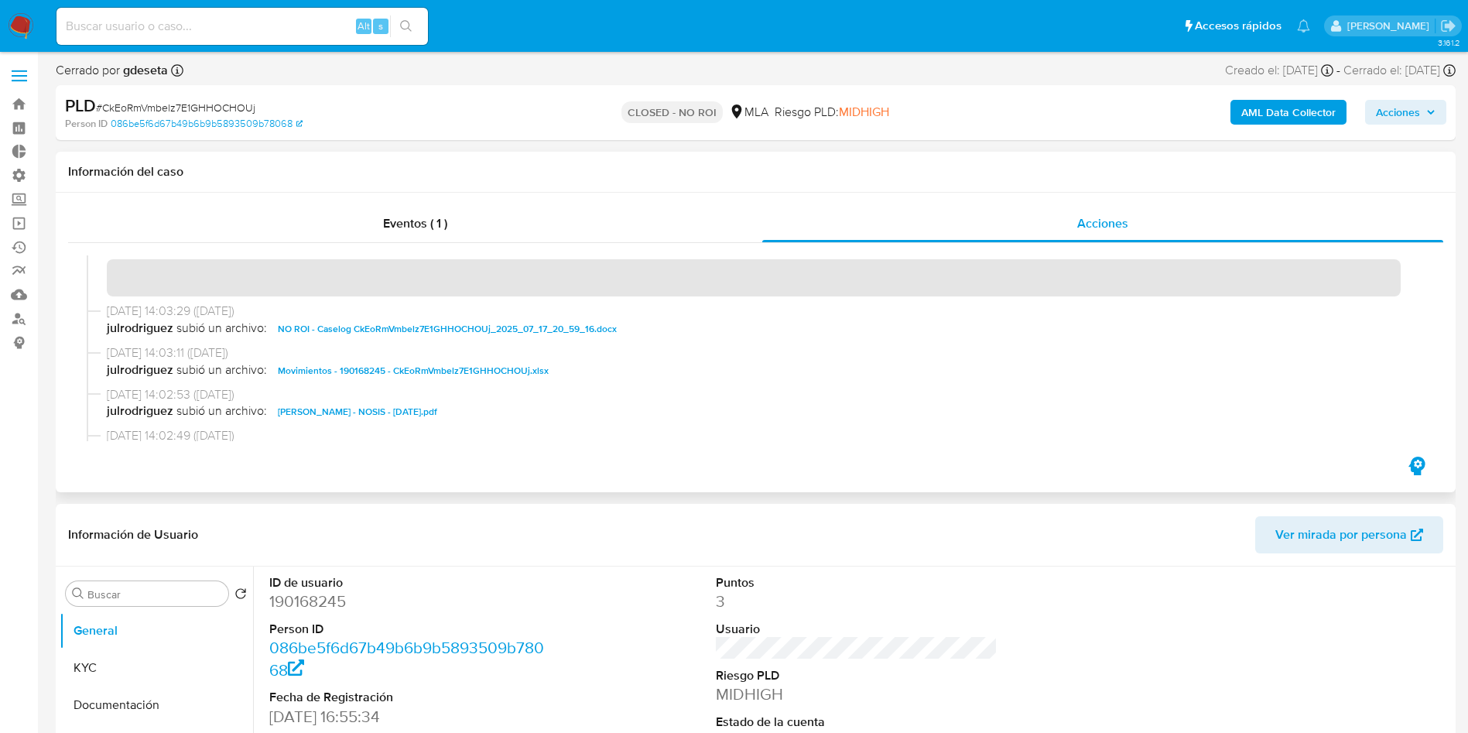
click at [475, 377] on span "Movimientos - 190168245 - CkEoRmVmbelz7E1GHHOCHOUj.xlsx" at bounding box center [413, 370] width 271 height 19
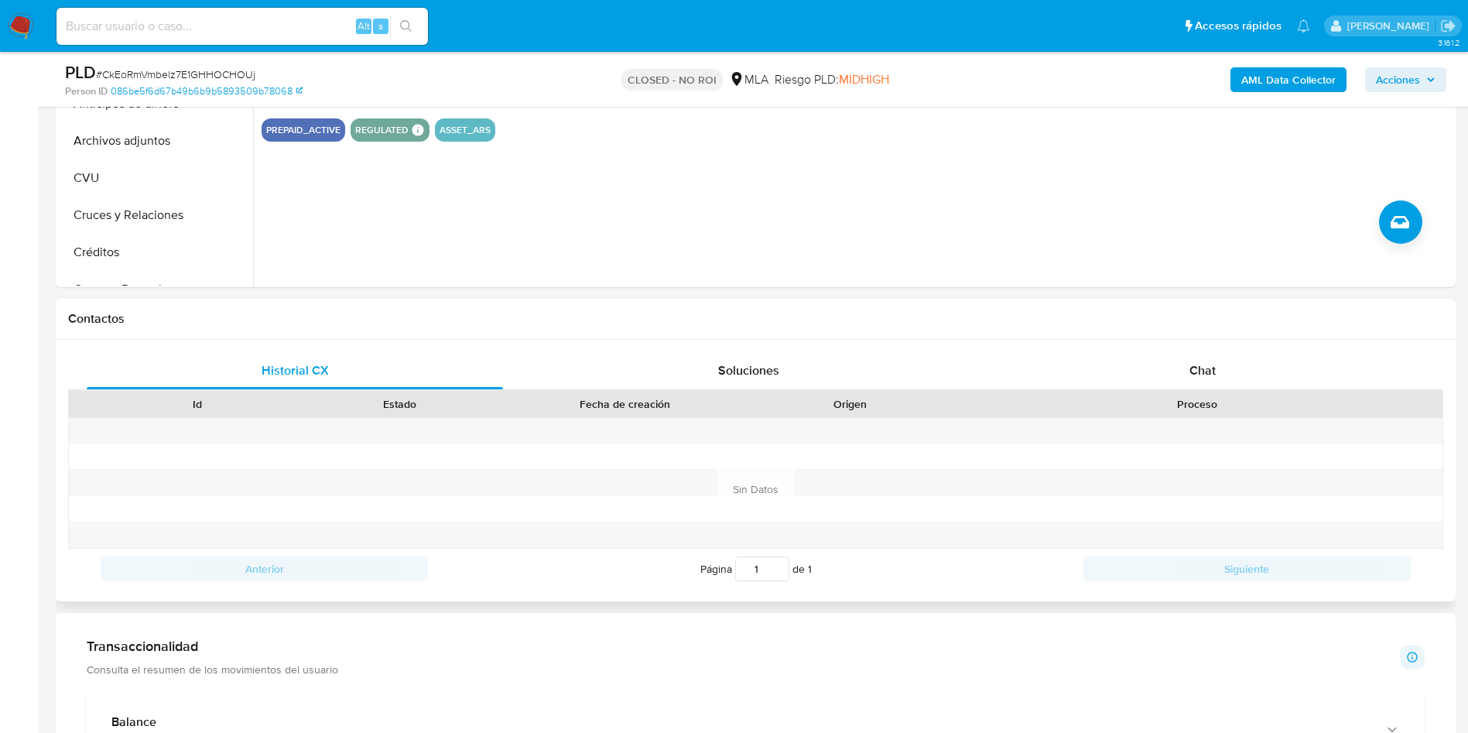
scroll to position [813, 0]
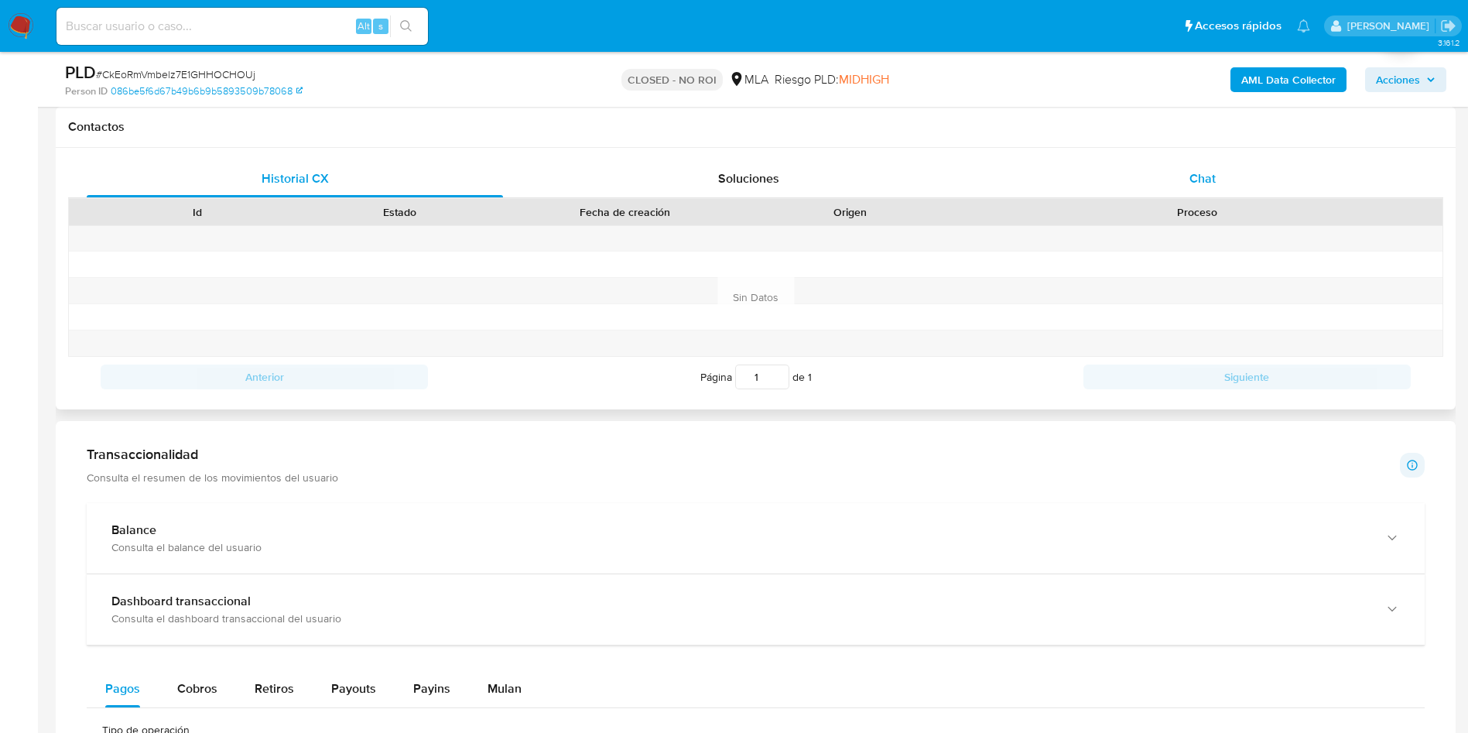
drag, startPoint x: 1179, startPoint y: 148, endPoint x: 1186, endPoint y: 163, distance: 17.3
click at [1179, 148] on div "Historial CX Soluciones Chat Id Estado Fecha de creación Origen Proceso Anterio…" at bounding box center [756, 279] width 1400 height 262
click at [1202, 174] on span "Chat" at bounding box center [1202, 178] width 26 height 18
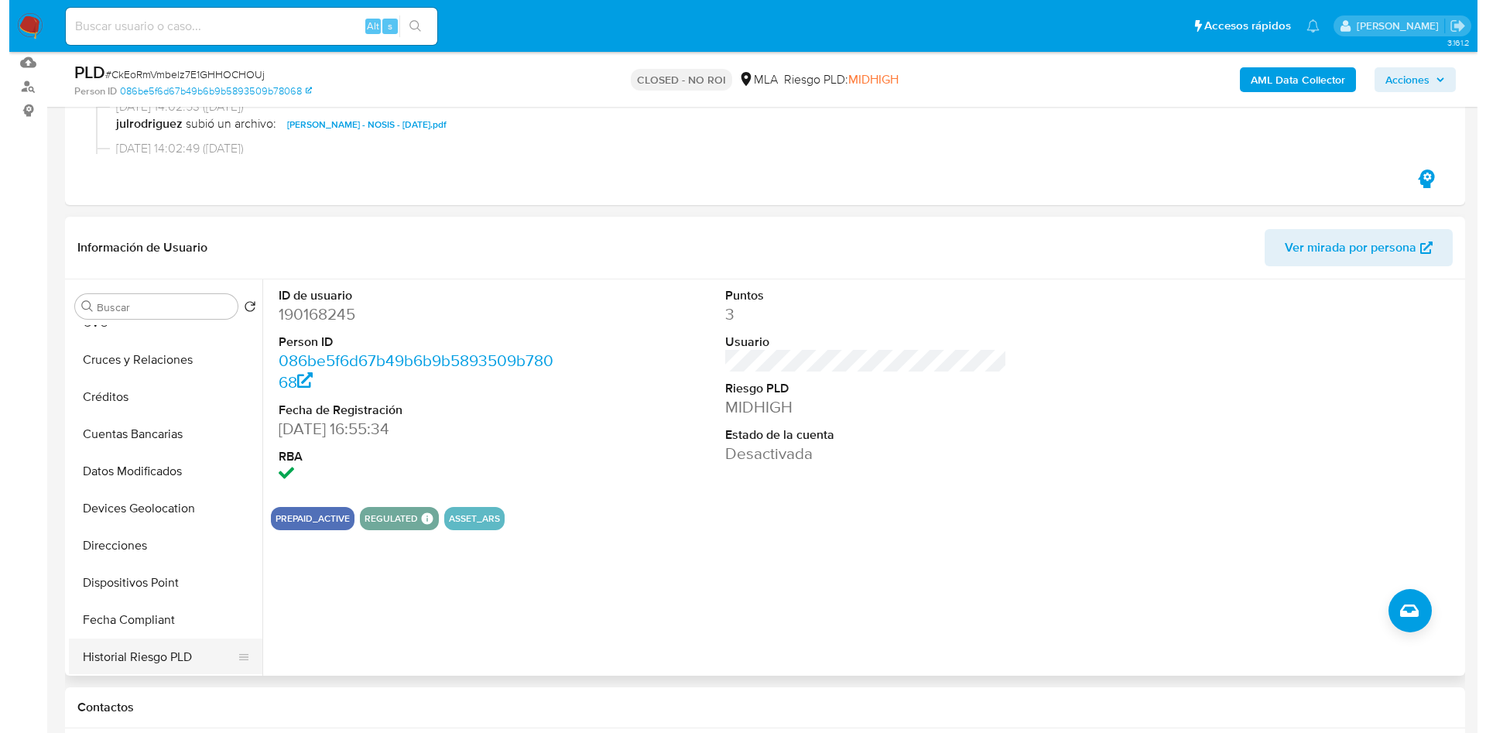
scroll to position [348, 0]
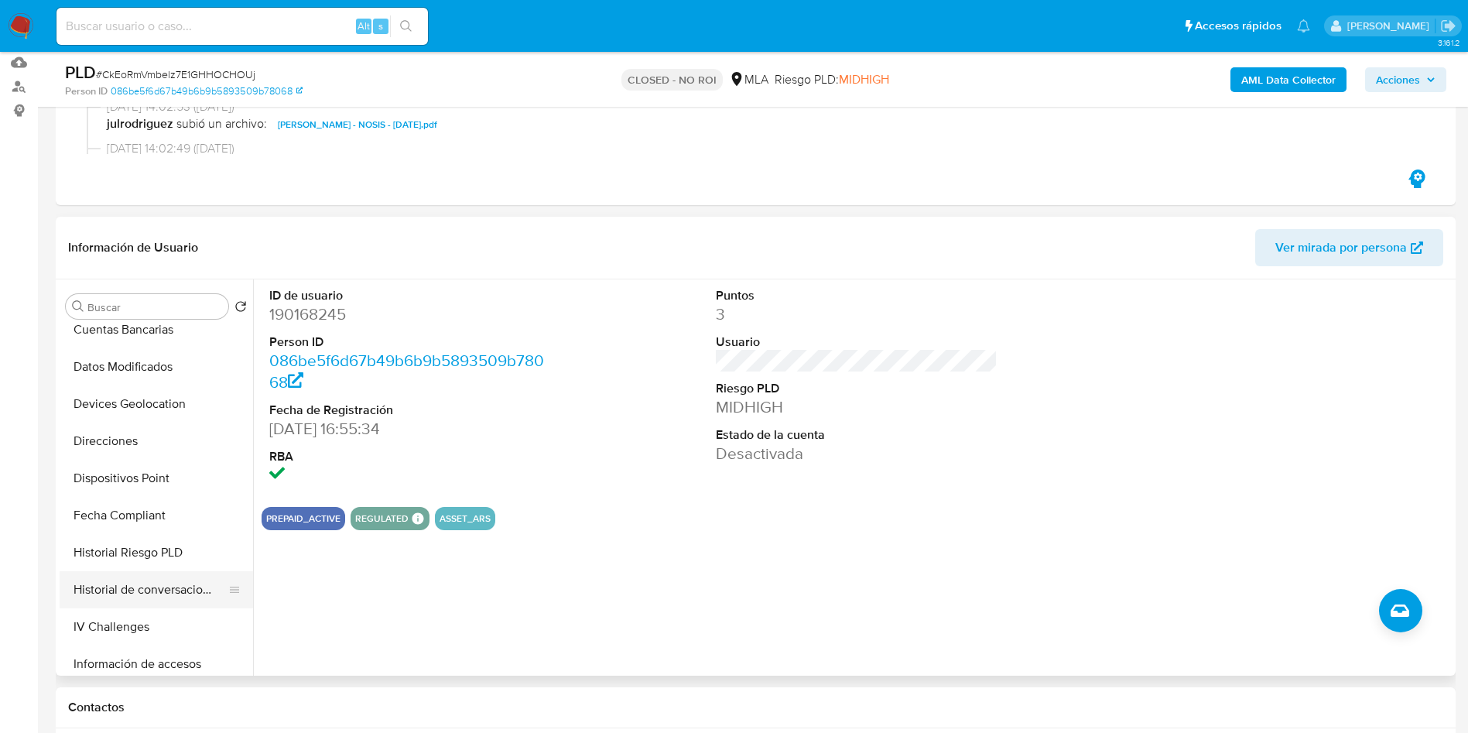
drag, startPoint x: 170, startPoint y: 599, endPoint x: 199, endPoint y: 588, distance: 30.6
click at [169, 599] on button "Historial de conversaciones" at bounding box center [150, 589] width 181 height 37
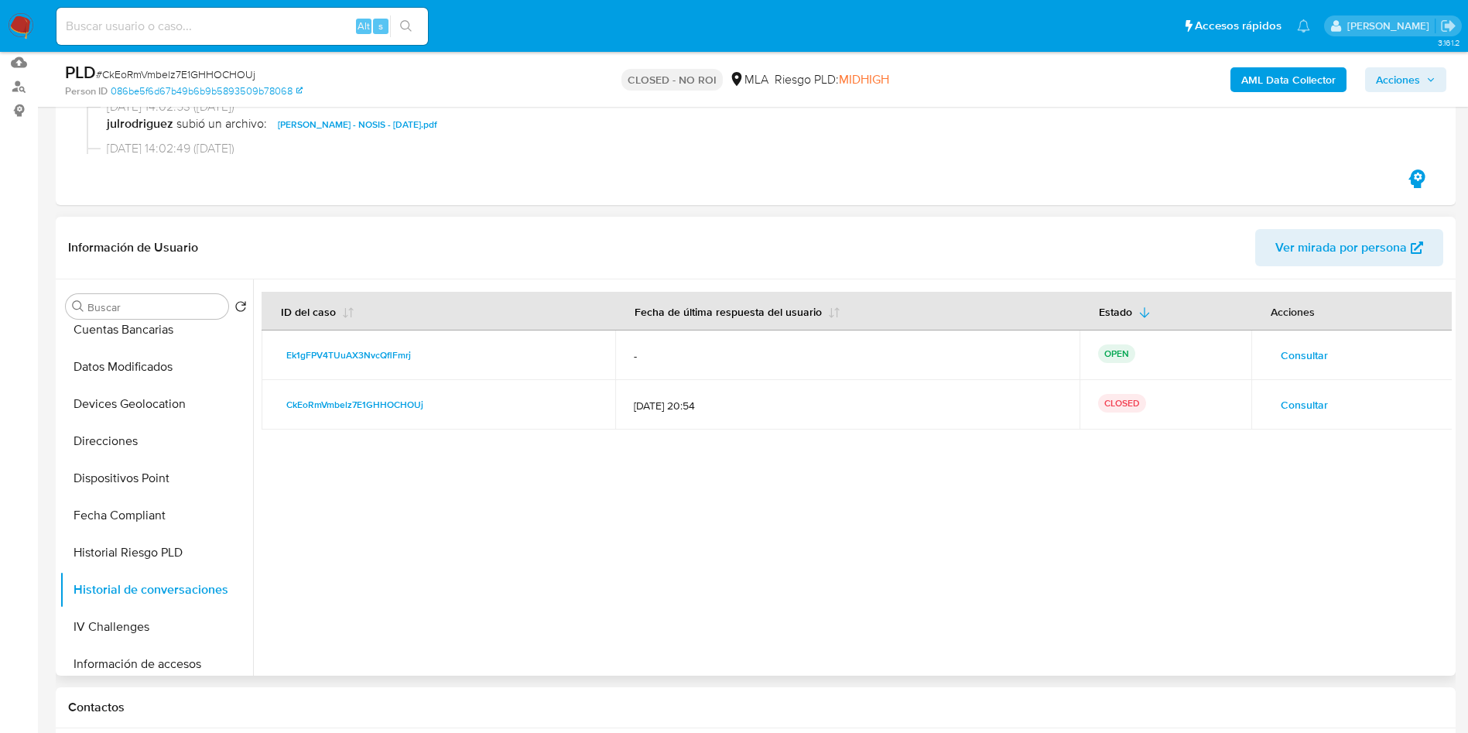
click at [1295, 409] on span "Consultar" at bounding box center [1304, 405] width 47 height 22
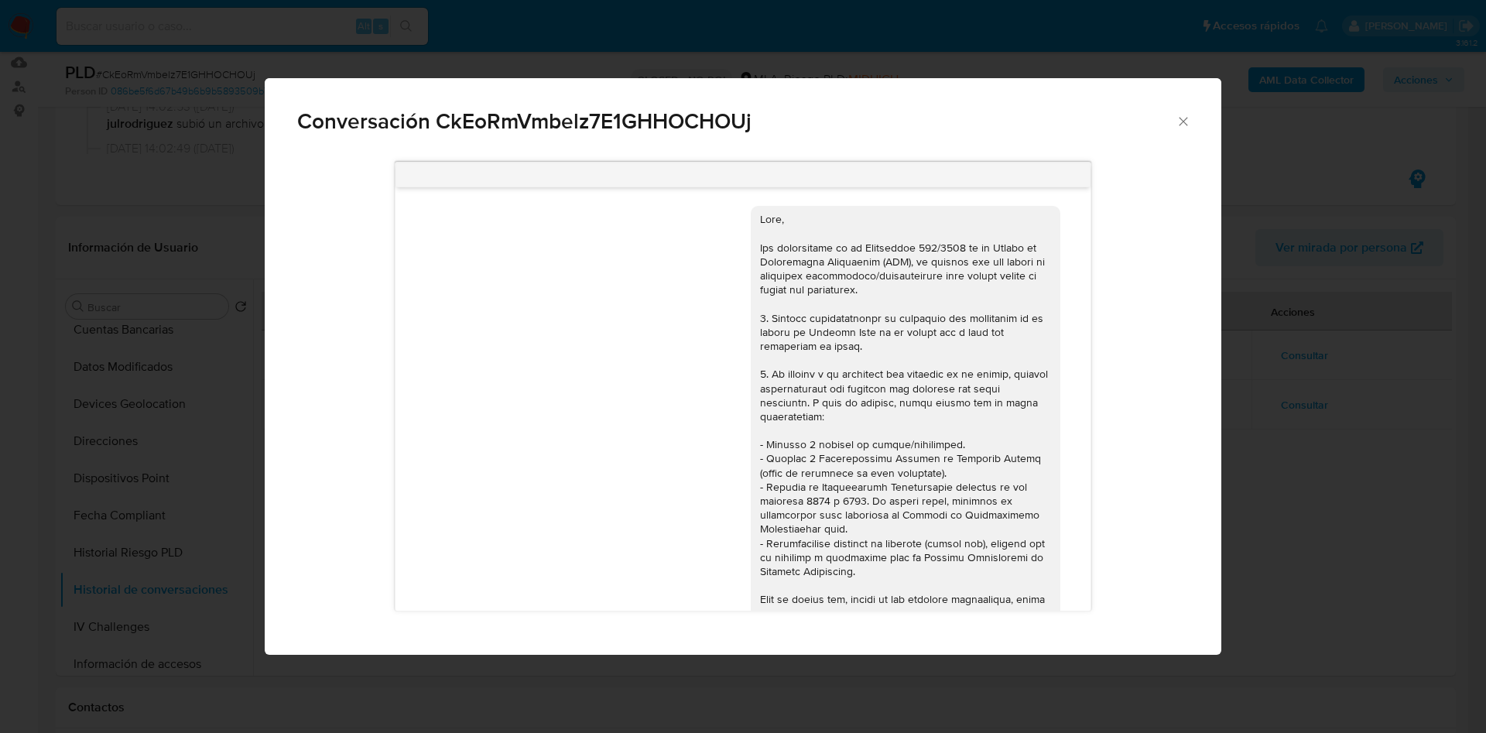
scroll to position [1351, 0]
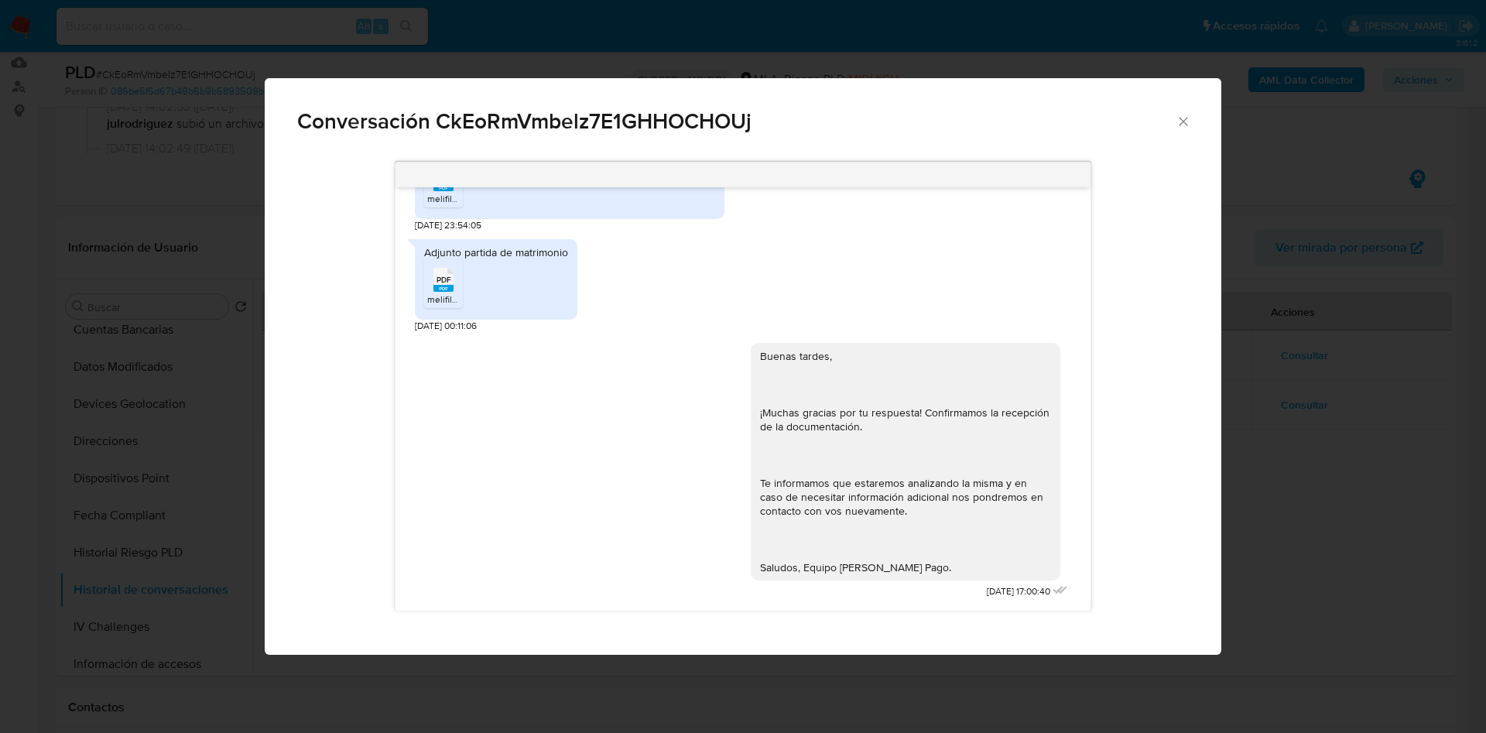
click at [1177, 116] on icon "Cerrar" at bounding box center [1182, 121] width 15 height 15
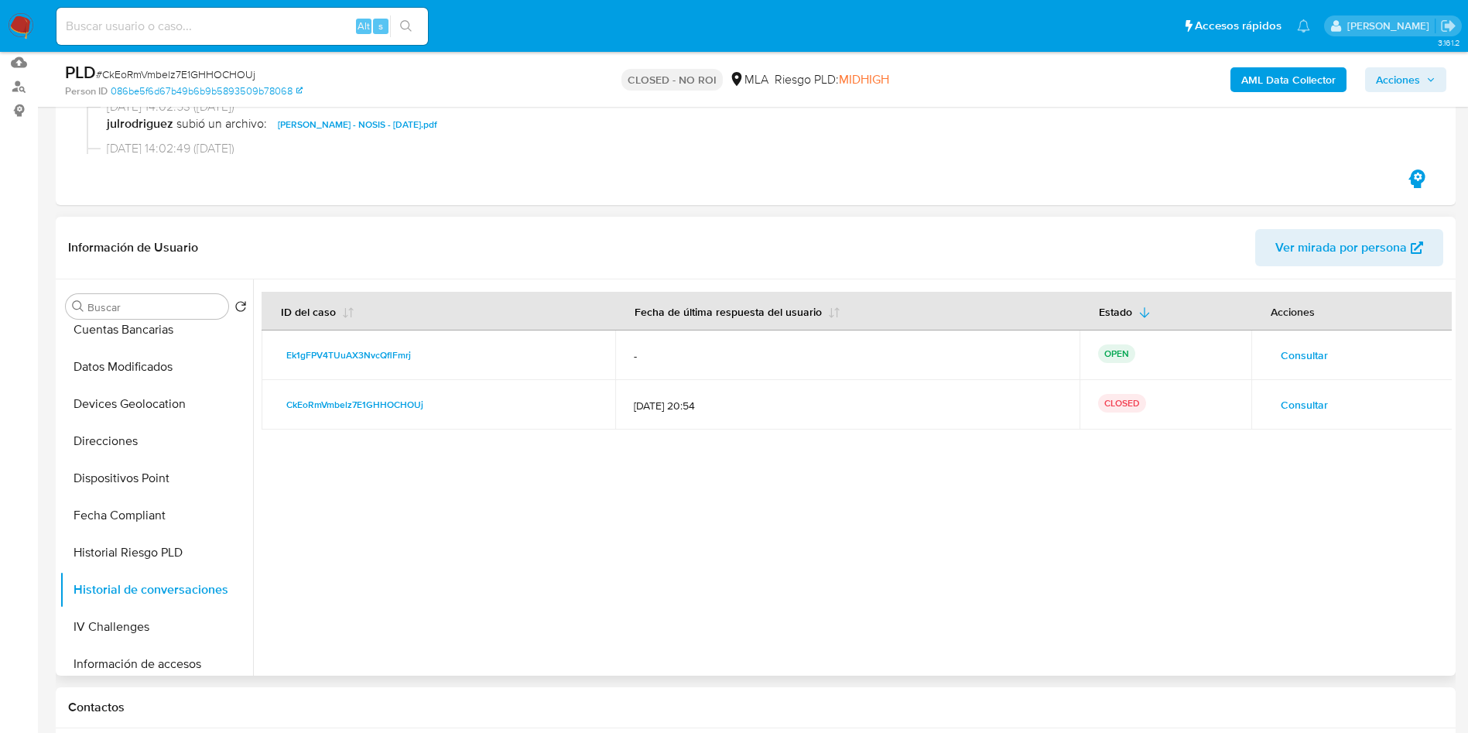
click at [1298, 354] on span "Consultar" at bounding box center [1304, 355] width 47 height 22
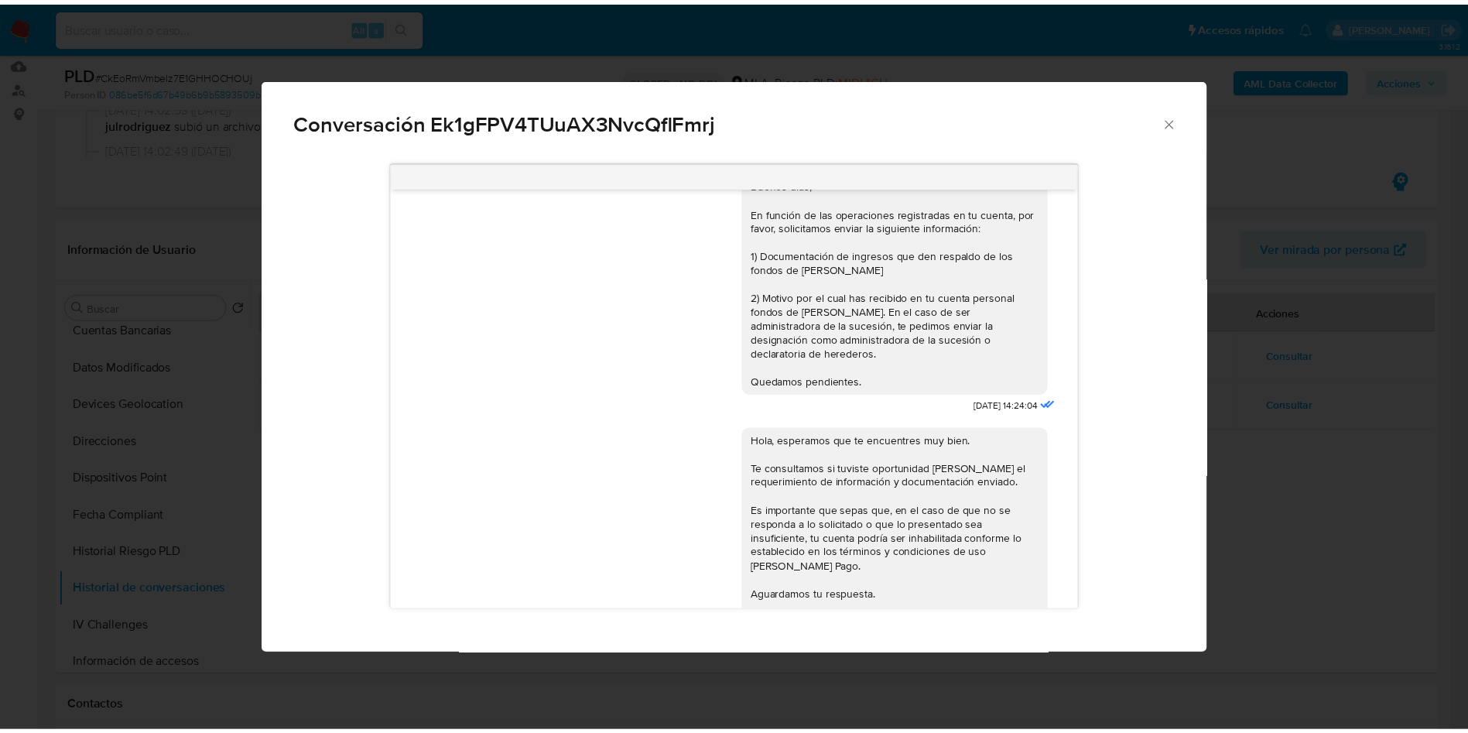
scroll to position [0, 0]
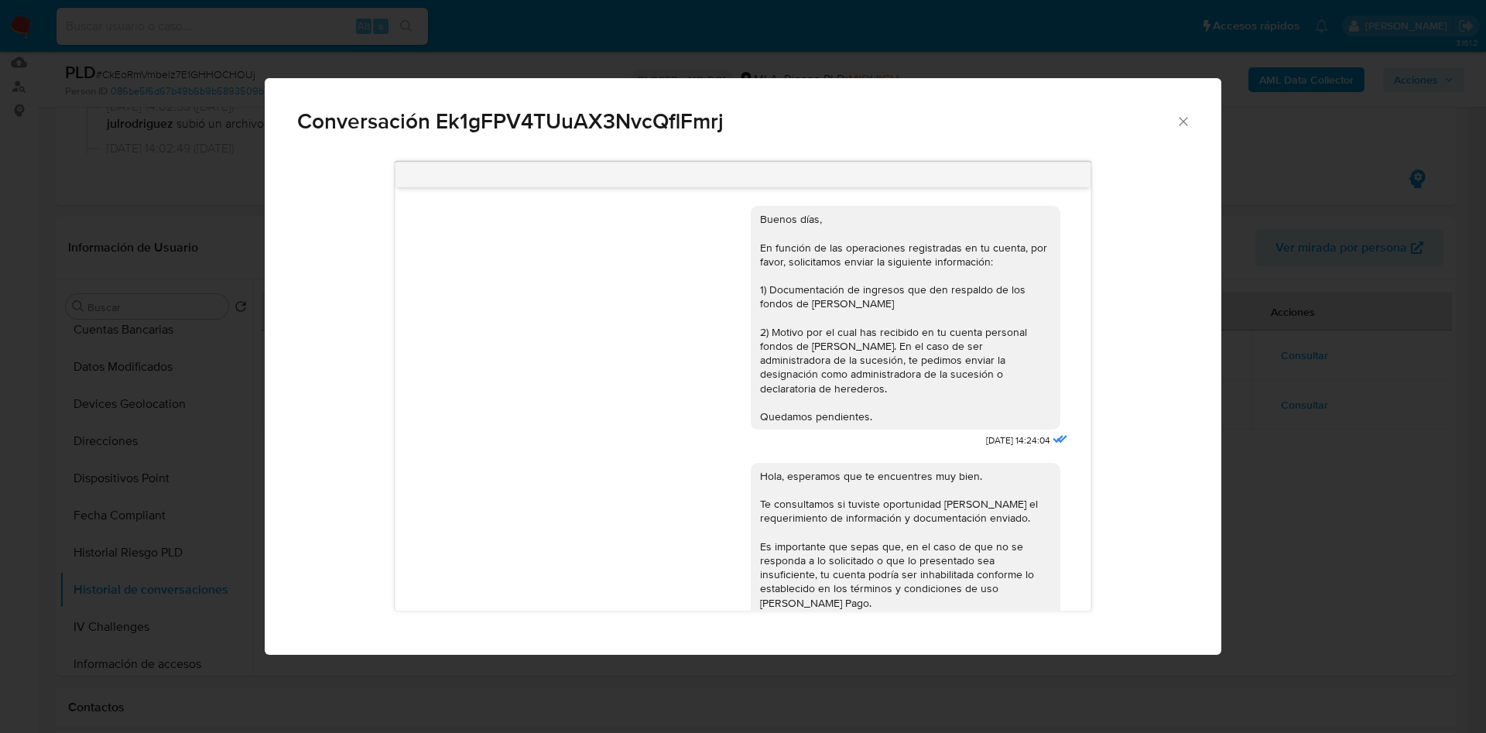
click at [1189, 119] on icon "Cerrar" at bounding box center [1182, 121] width 15 height 15
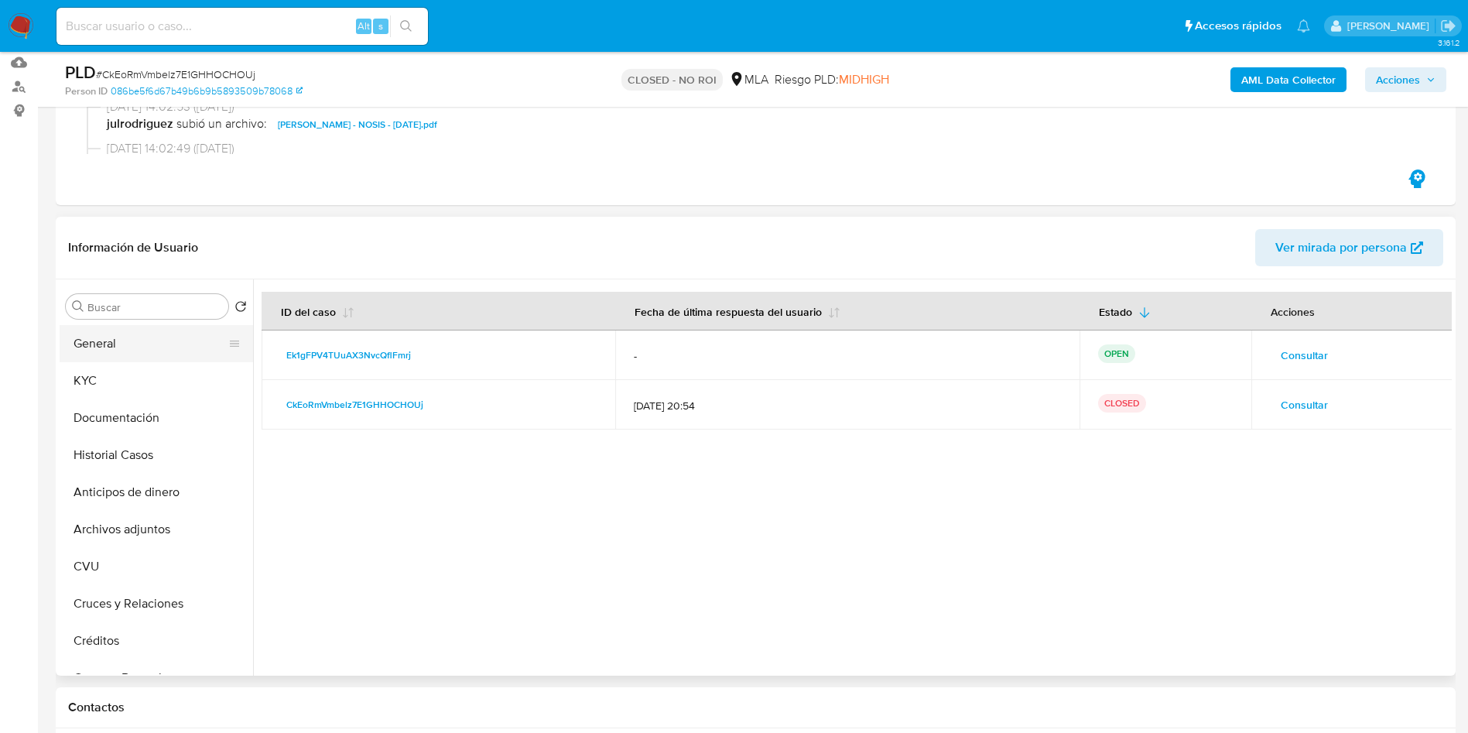
click at [148, 343] on button "General" at bounding box center [150, 343] width 181 height 37
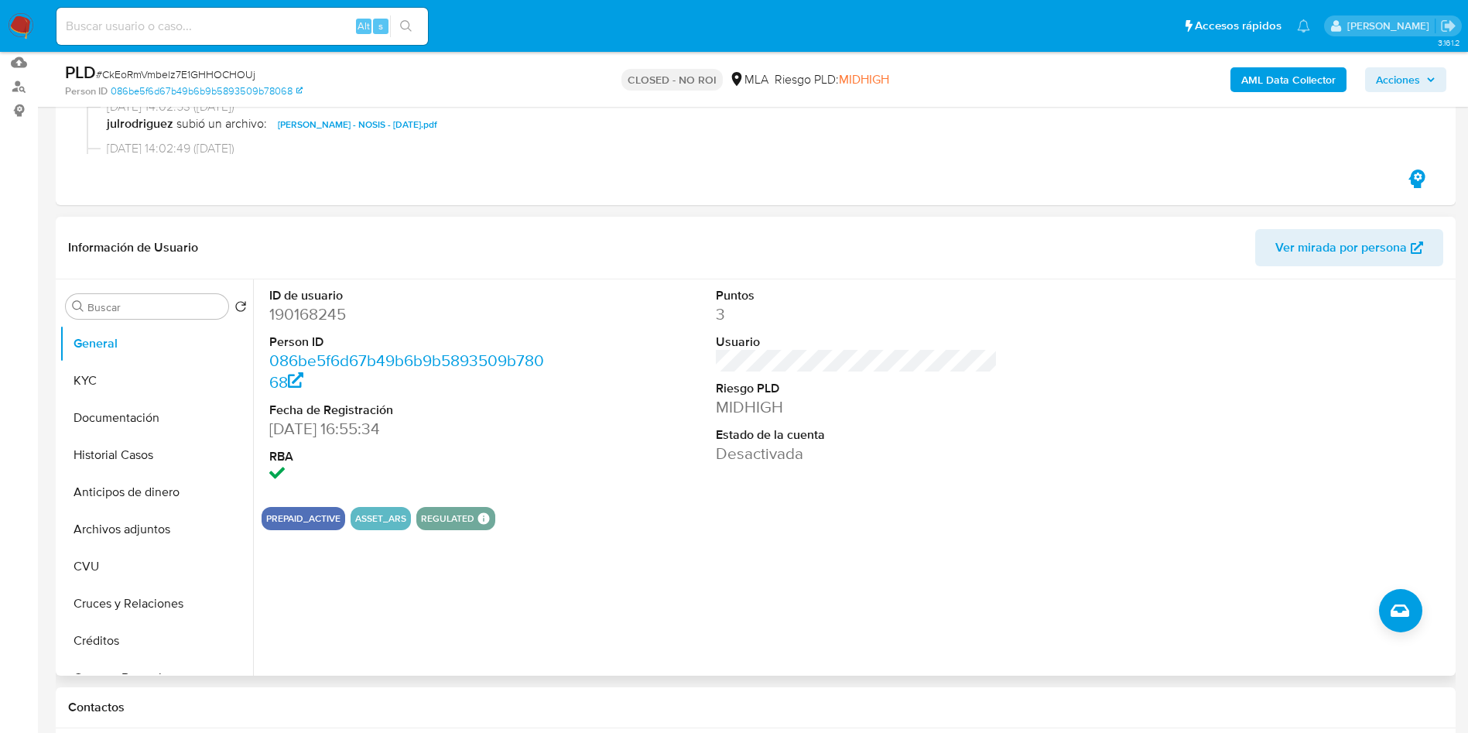
click at [322, 312] on dd "190168245" at bounding box center [410, 314] width 282 height 22
copy dd "190168245"
click at [109, 410] on button "Documentación" at bounding box center [150, 417] width 181 height 37
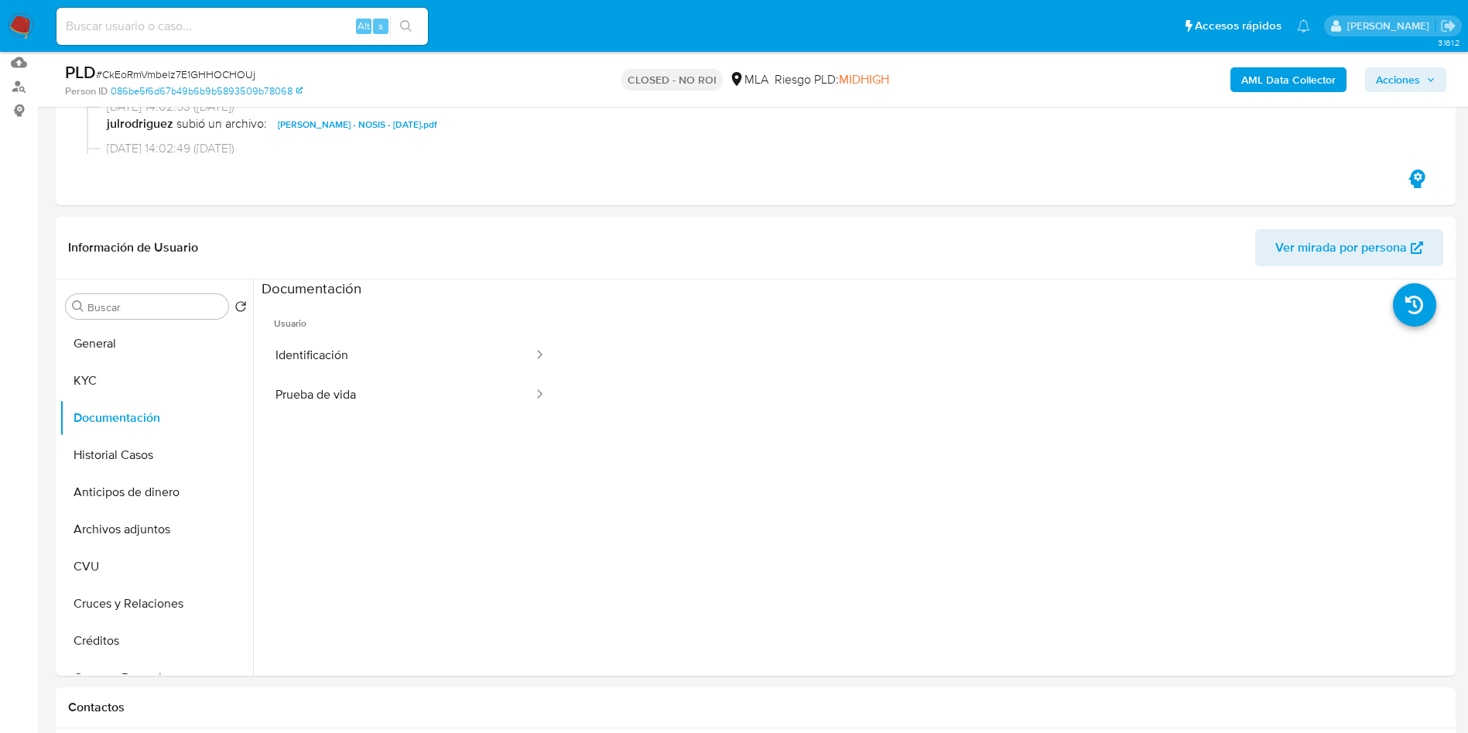
scroll to position [348, 0]
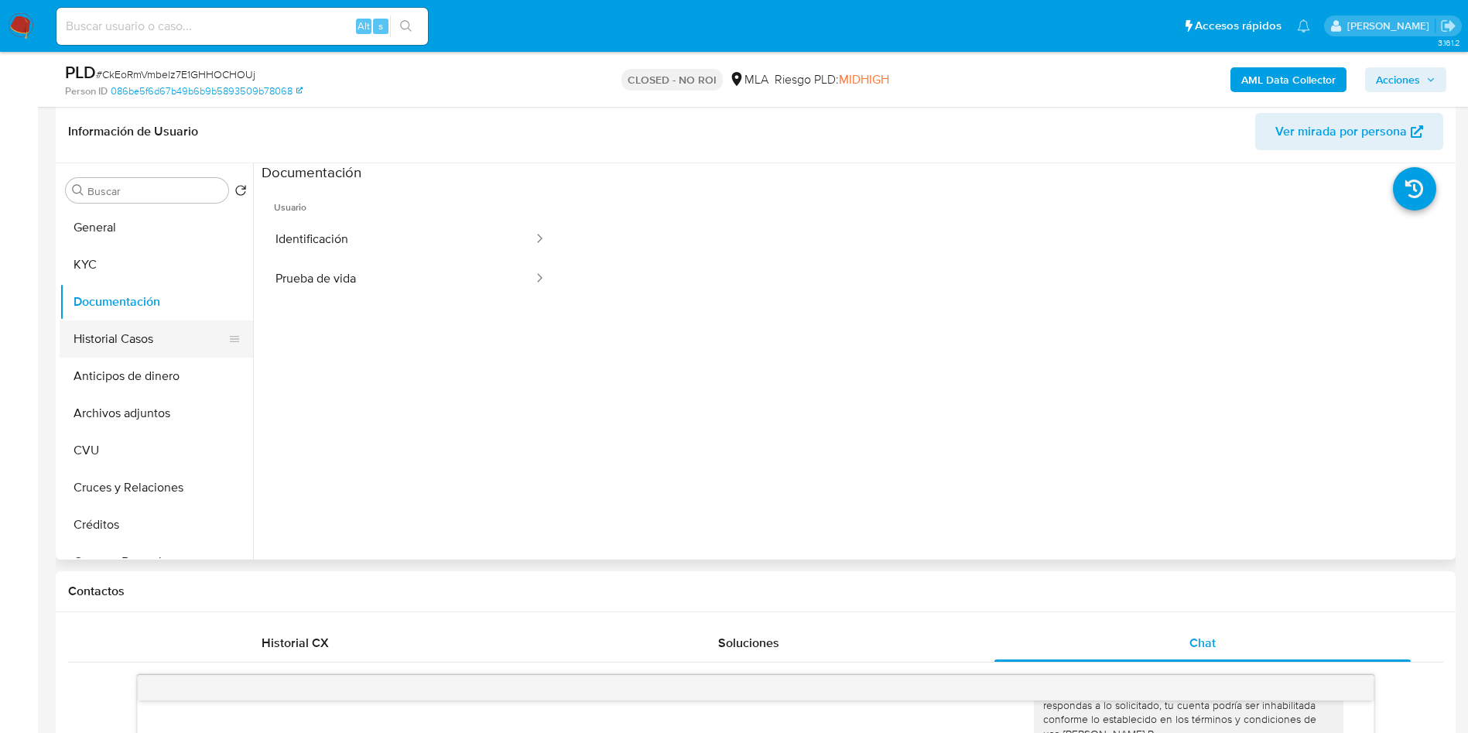
click at [109, 340] on button "Historial Casos" at bounding box center [150, 338] width 181 height 37
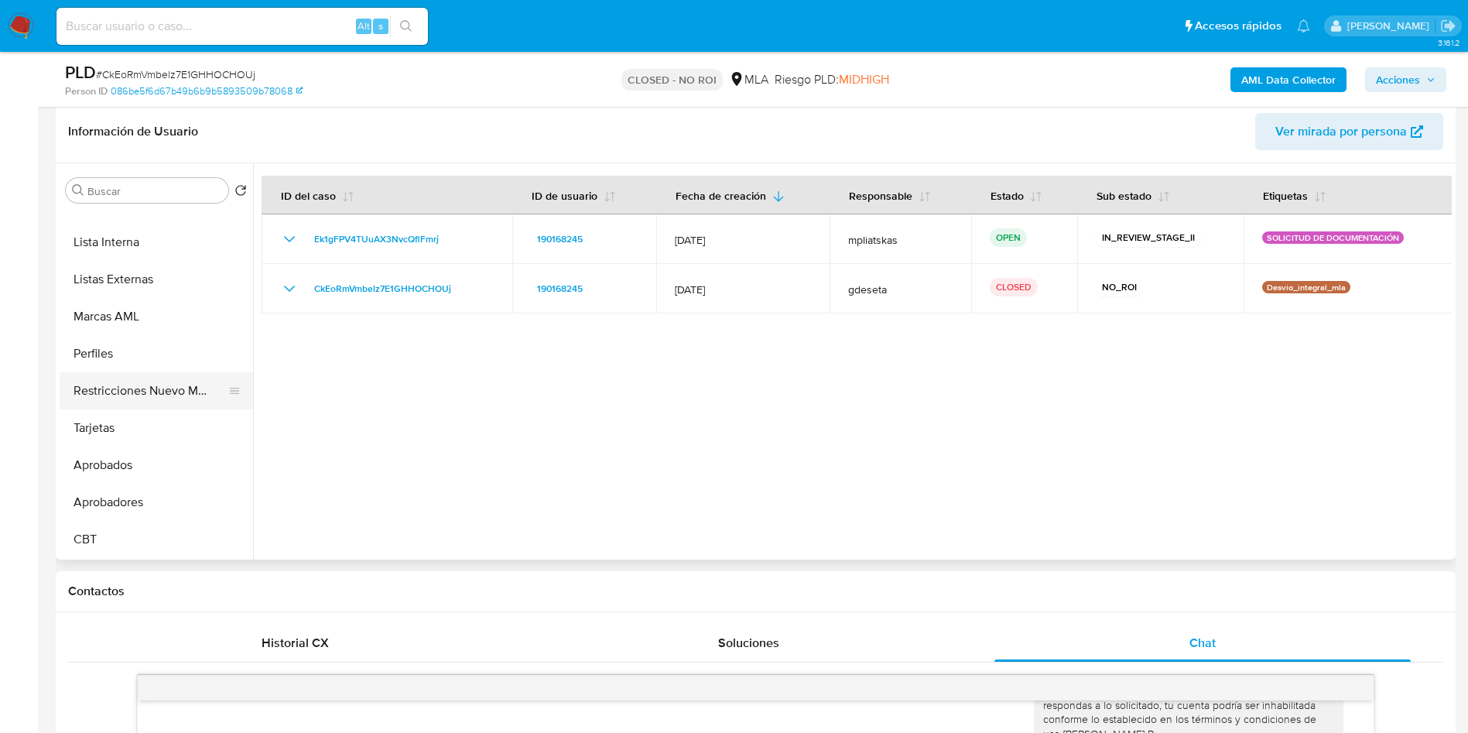
click at [115, 400] on button "Restricciones Nuevo Mundo" at bounding box center [150, 390] width 181 height 37
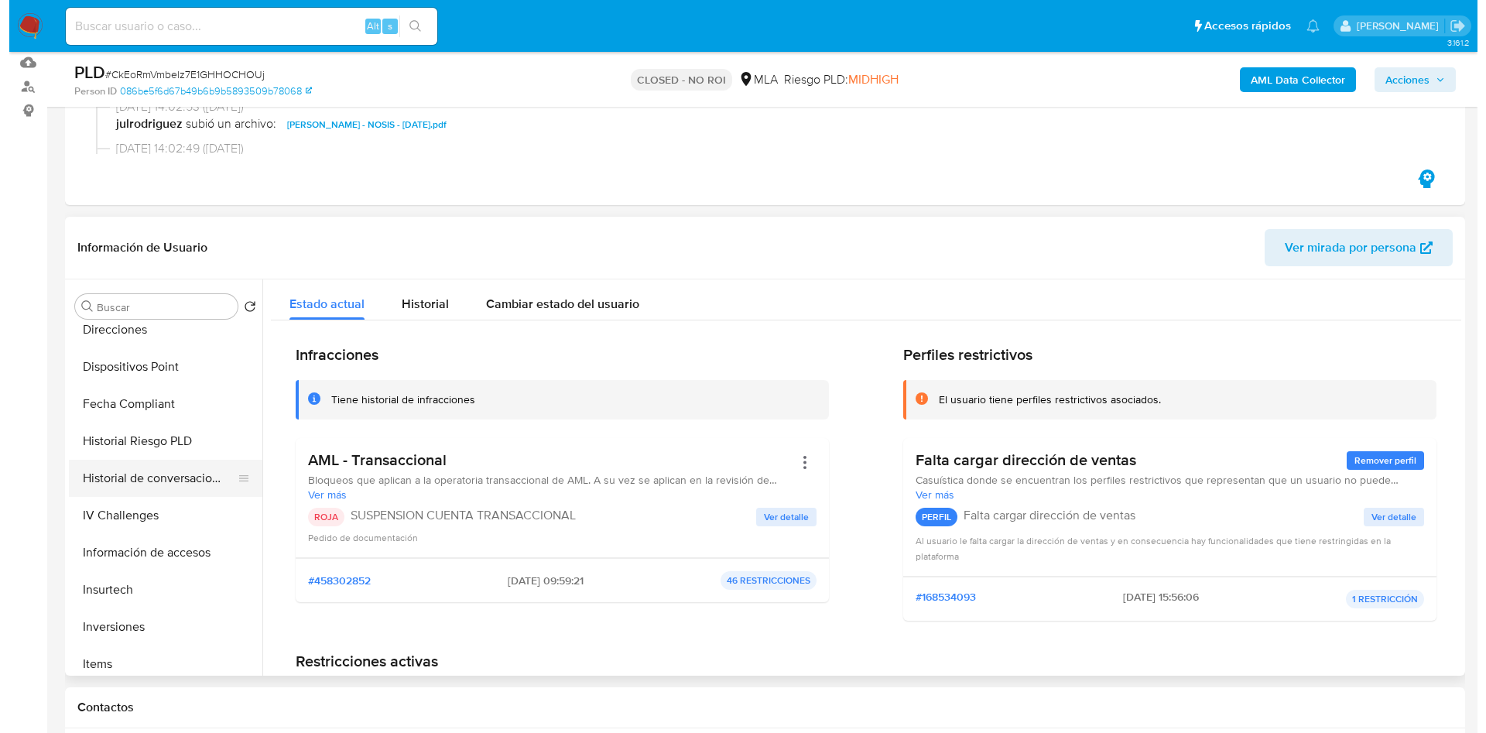
scroll to position [454, 0]
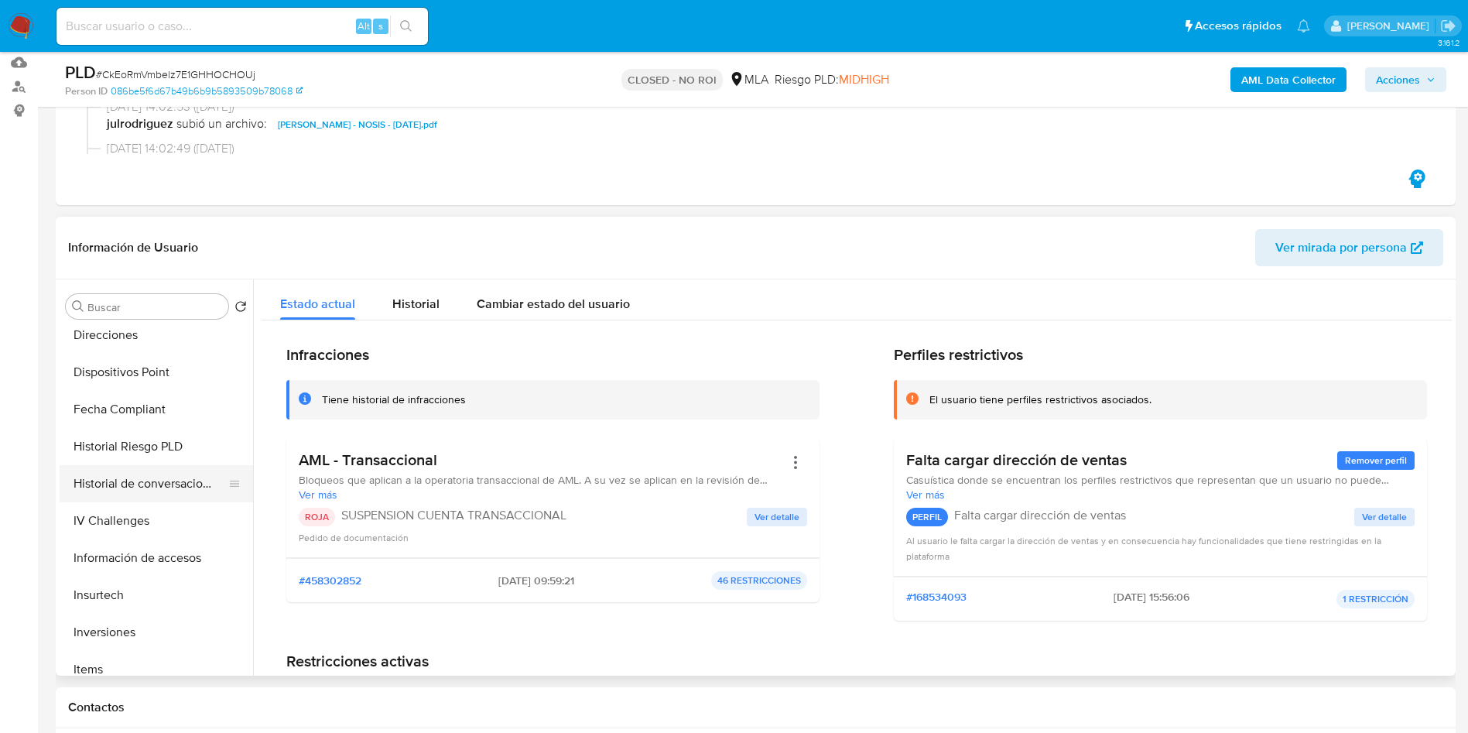
drag, startPoint x: 190, startPoint y: 481, endPoint x: 200, endPoint y: 479, distance: 11.1
click at [190, 482] on button "Historial de conversaciones" at bounding box center [150, 483] width 181 height 37
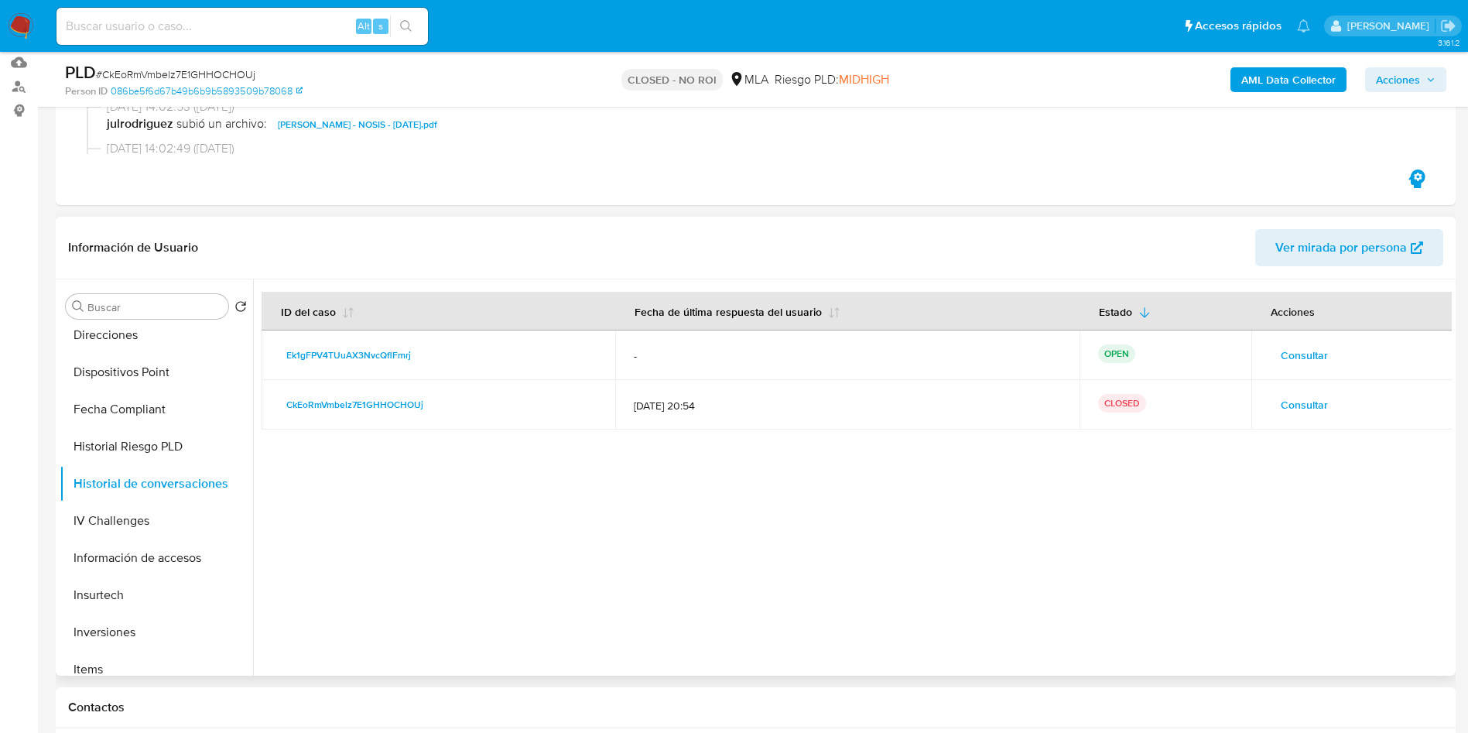
click at [1289, 354] on span "Consultar" at bounding box center [1304, 355] width 47 height 22
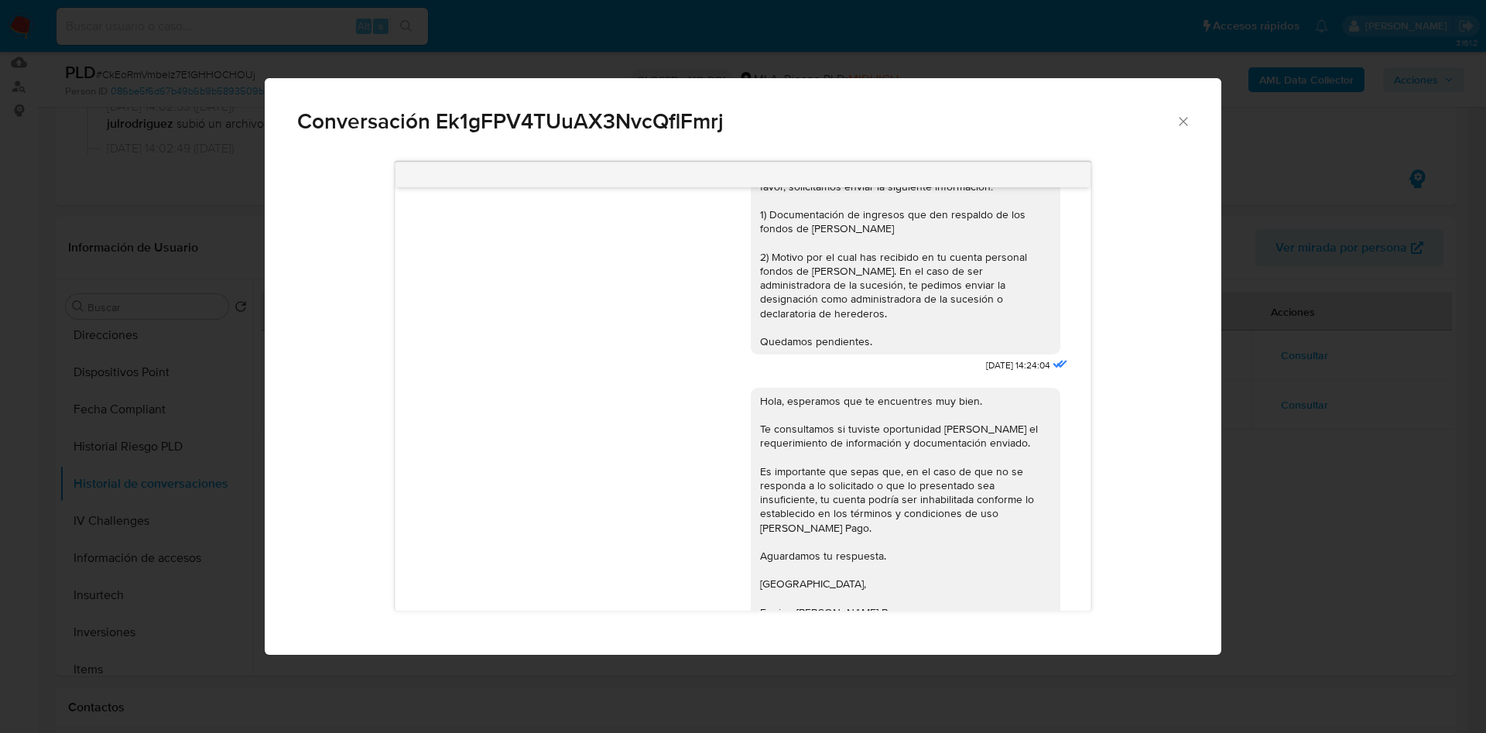
scroll to position [105, 0]
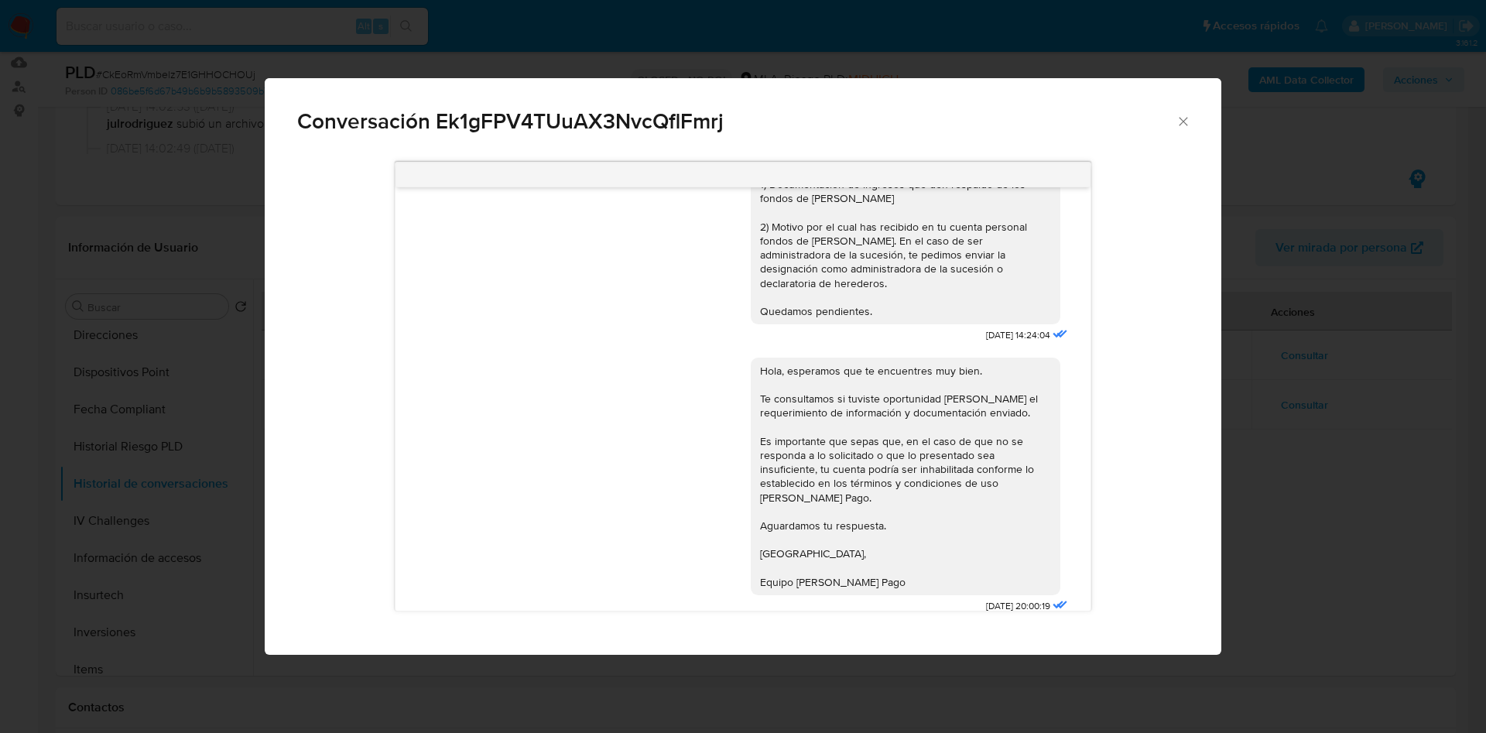
click at [1182, 130] on div "Conversación Ek1gFPV4TUuAX3NvcQflFmrj" at bounding box center [743, 115] width 956 height 74
click at [1179, 121] on icon "Cerrar" at bounding box center [1182, 121] width 15 height 15
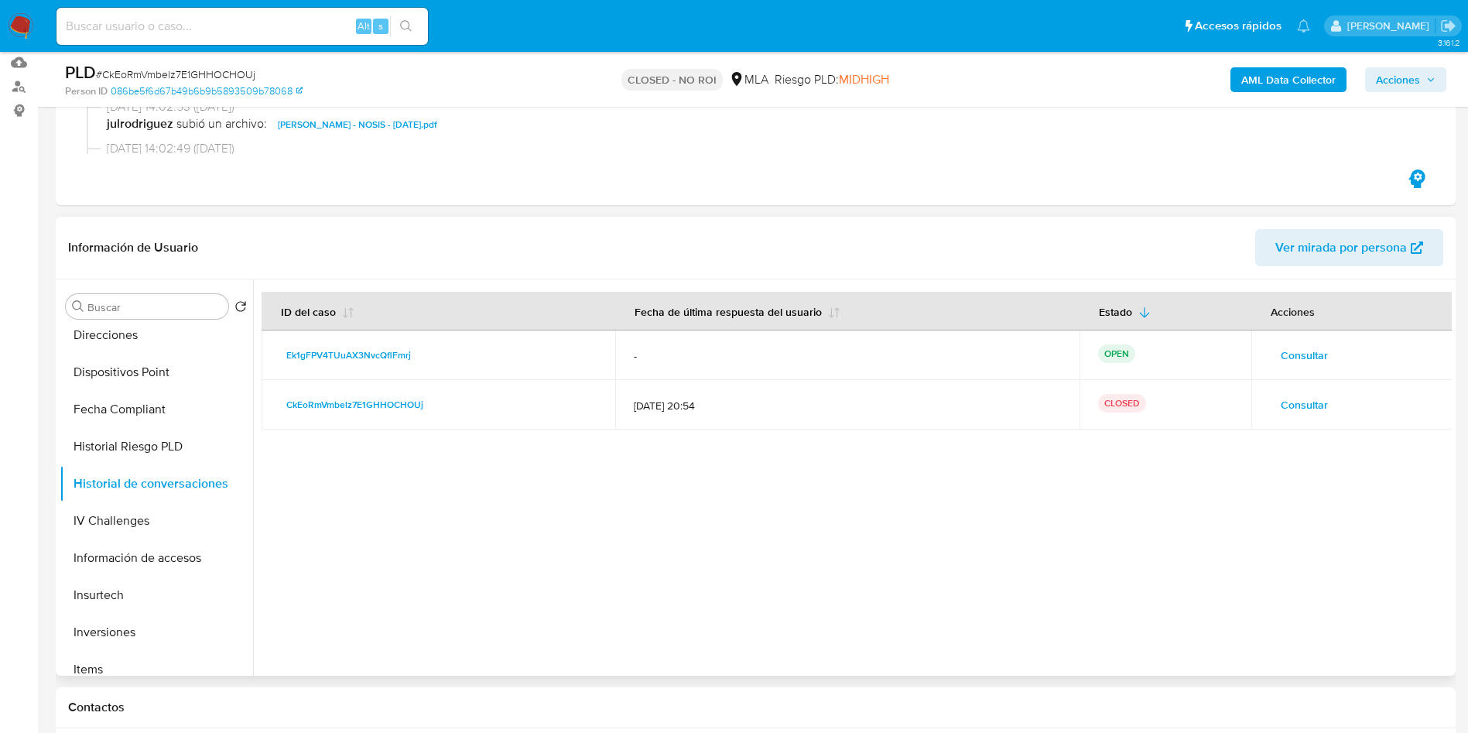
click at [1307, 410] on span "Consultar" at bounding box center [1304, 405] width 47 height 22
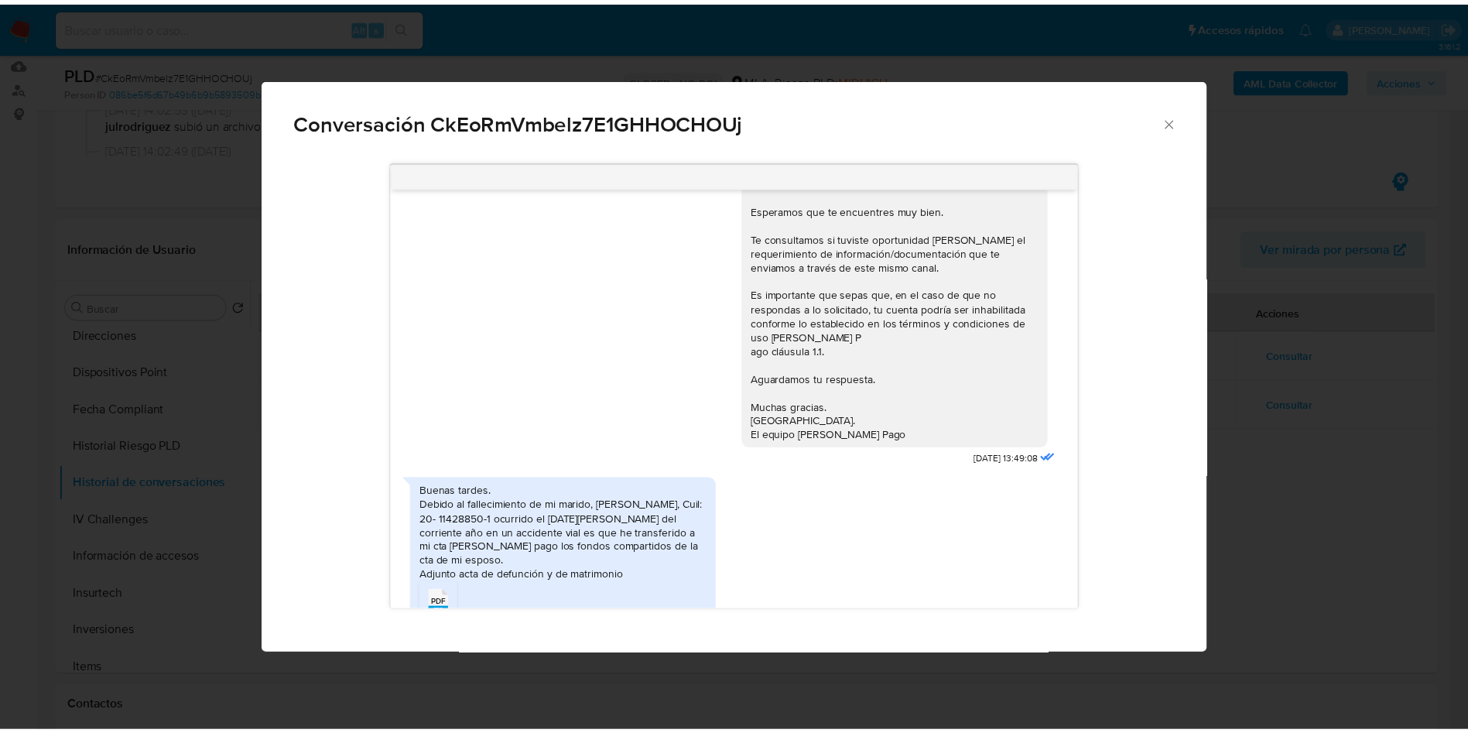
scroll to position [618, 0]
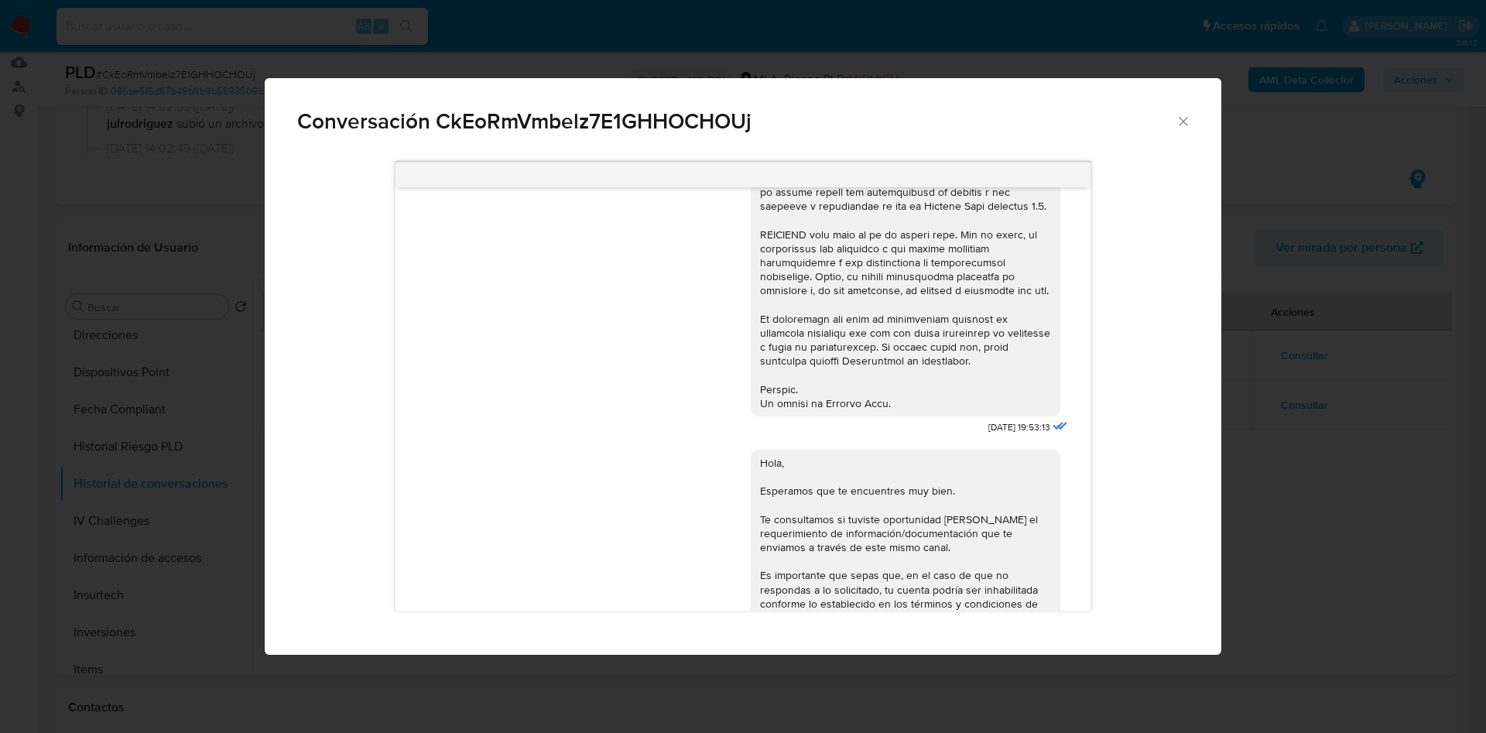
click at [1183, 125] on icon "Cerrar" at bounding box center [1182, 121] width 15 height 15
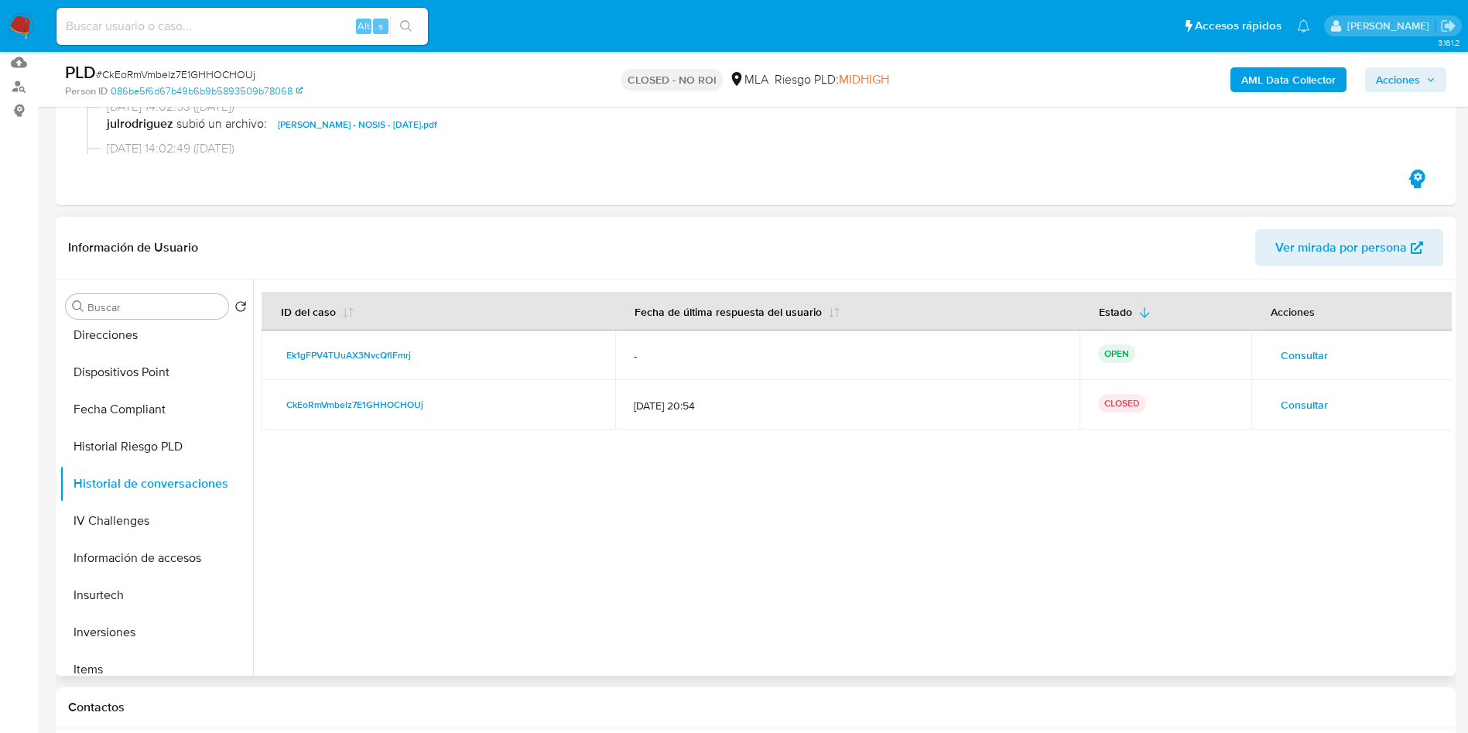
drag, startPoint x: 476, startPoint y: 419, endPoint x: 274, endPoint y: 409, distance: 202.3
click at [274, 409] on td "CkEoRmVmbelz7E1GHHOCHOUj" at bounding box center [439, 405] width 354 height 50
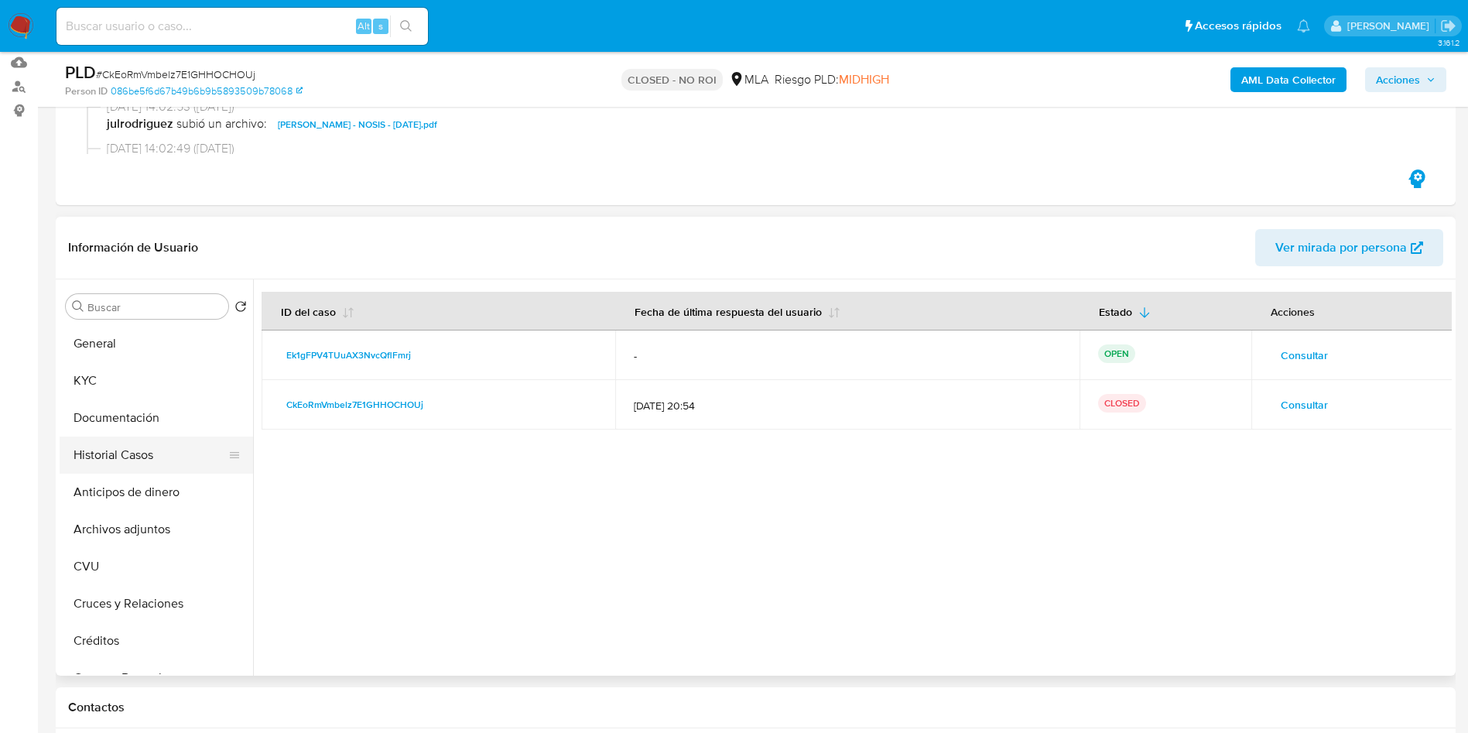
click at [133, 460] on button "Historial Casos" at bounding box center [150, 454] width 181 height 37
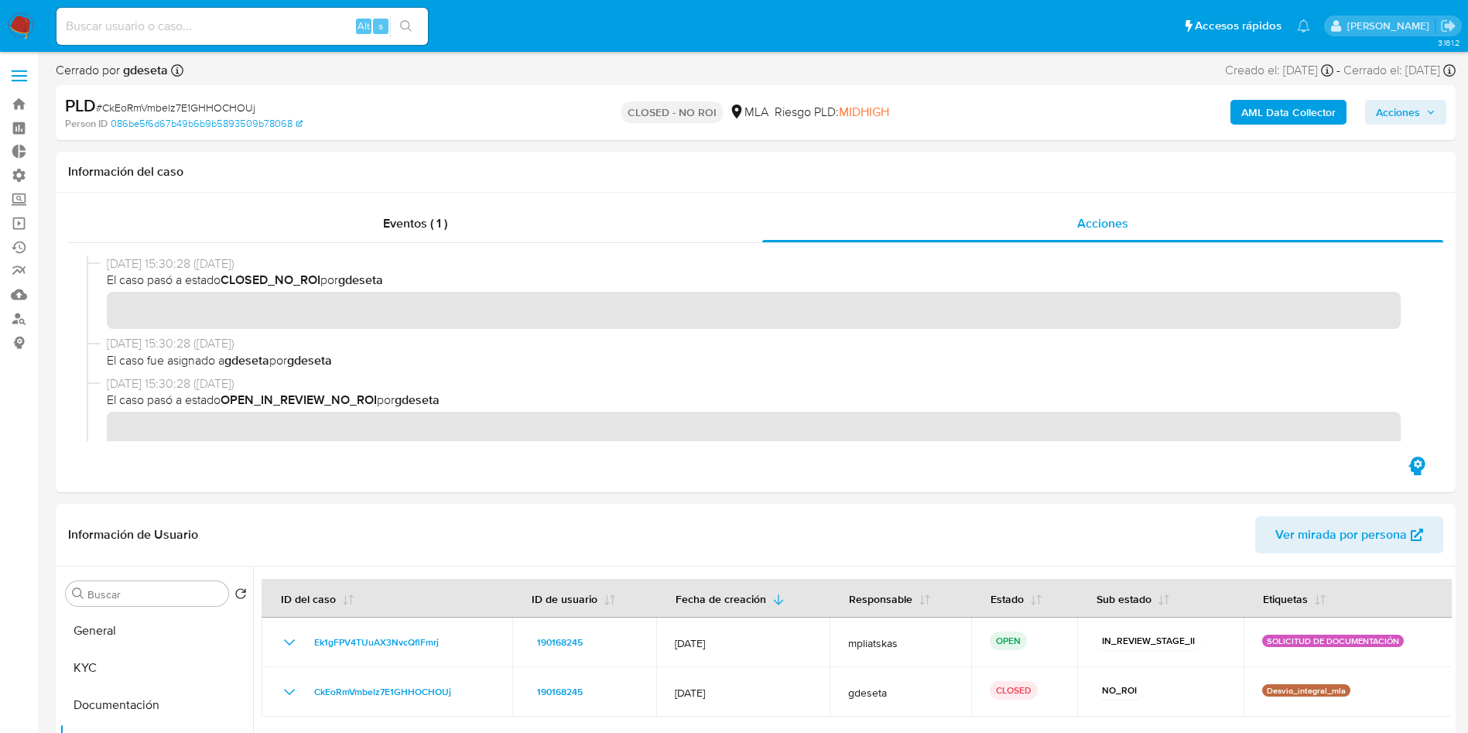
drag, startPoint x: 1466, startPoint y: 163, endPoint x: 1466, endPoint y: 180, distance: 17.0
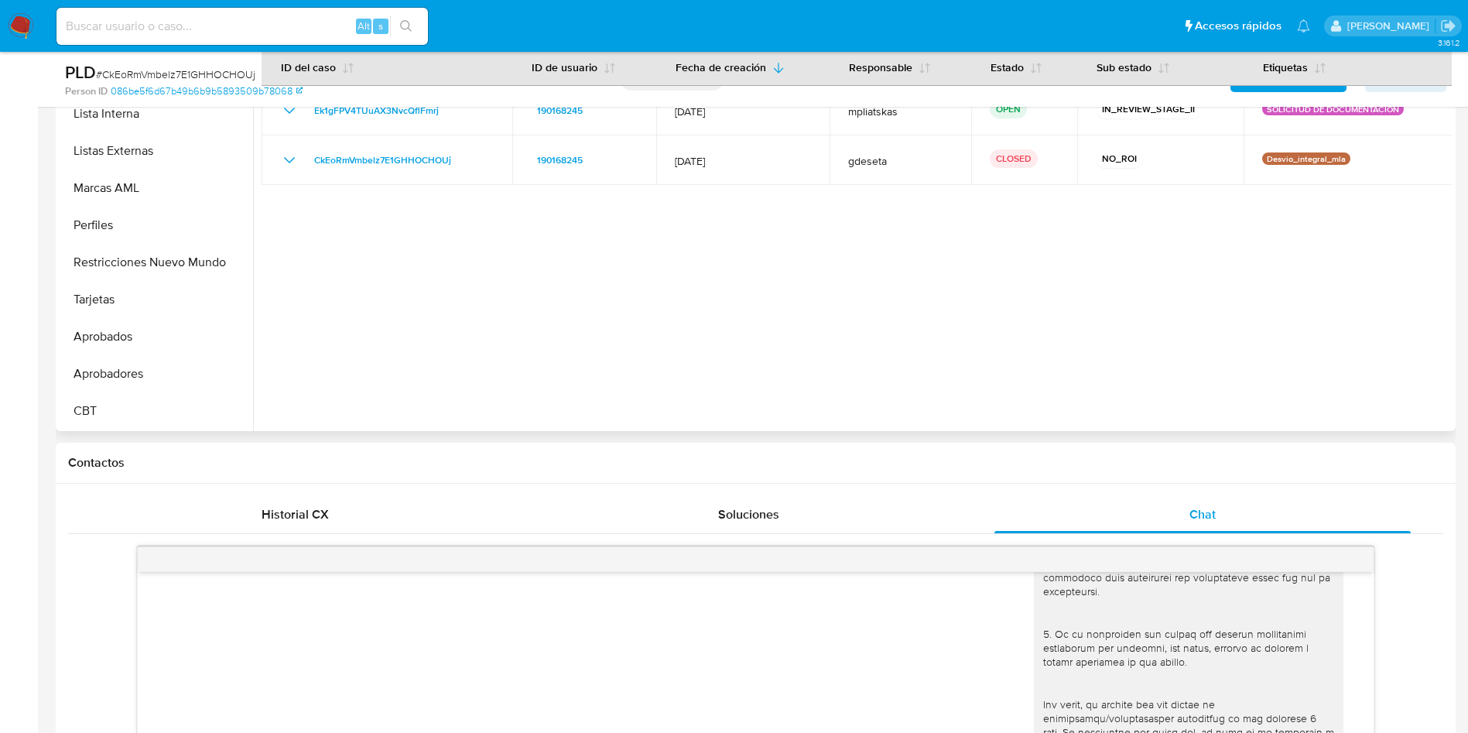
scroll to position [464, 0]
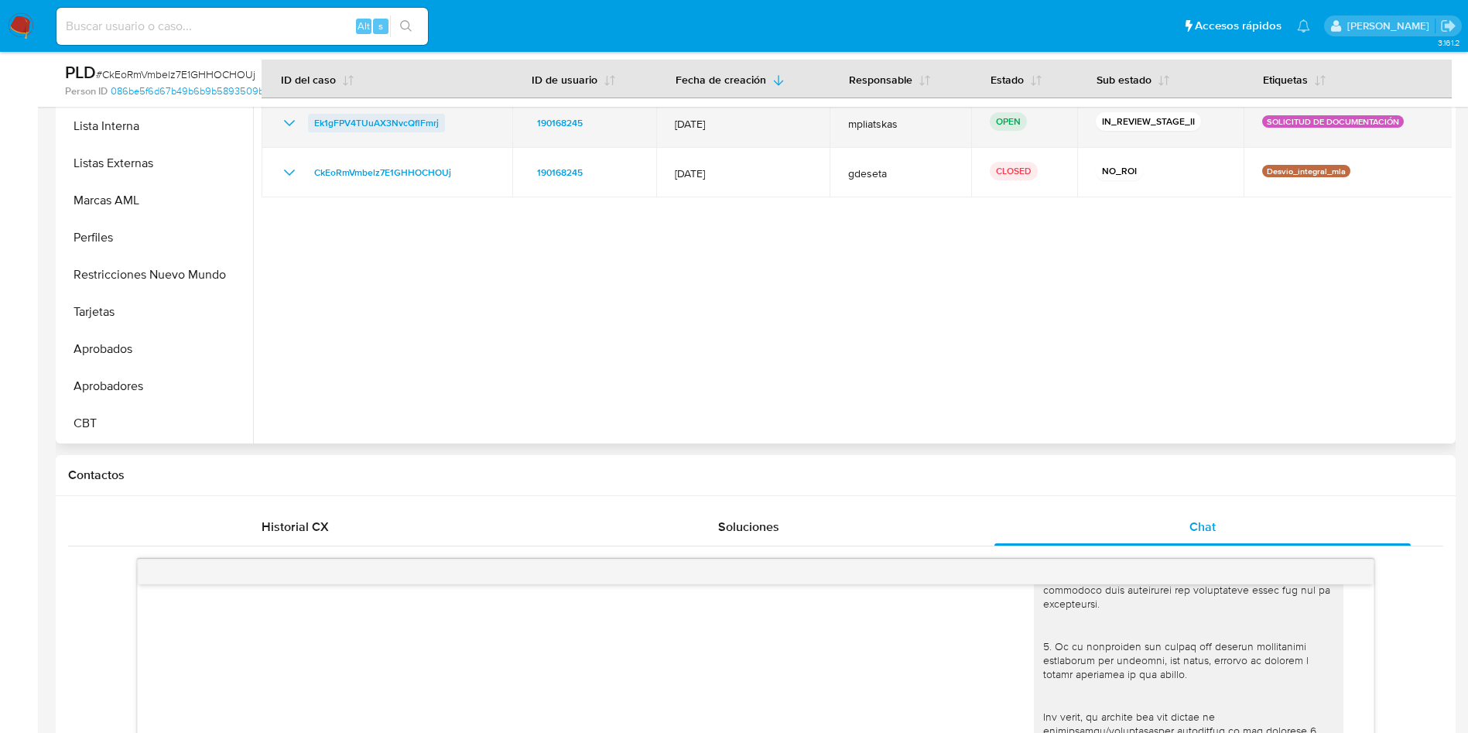
click at [325, 114] on span "Ek1gFPV4TUuAX3NvcQflFmrj" at bounding box center [376, 123] width 125 height 19
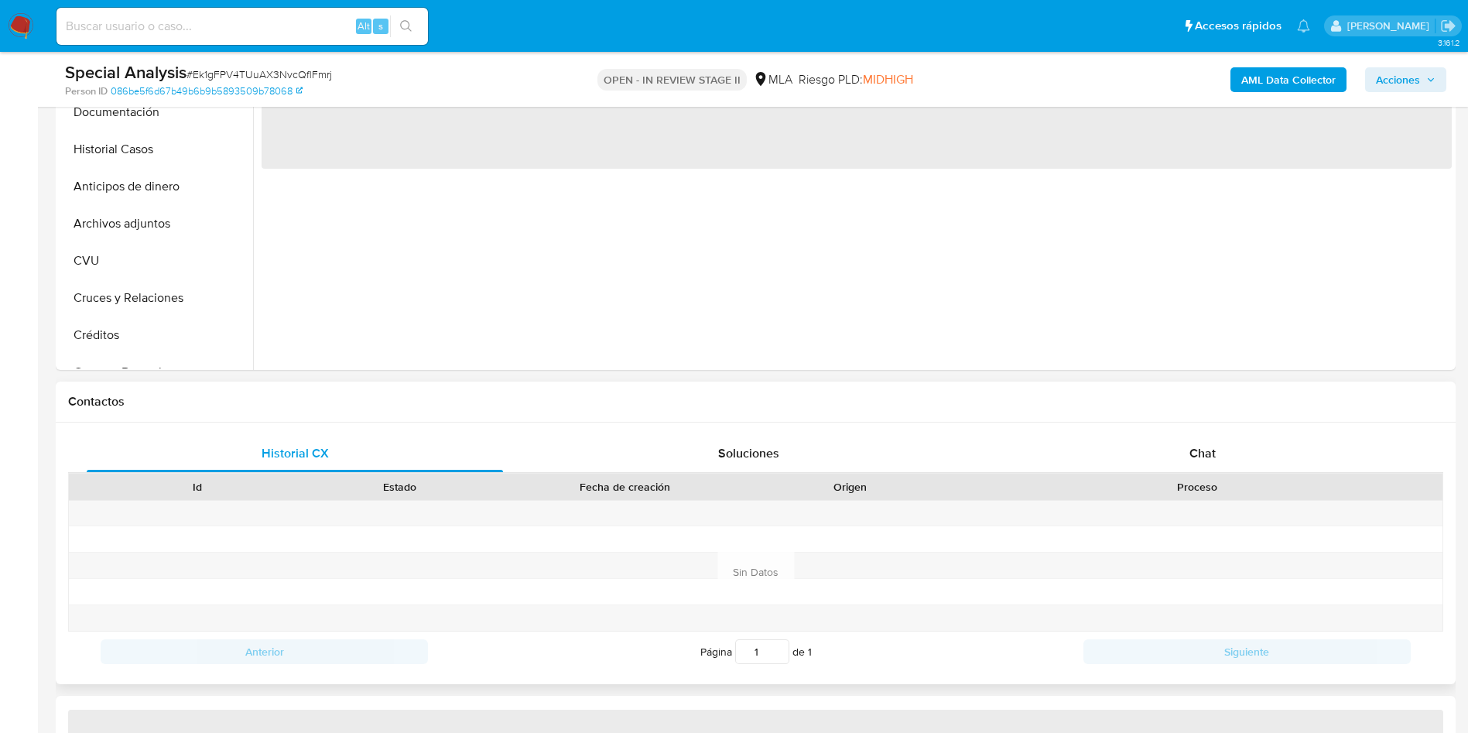
scroll to position [464, 0]
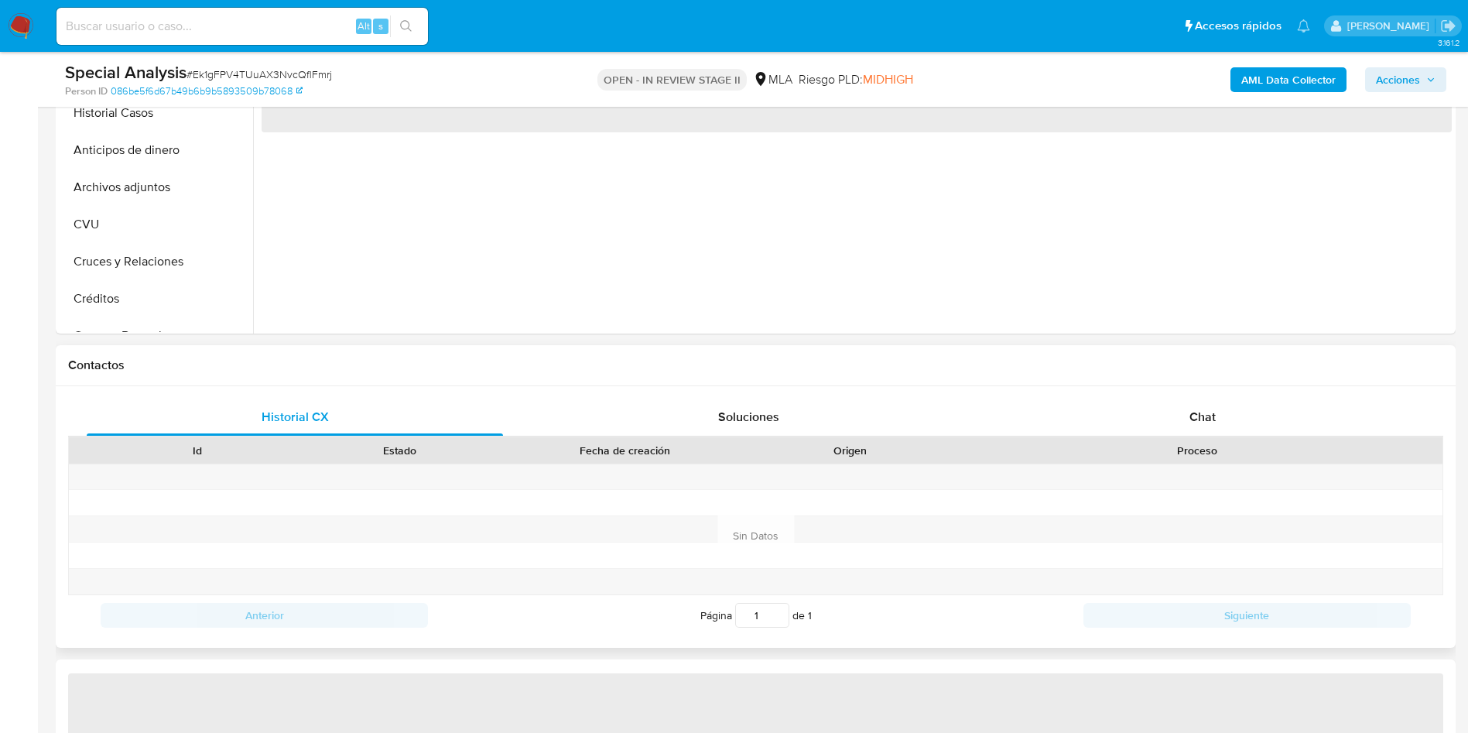
select select "10"
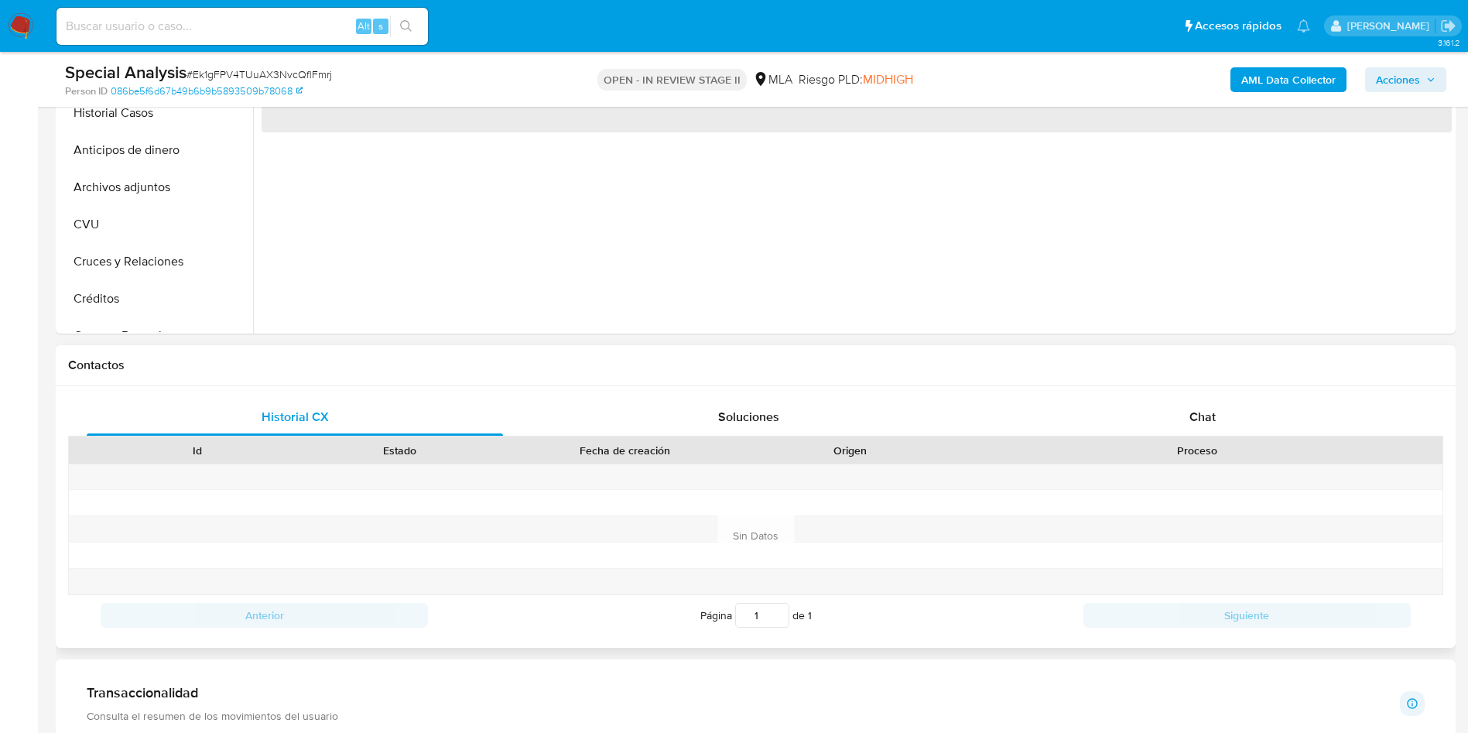
click at [1240, 396] on div "Historial CX Soluciones Chat Id Estado Fecha de creación Origen Proceso Anterio…" at bounding box center [756, 517] width 1400 height 262
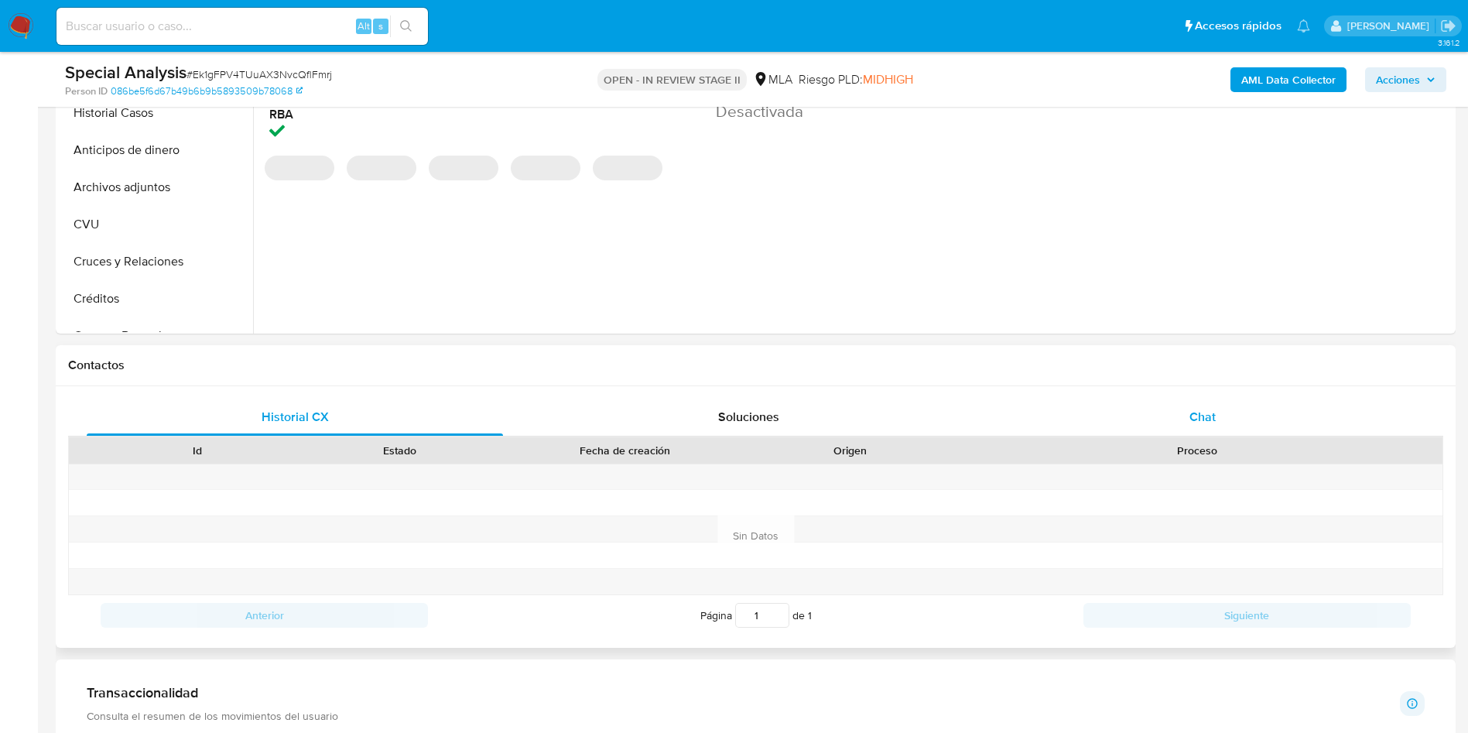
click at [1233, 420] on div "Chat" at bounding box center [1202, 417] width 416 height 37
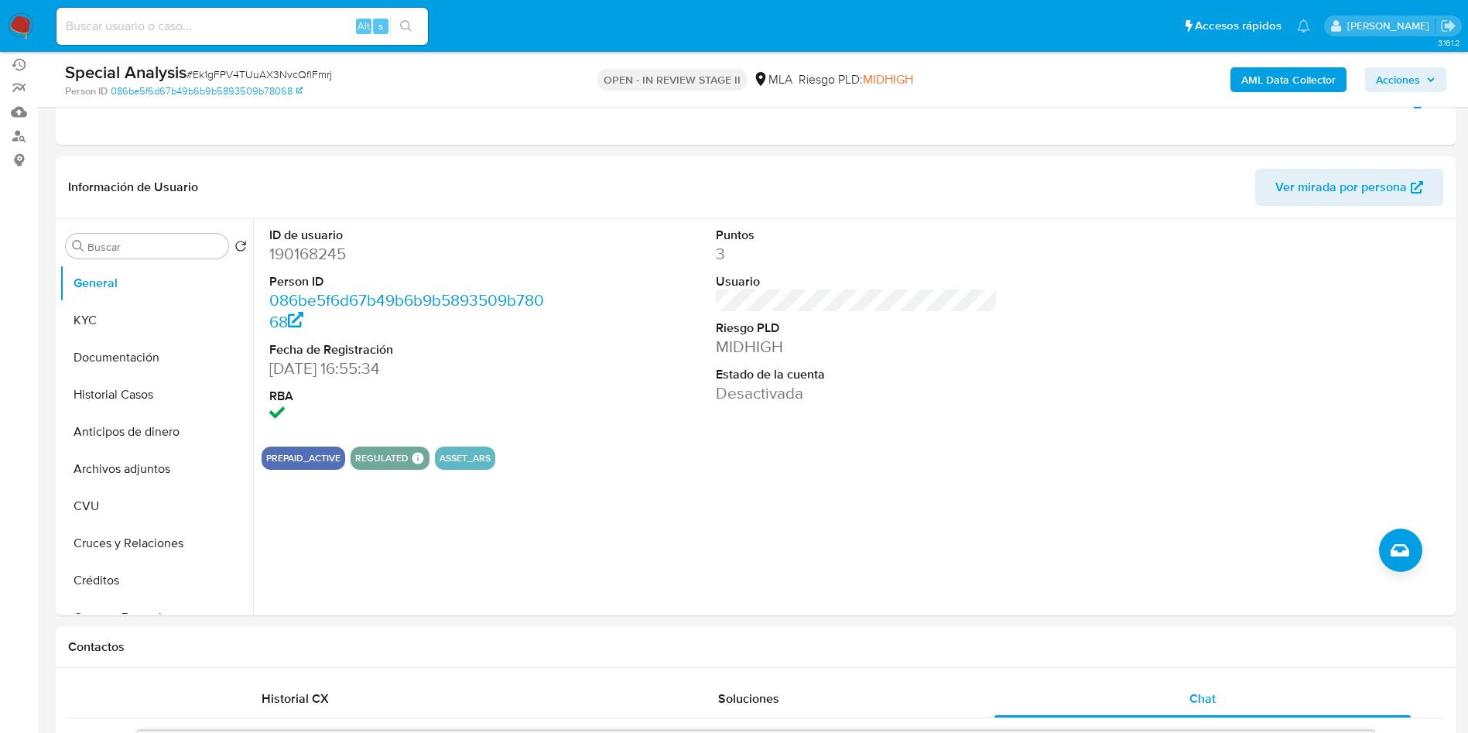
scroll to position [116, 0]
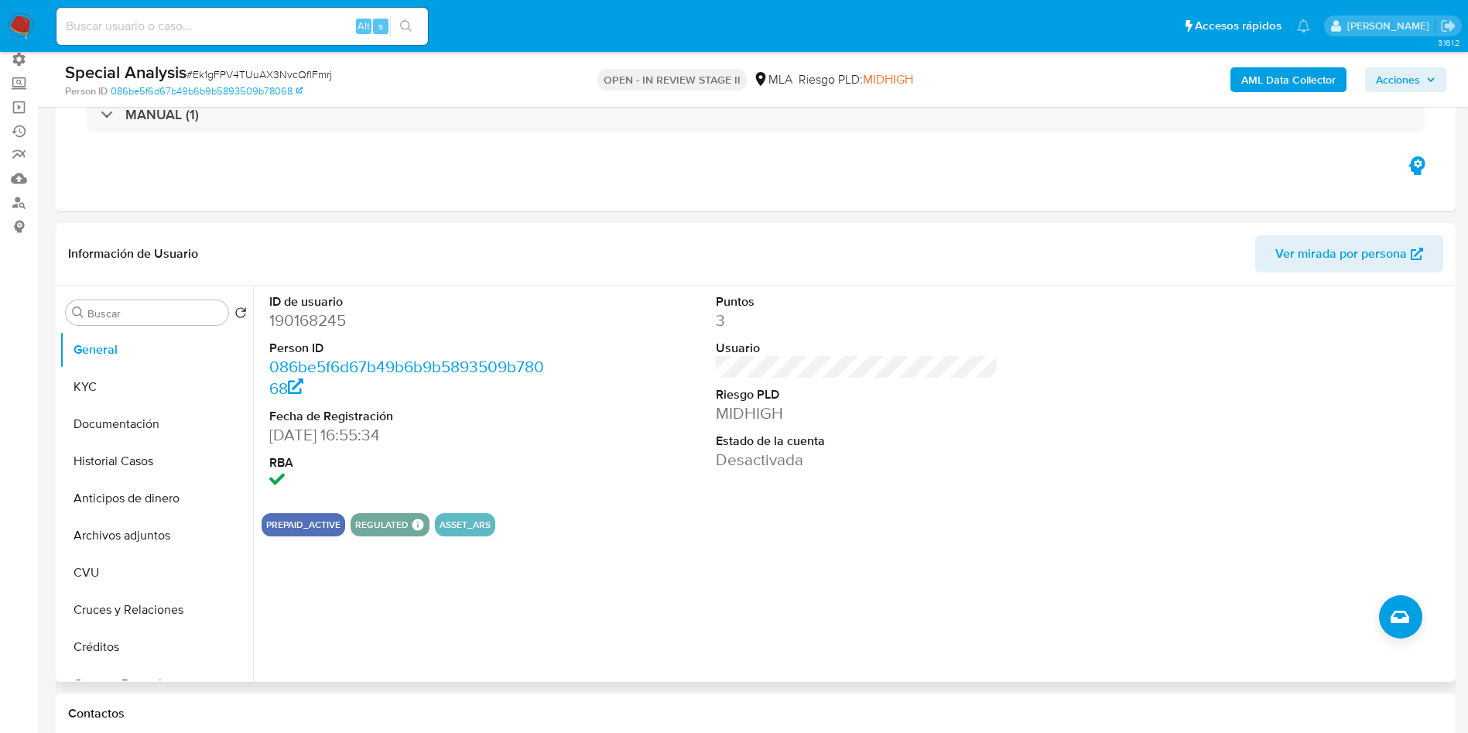
click at [311, 317] on dd "190168245" at bounding box center [410, 321] width 282 height 22
copy dd "190168245"
click at [95, 381] on button "KYC" at bounding box center [150, 386] width 181 height 37
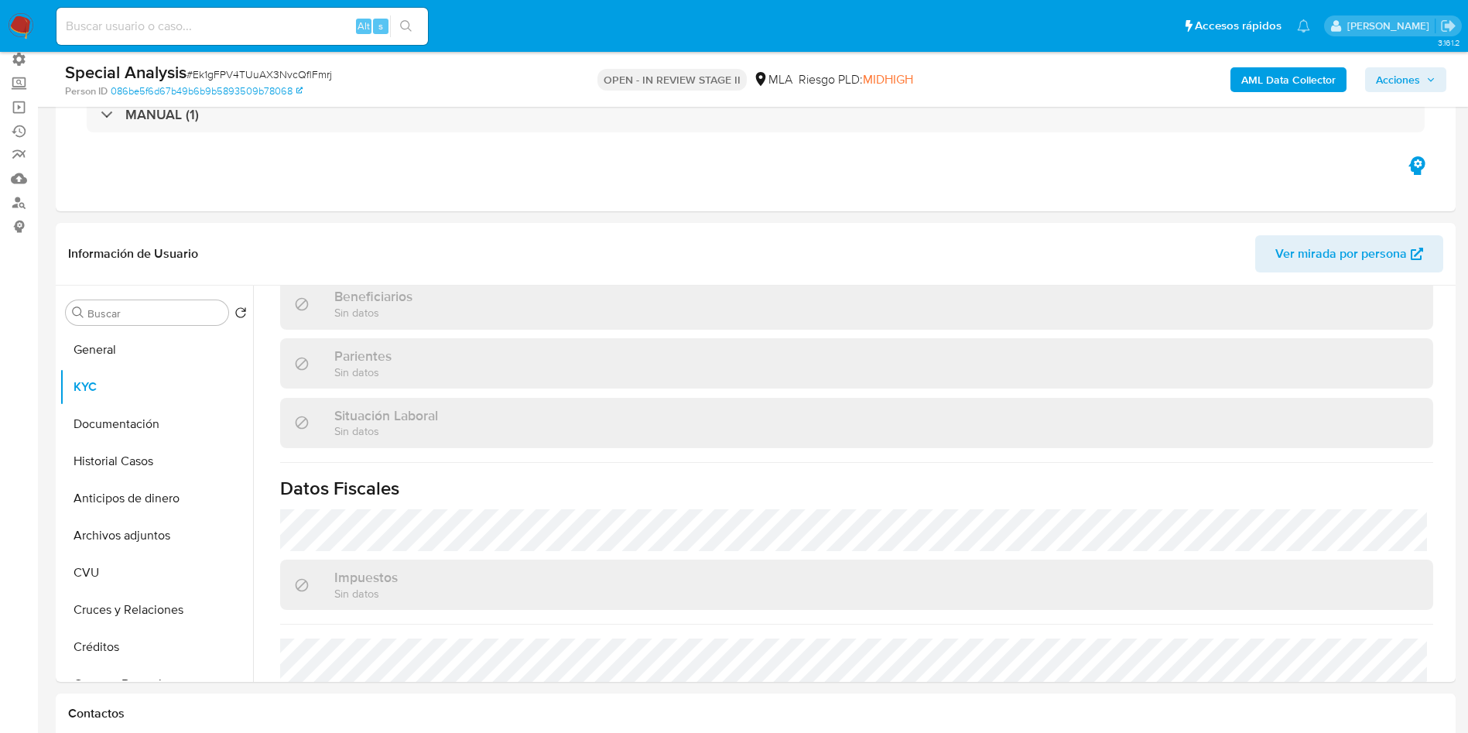
scroll to position [0, 0]
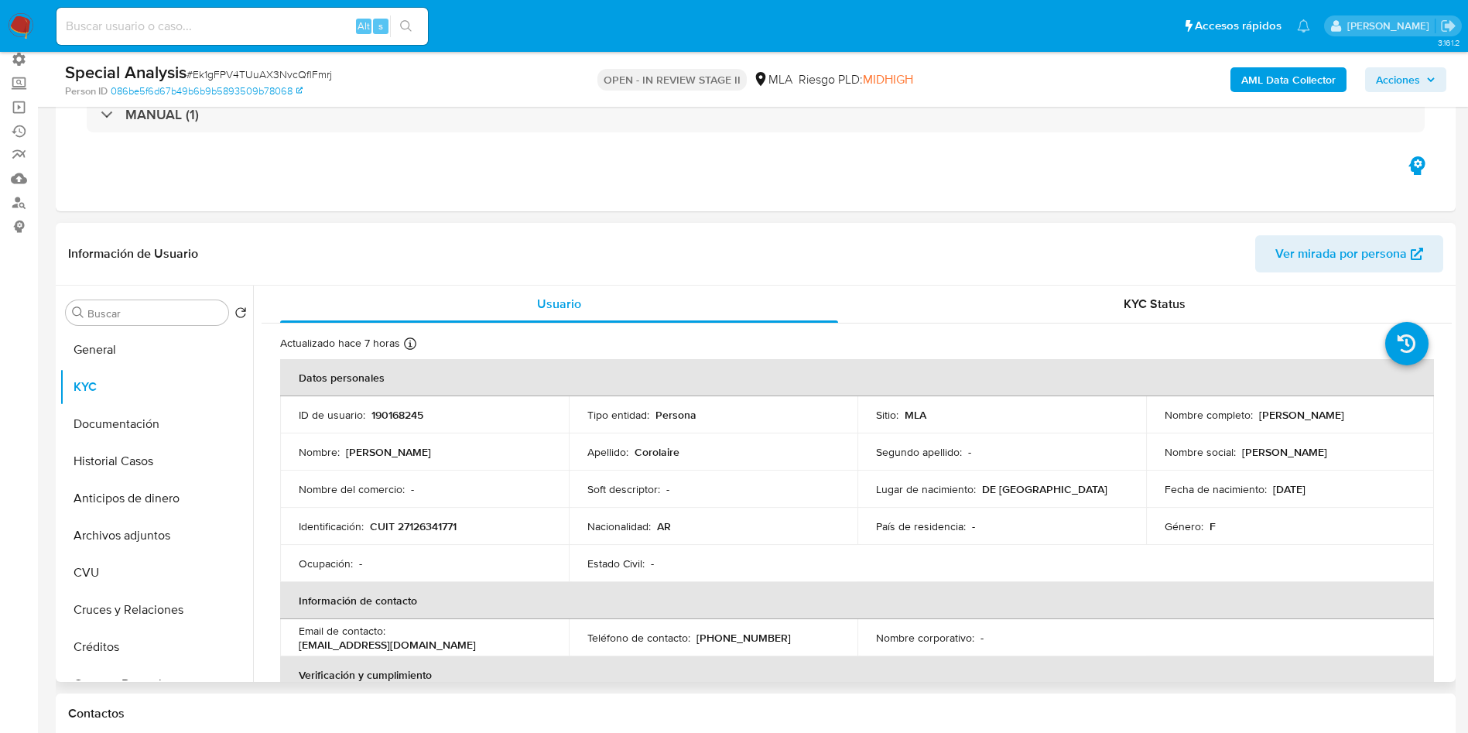
click at [412, 536] on td "Identificación : CUIT 27126341771" at bounding box center [424, 526] width 289 height 37
click at [417, 525] on p "CUIT 27126341771" at bounding box center [413, 526] width 87 height 14
copy p "27126341771"
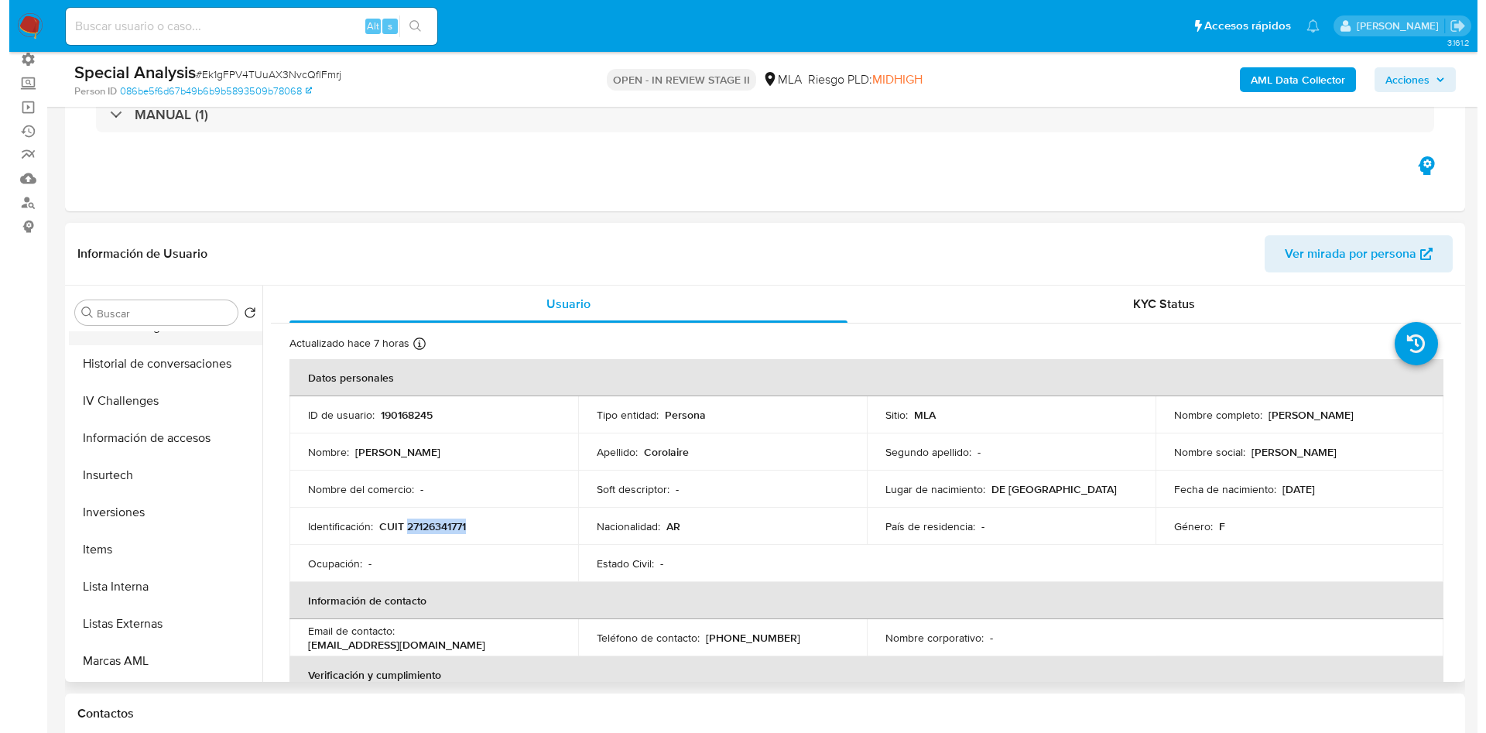
scroll to position [464, 0]
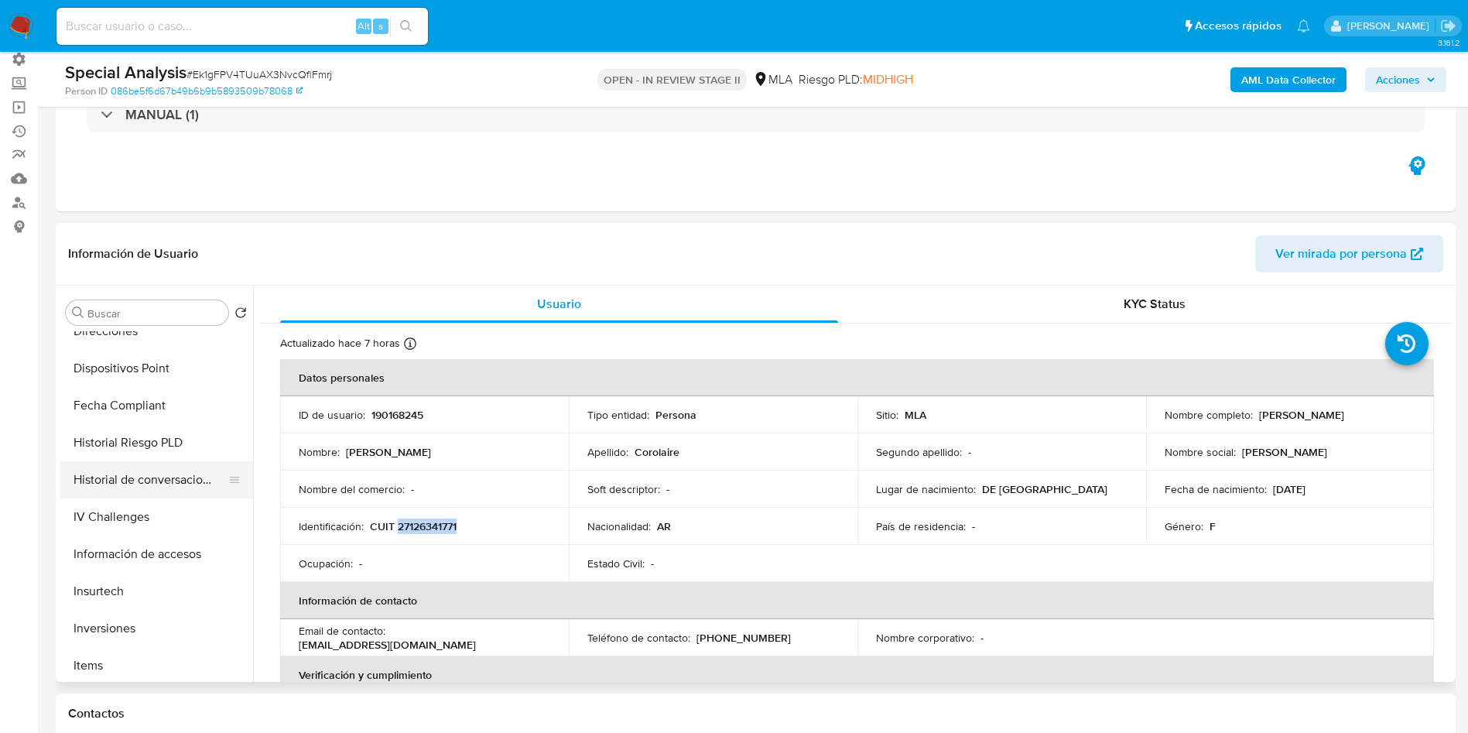
click at [163, 473] on button "Historial de conversaciones" at bounding box center [150, 479] width 181 height 37
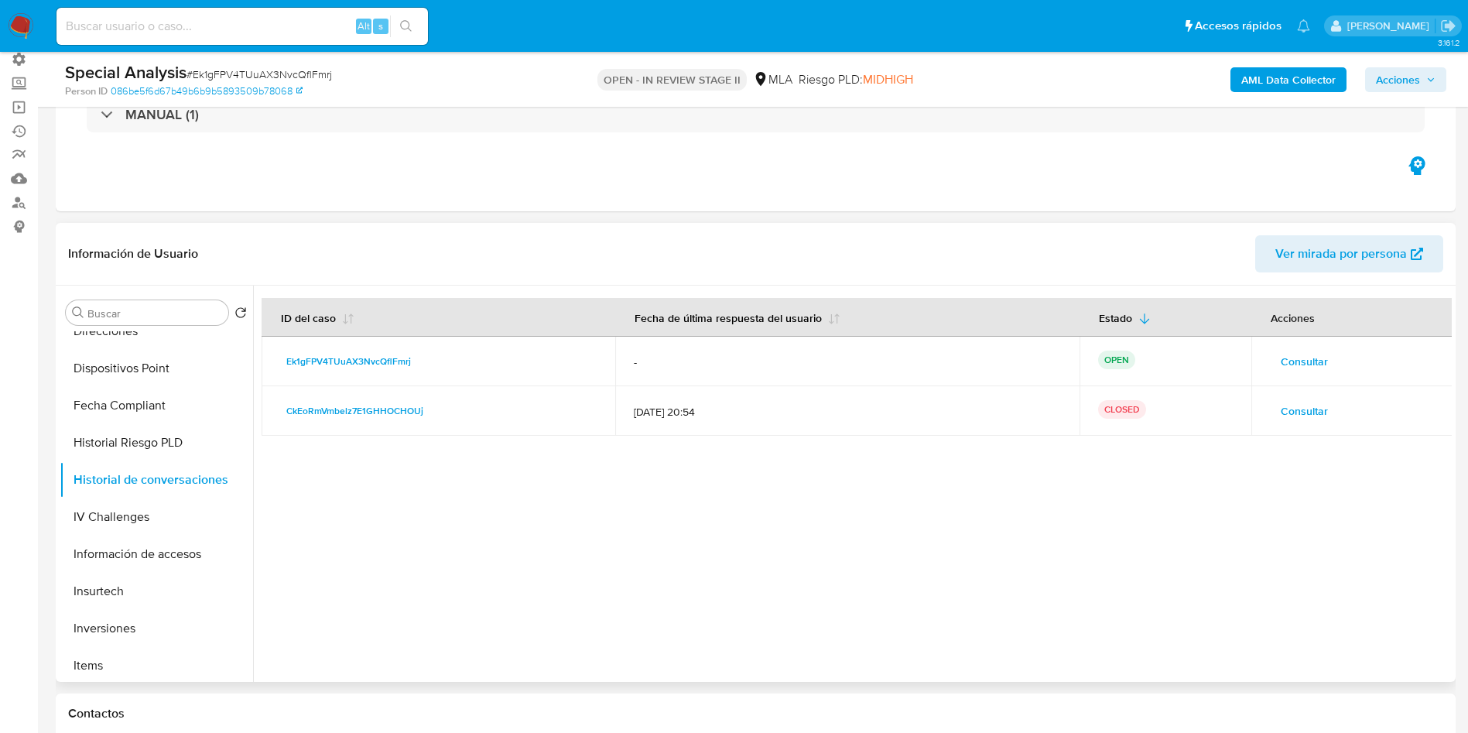
click at [1291, 409] on span "Consultar" at bounding box center [1304, 411] width 47 height 22
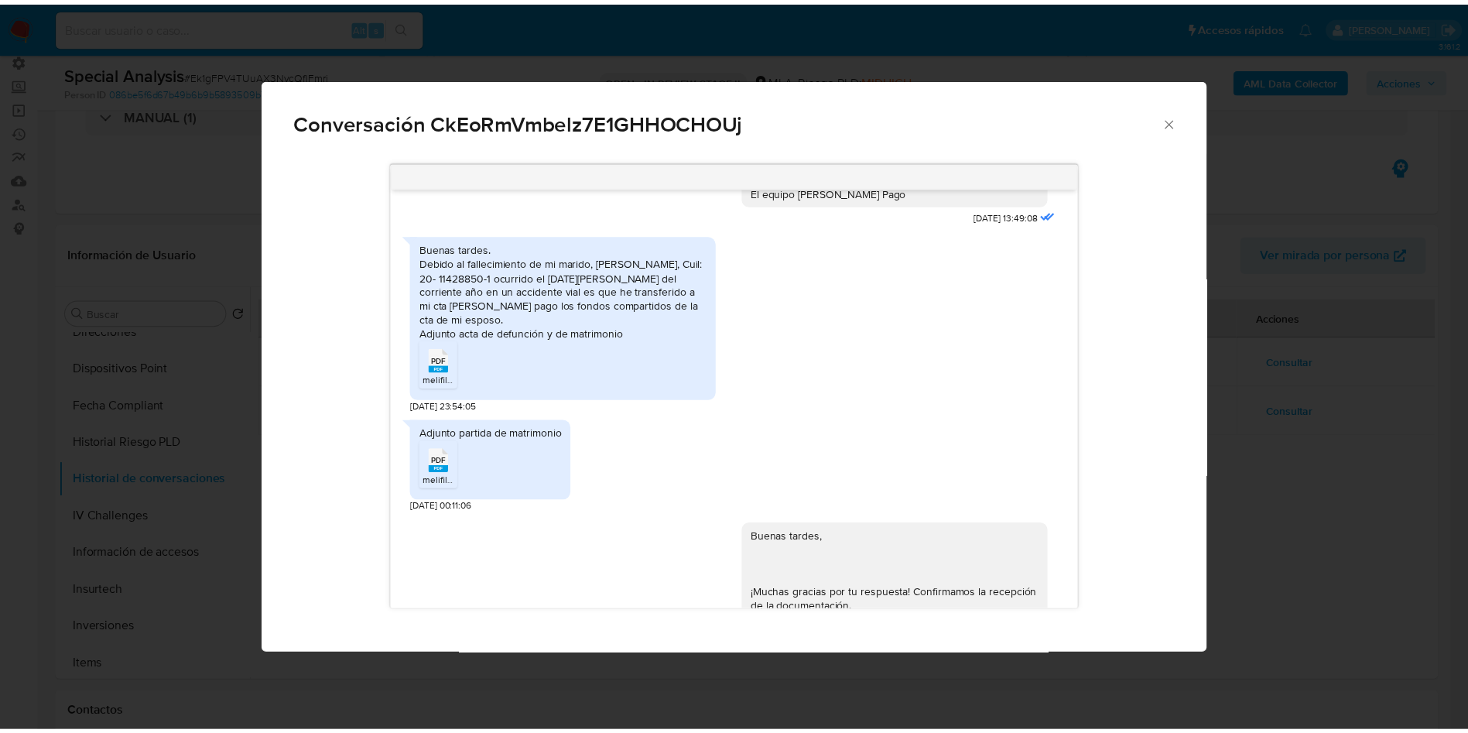
scroll to position [1146, 0]
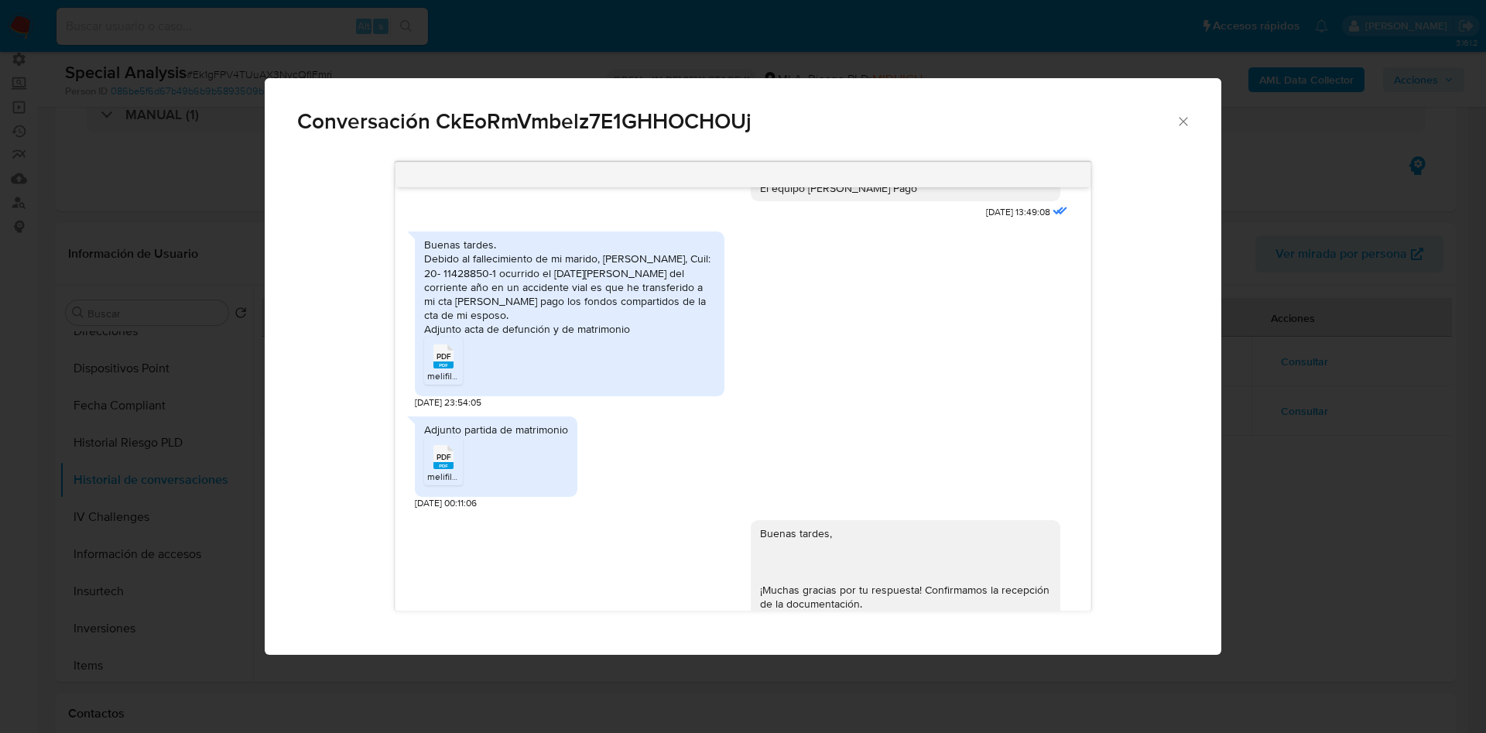
click at [1179, 122] on icon "Cerrar" at bounding box center [1182, 121] width 15 height 15
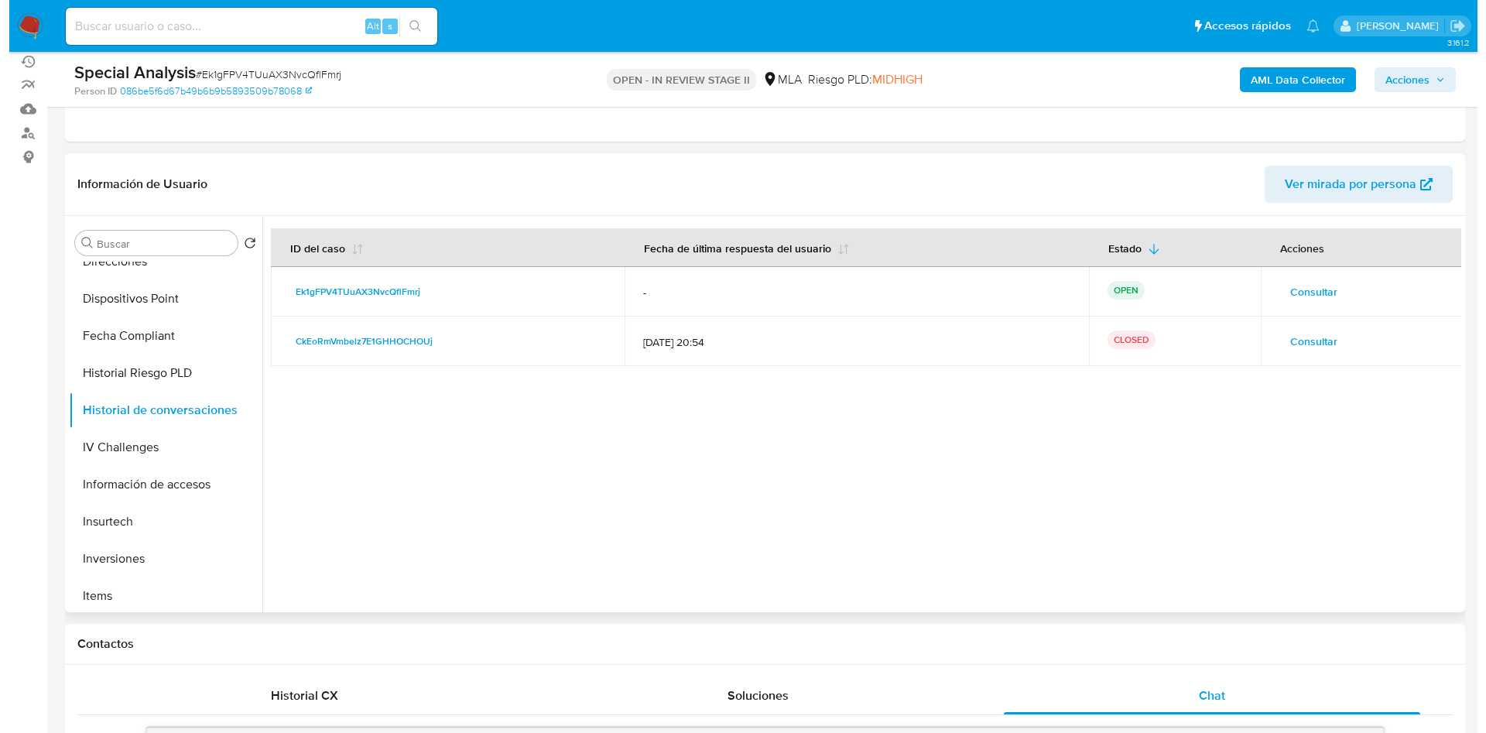
scroll to position [116, 0]
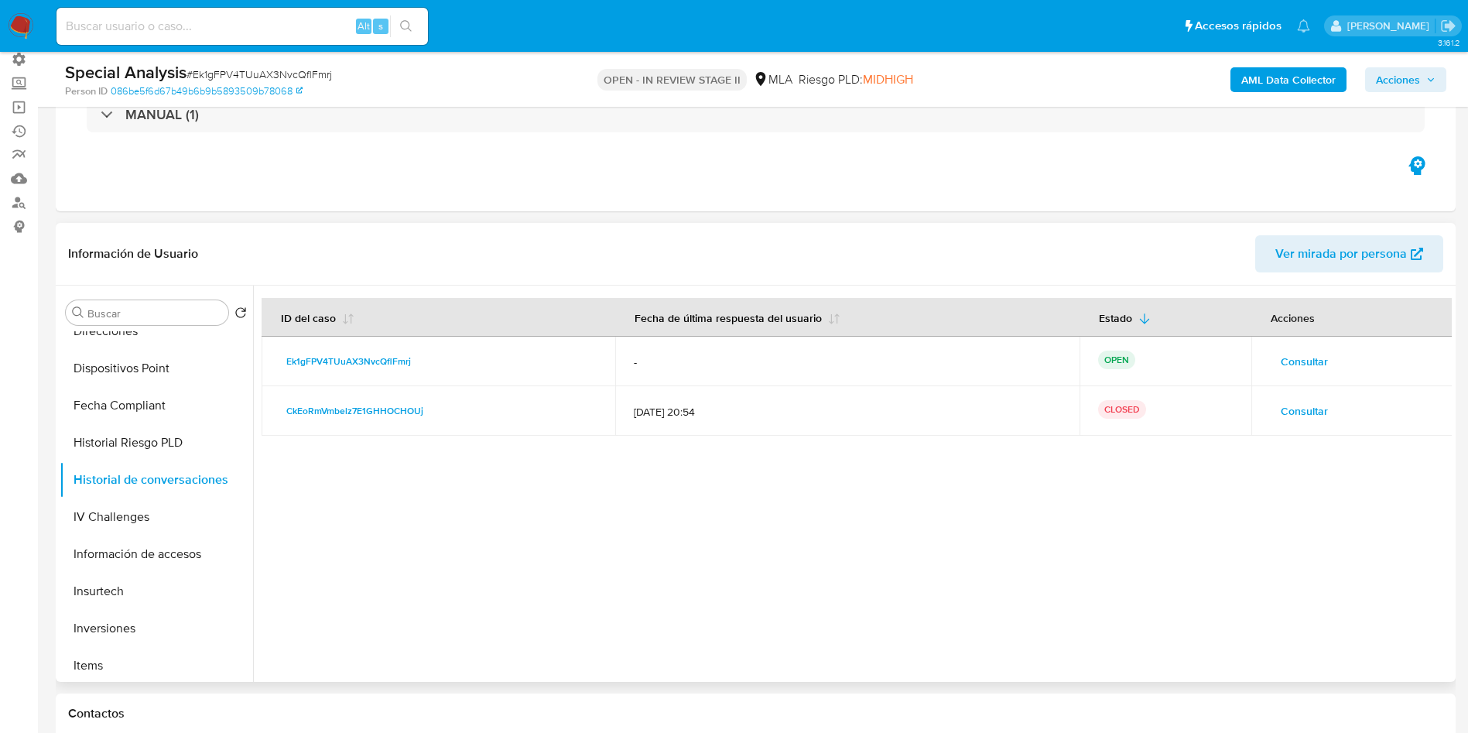
click at [1287, 365] on span "Consultar" at bounding box center [1304, 362] width 47 height 22
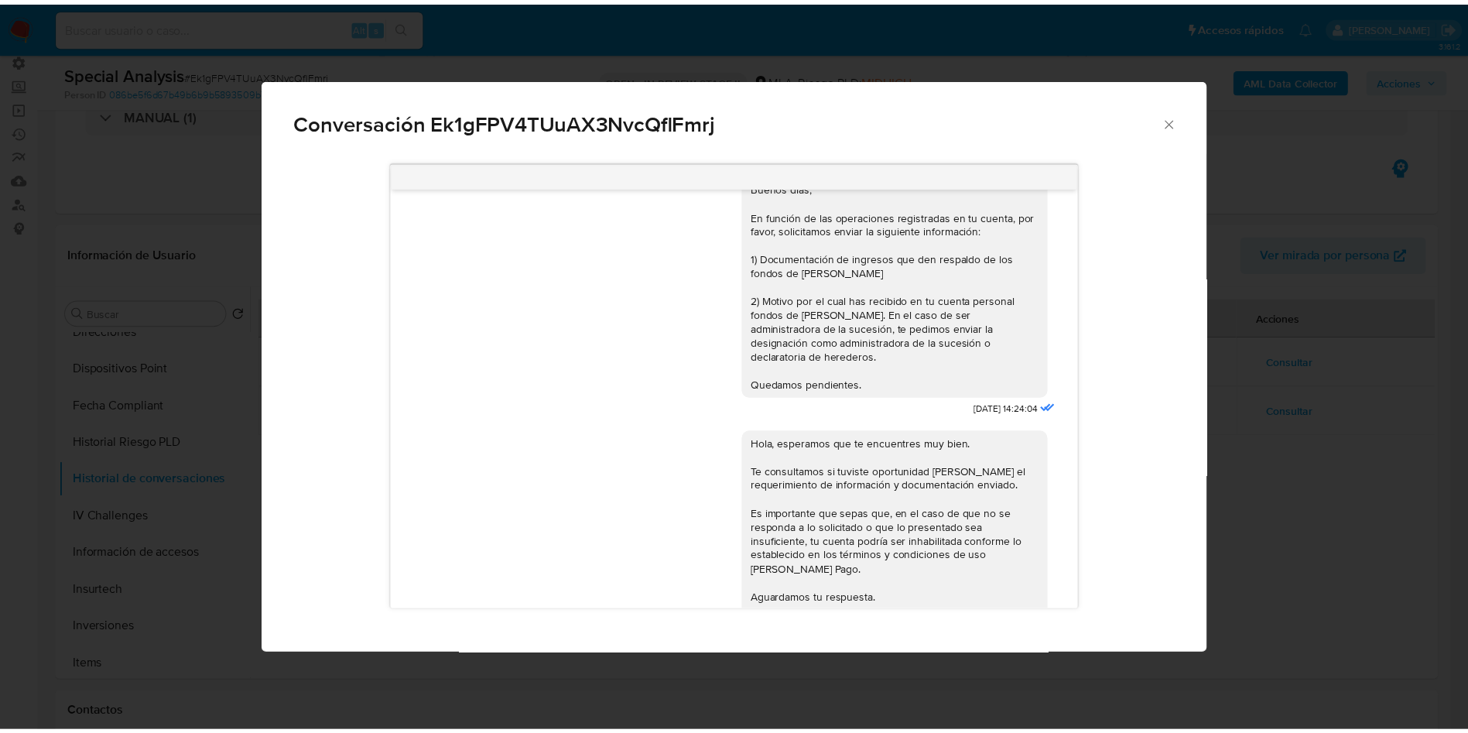
scroll to position [0, 0]
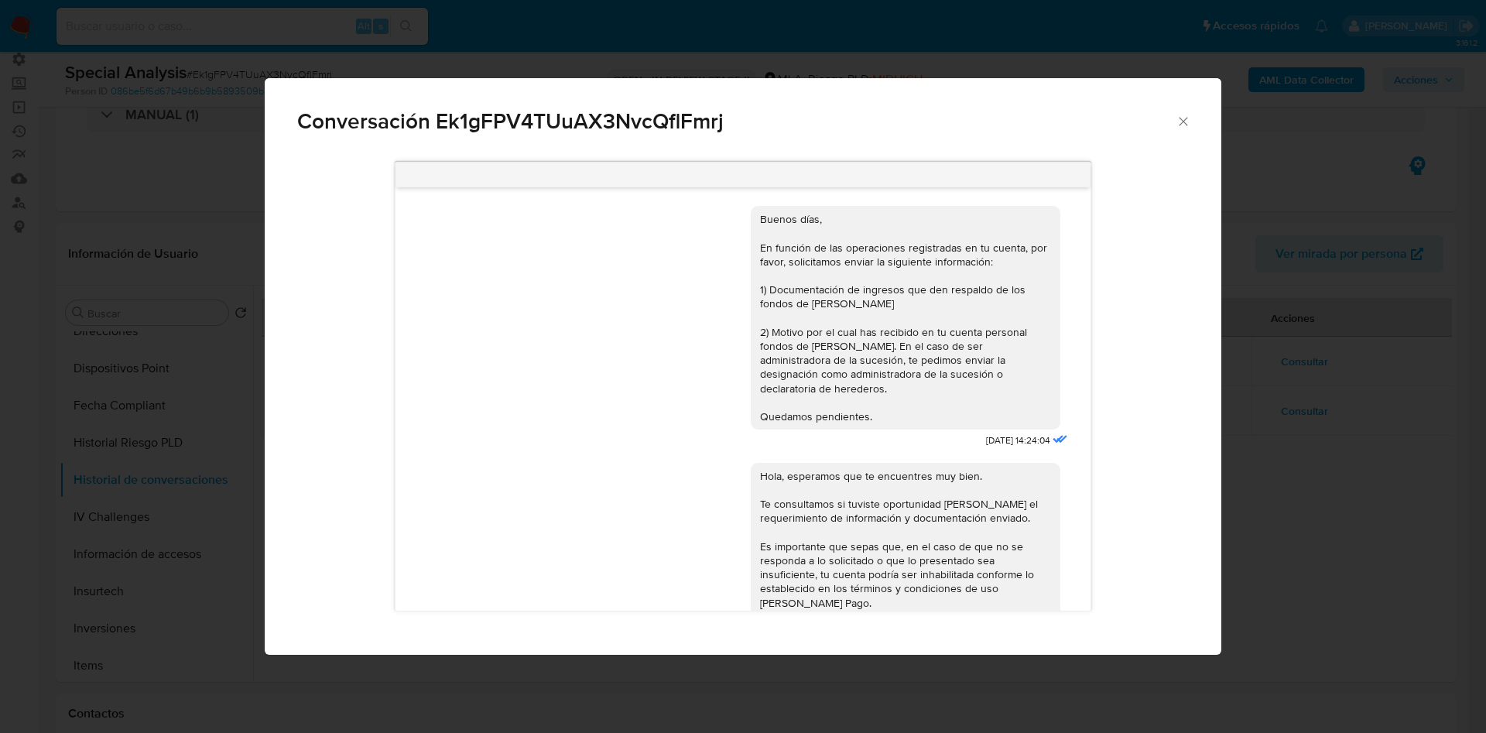
click at [1183, 118] on icon "Cerrar" at bounding box center [1182, 121] width 15 height 15
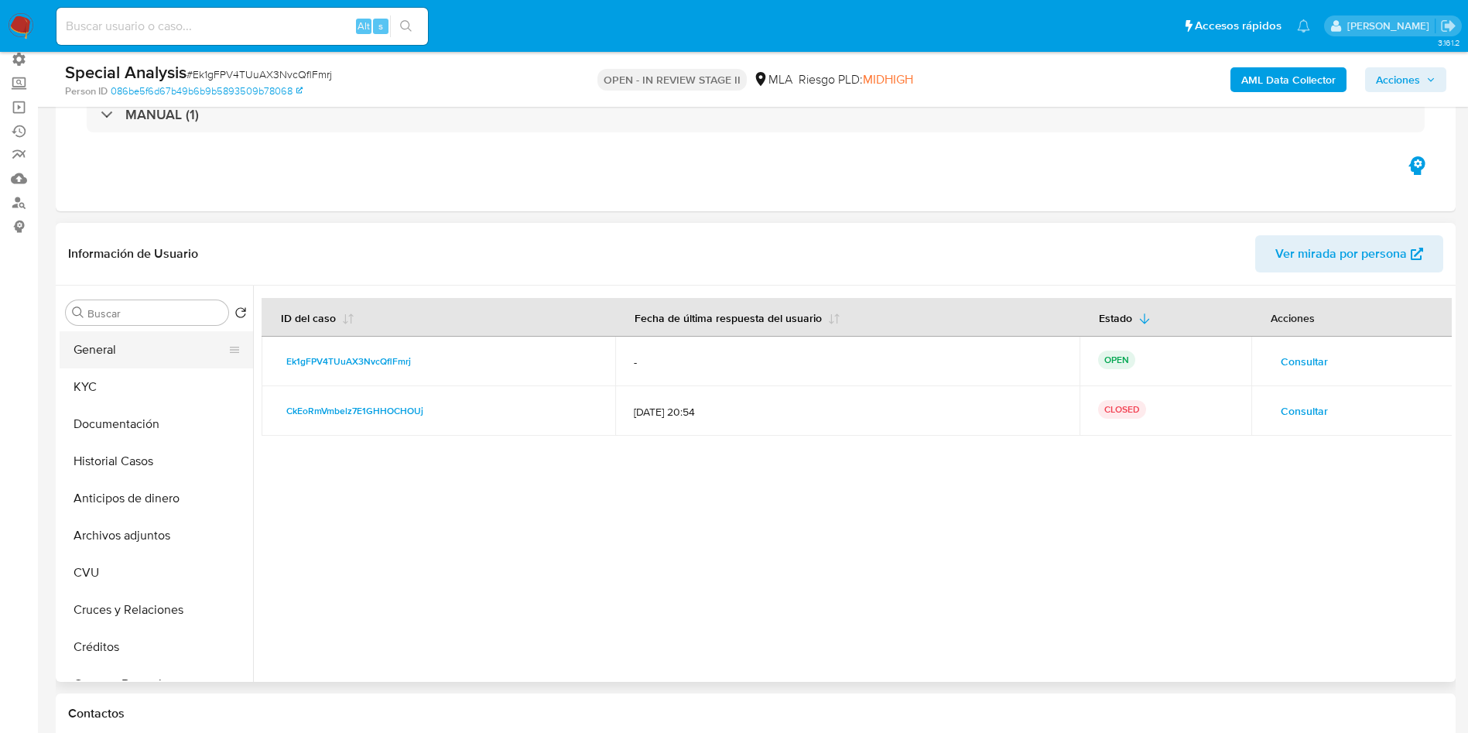
click at [128, 359] on button "General" at bounding box center [150, 349] width 181 height 37
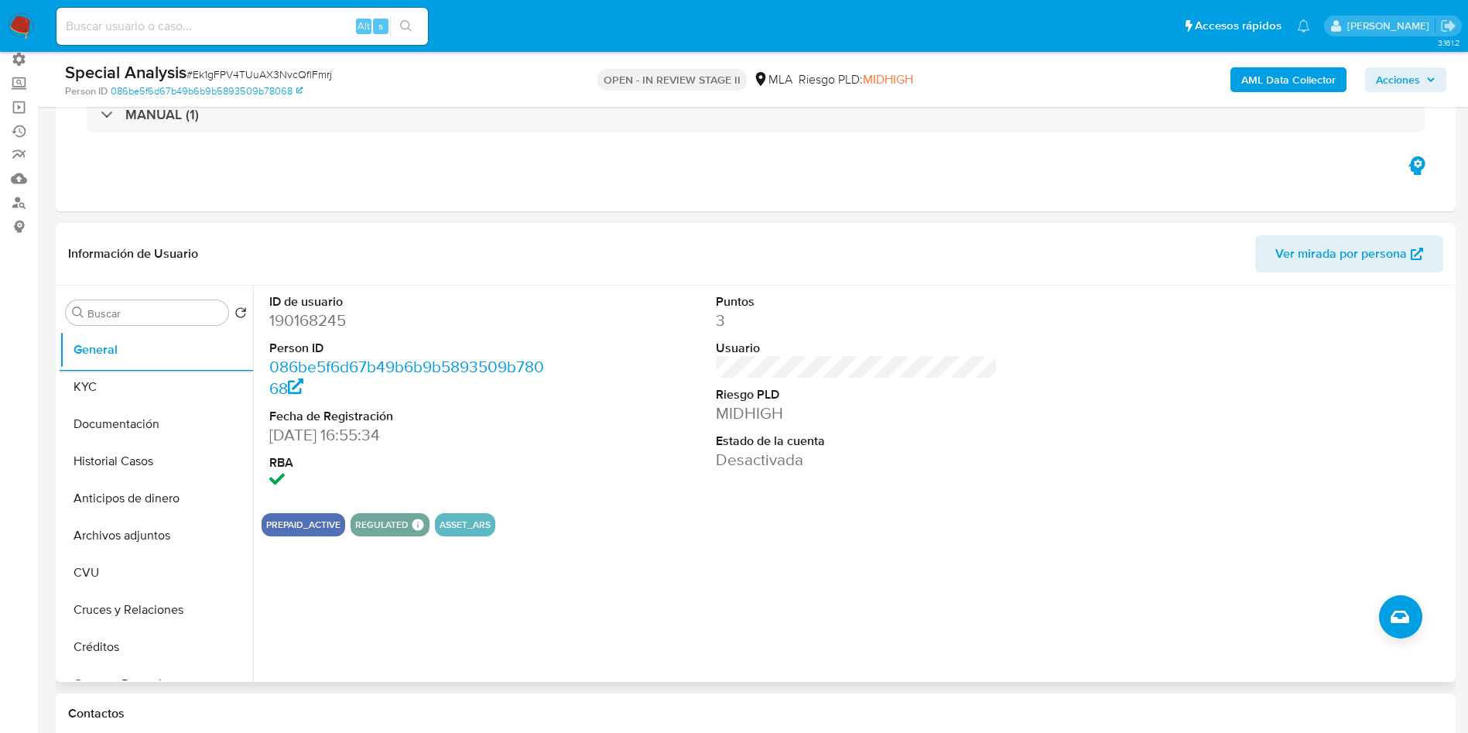
click at [319, 320] on dd "190168245" at bounding box center [410, 321] width 282 height 22
copy dd "190168245"
click at [281, 342] on dt "Person ID" at bounding box center [410, 348] width 282 height 17
click at [295, 319] on dd "190168245" at bounding box center [410, 321] width 282 height 22
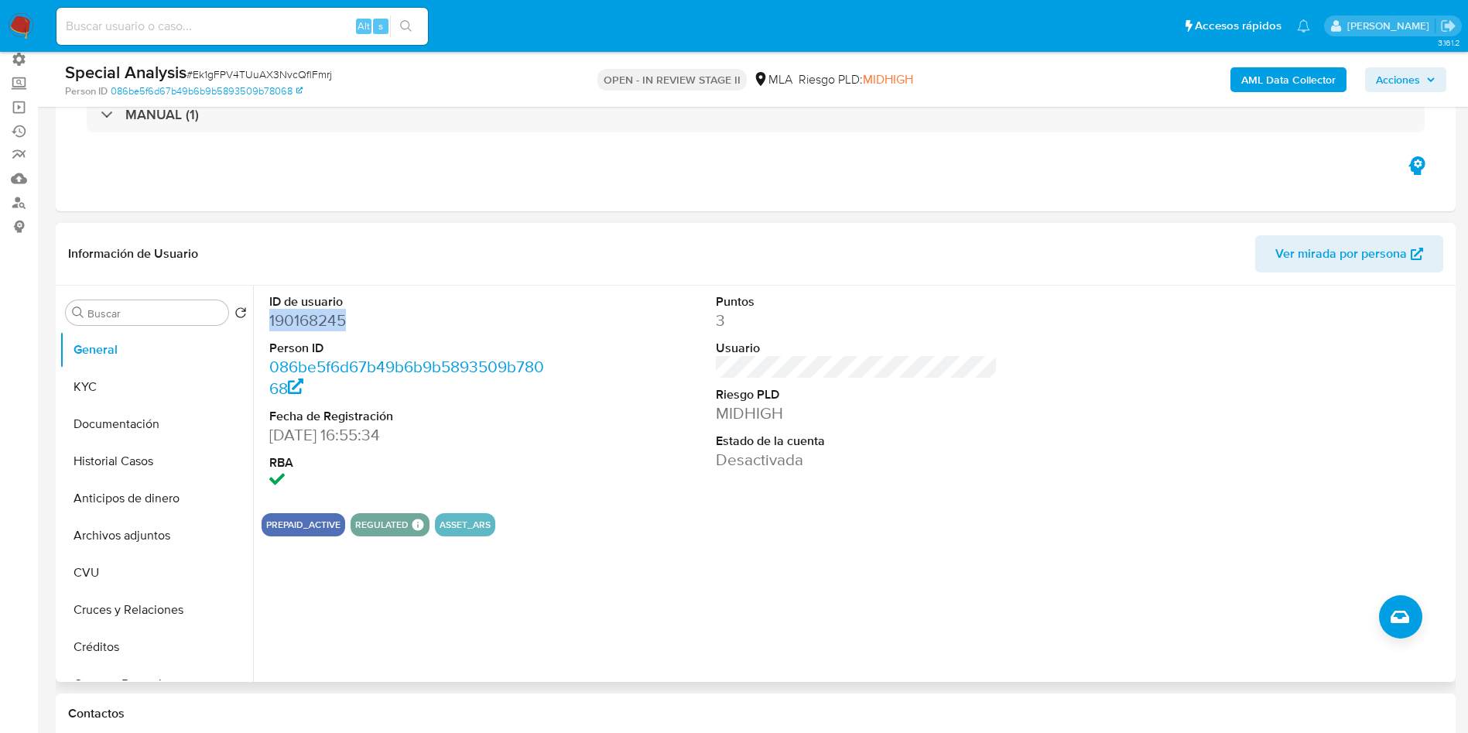
click at [295, 318] on dd "190168245" at bounding box center [410, 321] width 282 height 22
copy dd "190168245"
click at [57, 394] on div "Buscar Volver al orden por defecto General KYC Documentación Historial Casos An…" at bounding box center [756, 484] width 1400 height 396
click at [149, 390] on button "KYC" at bounding box center [150, 386] width 181 height 37
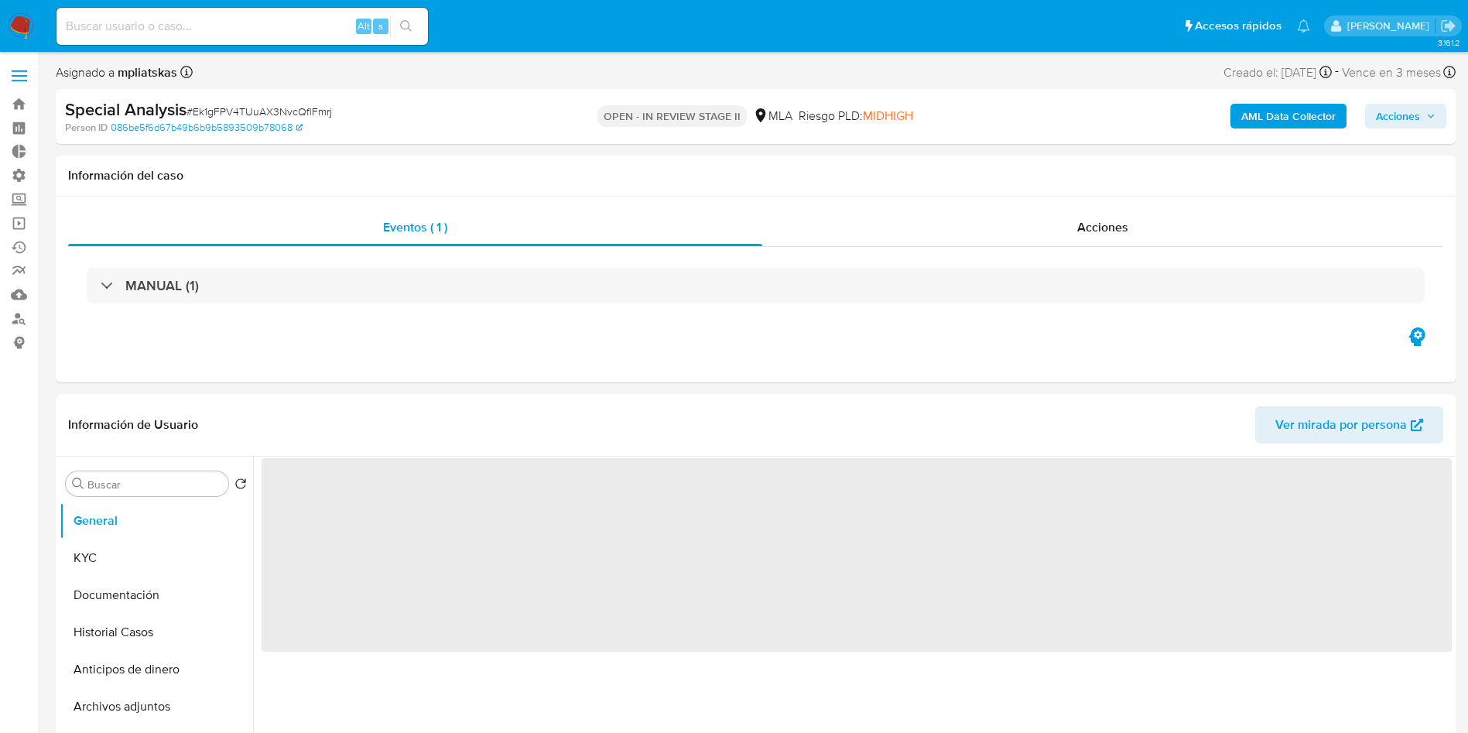
select select "10"
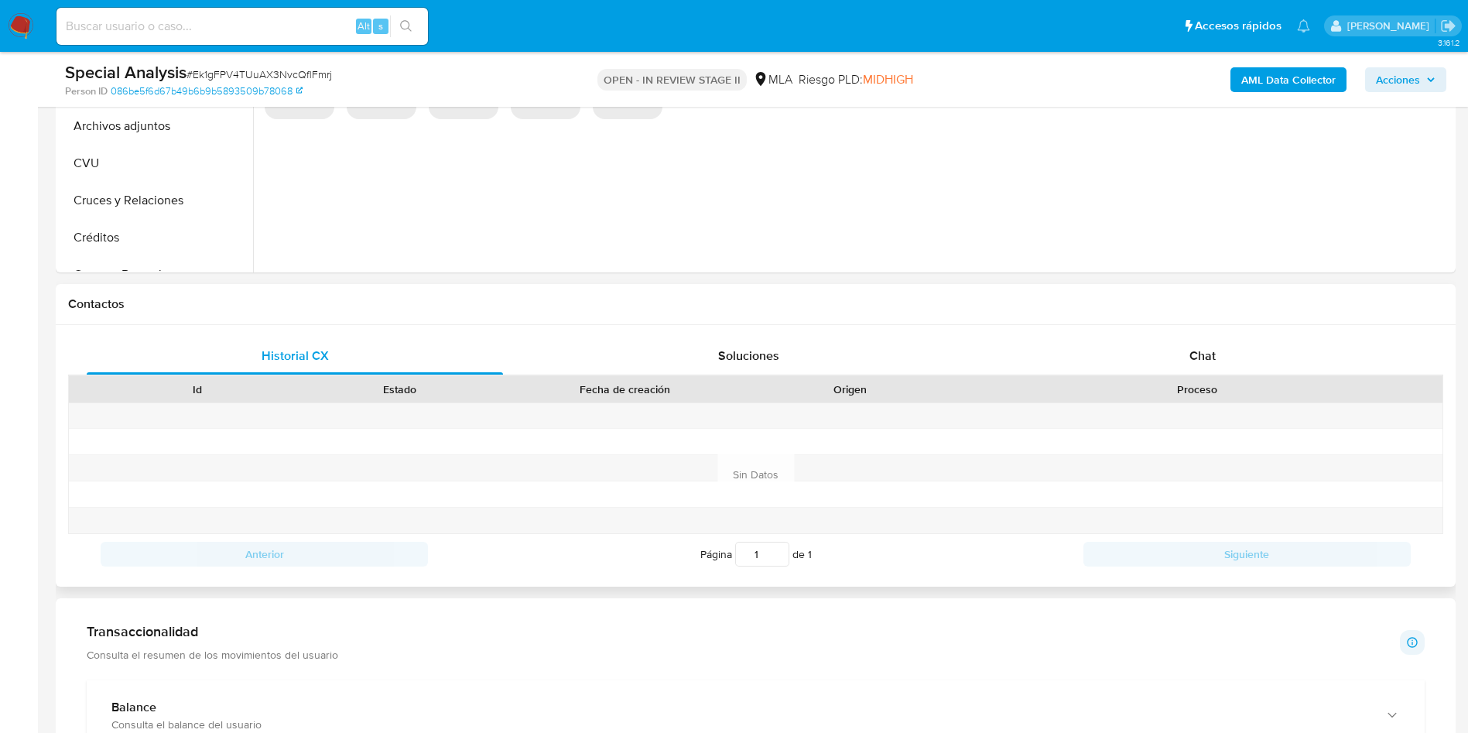
scroll to position [696, 0]
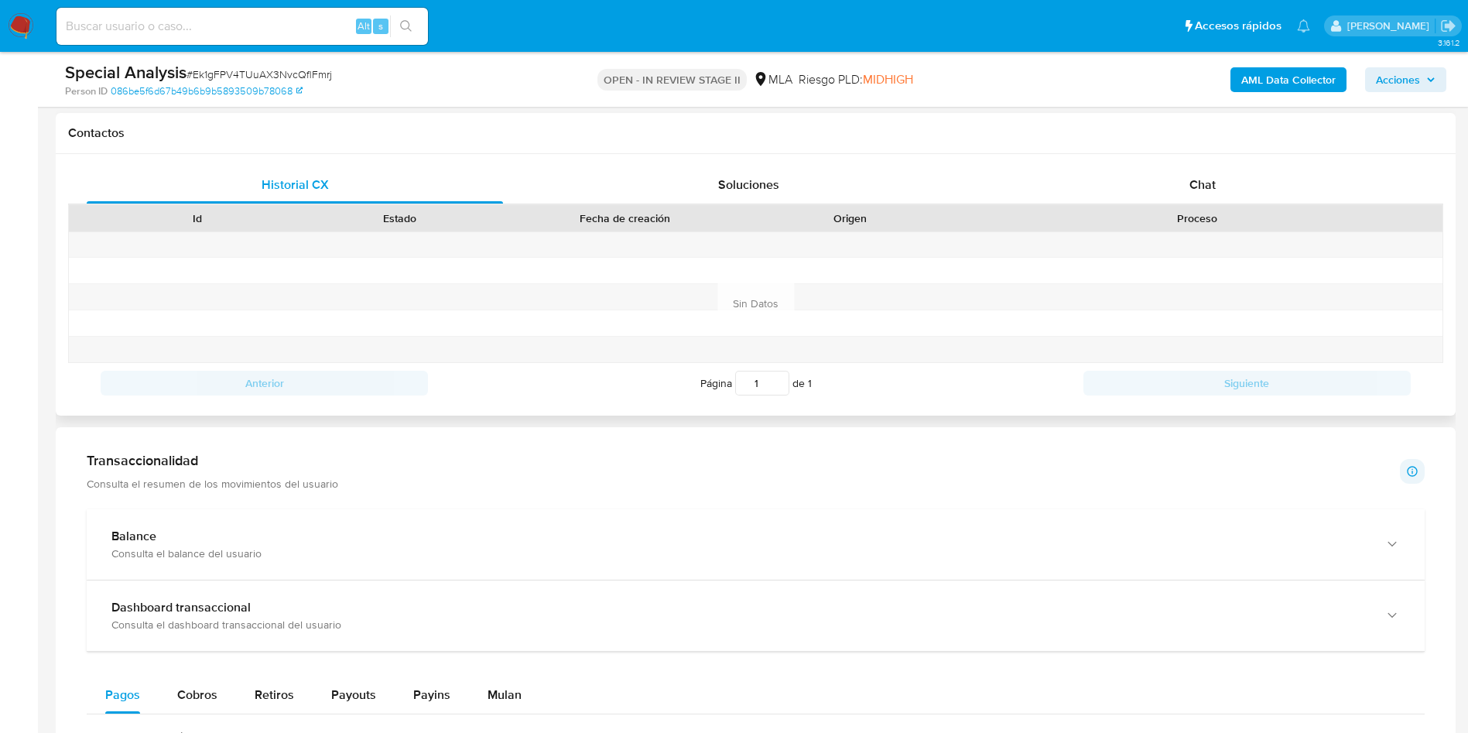
click at [1200, 160] on div "Historial CX Soluciones Chat Id Estado Fecha de creación Origen Proceso Anterio…" at bounding box center [756, 285] width 1400 height 262
click at [1196, 189] on span "Chat" at bounding box center [1202, 185] width 26 height 18
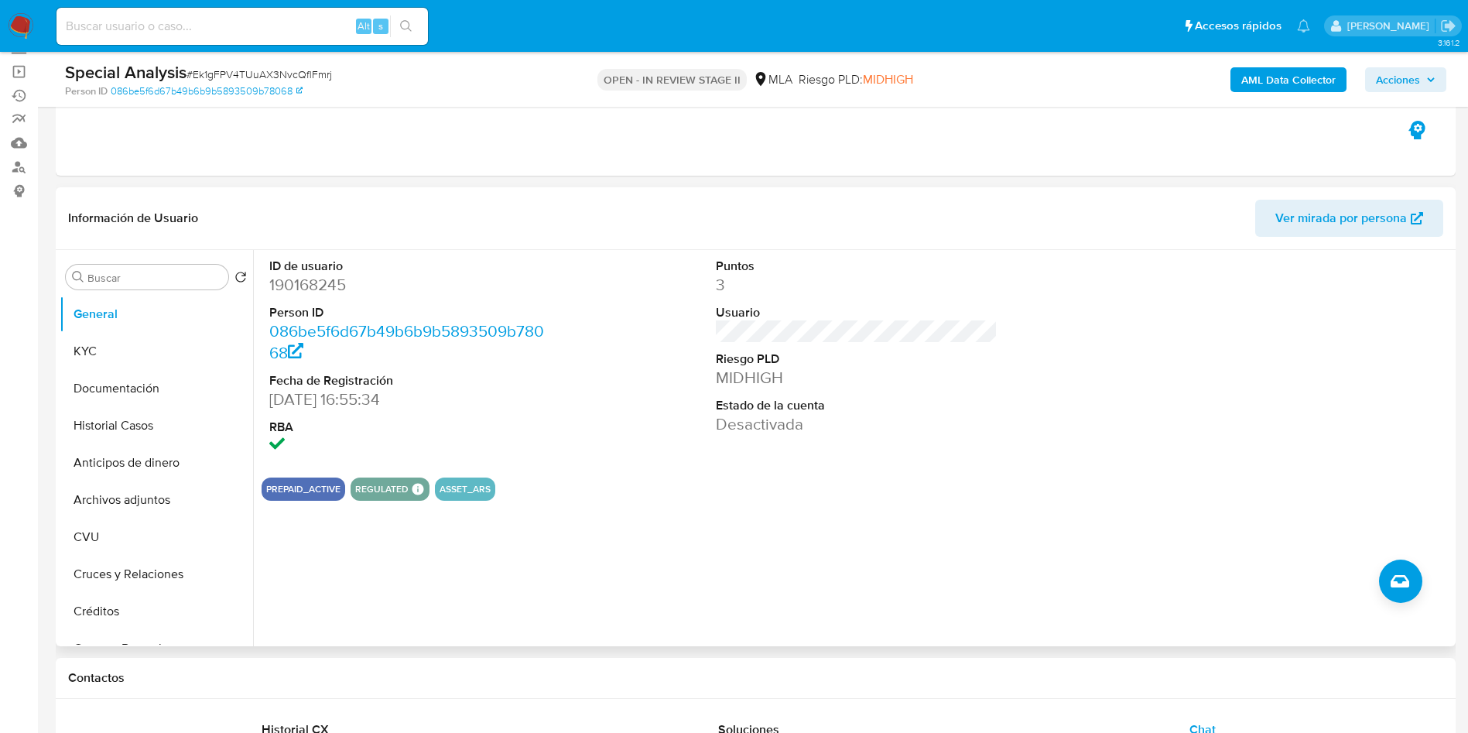
scroll to position [116, 0]
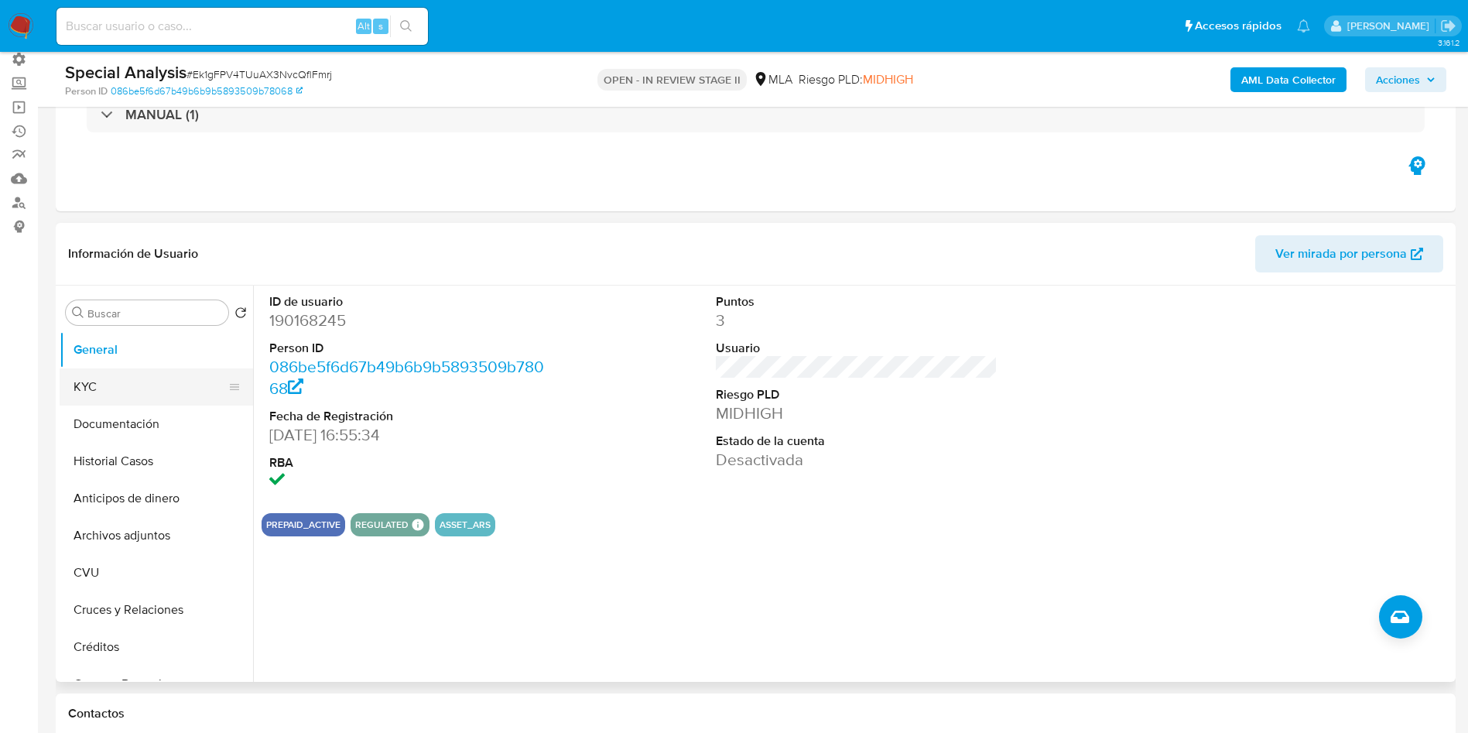
click at [97, 398] on button "KYC" at bounding box center [150, 386] width 181 height 37
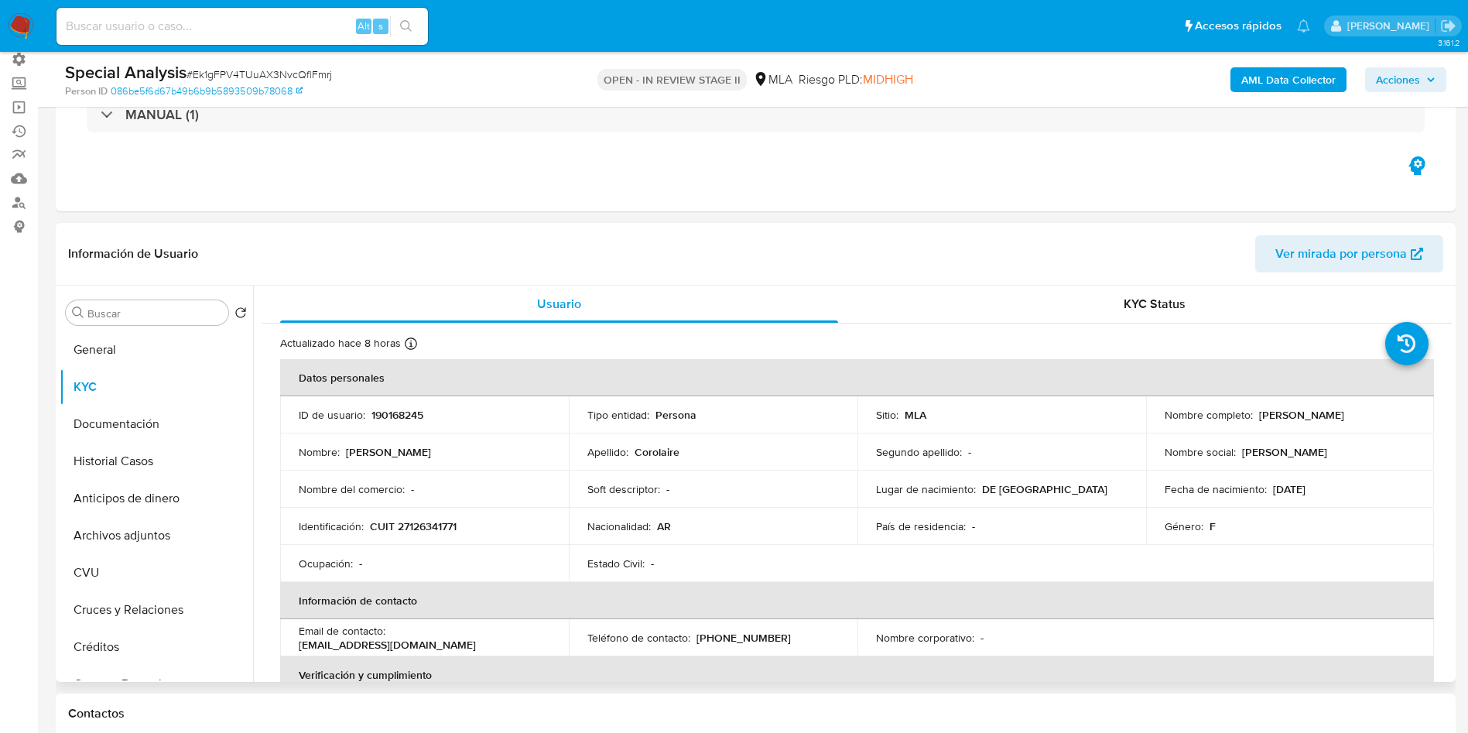
drag, startPoint x: 1380, startPoint y: 417, endPoint x: 1253, endPoint y: 417, distance: 126.9
click at [1253, 417] on div "Nombre completo : Monica Angela Corolaire" at bounding box center [1291, 415] width 252 height 14
copy p "[PERSON_NAME] [PERSON_NAME] Corolaire"
click at [427, 532] on p "CUIT 27126341771" at bounding box center [413, 526] width 87 height 14
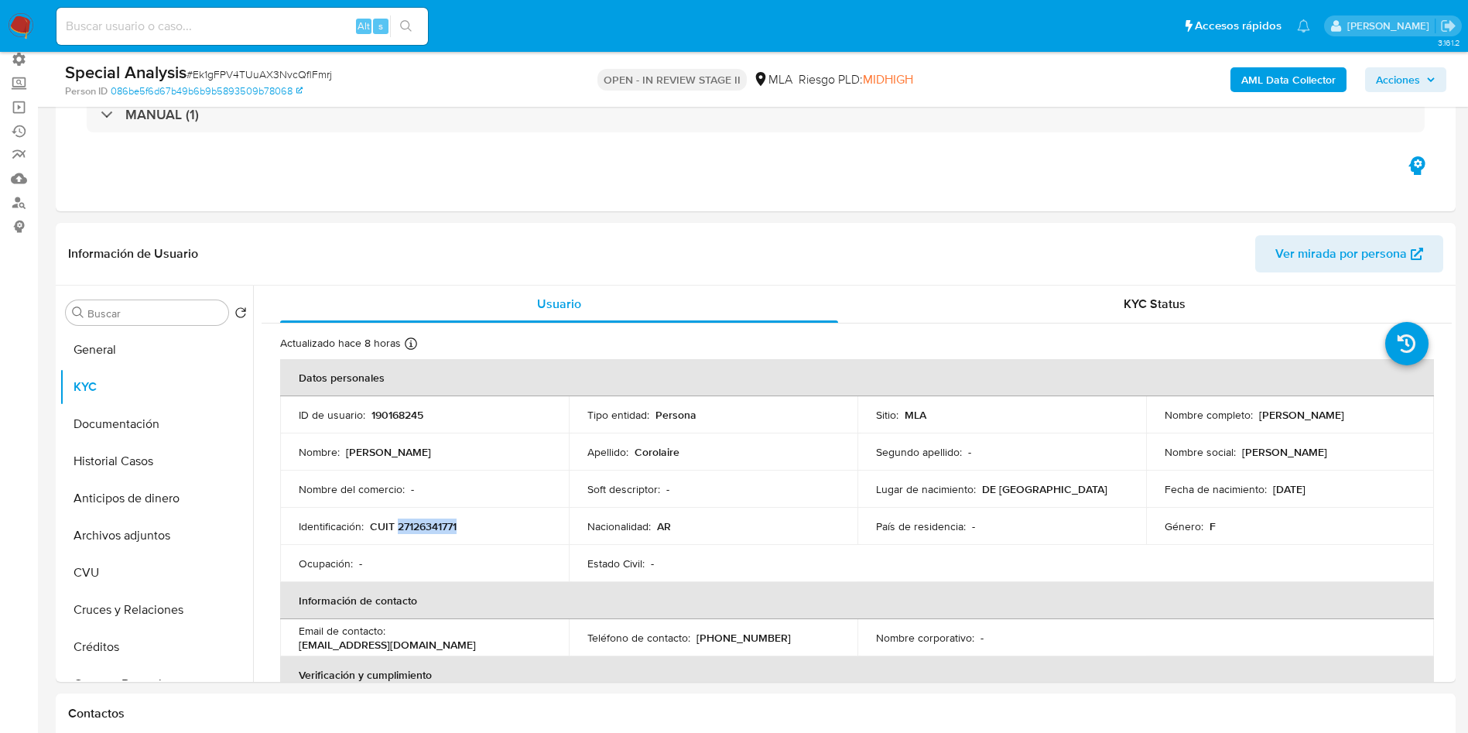
copy p "27126341771"
click at [392, 416] on p "190168245" at bounding box center [397, 415] width 52 height 14
copy p "190168245"
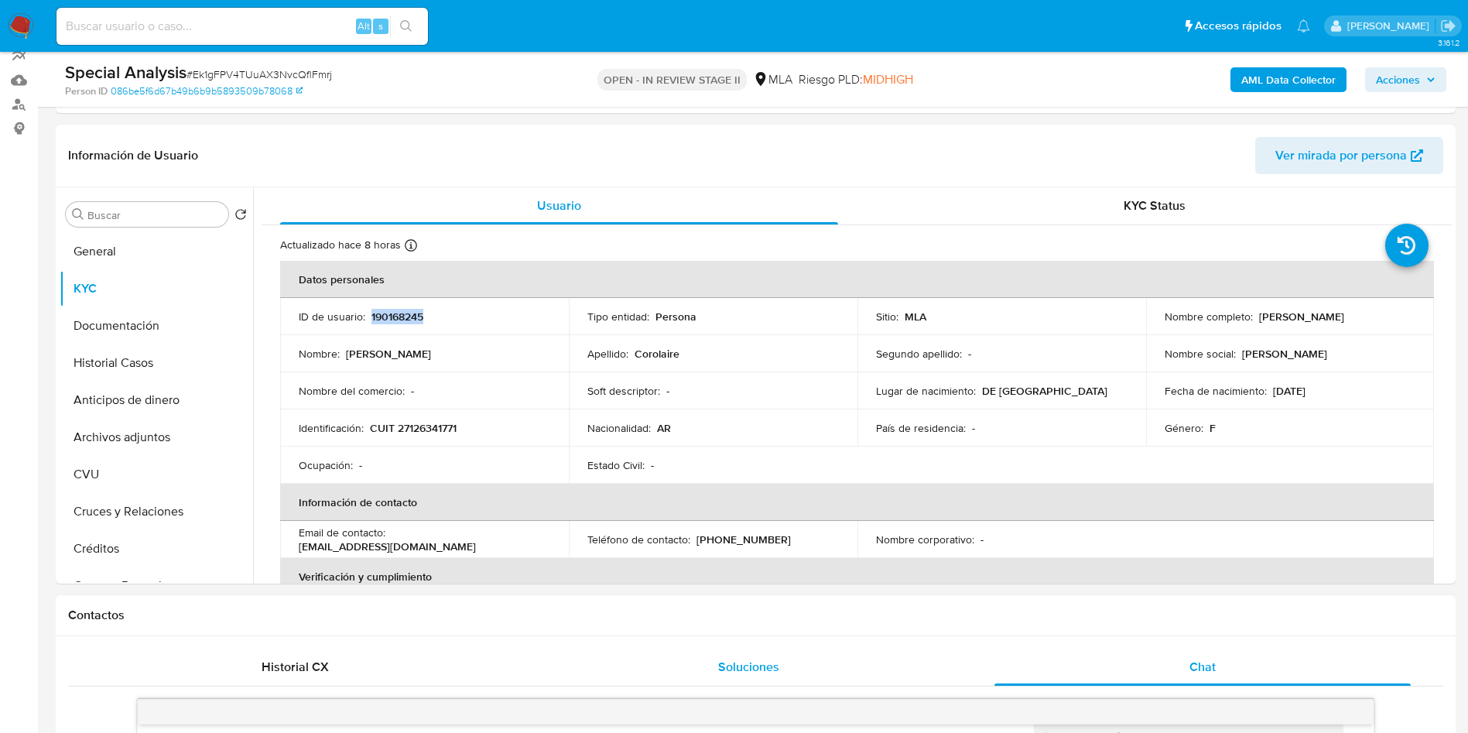
scroll to position [348, 0]
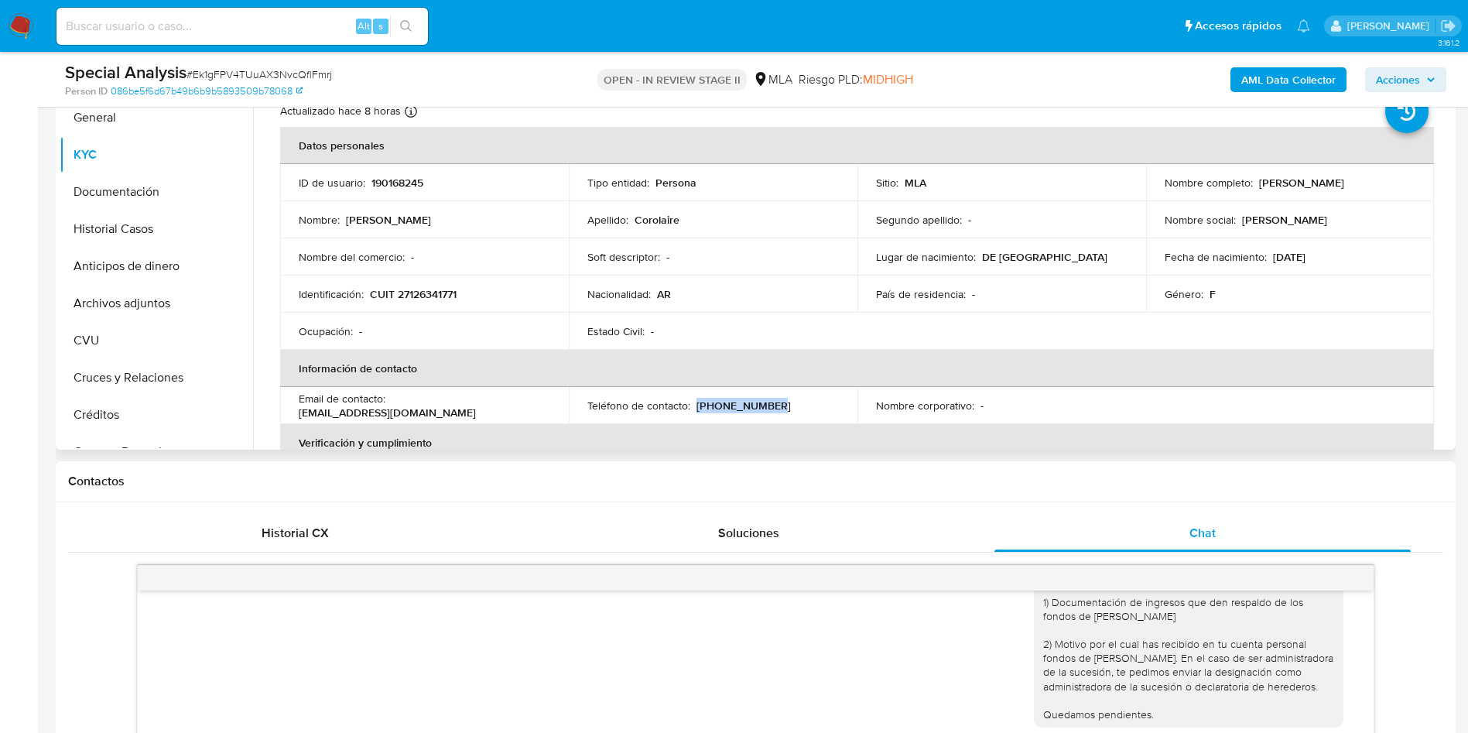
drag, startPoint x: 775, startPoint y: 396, endPoint x: 694, endPoint y: 407, distance: 82.0
click at [694, 407] on td "Teléfono de contacto : (261) 5693450" at bounding box center [713, 405] width 289 height 37
copy p "[PHONE_NUMBER]"
click at [1097, 335] on table "Datos personales ID de usuario : 190168245 Tipo entidad : Persona Sitio : MLA N…" at bounding box center [857, 405] width 1154 height 557
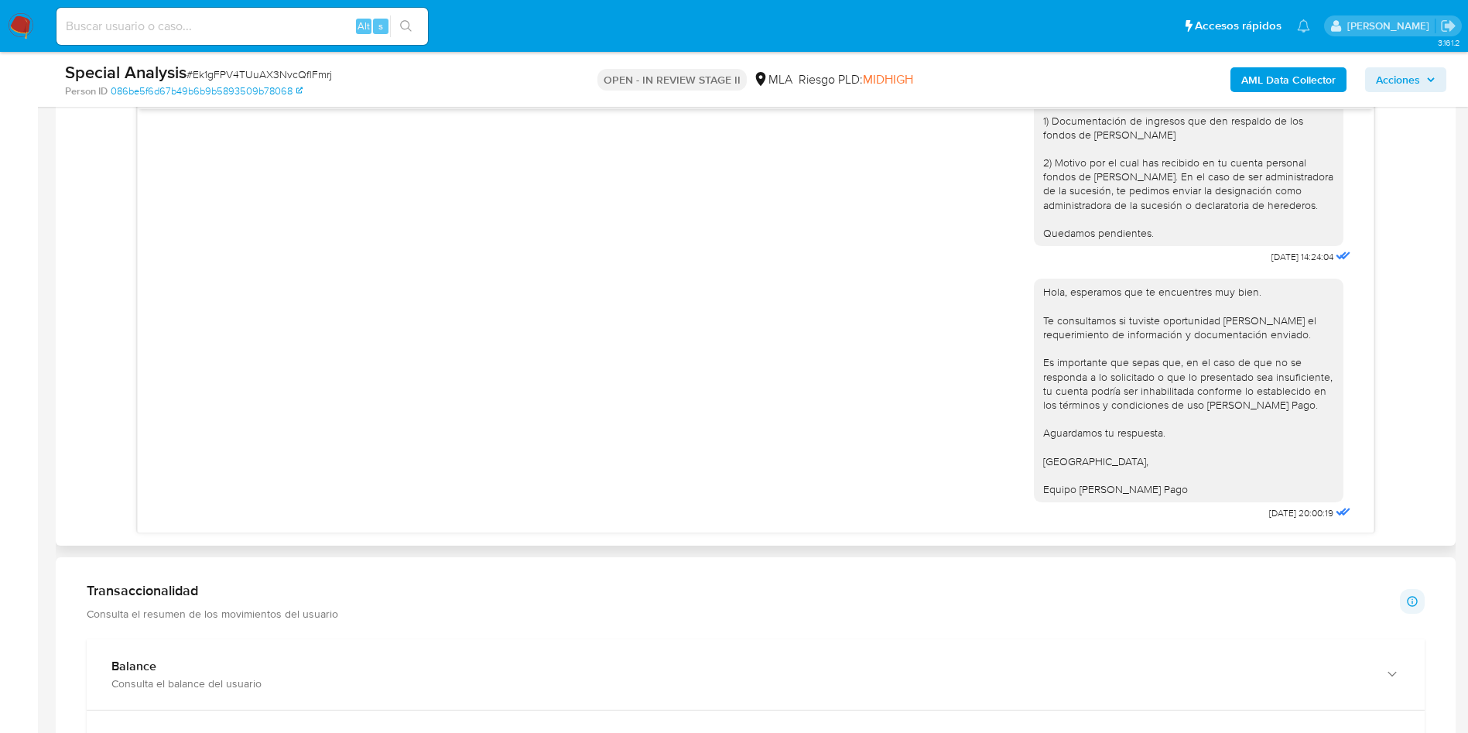
scroll to position [697, 0]
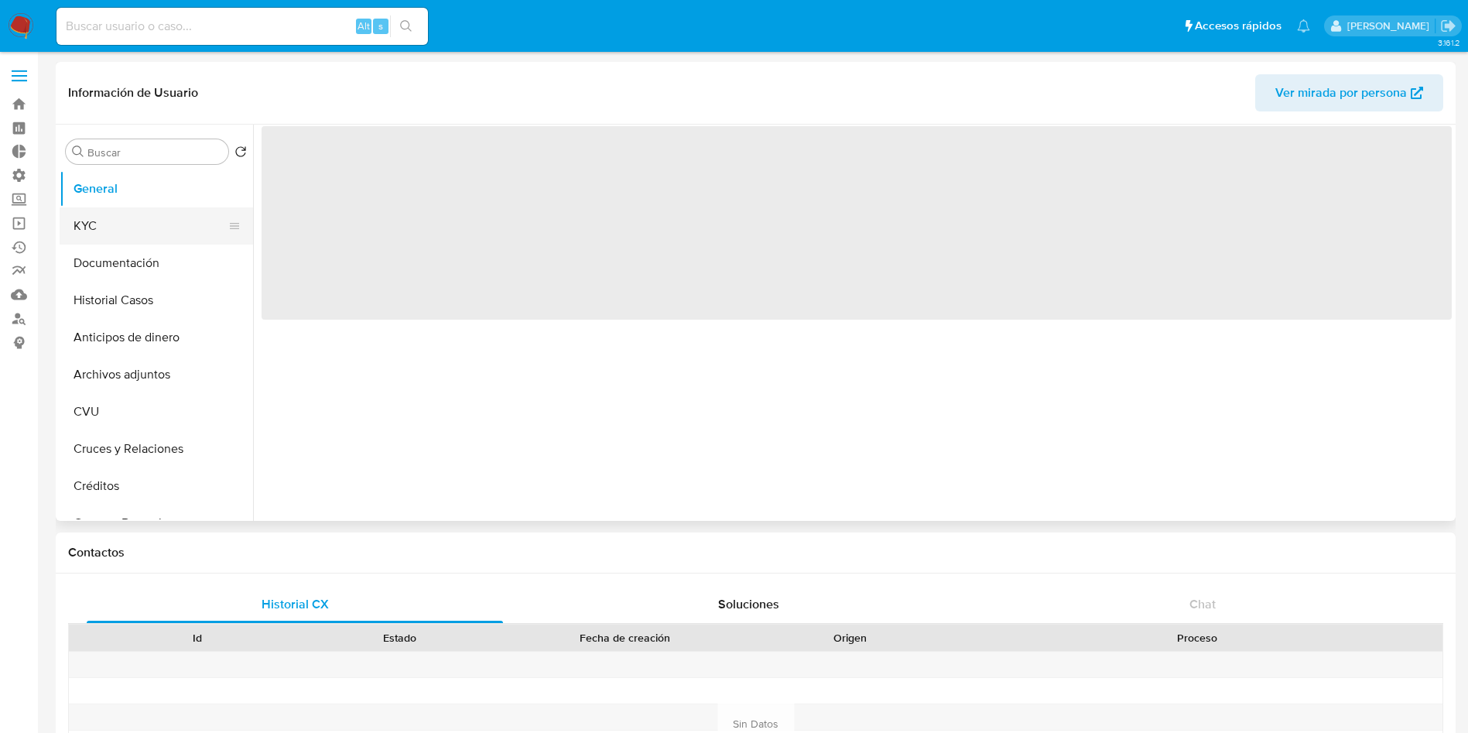
click at [81, 221] on button "KYC" at bounding box center [150, 225] width 181 height 37
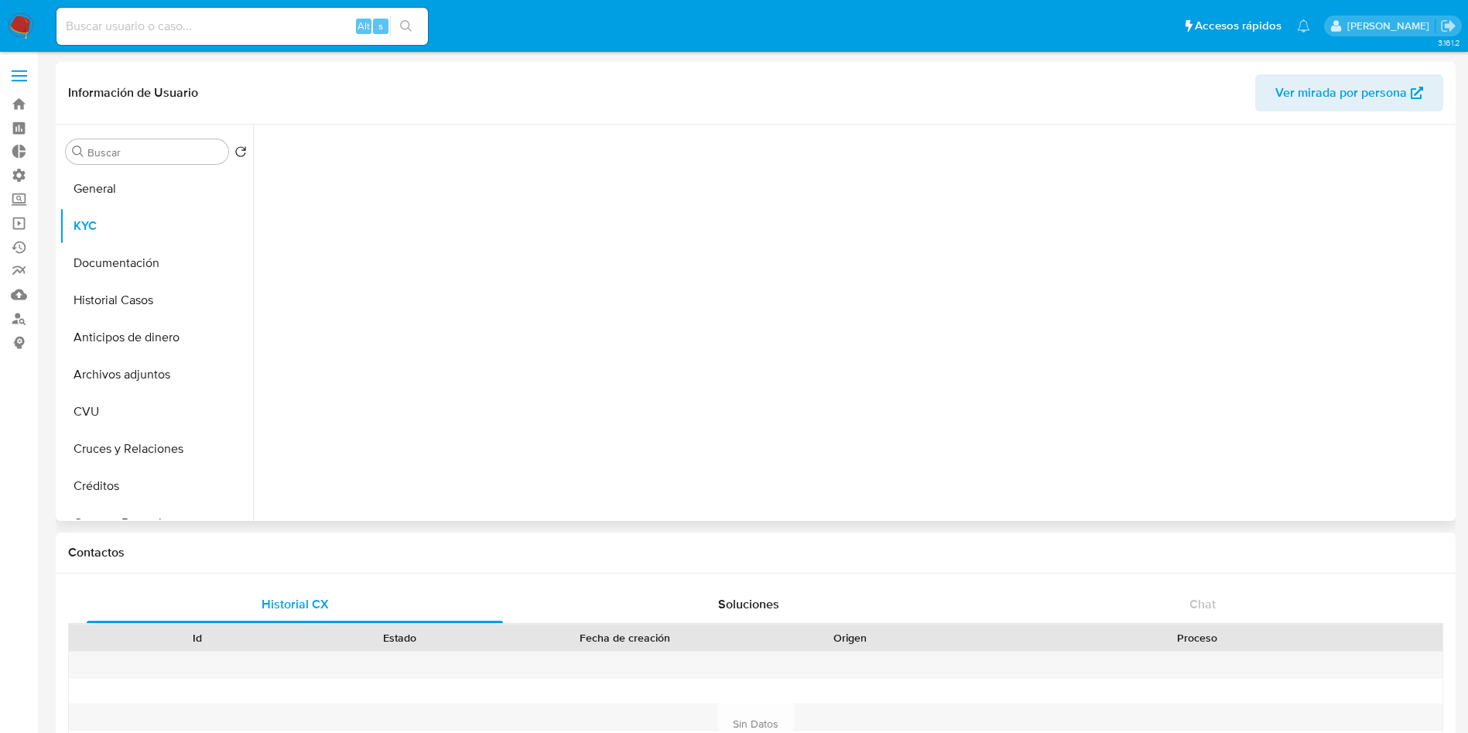
select select "10"
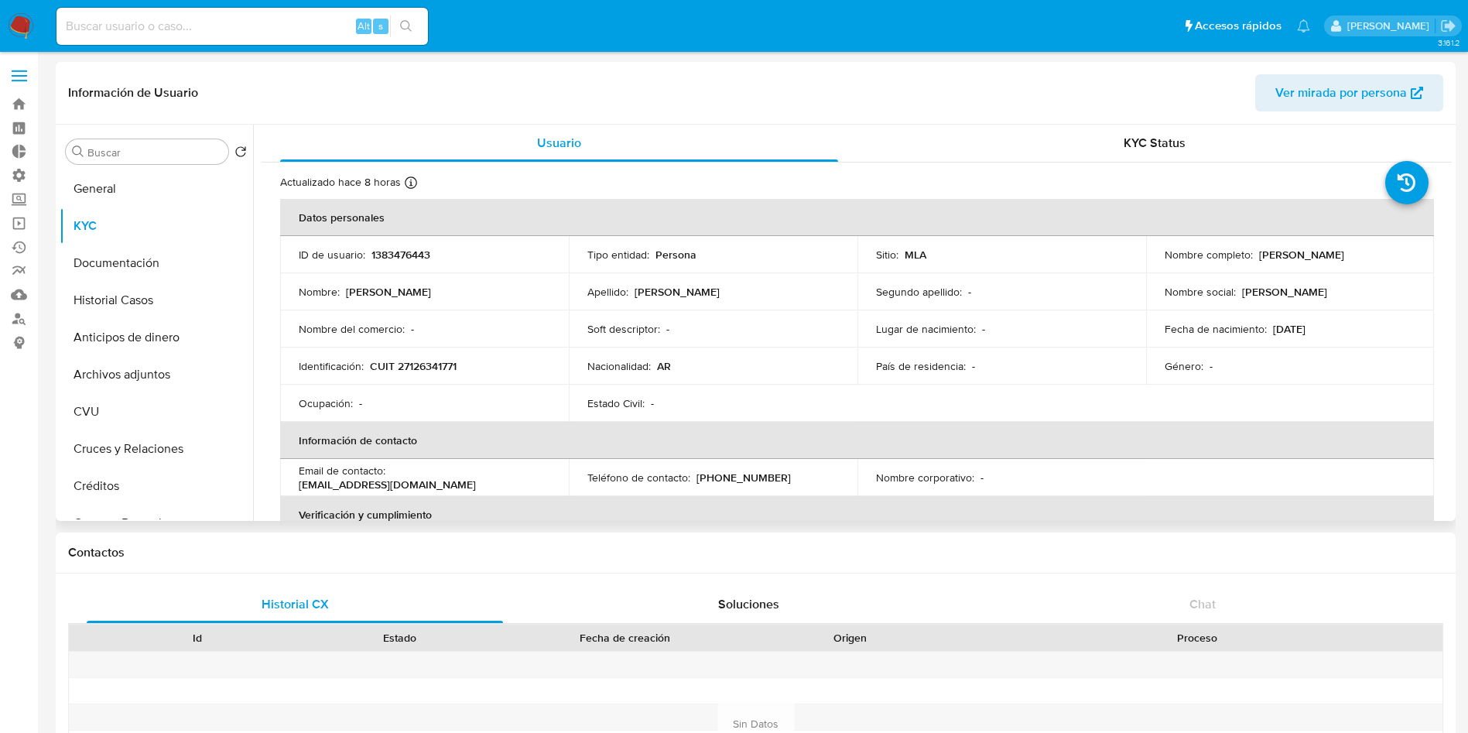
drag, startPoint x: 793, startPoint y: 479, endPoint x: 693, endPoint y: 478, distance: 99.8
click at [693, 478] on div "Teléfono de contacto : (54) 2615693450" at bounding box center [713, 477] width 252 height 14
copy div "(54) 2615693450"
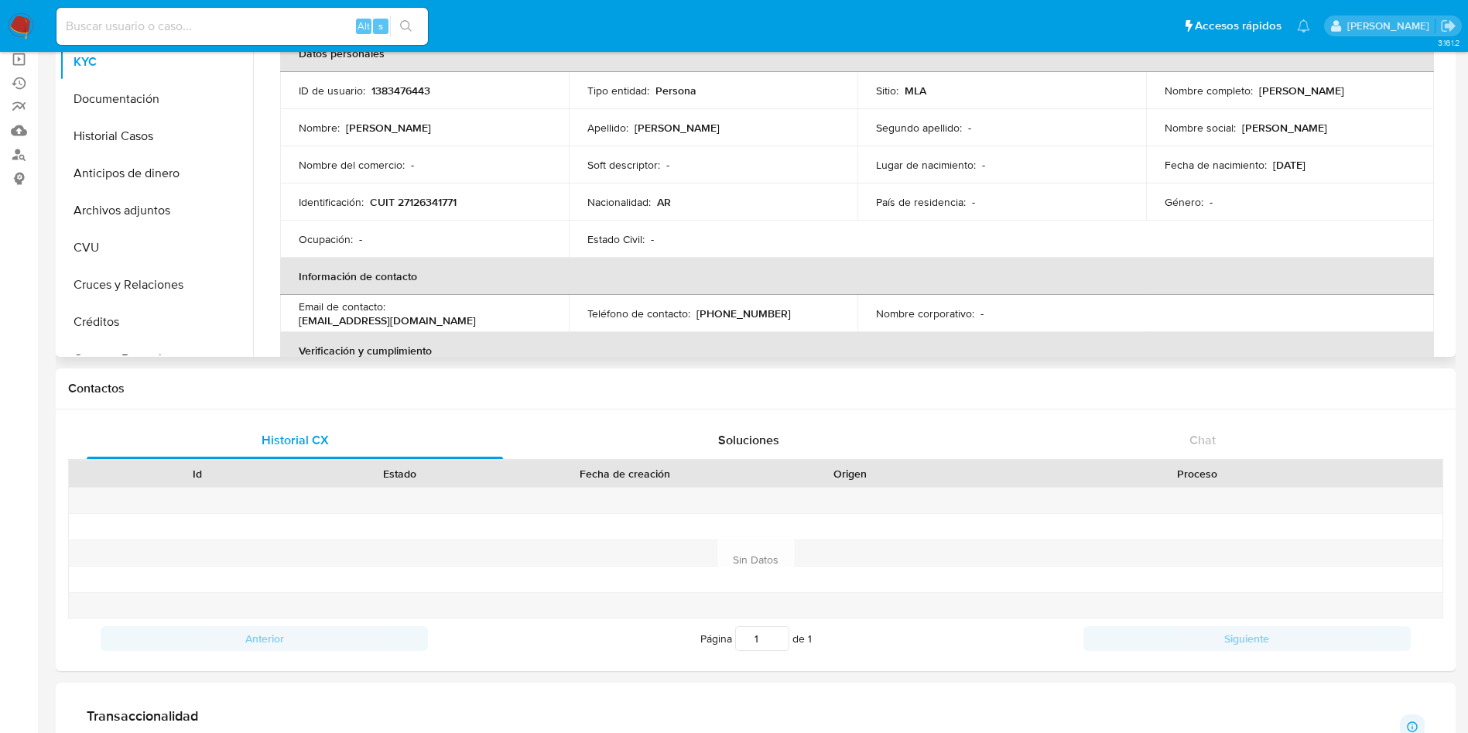
scroll to position [158, 0]
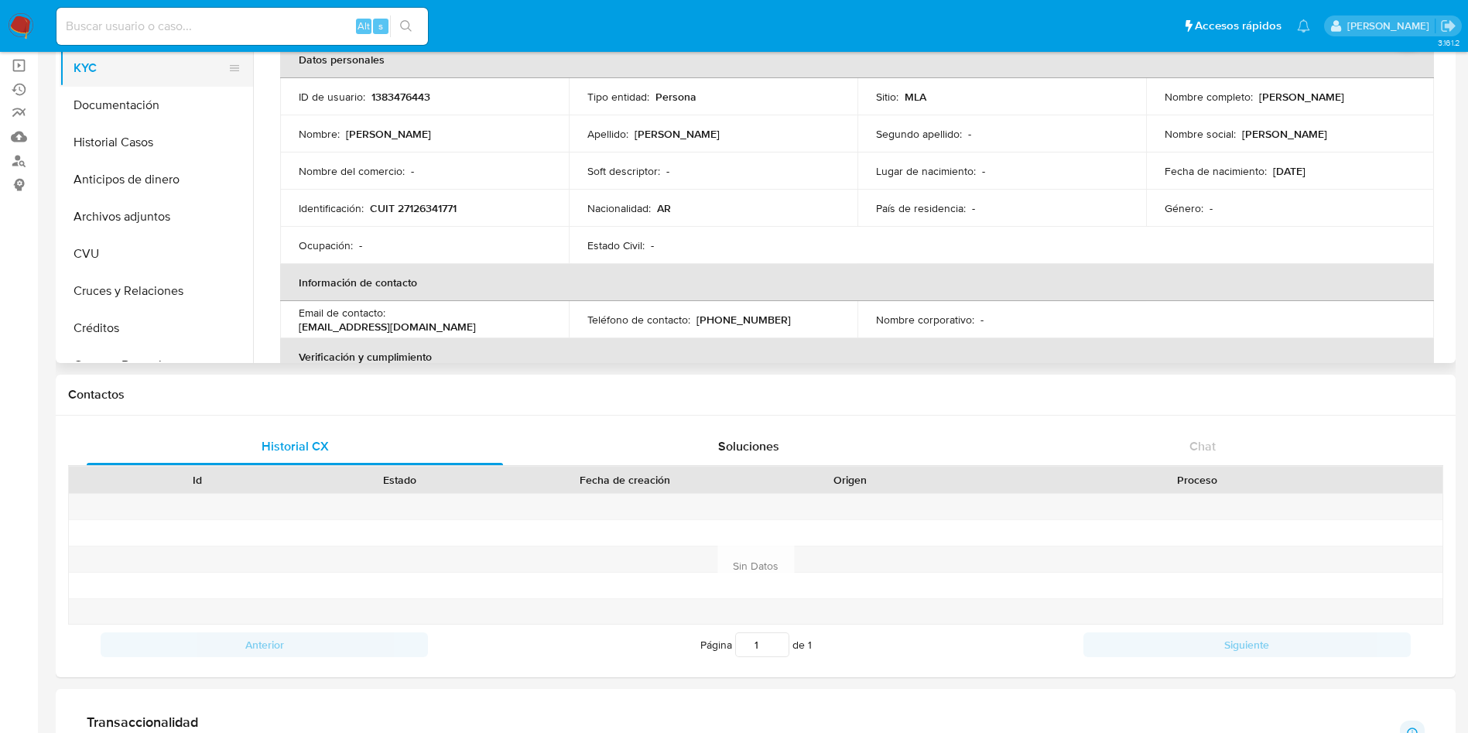
click at [106, 82] on button "KYC" at bounding box center [150, 68] width 181 height 37
click at [119, 103] on button "Documentación" at bounding box center [150, 105] width 181 height 37
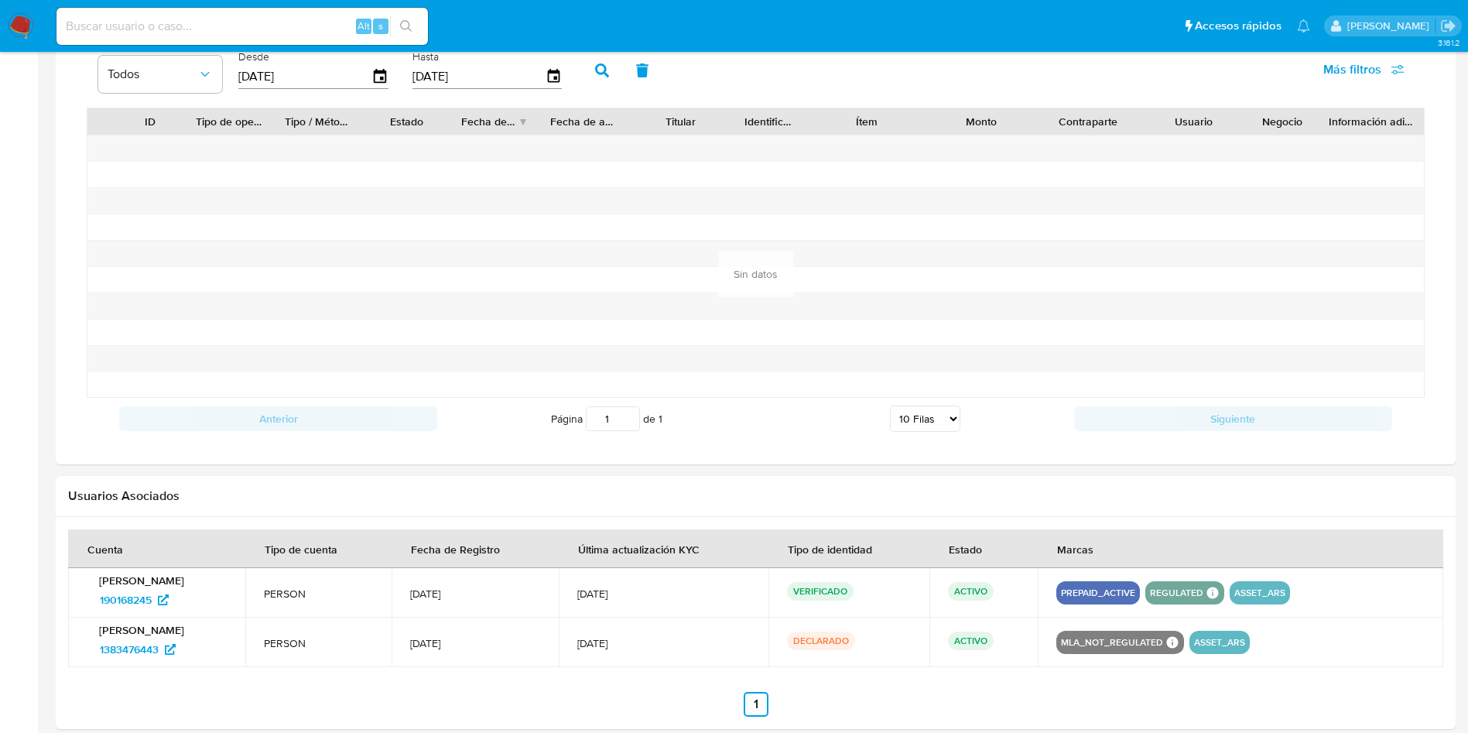
scroll to position [1185, 0]
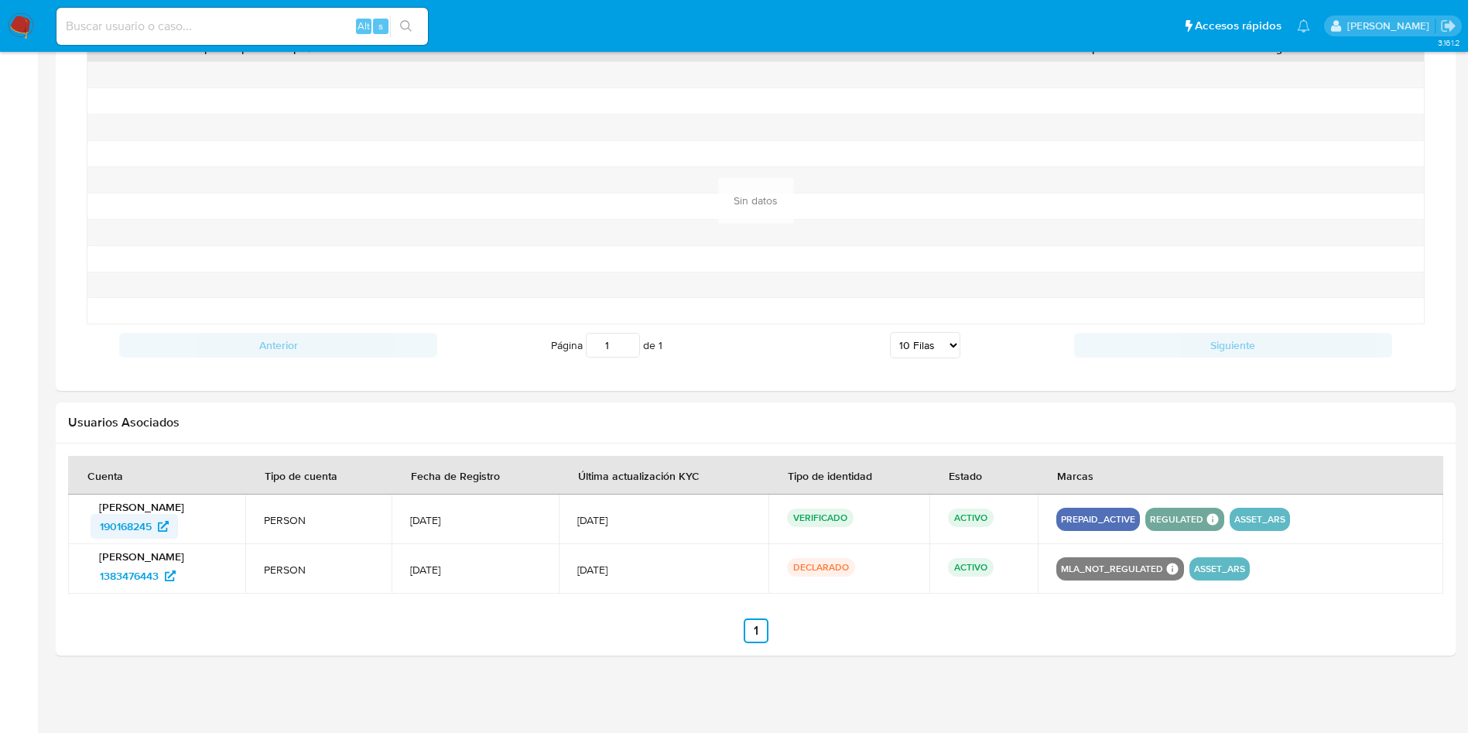
click at [124, 530] on span "190168245" at bounding box center [126, 526] width 52 height 25
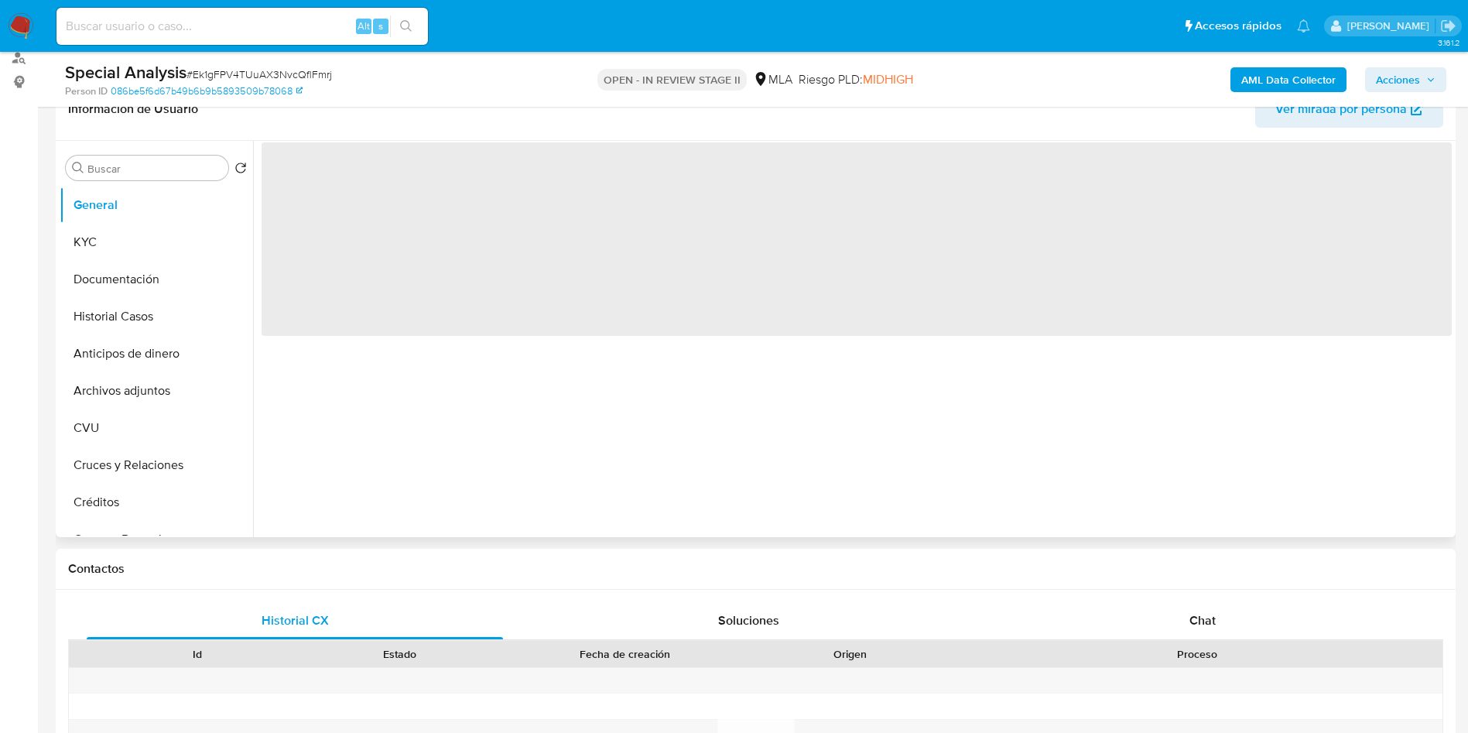
scroll to position [348, 0]
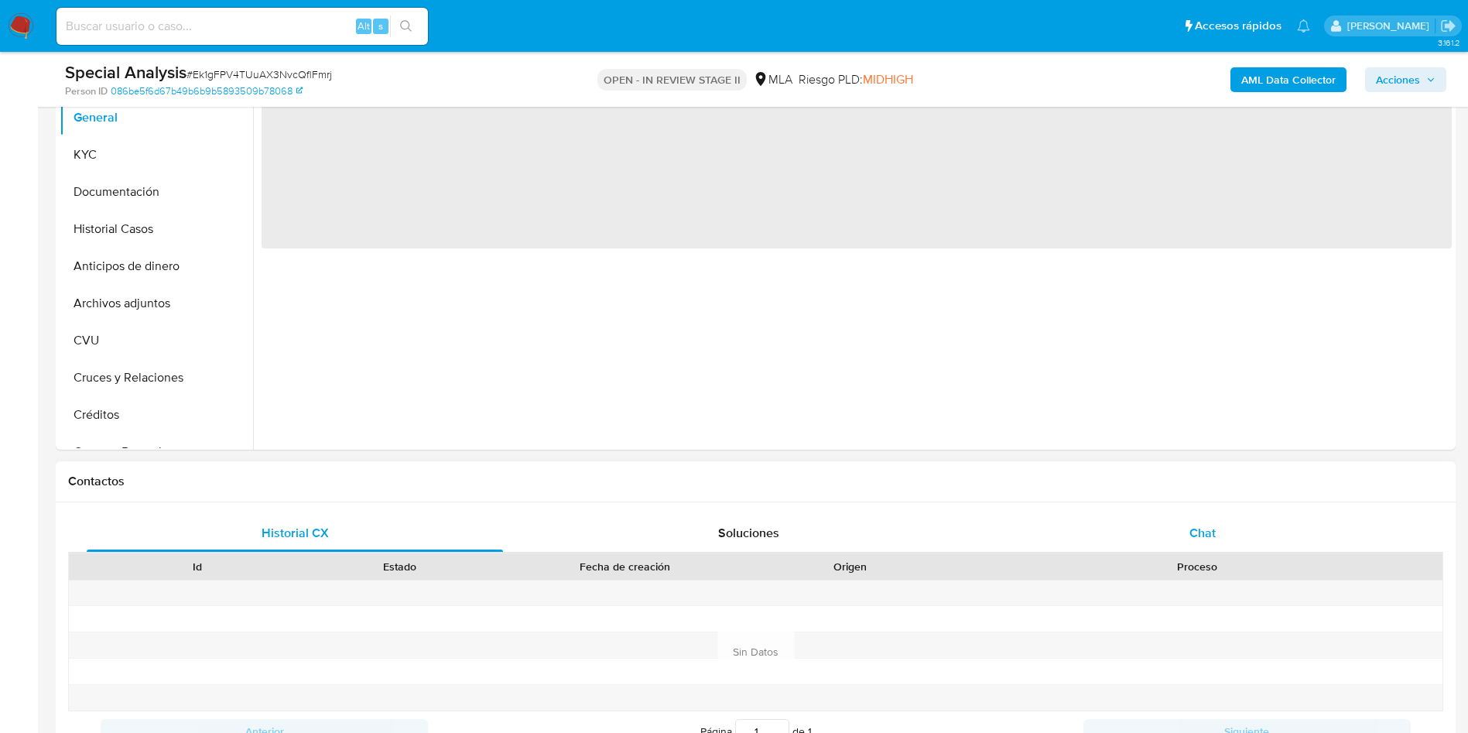
select select "10"
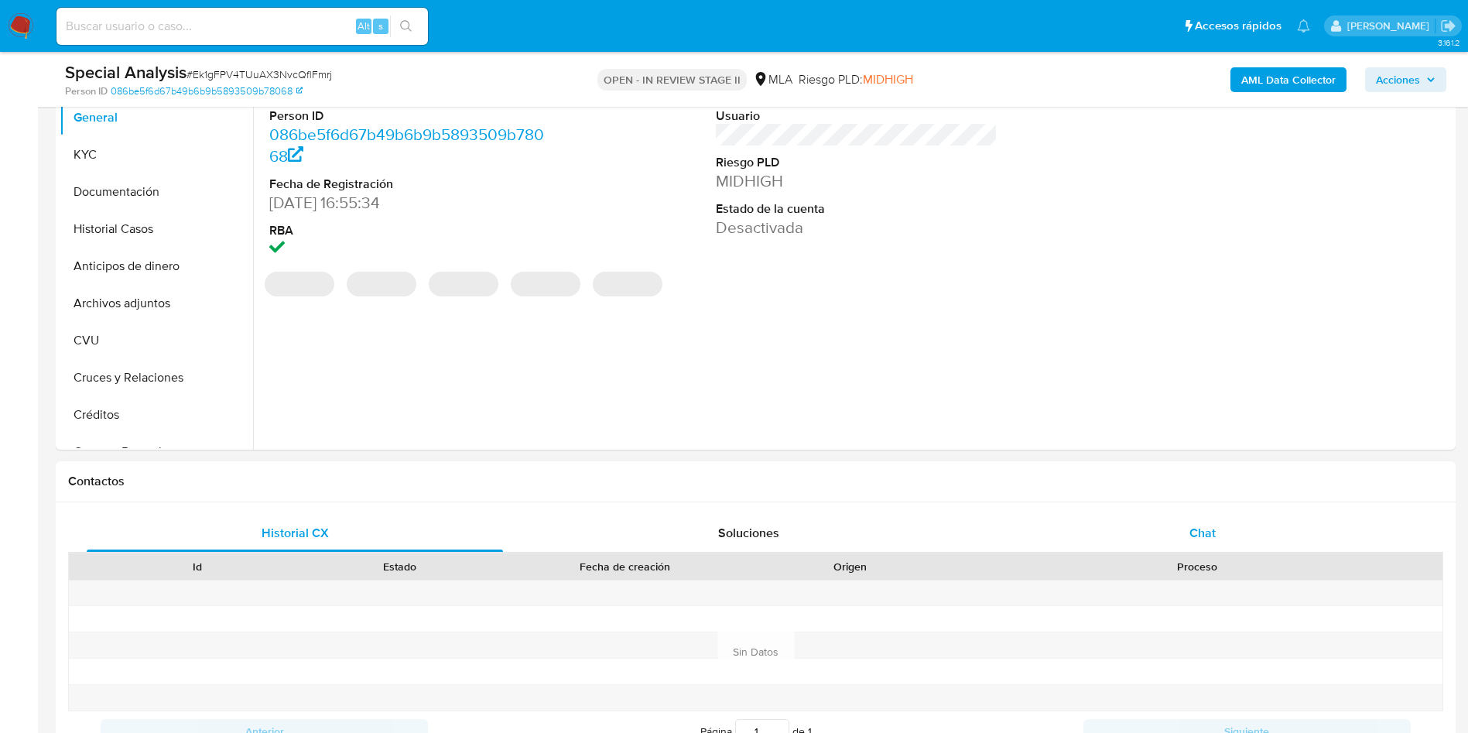
click at [1219, 532] on div "Chat" at bounding box center [1202, 533] width 416 height 37
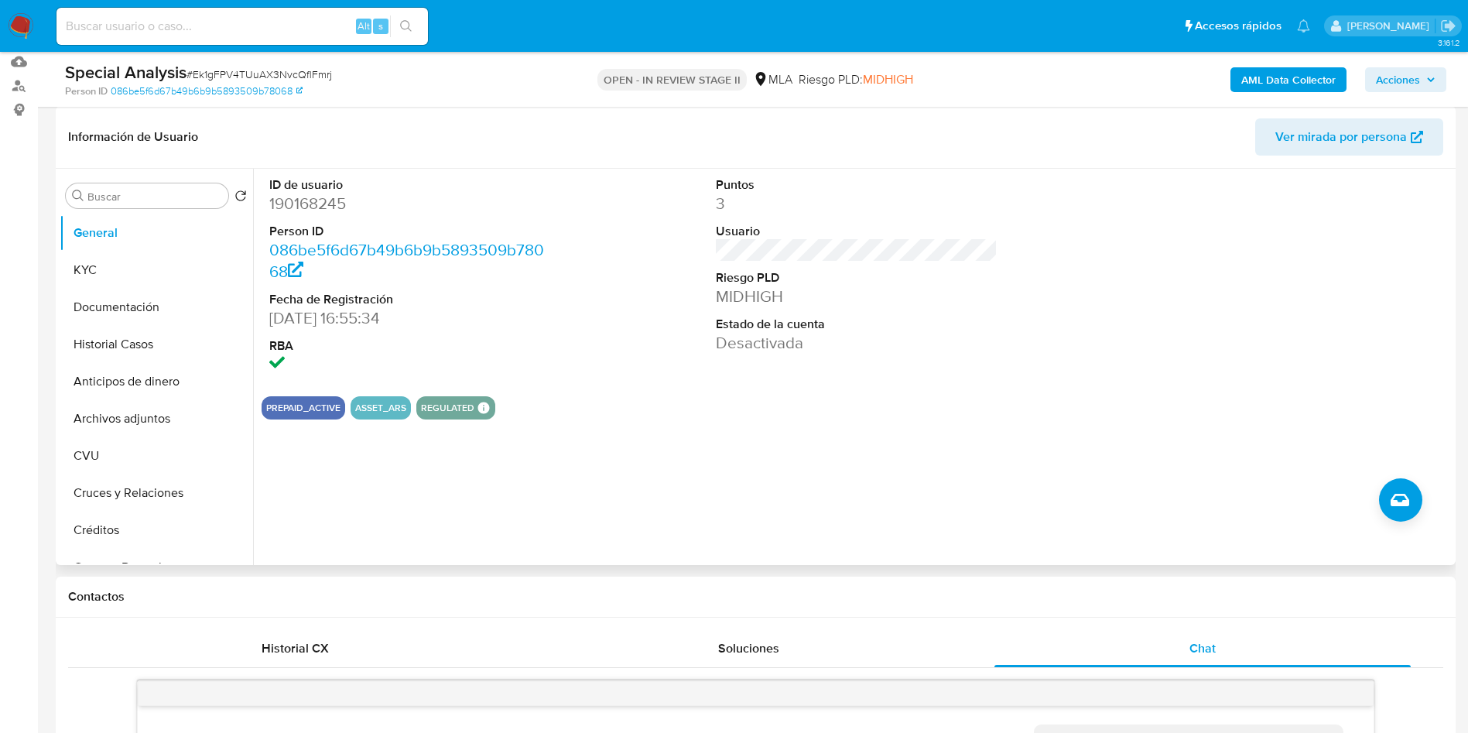
scroll to position [232, 0]
click at [89, 330] on button "Historial Casos" at bounding box center [150, 345] width 181 height 37
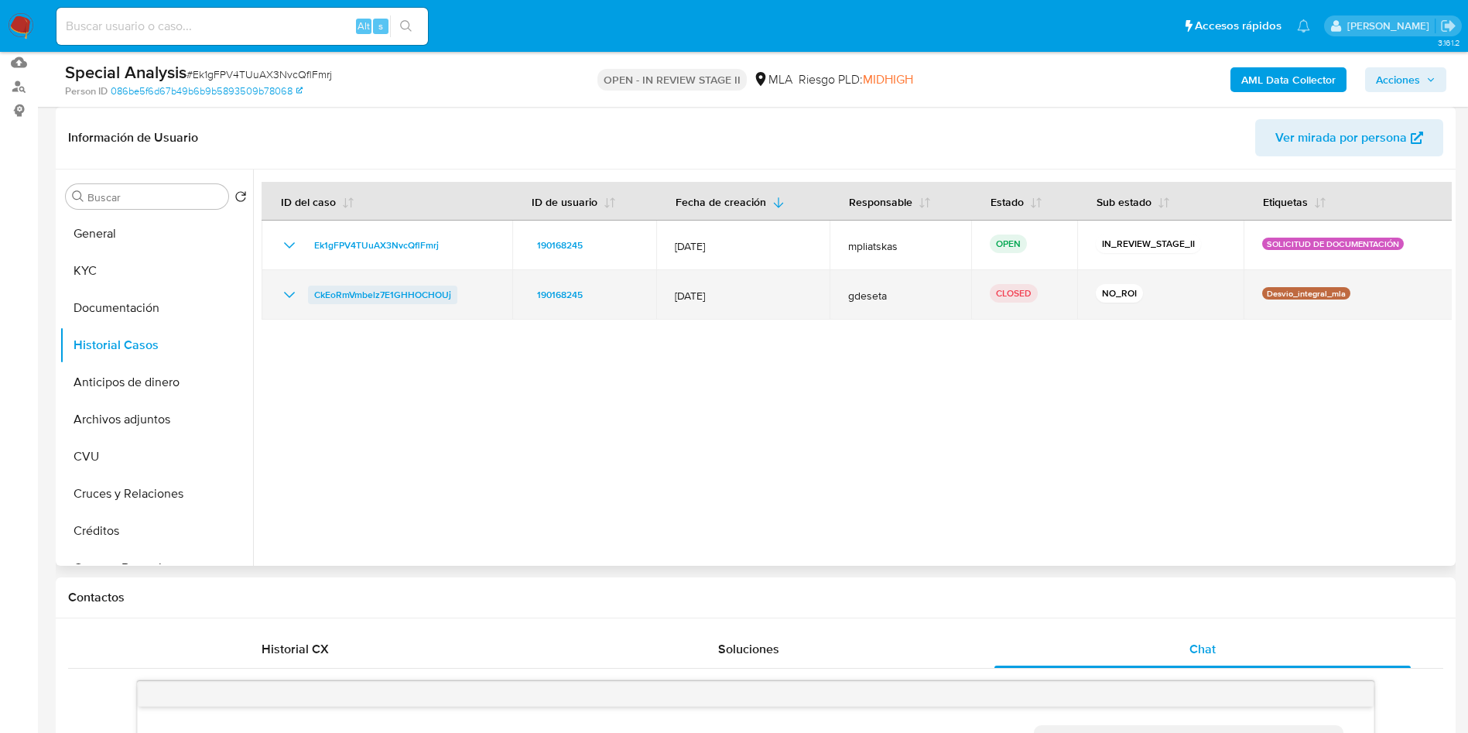
click at [402, 289] on span "CkEoRmVmbelz7E1GHHOCHOUj" at bounding box center [382, 295] width 137 height 19
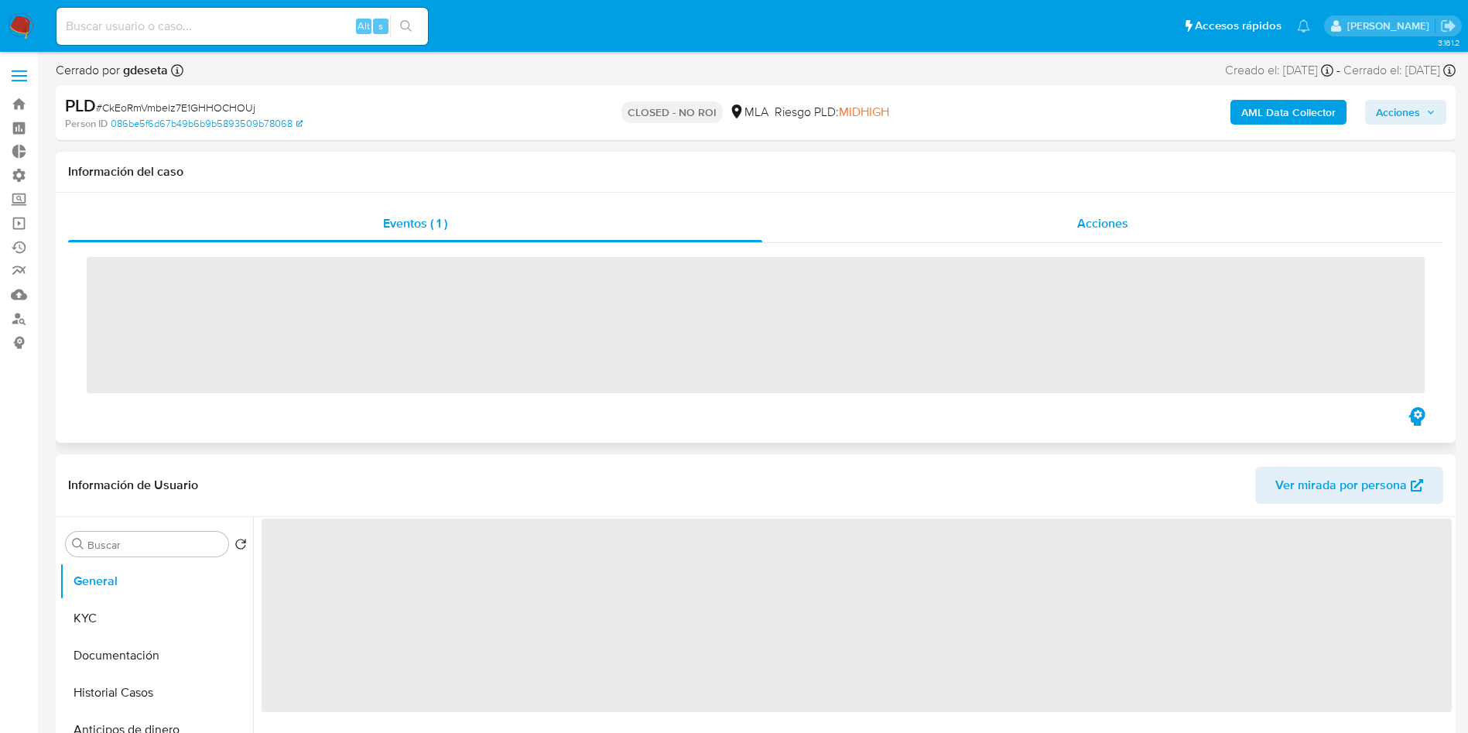
click at [1116, 241] on div "Acciones" at bounding box center [1102, 223] width 681 height 37
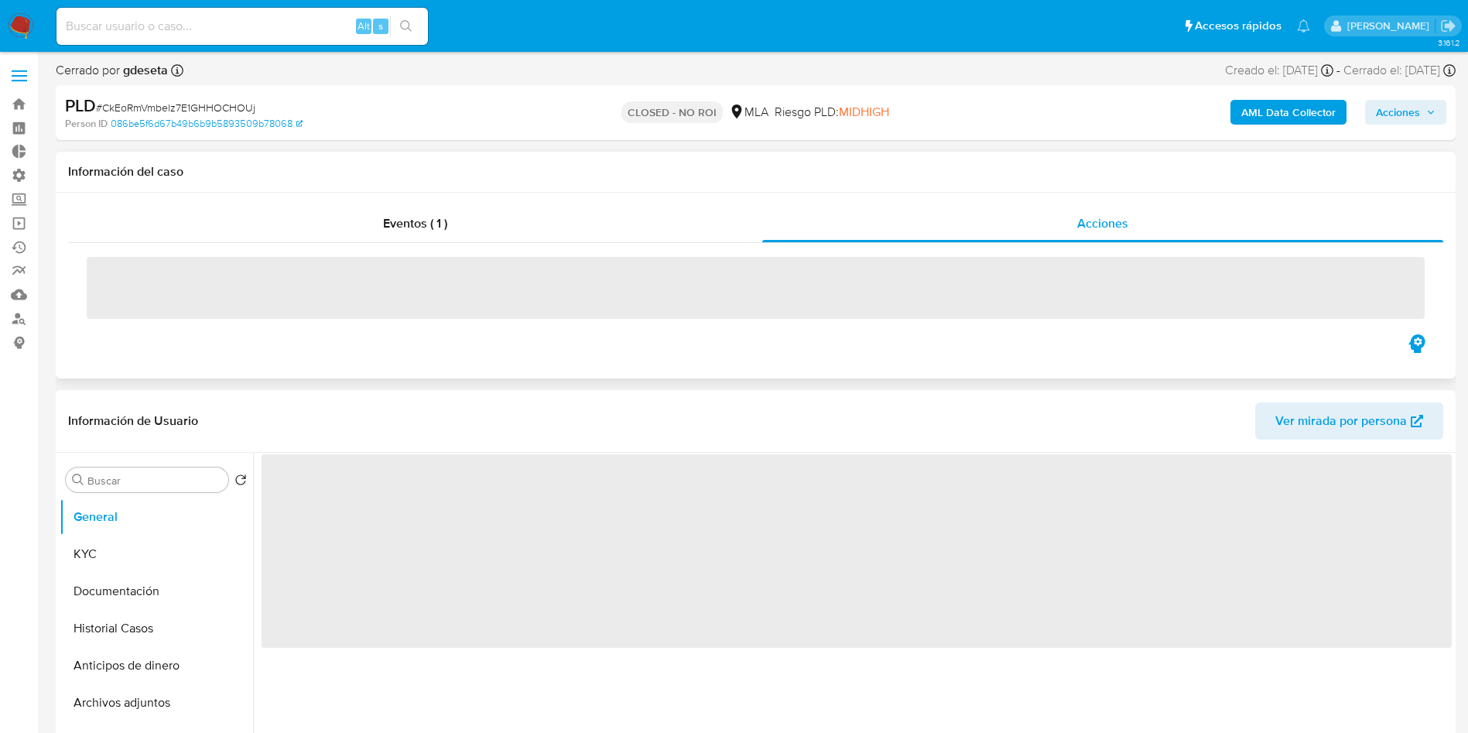
select select "10"
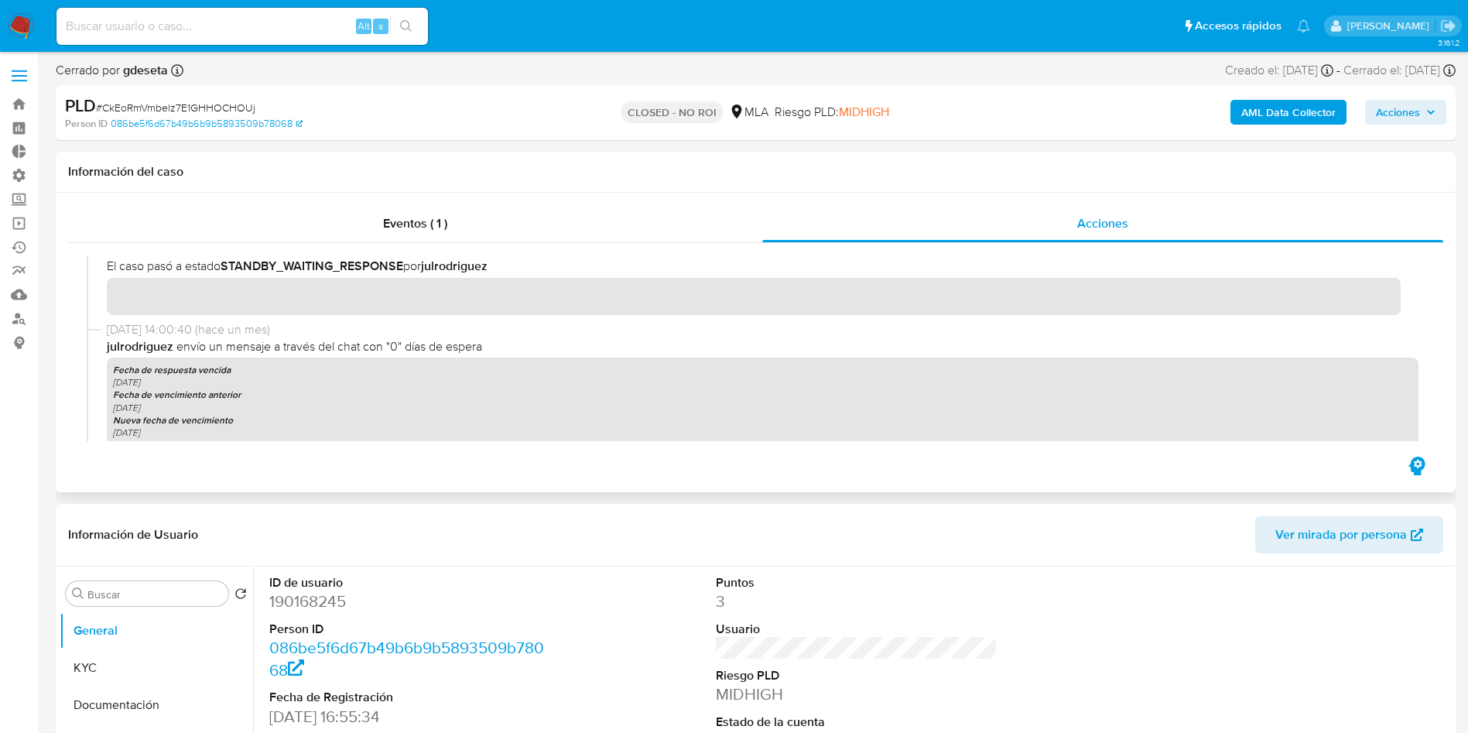
scroll to position [813, 0]
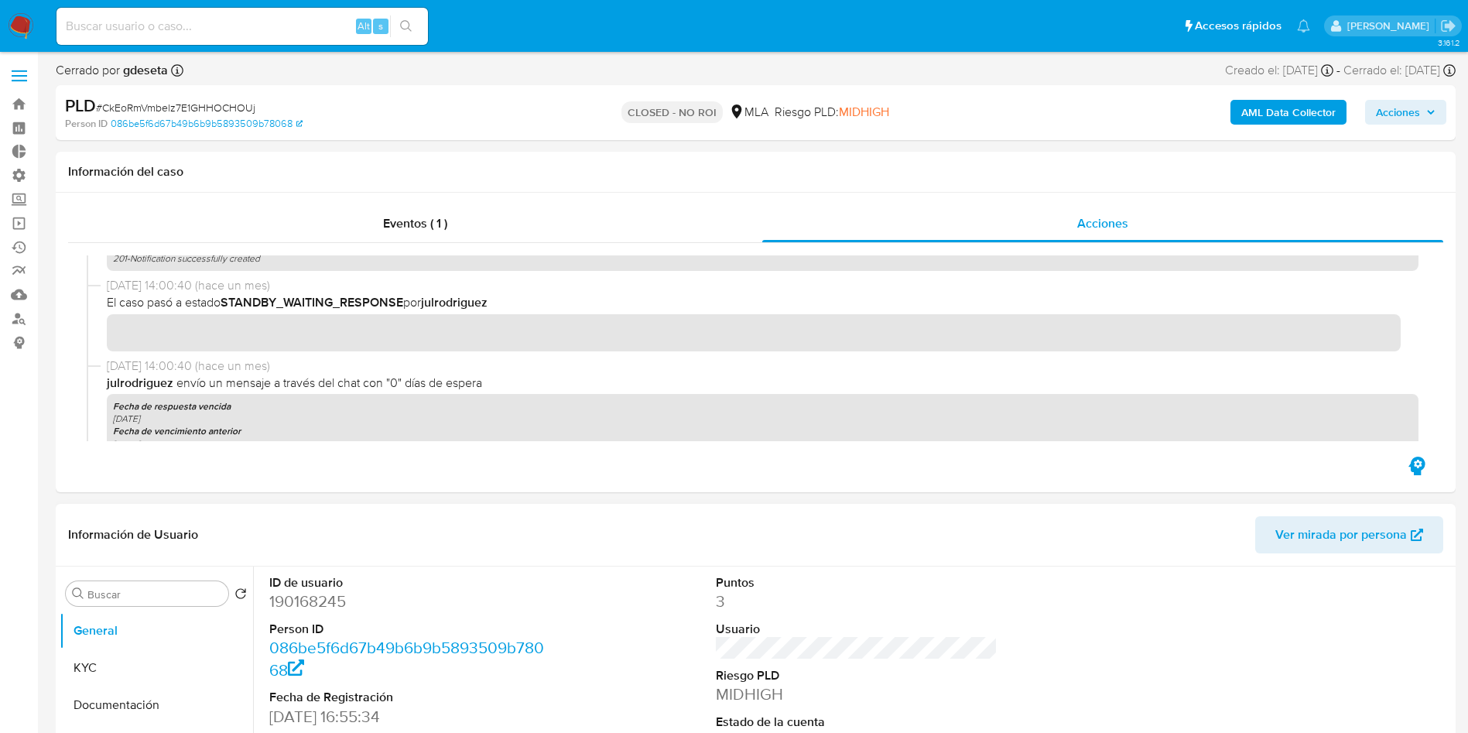
click at [880, 556] on div "Información de Usuario Ver mirada por persona" at bounding box center [756, 535] width 1400 height 63
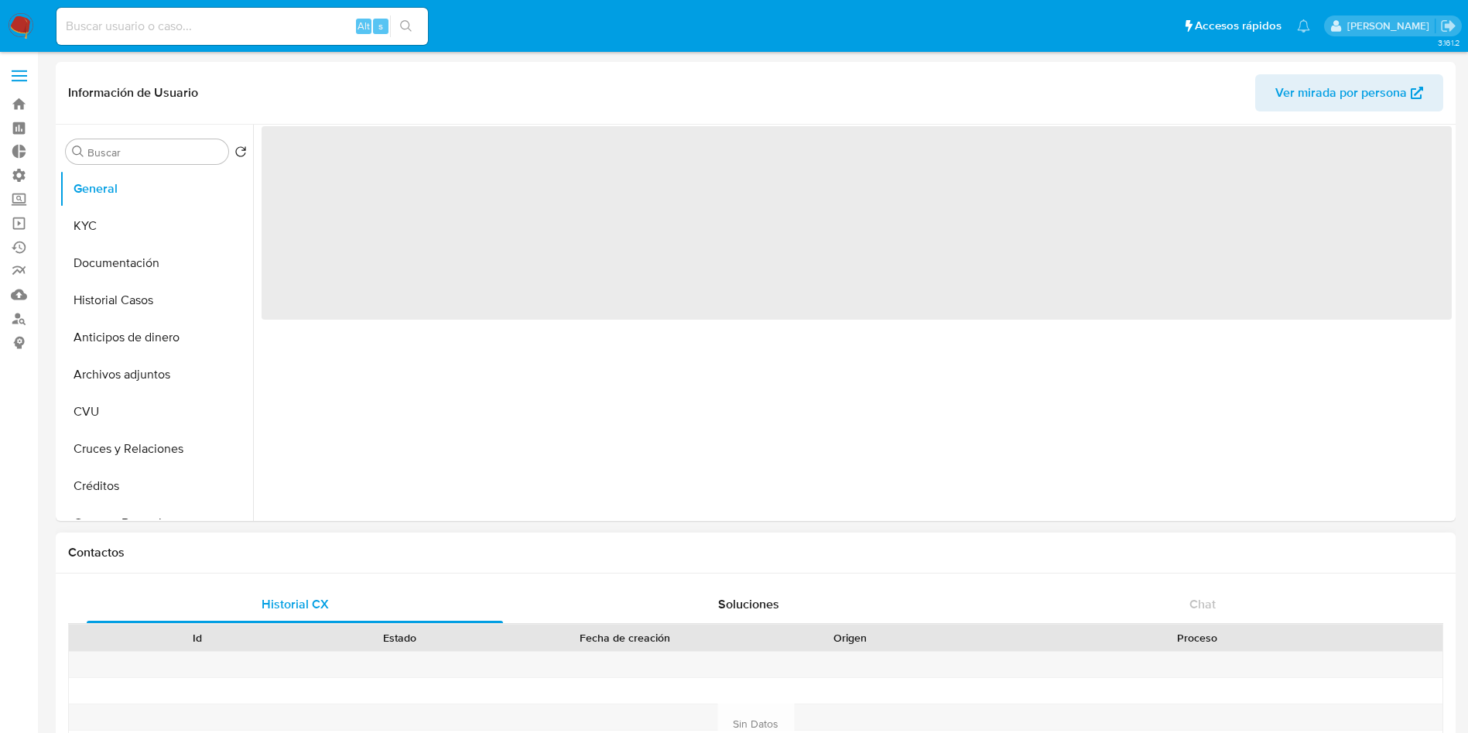
select select "10"
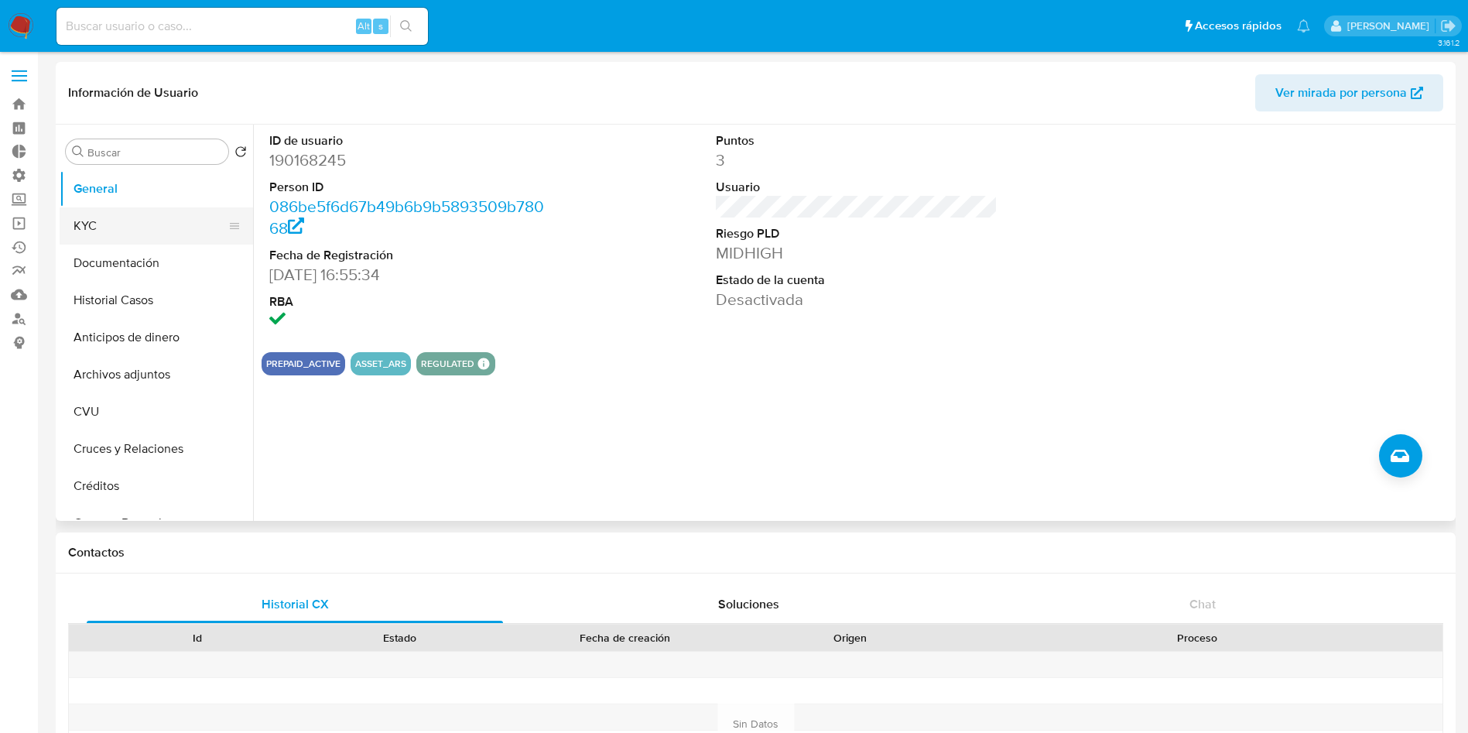
click at [102, 215] on button "KYC" at bounding box center [150, 225] width 181 height 37
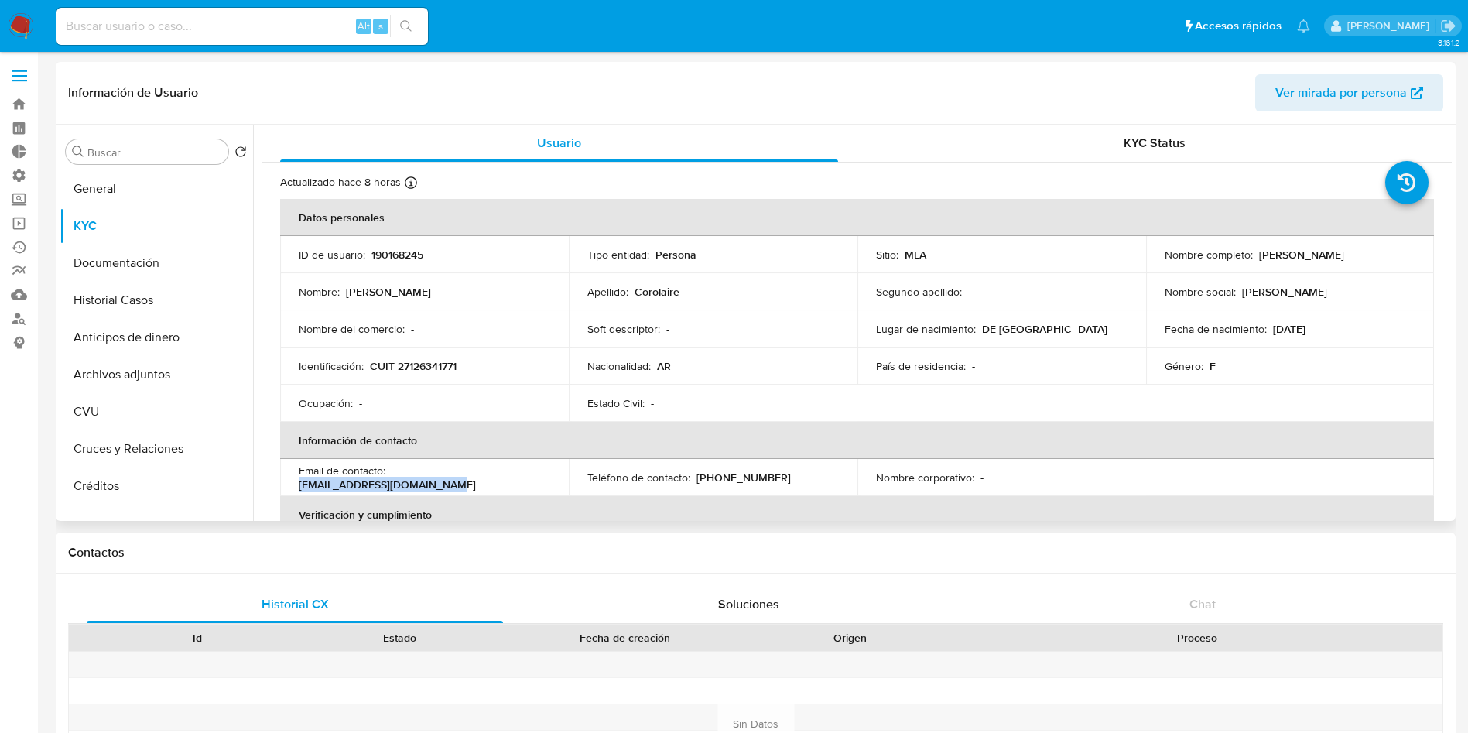
drag, startPoint x: 538, startPoint y: 480, endPoint x: 396, endPoint y: 469, distance: 142.0
click at [396, 477] on p "[EMAIL_ADDRESS][DOMAIN_NAME]" at bounding box center [387, 484] width 177 height 14
copy p "argerichmonica@yahoo.com.a"
drag, startPoint x: 551, startPoint y: 478, endPoint x: 387, endPoint y: 474, distance: 164.1
click at [387, 474] on td "Email de contacto : [EMAIL_ADDRESS][DOMAIN_NAME]" at bounding box center [424, 477] width 289 height 37
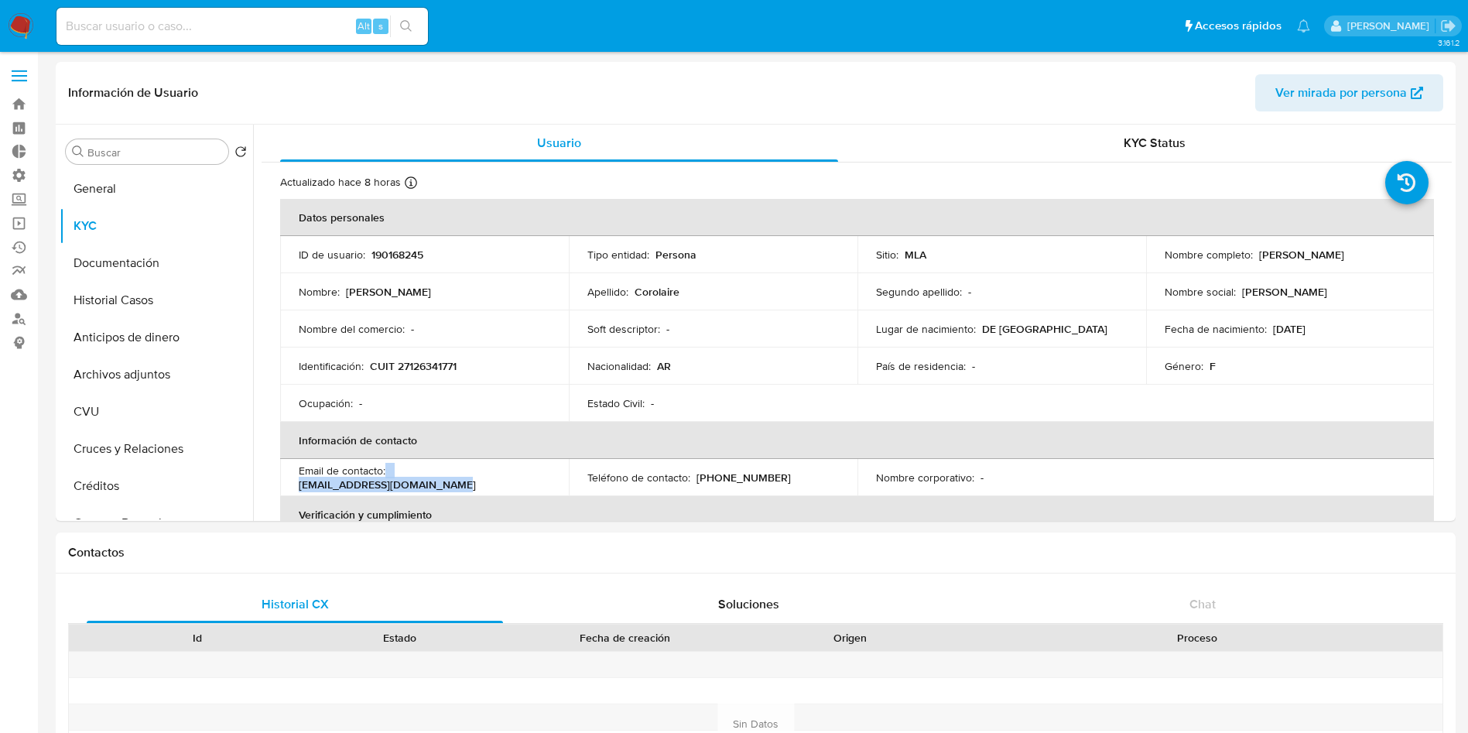
copy div "[EMAIL_ADDRESS][DOMAIN_NAME]"
click at [135, 312] on button "Historial Casos" at bounding box center [150, 300] width 181 height 37
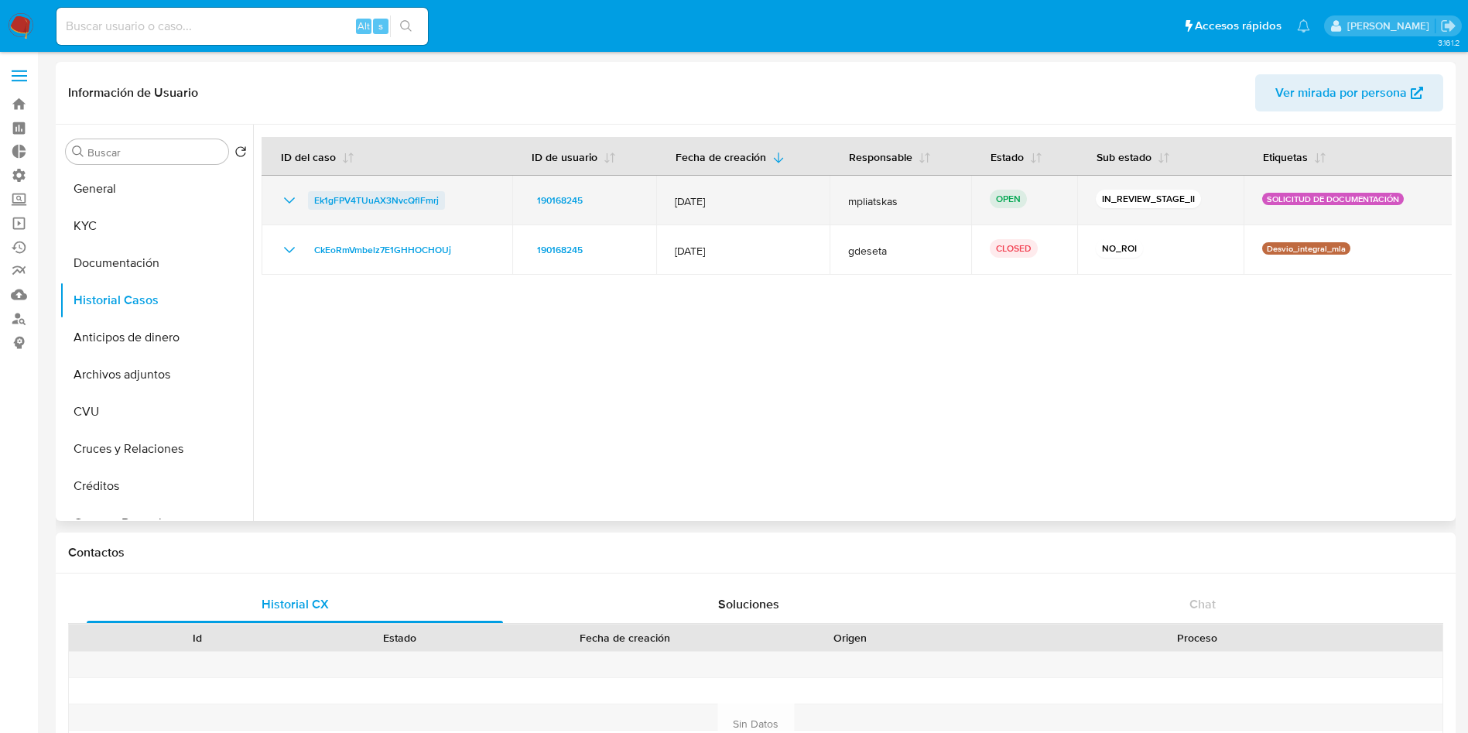
click at [334, 206] on span "Ek1gFPV4TUuAX3NvcQflFmrj" at bounding box center [376, 200] width 125 height 19
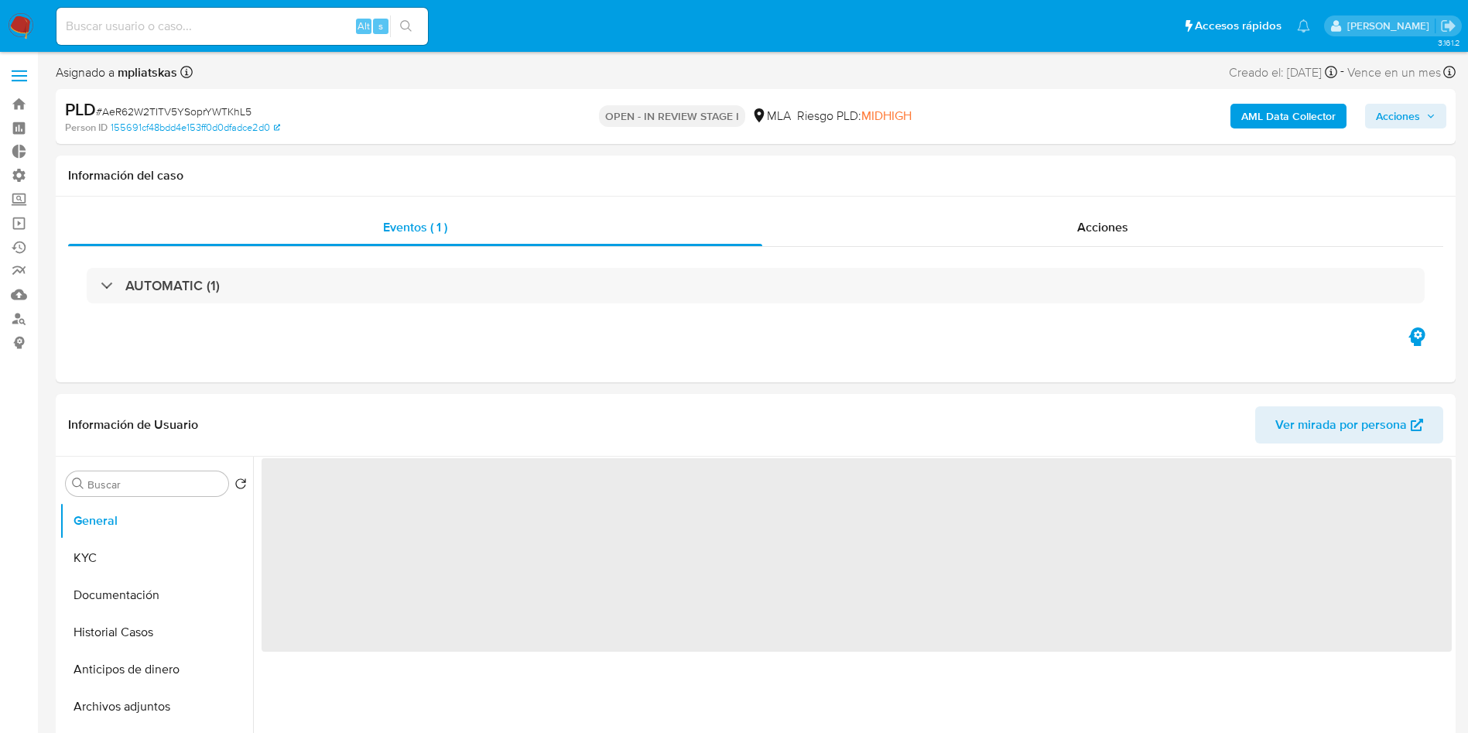
select select "10"
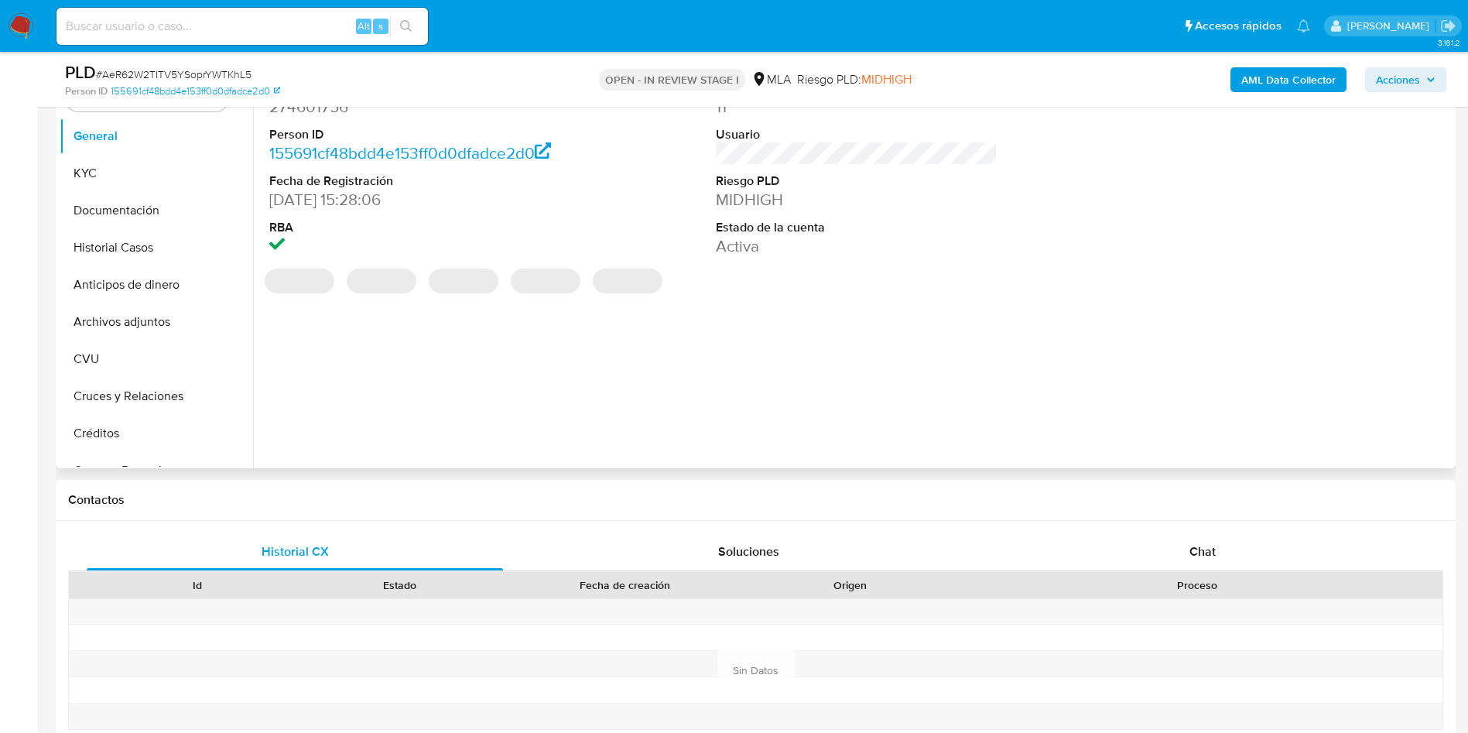
scroll to position [464, 0]
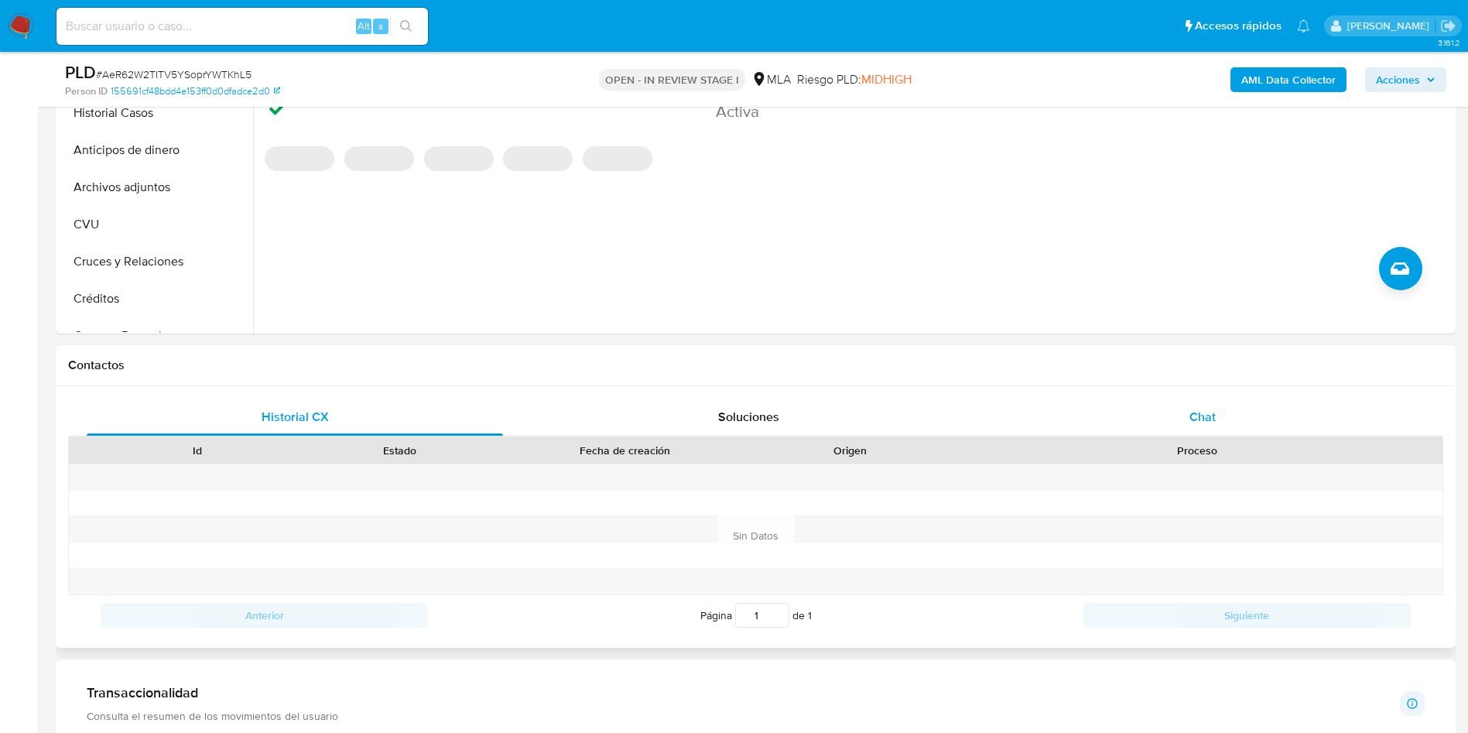
click at [1247, 416] on div "Chat" at bounding box center [1202, 417] width 416 height 37
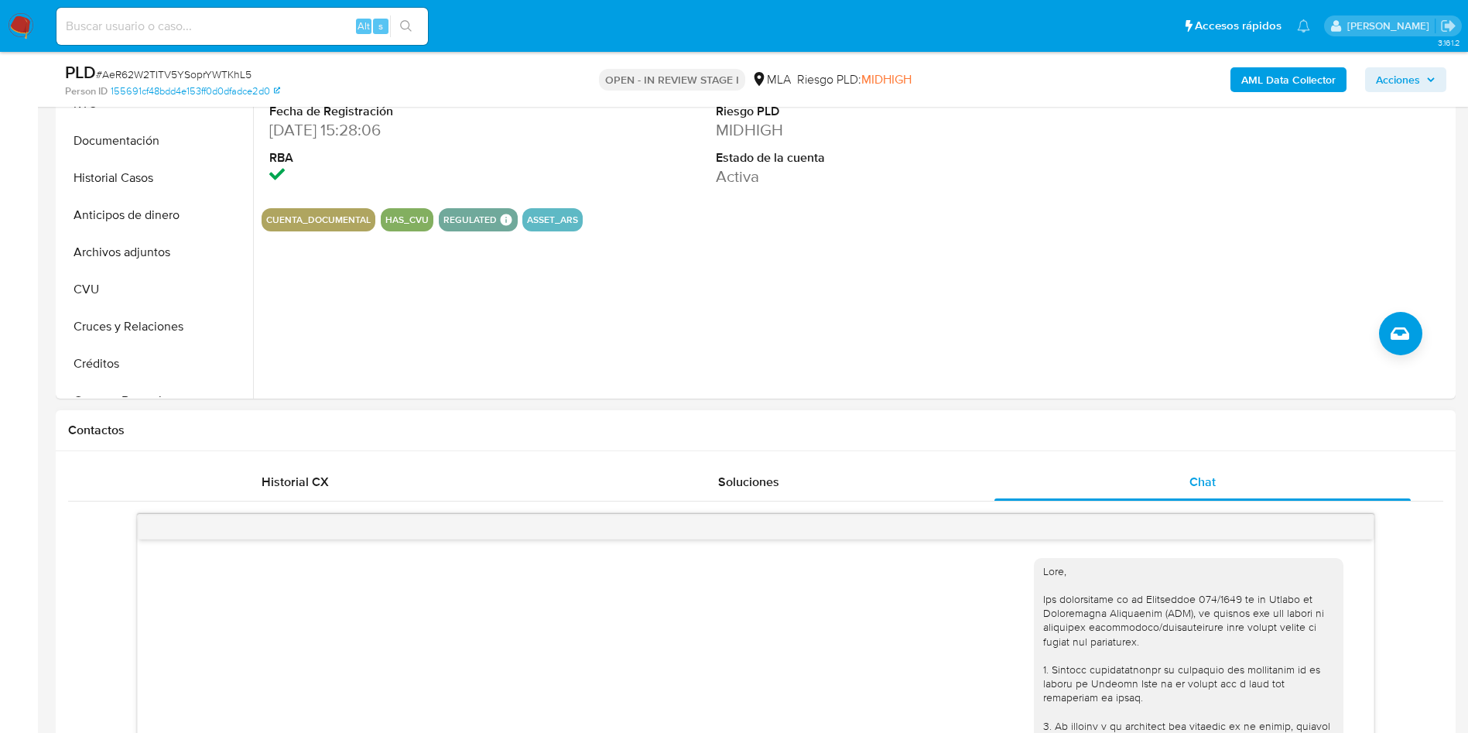
scroll to position [116, 0]
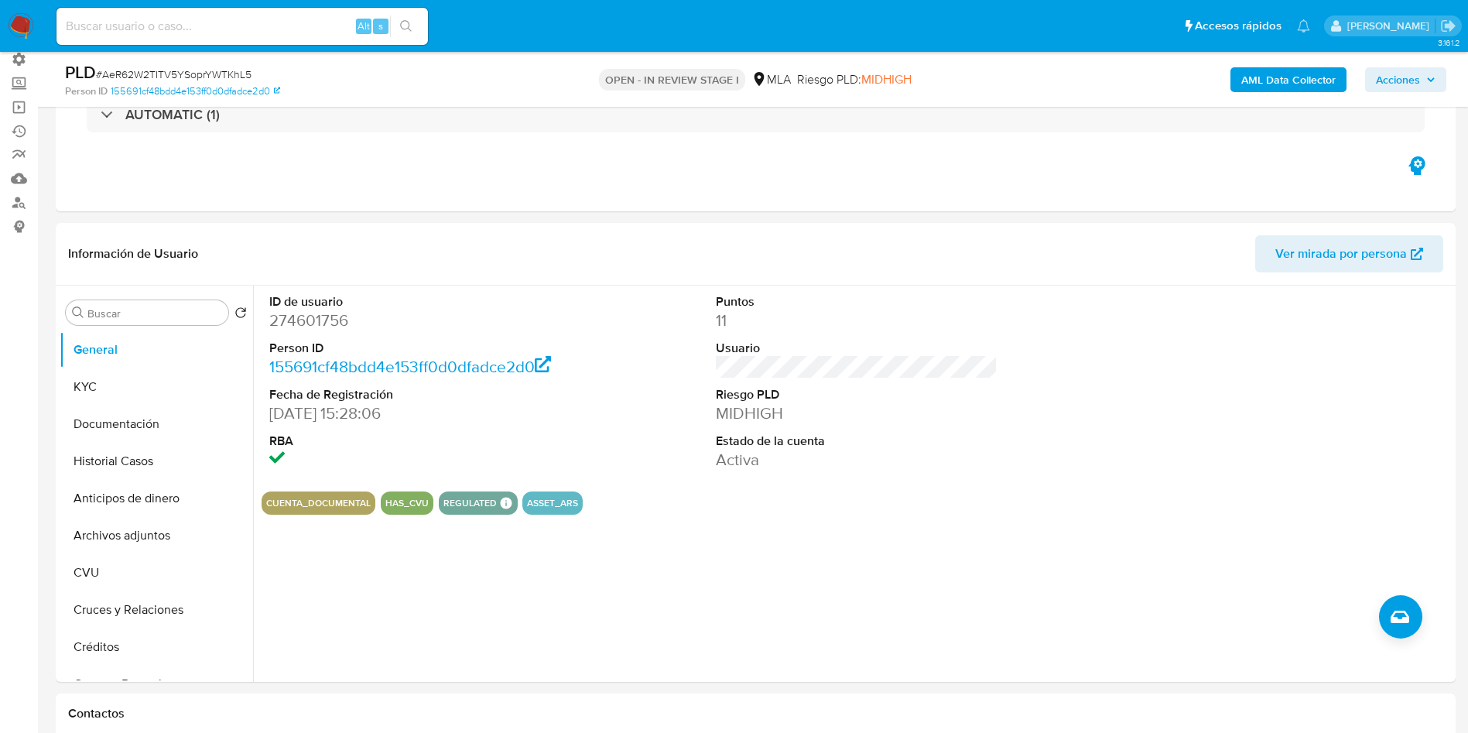
click at [247, 23] on input at bounding box center [241, 26] width 371 height 20
paste input "AeR62W2TITV5YSoprYWTKhL5"
type input "AeR62W2TITV5YSoprYWTKhL5"
click at [401, 28] on icon "search-icon" at bounding box center [406, 26] width 12 height 12
click at [405, 25] on icon "search-icon" at bounding box center [406, 26] width 12 height 12
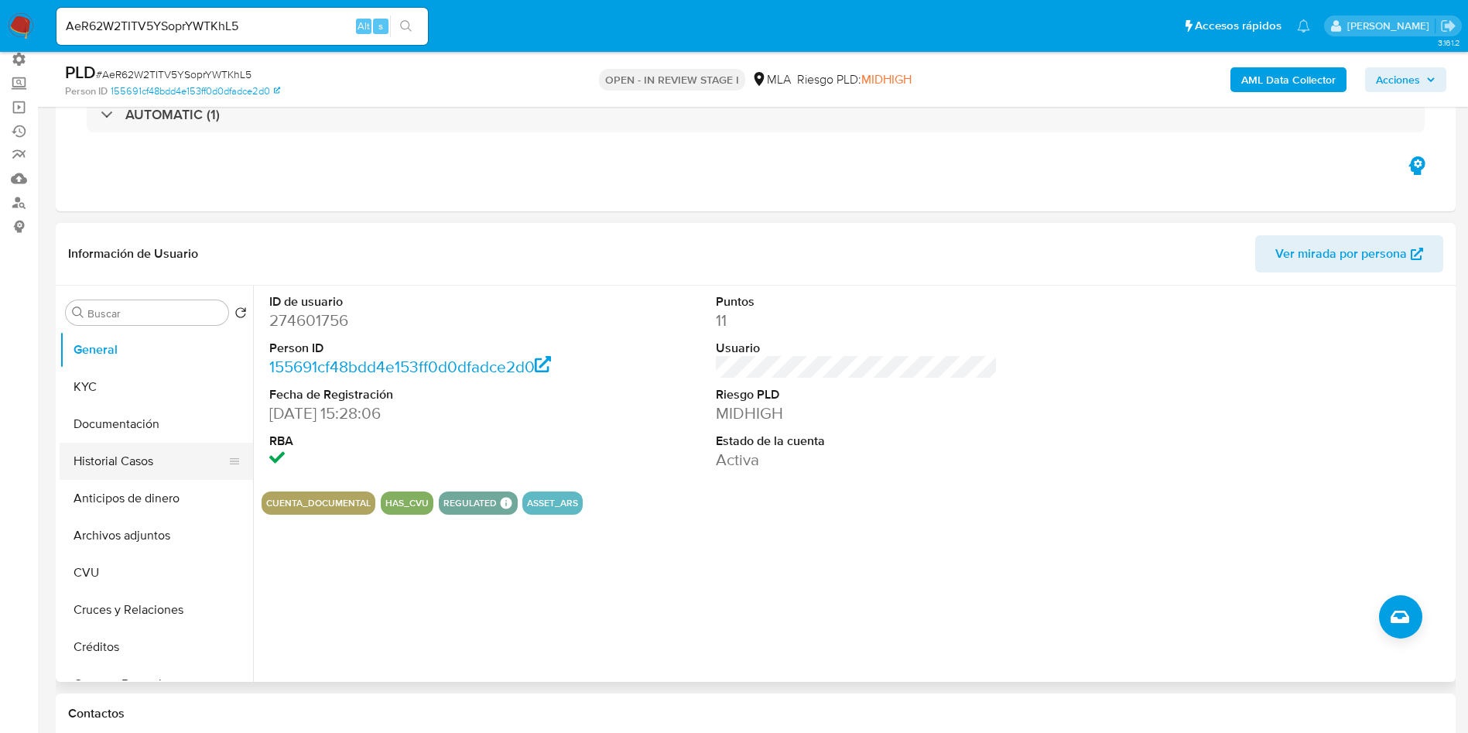
click at [106, 456] on button "Historial Casos" at bounding box center [150, 461] width 181 height 37
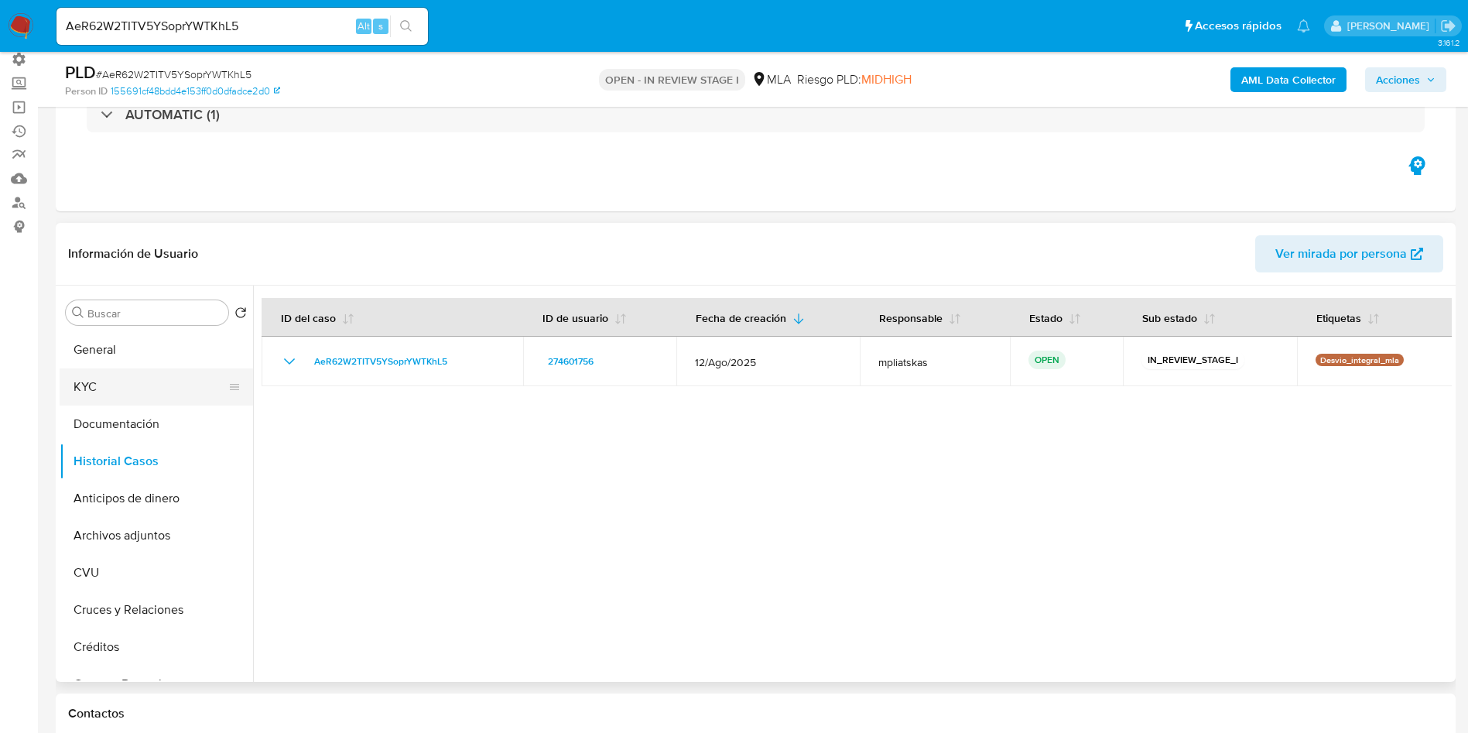
click at [145, 400] on button "KYC" at bounding box center [150, 386] width 181 height 37
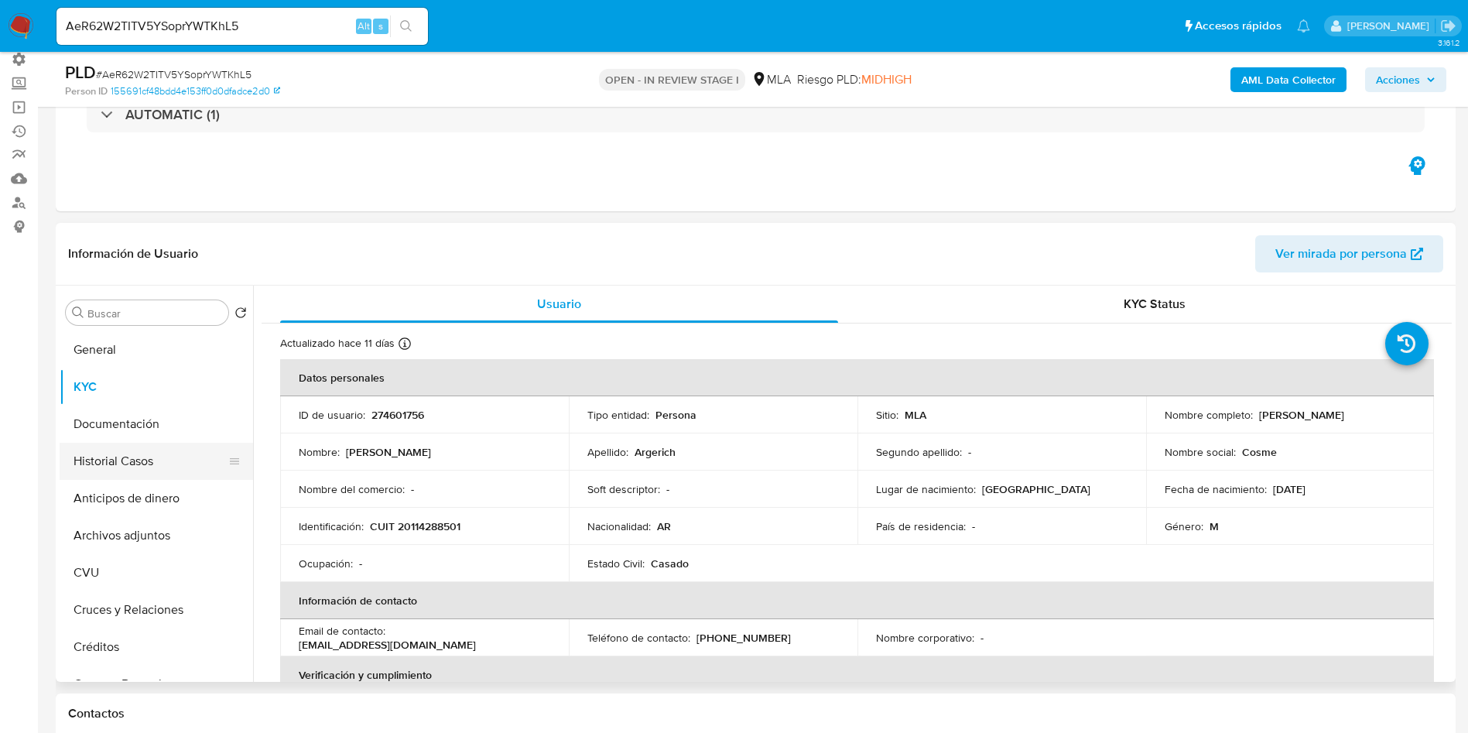
click at [152, 459] on button "Historial Casos" at bounding box center [150, 461] width 181 height 37
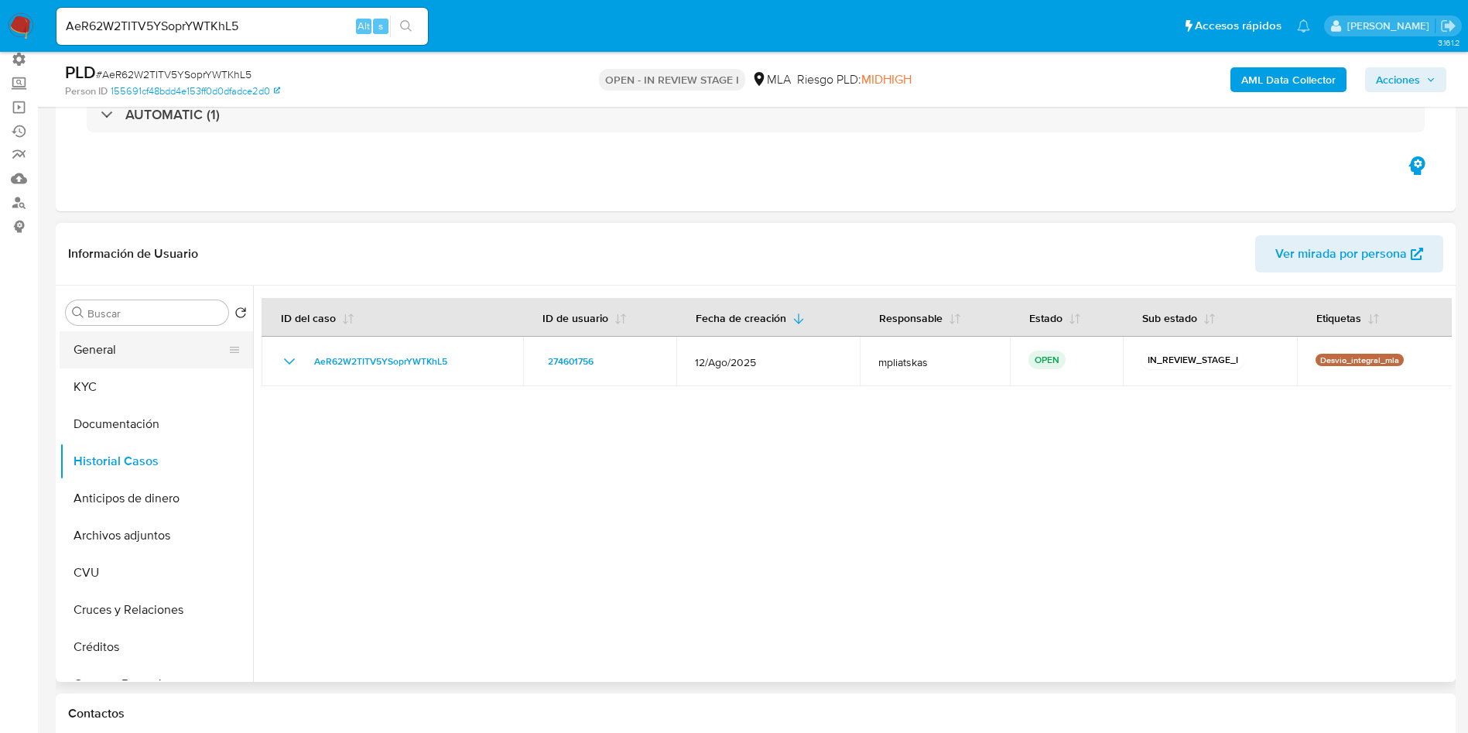
click at [145, 357] on button "General" at bounding box center [150, 349] width 181 height 37
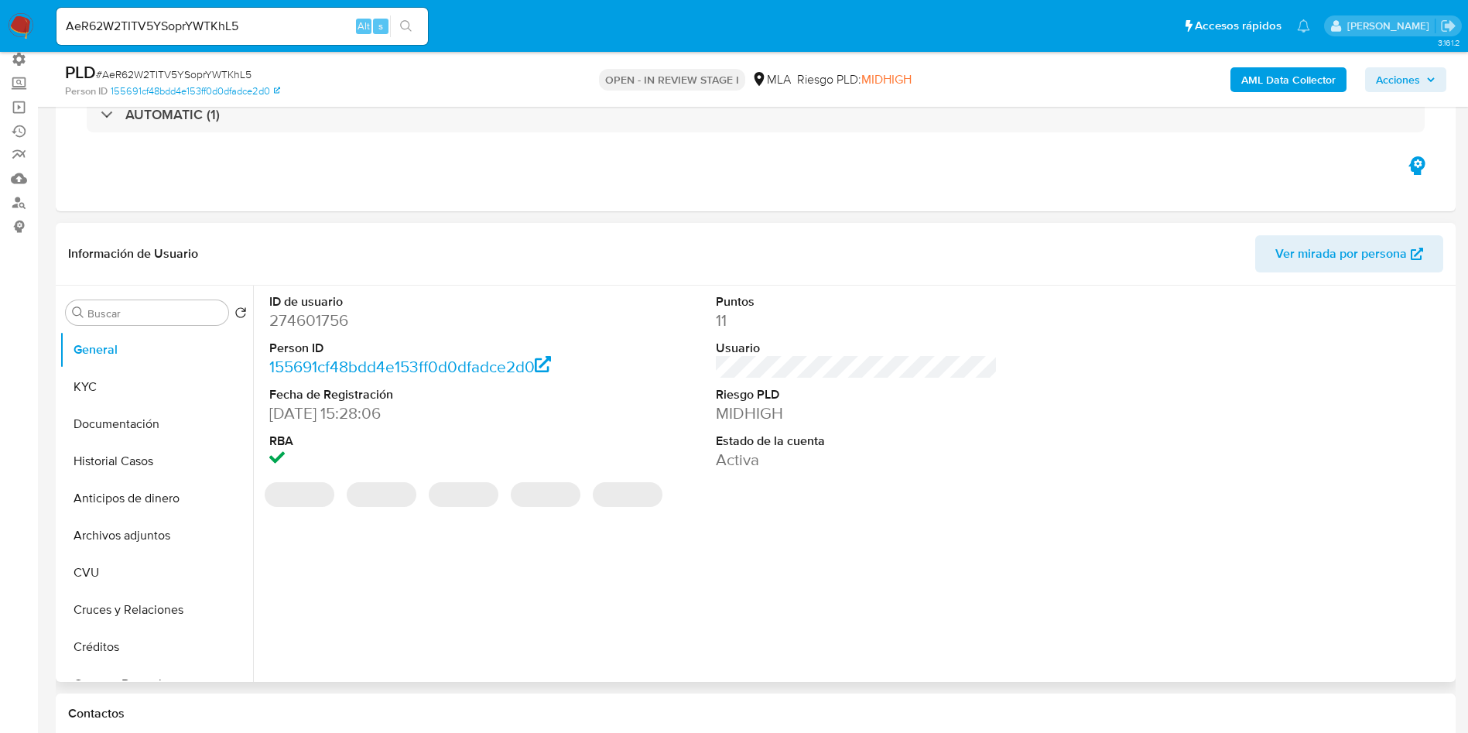
click at [329, 324] on dd "274601756" at bounding box center [410, 321] width 282 height 22
copy dd "274601756"
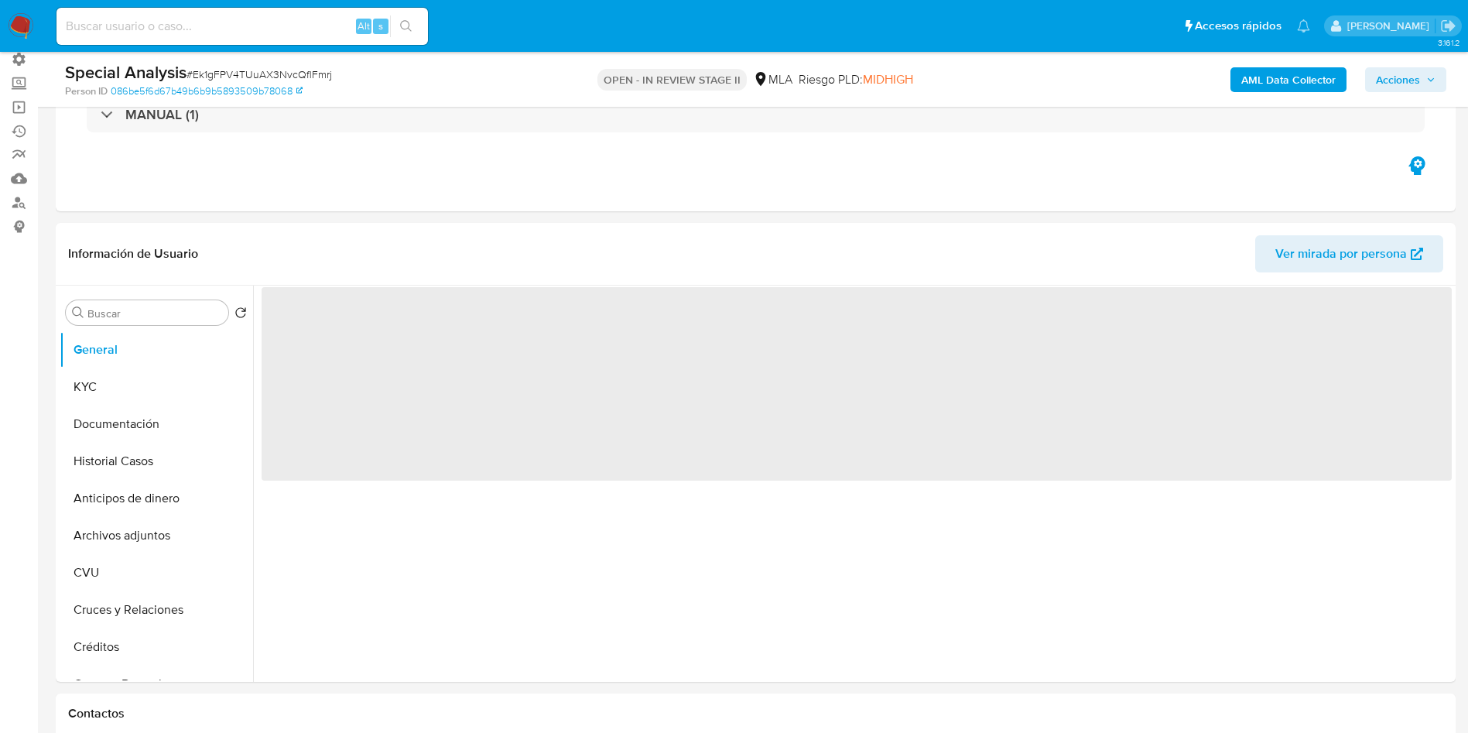
scroll to position [348, 0]
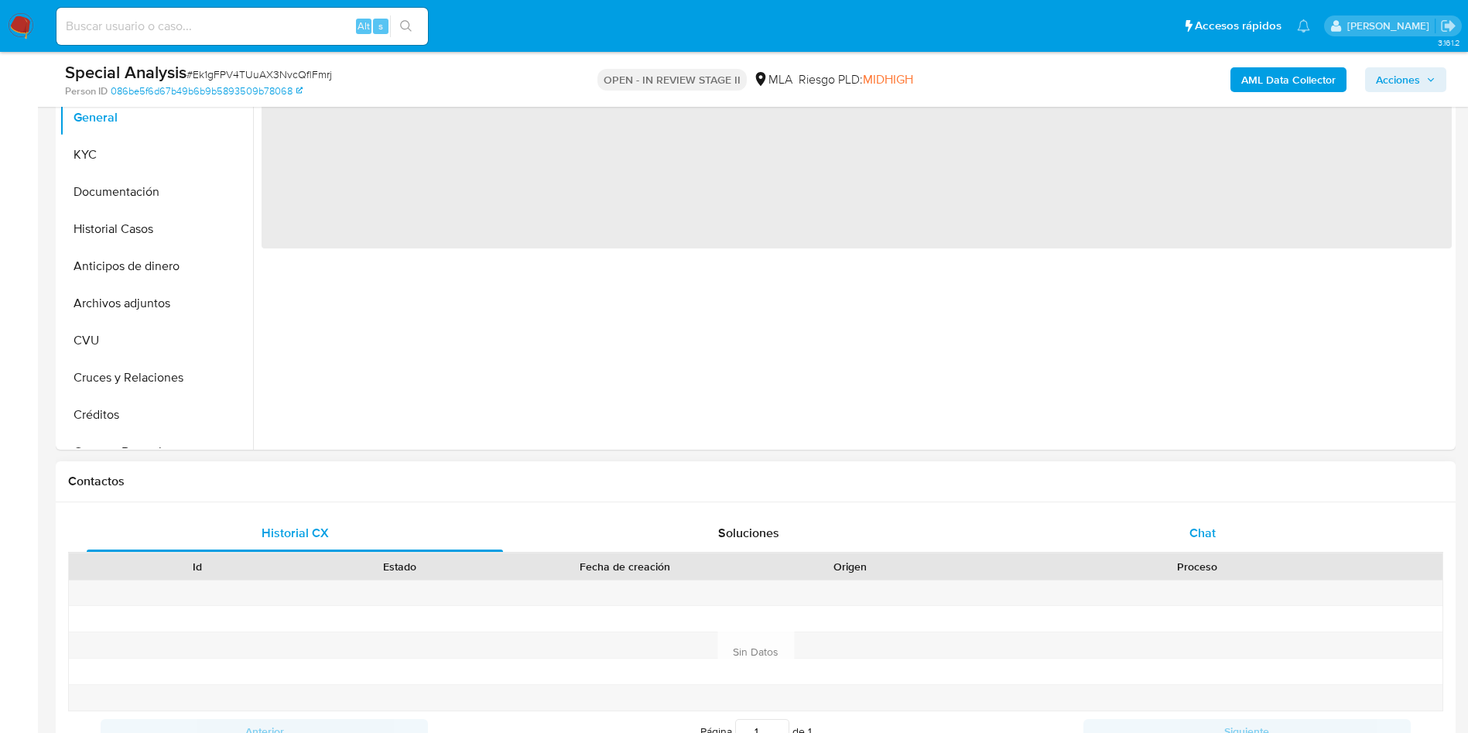
select select "10"
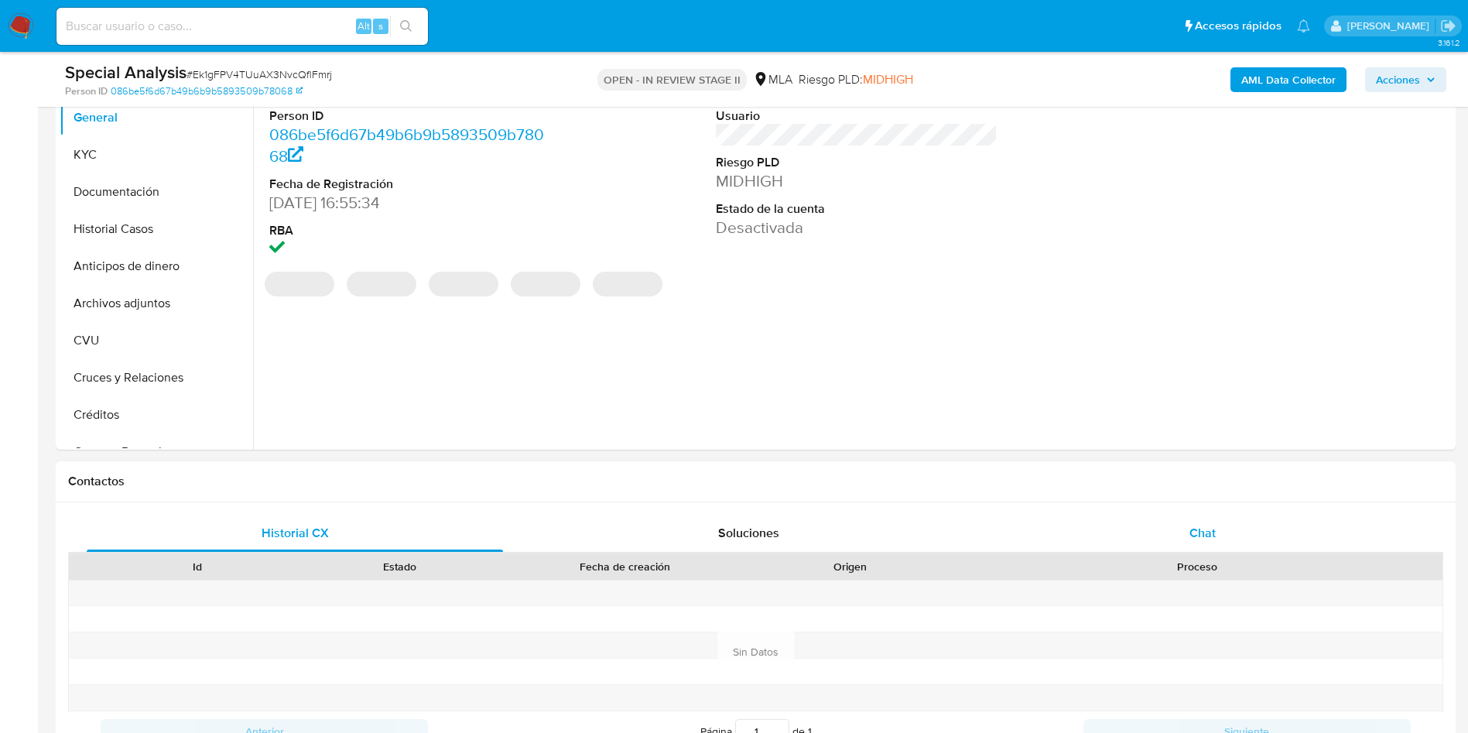
click at [1167, 529] on div "Chat" at bounding box center [1202, 533] width 416 height 37
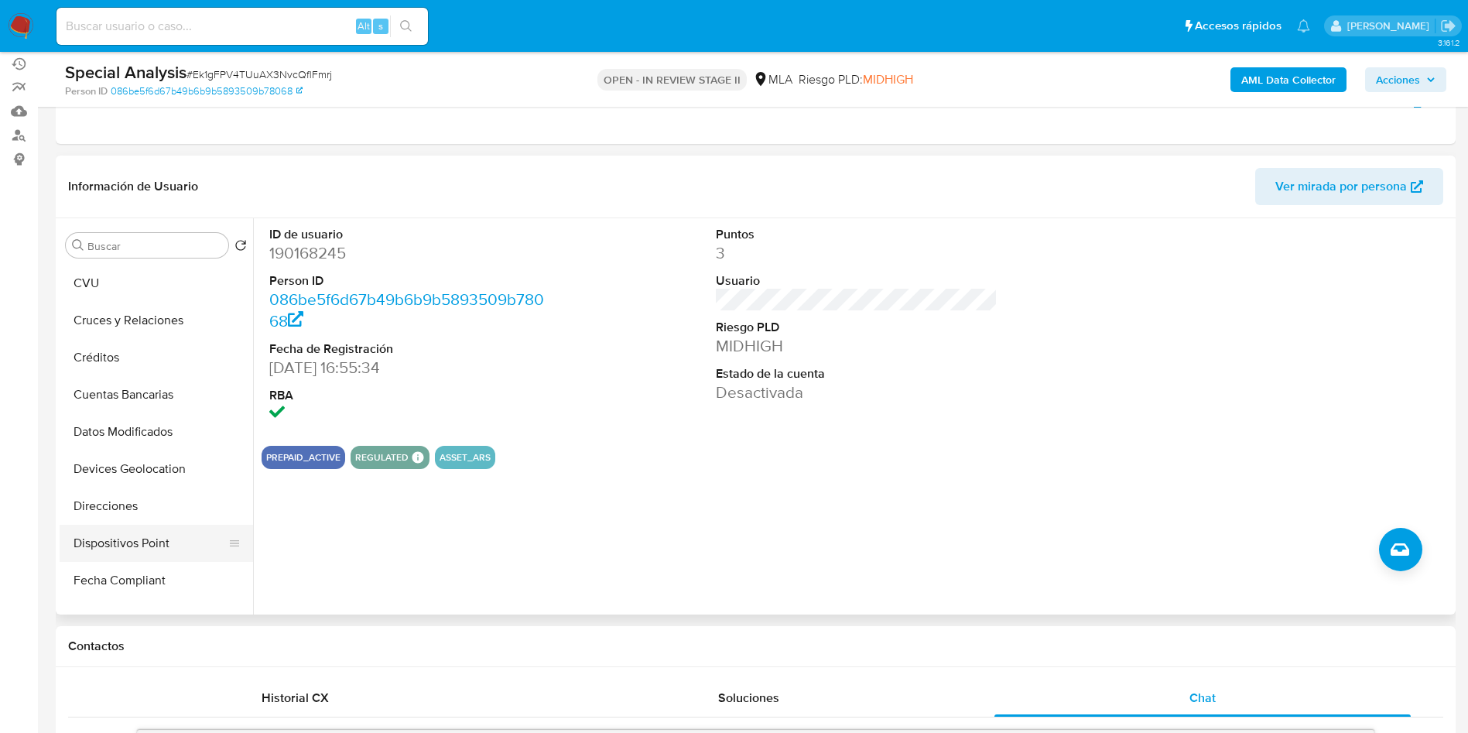
scroll to position [106, 0]
click at [145, 506] on button "Cuentas Bancarias" at bounding box center [150, 510] width 181 height 37
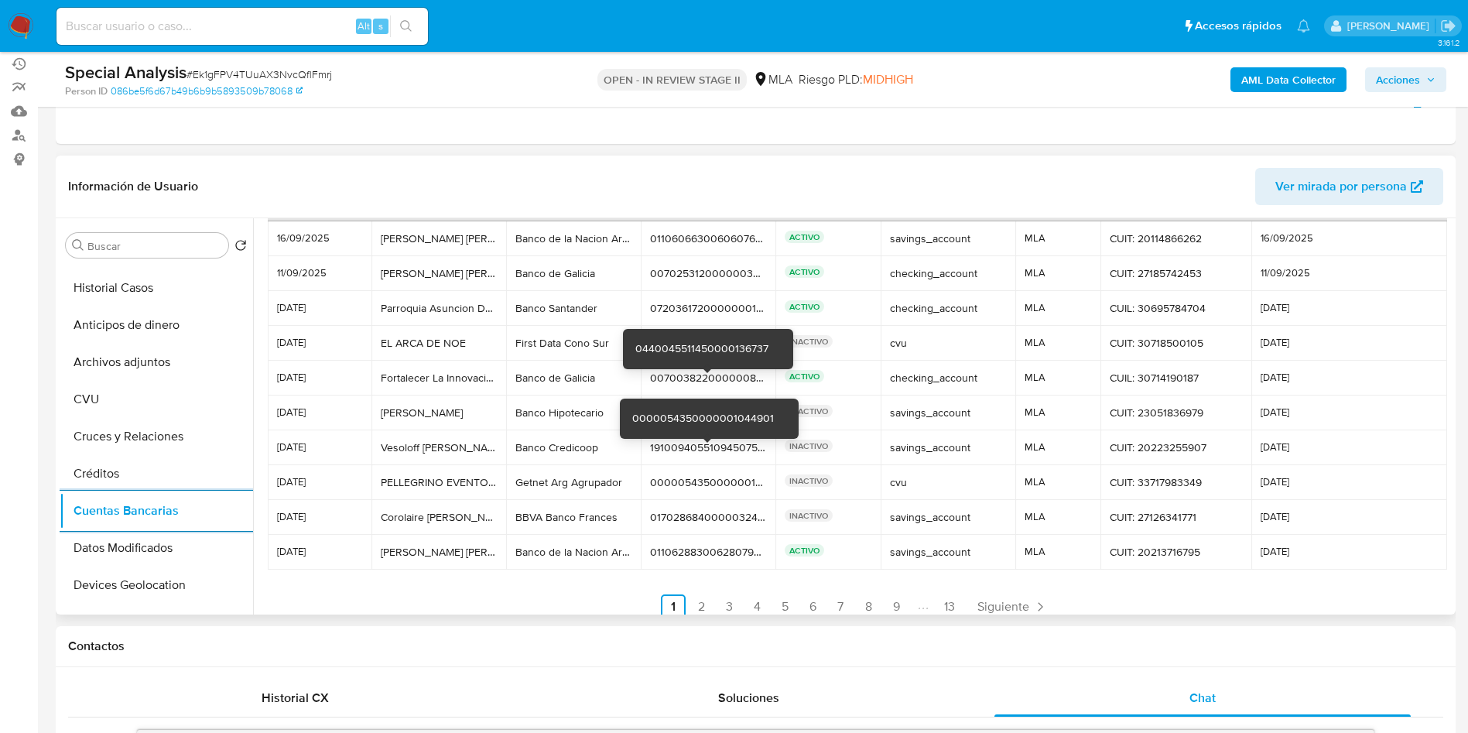
scroll to position [73, 0]
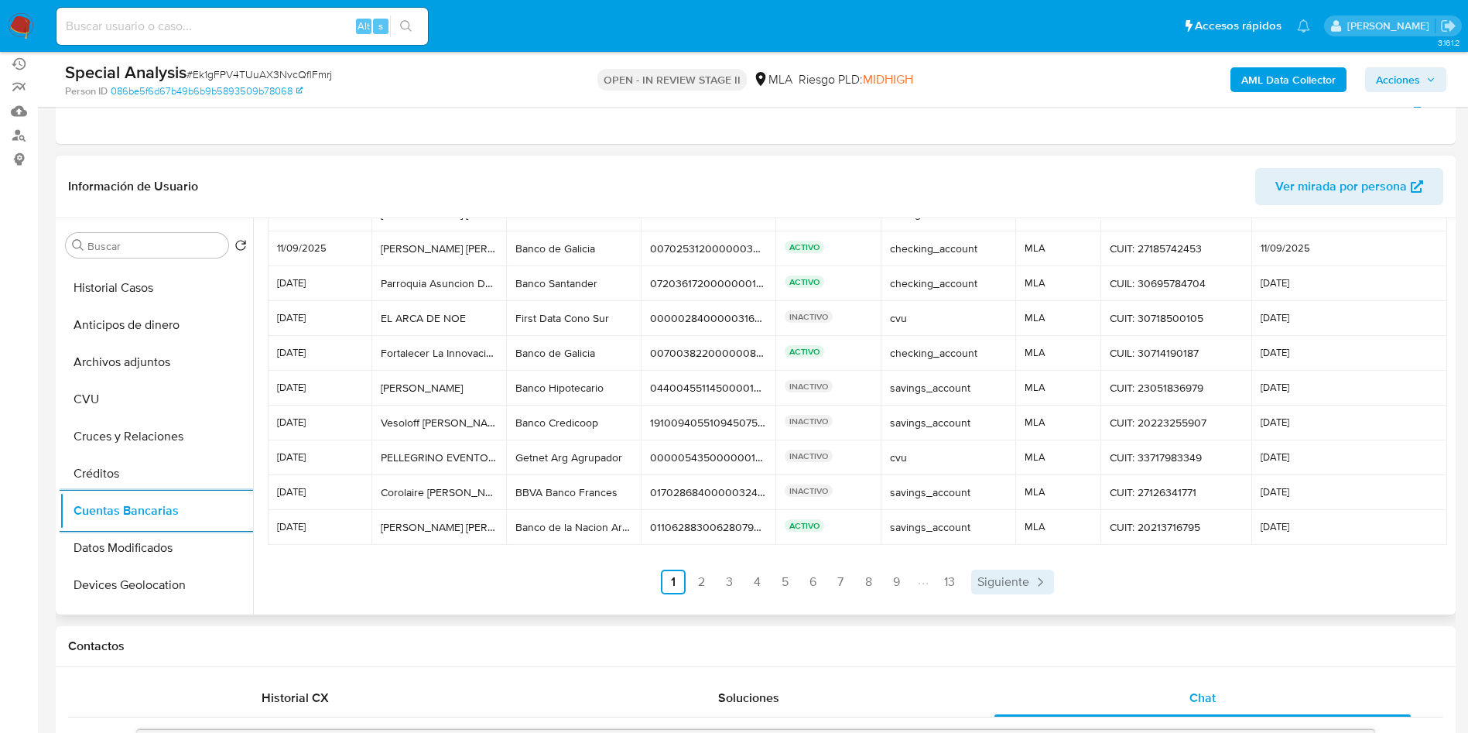
click at [997, 588] on span "Siguiente" at bounding box center [1003, 582] width 52 height 12
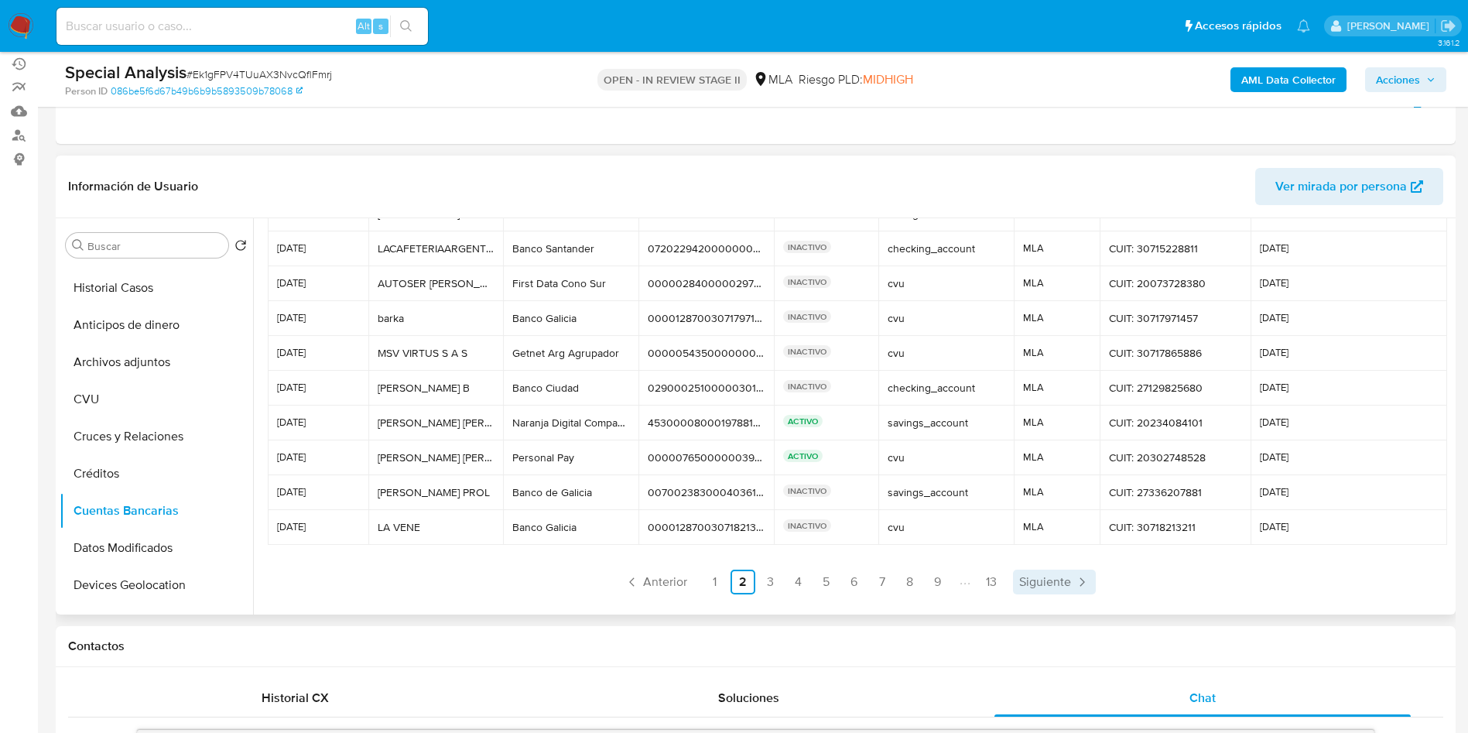
click at [1045, 588] on span "Siguiente" at bounding box center [1045, 582] width 52 height 12
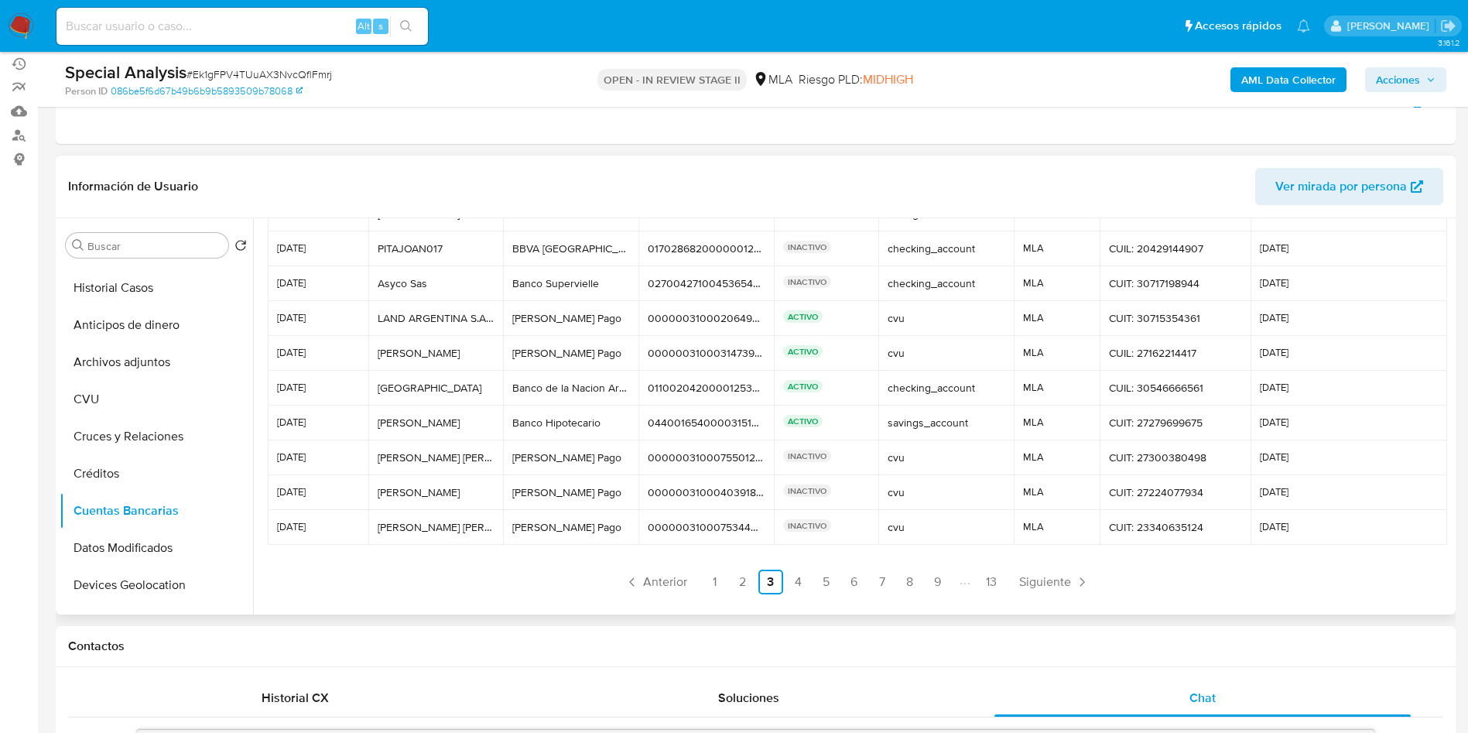
click at [1042, 576] on span "Siguiente" at bounding box center [1045, 582] width 52 height 12
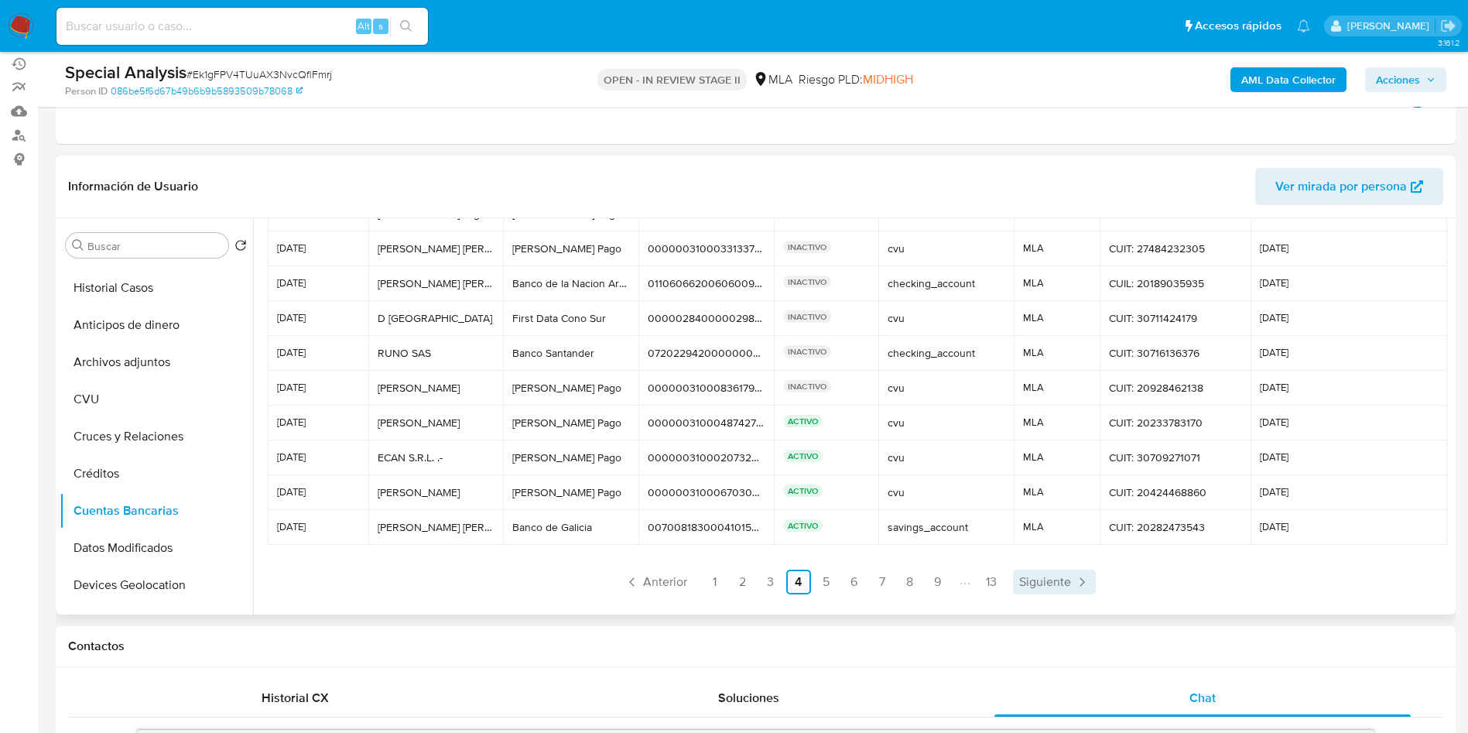
click at [1042, 576] on span "Siguiente" at bounding box center [1045, 582] width 52 height 12
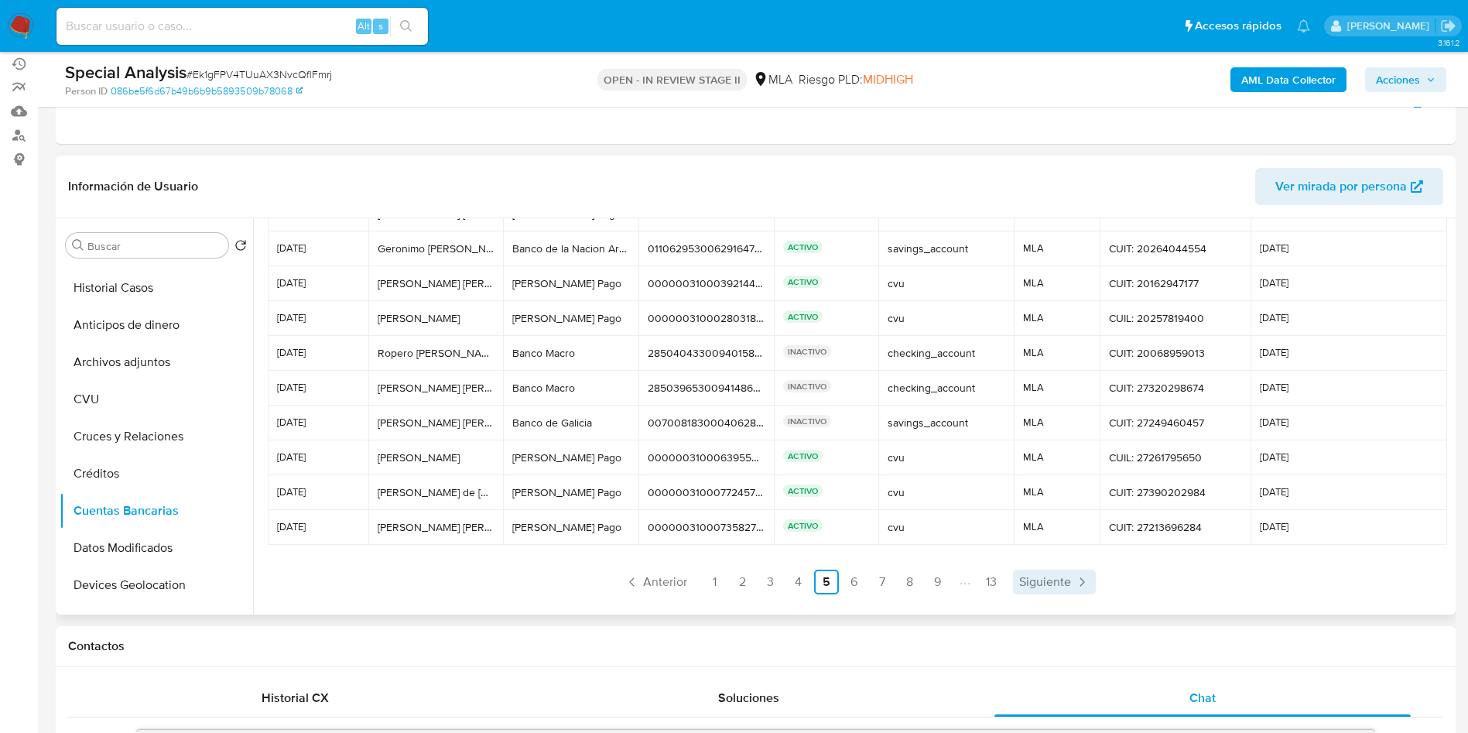
scroll to position [0, 0]
click at [1042, 576] on span "Siguiente" at bounding box center [1045, 582] width 52 height 12
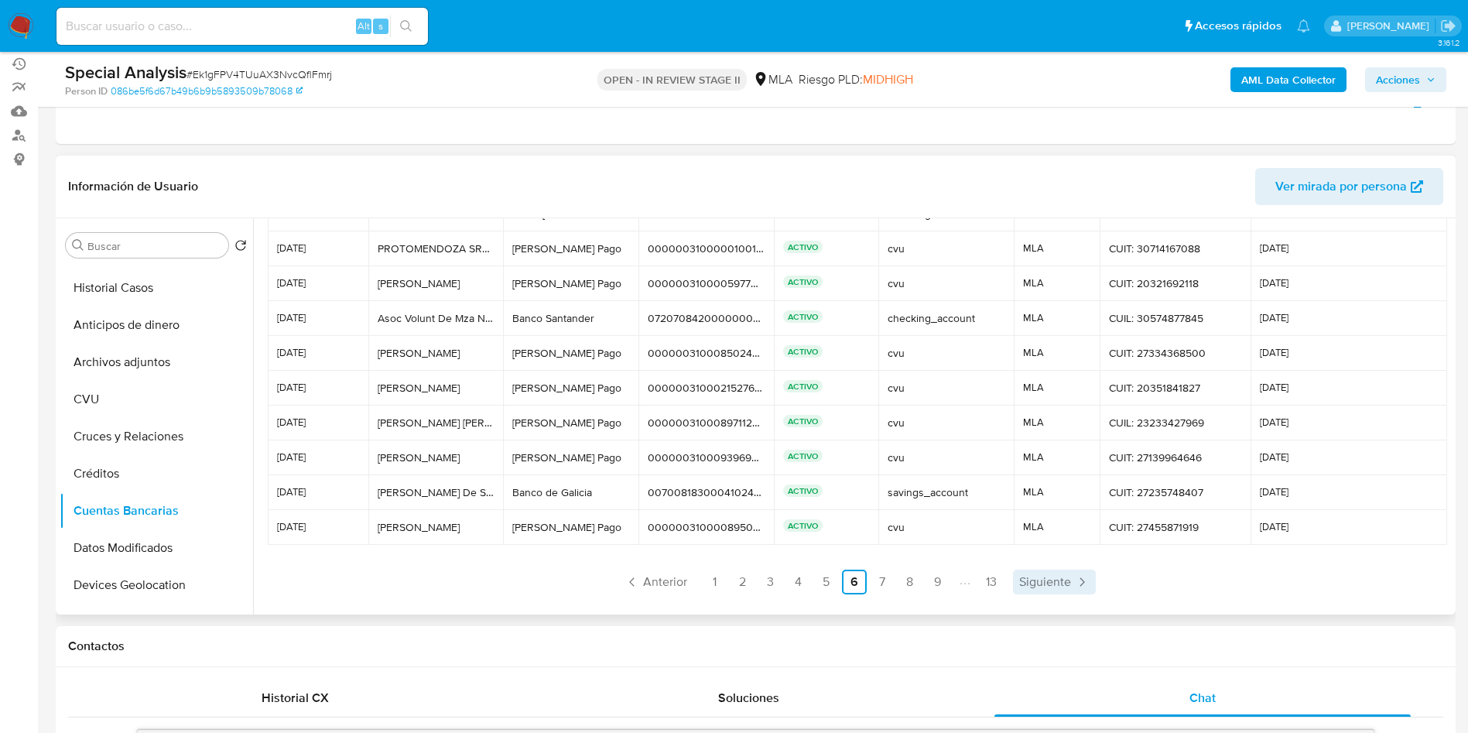
click at [1042, 576] on span "Siguiente" at bounding box center [1045, 582] width 52 height 12
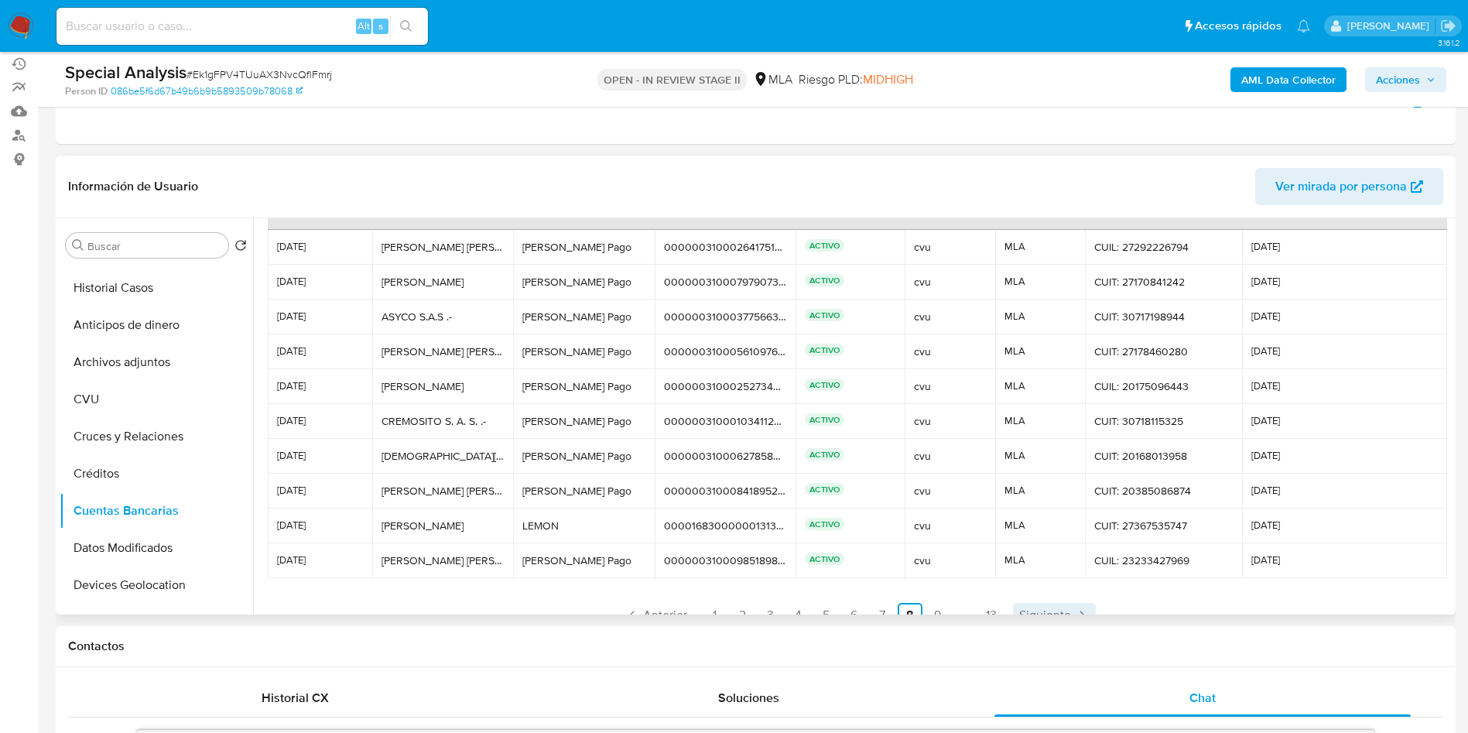
scroll to position [73, 0]
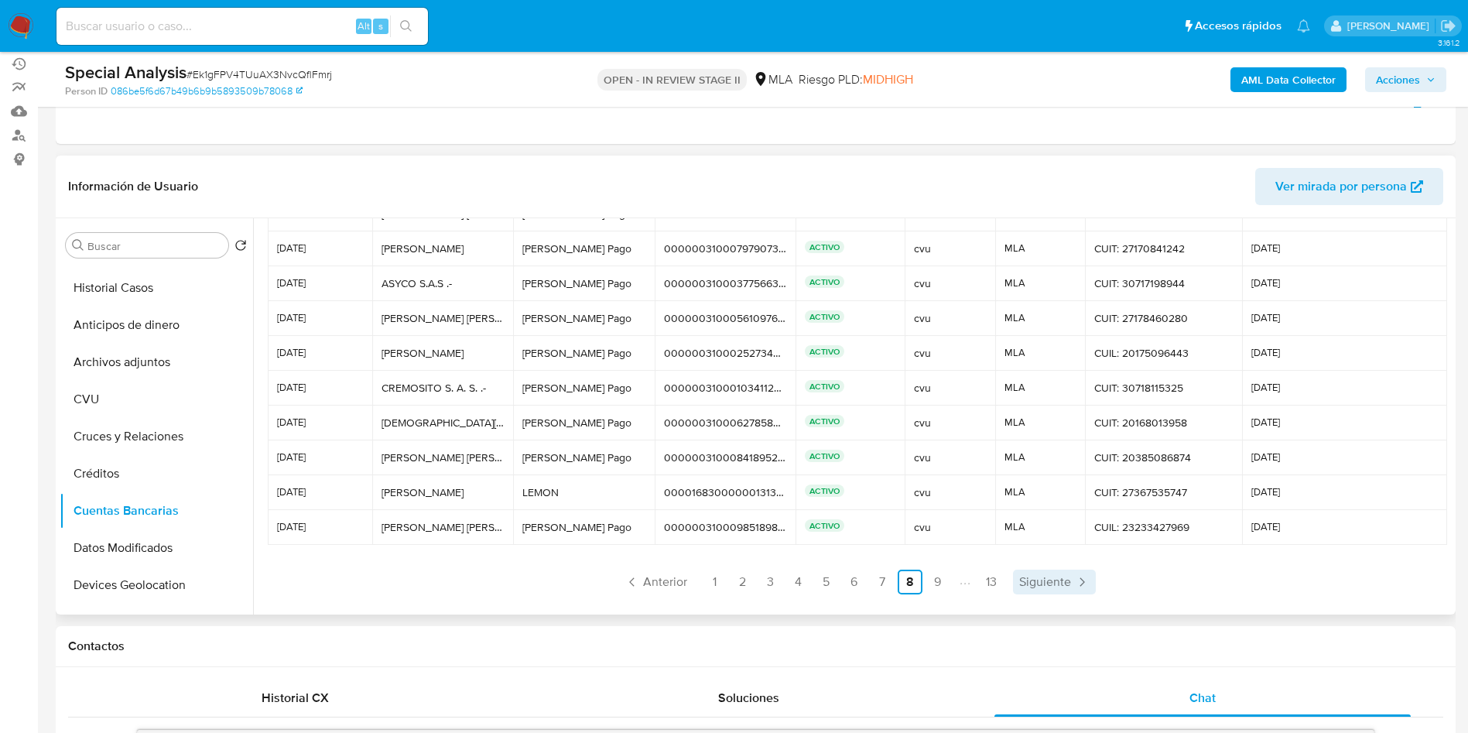
click at [1042, 576] on span "Siguiente" at bounding box center [1045, 582] width 52 height 12
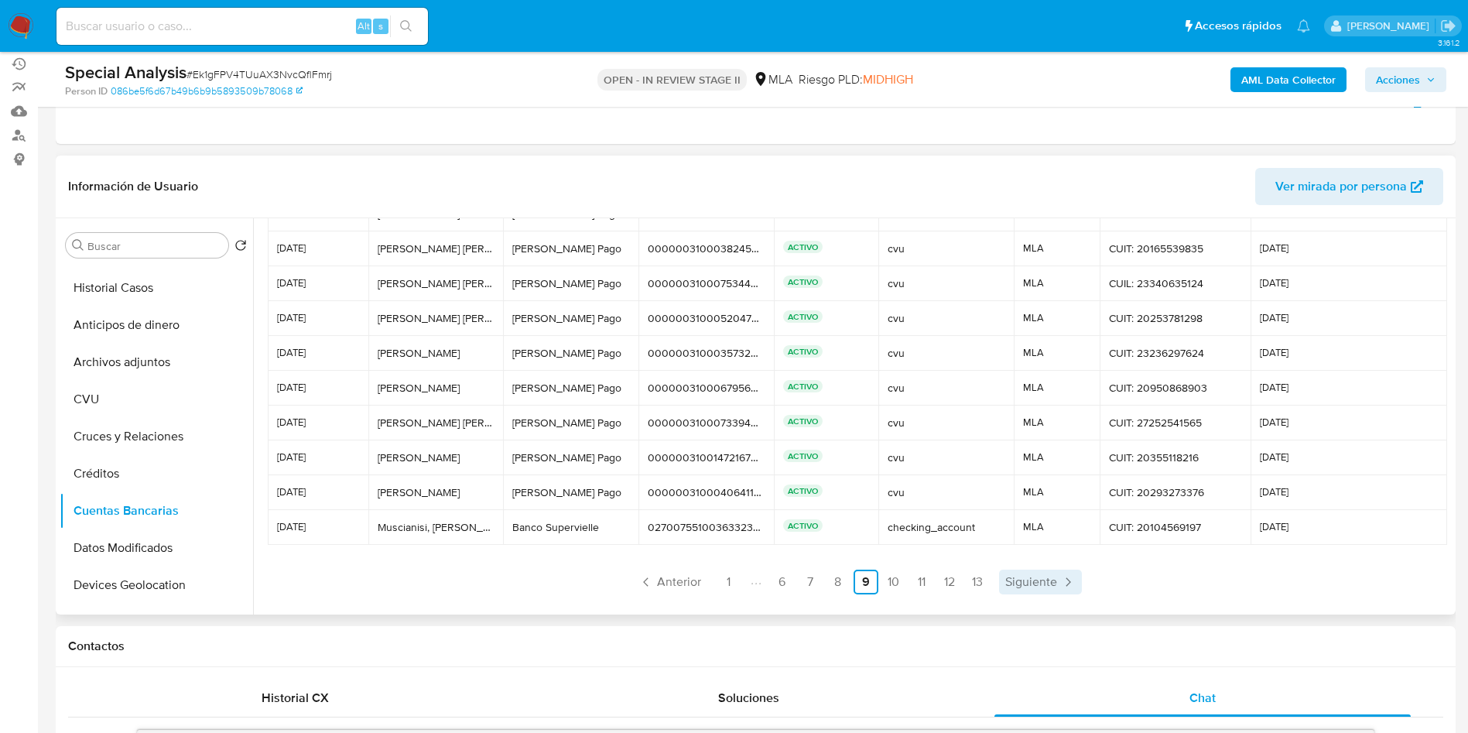
scroll to position [0, 0]
click at [1042, 576] on span "Siguiente" at bounding box center [1031, 582] width 52 height 12
click at [1042, 576] on span "Siguiente" at bounding box center [1033, 582] width 52 height 12
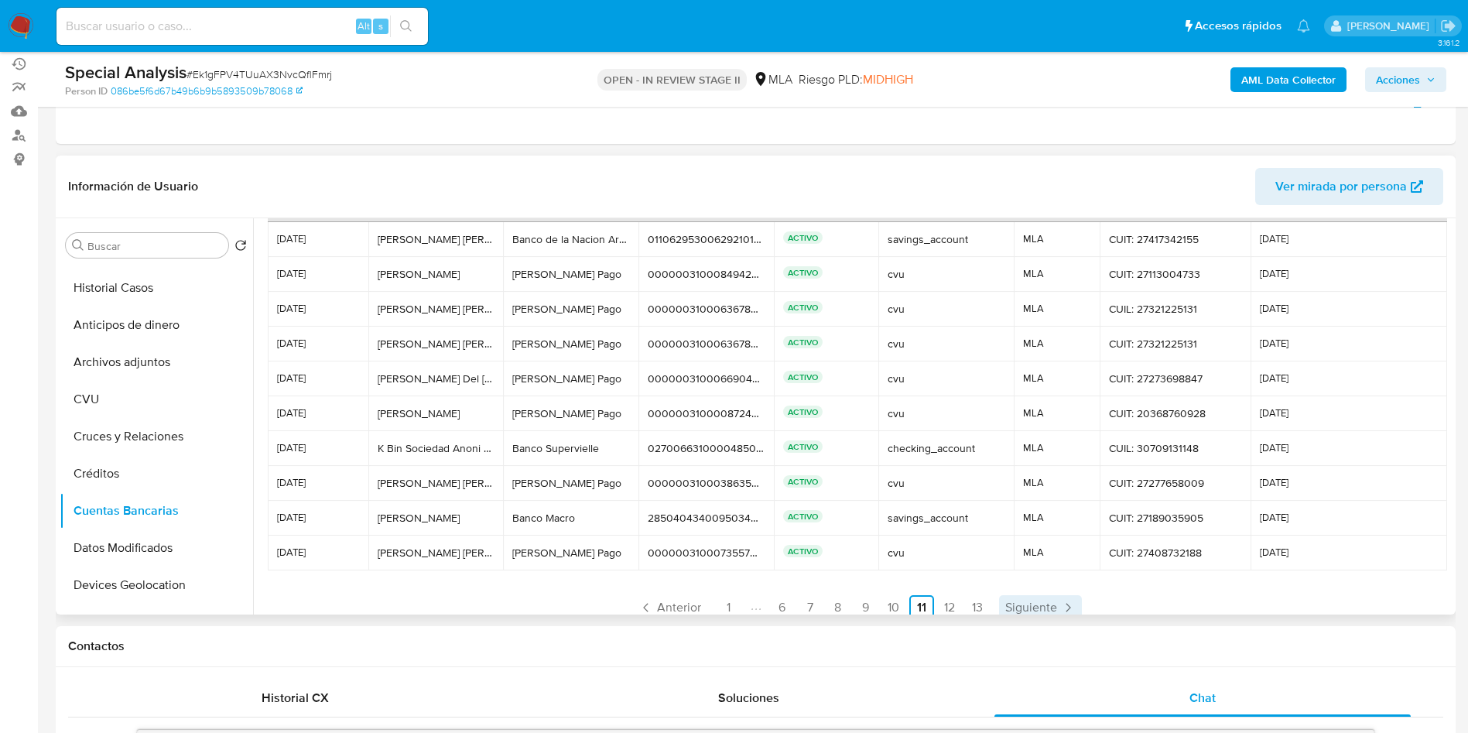
scroll to position [73, 0]
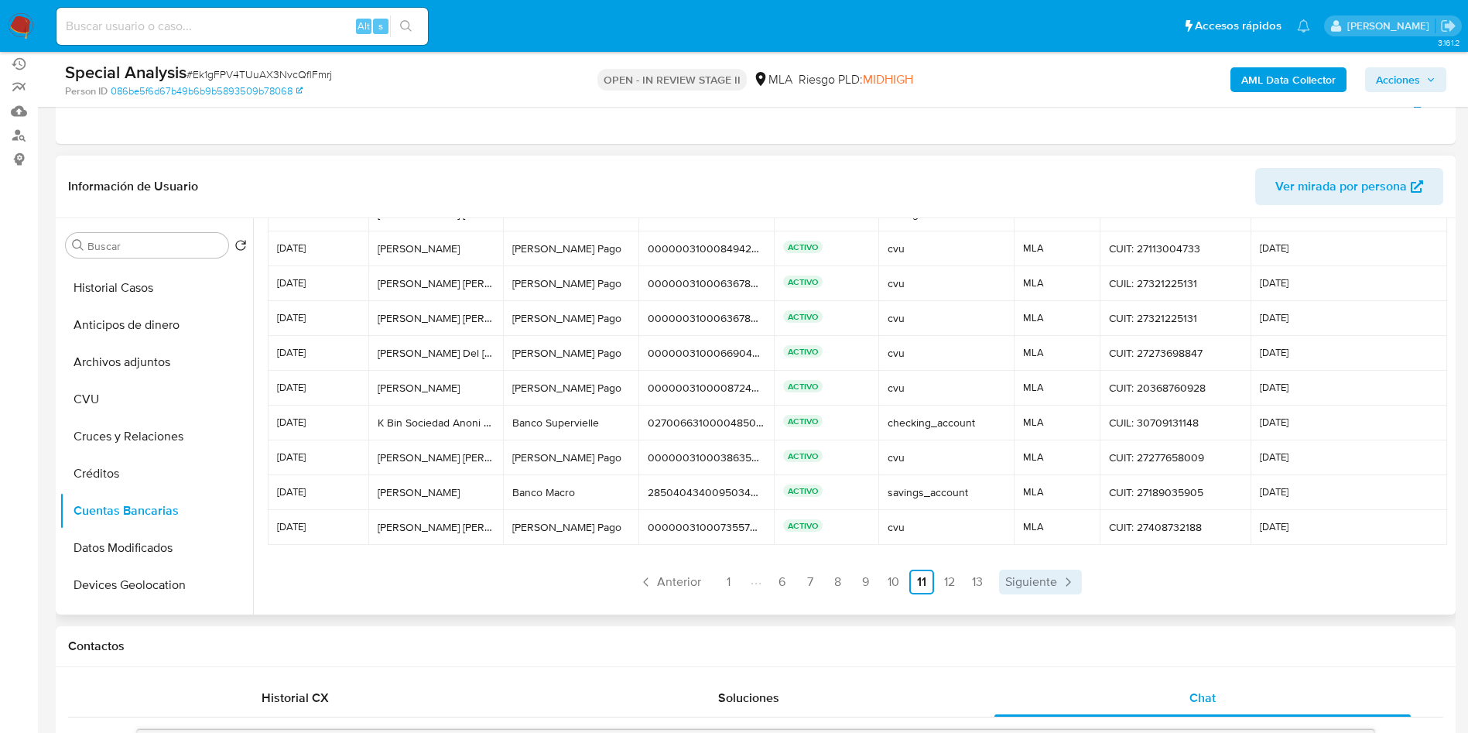
click at [1042, 576] on span "Siguiente" at bounding box center [1031, 582] width 52 height 12
click at [1042, 576] on span "Siguiente" at bounding box center [1033, 582] width 52 height 12
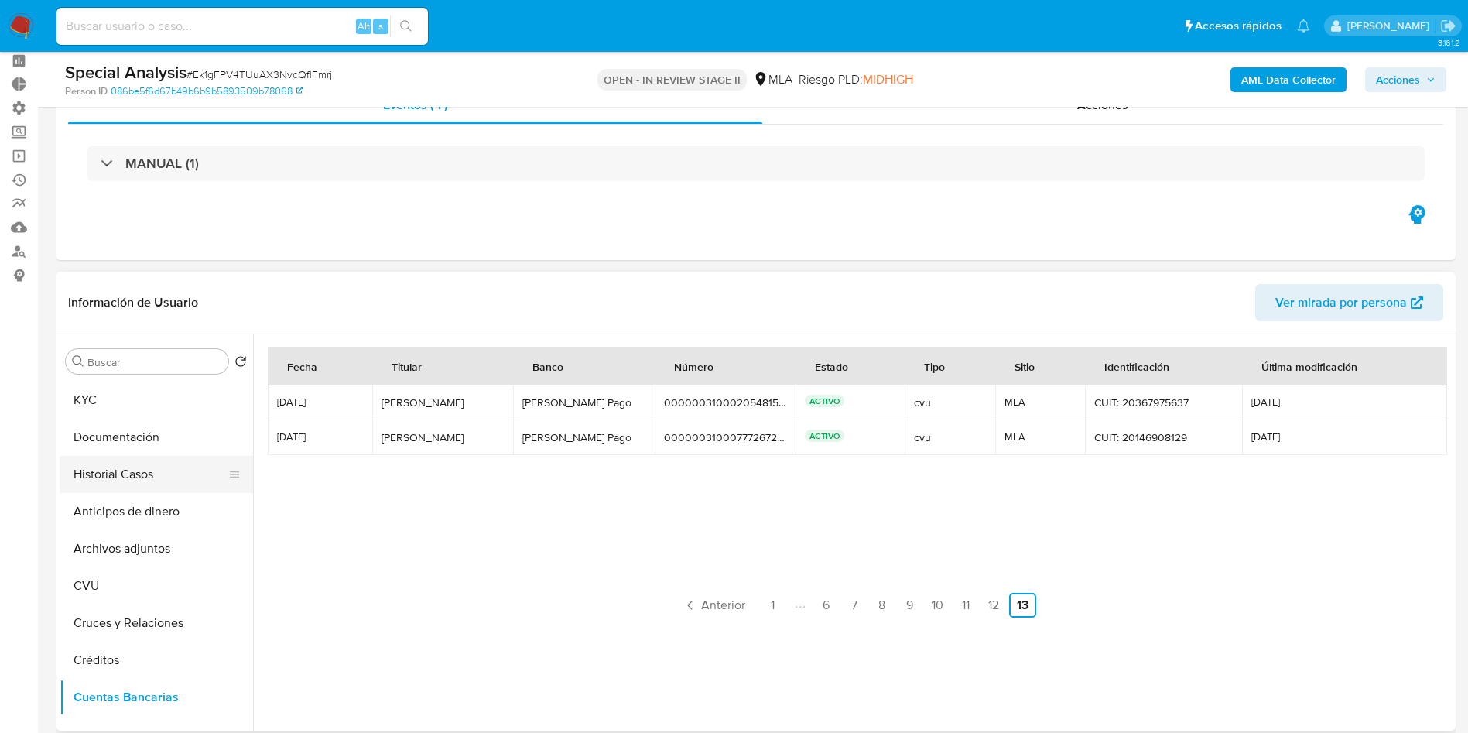
scroll to position [0, 0]
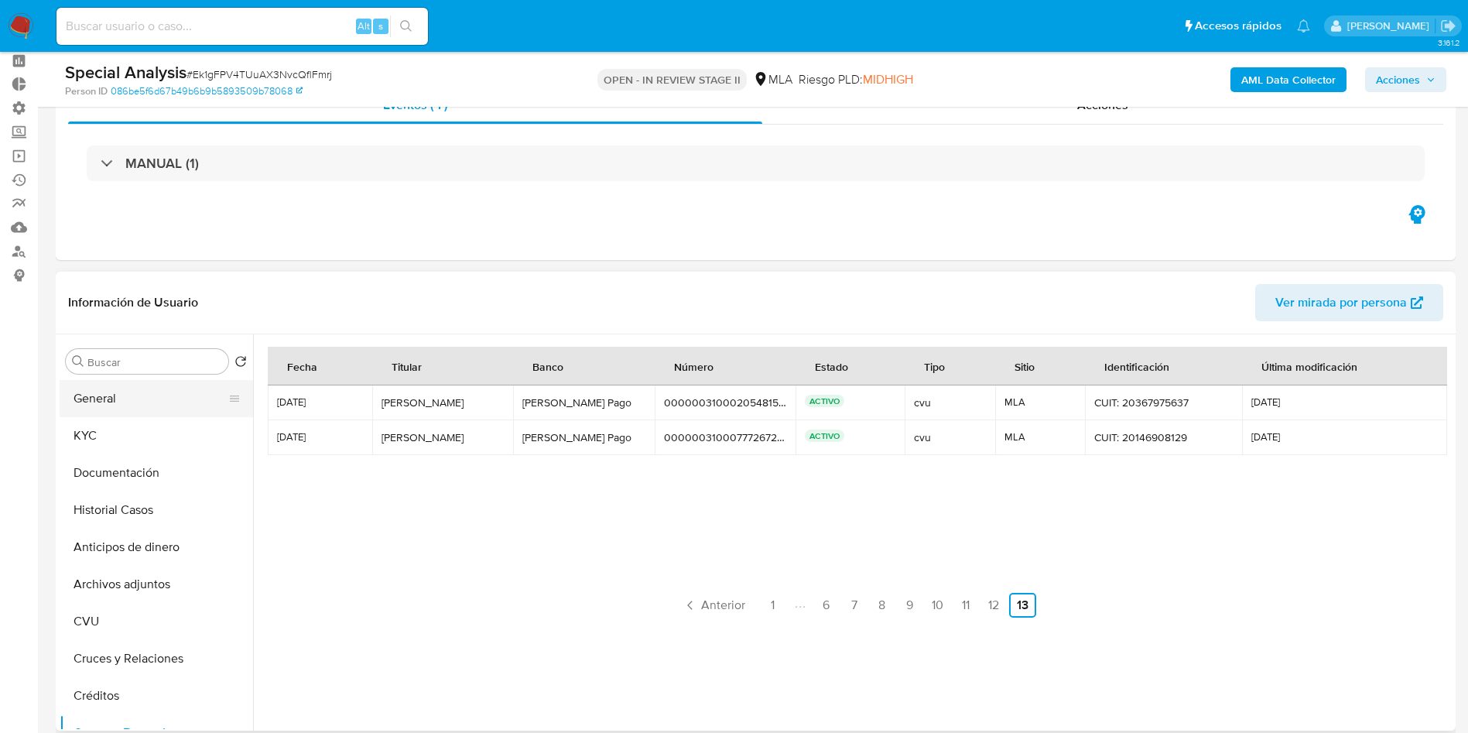
click at [113, 391] on button "General" at bounding box center [150, 398] width 181 height 37
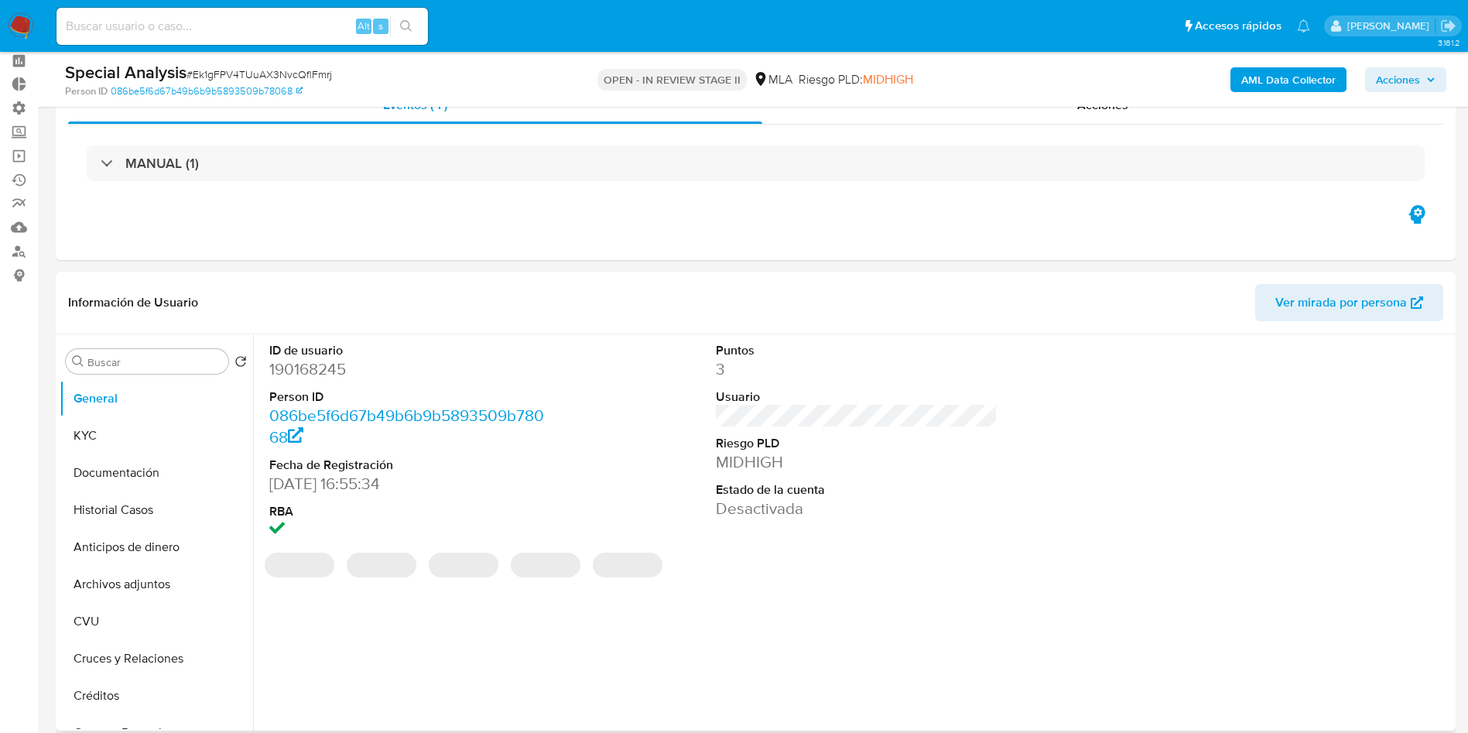
click at [316, 367] on dd "190168245" at bounding box center [410, 369] width 282 height 22
copy dd "190168245"
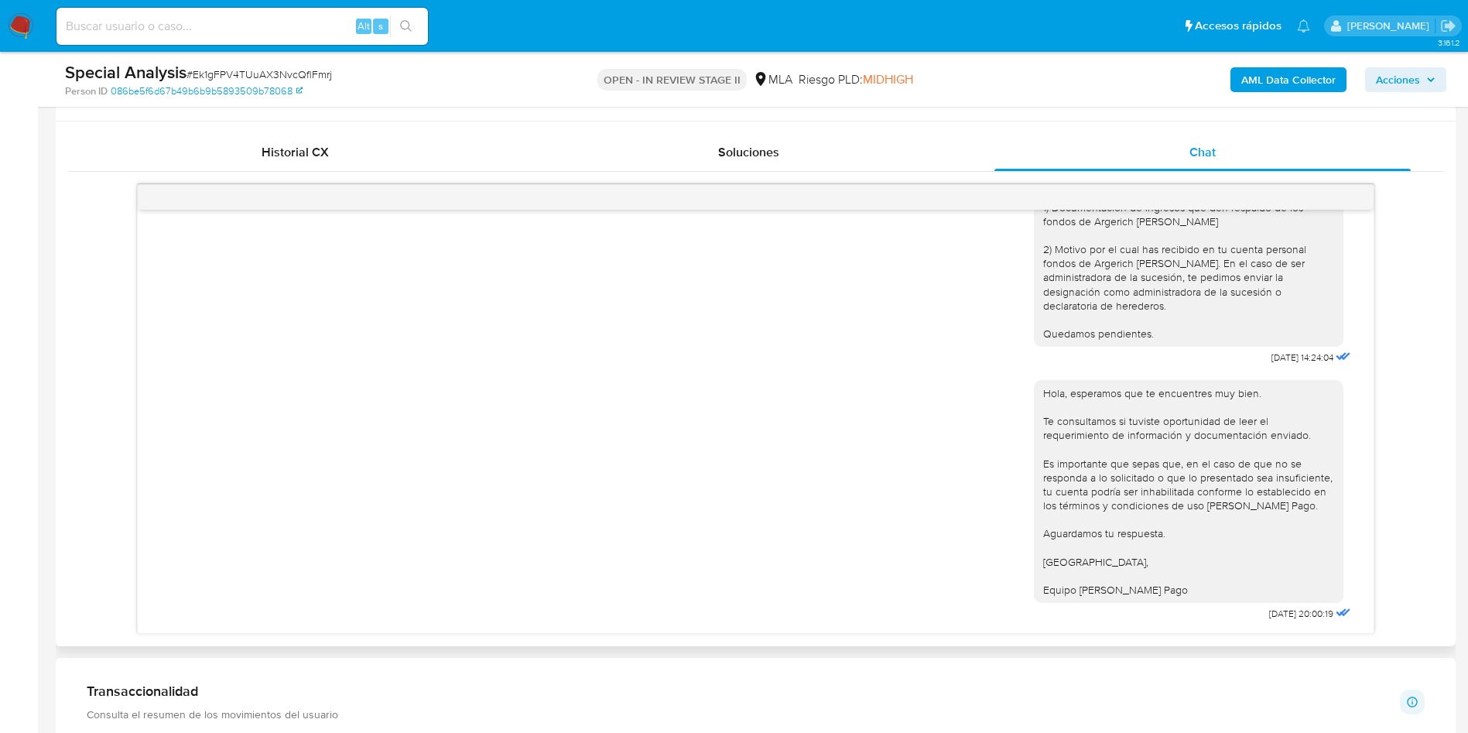
scroll to position [696, 0]
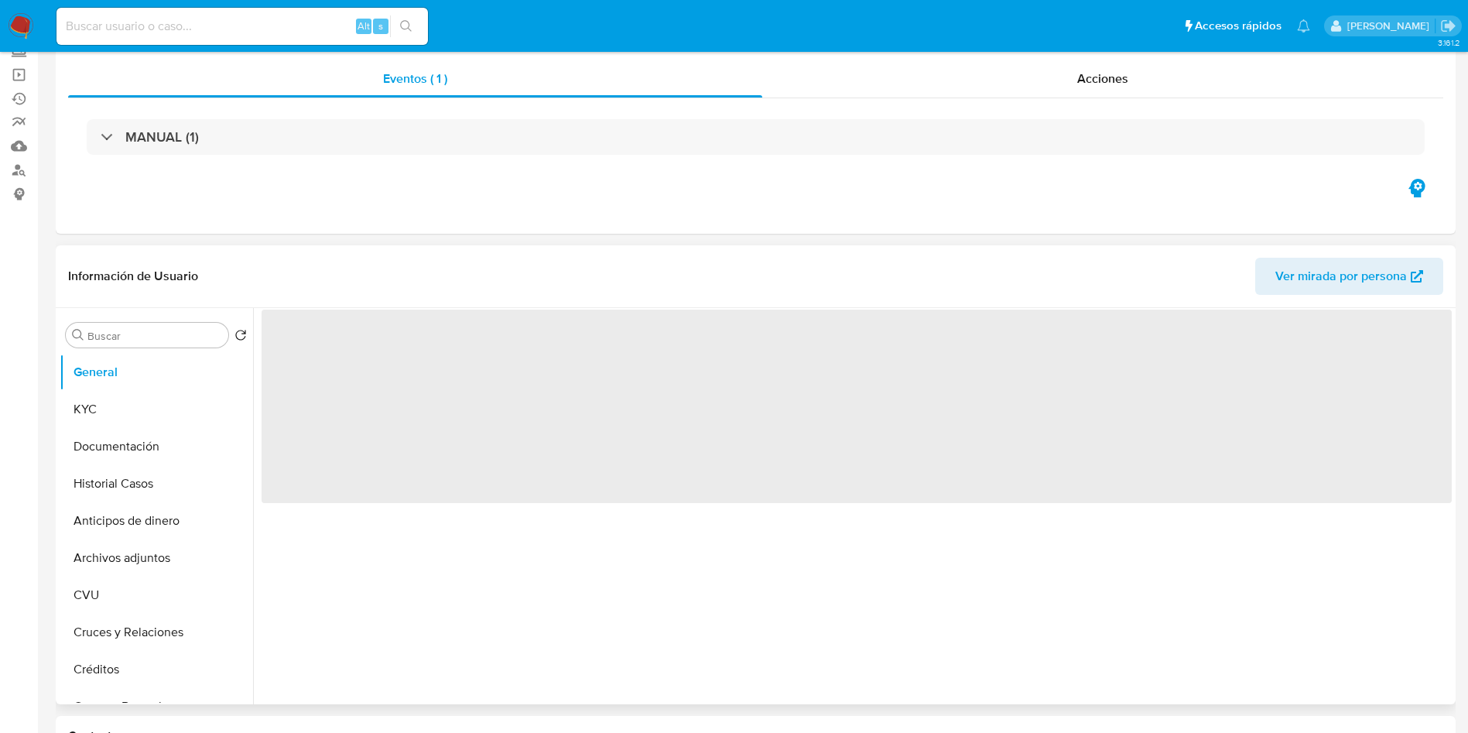
scroll to position [232, 0]
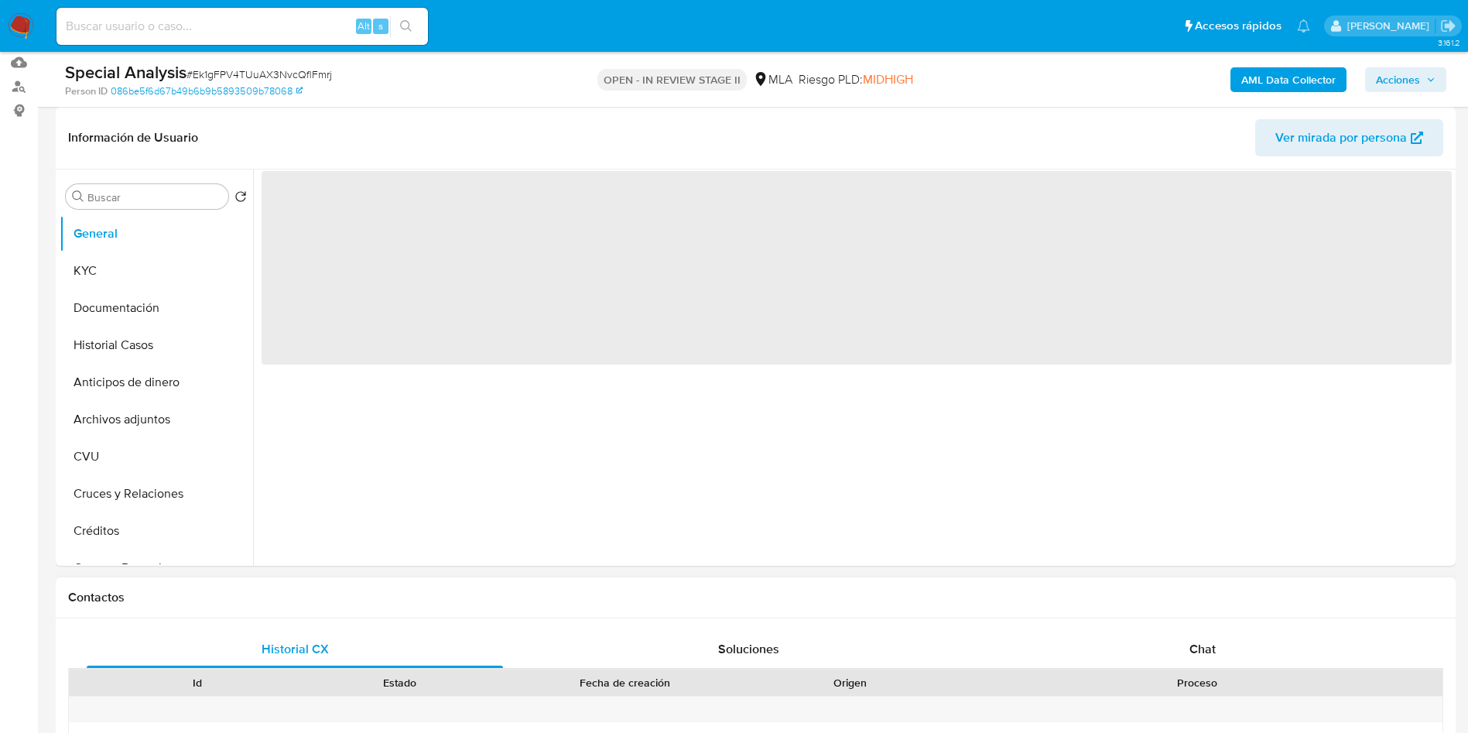
select select "10"
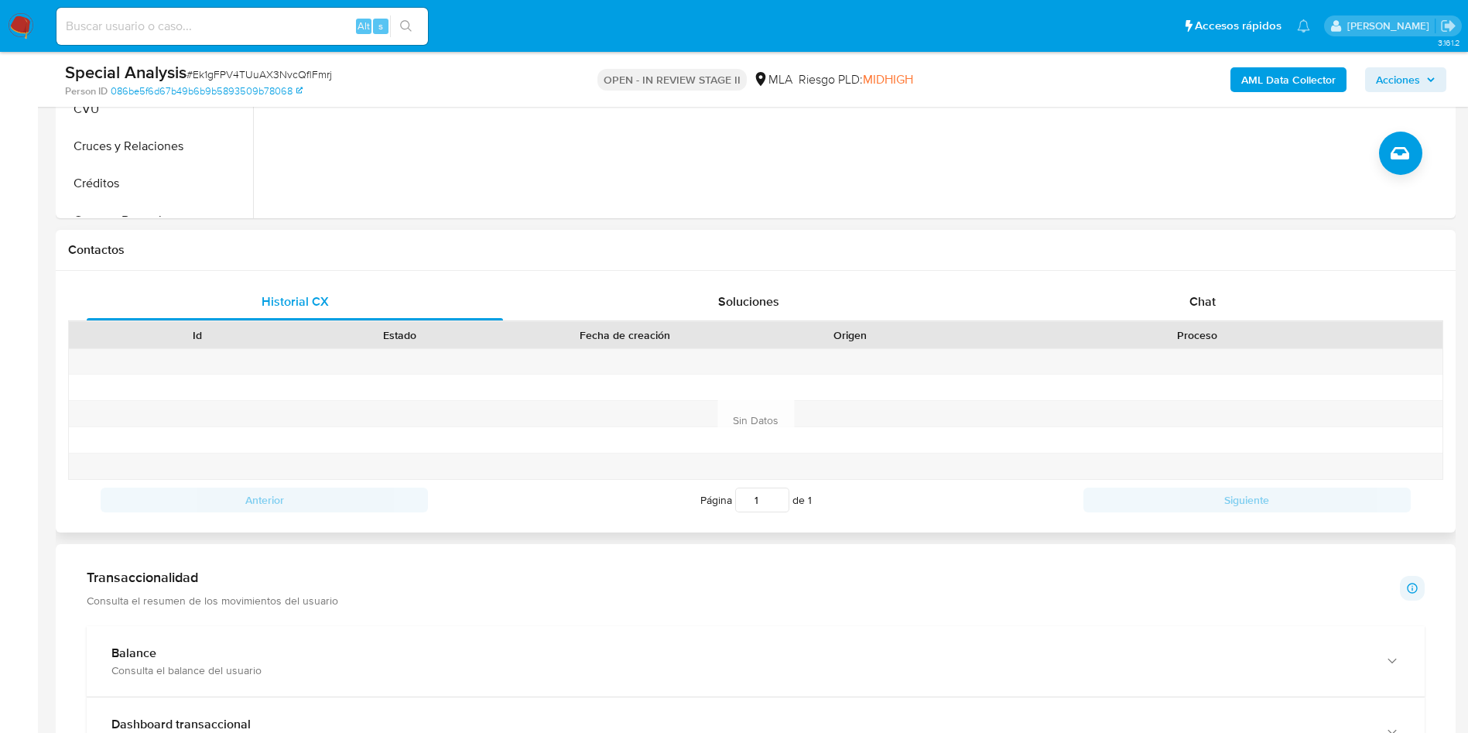
scroll to position [580, 0]
drag, startPoint x: 1245, startPoint y: 288, endPoint x: 1237, endPoint y: 296, distance: 11.5
click at [1237, 295] on div "Chat" at bounding box center [1202, 300] width 416 height 37
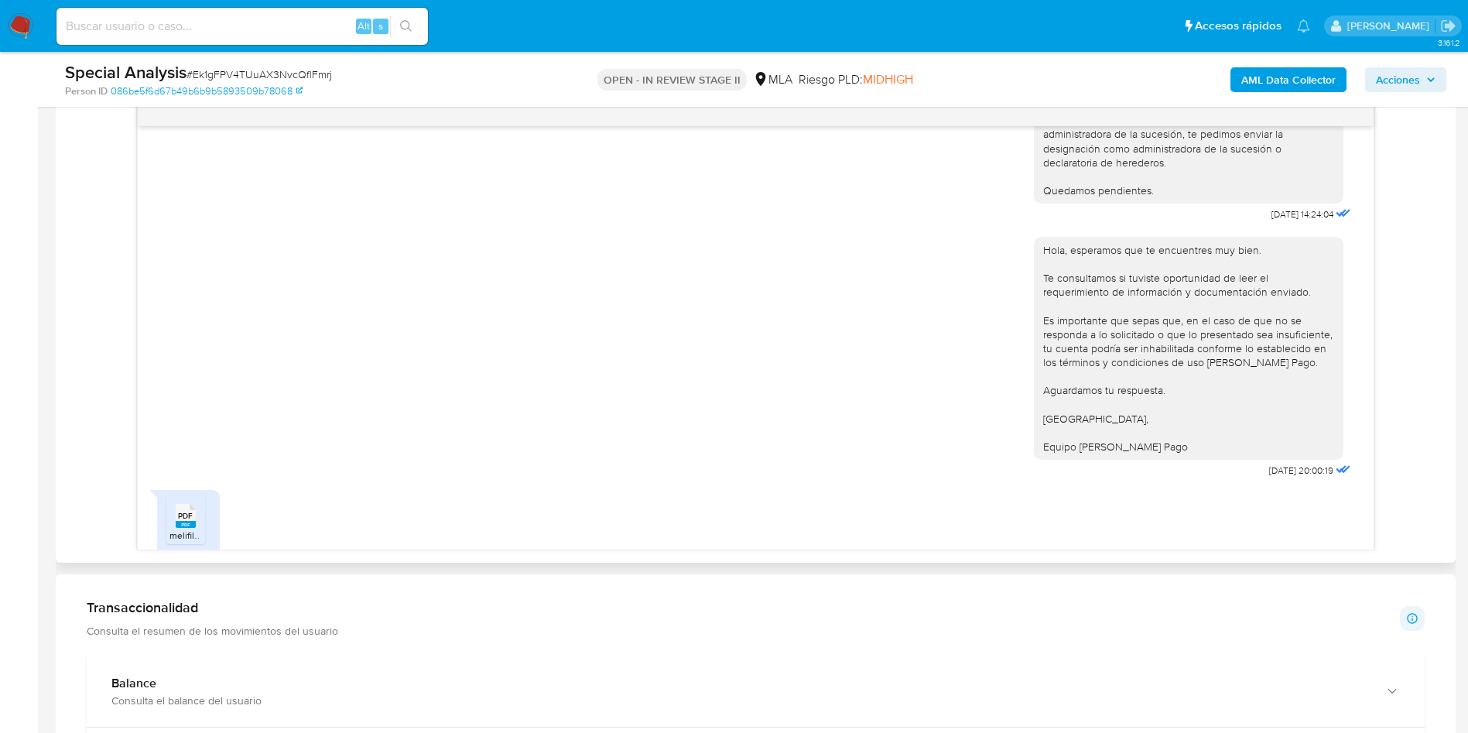
scroll to position [284, 0]
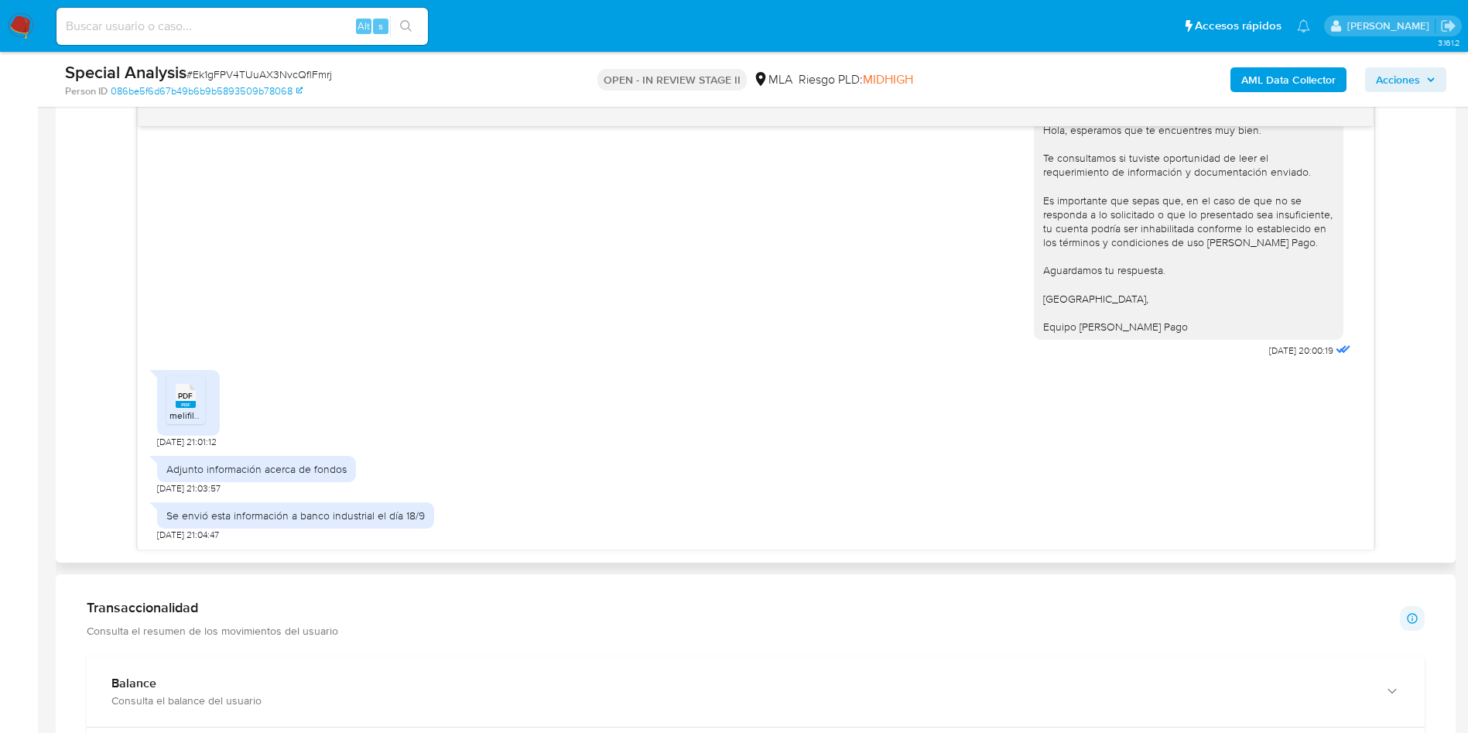
click at [190, 408] on icon "PDF" at bounding box center [186, 395] width 20 height 27
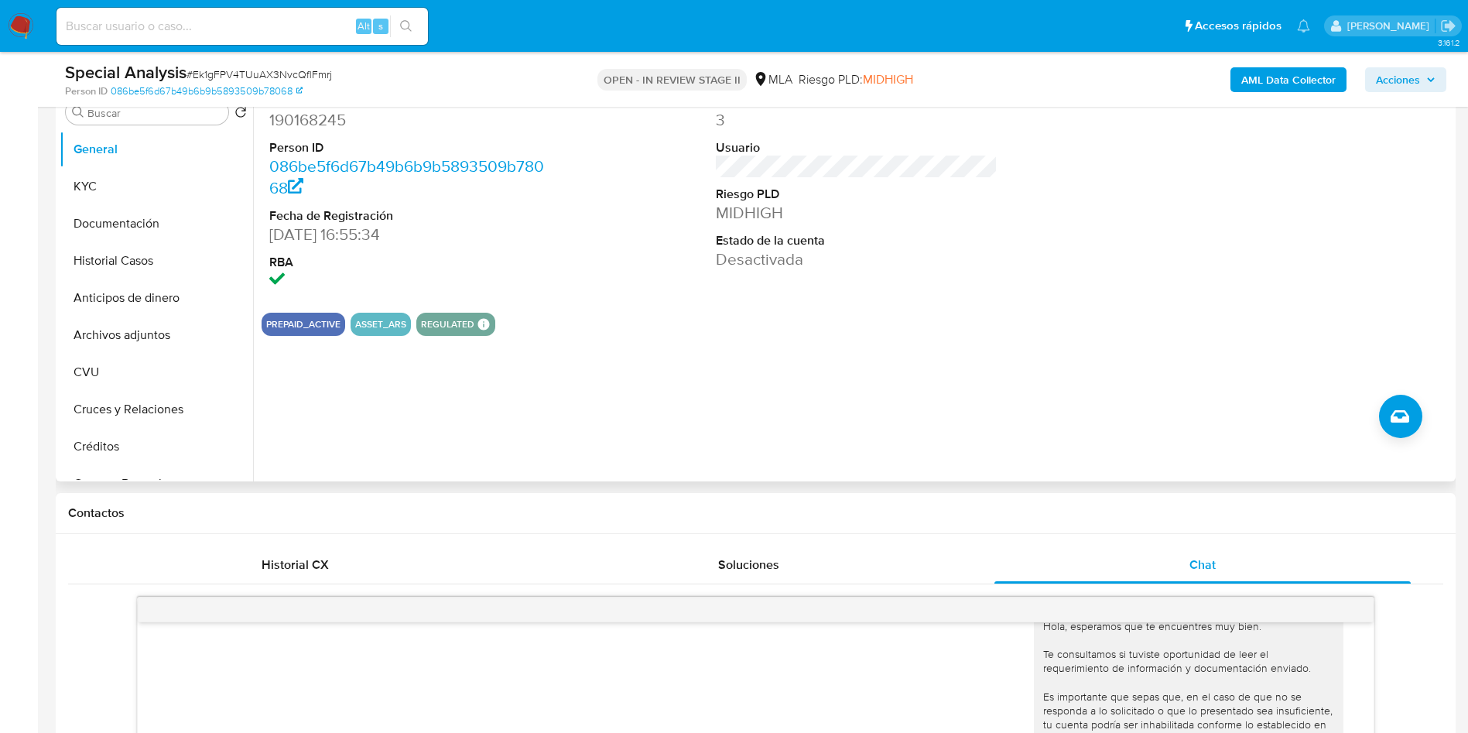
scroll to position [232, 0]
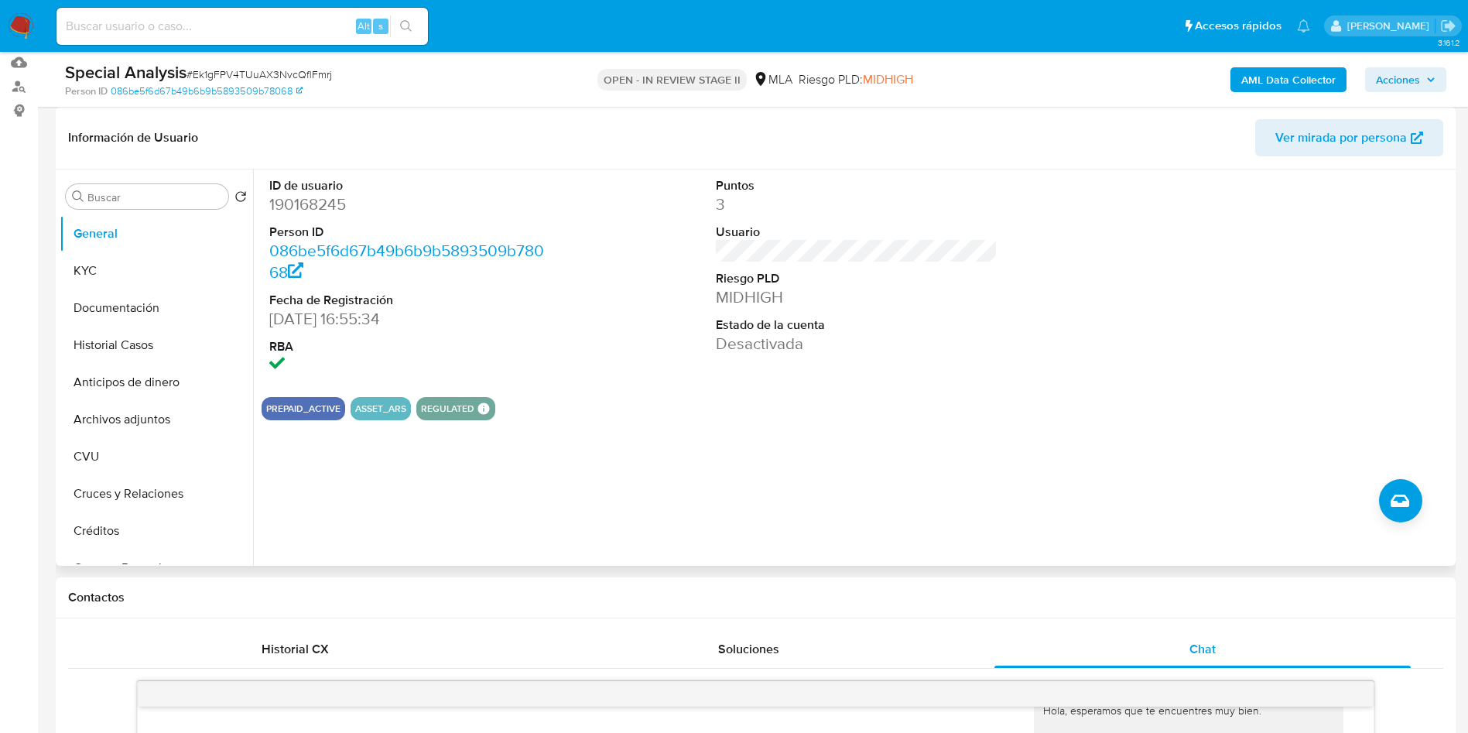
click at [308, 201] on dd "190168245" at bounding box center [410, 204] width 282 height 22
copy dd "190168245"
click at [315, 75] on span "# Ek1gFPV4TUuAX3NvcQflFmrj" at bounding box center [258, 74] width 145 height 15
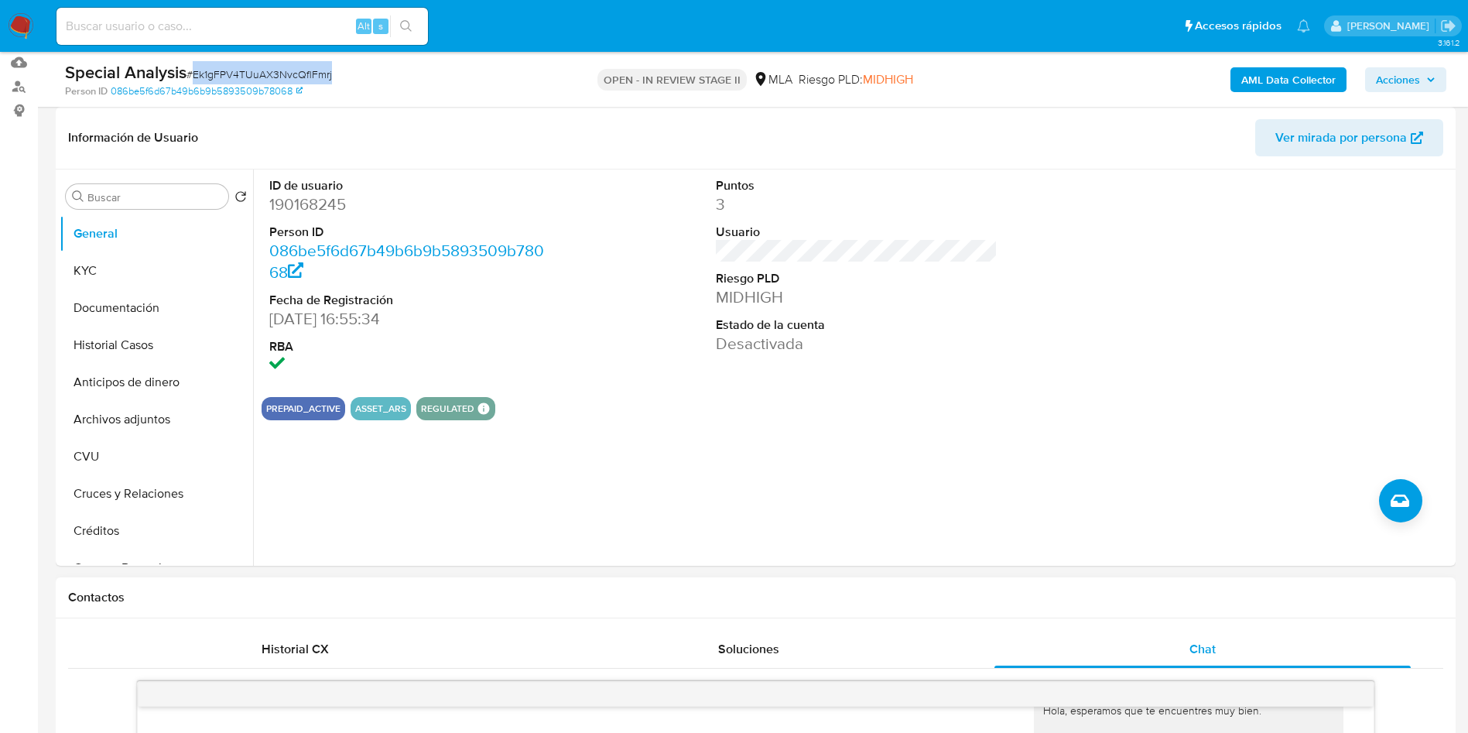
copy span "Ek1gFPV4TUuAX3NvcQflFmrj"
click at [114, 273] on button "KYC" at bounding box center [150, 270] width 181 height 37
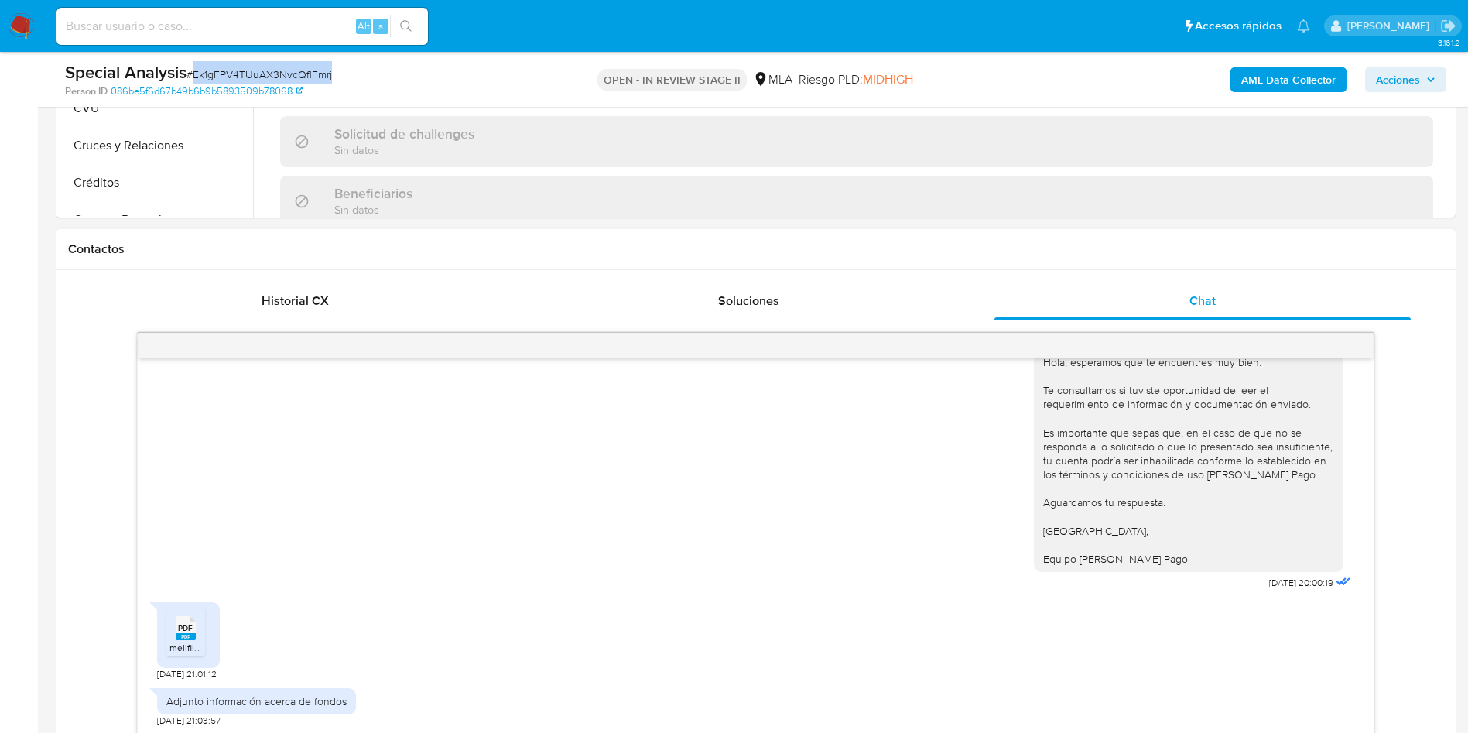
scroll to position [696, 0]
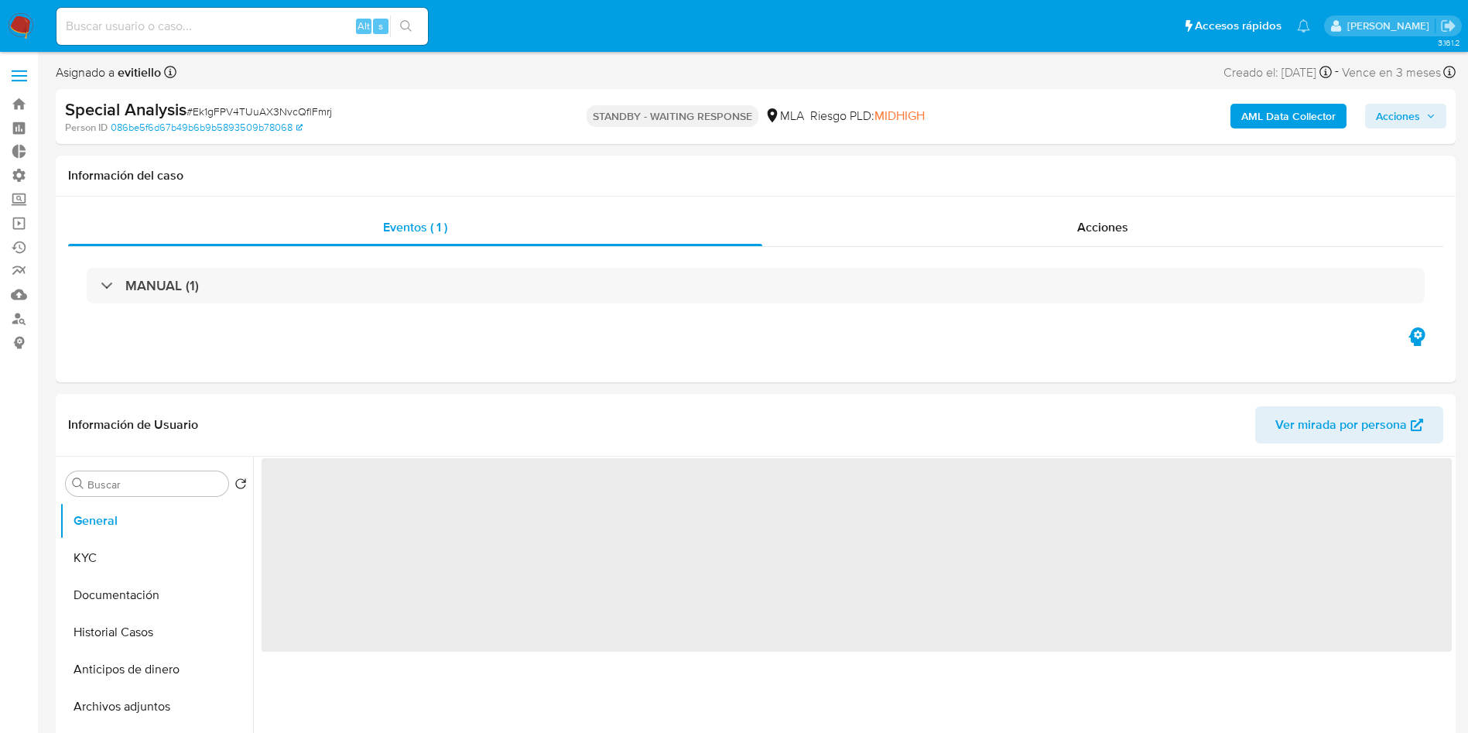
select select "10"
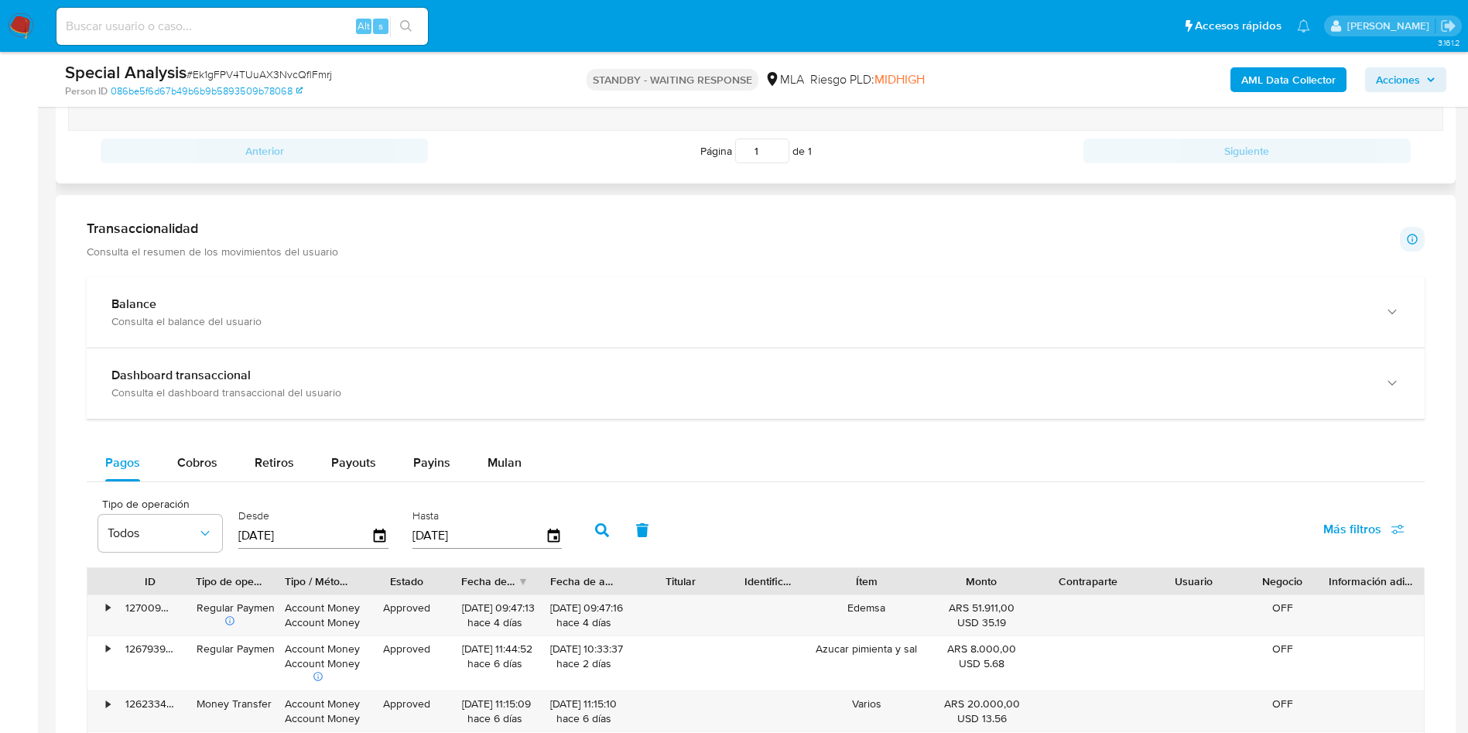
scroll to position [696, 0]
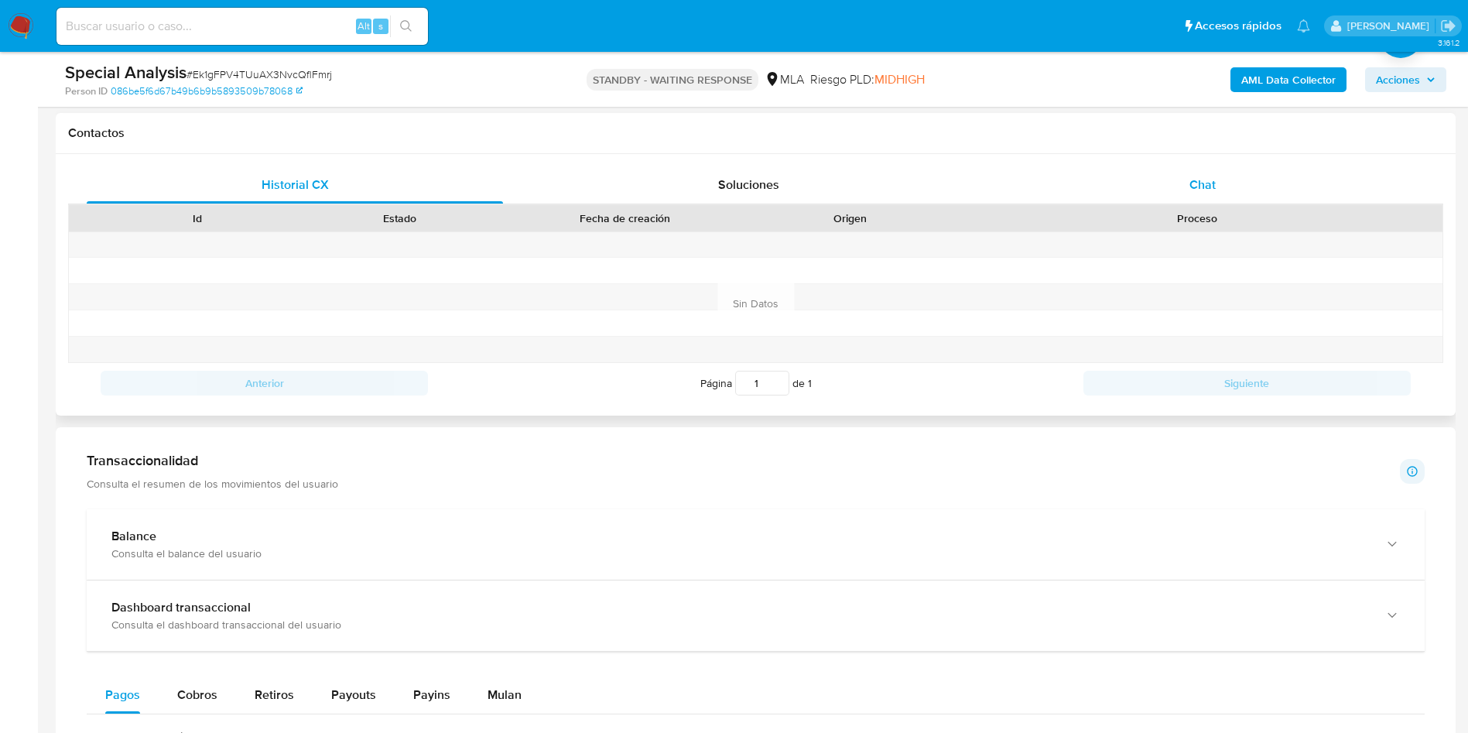
click at [1204, 198] on div "Chat" at bounding box center [1202, 184] width 416 height 37
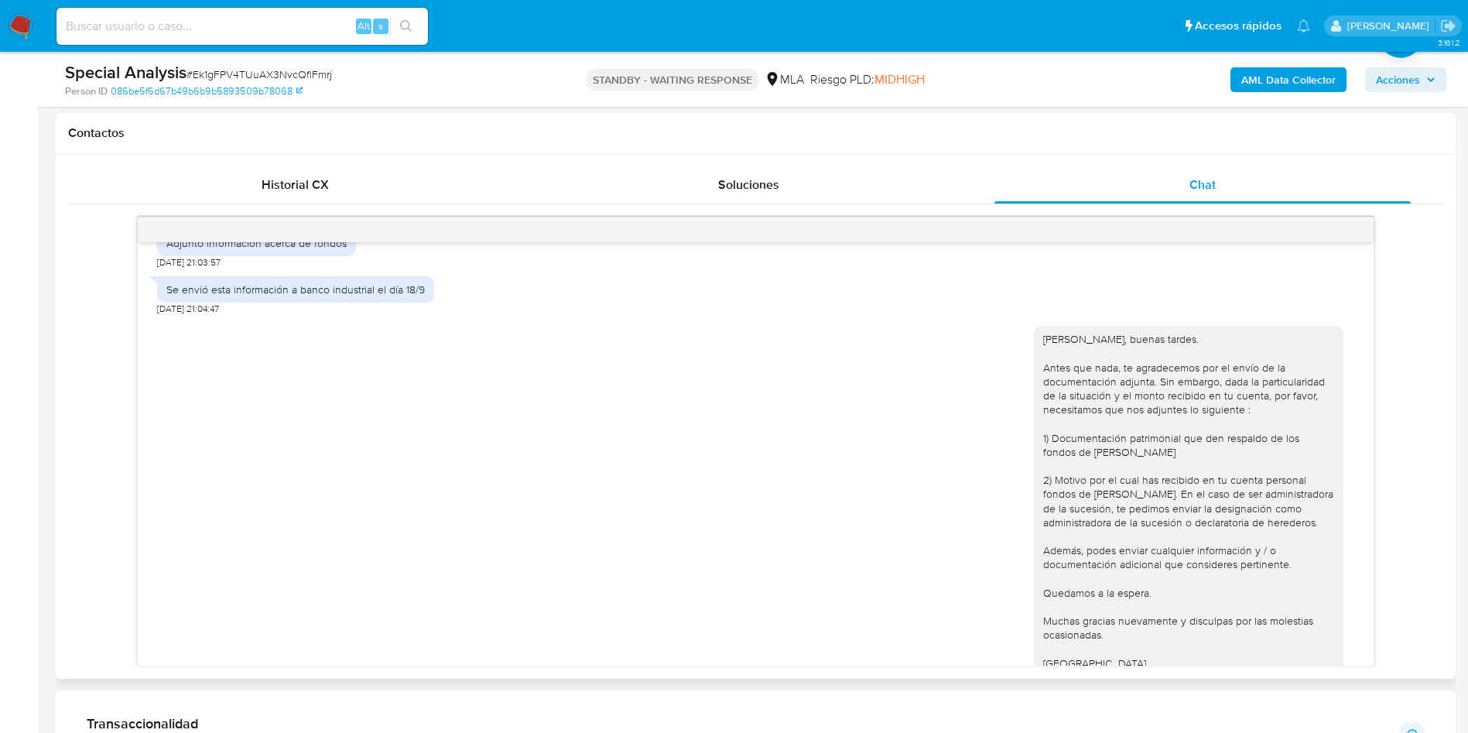
scroll to position [709, 0]
